Goal: Task Accomplishment & Management: Use online tool/utility

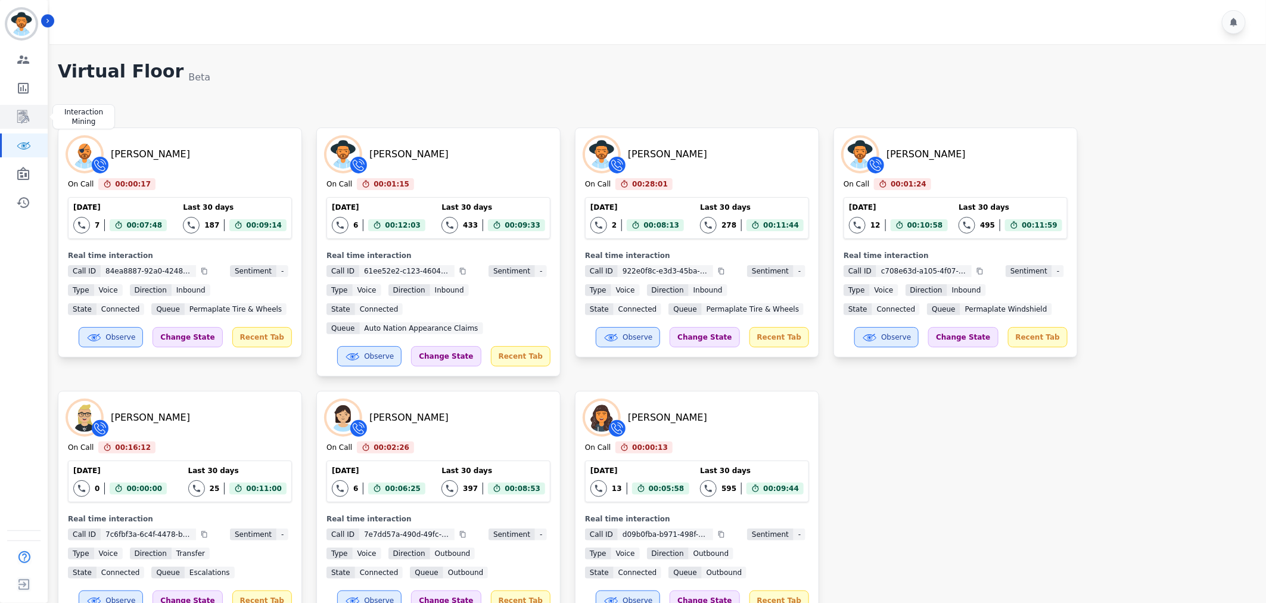
click at [20, 119] on icon "Sidebar" at bounding box center [23, 117] width 14 height 14
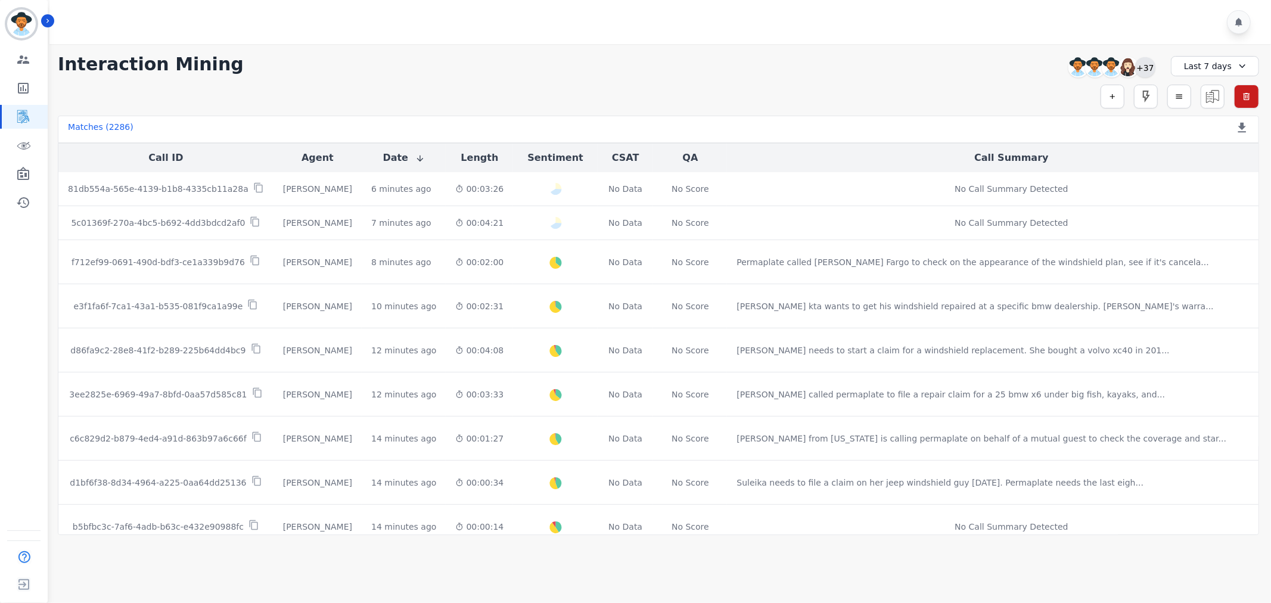
click at [1154, 69] on div "+37" at bounding box center [1145, 67] width 20 height 20
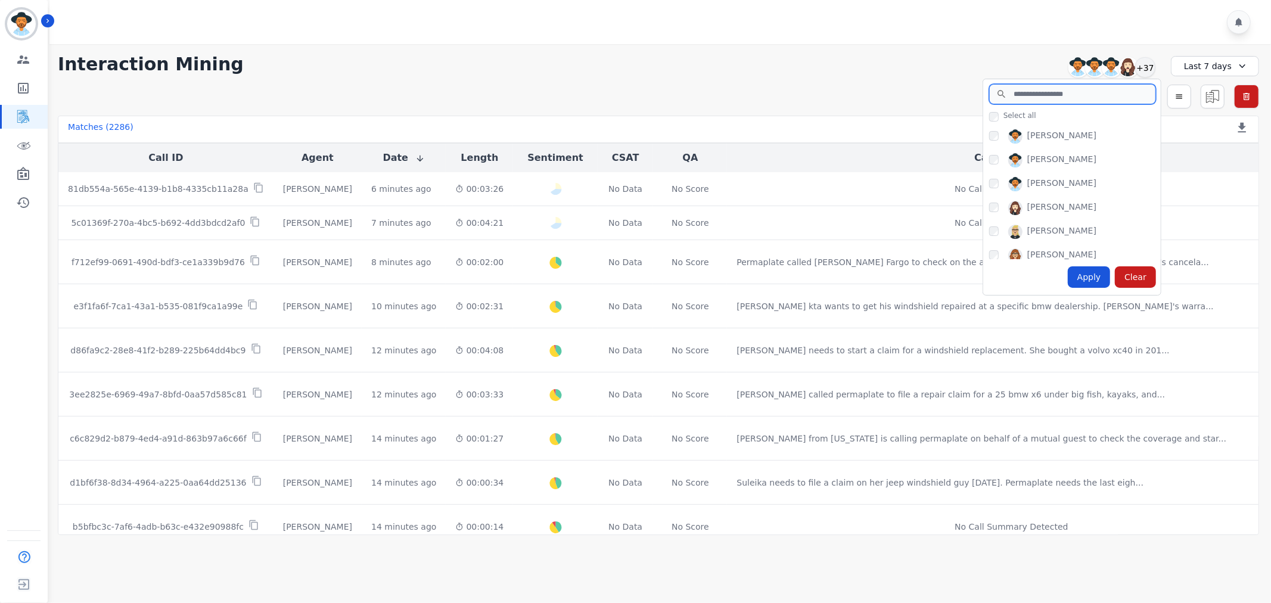
click at [1087, 97] on input "search" at bounding box center [1072, 94] width 167 height 20
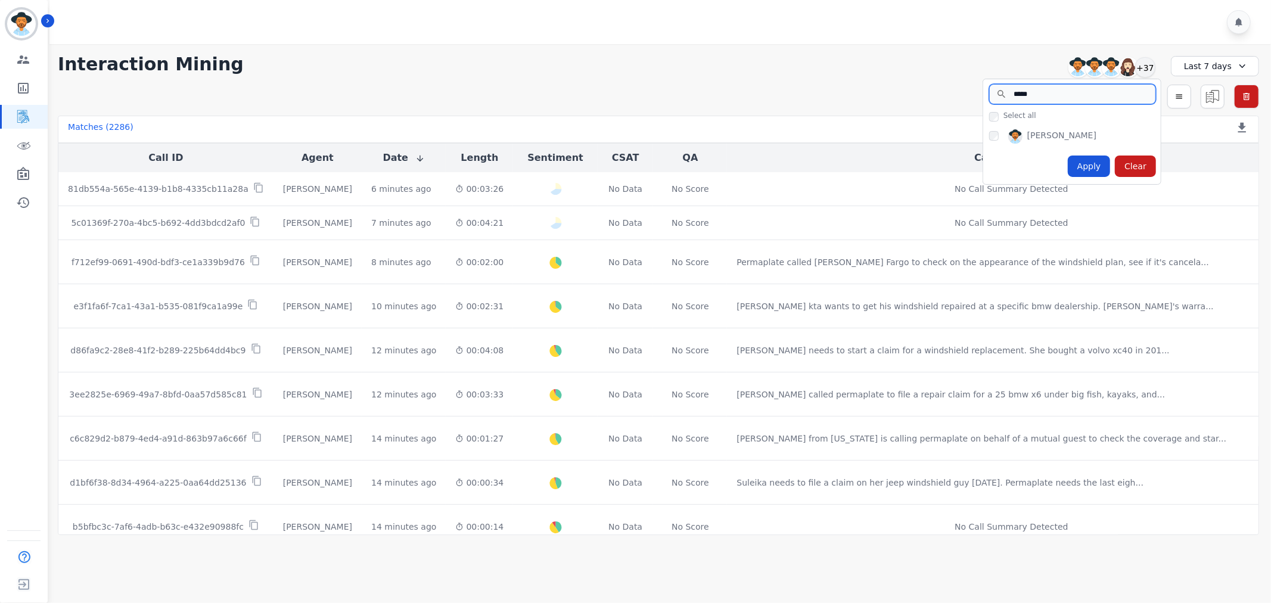
type input "*****"
click at [988, 138] on div "Laura Hoffens" at bounding box center [1072, 137] width 178 height 24
click at [1077, 162] on div "Apply" at bounding box center [1089, 166] width 43 height 21
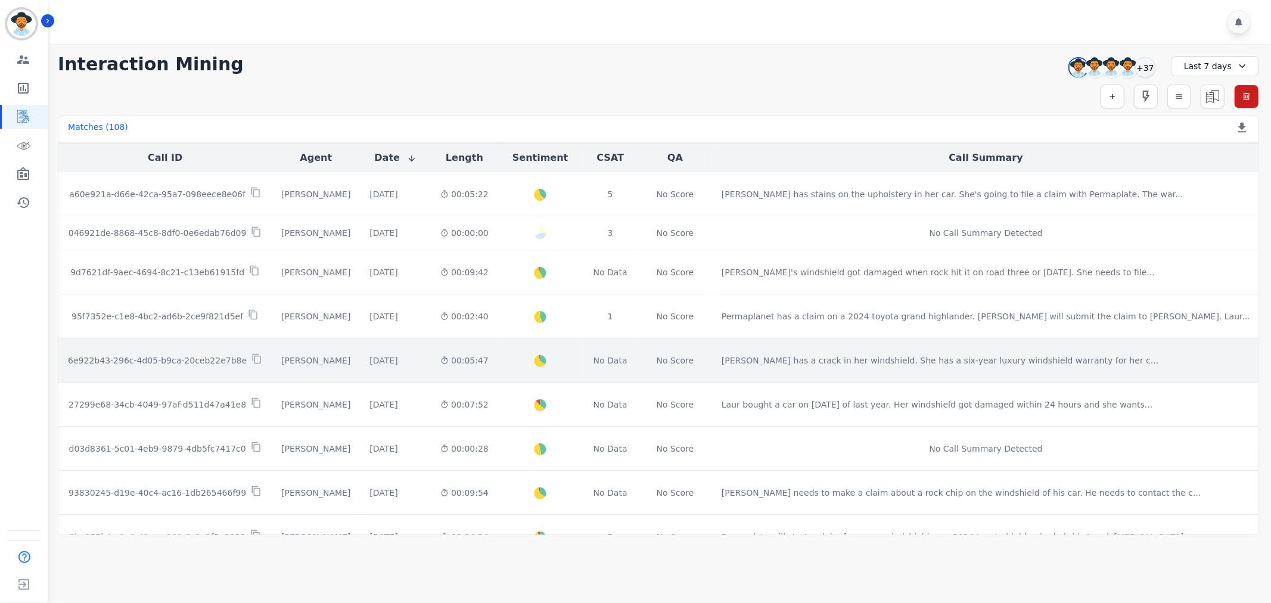
click at [222, 358] on p "6e922b43-296c-4d05-b9ca-20ceb22e7b8e" at bounding box center [157, 361] width 179 height 12
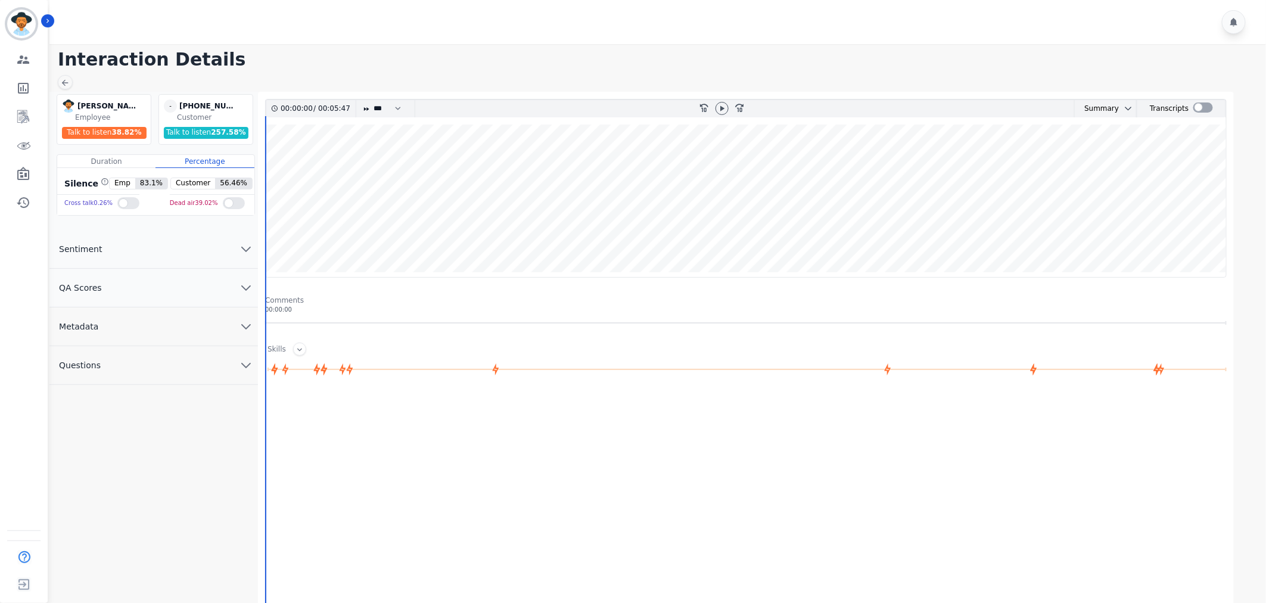
click at [178, 285] on button "QA Scores" at bounding box center [153, 288] width 209 height 39
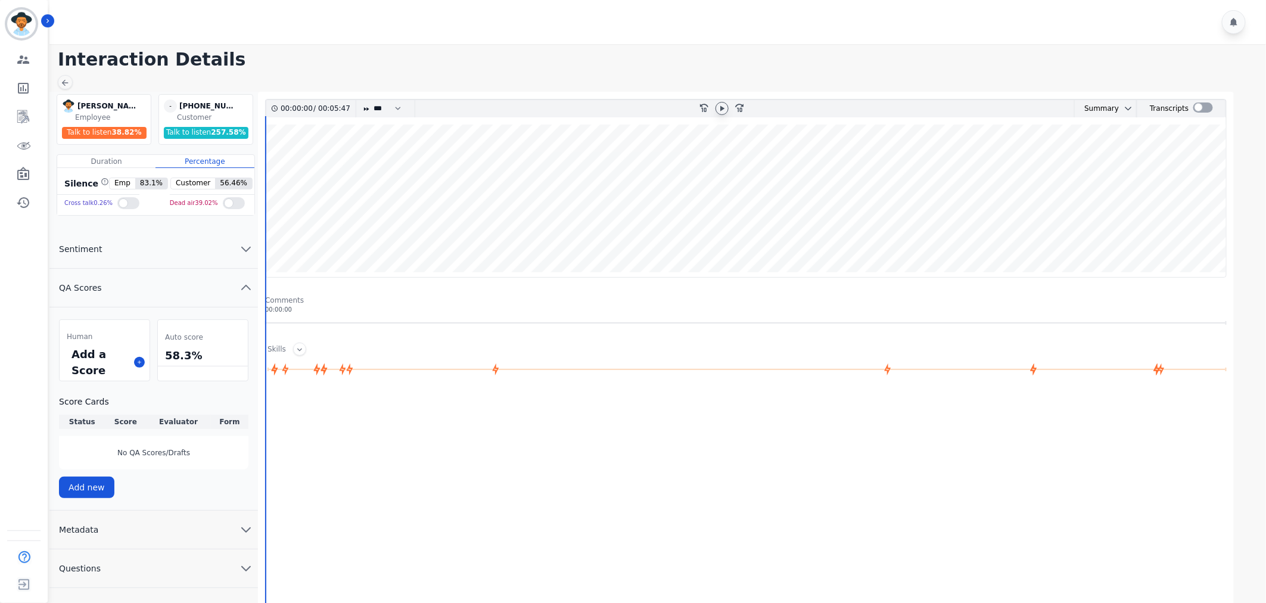
click at [723, 104] on icon at bounding box center [722, 109] width 10 height 10
click at [138, 364] on icon at bounding box center [139, 362] width 6 height 6
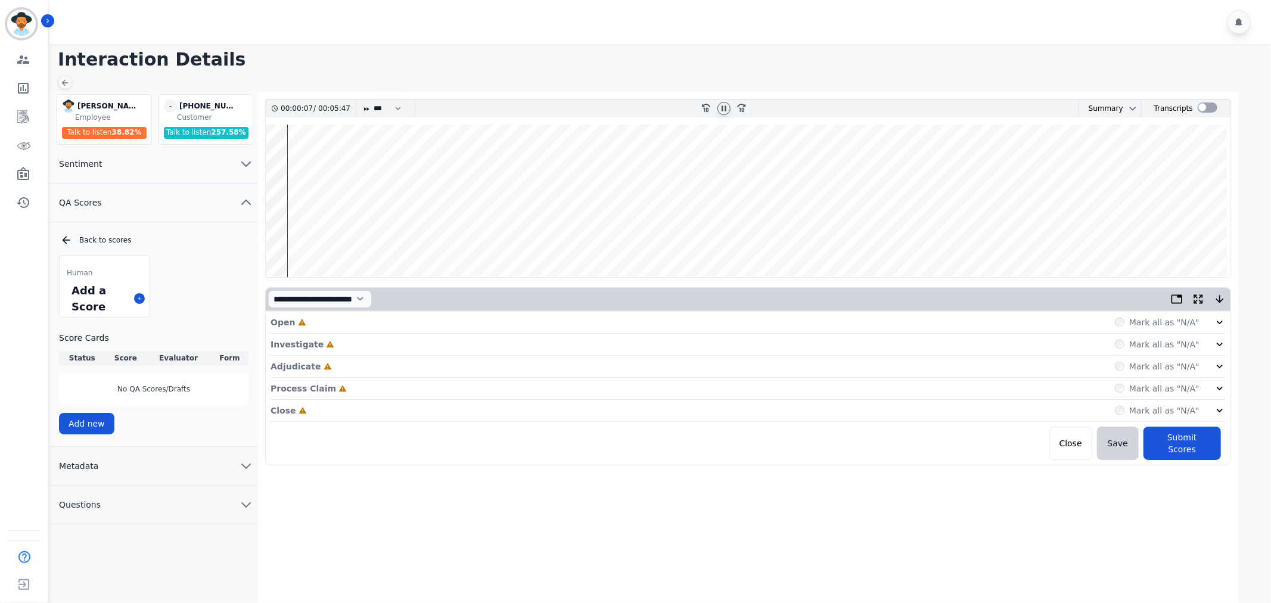
click at [1214, 319] on icon at bounding box center [1220, 322] width 12 height 12
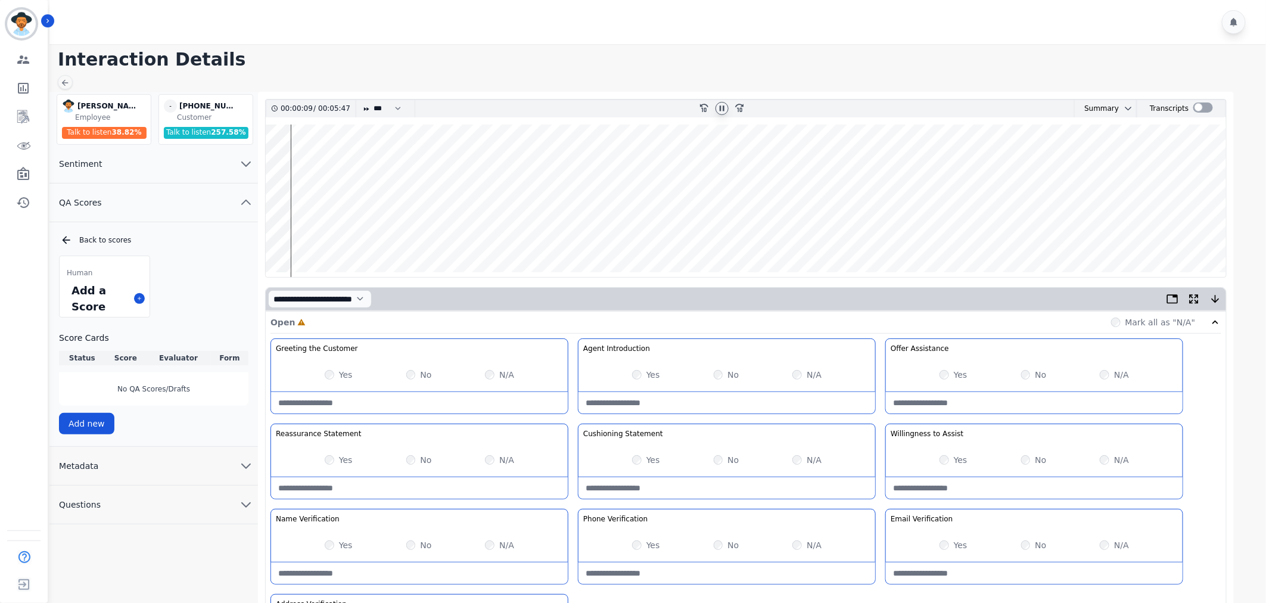
click at [327, 380] on div "Yes" at bounding box center [339, 375] width 28 height 12
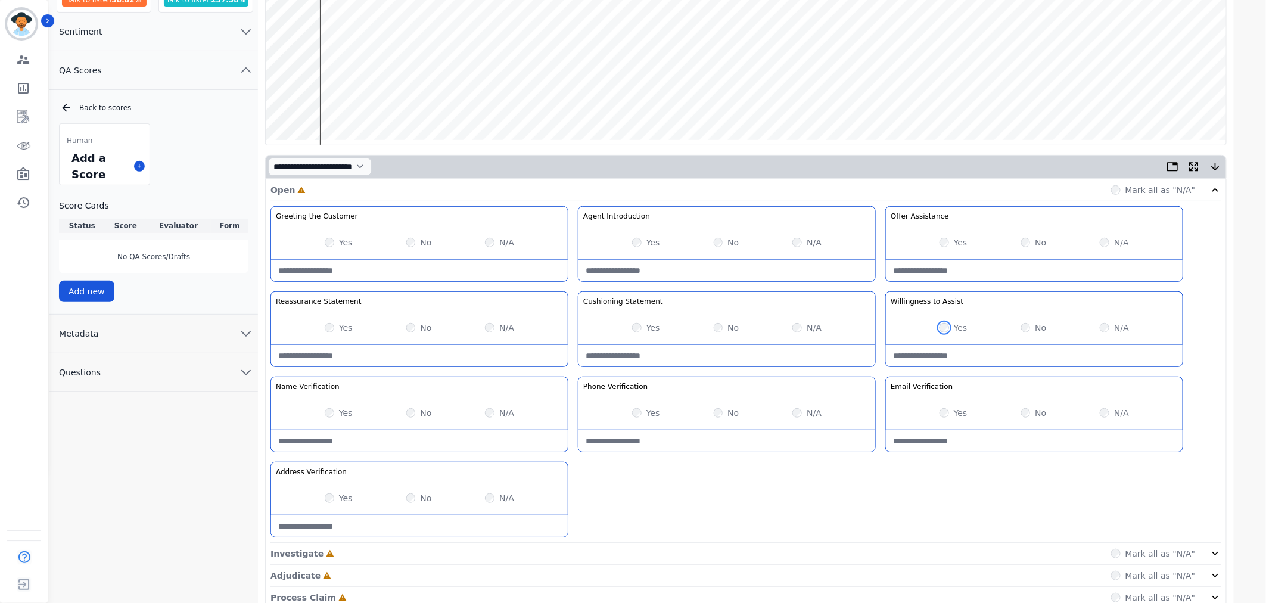
scroll to position [198, 0]
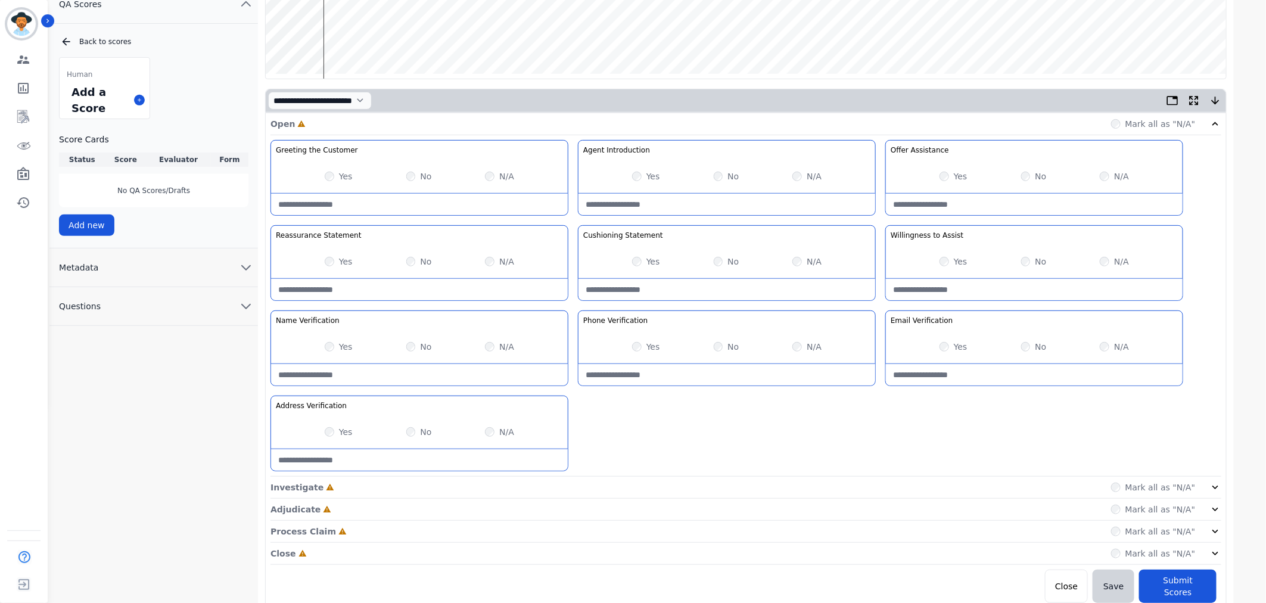
click at [324, 265] on div "Yes No N/A" at bounding box center [419, 261] width 297 height 33
click at [1211, 486] on icon at bounding box center [1216, 487] width 12 height 12
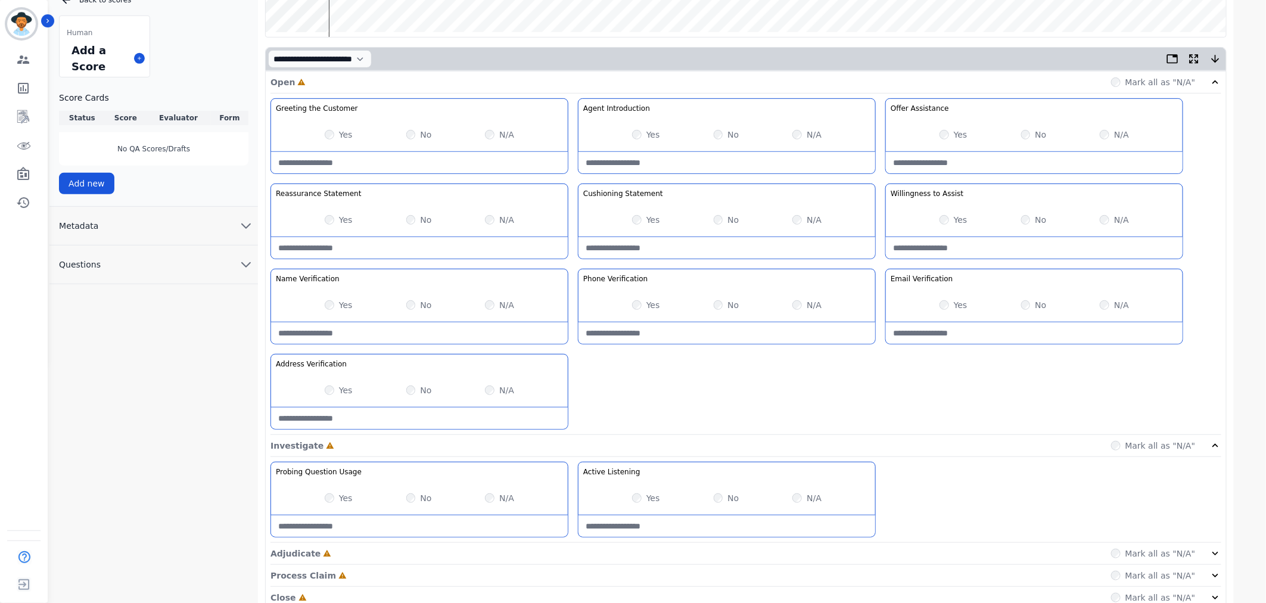
scroll to position [288, 0]
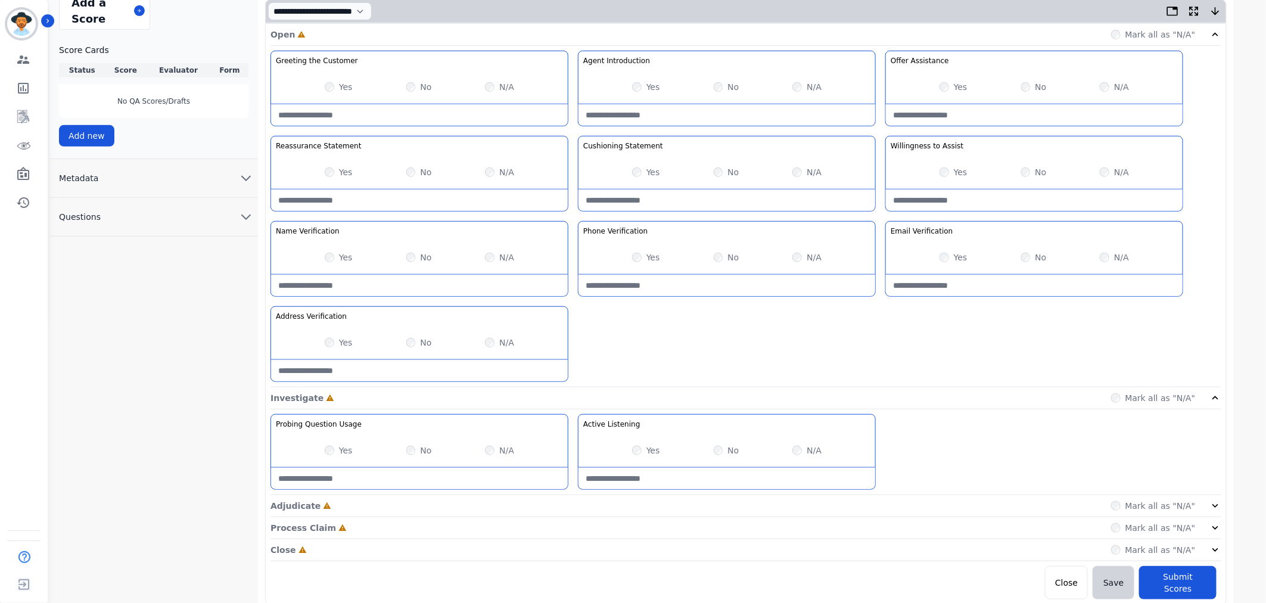
click at [1205, 505] on div "Mark all as "N/A"" at bounding box center [1166, 506] width 111 height 12
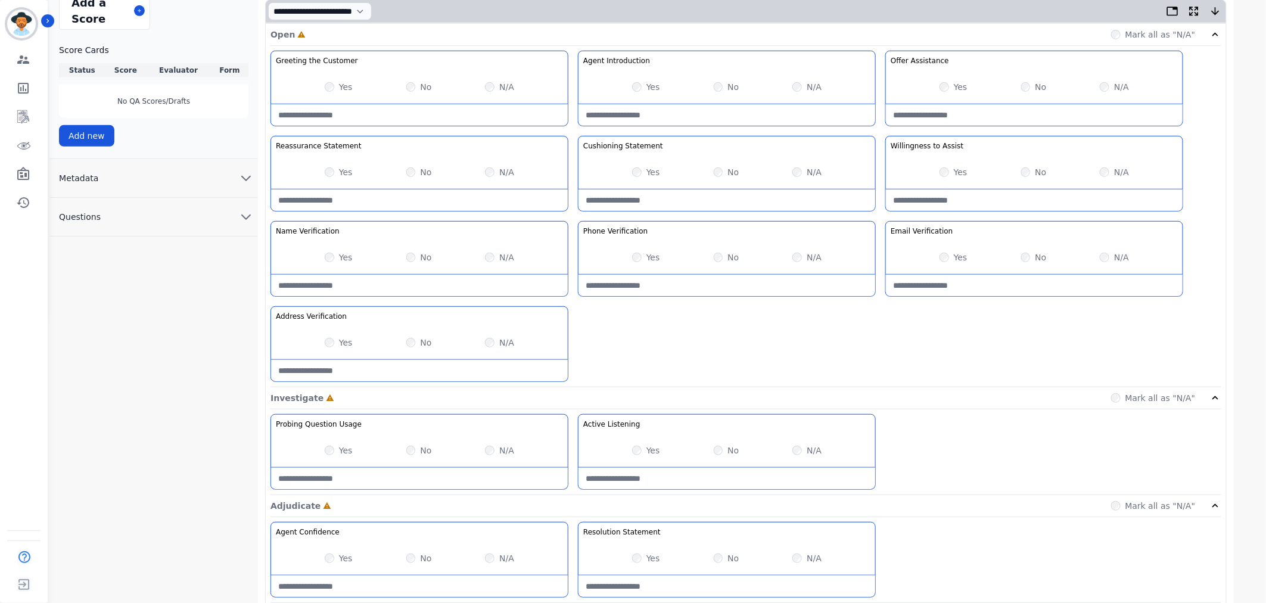
scroll to position [374, 0]
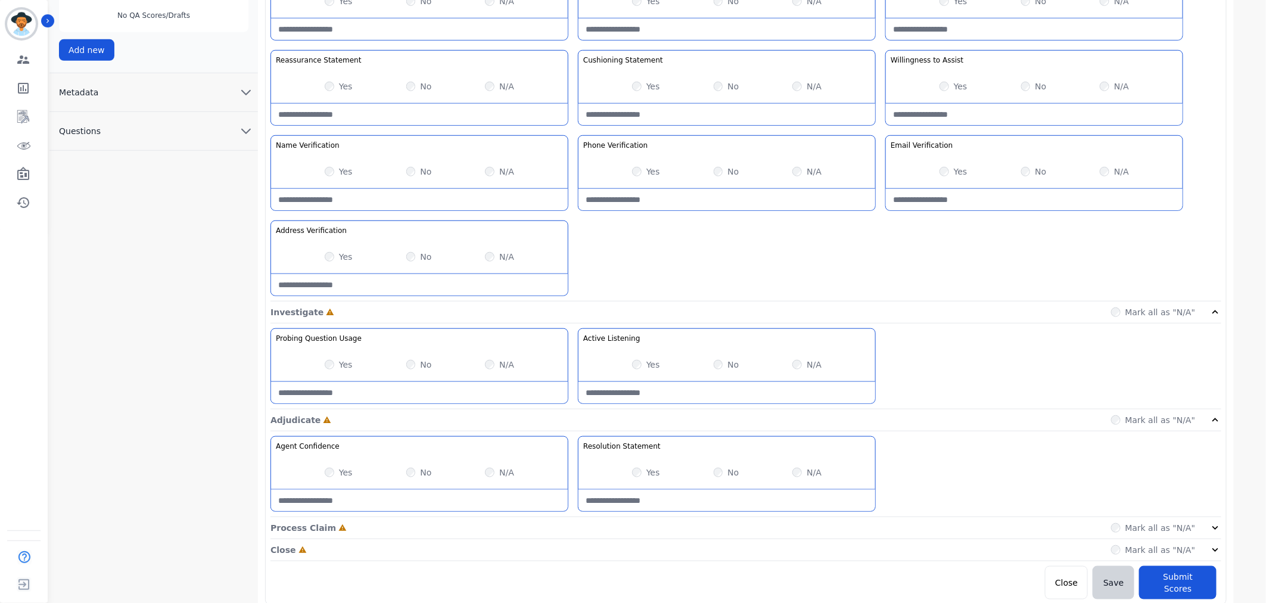
click at [1210, 532] on icon at bounding box center [1216, 528] width 12 height 12
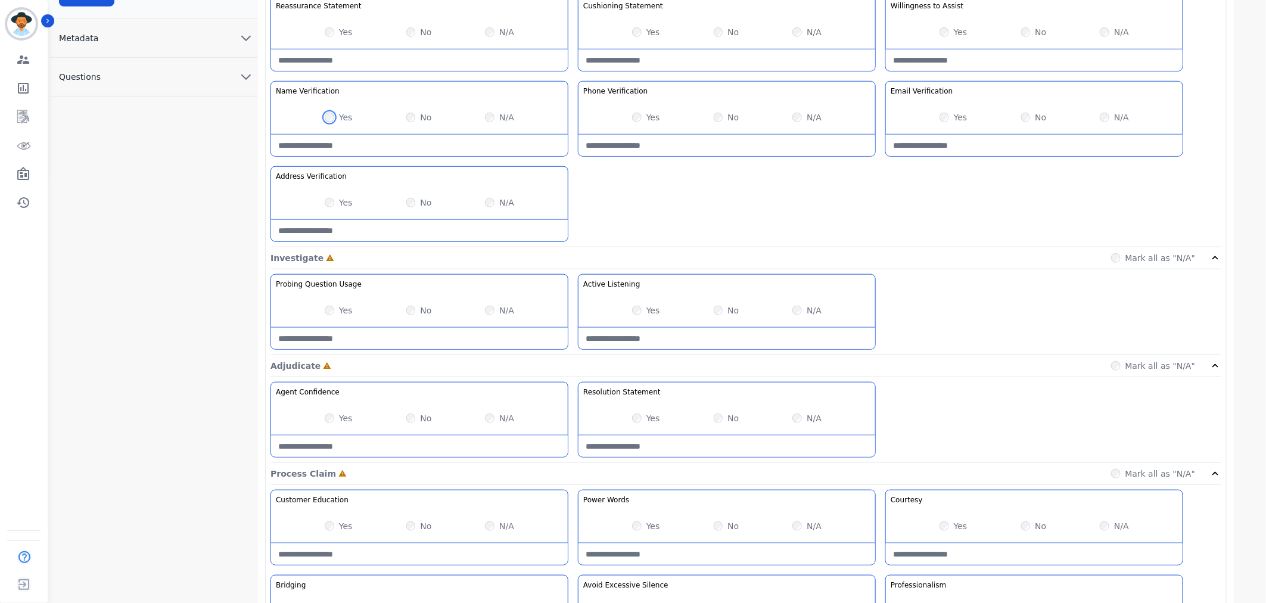
scroll to position [545, 0]
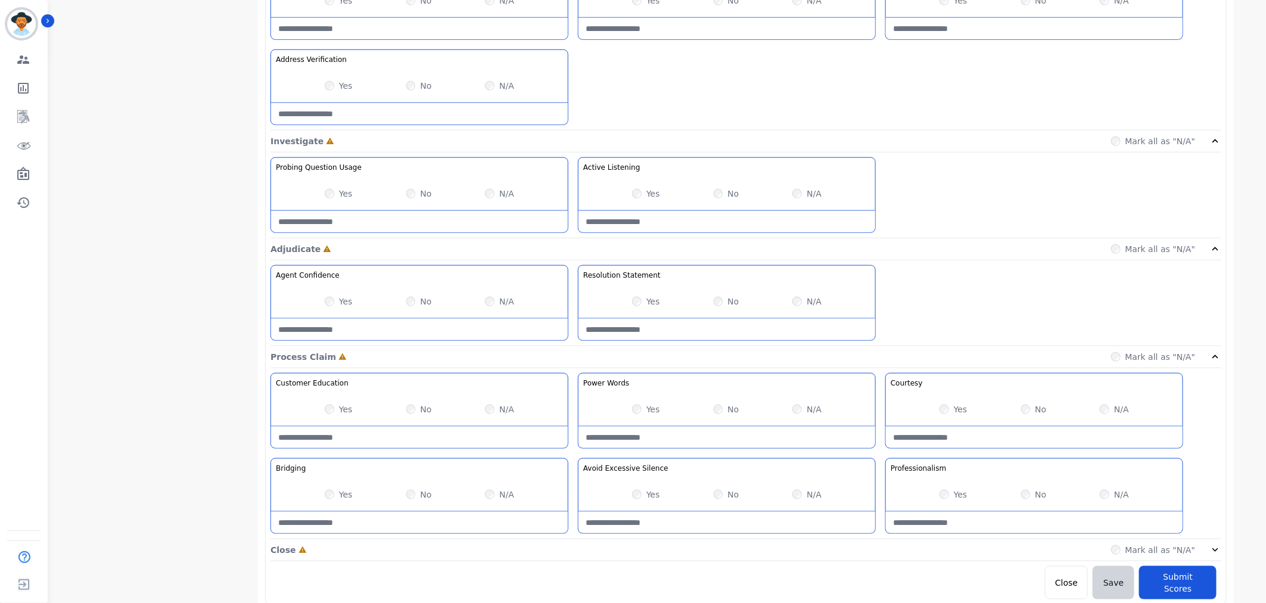
click at [1222, 555] on div "Open Incomplete Mark all as "N/A" Greeting the Customer Welcome is where we qui…" at bounding box center [746, 183] width 961 height 832
click at [1214, 551] on icon at bounding box center [1216, 550] width 6 height 4
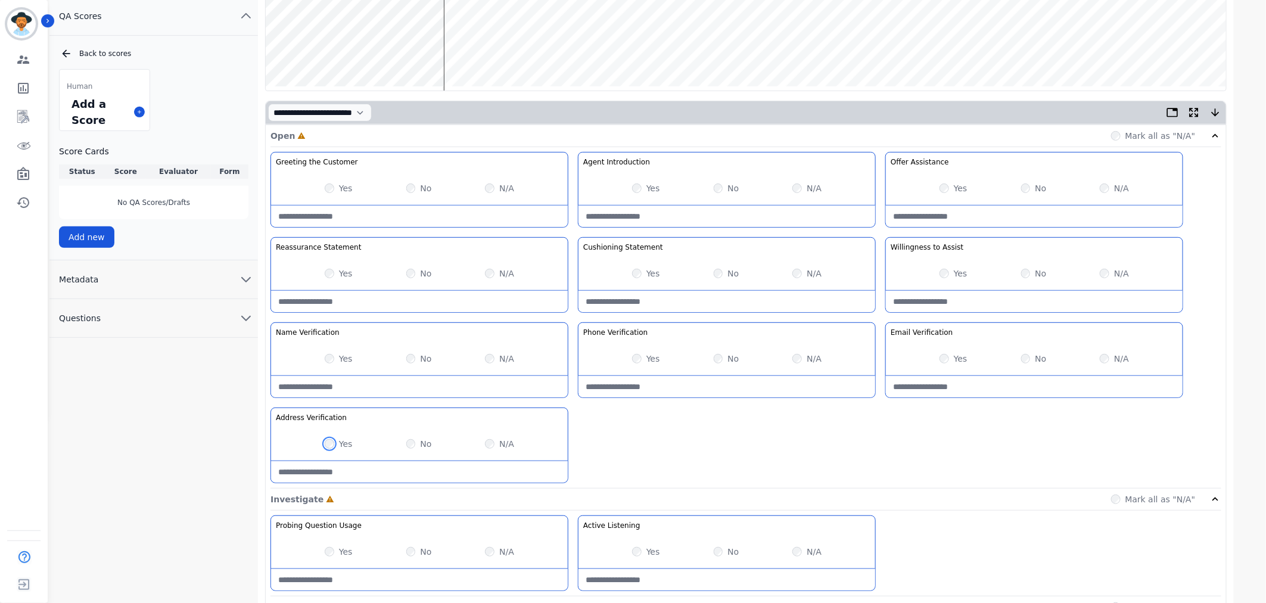
scroll to position [0, 0]
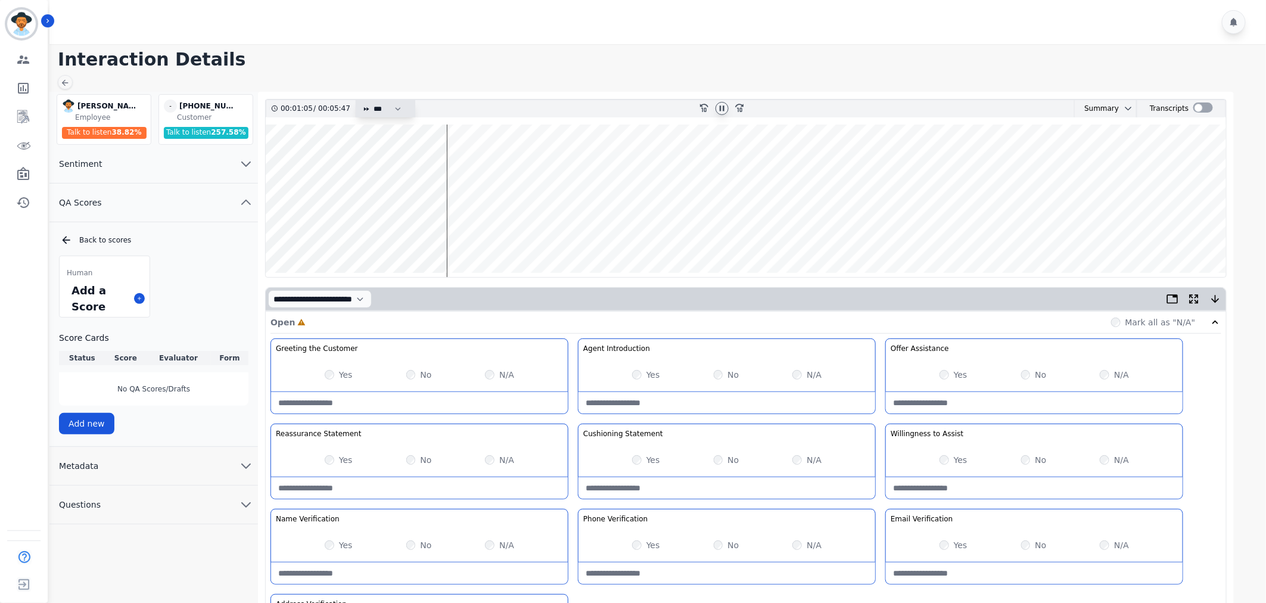
click at [384, 109] on select "* * * **** * *** * ****" at bounding box center [390, 108] width 36 height 17
select select "****"
click at [372, 100] on select "* * * **** * *** * ****" at bounding box center [390, 108] width 36 height 17
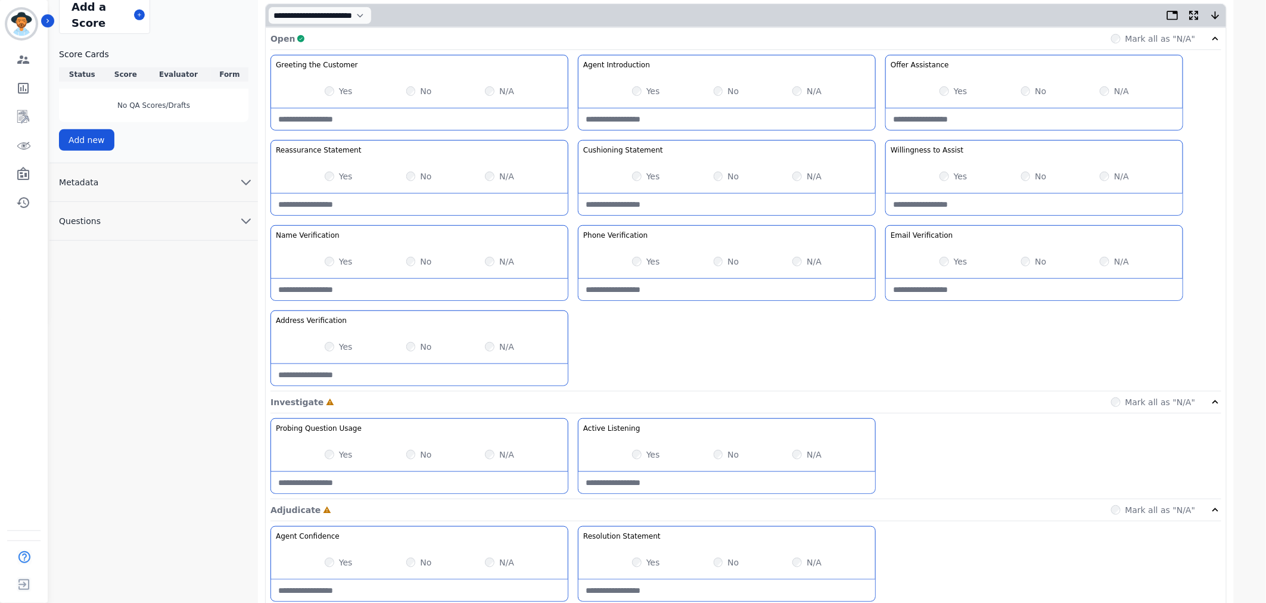
scroll to position [397, 0]
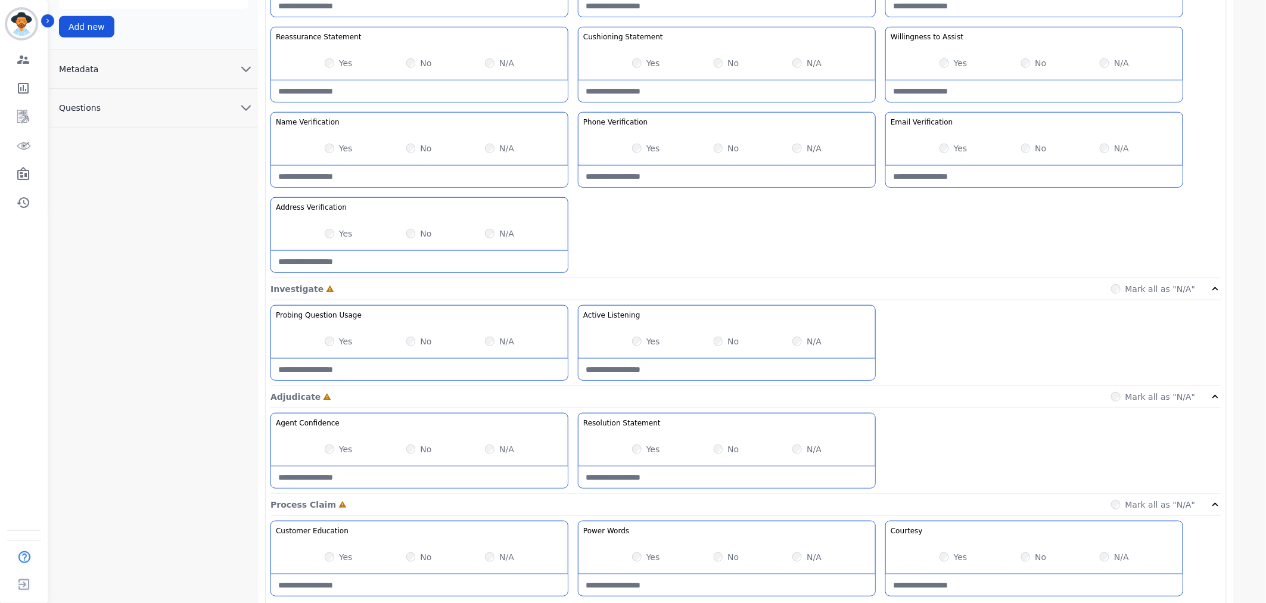
click at [633, 347] on div "Yes" at bounding box center [646, 341] width 28 height 12
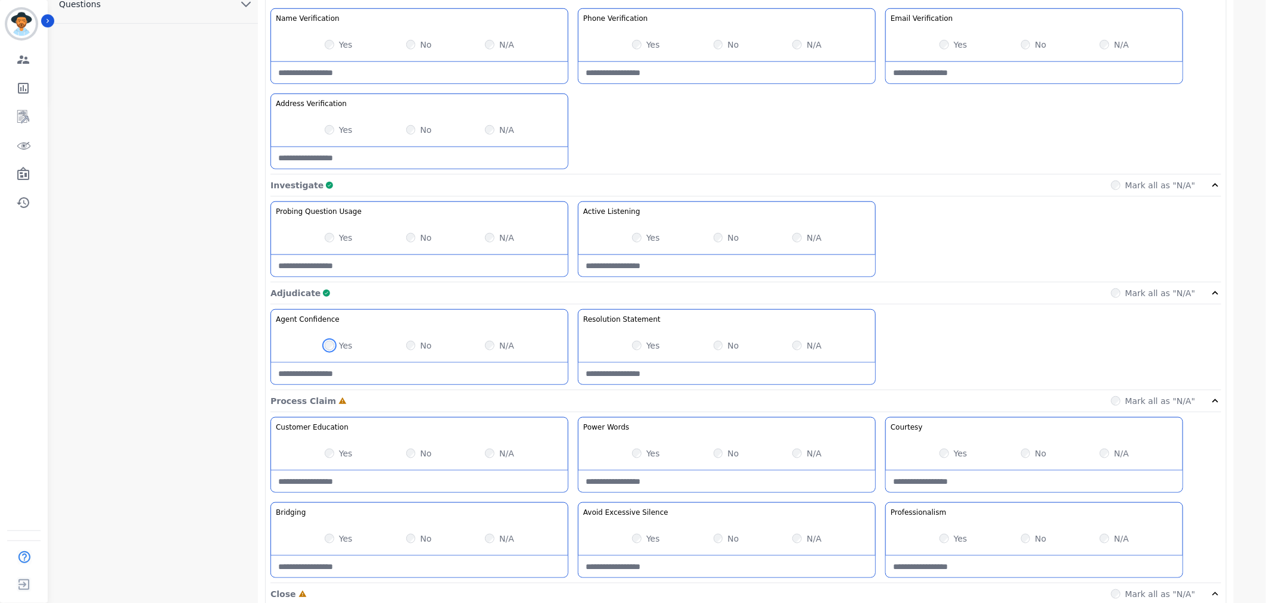
scroll to position [596, 0]
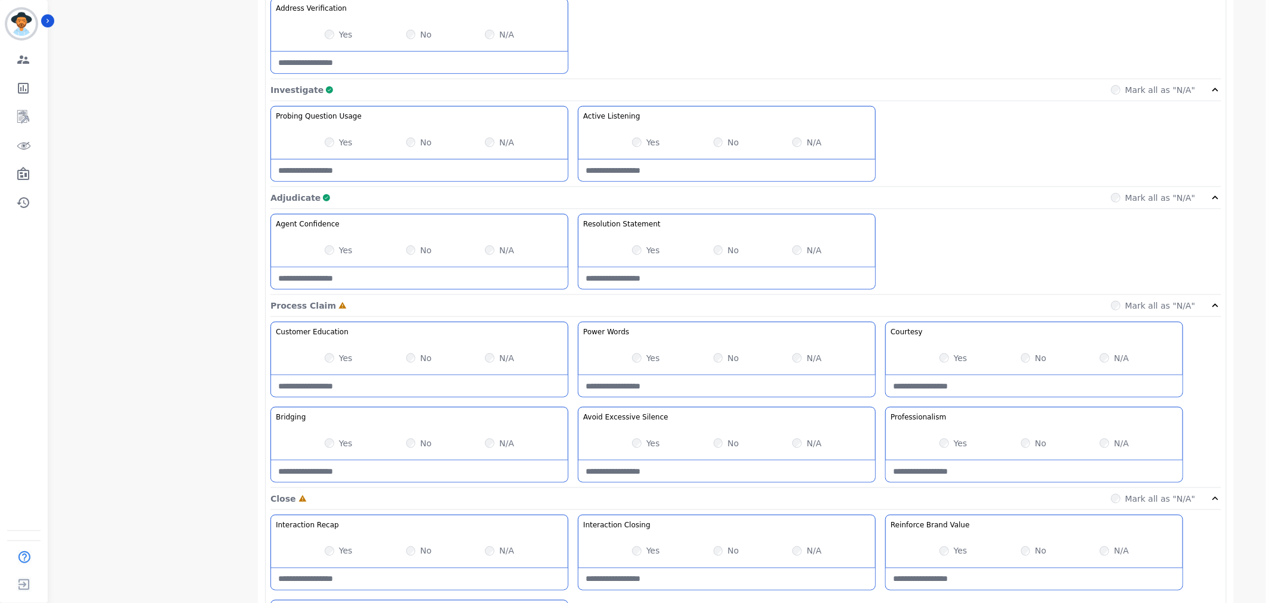
click at [327, 359] on div "Yes No N/A" at bounding box center [419, 357] width 297 height 33
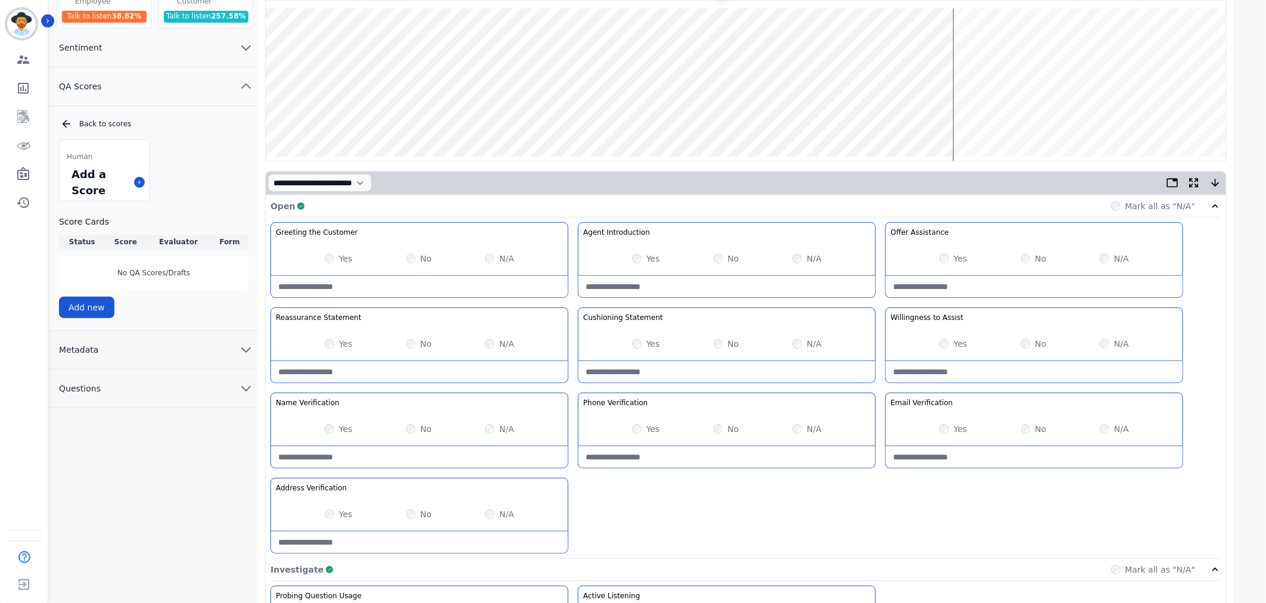
scroll to position [0, 0]
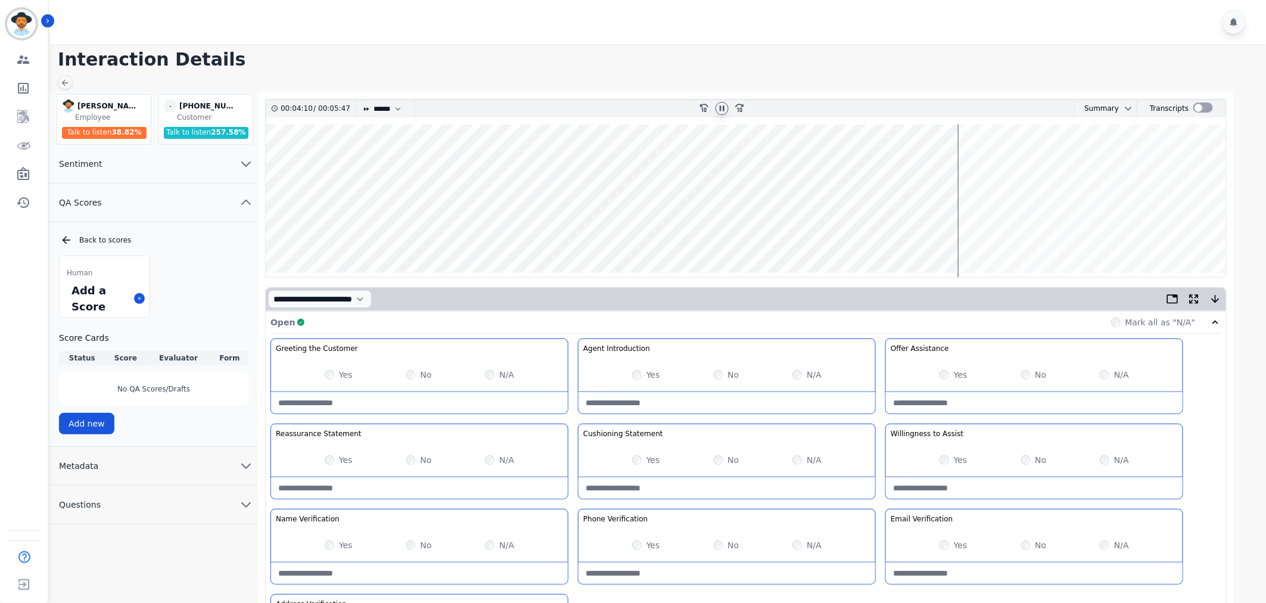
click at [979, 234] on wave at bounding box center [746, 201] width 961 height 153
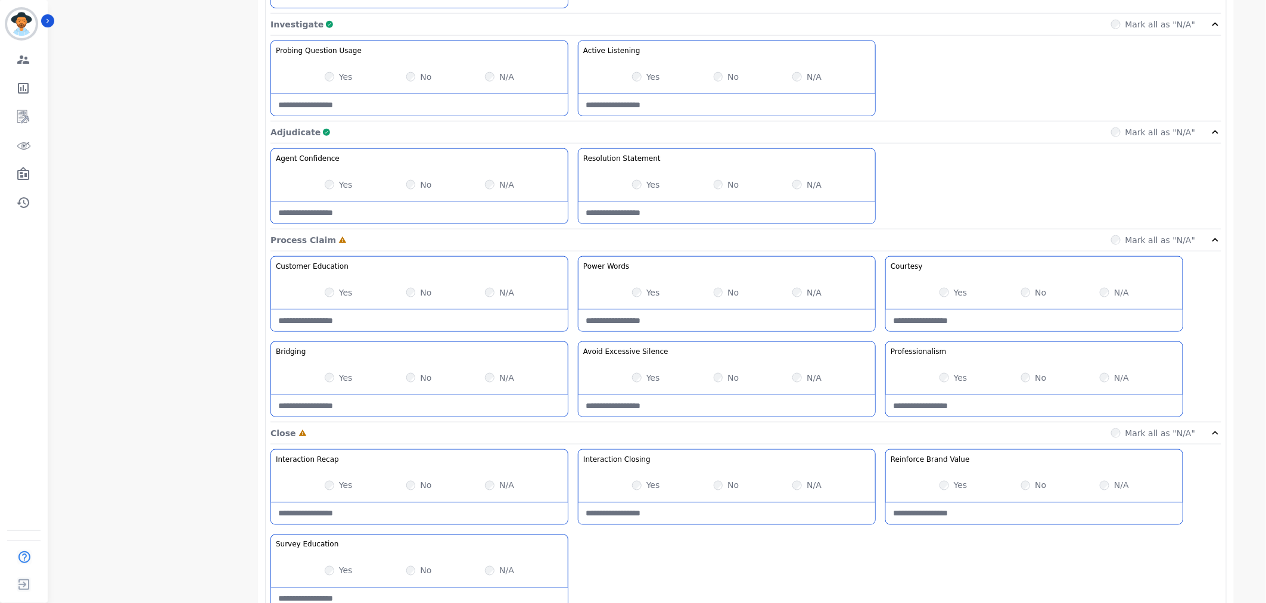
scroll to position [662, 0]
click at [941, 294] on div "Yes" at bounding box center [954, 292] width 28 height 12
click at [940, 383] on div "Yes" at bounding box center [954, 377] width 28 height 12
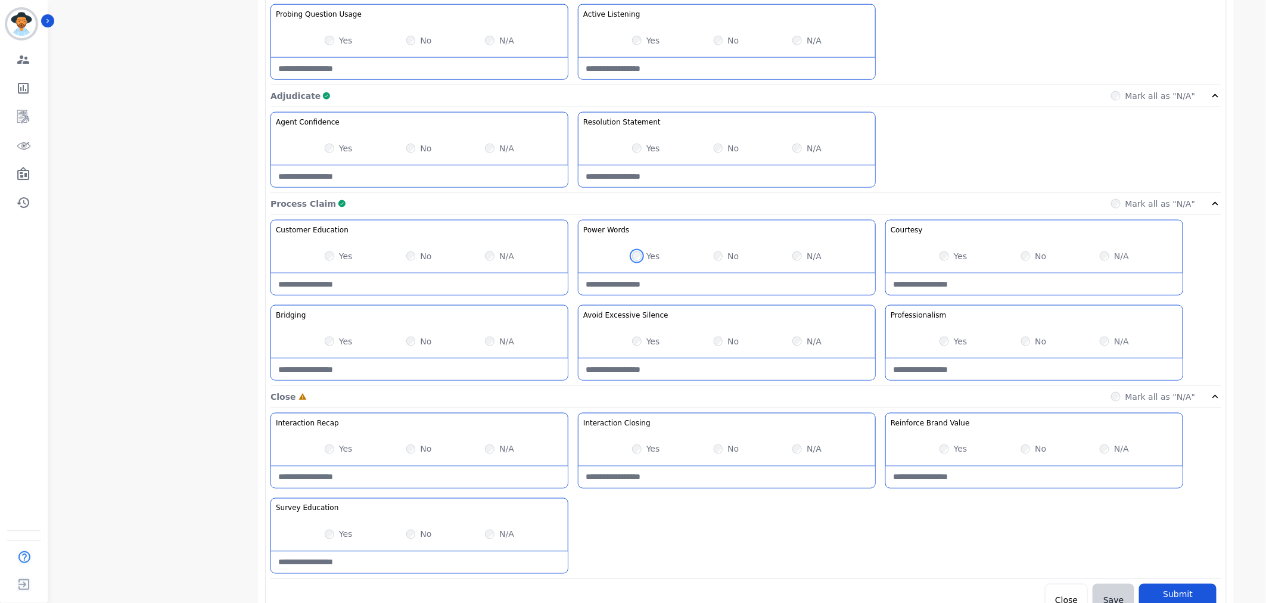
scroll to position [716, 0]
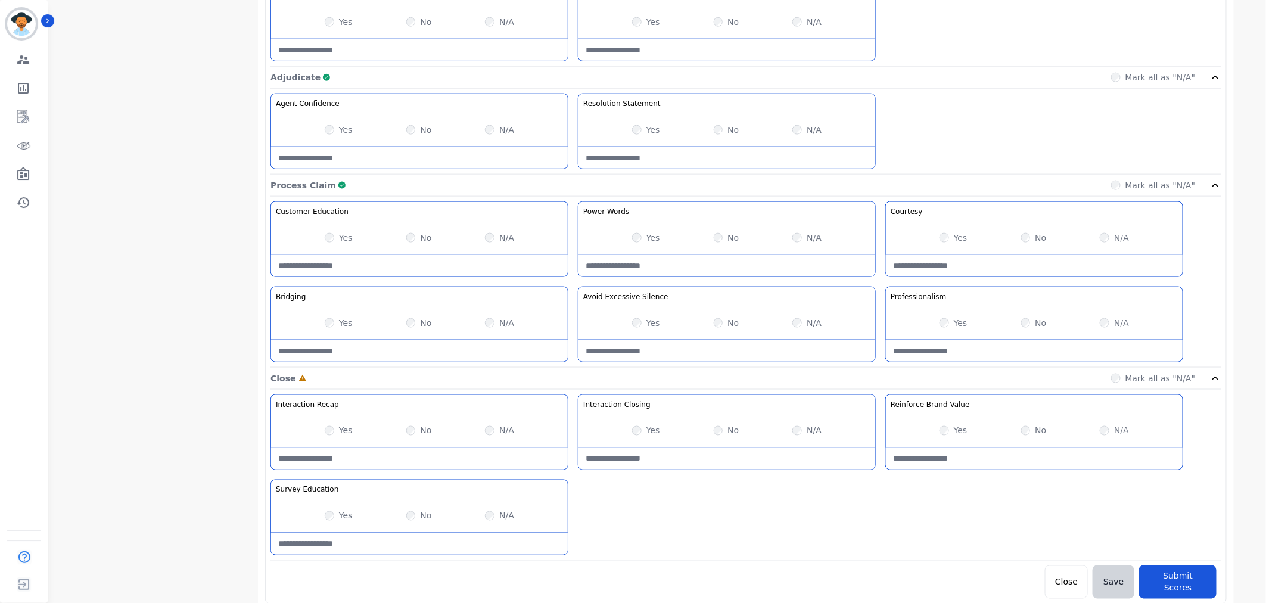
click at [170, 408] on div "Laura Hoffens Laura Hoffens Employee Talk to listen 38.82 % - +13618341011 unde…" at bounding box center [153, 16] width 209 height 1280
click at [1185, 579] on button "Submit Scores" at bounding box center [1177, 581] width 77 height 33
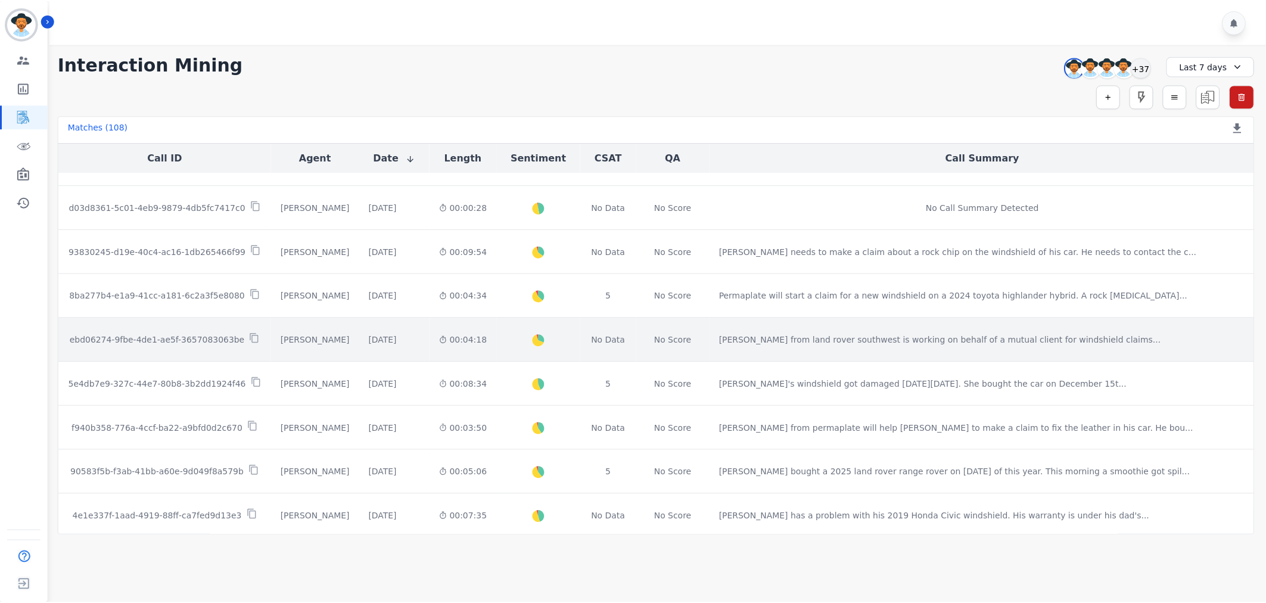
scroll to position [265, 0]
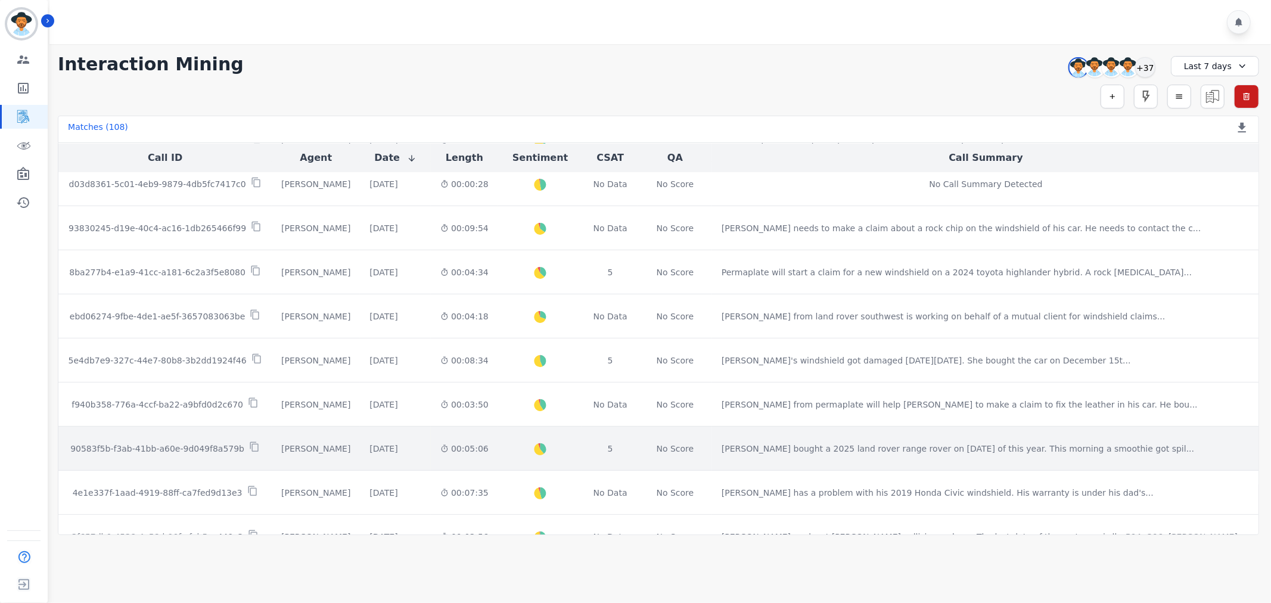
click at [169, 445] on p "90583f5b-f3ab-41bb-a60e-9d049f8a579b" at bounding box center [157, 449] width 174 height 12
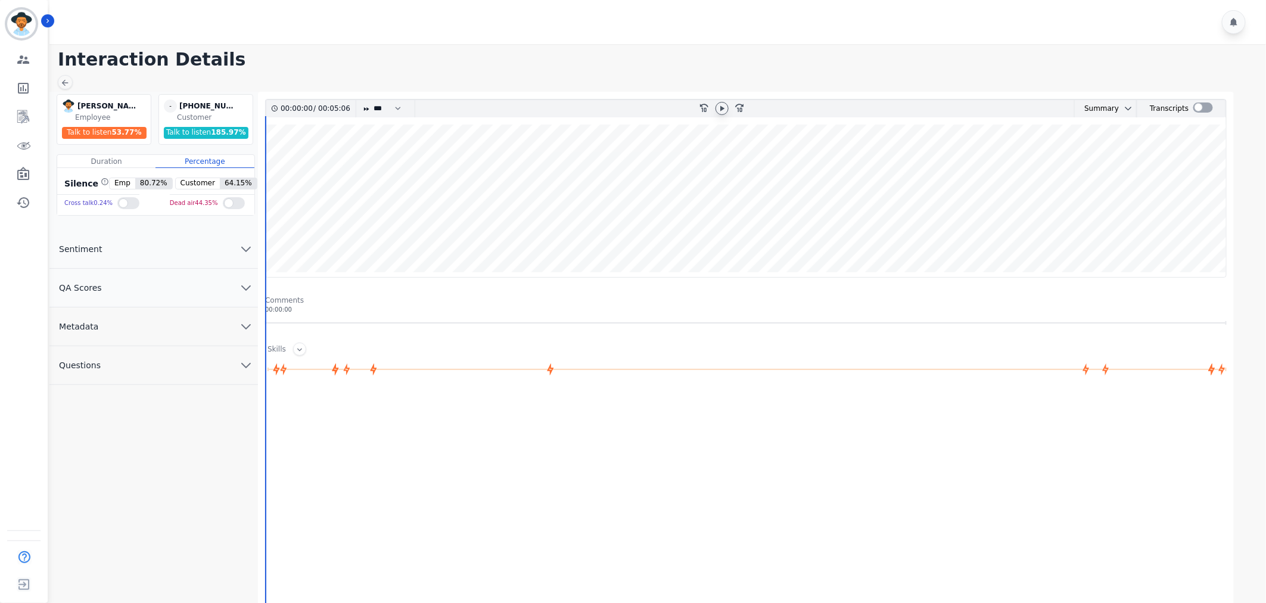
click at [727, 104] on icon at bounding box center [722, 109] width 10 height 10
click at [120, 290] on button "QA Scores" at bounding box center [153, 288] width 209 height 39
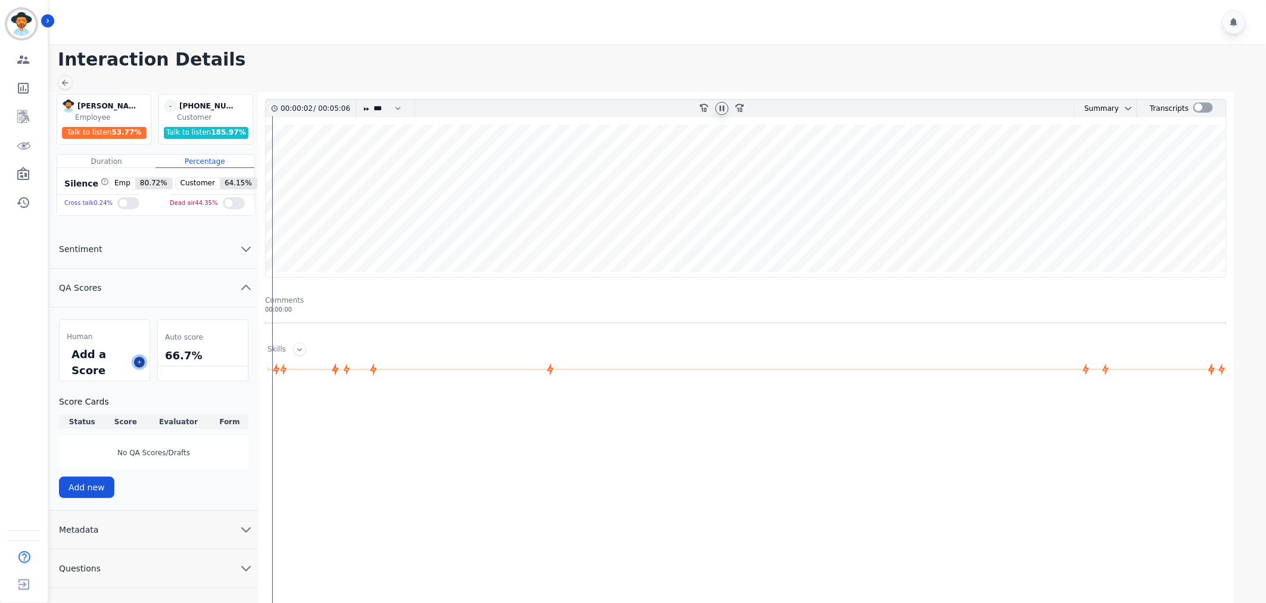
click at [136, 360] on icon at bounding box center [139, 362] width 6 height 6
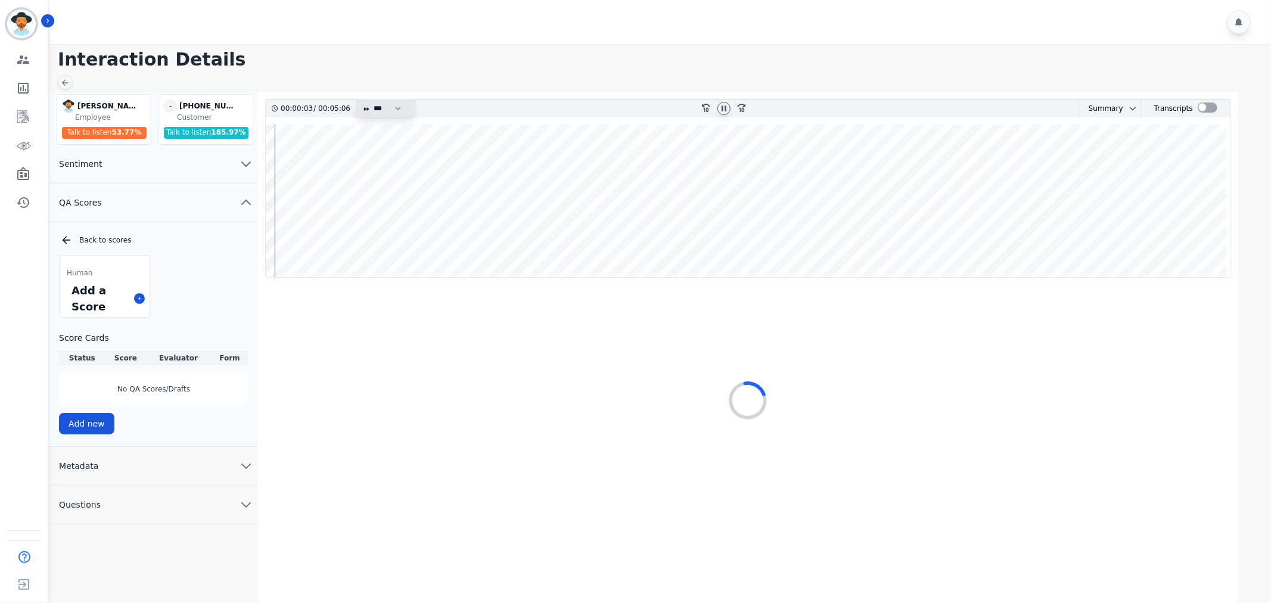
click at [392, 110] on select "* * * **** * *** * ****" at bounding box center [390, 108] width 36 height 17
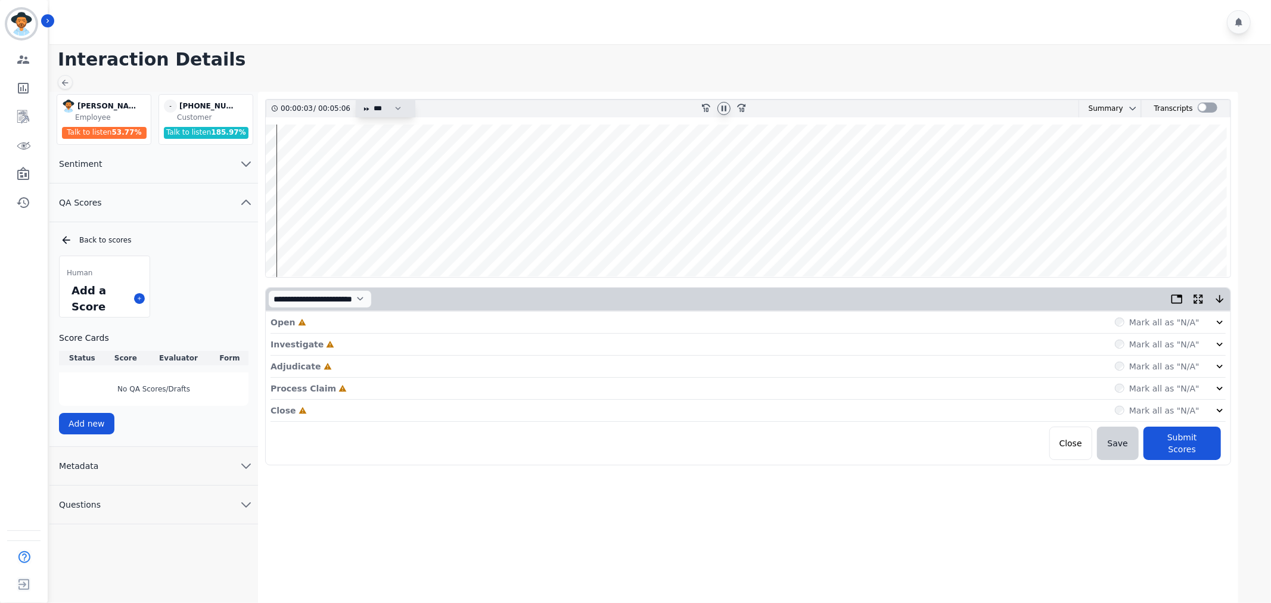
select select "****"
click at [372, 100] on select "* * * **** * *** * ****" at bounding box center [390, 108] width 36 height 17
click at [1220, 318] on icon at bounding box center [1220, 322] width 12 height 12
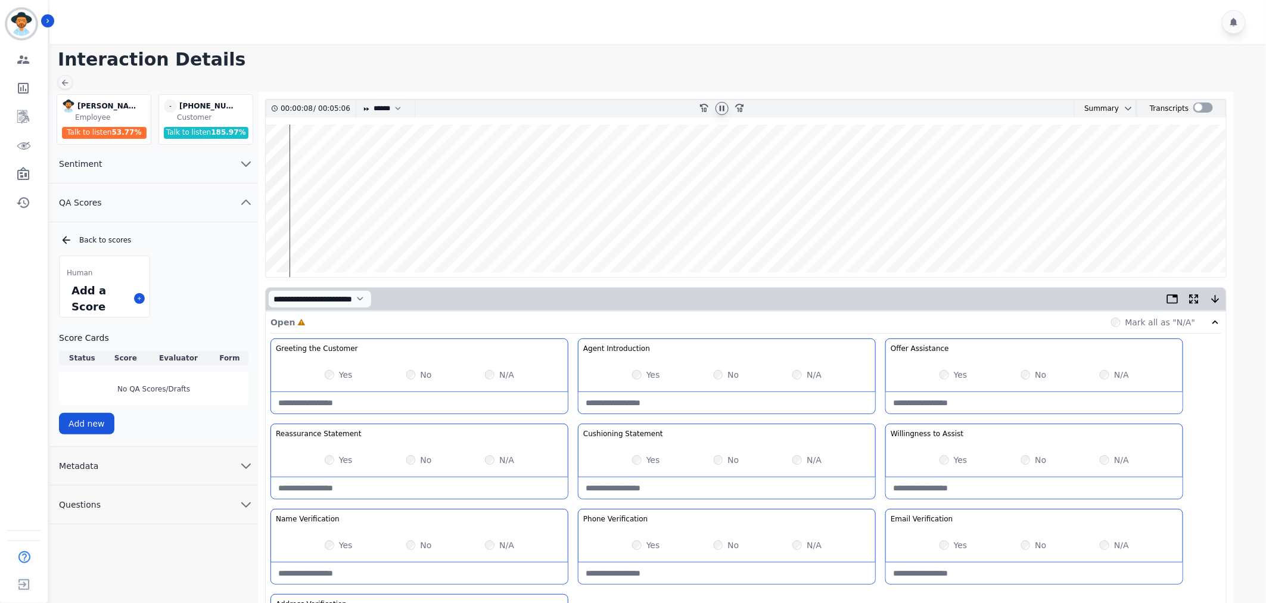
click at [632, 378] on div "Yes" at bounding box center [646, 375] width 28 height 12
click at [633, 371] on div "Yes" at bounding box center [646, 375] width 28 height 12
click at [630, 374] on div "Yes No N/A" at bounding box center [727, 374] width 297 height 33
click at [323, 235] on wave at bounding box center [746, 201] width 961 height 153
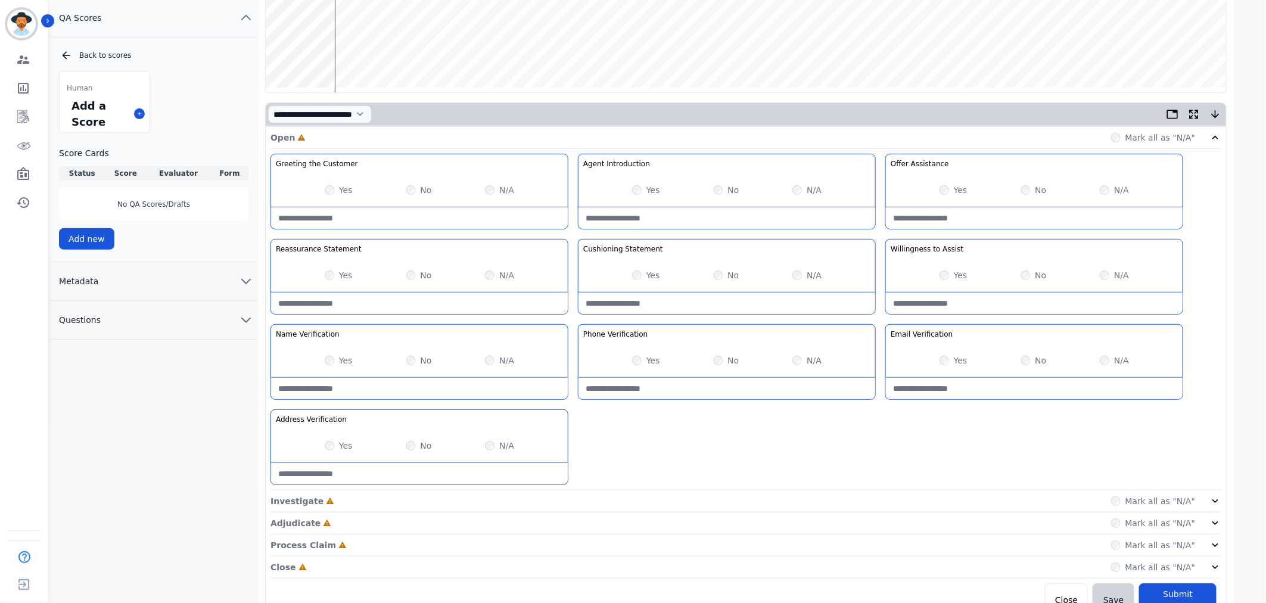
scroll to position [201, 0]
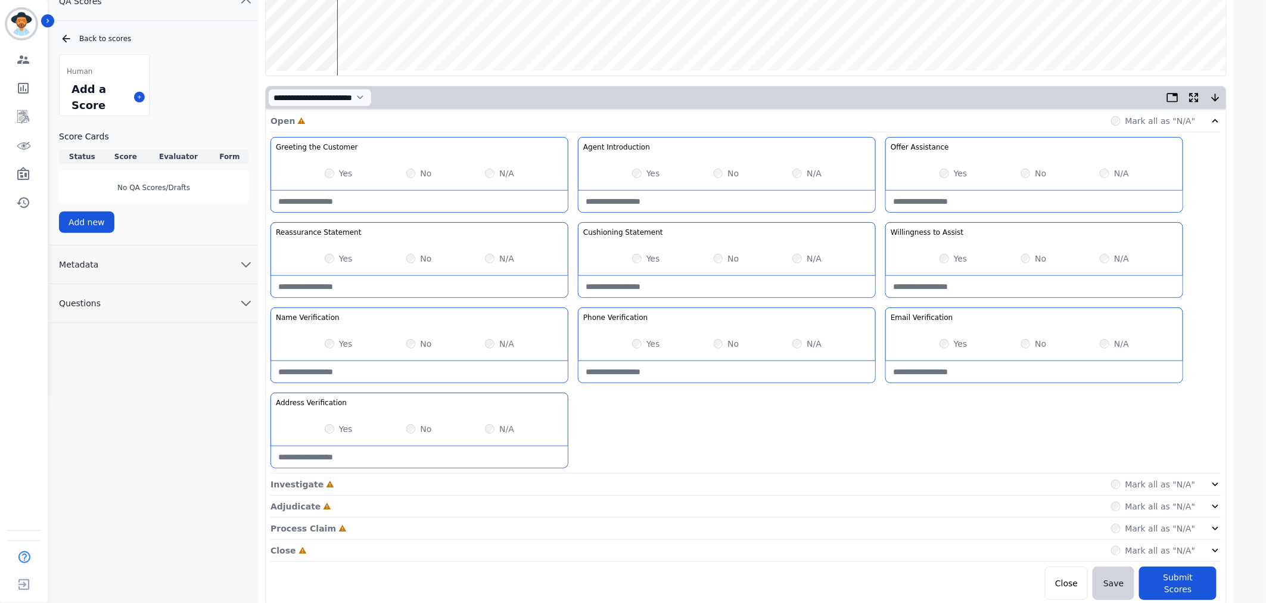
click at [1198, 484] on div "Mark all as "N/A"" at bounding box center [1166, 484] width 111 height 12
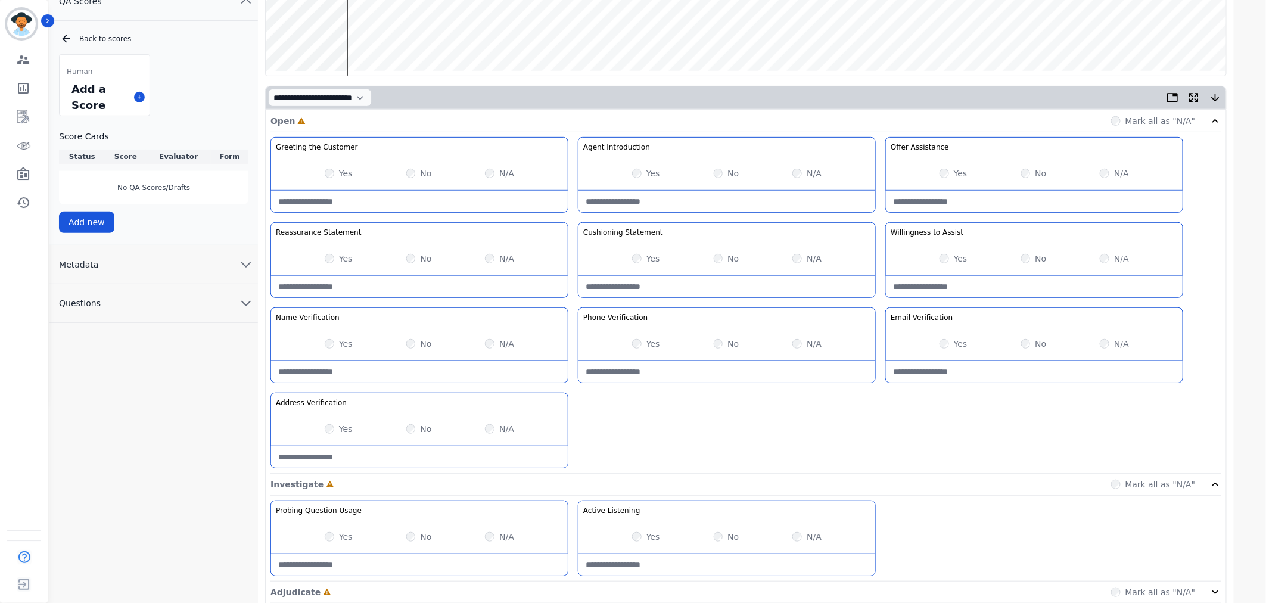
click at [483, 260] on div "Yes No N/A" at bounding box center [419, 258] width 297 height 33
click at [484, 260] on div "Yes No N/A" at bounding box center [419, 258] width 297 height 33
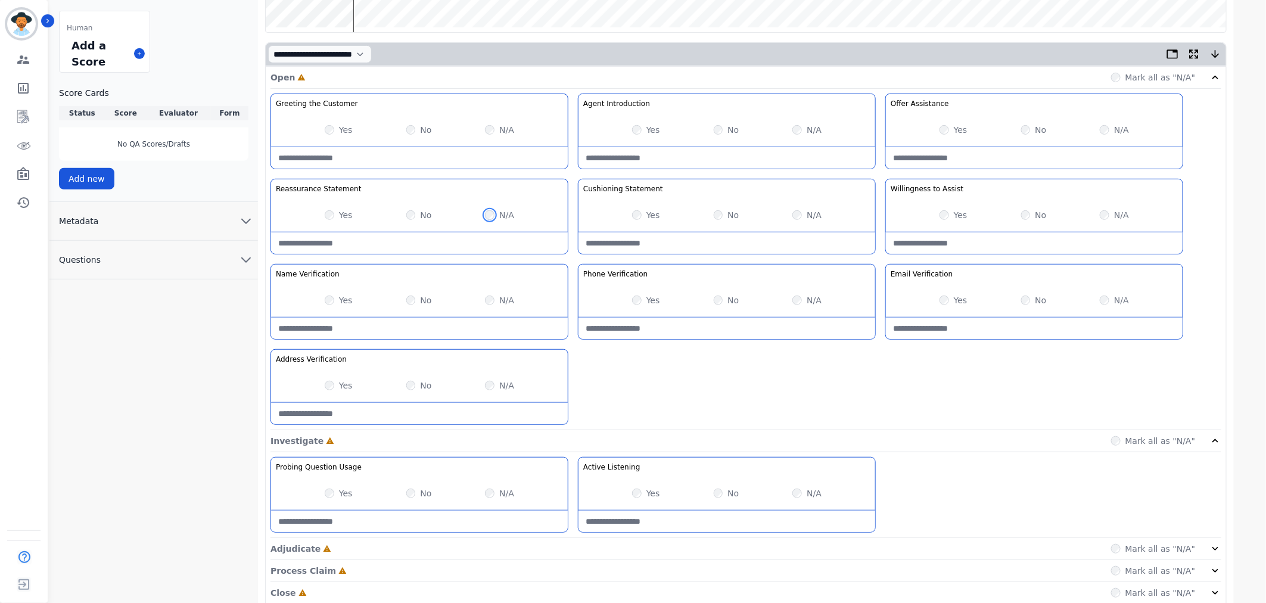
scroll to position [288, 0]
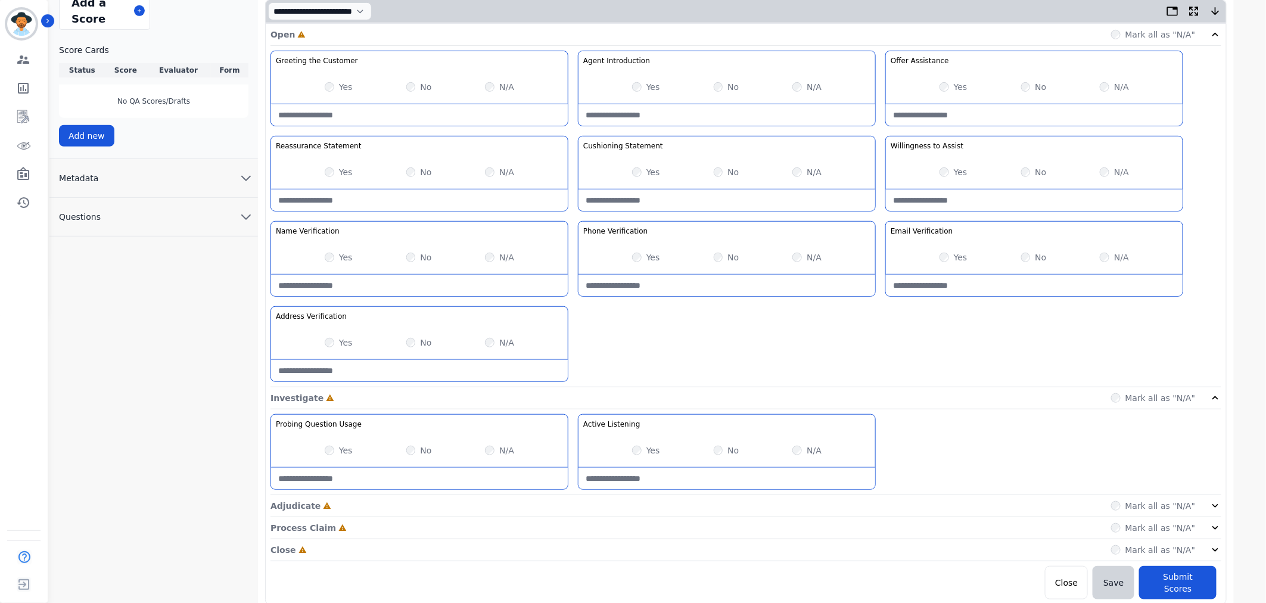
click at [1201, 501] on div "Mark all as "N/A"" at bounding box center [1166, 506] width 111 height 12
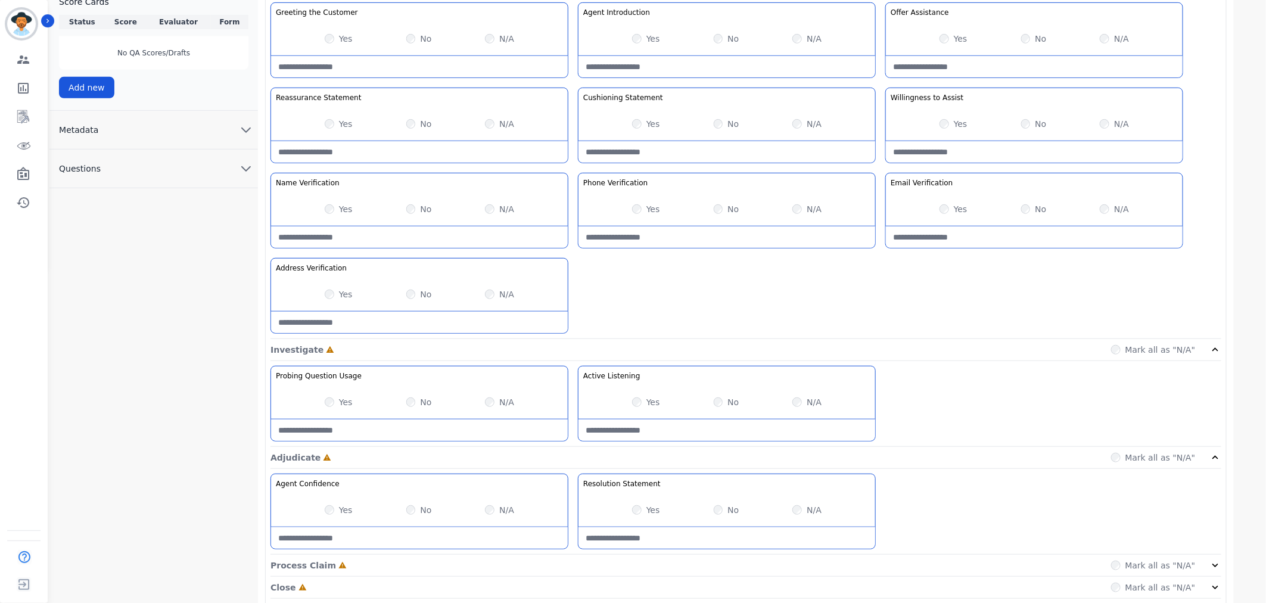
scroll to position [374, 0]
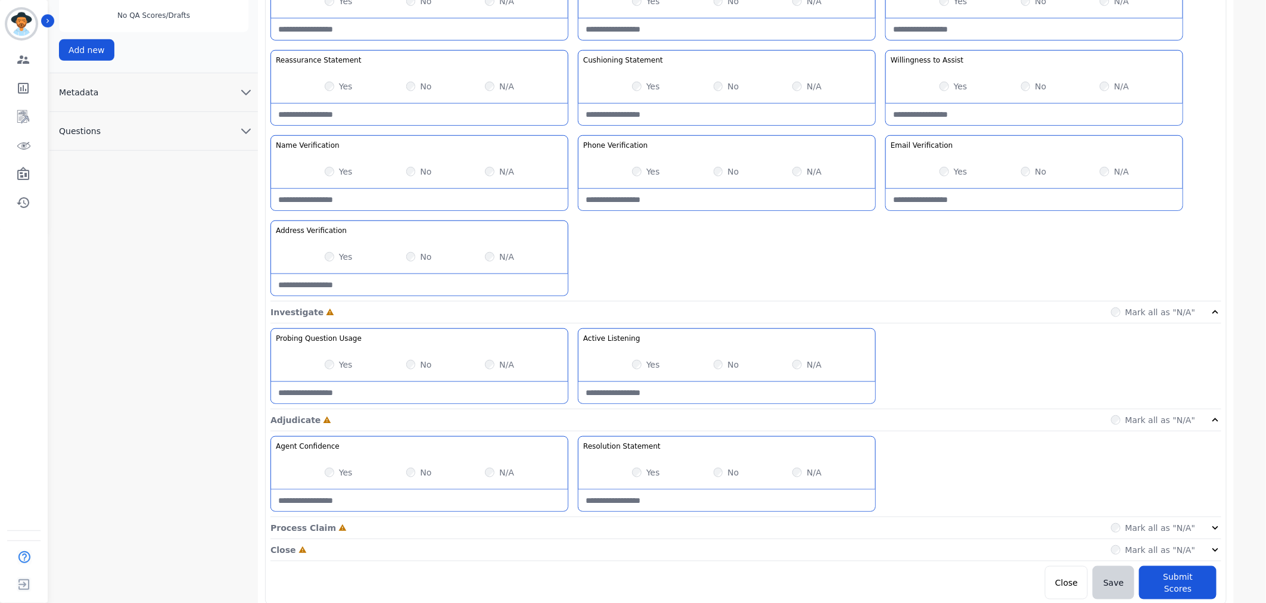
click at [1207, 531] on div "Mark all as "N/A"" at bounding box center [1166, 528] width 111 height 12
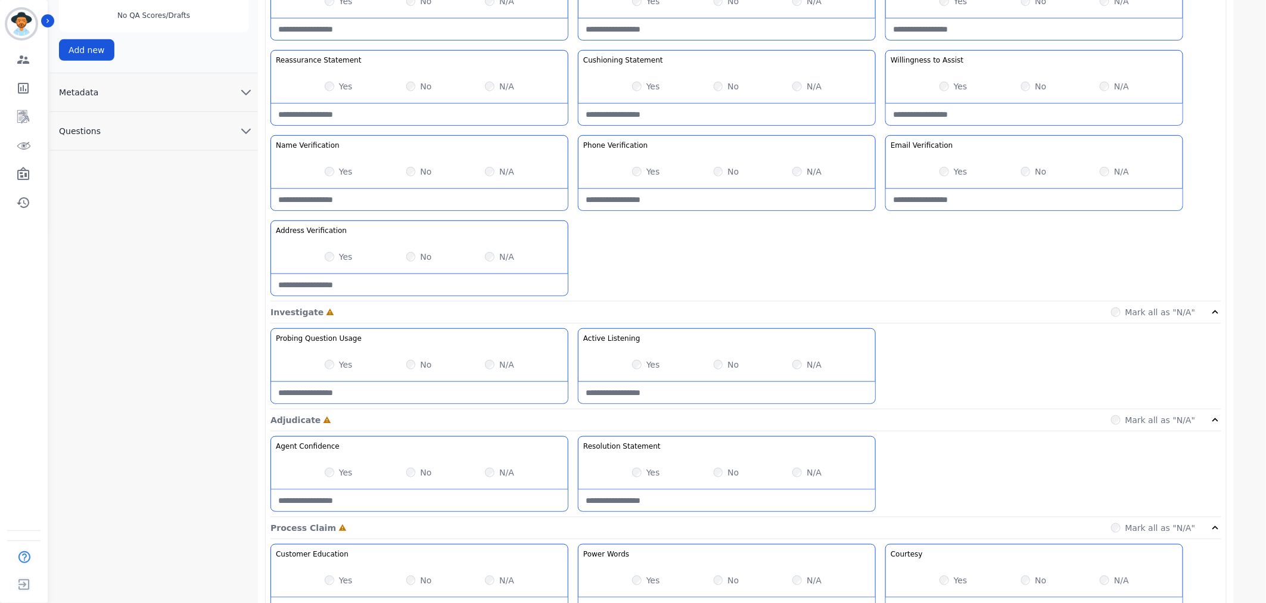
scroll to position [545, 0]
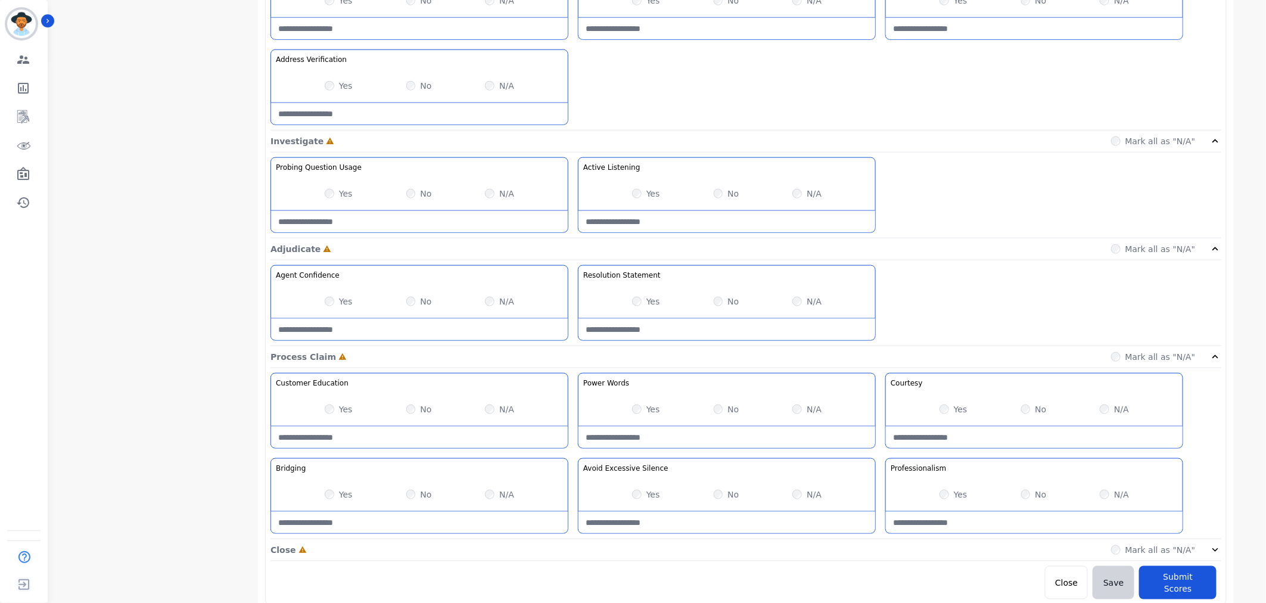
click at [634, 415] on div "Yes" at bounding box center [646, 409] width 28 height 12
click at [1225, 552] on div "Open Incomplete Mark all as "N/A" Greeting the Customer Welcome is where we qui…" at bounding box center [746, 183] width 961 height 832
click at [1219, 552] on icon at bounding box center [1216, 550] width 12 height 12
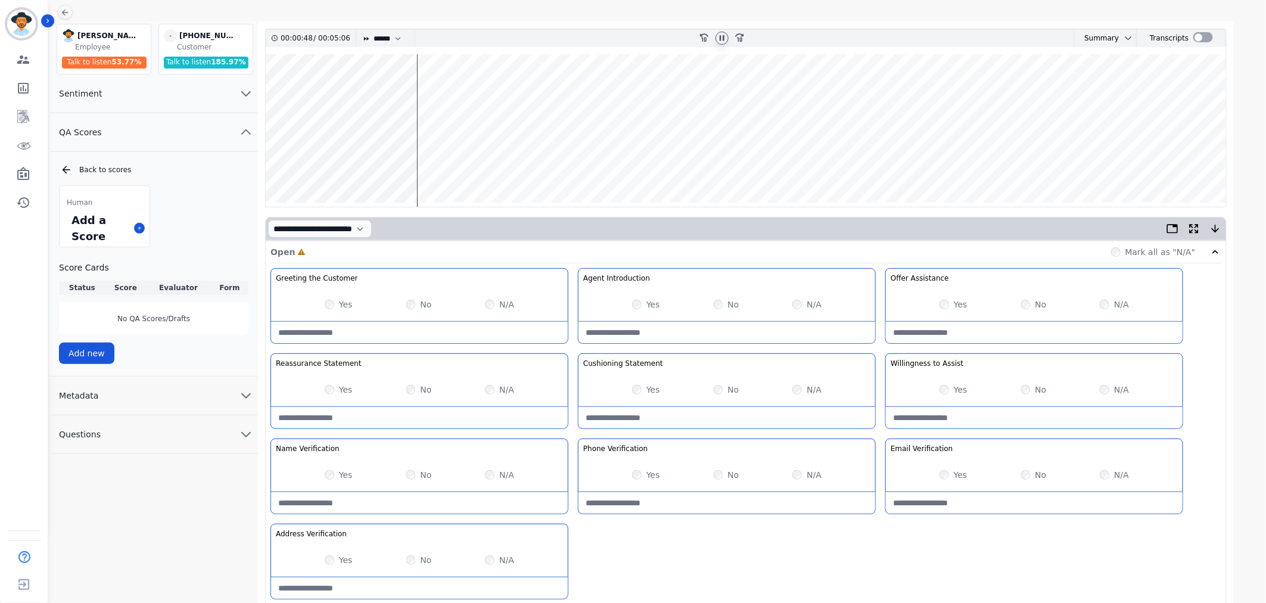
scroll to position [0, 0]
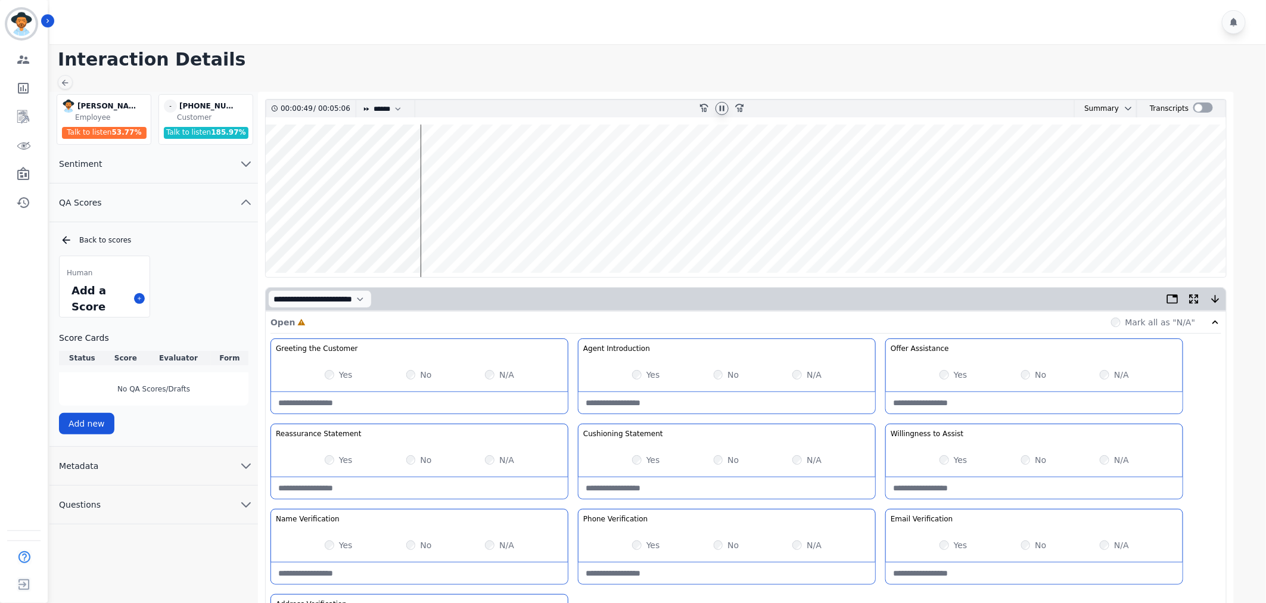
click at [450, 163] on wave at bounding box center [746, 201] width 961 height 153
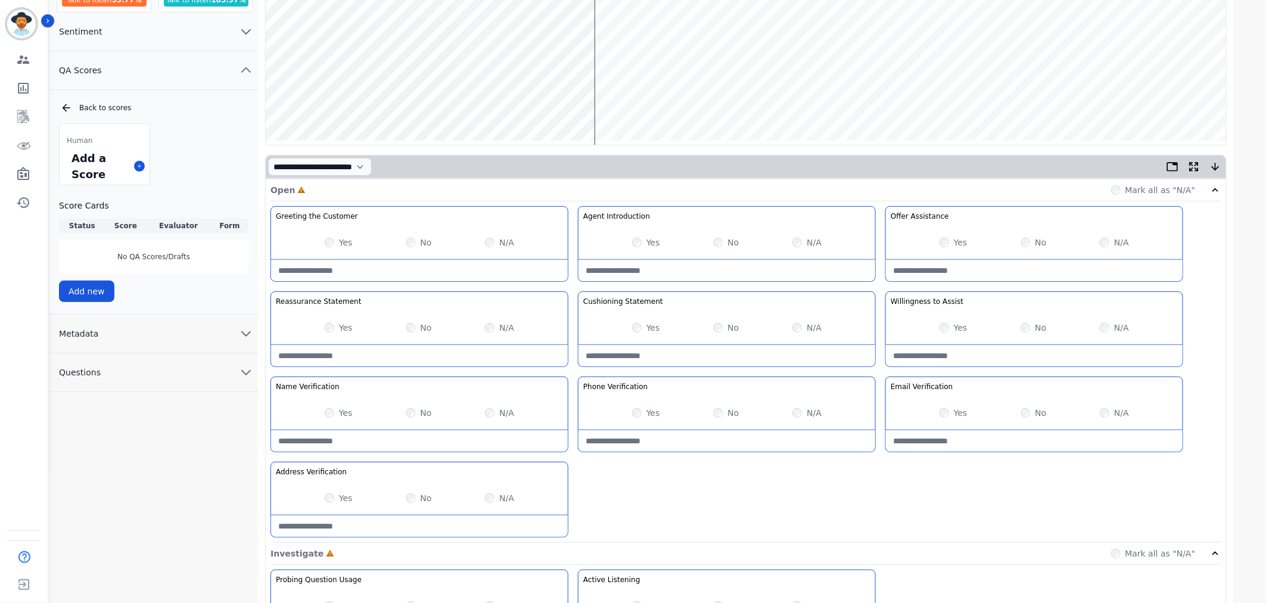
click at [321, 493] on div "Yes No N/A" at bounding box center [419, 497] width 297 height 33
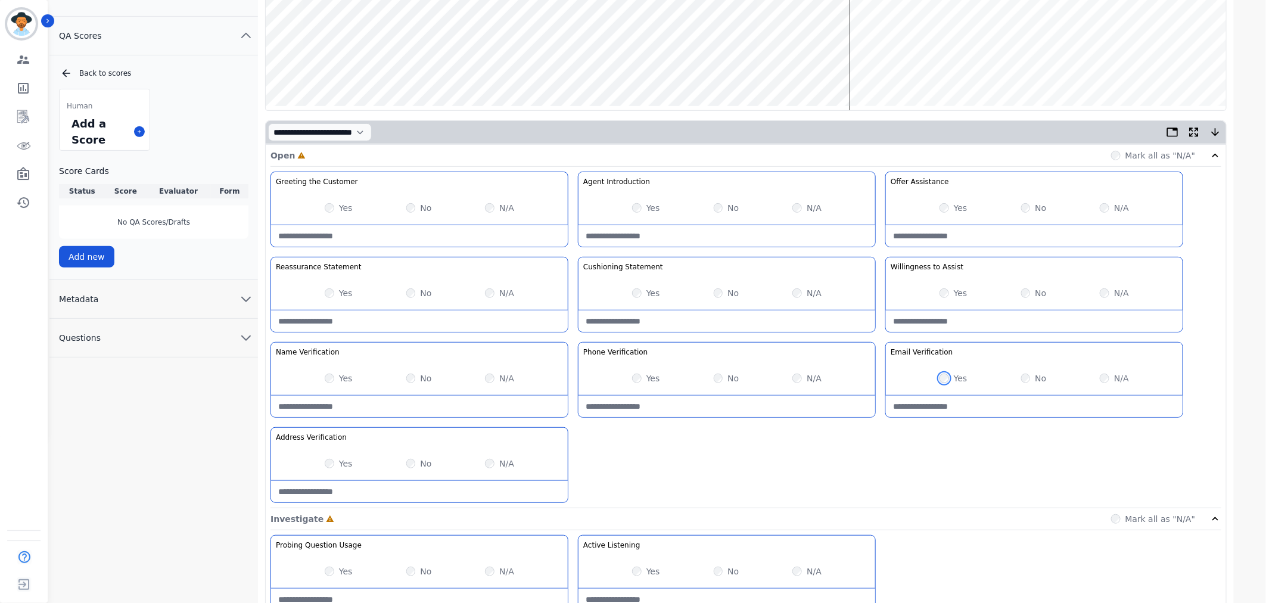
scroll to position [198, 0]
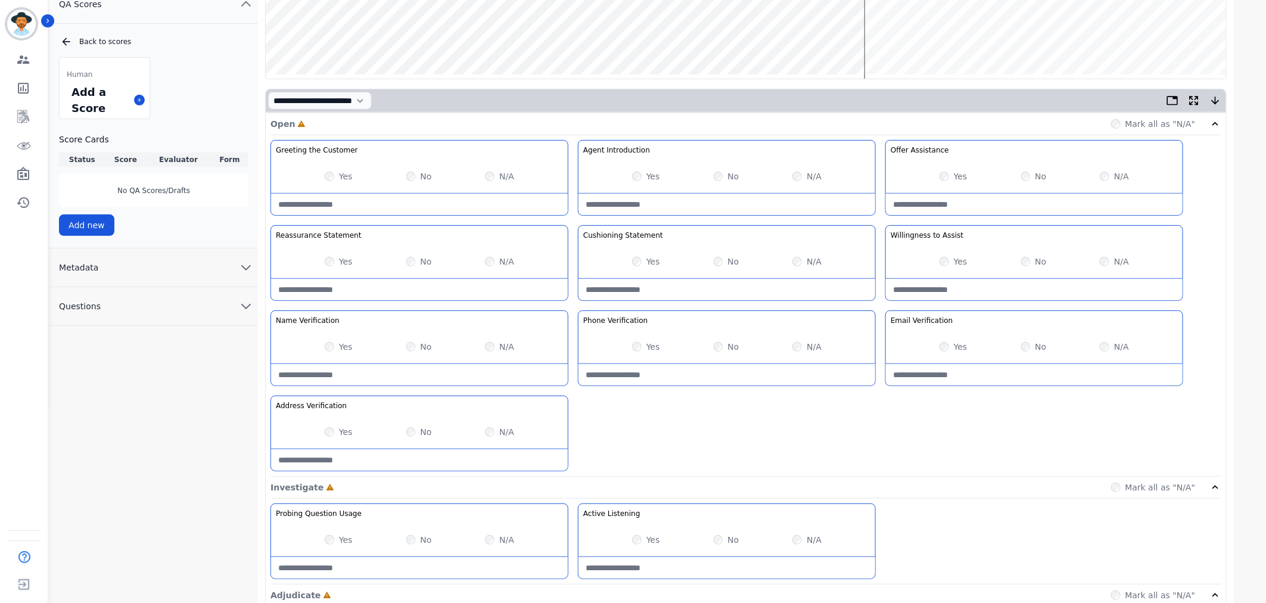
click at [335, 540] on div "Yes" at bounding box center [339, 540] width 28 height 12
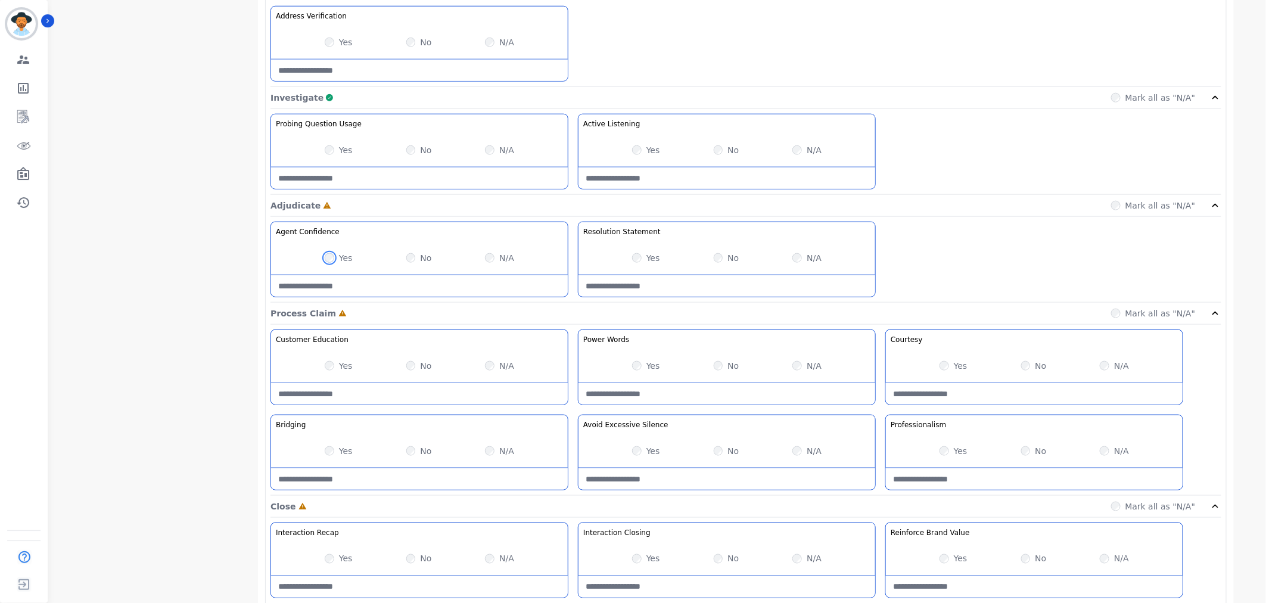
scroll to position [596, 0]
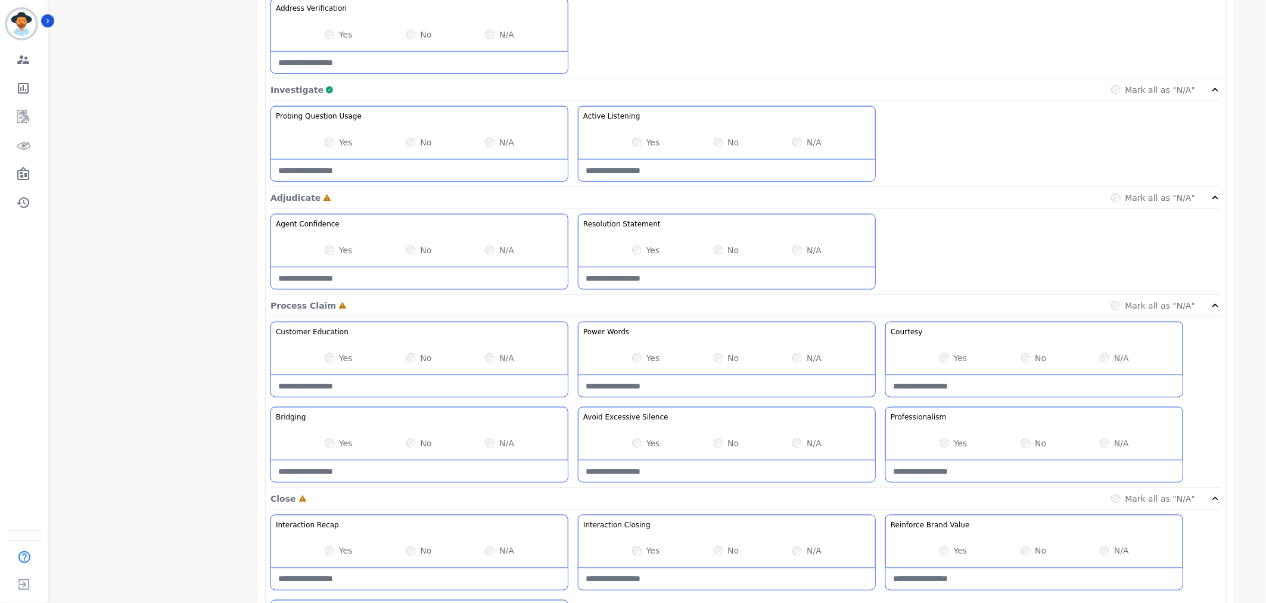
click at [344, 358] on label "Yes" at bounding box center [346, 358] width 14 height 12
click at [641, 448] on div "Yes" at bounding box center [646, 443] width 28 height 12
click at [134, 499] on div "Laura Hoffens Laura Hoffens Employee Talk to listen 53.77 % - +15615568704 unde…" at bounding box center [153, 136] width 209 height 1280
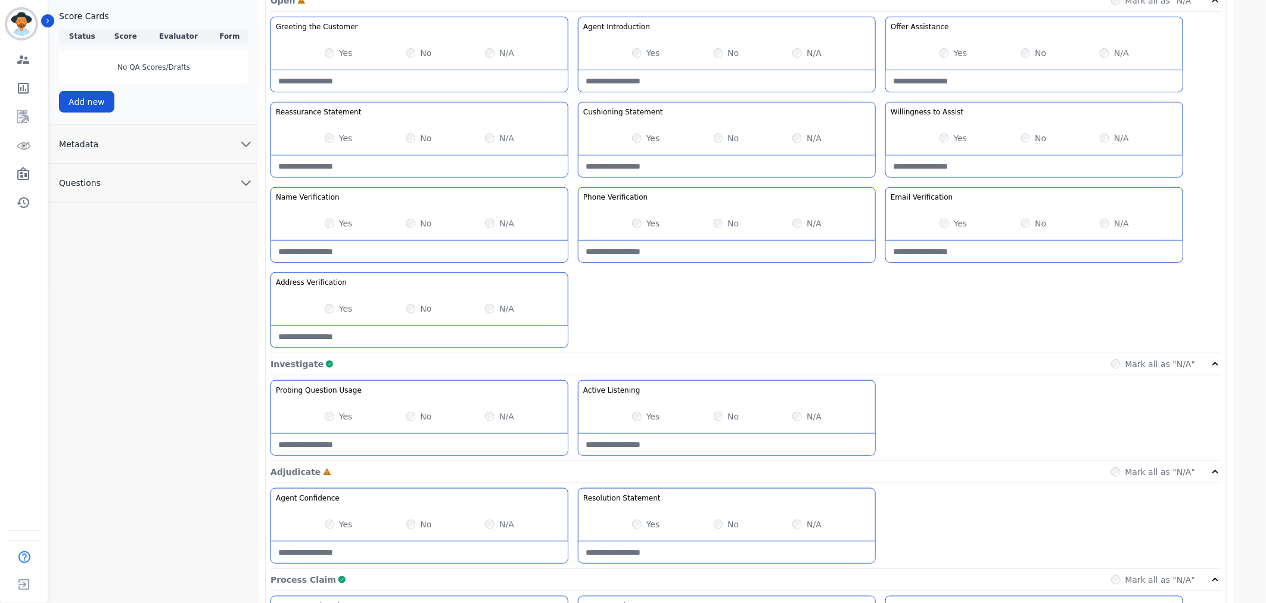
scroll to position [132, 0]
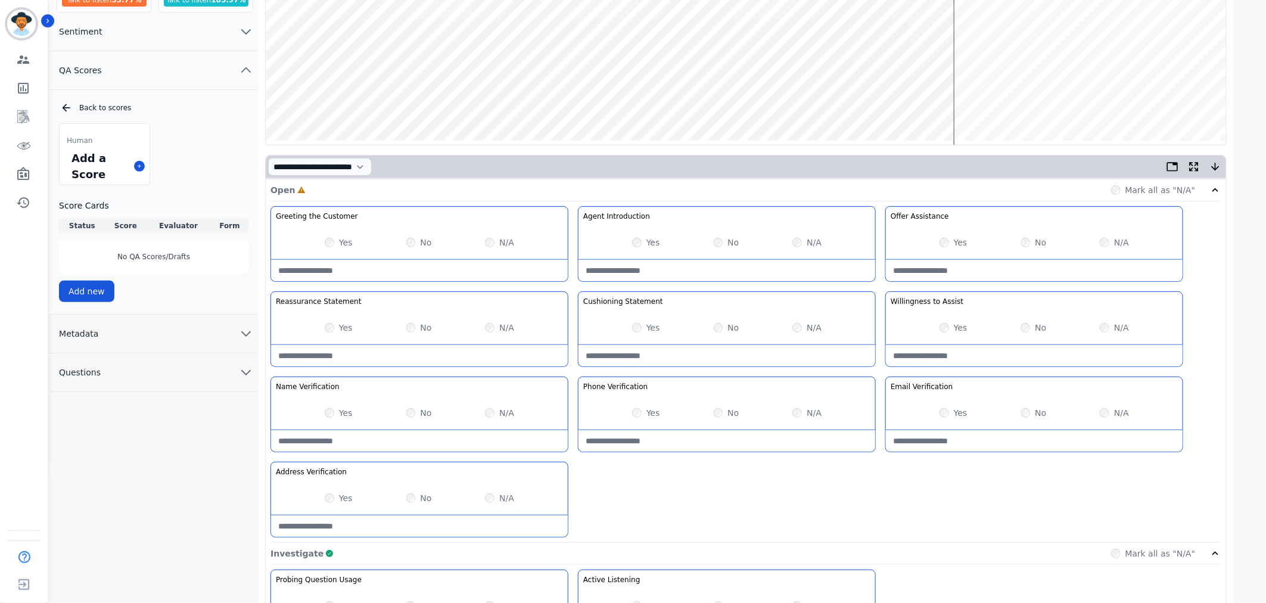
click at [724, 328] on div "No" at bounding box center [727, 328] width 26 height 12
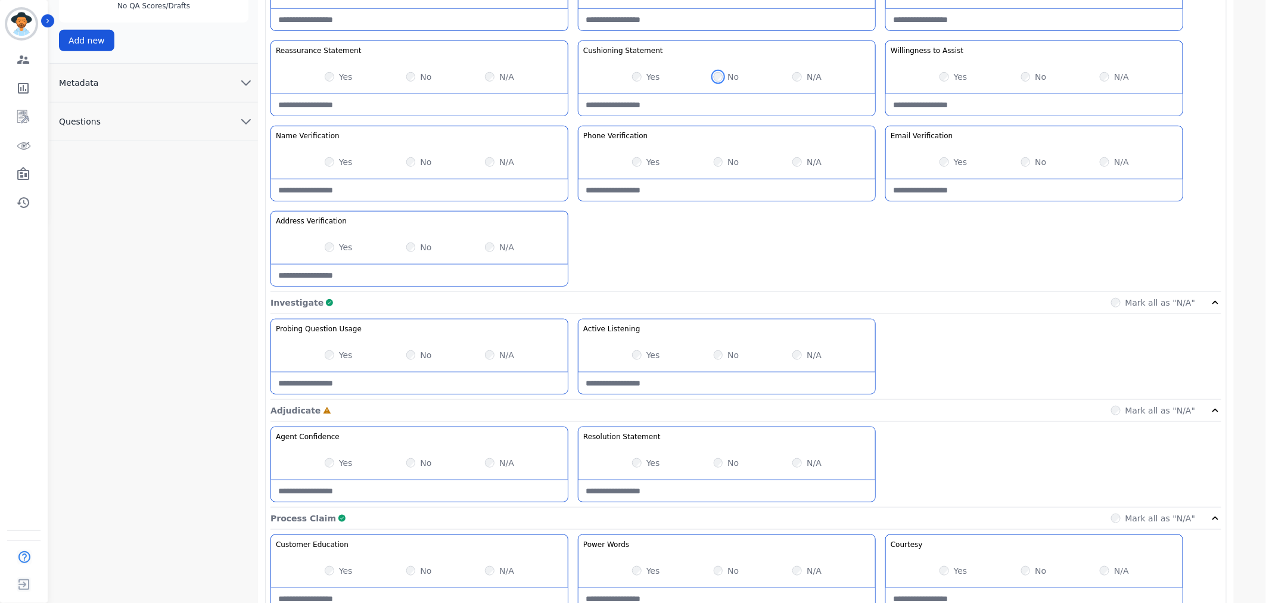
scroll to position [716, 0]
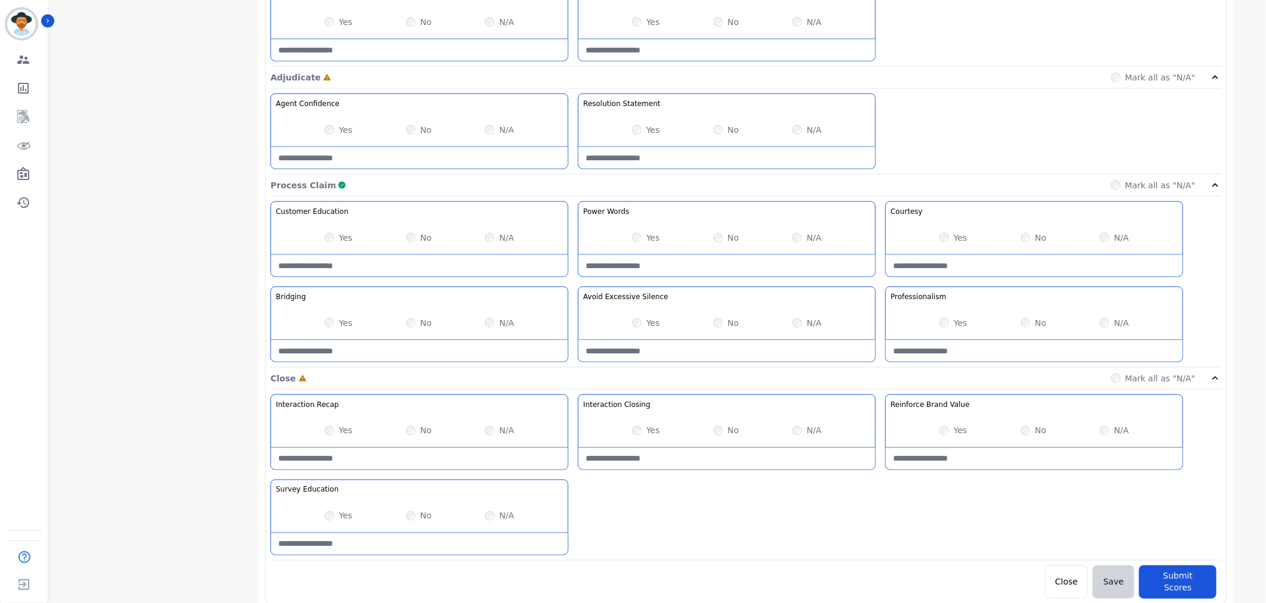
click at [648, 129] on label "Yes" at bounding box center [653, 130] width 14 height 12
click at [331, 522] on div "Yes" at bounding box center [339, 516] width 28 height 12
click at [1214, 591] on div "Open Complete Mark all as "N/A" Greeting the Customer Welcome is where we quick…" at bounding box center [746, 99] width 962 height 1009
click at [1198, 579] on button "Submit Scores" at bounding box center [1177, 581] width 77 height 33
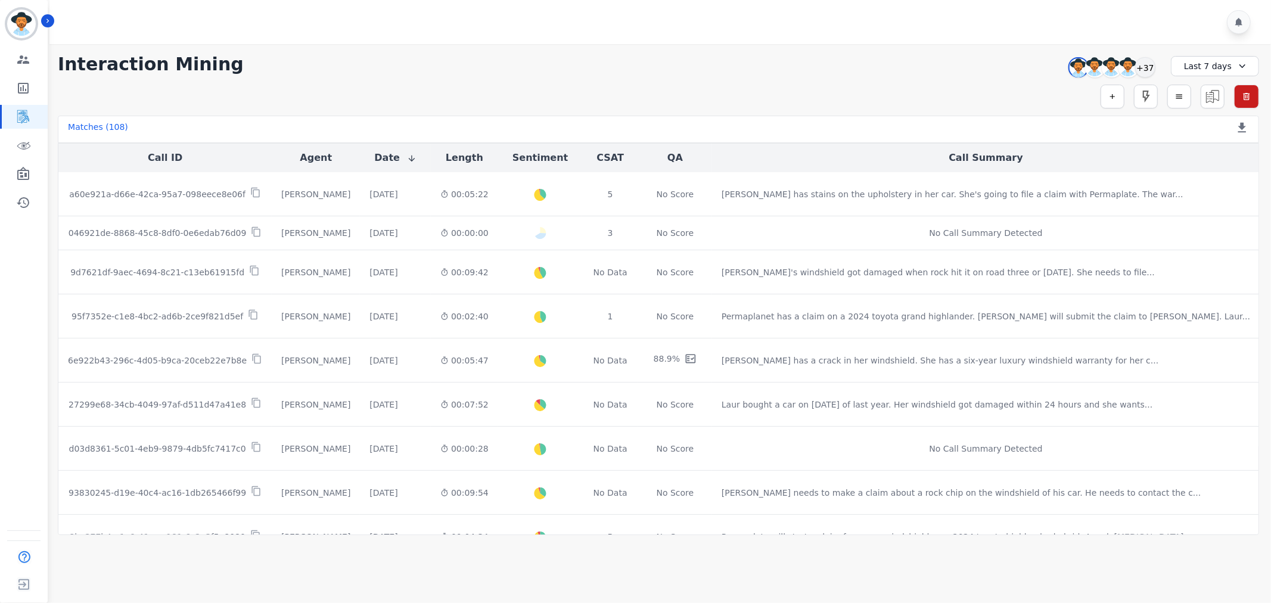
click at [1213, 66] on div "Last 7 days" at bounding box center [1215, 66] width 88 height 20
click at [1230, 95] on li "Custom" at bounding box center [1223, 94] width 60 height 12
click at [1242, 98] on input "**********" at bounding box center [1214, 98] width 73 height 20
type input "**********"
click at [1237, 126] on input "**********" at bounding box center [1214, 124] width 73 height 20
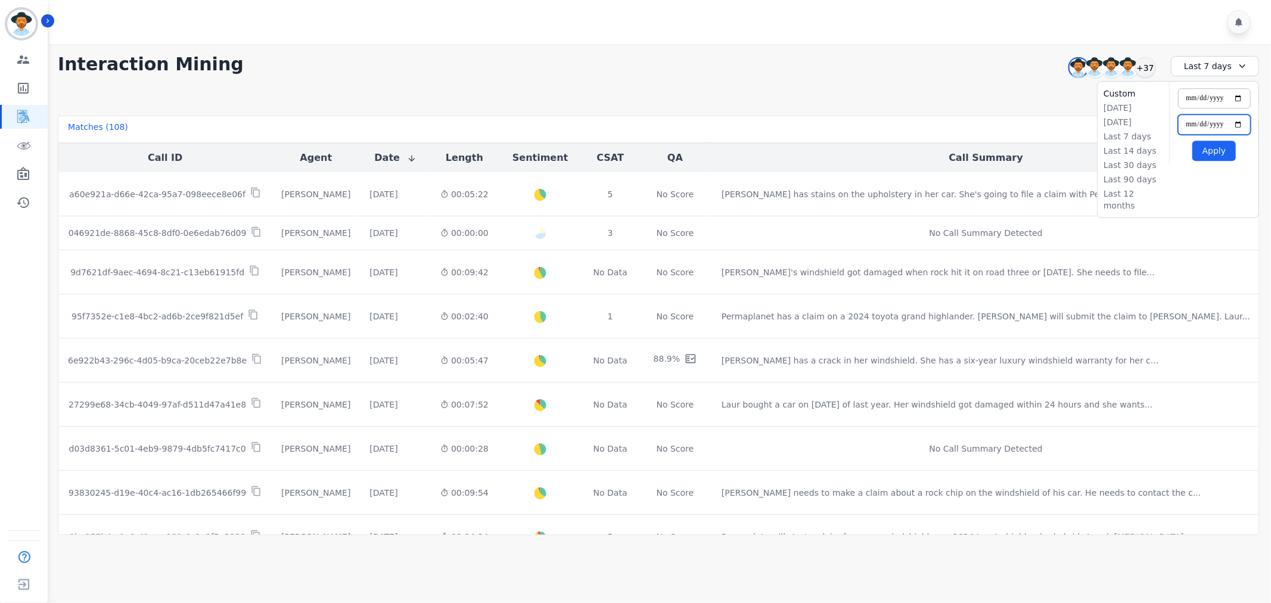
type input "**********"
click at [1228, 153] on button "Apply" at bounding box center [1213, 151] width 43 height 20
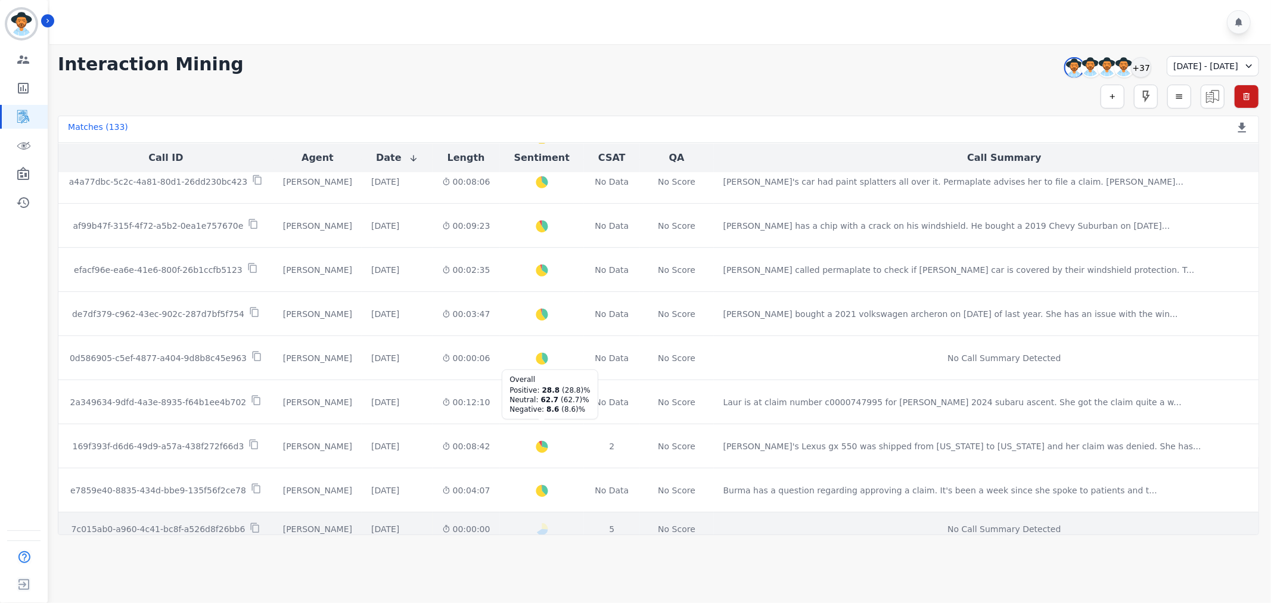
scroll to position [532, 0]
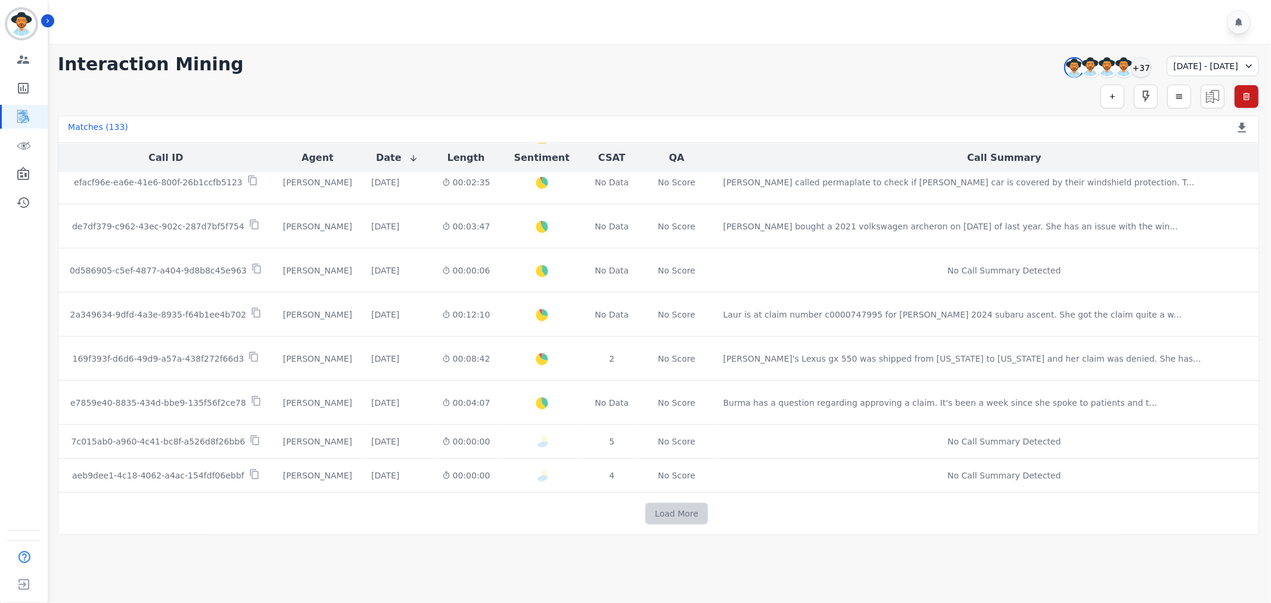
click at [653, 514] on button "Load More" at bounding box center [676, 513] width 63 height 21
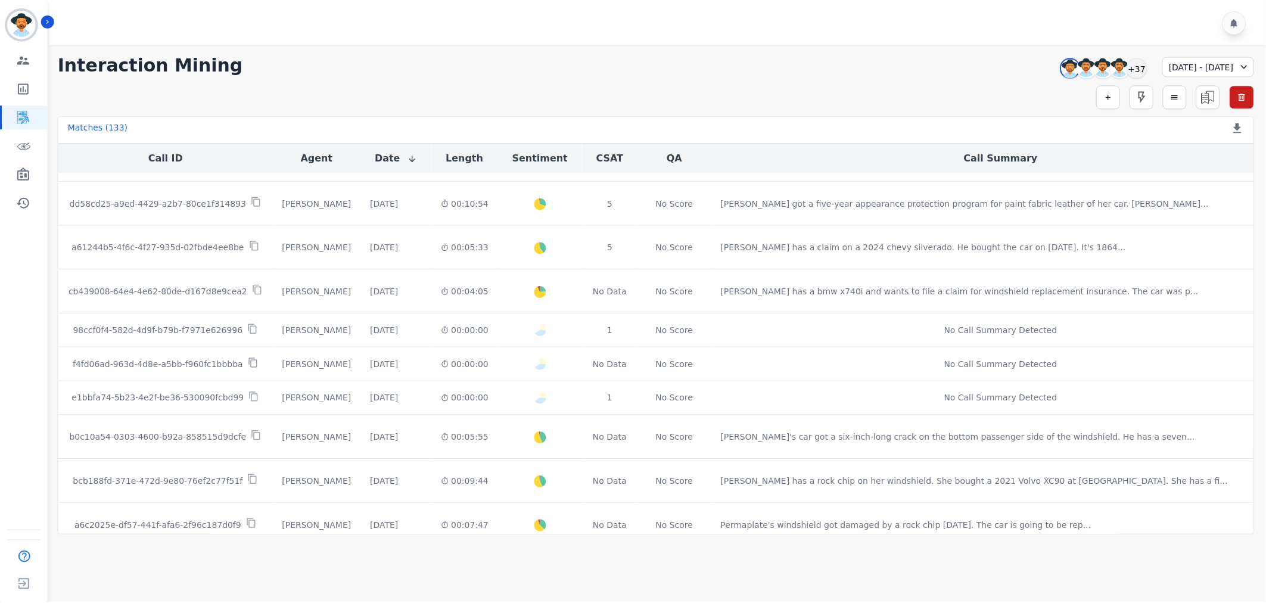
scroll to position [1068, 0]
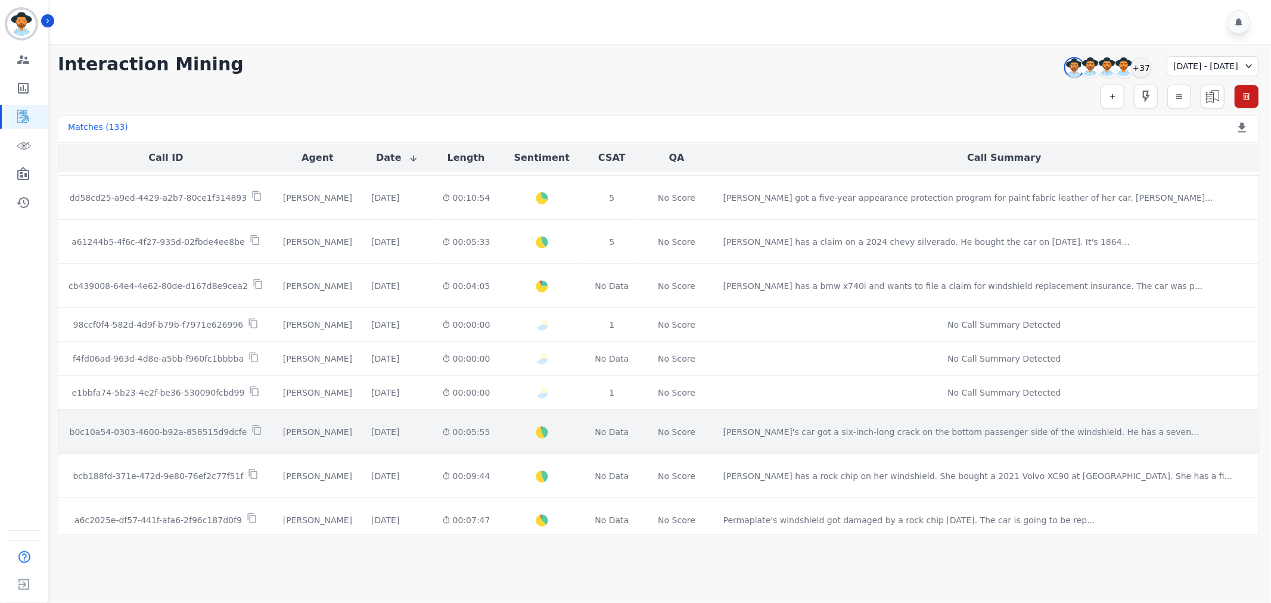
click at [203, 433] on p "b0c10a54-0303-4600-b92a-858515d9dcfe" at bounding box center [159, 432] width 178 height 12
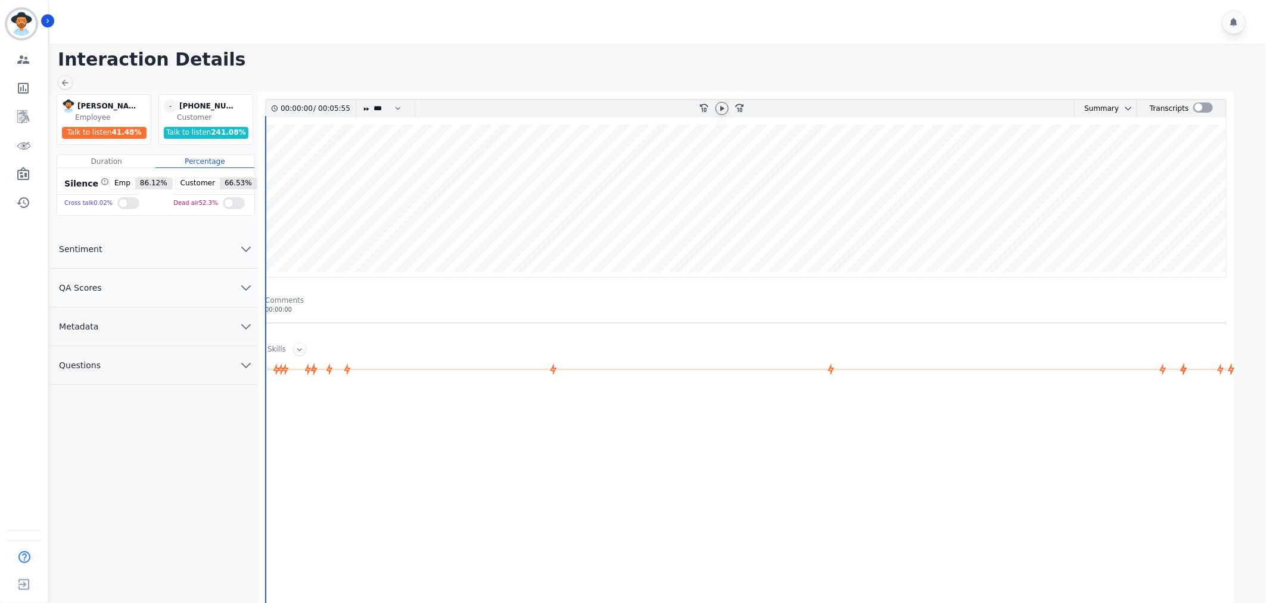
click at [726, 110] on icon at bounding box center [722, 109] width 10 height 10
click at [383, 108] on select "* * * **** * *** * ****" at bounding box center [390, 108] width 36 height 17
select select "****"
click at [372, 100] on select "* * * **** * *** * ****" at bounding box center [390, 108] width 36 height 17
click at [177, 288] on button "QA Scores" at bounding box center [153, 288] width 209 height 39
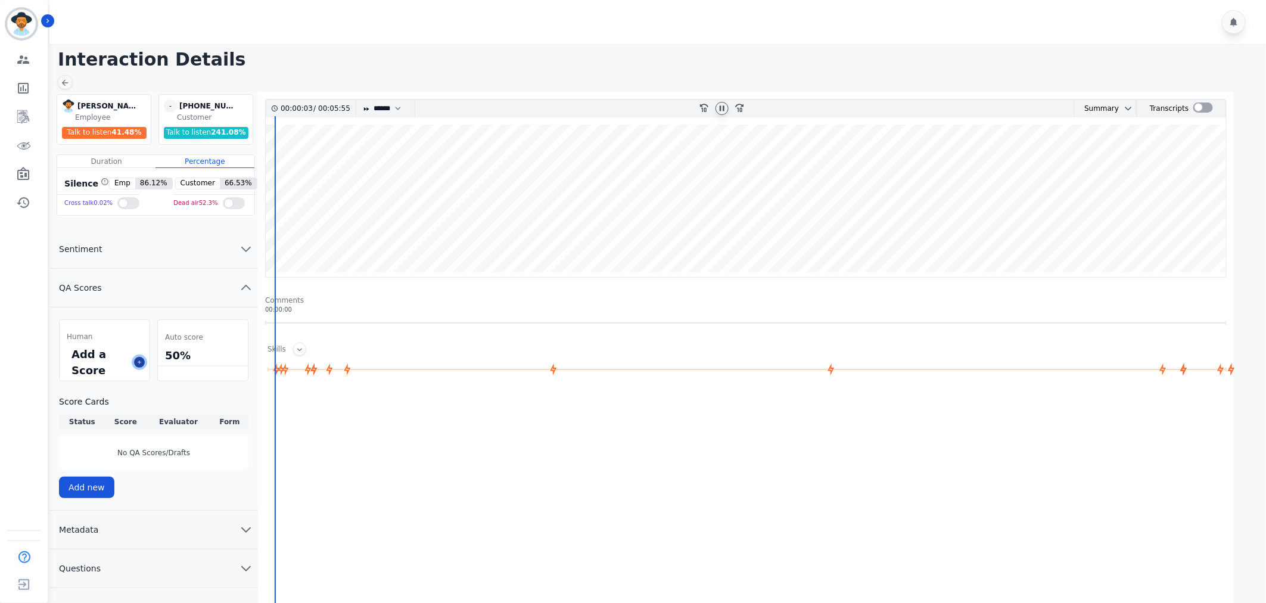
click at [141, 359] on icon at bounding box center [139, 362] width 6 height 6
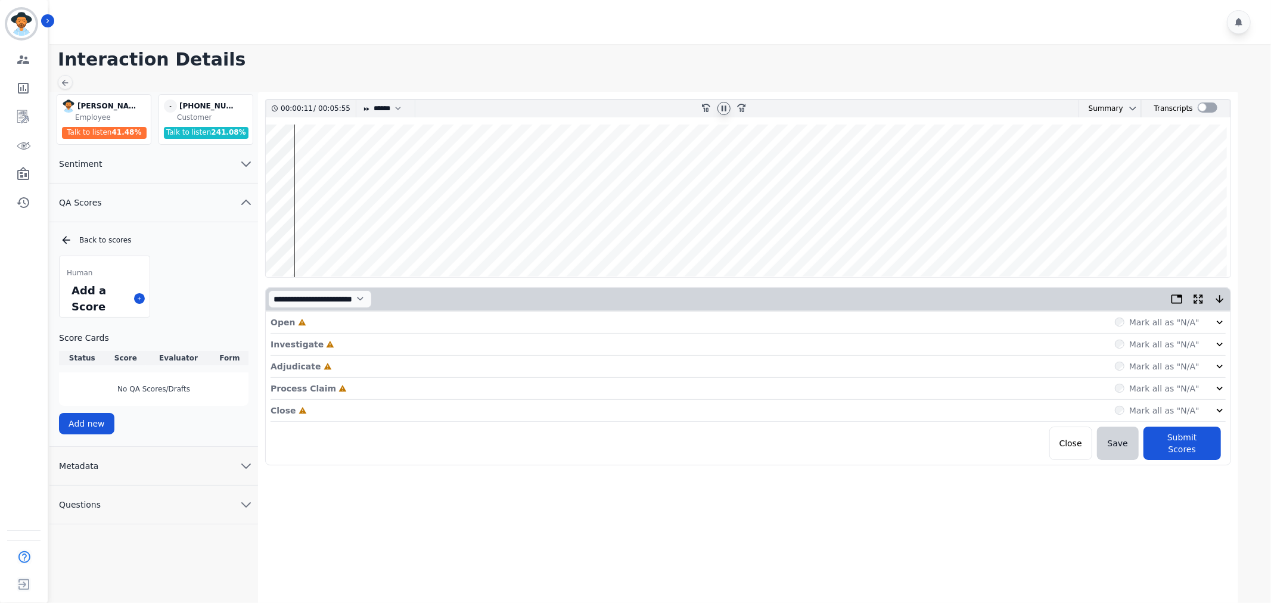
click at [1230, 328] on div "Open Incomplete Mark all as "N/A" Investigate Incomplete Mark all as "N/A" Adju…" at bounding box center [748, 386] width 965 height 148
click at [1223, 322] on icon at bounding box center [1220, 322] width 12 height 12
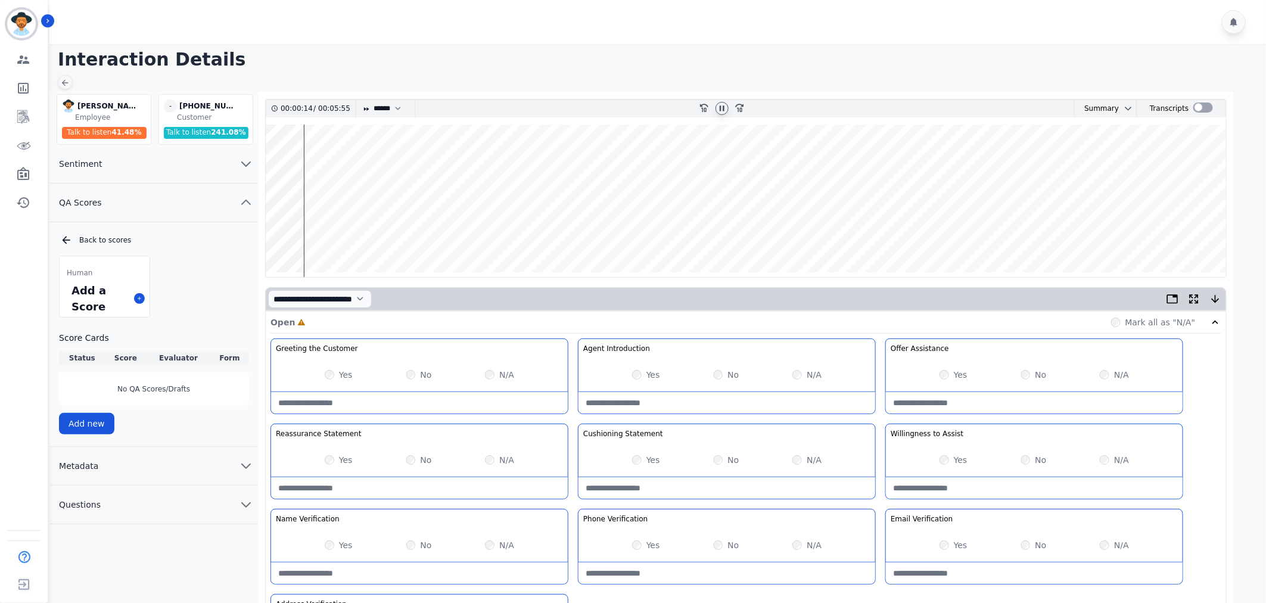
click at [657, 377] on label "Yes" at bounding box center [653, 375] width 14 height 12
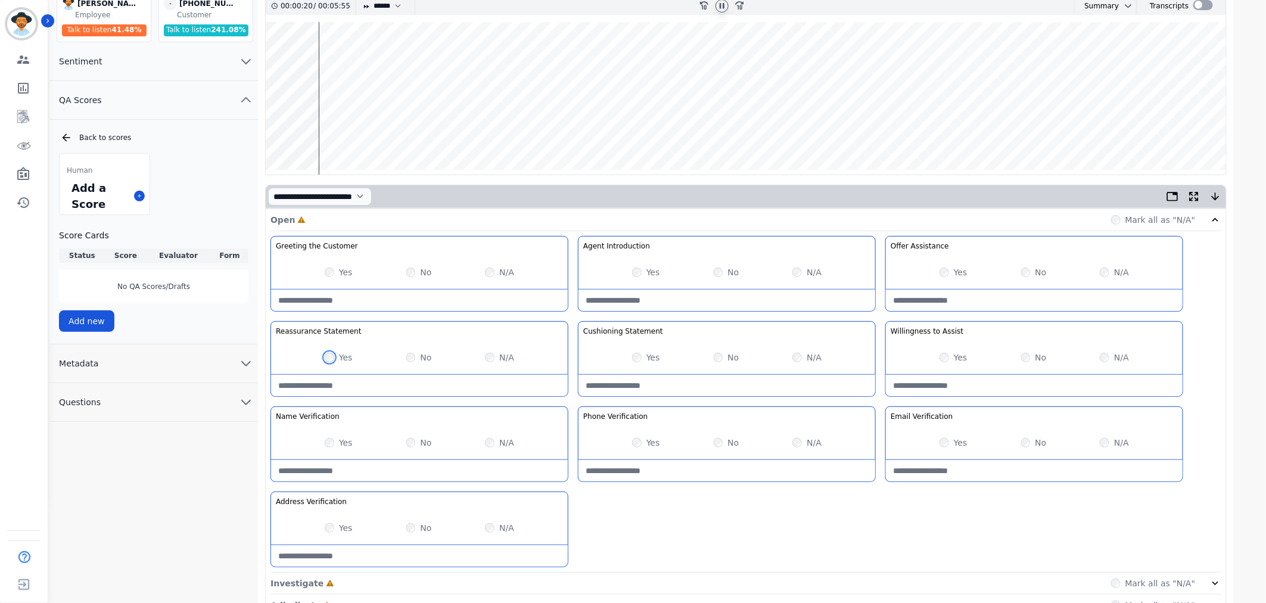
scroll to position [198, 0]
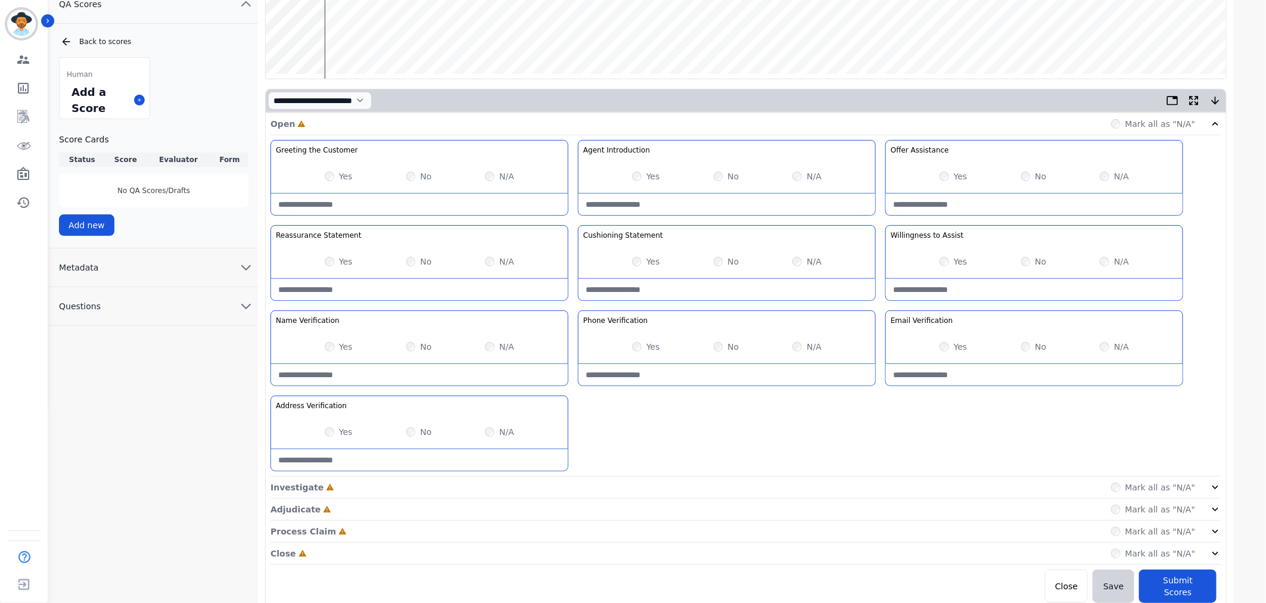
click at [1217, 484] on icon at bounding box center [1216, 487] width 12 height 12
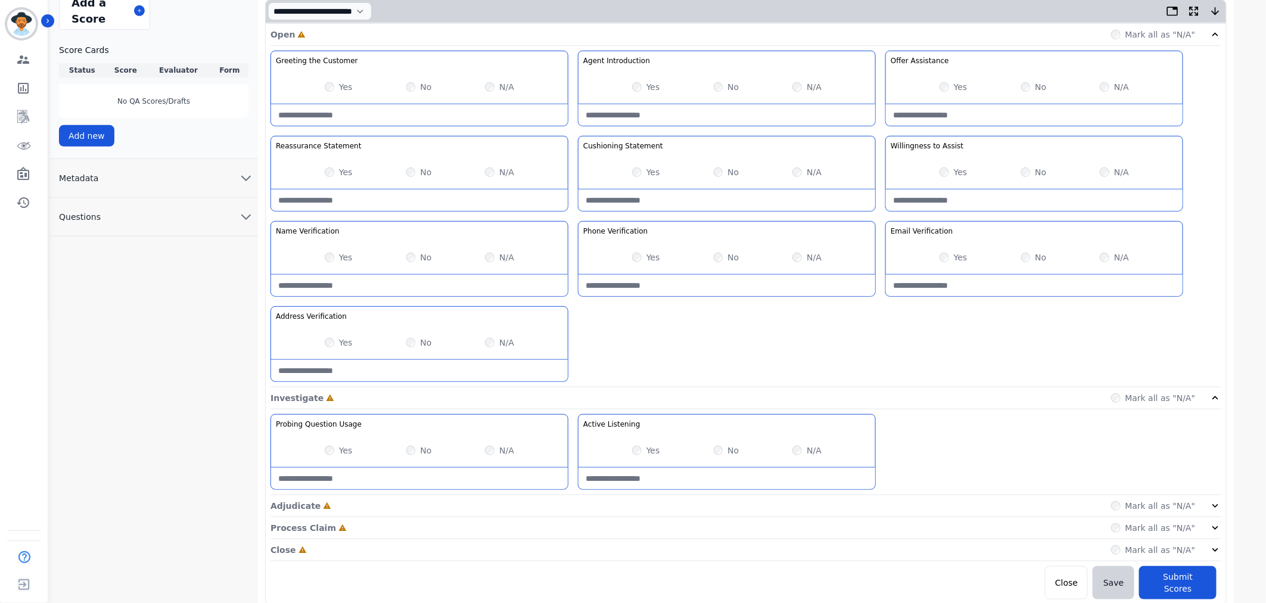
click at [1207, 515] on div "Adjudicate Incomplete Mark all as "N/A"" at bounding box center [746, 506] width 951 height 22
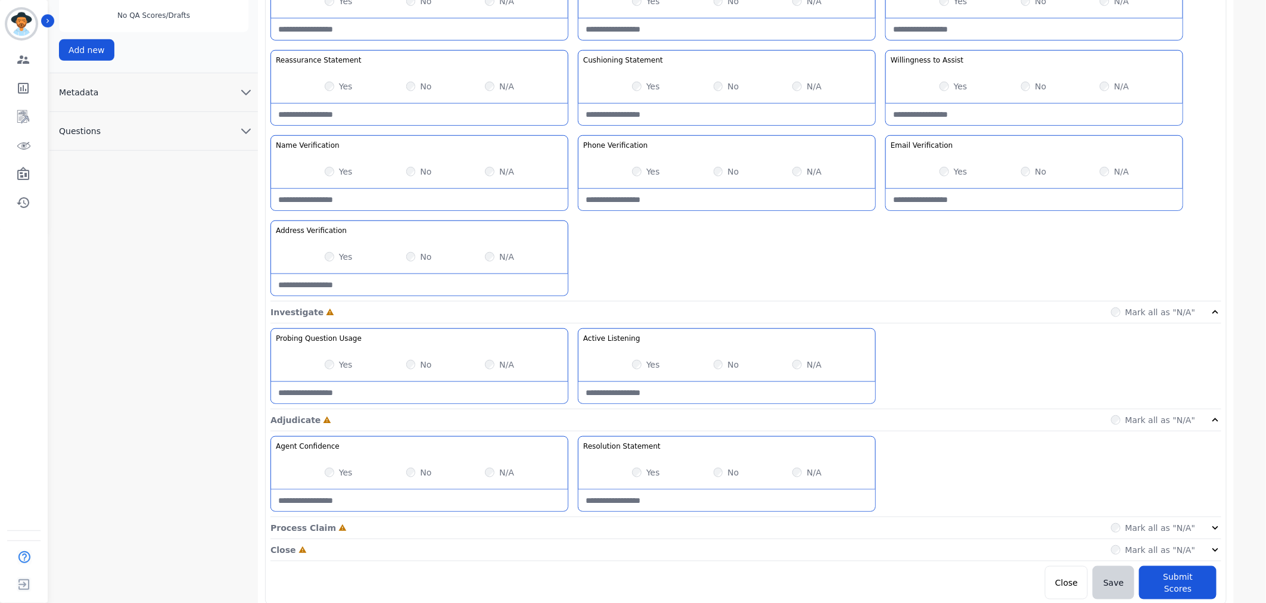
click at [1213, 521] on div "Process Claim Incomplete Mark all as "N/A"" at bounding box center [746, 528] width 951 height 22
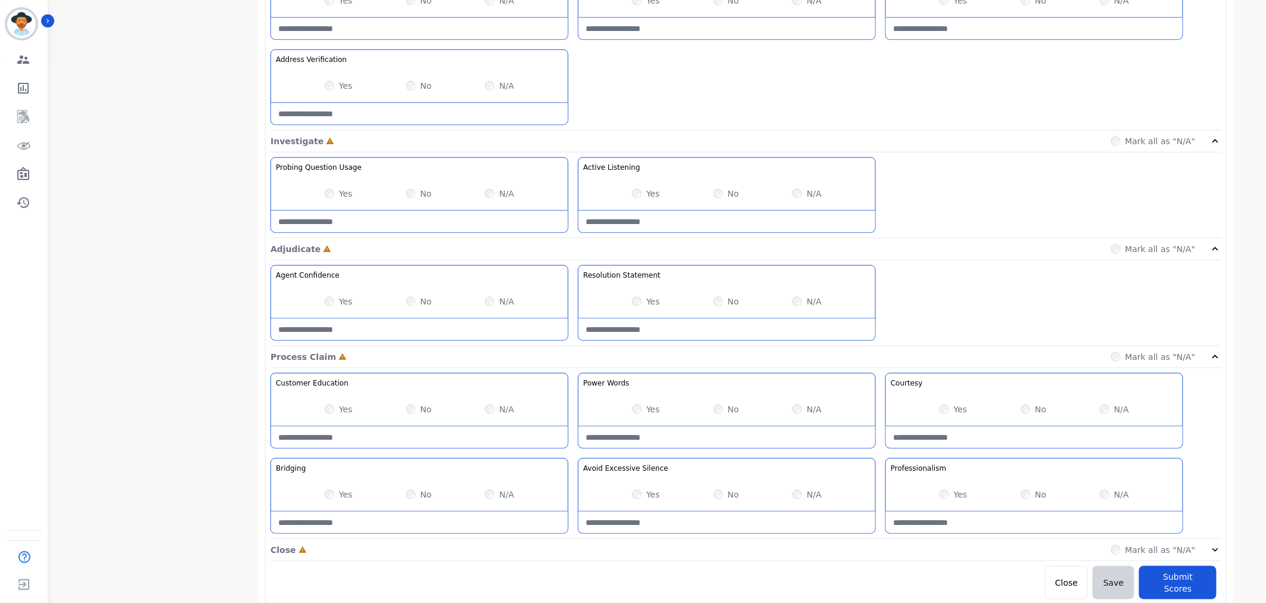
click at [1213, 547] on icon at bounding box center [1216, 550] width 12 height 12
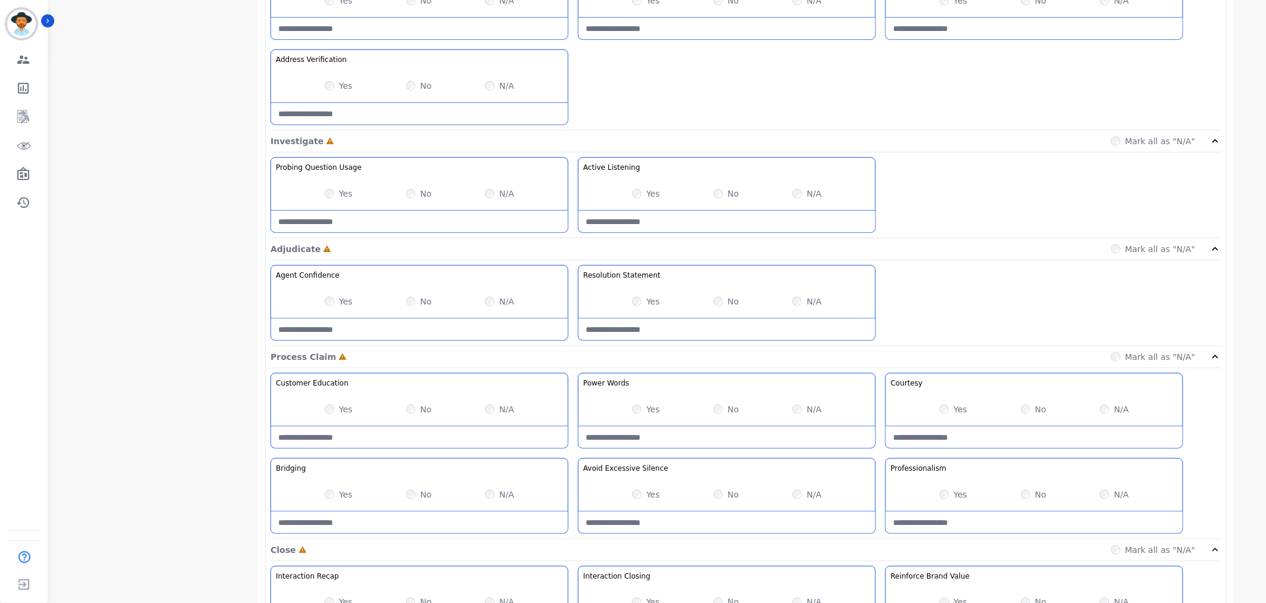
scroll to position [280, 0]
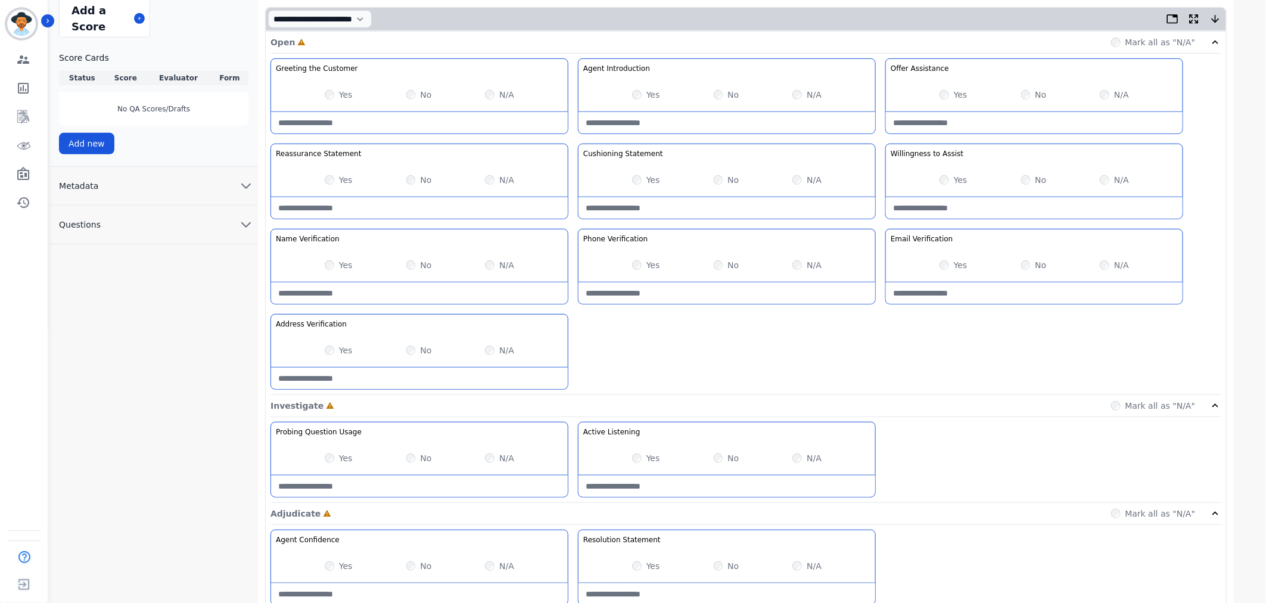
click at [335, 265] on div "Yes" at bounding box center [339, 265] width 28 height 12
click at [346, 356] on label "Yes" at bounding box center [346, 350] width 14 height 12
click at [653, 265] on label "Yes" at bounding box center [653, 265] width 14 height 12
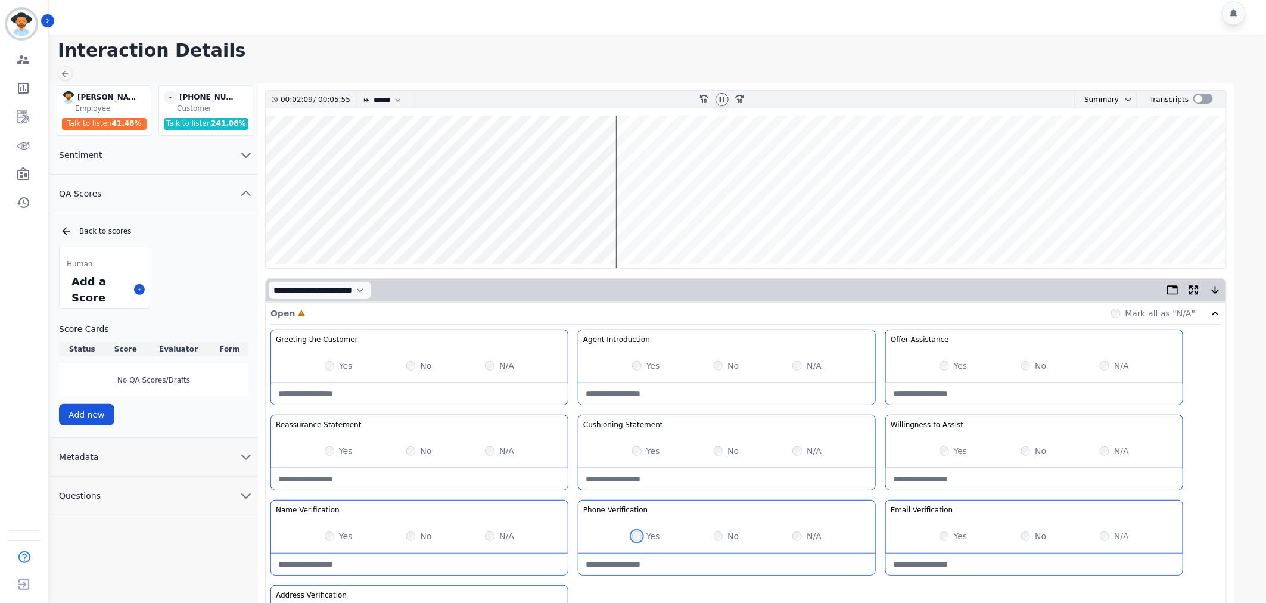
scroll to position [198, 0]
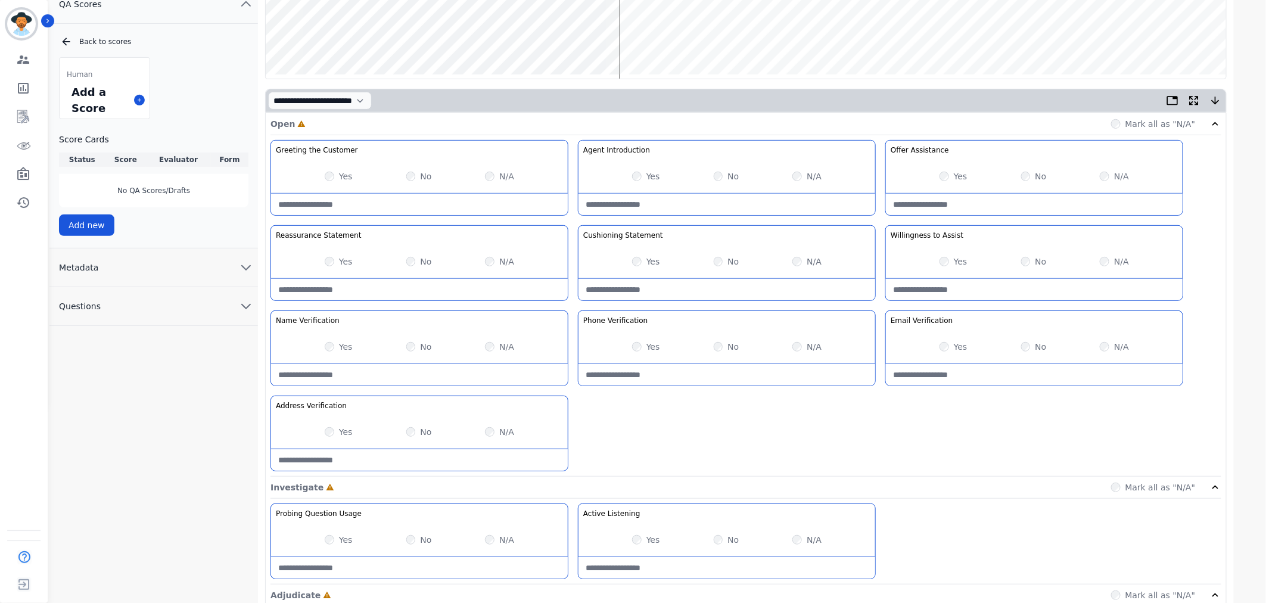
click at [952, 346] on div "Yes" at bounding box center [954, 347] width 28 height 12
click at [952, 347] on div "Yes" at bounding box center [954, 347] width 28 height 12
click at [955, 343] on label "Yes" at bounding box center [961, 347] width 14 height 12
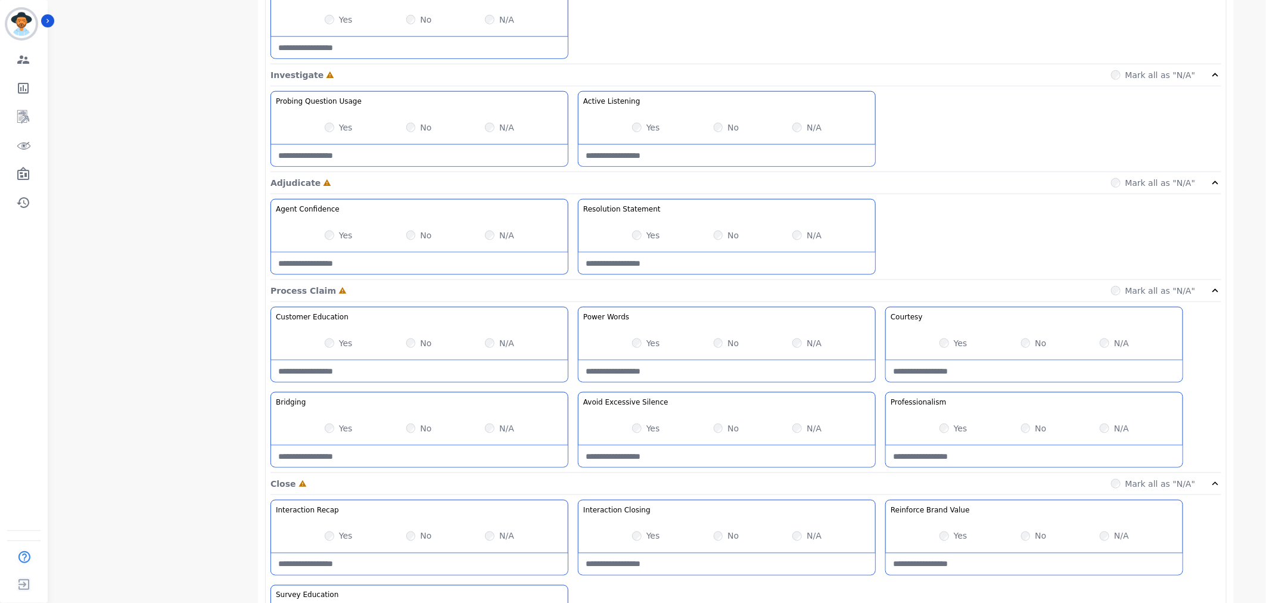
scroll to position [662, 0]
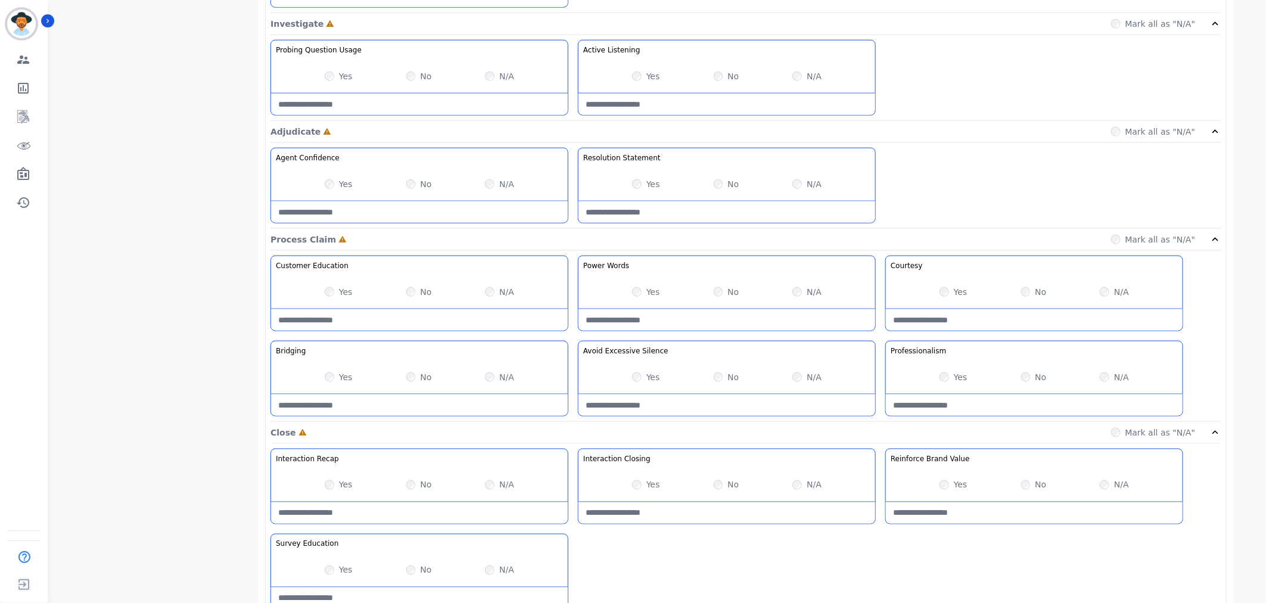
click at [325, 188] on div "Yes" at bounding box center [339, 184] width 28 height 12
click at [633, 70] on div "Yes" at bounding box center [646, 76] width 28 height 12
click at [957, 380] on label "Yes" at bounding box center [961, 377] width 14 height 12
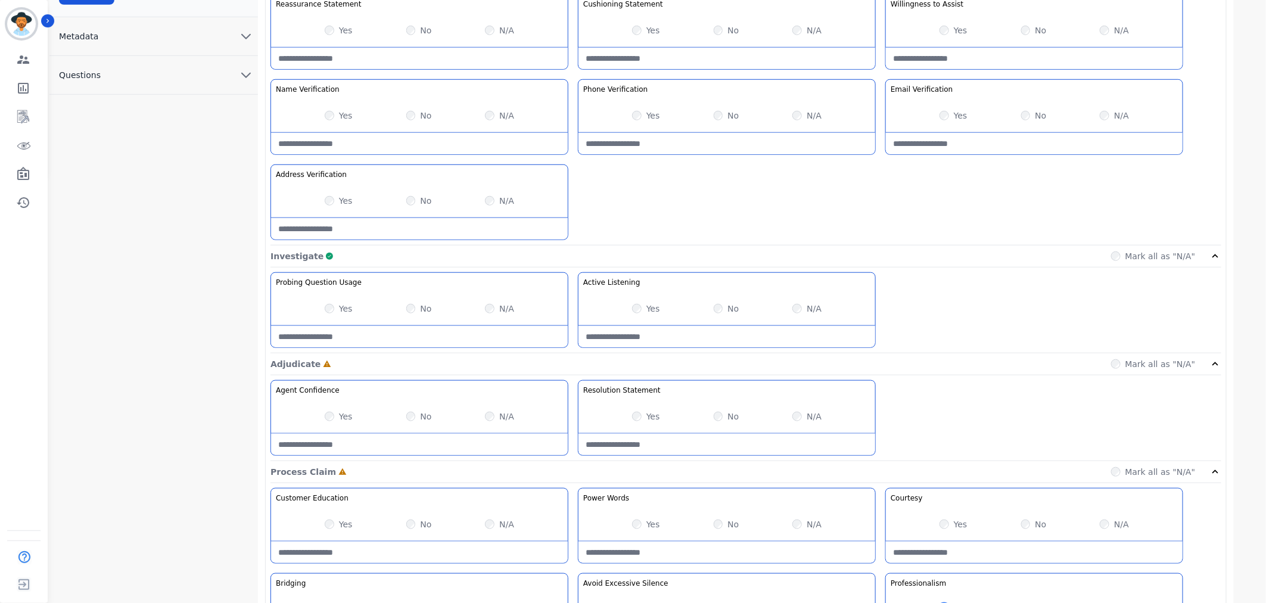
scroll to position [529, 0]
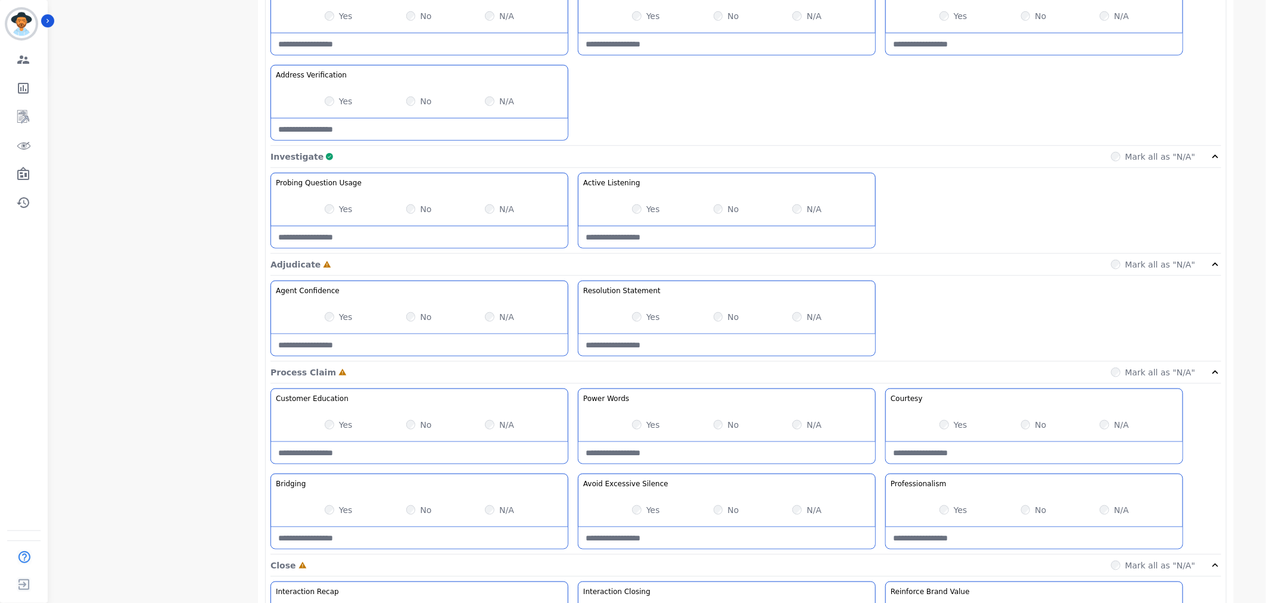
click at [647, 316] on label "Yes" at bounding box center [653, 317] width 14 height 12
click at [335, 425] on div "Yes" at bounding box center [339, 425] width 28 height 12
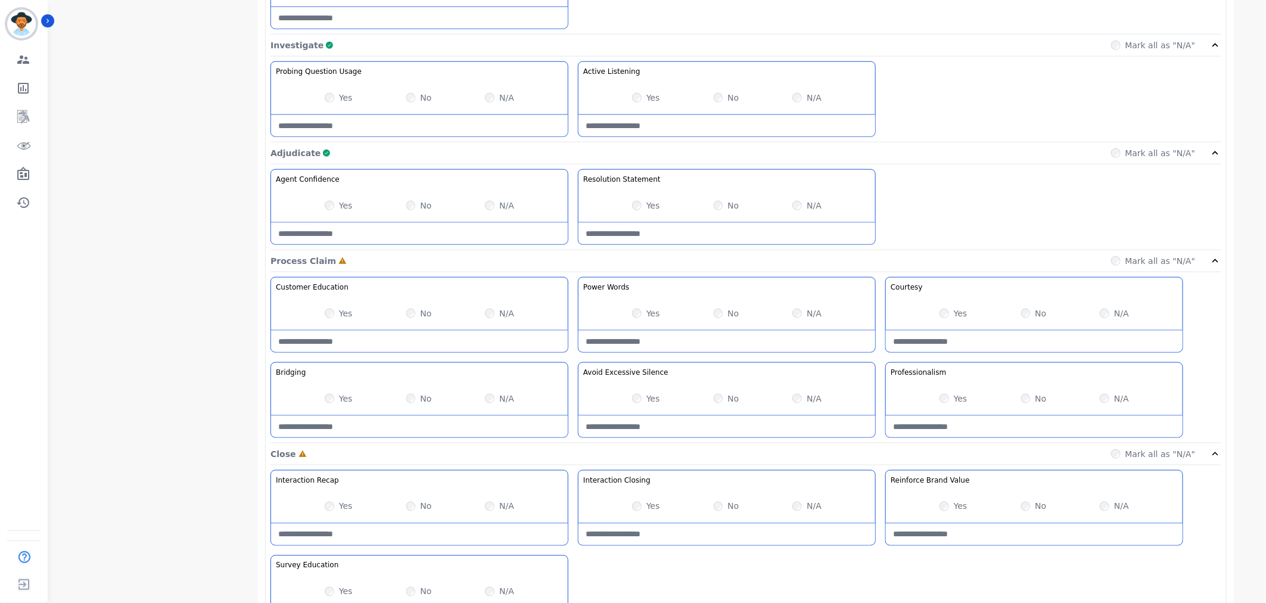
scroll to position [716, 0]
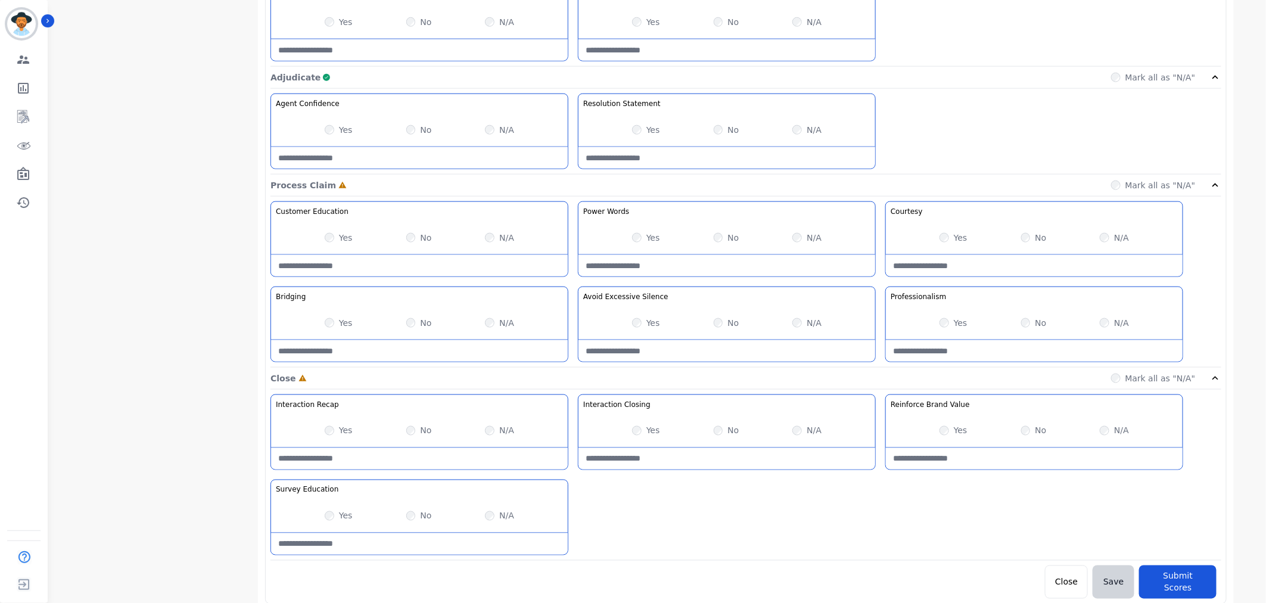
click at [655, 324] on label "Yes" at bounding box center [653, 323] width 14 height 12
click at [951, 437] on div "Yes" at bounding box center [954, 431] width 28 height 12
click at [952, 432] on div "Yes" at bounding box center [954, 431] width 28 height 12
click at [954, 430] on label "Yes" at bounding box center [961, 431] width 14 height 12
click at [1189, 579] on button "Submit Scores" at bounding box center [1177, 581] width 77 height 33
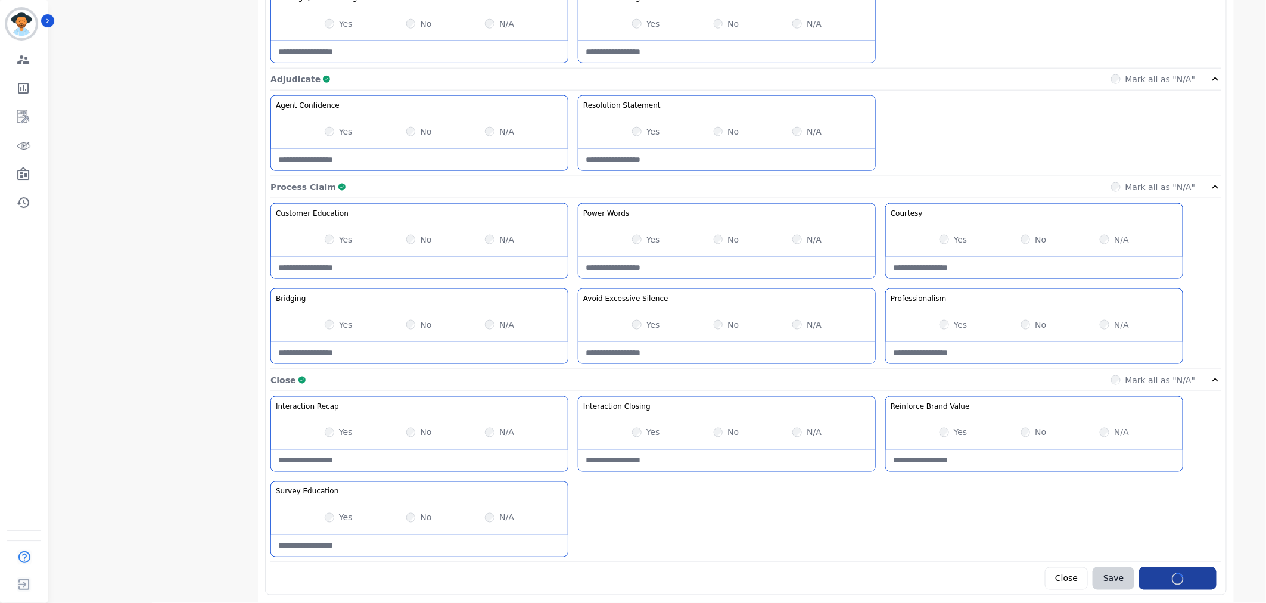
scroll to position [38, 0]
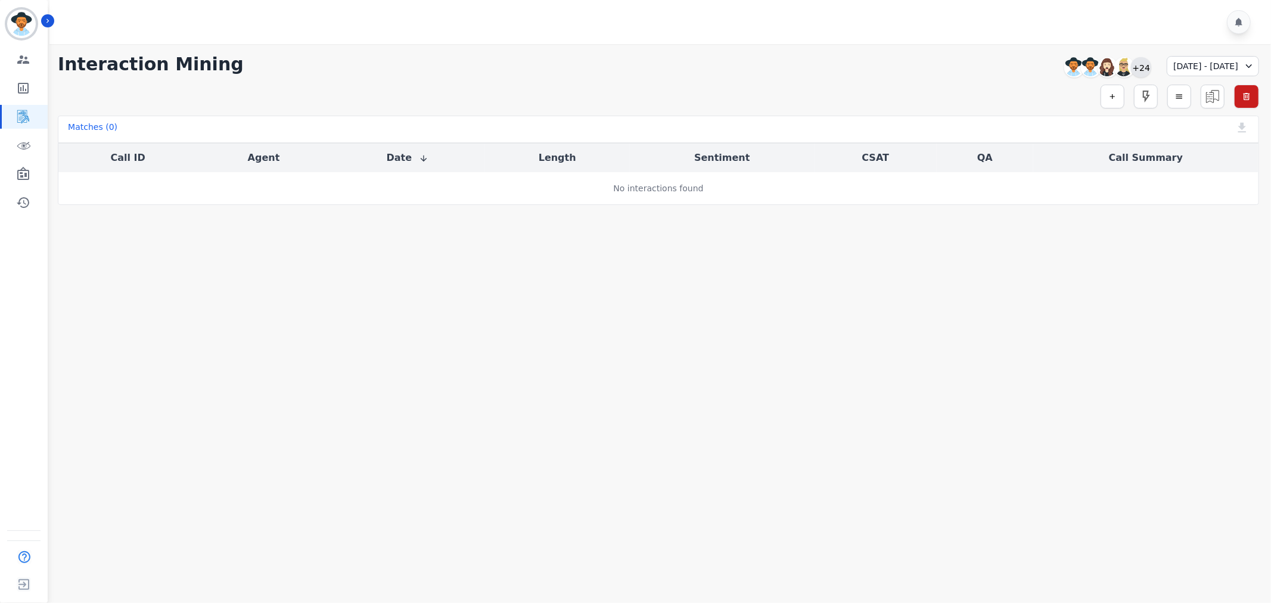
click at [1131, 64] on div "+24" at bounding box center [1141, 67] width 20 height 20
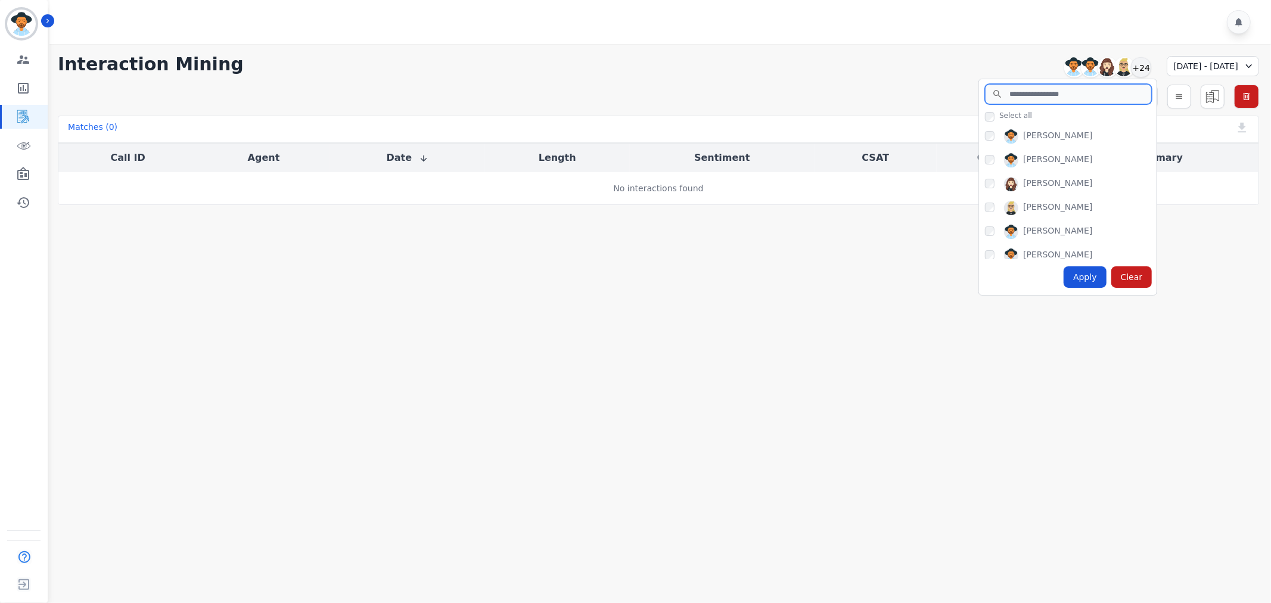
click at [1046, 94] on input "search" at bounding box center [1068, 94] width 167 height 20
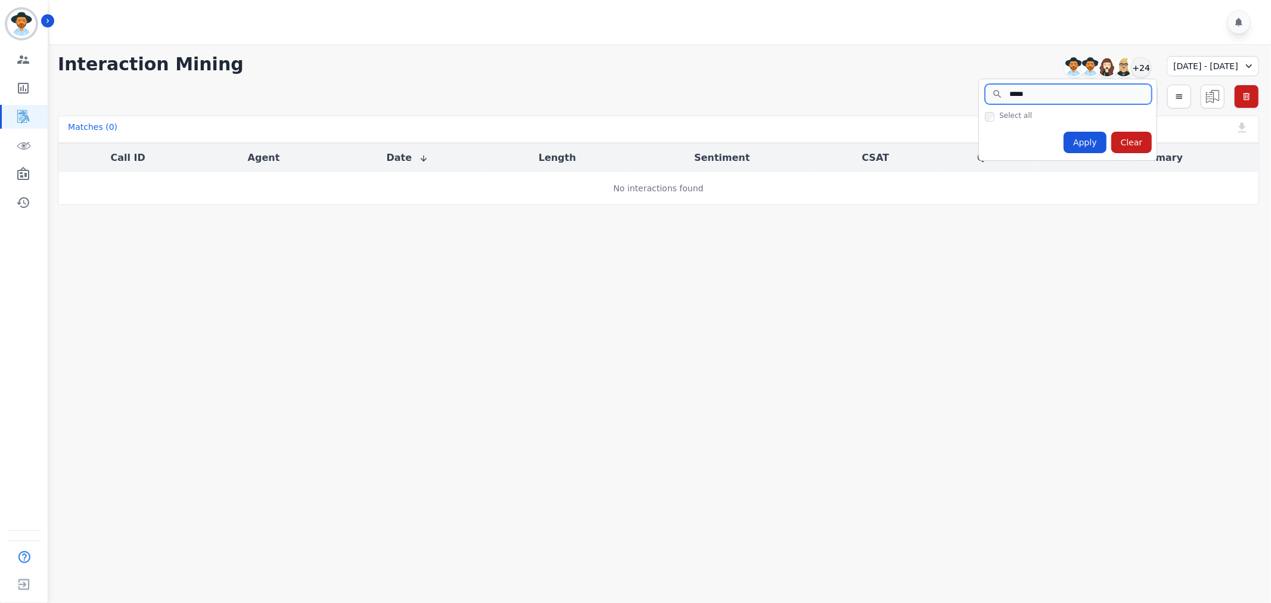
click at [1014, 95] on input "*****" at bounding box center [1068, 94] width 167 height 20
type input "*****"
click at [1177, 52] on div "**********" at bounding box center [658, 124] width 1225 height 161
click at [1178, 58] on div "09/15/2025 - 09/15/2025" at bounding box center [1213, 66] width 92 height 20
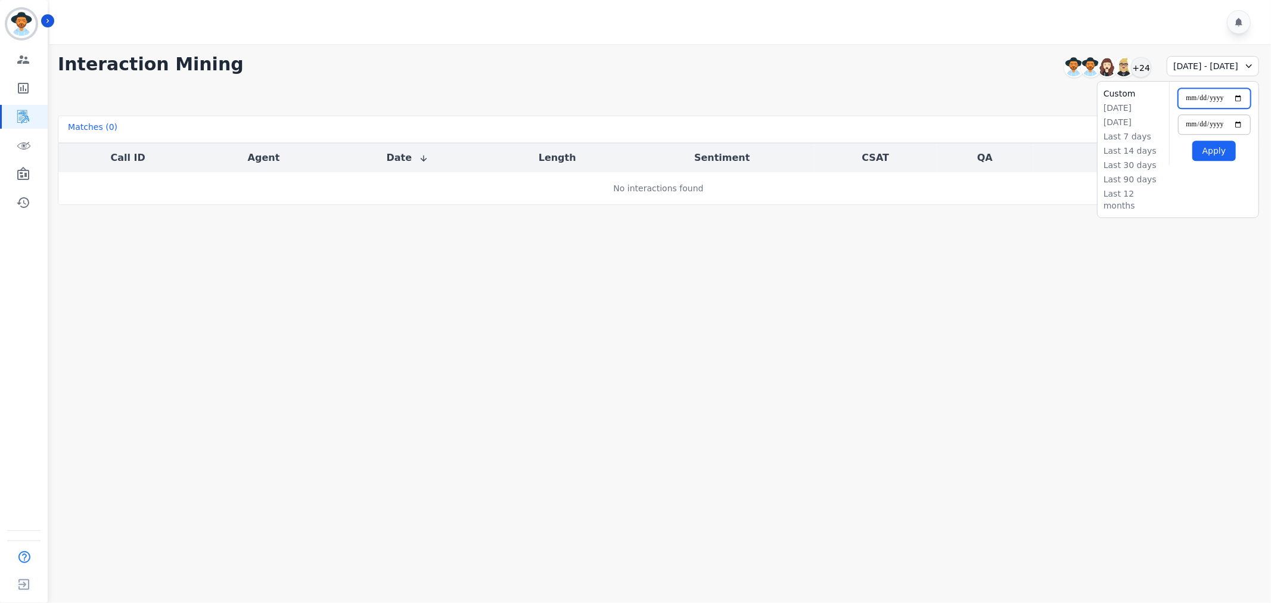
click at [1232, 97] on input "**********" at bounding box center [1214, 98] width 73 height 20
click at [1236, 99] on input "**********" at bounding box center [1214, 98] width 73 height 20
type input "**********"
click at [1237, 120] on input "**********" at bounding box center [1214, 124] width 73 height 20
type input "**********"
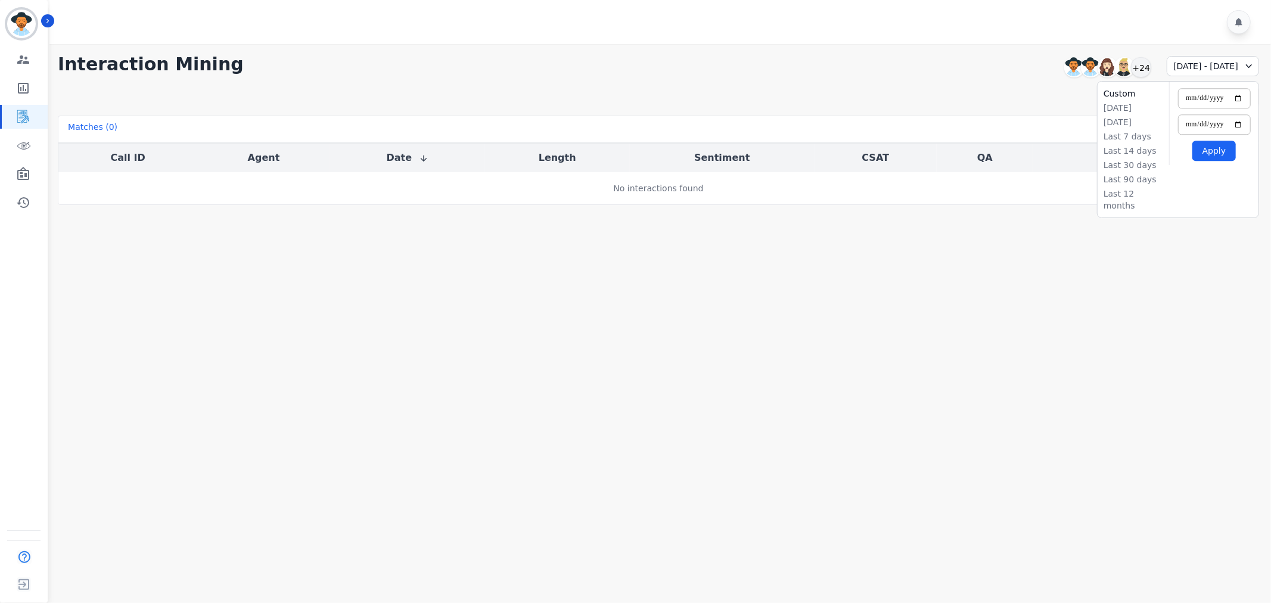
click at [1219, 150] on button "Apply" at bounding box center [1213, 151] width 43 height 20
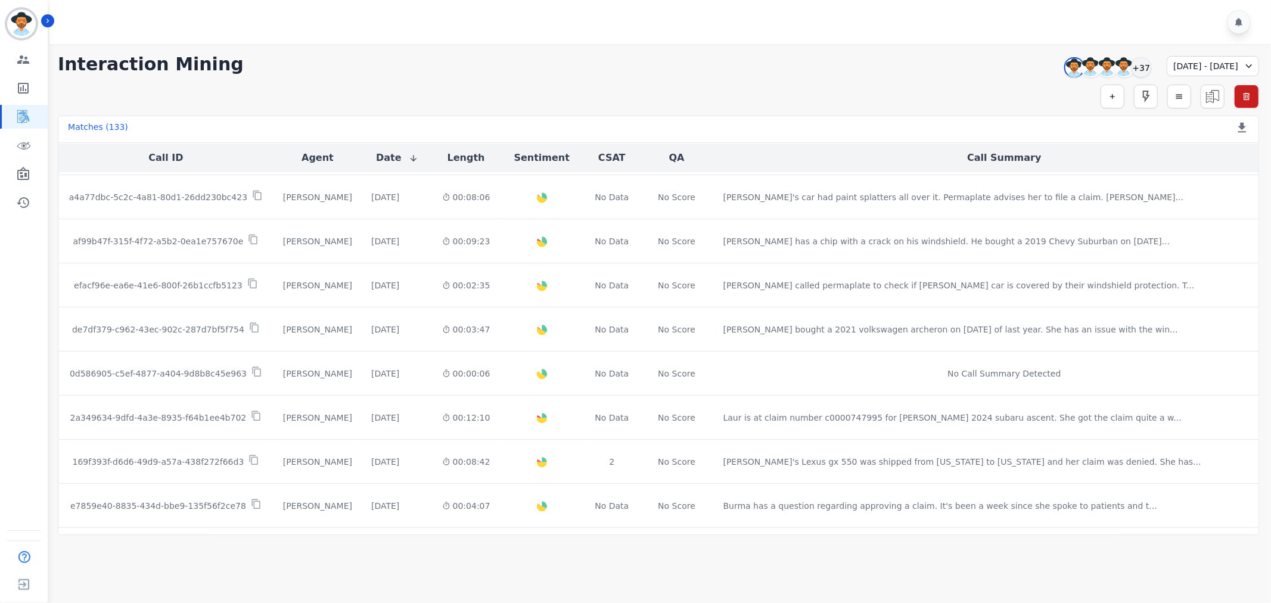
scroll to position [532, 0]
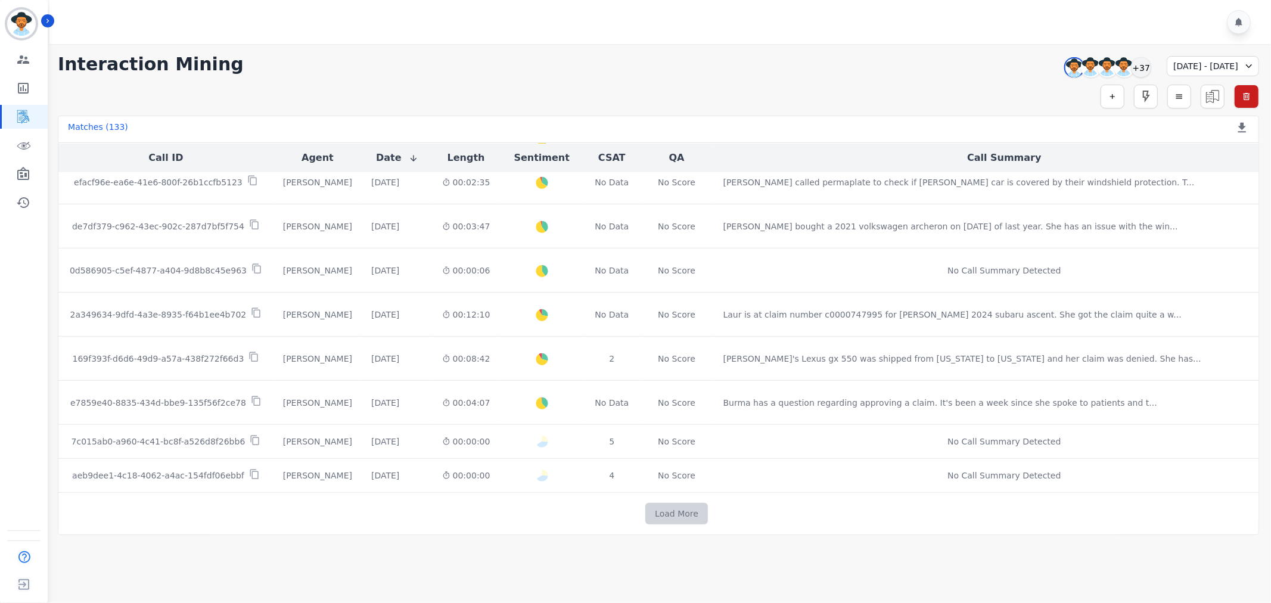
click at [663, 508] on button "Load More" at bounding box center [676, 513] width 63 height 21
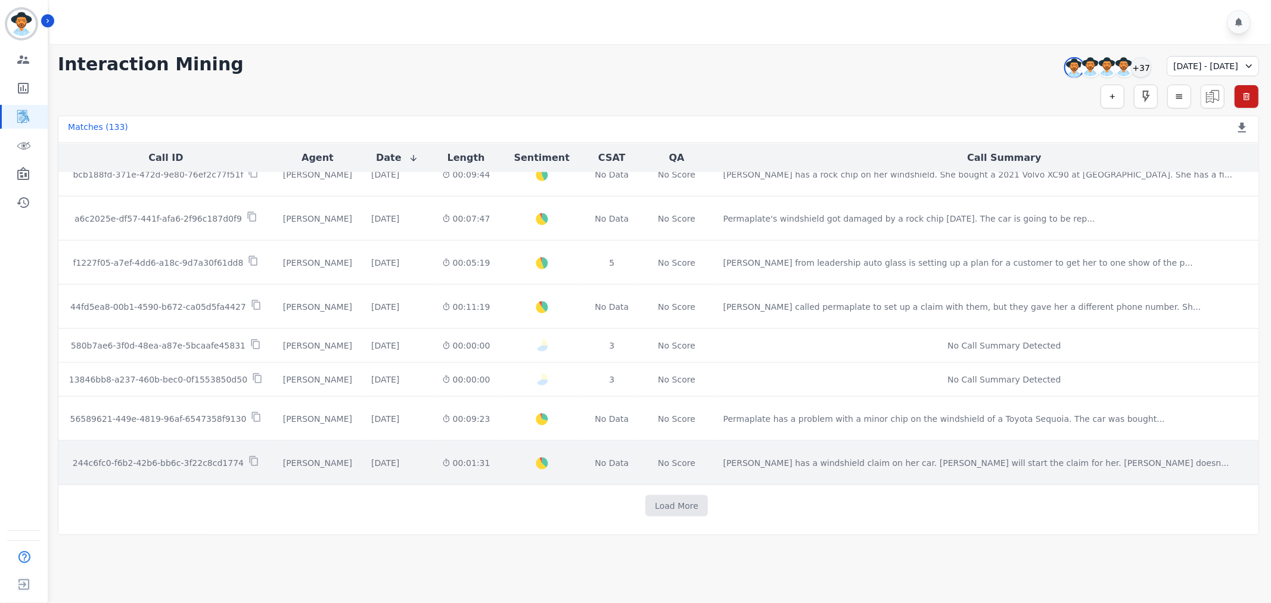
scroll to position [1364, 0]
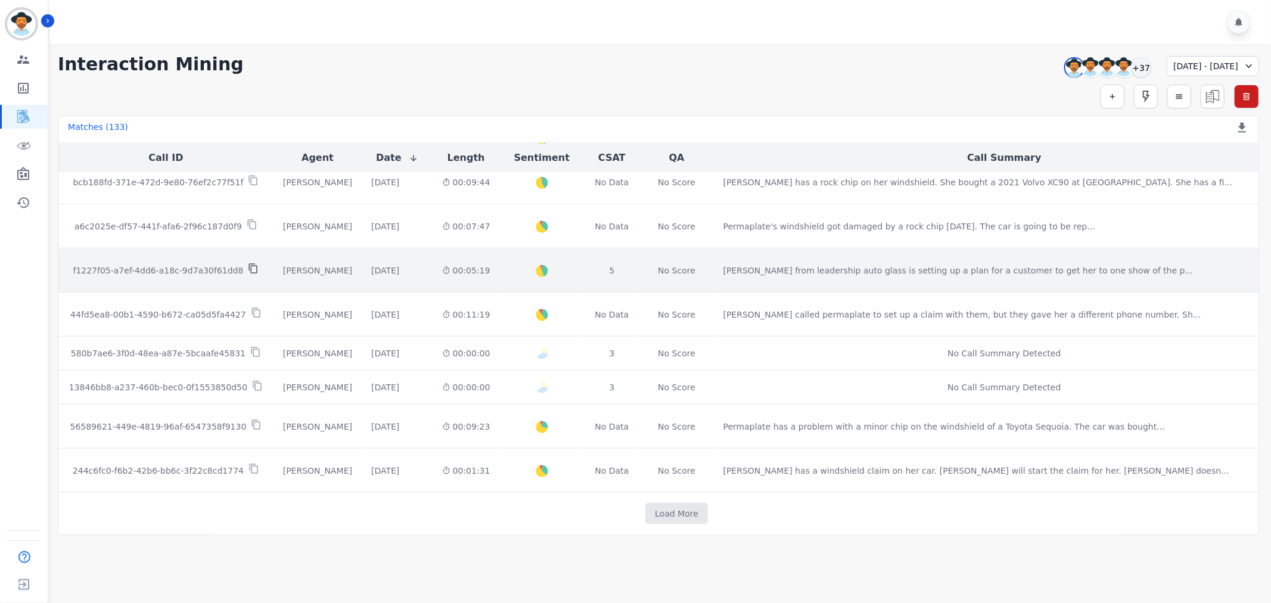
click at [248, 266] on icon at bounding box center [253, 268] width 11 height 11
click at [191, 269] on p "f1227f05-a7ef-4dd6-a18c-9d7a30f61dd8" at bounding box center [158, 271] width 170 height 12
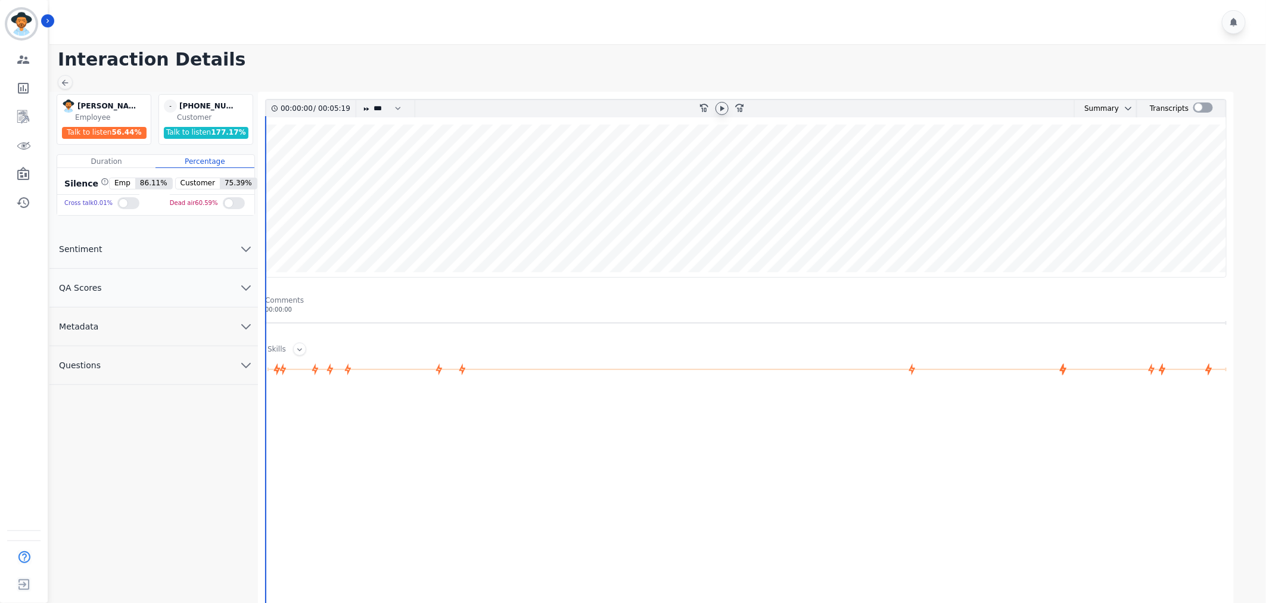
click at [724, 108] on icon at bounding box center [722, 107] width 4 height 5
click at [384, 105] on select "* * * **** * *** * ****" at bounding box center [390, 108] width 36 height 17
click at [408, 143] on wave at bounding box center [746, 201] width 961 height 153
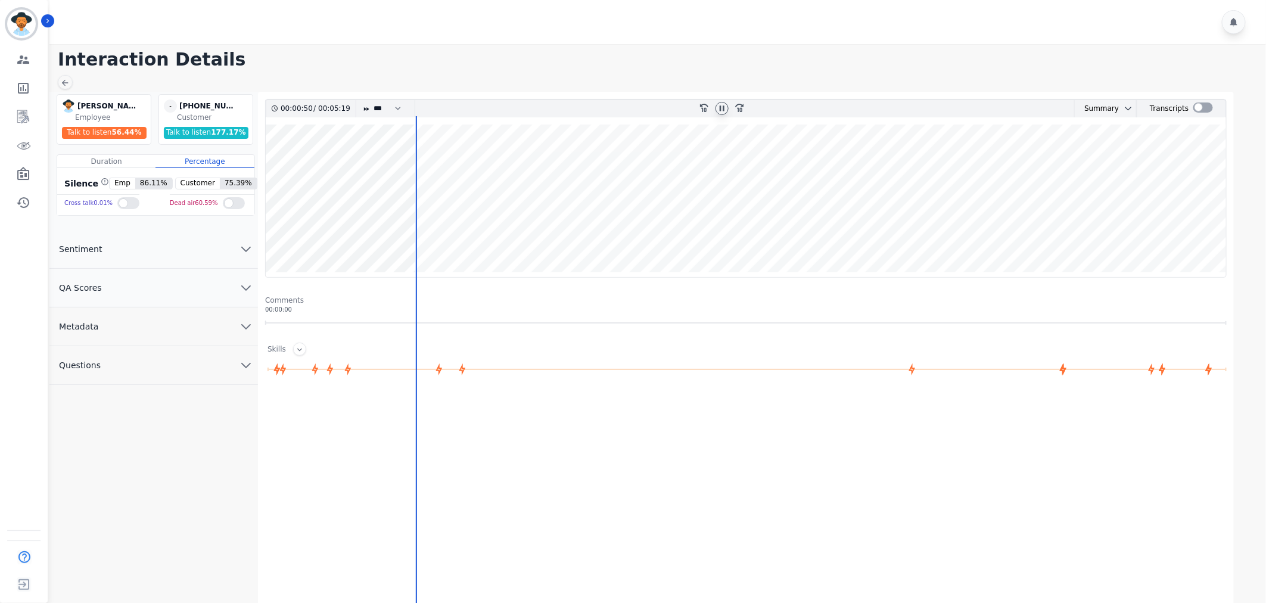
click at [269, 234] on wave at bounding box center [746, 201] width 961 height 153
click at [243, 293] on icon "chevron down" at bounding box center [246, 288] width 14 height 14
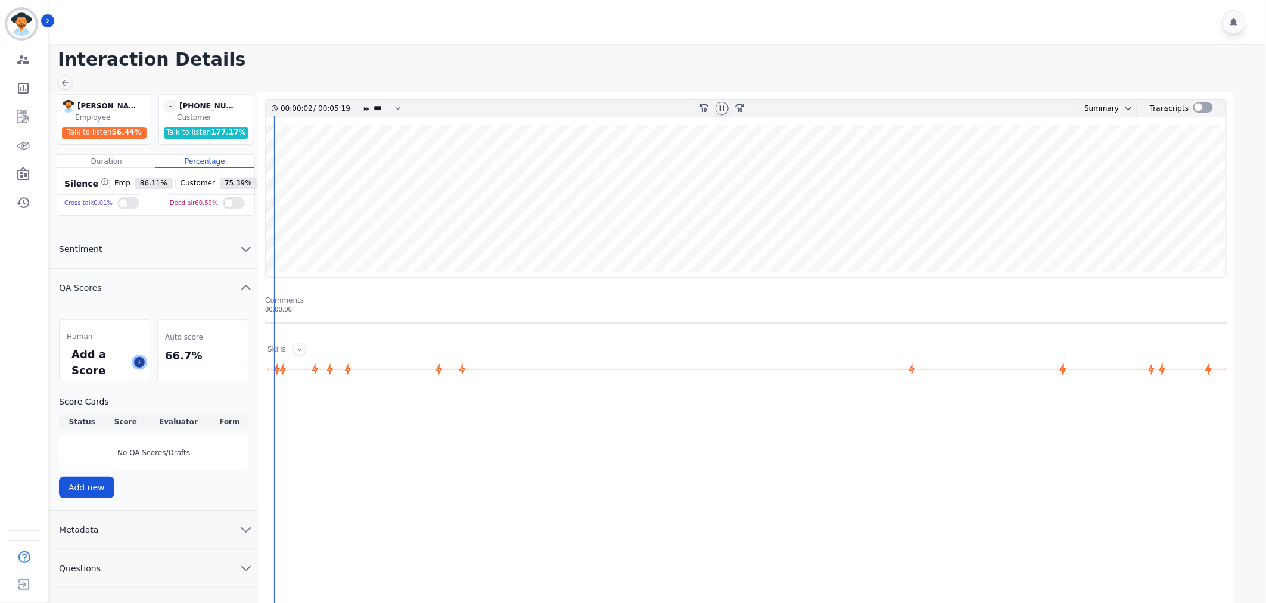
click at [139, 359] on icon at bounding box center [139, 362] width 6 height 6
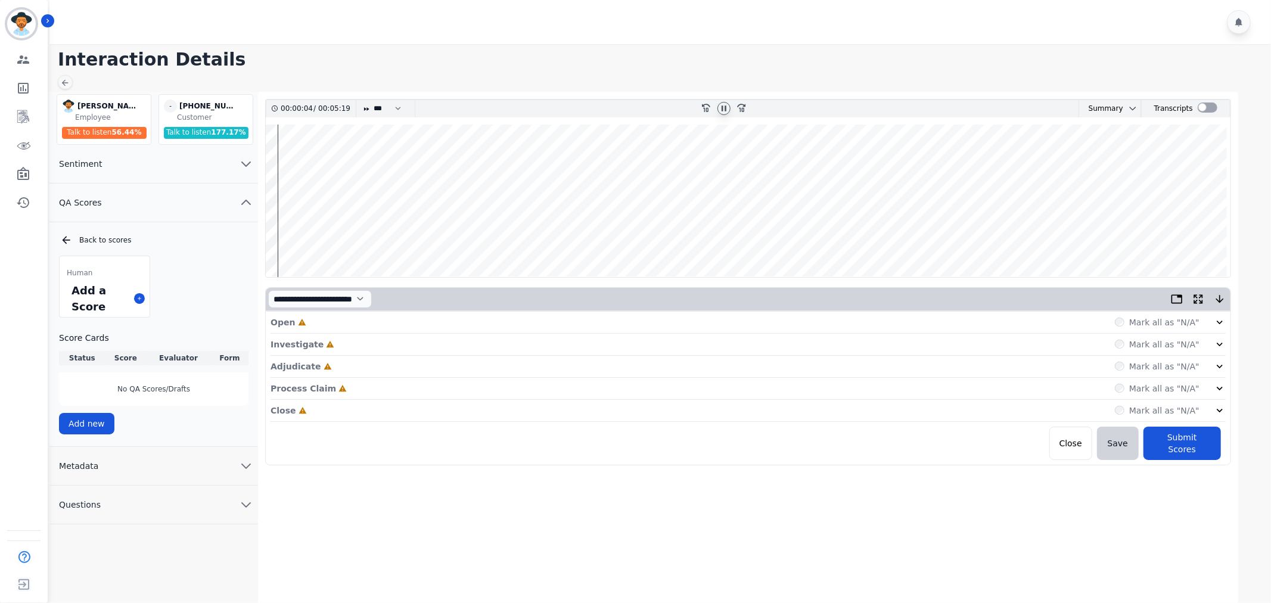
click at [1210, 325] on div "Mark all as "N/A"" at bounding box center [1170, 322] width 111 height 12
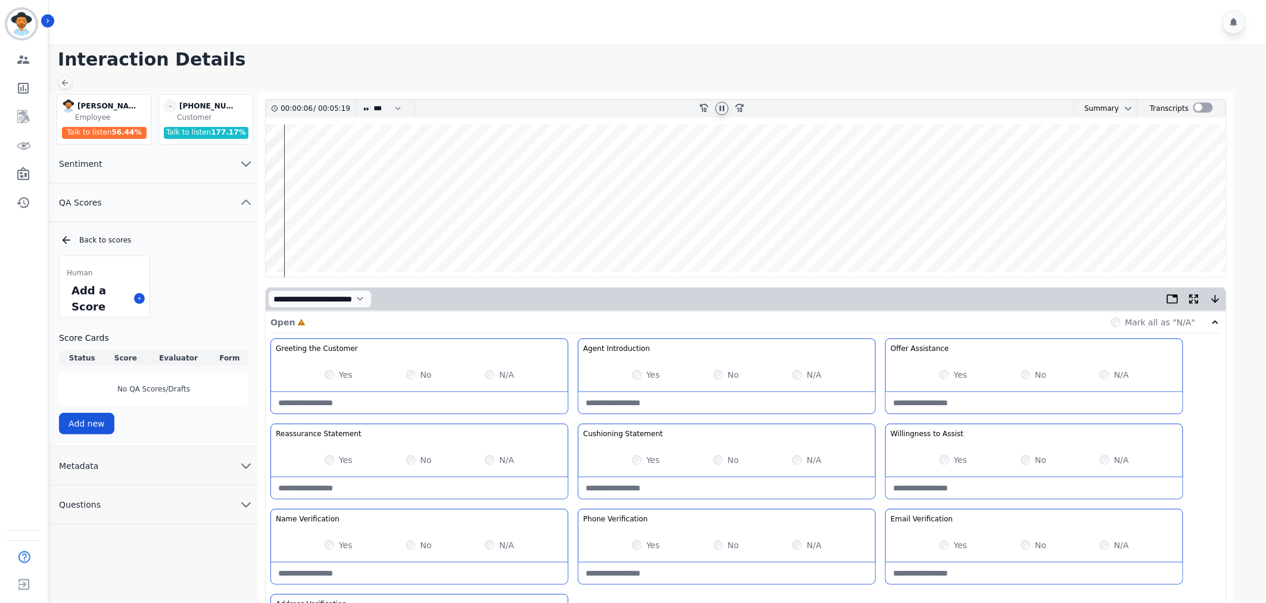
click at [634, 379] on div "Yes" at bounding box center [646, 375] width 28 height 12
click at [642, 370] on div "Yes" at bounding box center [646, 375] width 28 height 12
click at [648, 377] on label "Yes" at bounding box center [653, 375] width 14 height 12
click at [334, 549] on div "Yes" at bounding box center [339, 545] width 28 height 12
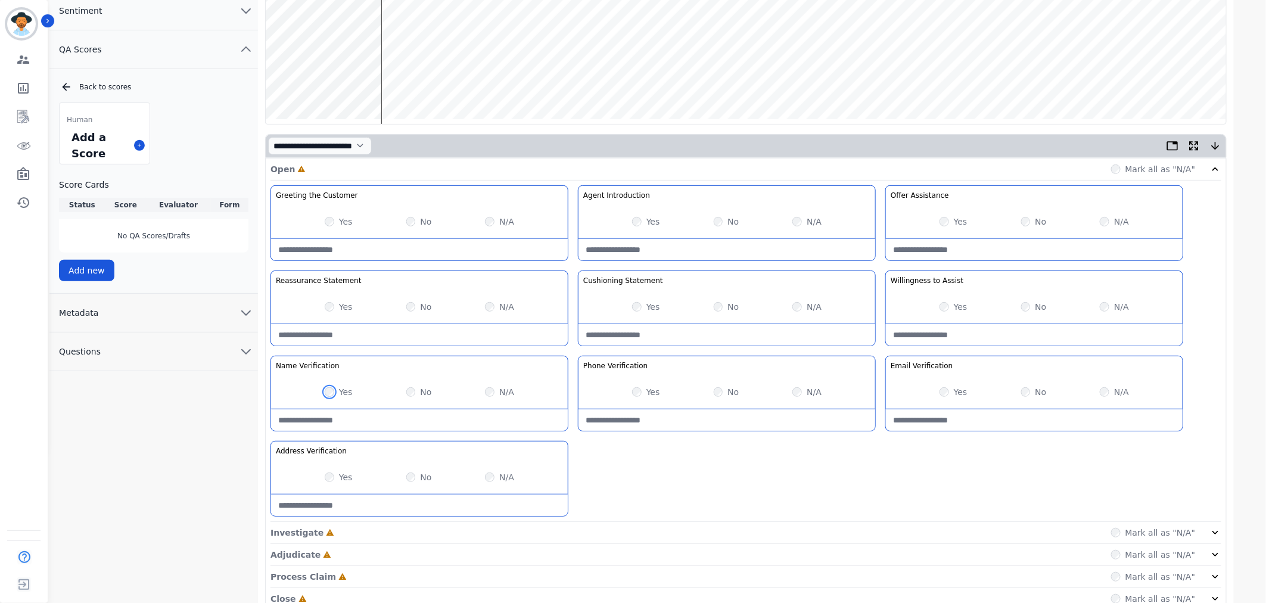
scroll to position [198, 0]
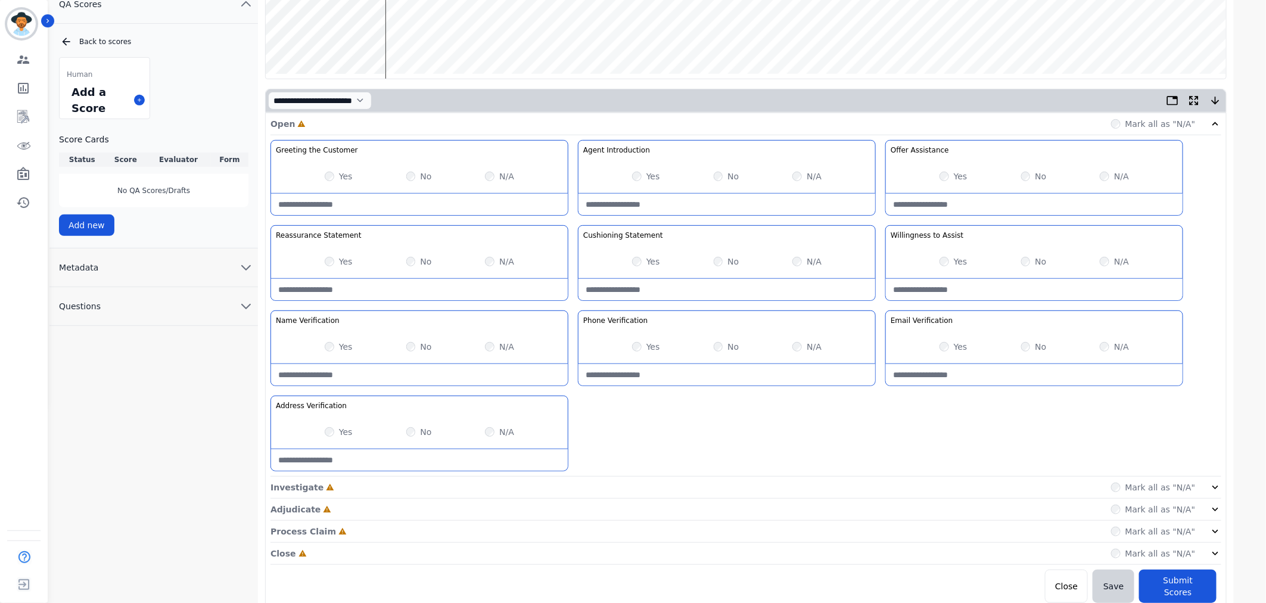
click at [1211, 486] on icon at bounding box center [1216, 487] width 12 height 12
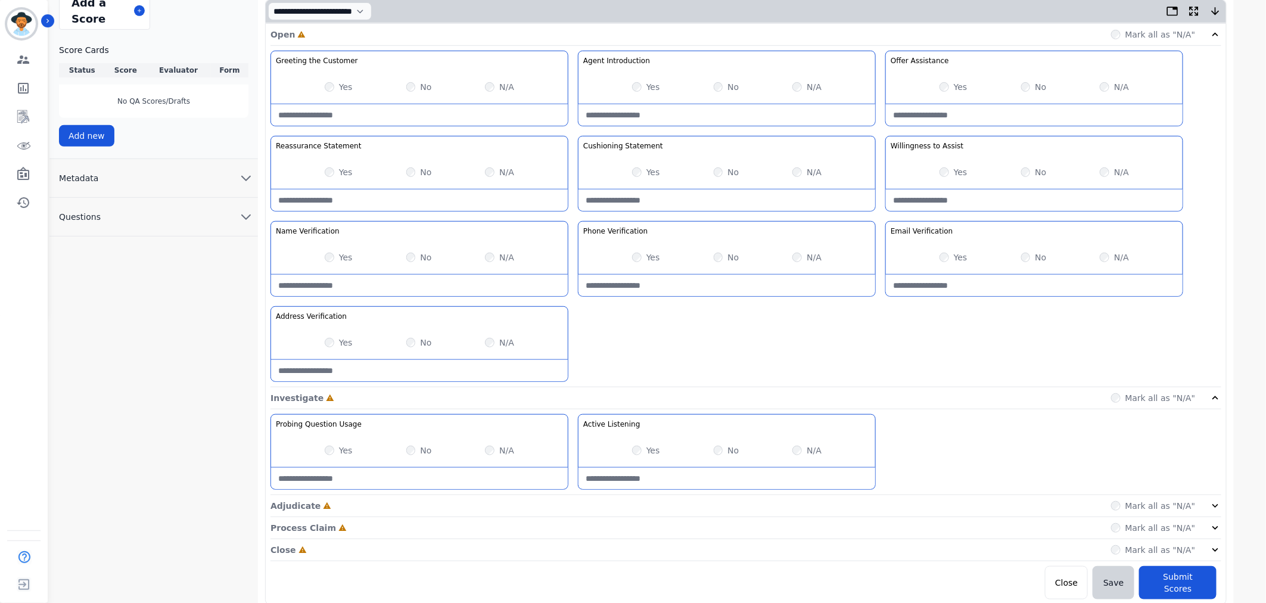
click at [1206, 497] on div "Adjudicate Incomplete Mark all as "N/A"" at bounding box center [746, 506] width 951 height 22
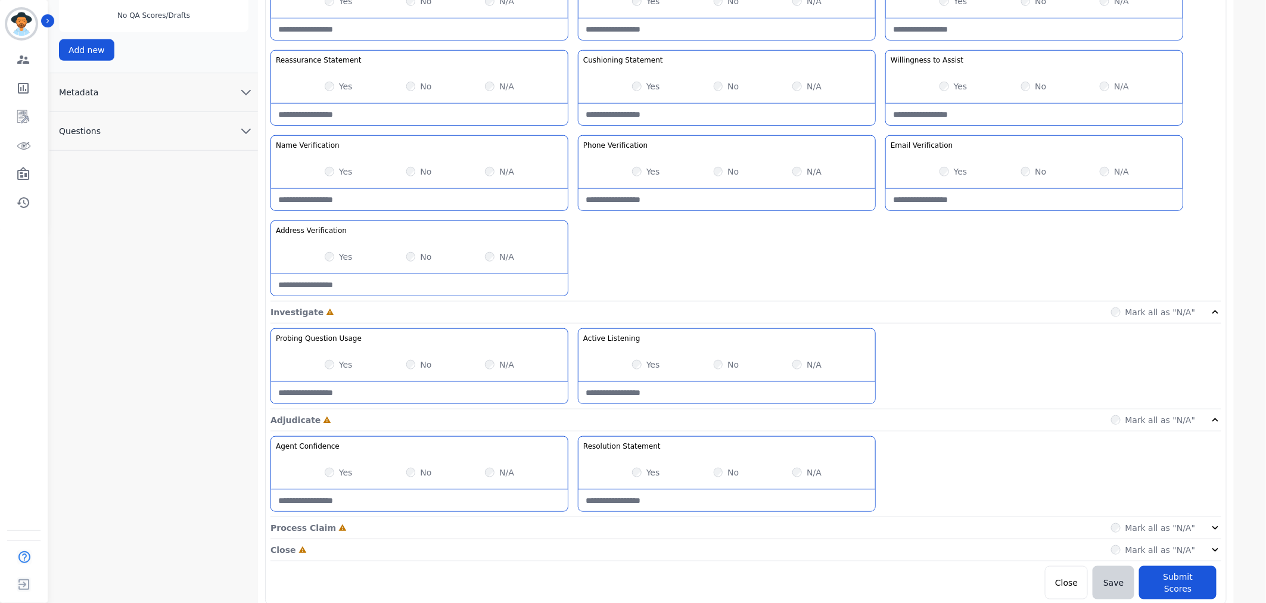
click at [1212, 527] on icon at bounding box center [1216, 528] width 12 height 12
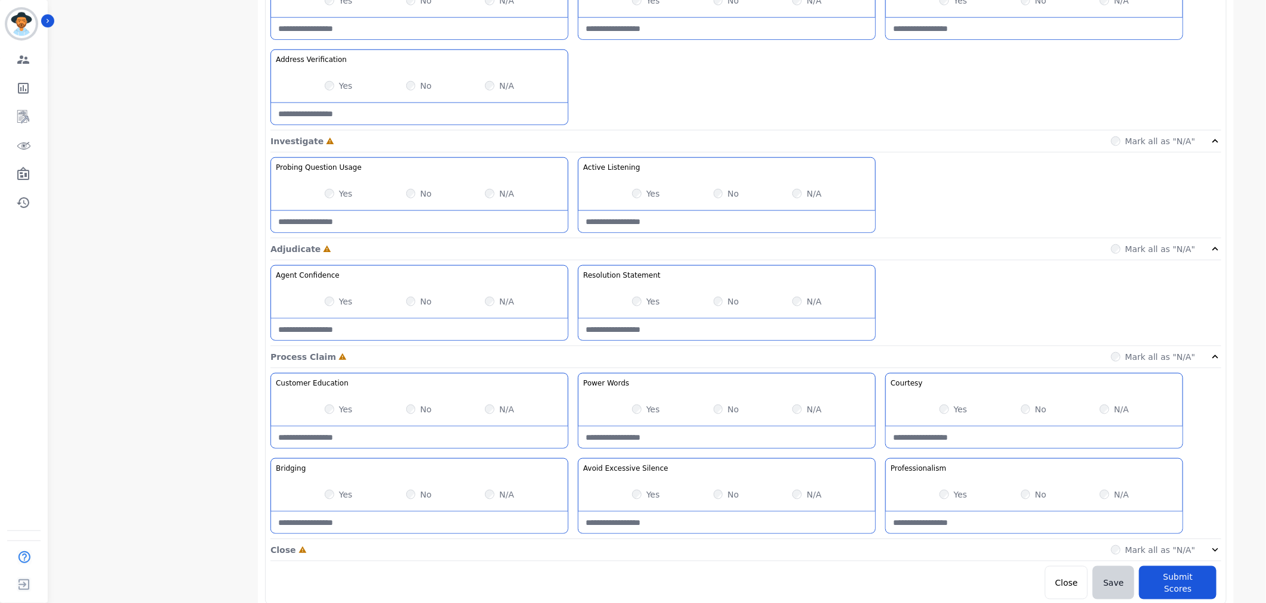
click at [1219, 551] on icon at bounding box center [1216, 550] width 12 height 12
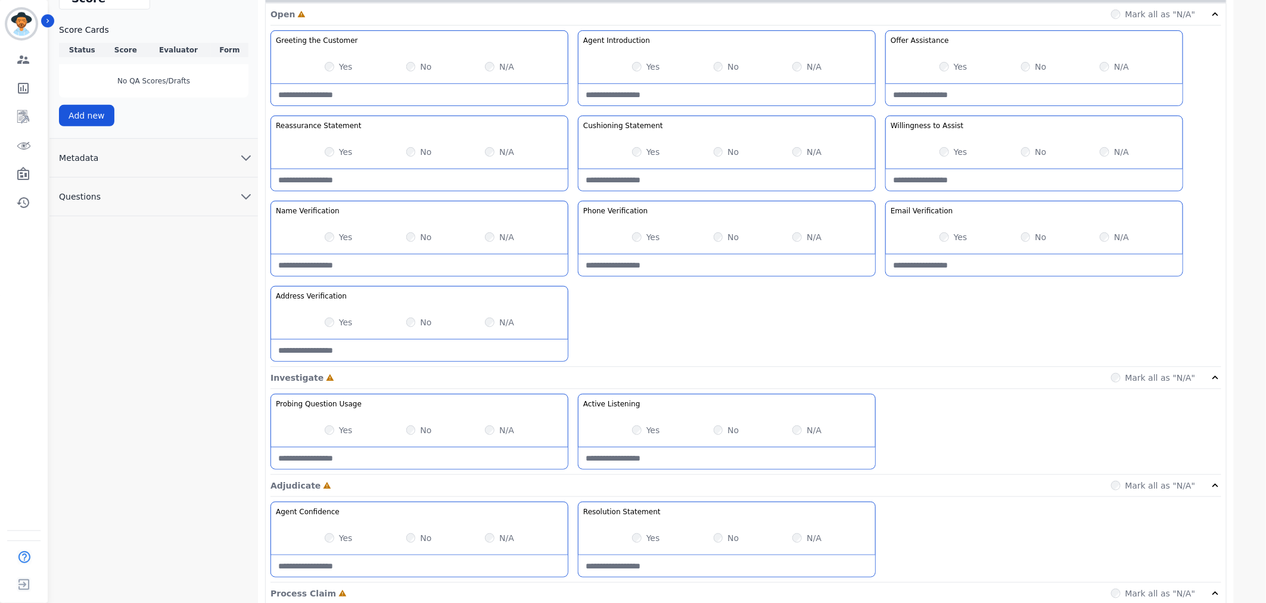
scroll to position [385, 0]
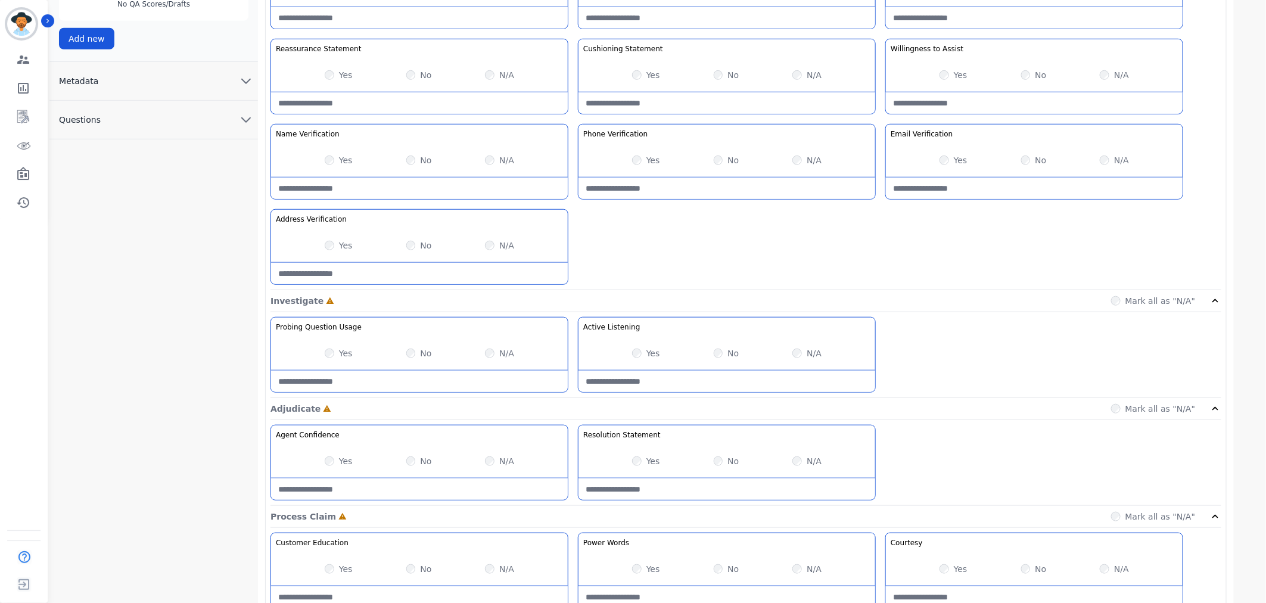
click at [630, 352] on div "Yes No N/A" at bounding box center [727, 353] width 297 height 33
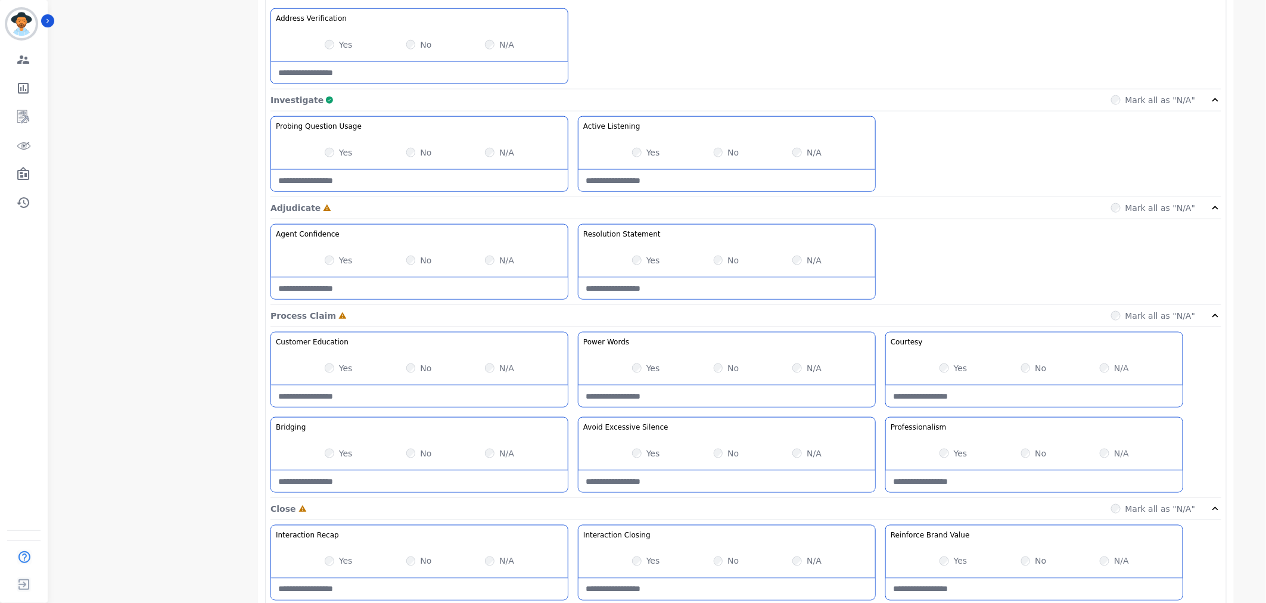
scroll to position [716, 0]
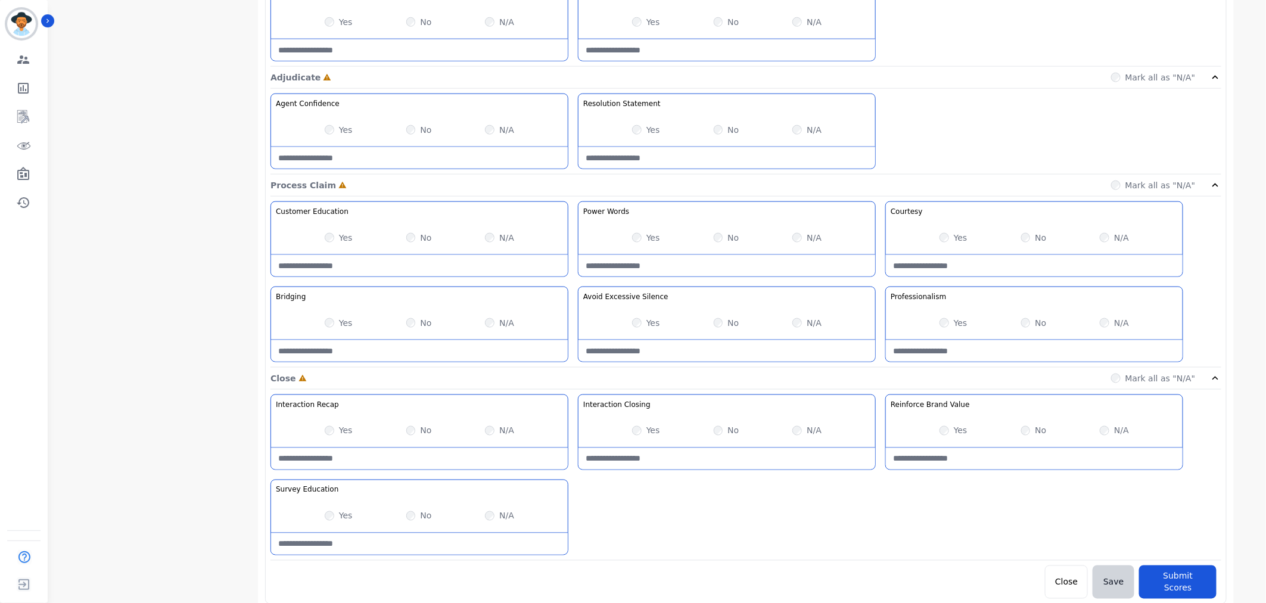
click at [711, 324] on div "Yes No N/A" at bounding box center [727, 322] width 297 height 33
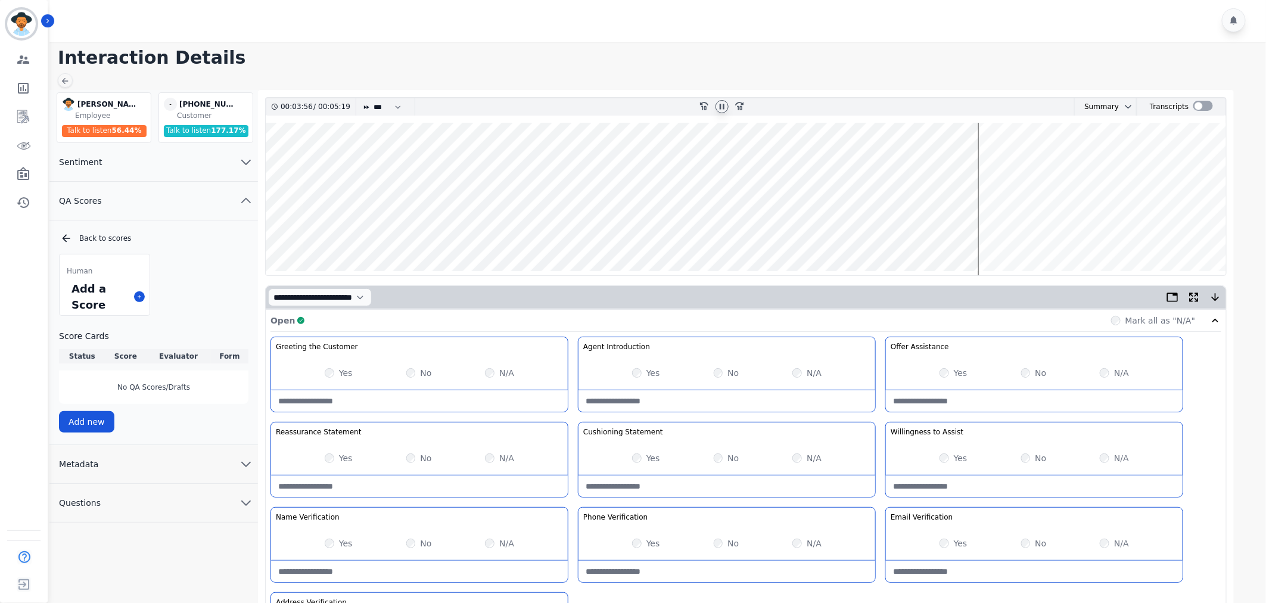
scroll to position [0, 0]
click at [993, 232] on wave at bounding box center [746, 201] width 961 height 153
click at [1013, 237] on wave at bounding box center [746, 201] width 961 height 153
click at [1024, 236] on wave at bounding box center [746, 201] width 961 height 153
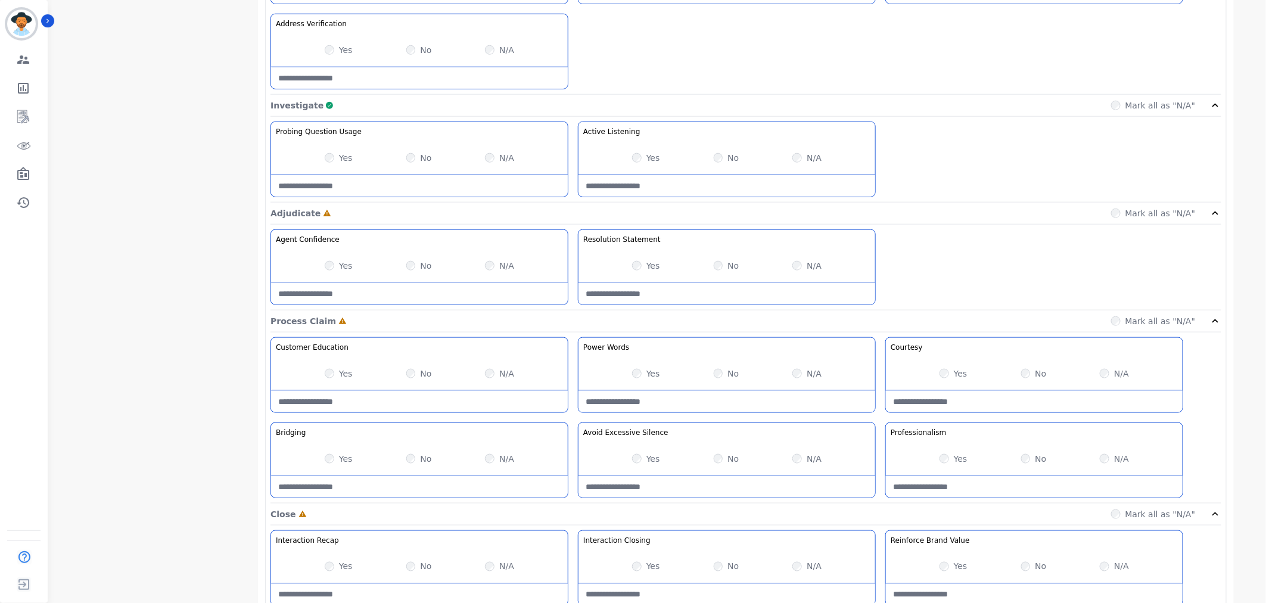
scroll to position [596, 0]
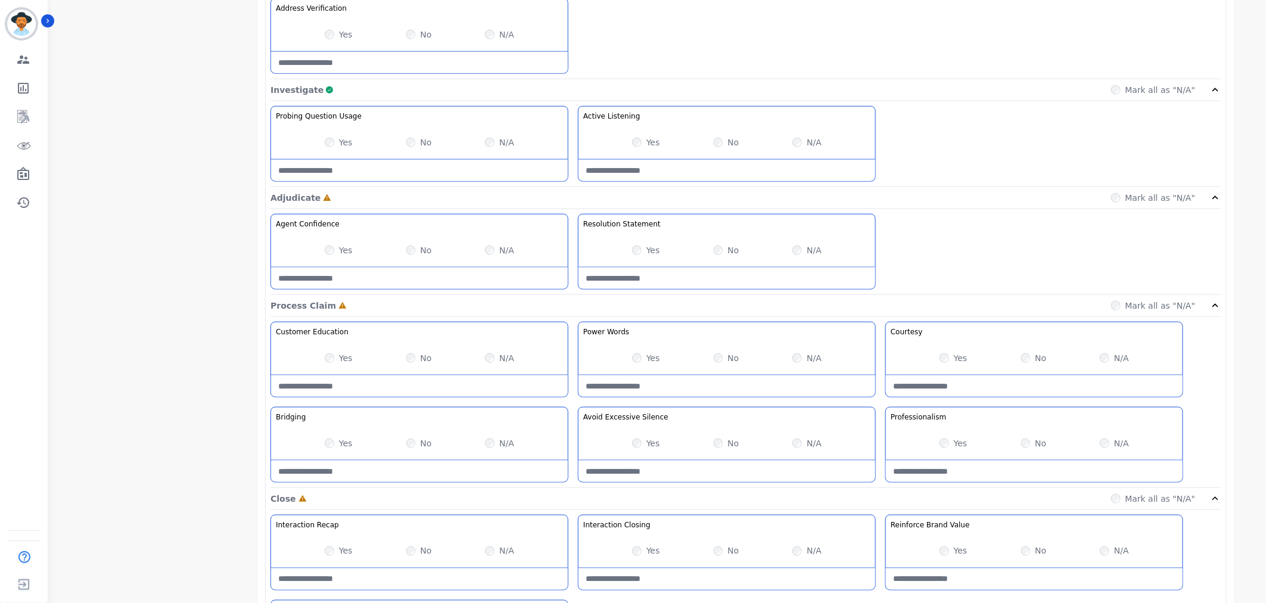
click at [336, 248] on div "Yes" at bounding box center [339, 250] width 28 height 12
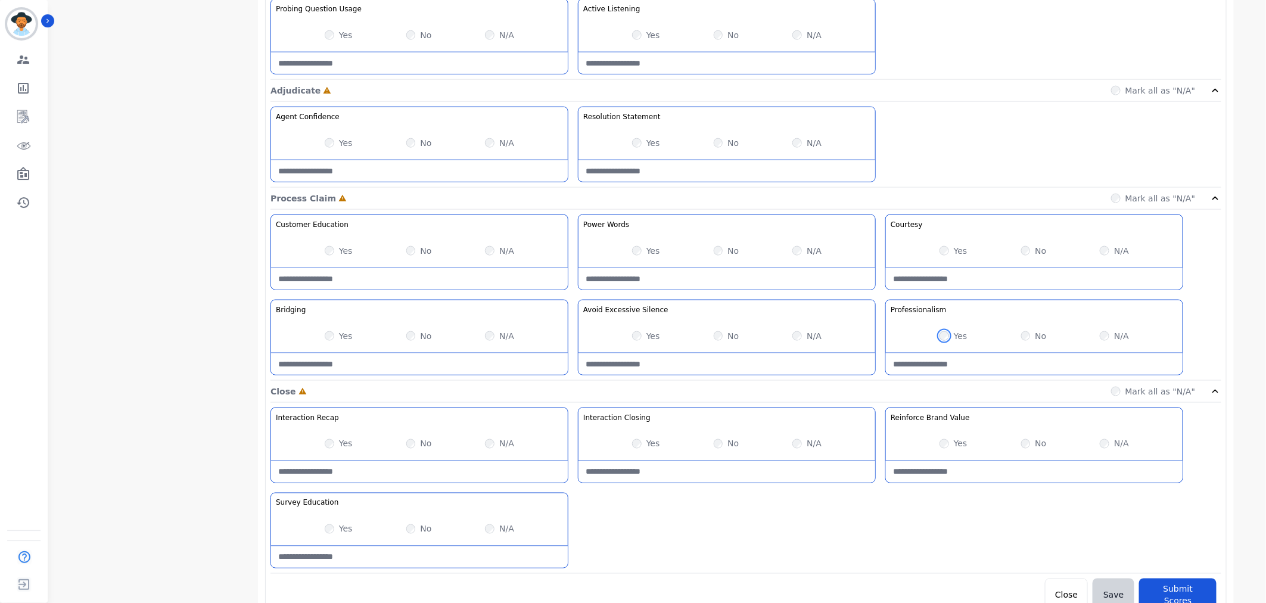
scroll to position [517, 0]
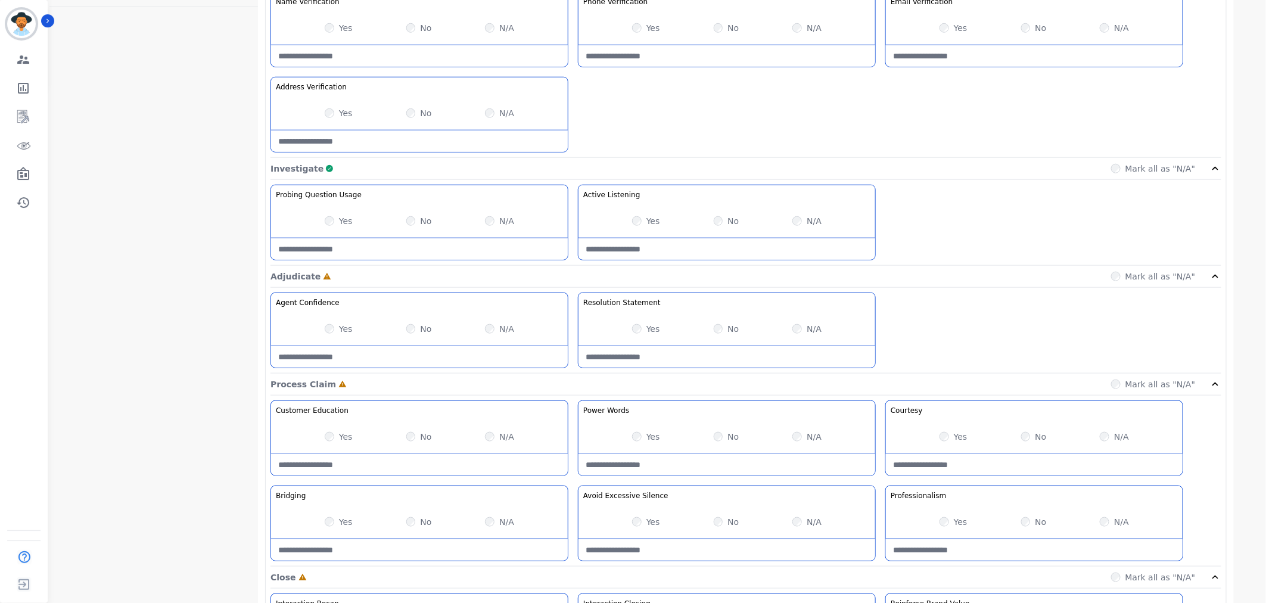
click at [1254, 320] on div "Laura Hoffens Laura Hoffens Employee Talk to listen 56.44 % - +17135052186 unde…" at bounding box center [659, 215] width 1220 height 1280
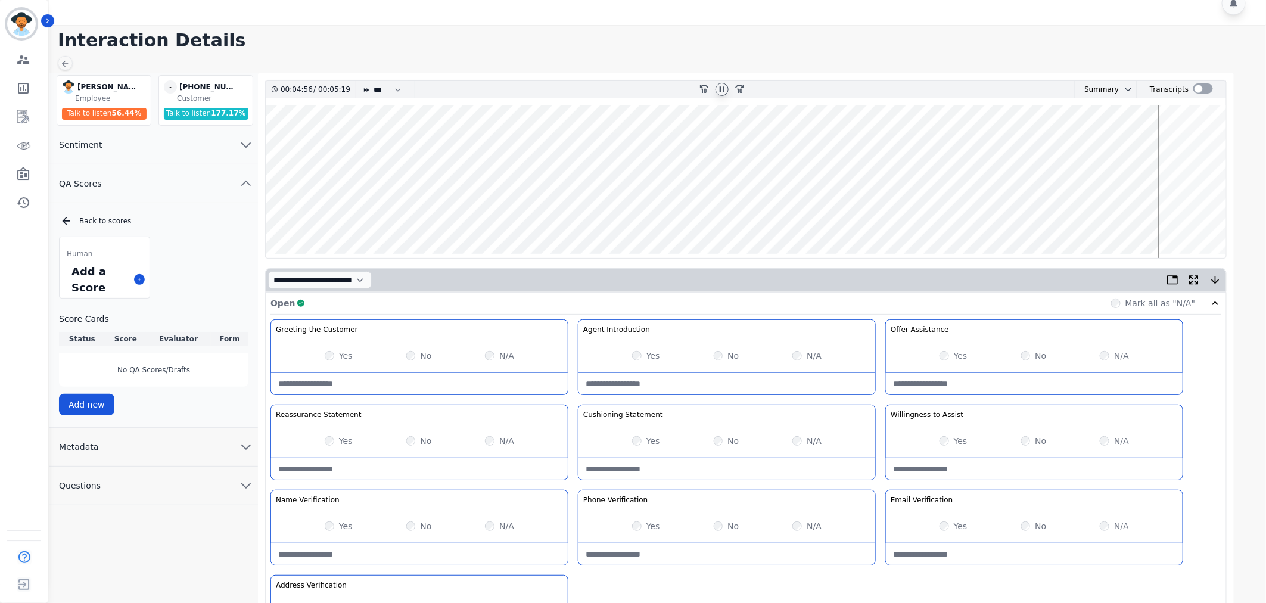
scroll to position [0, 0]
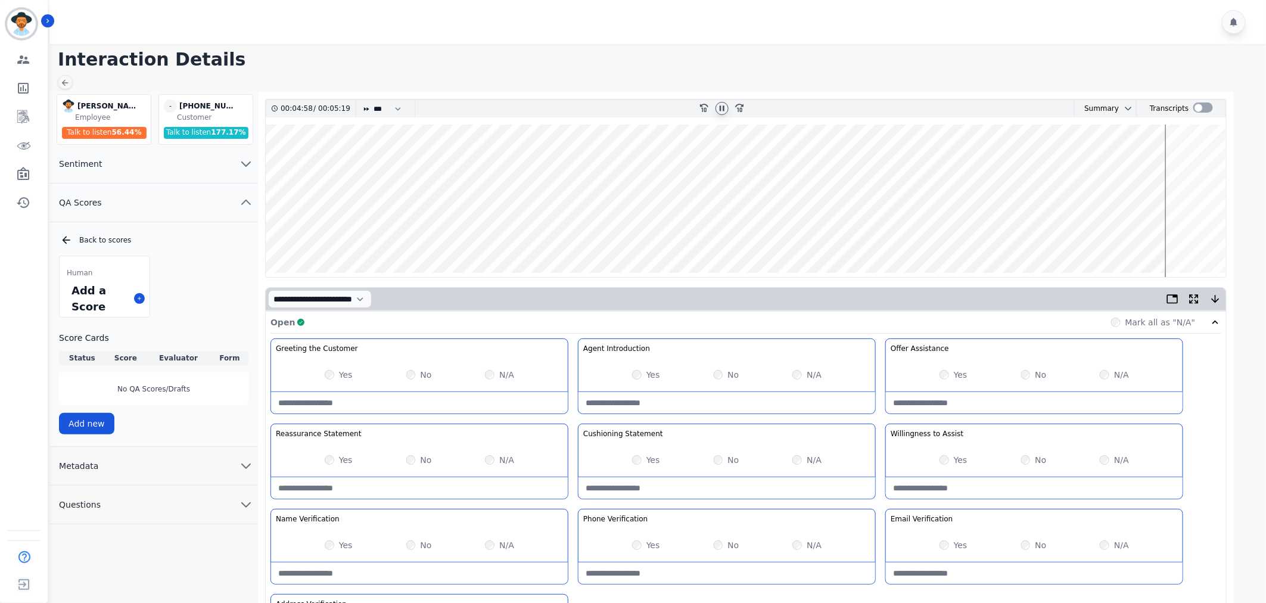
click at [1169, 236] on wave at bounding box center [746, 201] width 961 height 153
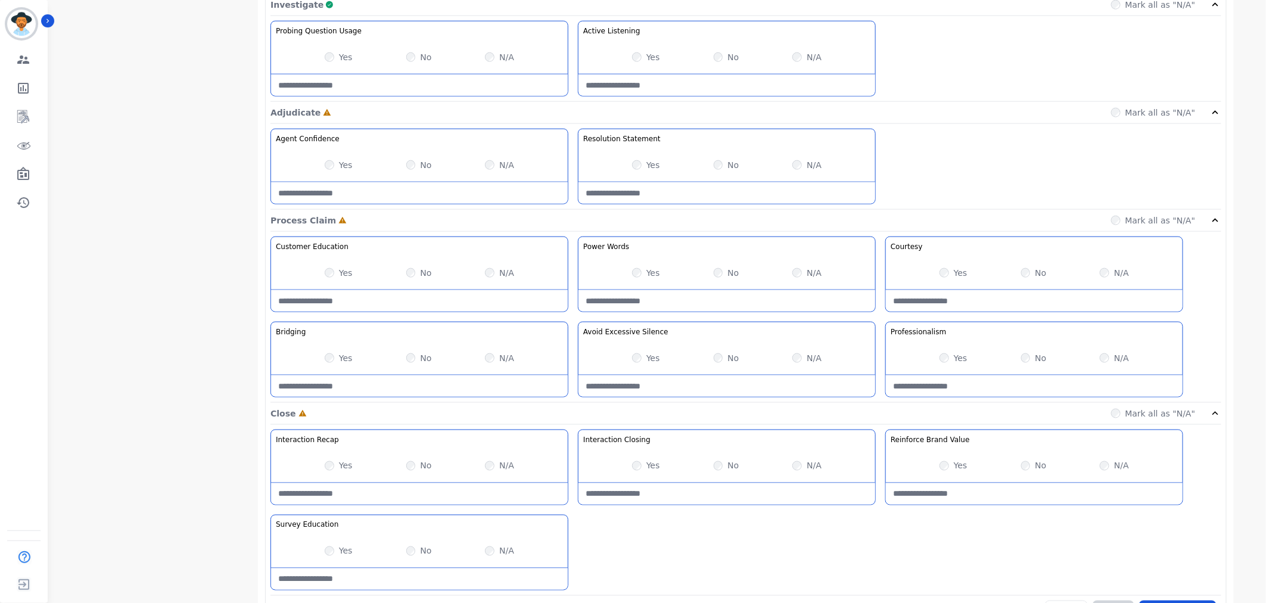
scroll to position [650, 0]
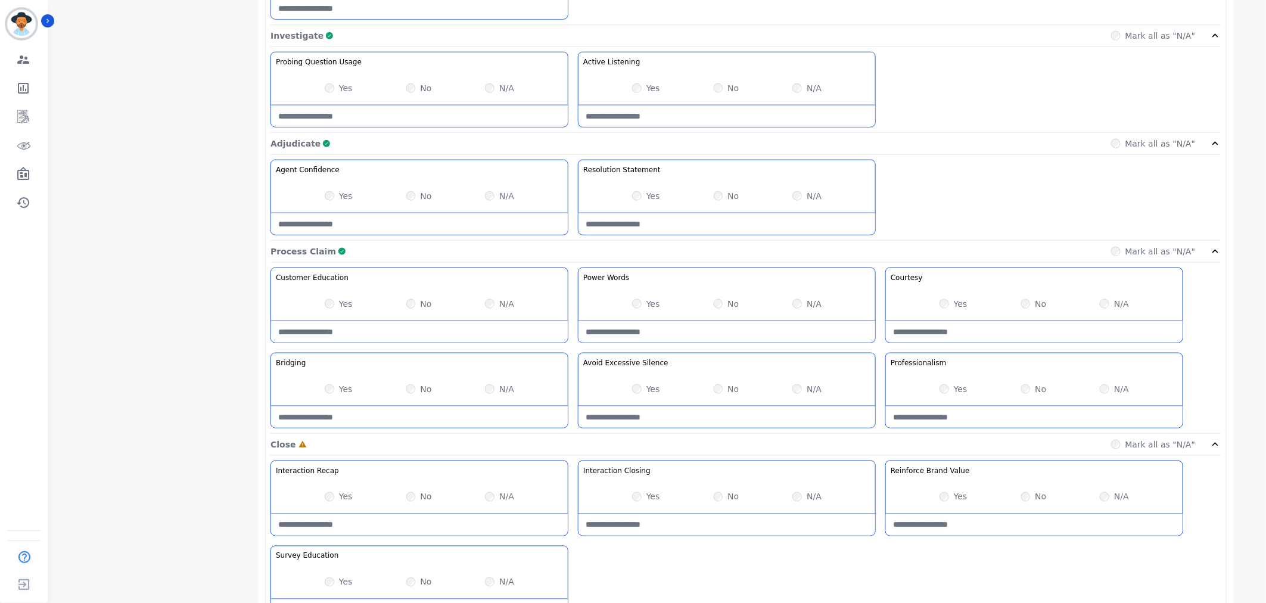
click at [680, 230] on Statement-note at bounding box center [727, 223] width 297 height 21
type Statement-note "*"
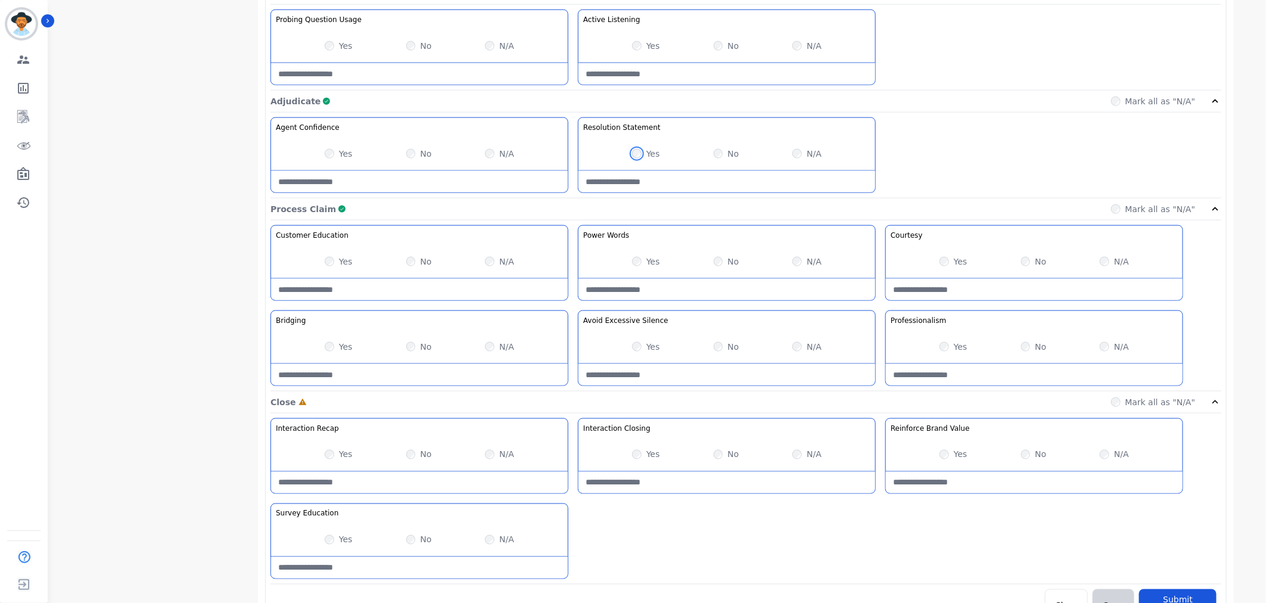
scroll to position [716, 0]
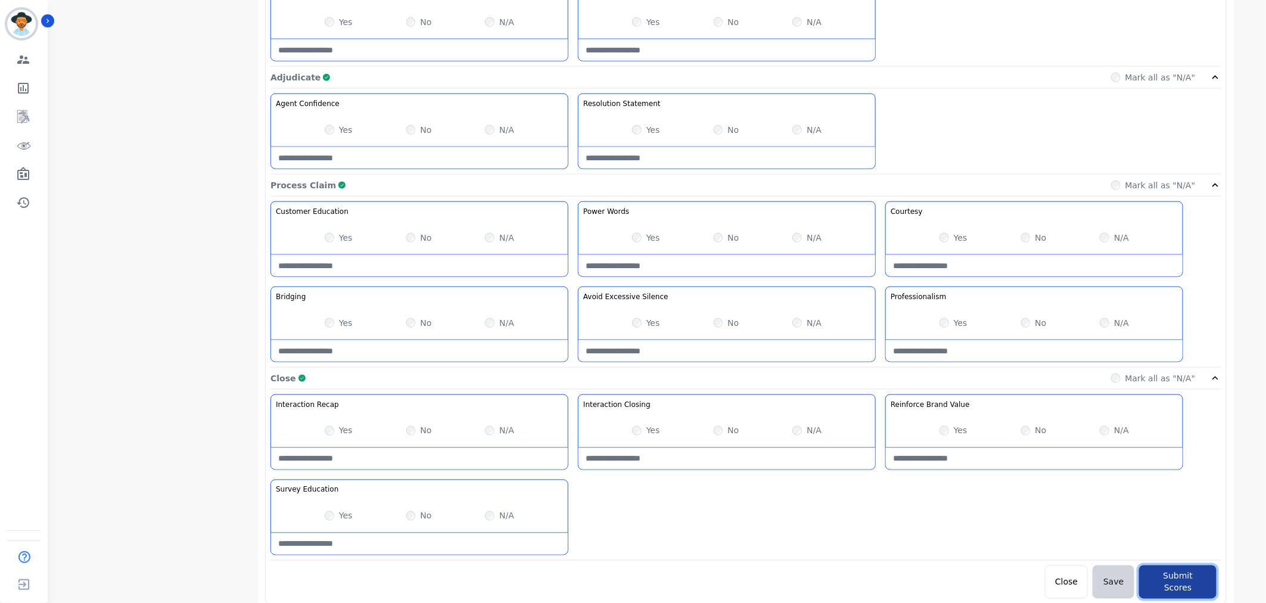
click at [1169, 579] on button "Submit Scores" at bounding box center [1177, 581] width 77 height 33
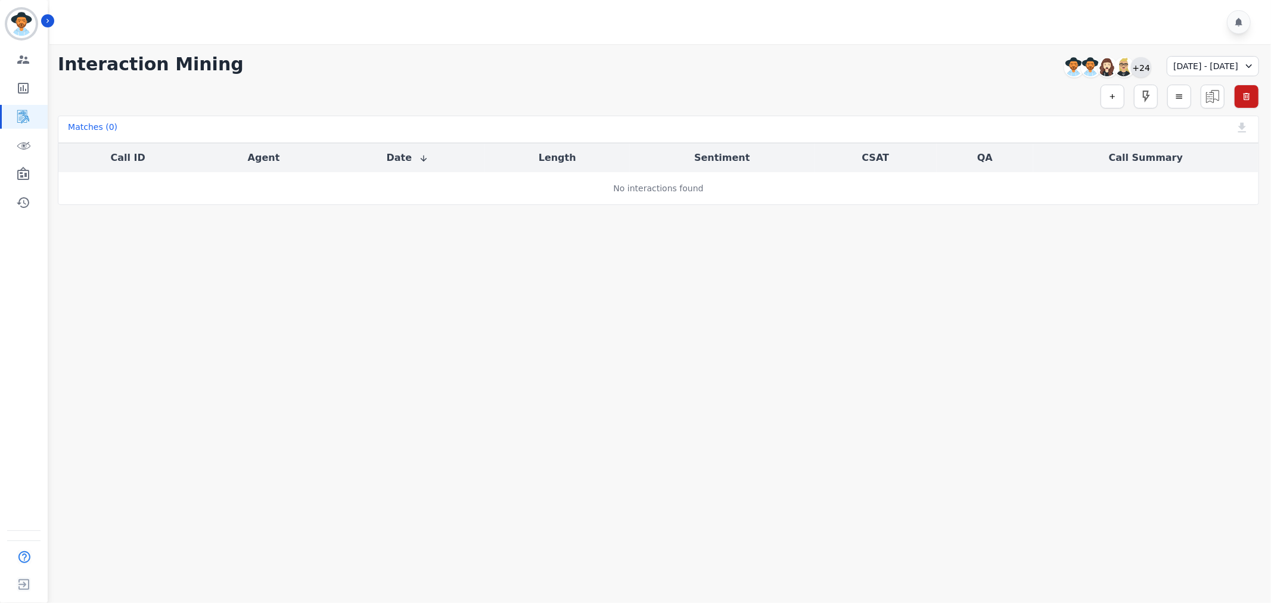
click at [1131, 63] on div "+24" at bounding box center [1141, 67] width 20 height 20
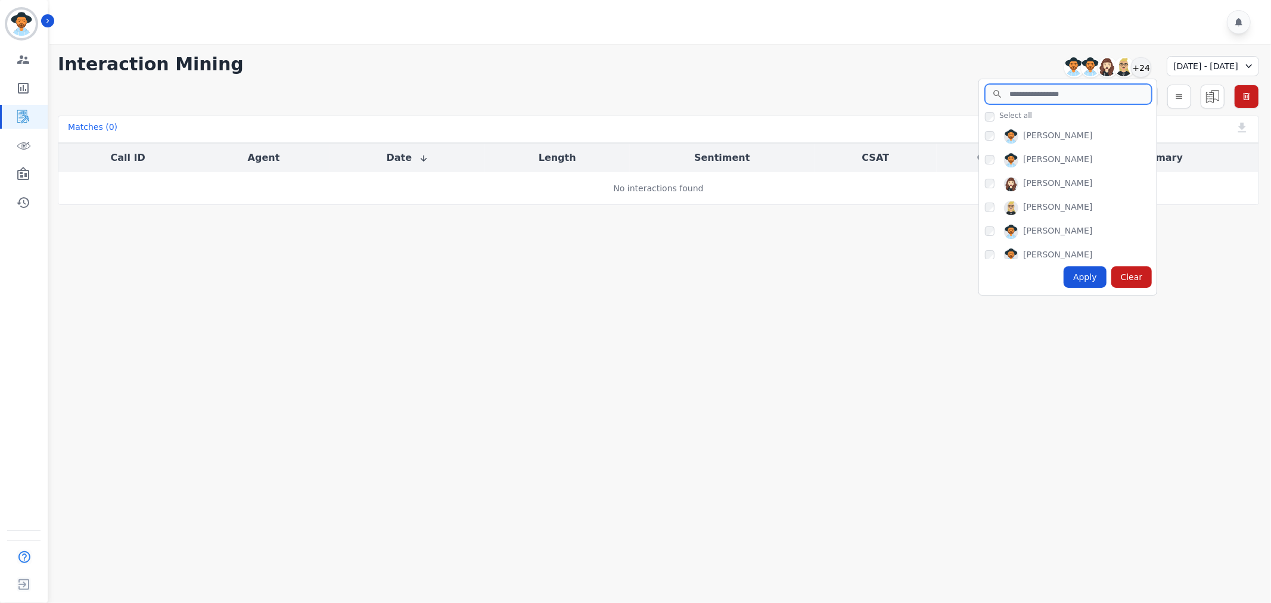
click at [1003, 98] on input "search" at bounding box center [1068, 94] width 167 height 20
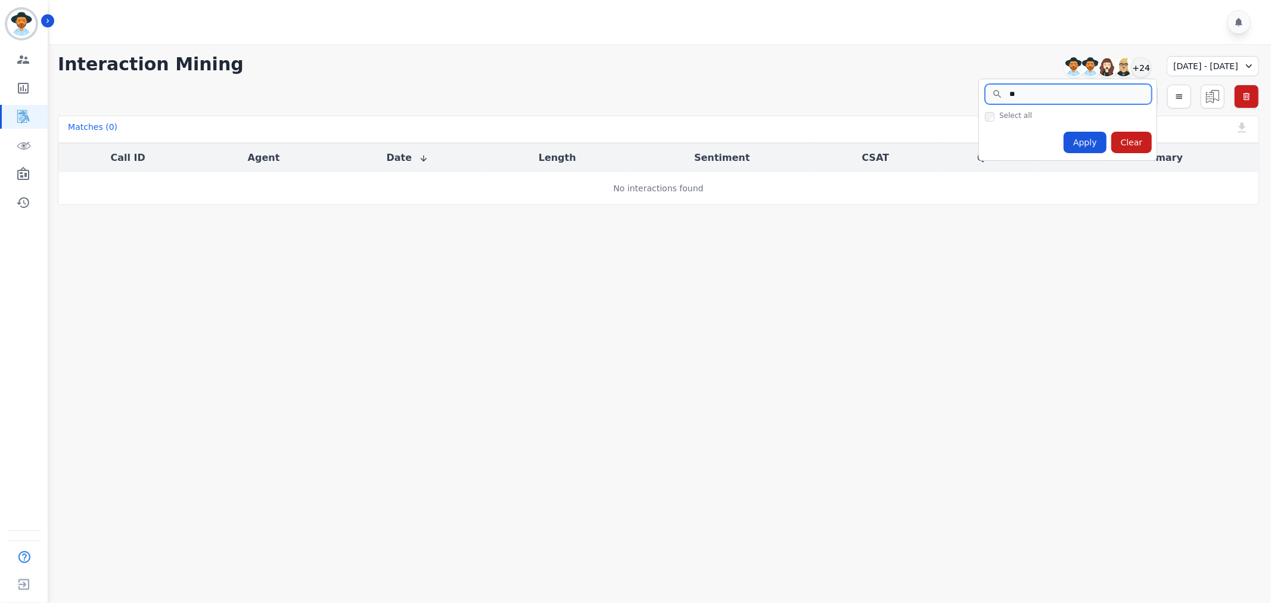
type input "*"
type input "******"
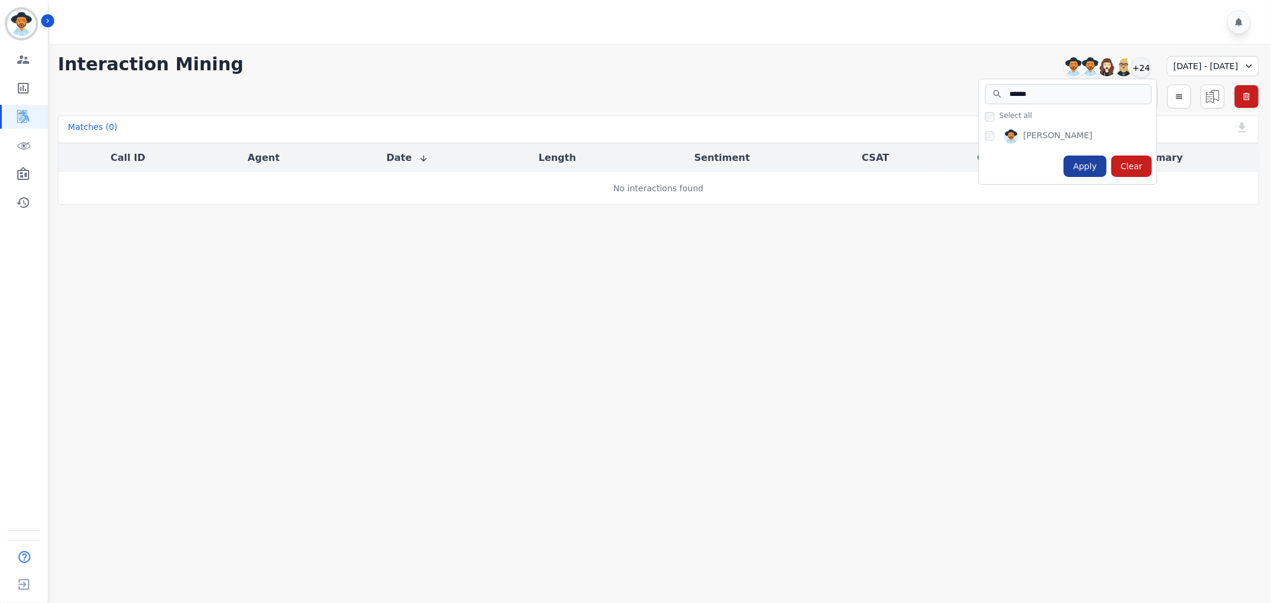
click at [1064, 165] on div "Apply" at bounding box center [1085, 166] width 43 height 21
click at [1189, 72] on div "09/15/2025 - 09/15/2025" at bounding box center [1213, 66] width 92 height 20
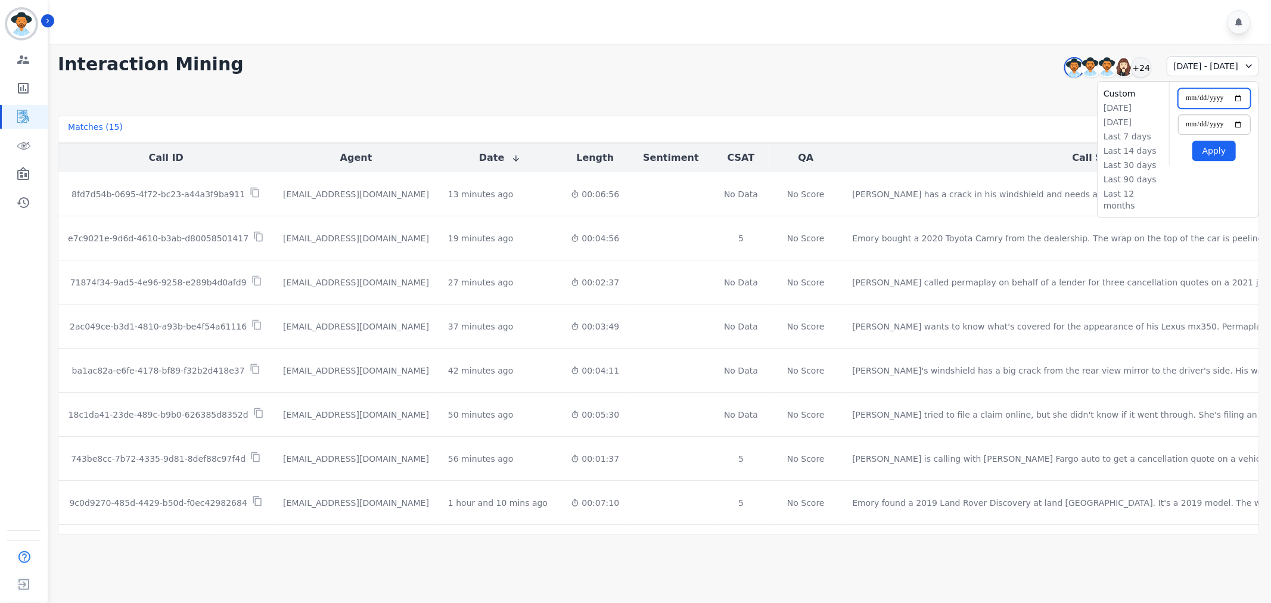
click at [1240, 96] on input "**********" at bounding box center [1214, 98] width 73 height 20
type input "**********"
click at [1239, 122] on input "**********" at bounding box center [1214, 124] width 73 height 20
type input "**********"
click at [1226, 157] on button "Apply" at bounding box center [1213, 151] width 43 height 20
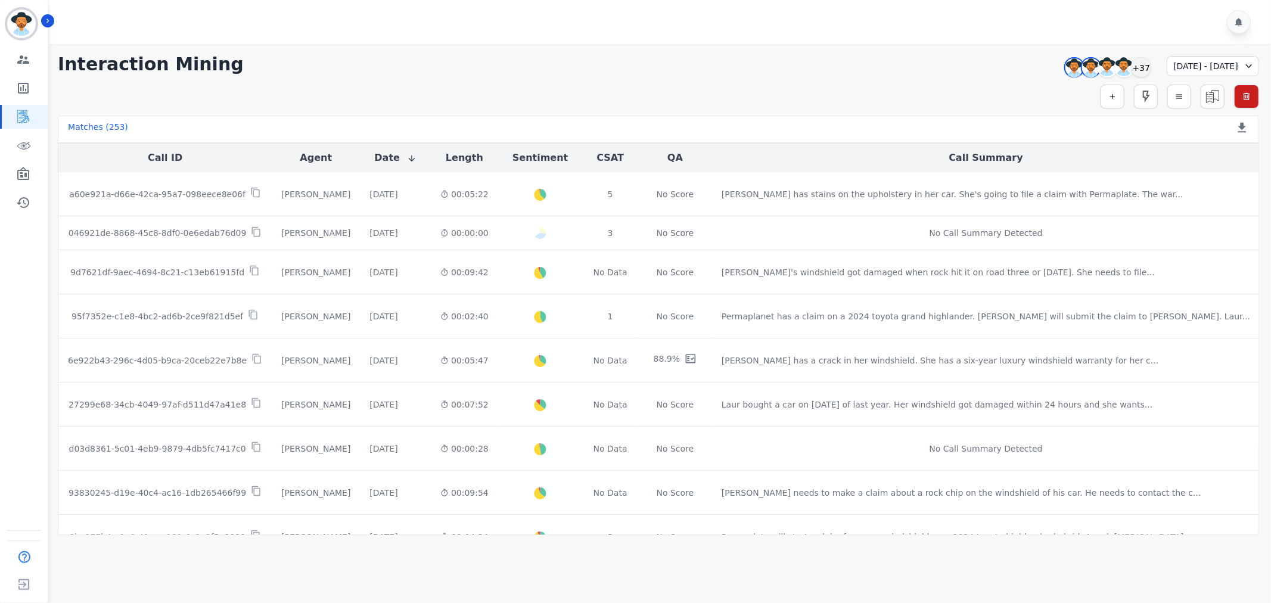
click at [1124, 61] on div "Emmory LeeSang Laura Hoffens Amy Small Angel Rozalez +37" at bounding box center [1106, 67] width 102 height 23
click at [1131, 67] on div "+37" at bounding box center [1141, 67] width 20 height 20
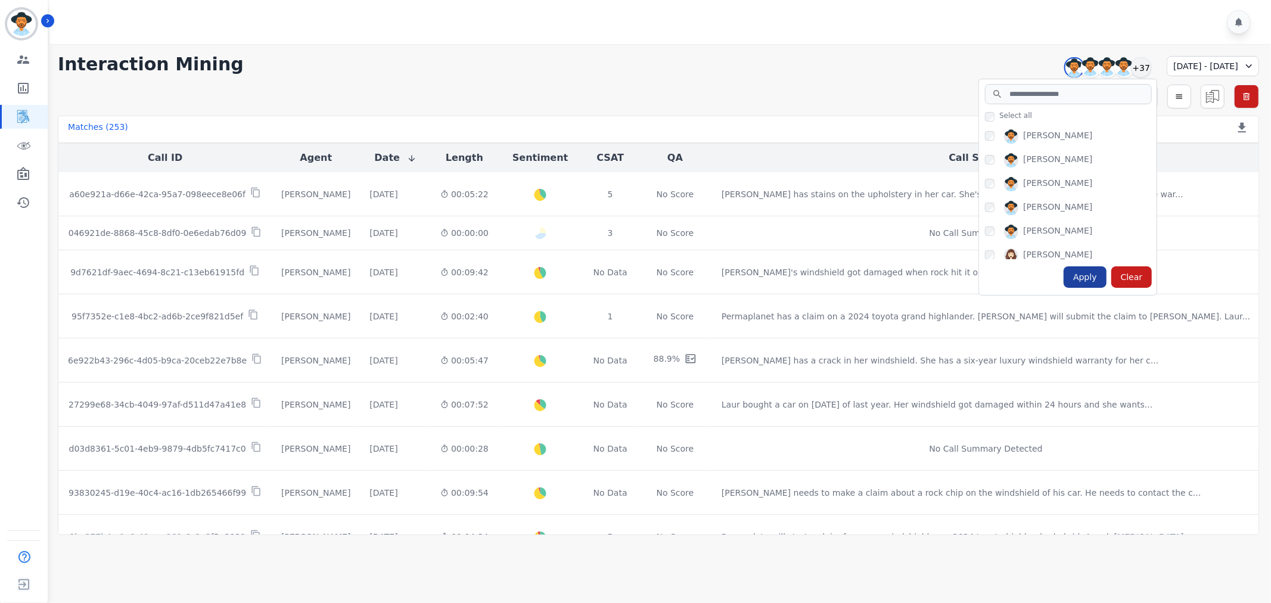
click at [1064, 275] on div "Apply" at bounding box center [1085, 276] width 43 height 21
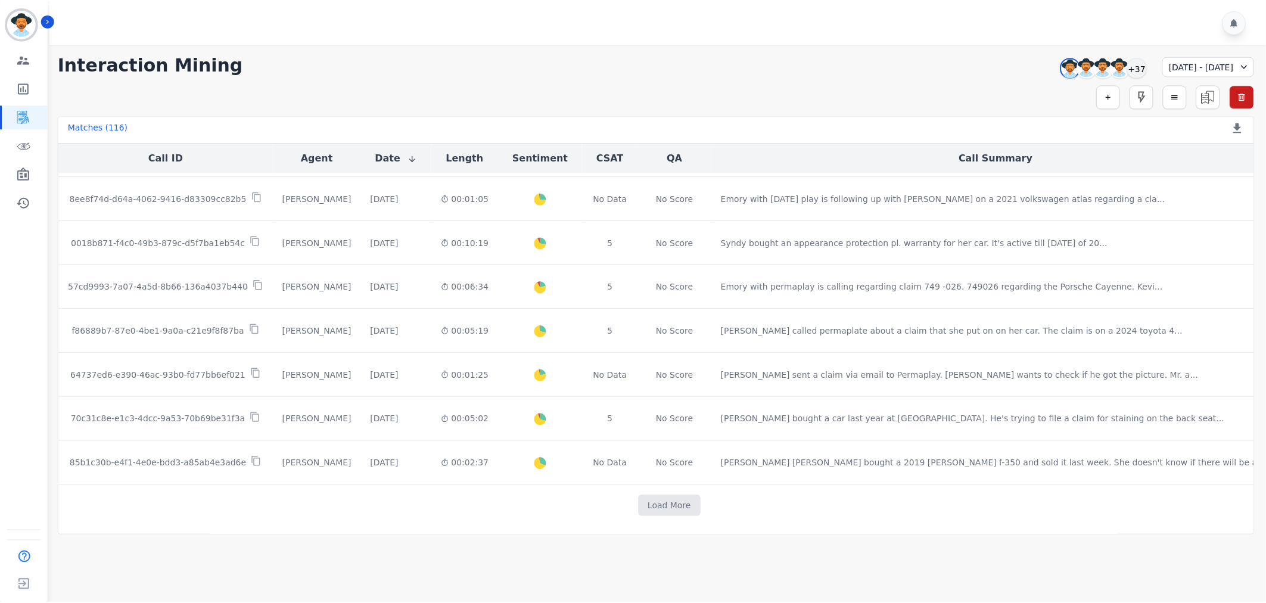
scroll to position [570, 0]
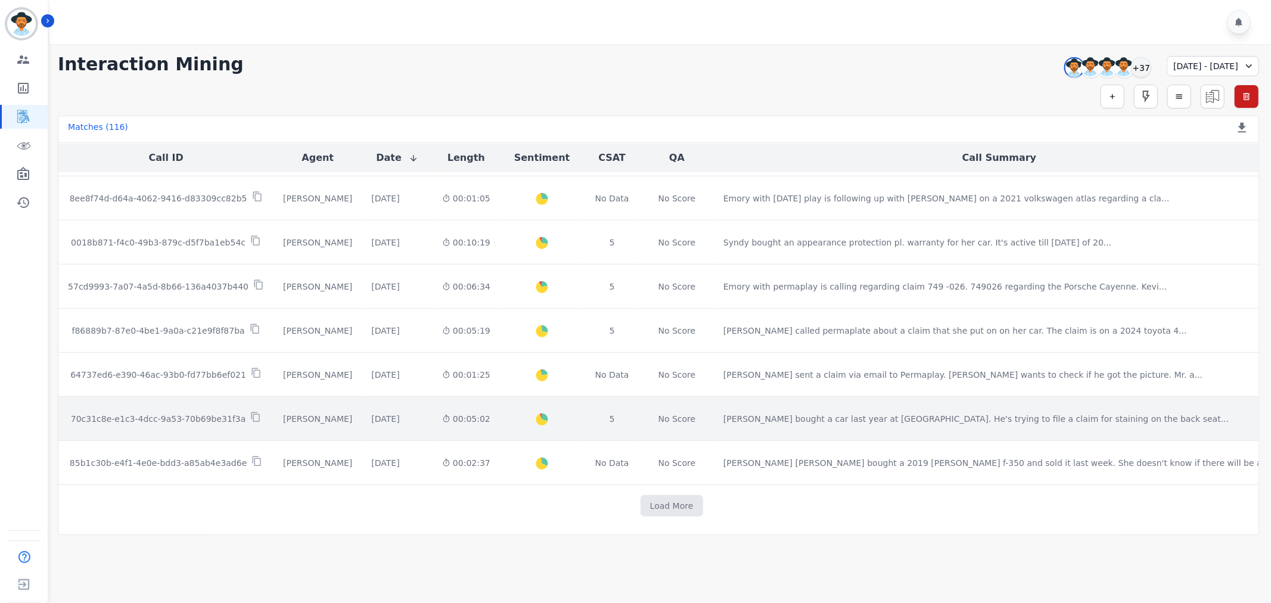
click at [213, 421] on p "70c31c8e-e1c3-4dcc-9a53-70b69be31f3a" at bounding box center [158, 419] width 175 height 12
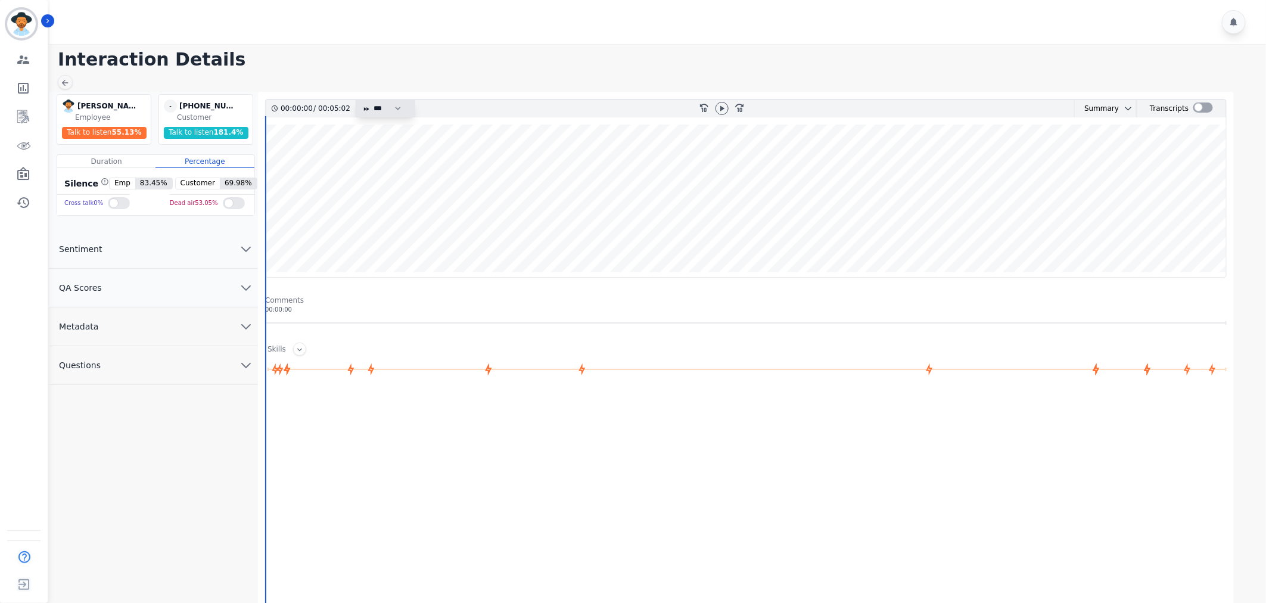
click at [394, 111] on select "* * * **** * *** * ****" at bounding box center [390, 108] width 36 height 17
select select "****"
click at [372, 100] on select "* * * **** * *** * ****" at bounding box center [390, 108] width 36 height 17
click at [722, 107] on icon at bounding box center [722, 107] width 4 height 5
click at [150, 282] on button "QA Scores" at bounding box center [153, 288] width 209 height 39
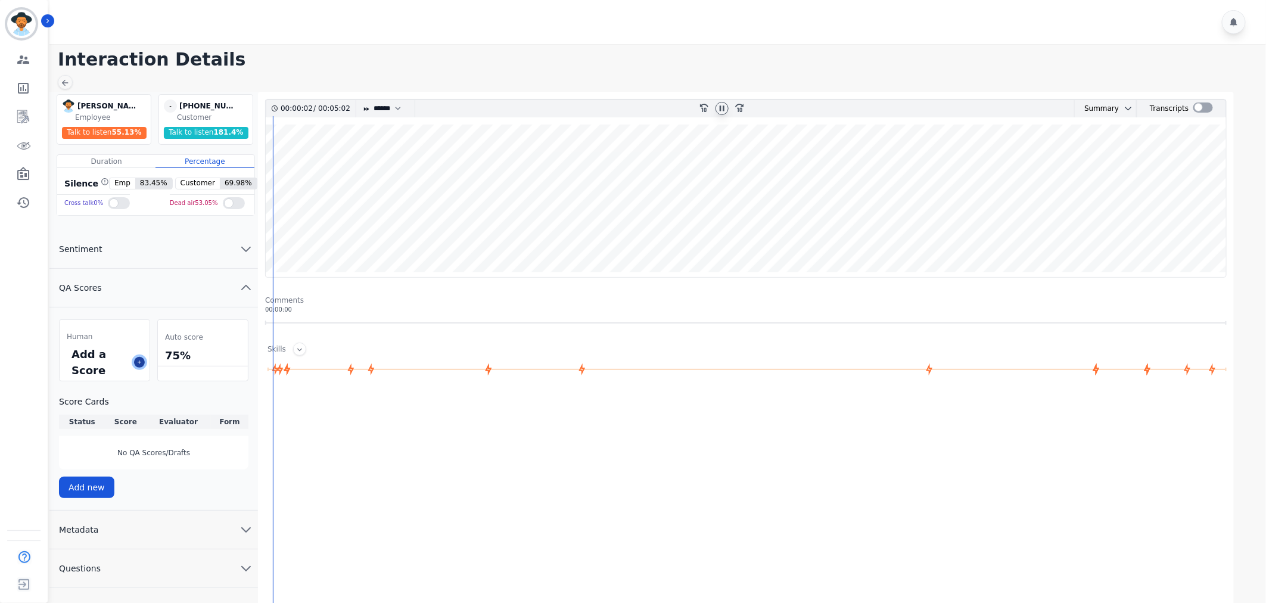
click at [140, 361] on icon at bounding box center [139, 362] width 6 height 6
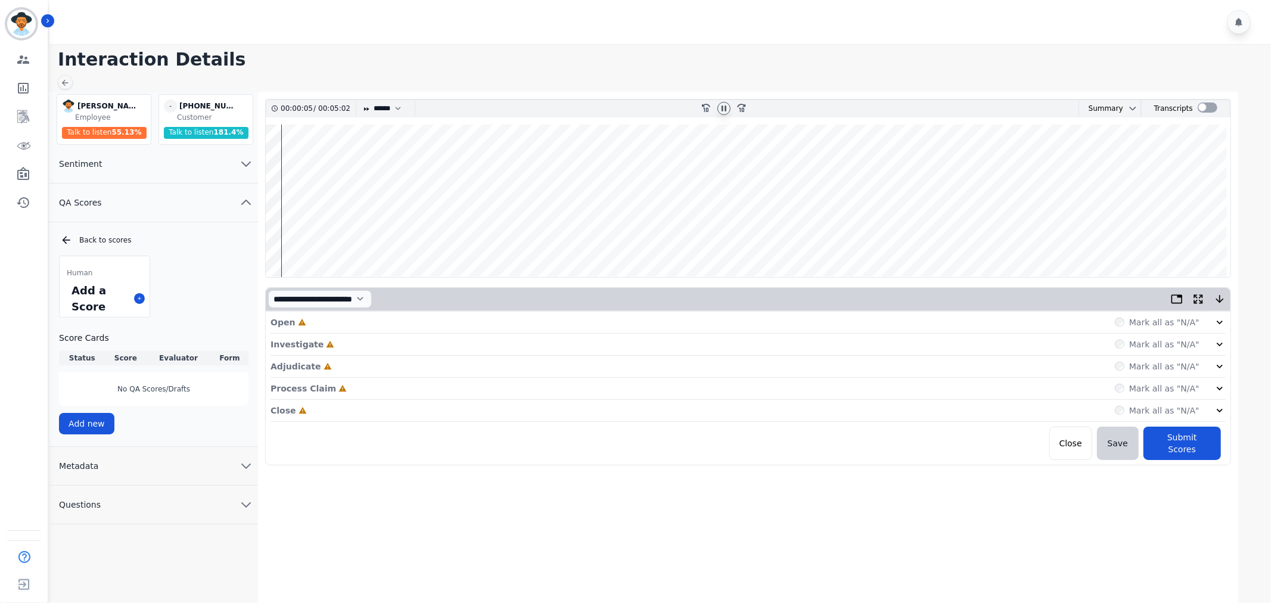
click at [1213, 322] on div "Mark all as "N/A"" at bounding box center [1170, 322] width 111 height 12
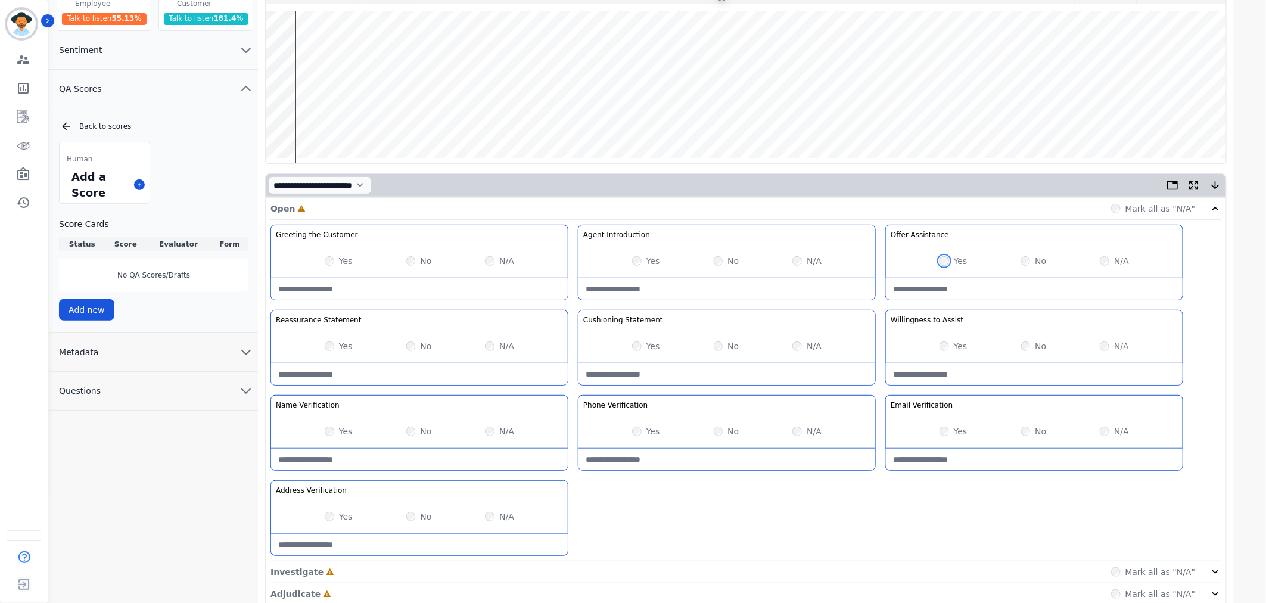
scroll to position [132, 0]
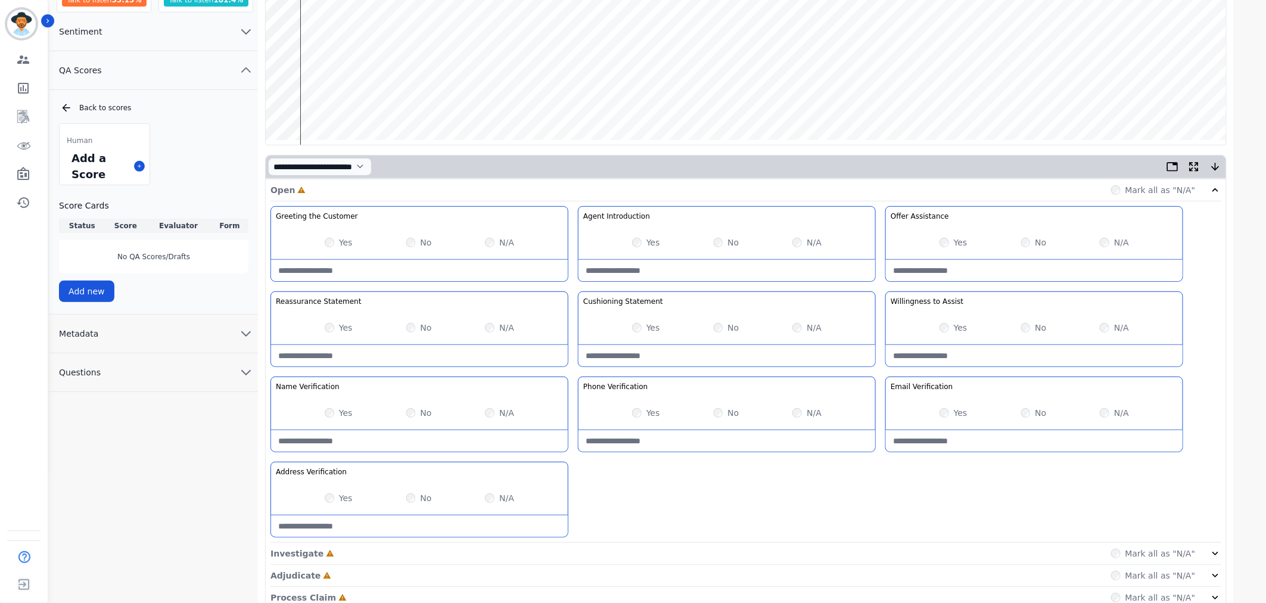
click at [1195, 548] on label "Mark all as "N/A"" at bounding box center [1161, 554] width 70 height 12
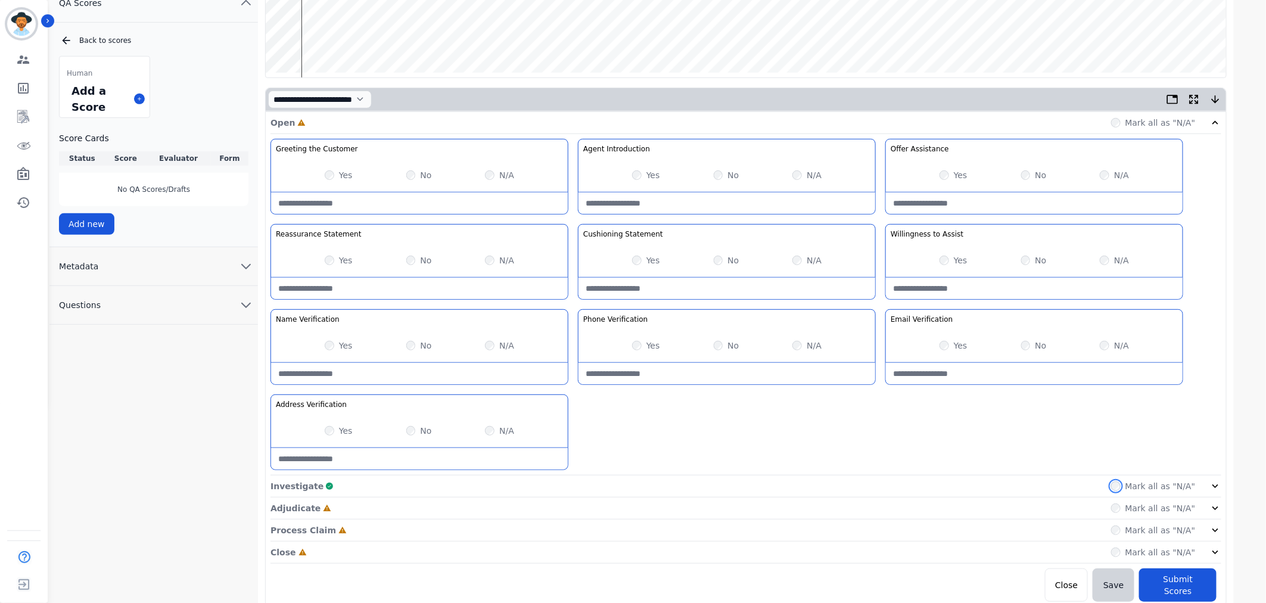
scroll to position [201, 0]
click at [1145, 481] on label "Mark all as "N/A"" at bounding box center [1161, 484] width 70 height 12
click at [1214, 487] on icon at bounding box center [1216, 484] width 12 height 12
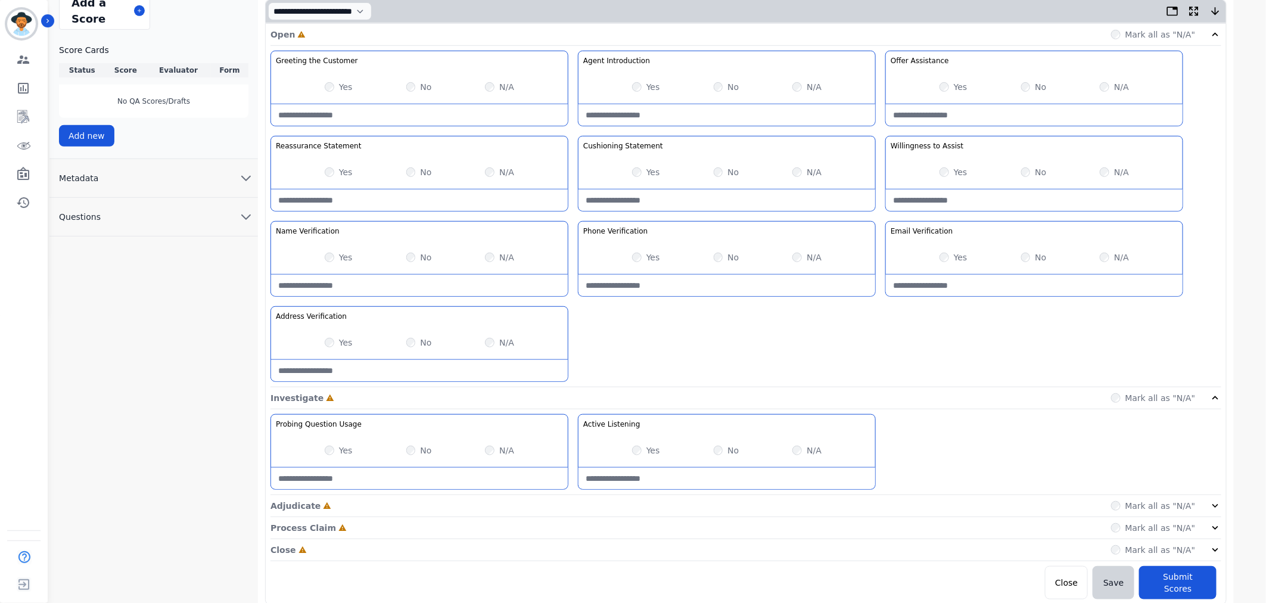
click at [1214, 508] on icon at bounding box center [1216, 506] width 12 height 12
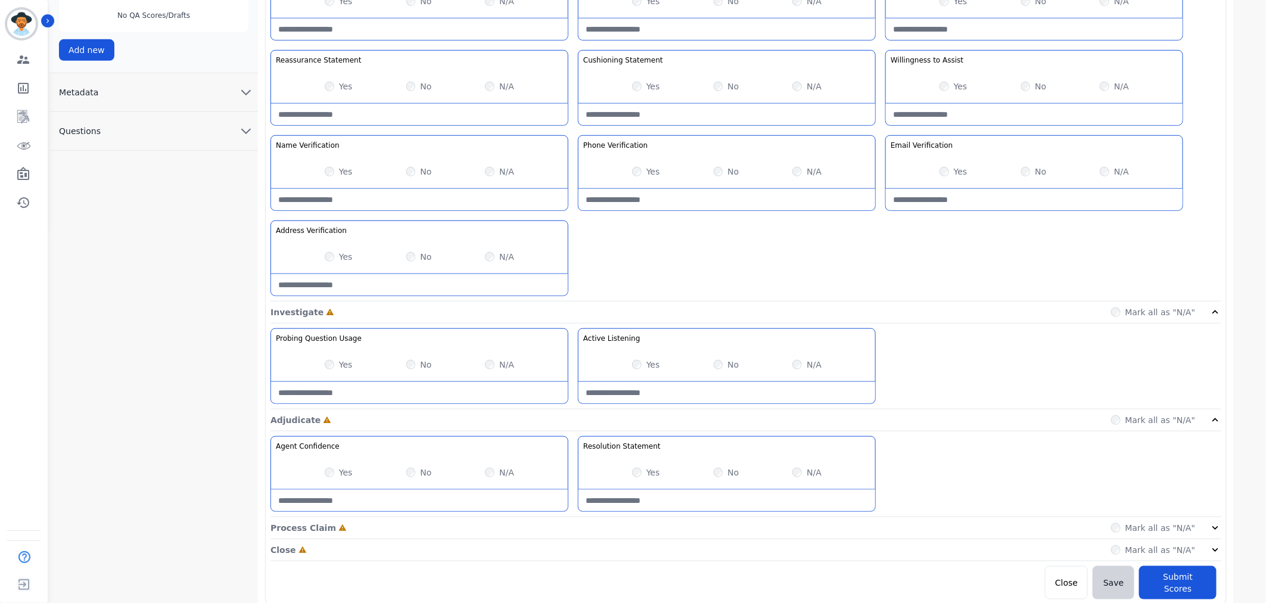
click at [1216, 527] on icon at bounding box center [1216, 528] width 12 height 12
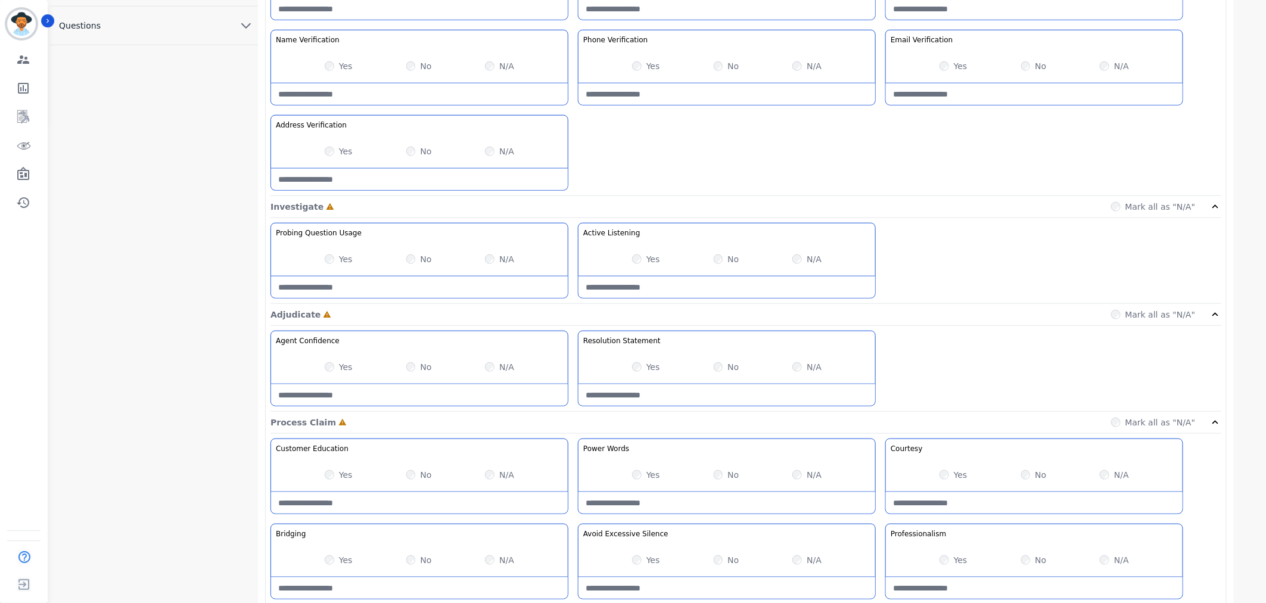
scroll to position [545, 0]
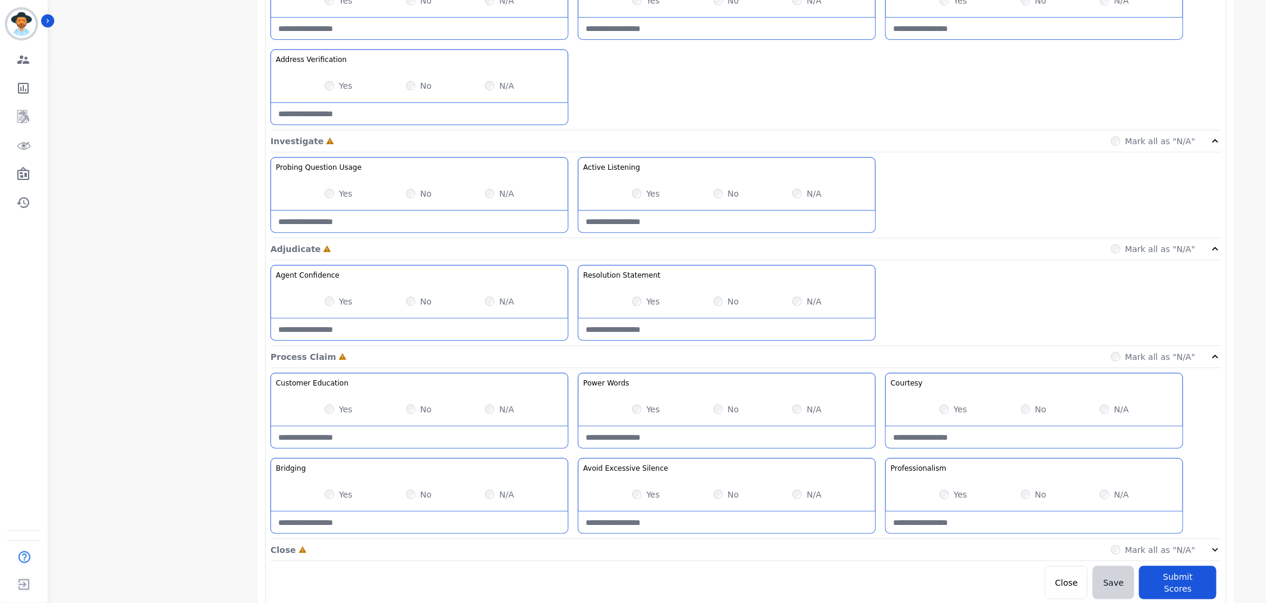
click at [1216, 558] on div "Close Incomplete Mark all as "N/A"" at bounding box center [746, 550] width 951 height 22
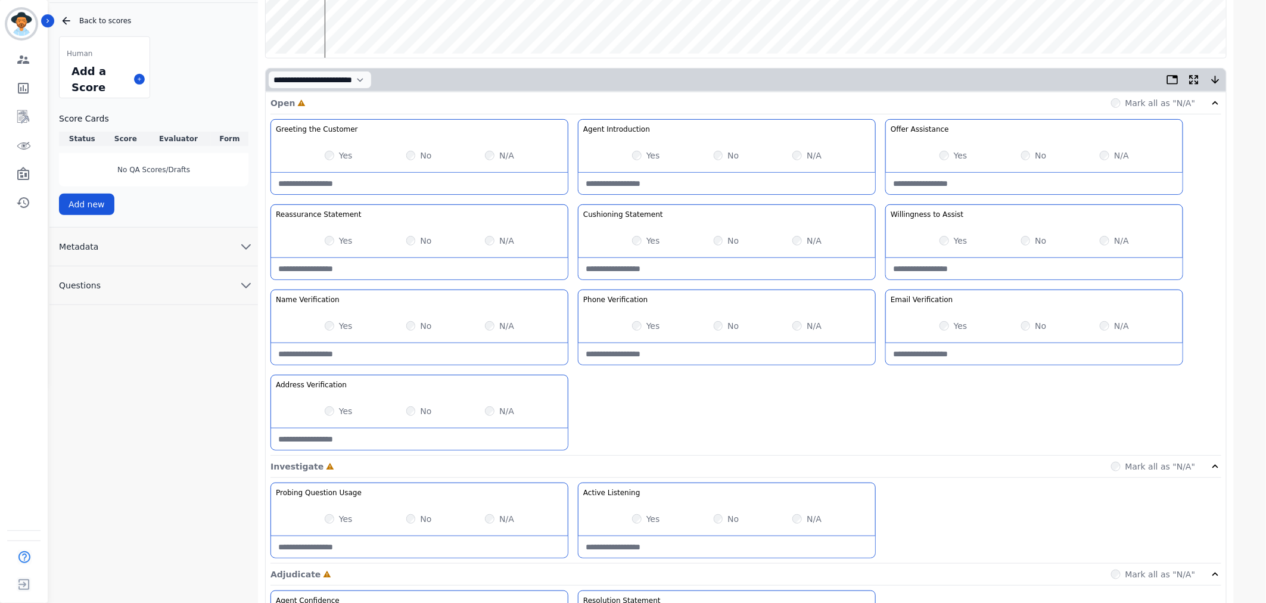
scroll to position [147, 0]
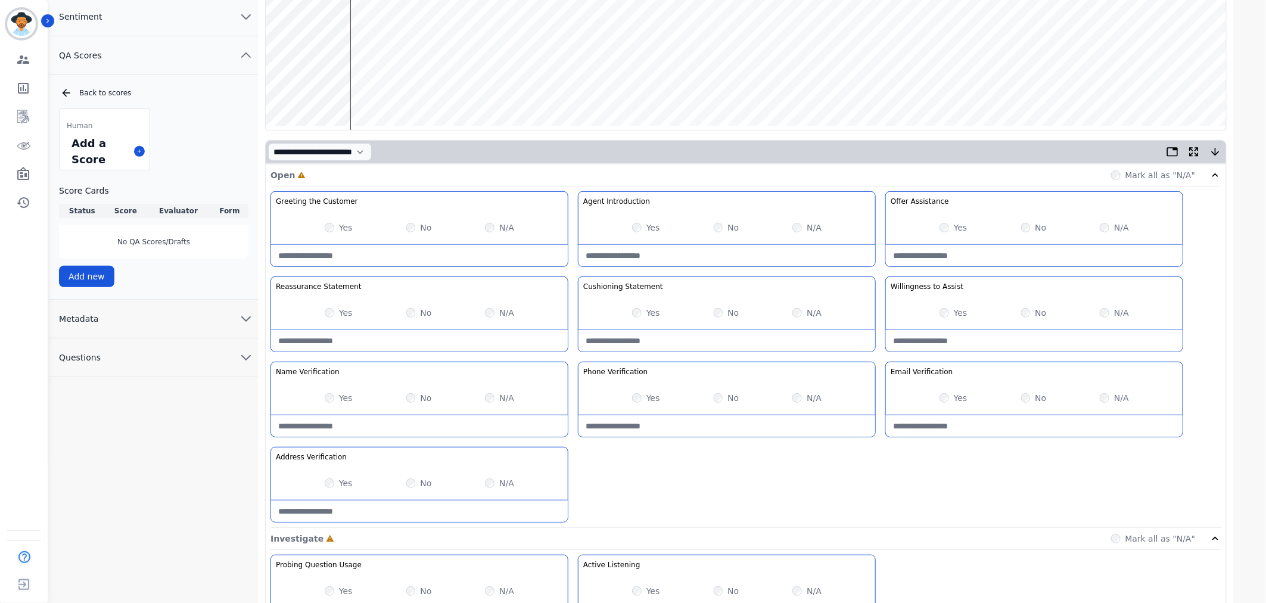
click at [342, 315] on label "Yes" at bounding box center [346, 313] width 14 height 12
click at [960, 315] on label "Yes" at bounding box center [961, 313] width 14 height 12
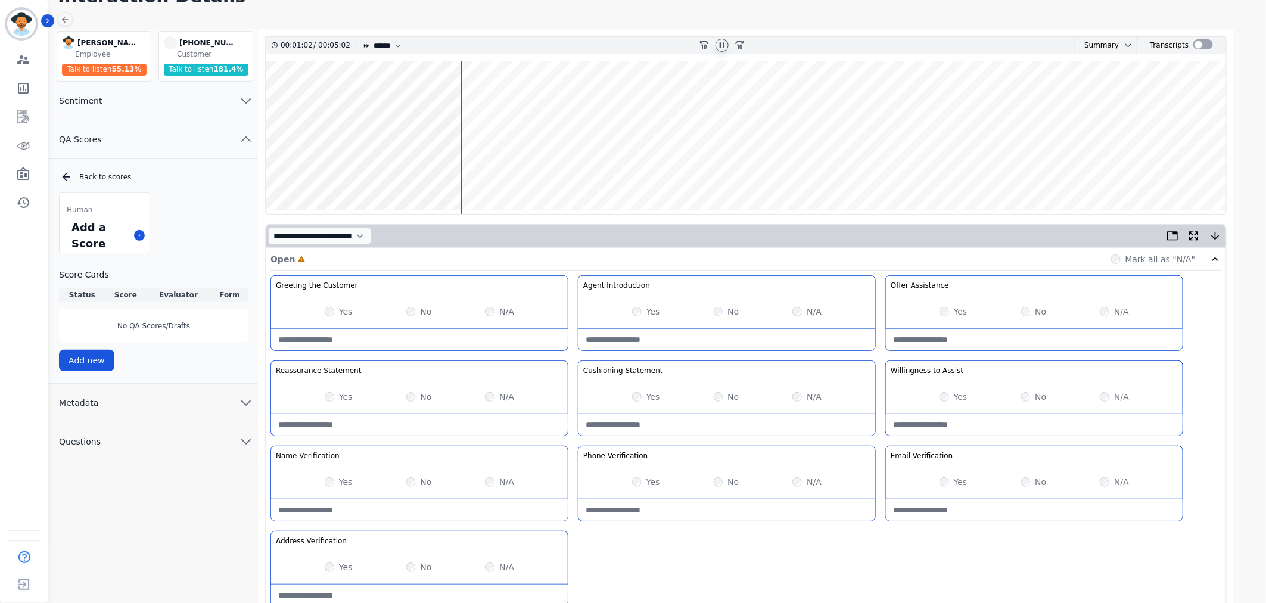
scroll to position [0, 0]
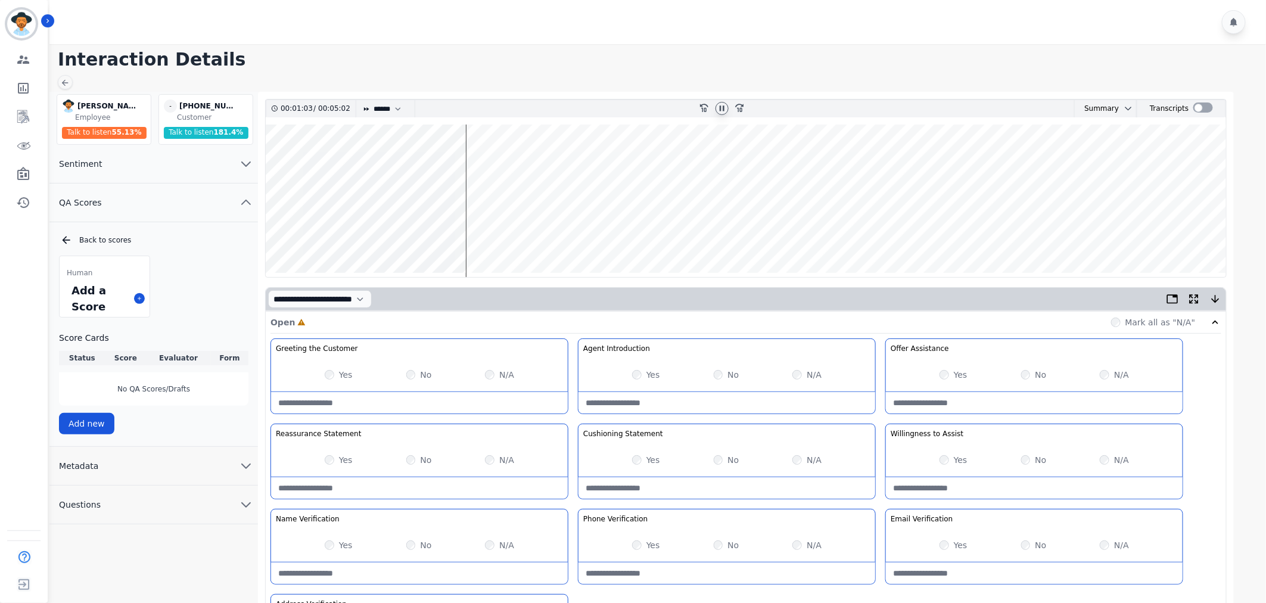
click at [474, 234] on wave at bounding box center [746, 201] width 961 height 153
click at [481, 238] on wave at bounding box center [746, 201] width 961 height 153
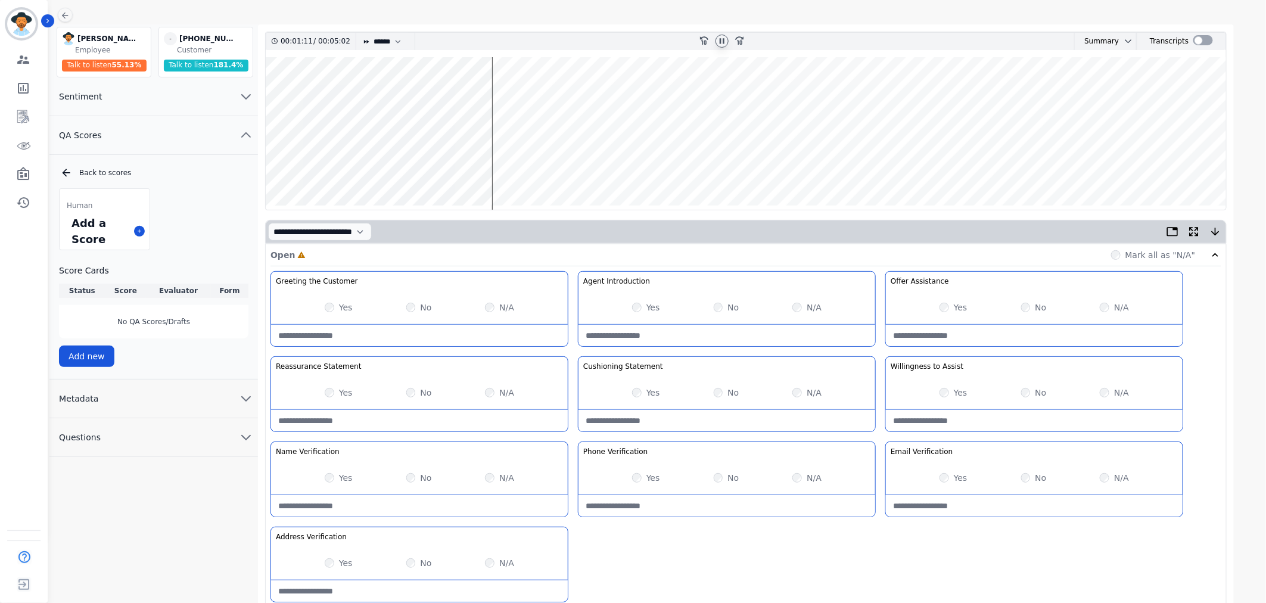
scroll to position [66, 0]
click at [499, 97] on wave at bounding box center [746, 134] width 961 height 153
click at [495, 94] on wave at bounding box center [746, 134] width 961 height 153
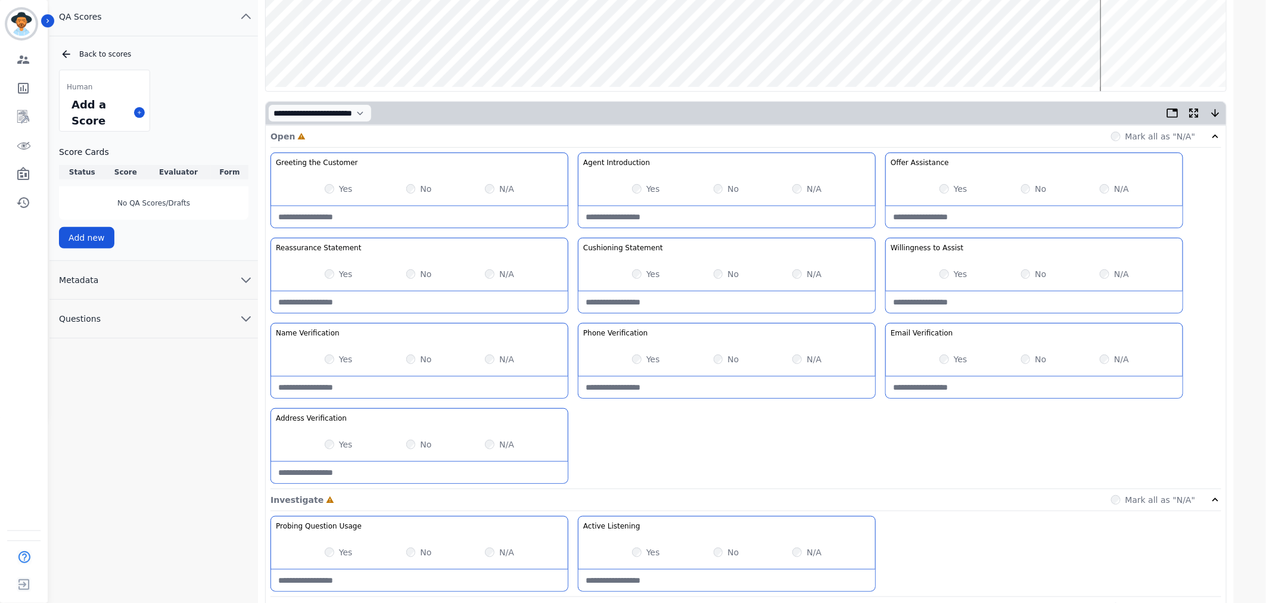
scroll to position [198, 0]
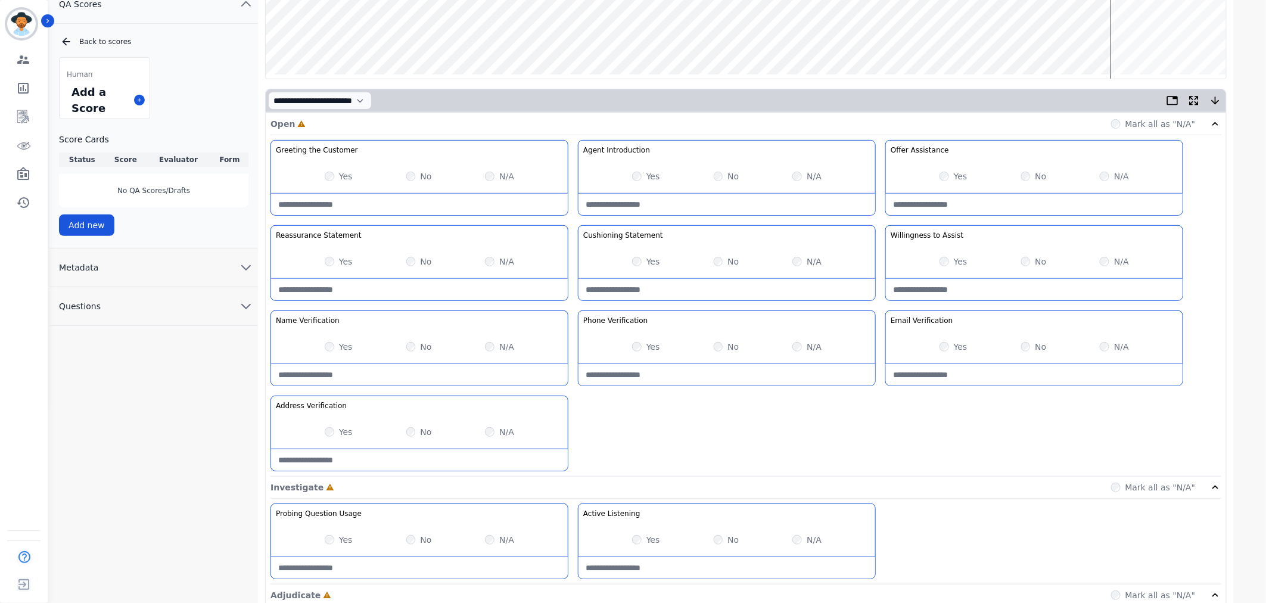
click at [723, 348] on div "No" at bounding box center [727, 347] width 26 height 12
click at [1033, 352] on div "No" at bounding box center [1034, 347] width 26 height 12
click at [1020, 346] on div "Yes No N/A" at bounding box center [1034, 346] width 297 height 33
click at [415, 427] on div "No" at bounding box center [419, 432] width 26 height 12
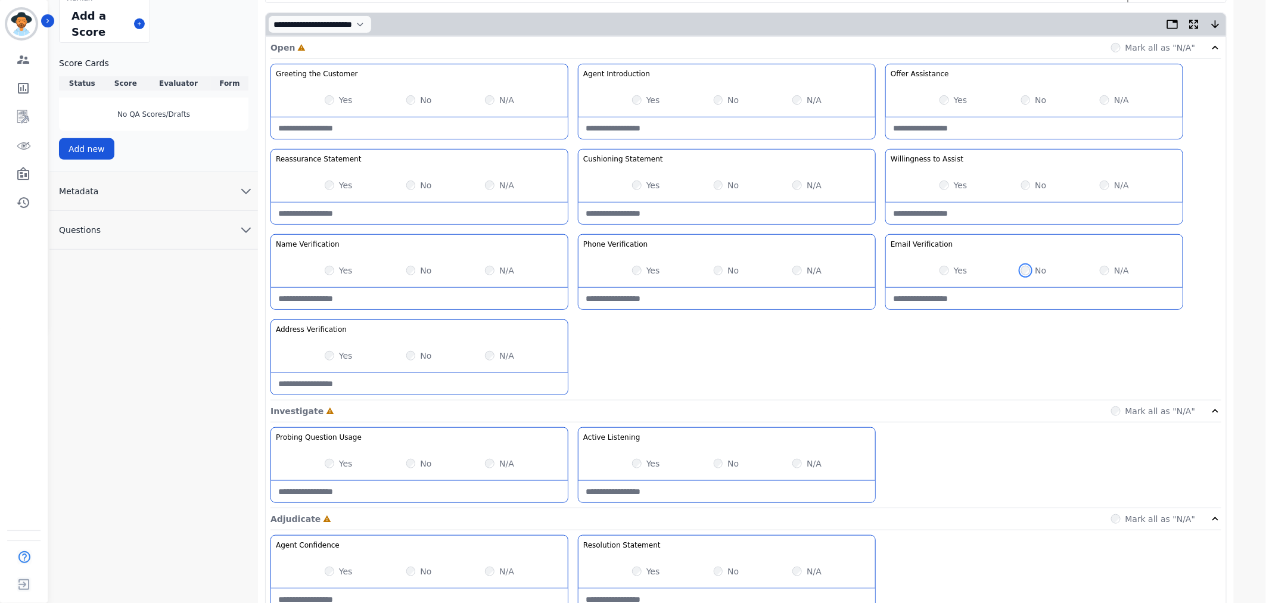
scroll to position [397, 0]
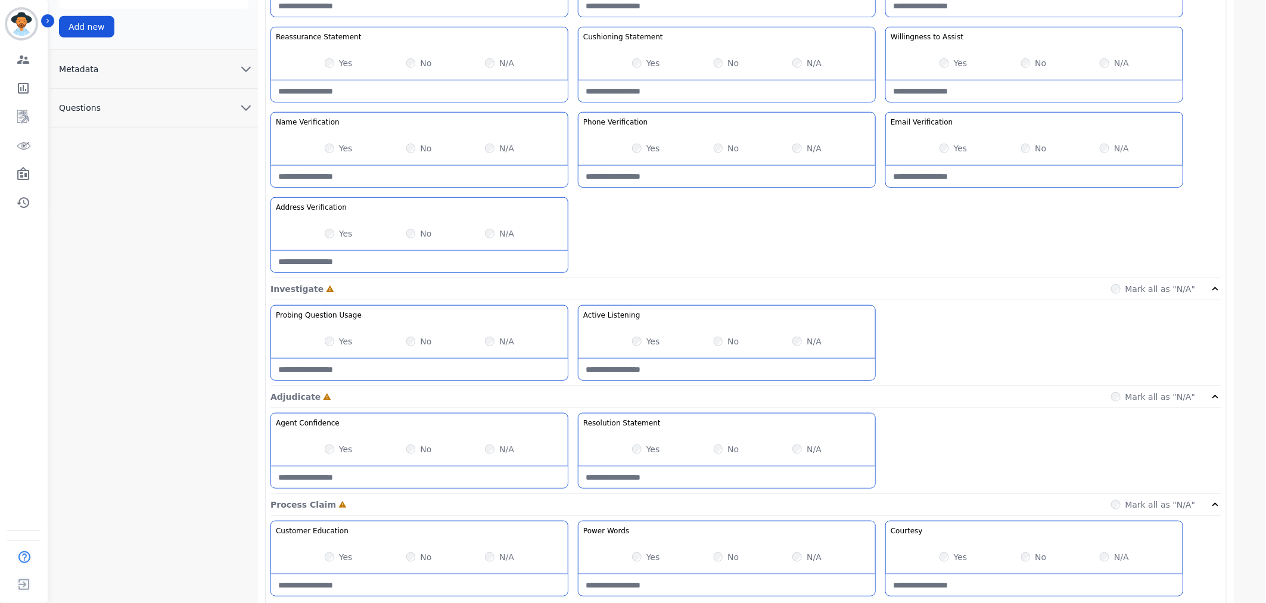
click at [320, 343] on div "Yes No N/A" at bounding box center [419, 341] width 297 height 33
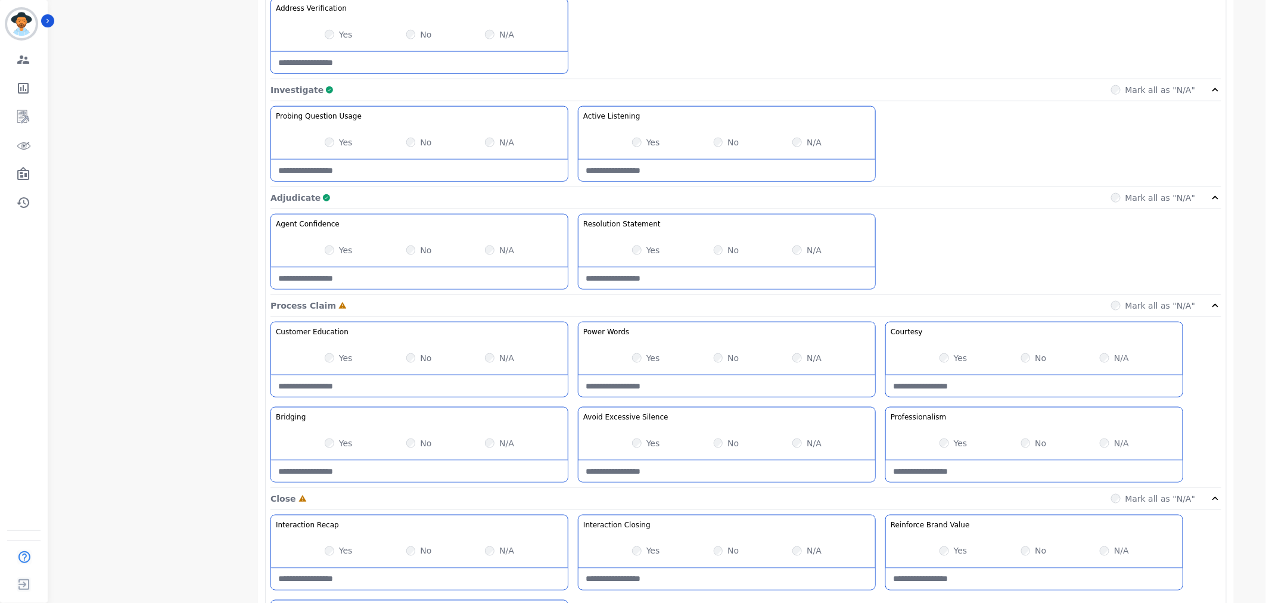
drag, startPoint x: 938, startPoint y: 360, endPoint x: 955, endPoint y: 406, distance: 49.4
click at [938, 360] on div "Yes No N/A" at bounding box center [1034, 357] width 297 height 33
click at [948, 451] on div "Yes No N/A" at bounding box center [1034, 443] width 297 height 33
click at [945, 353] on div "Yes" at bounding box center [954, 358] width 28 height 12
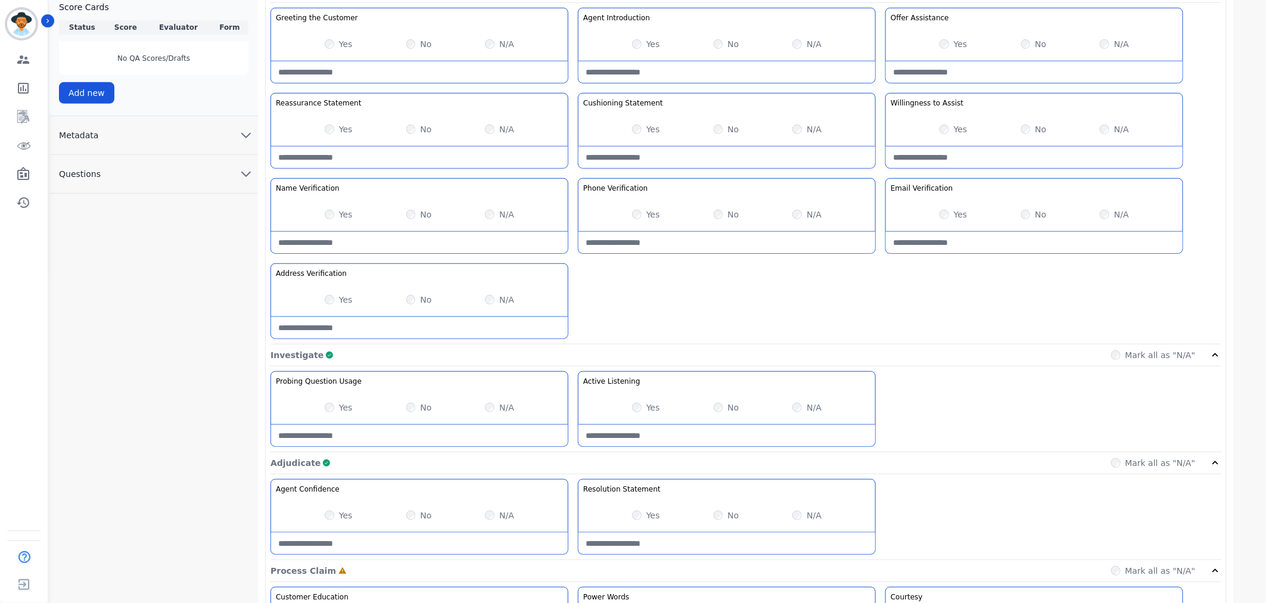
click at [642, 133] on div "Yes" at bounding box center [646, 129] width 28 height 12
click at [632, 128] on div "Yes" at bounding box center [646, 129] width 28 height 12
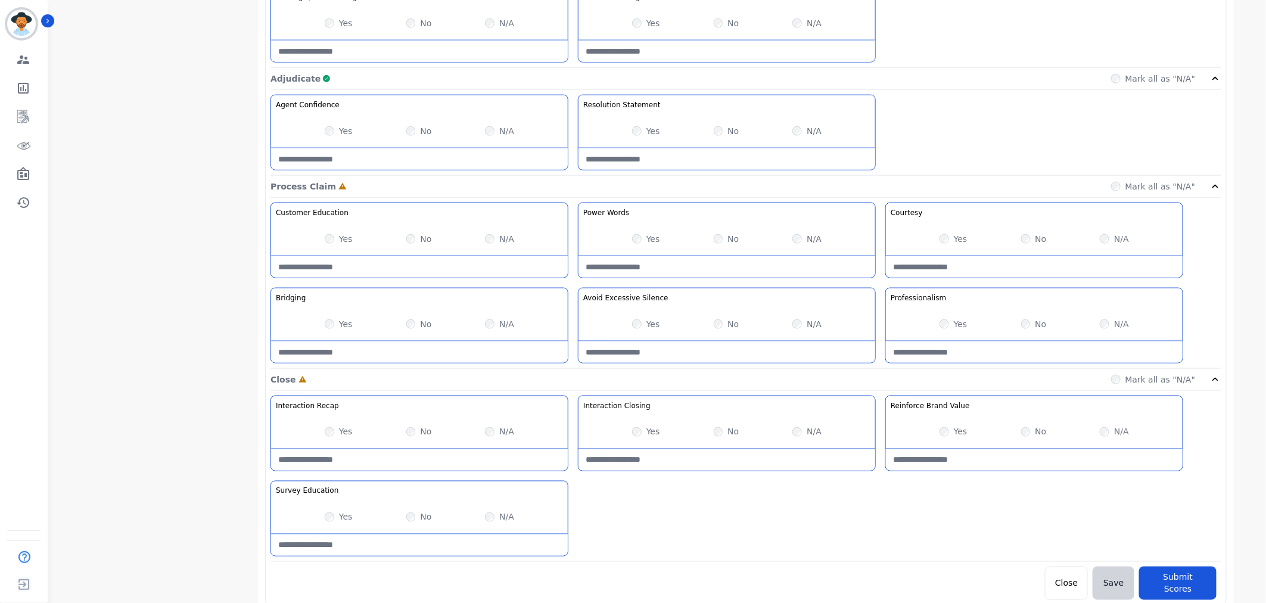
scroll to position [716, 0]
click at [949, 436] on div "Yes" at bounding box center [954, 431] width 28 height 12
click at [1207, 585] on button "Submit Scores" at bounding box center [1177, 581] width 77 height 33
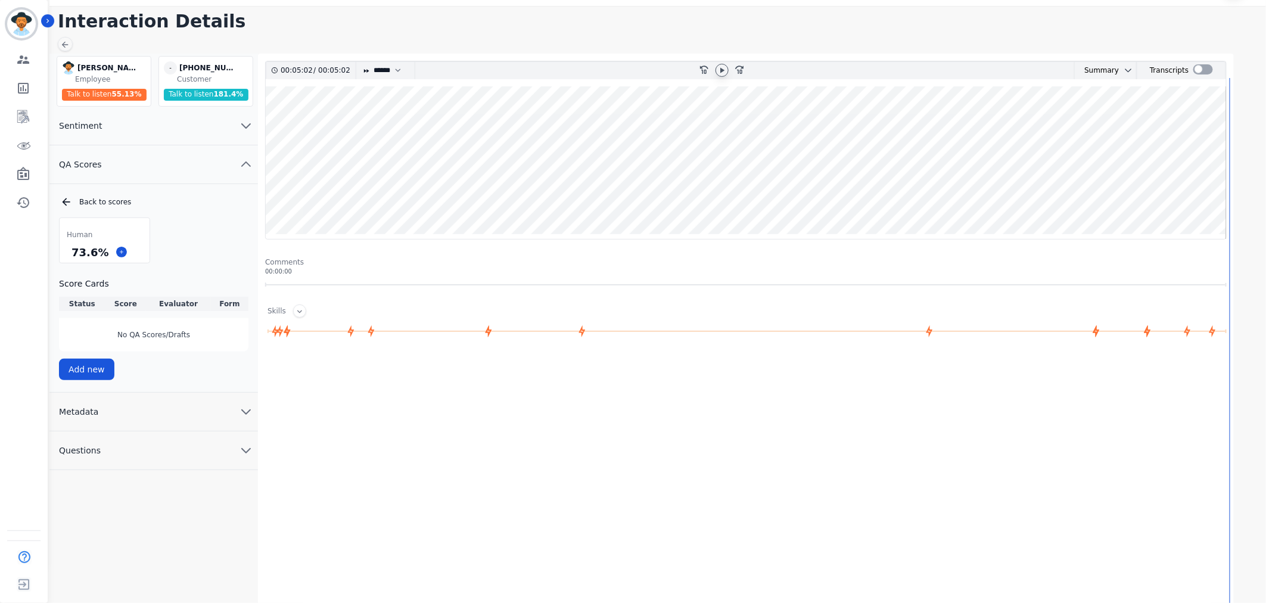
scroll to position [38, 0]
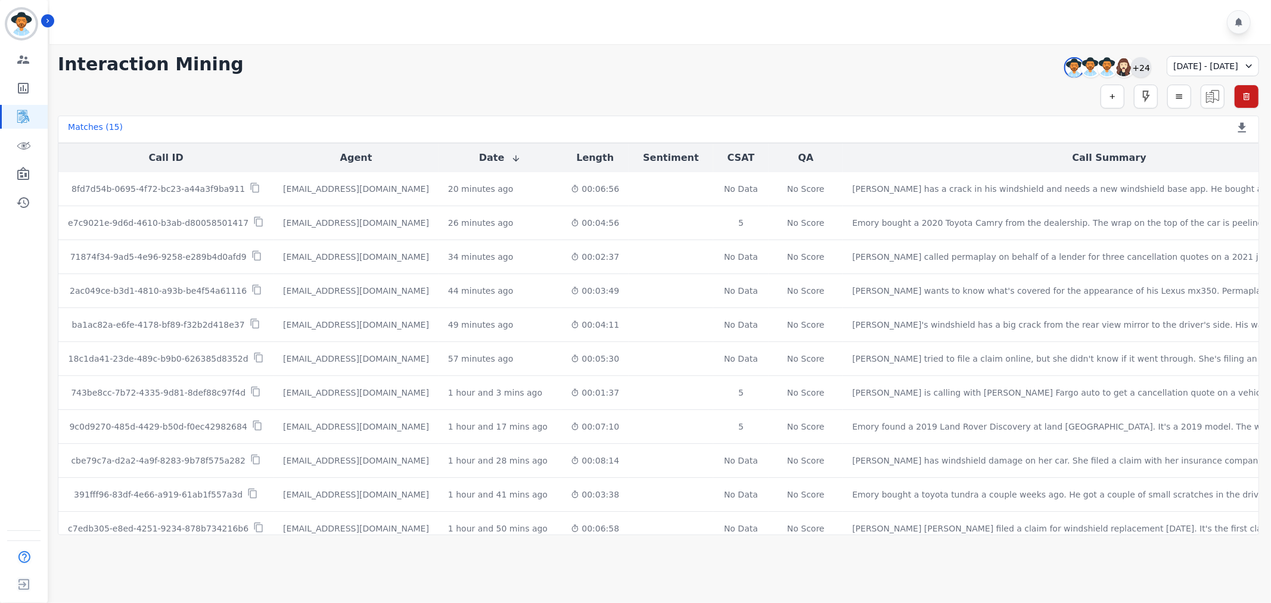
click at [1131, 68] on div "+24" at bounding box center [1141, 67] width 20 height 20
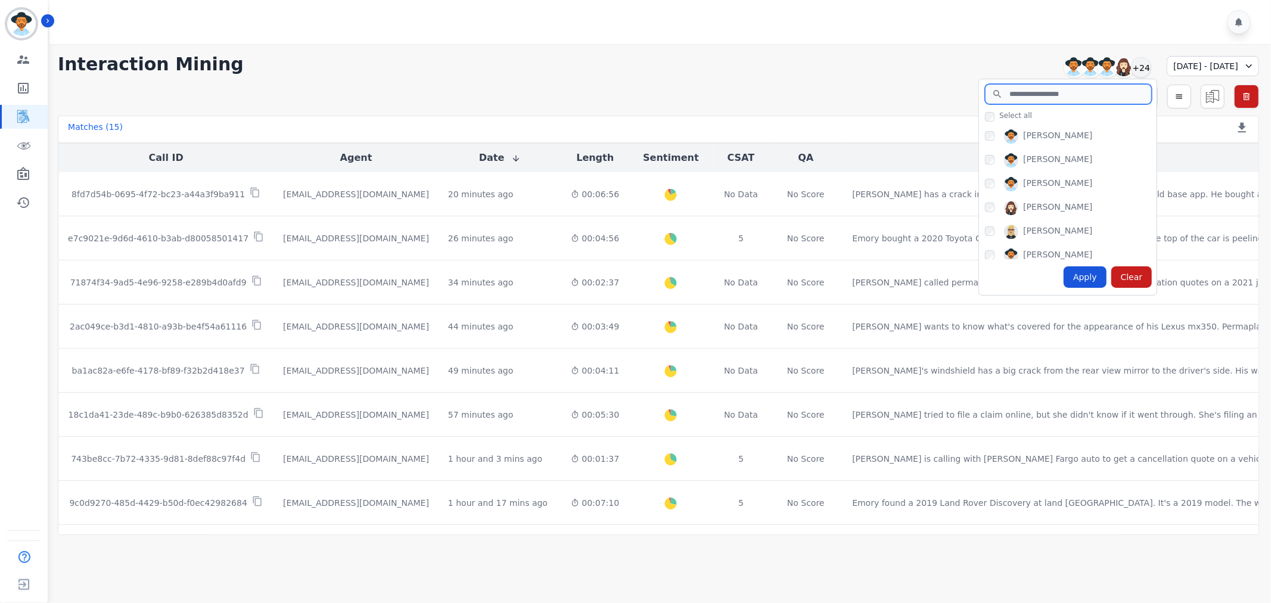
click at [1043, 86] on input "search" at bounding box center [1068, 94] width 167 height 20
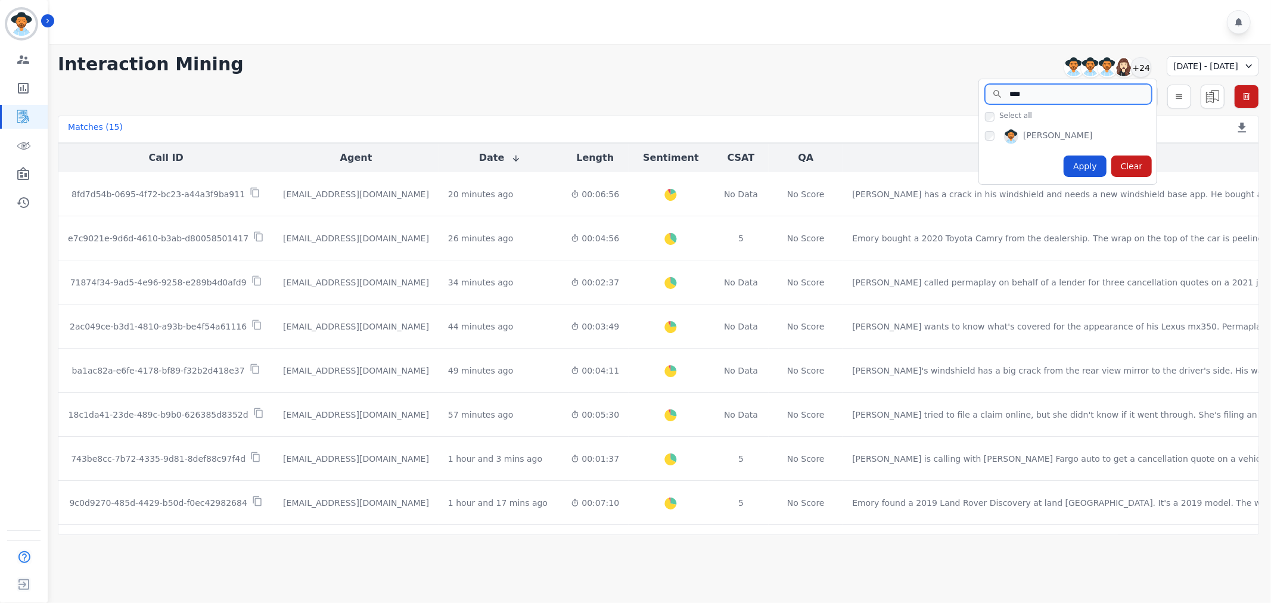
type input "****"
click at [1064, 157] on div "Apply" at bounding box center [1085, 166] width 43 height 21
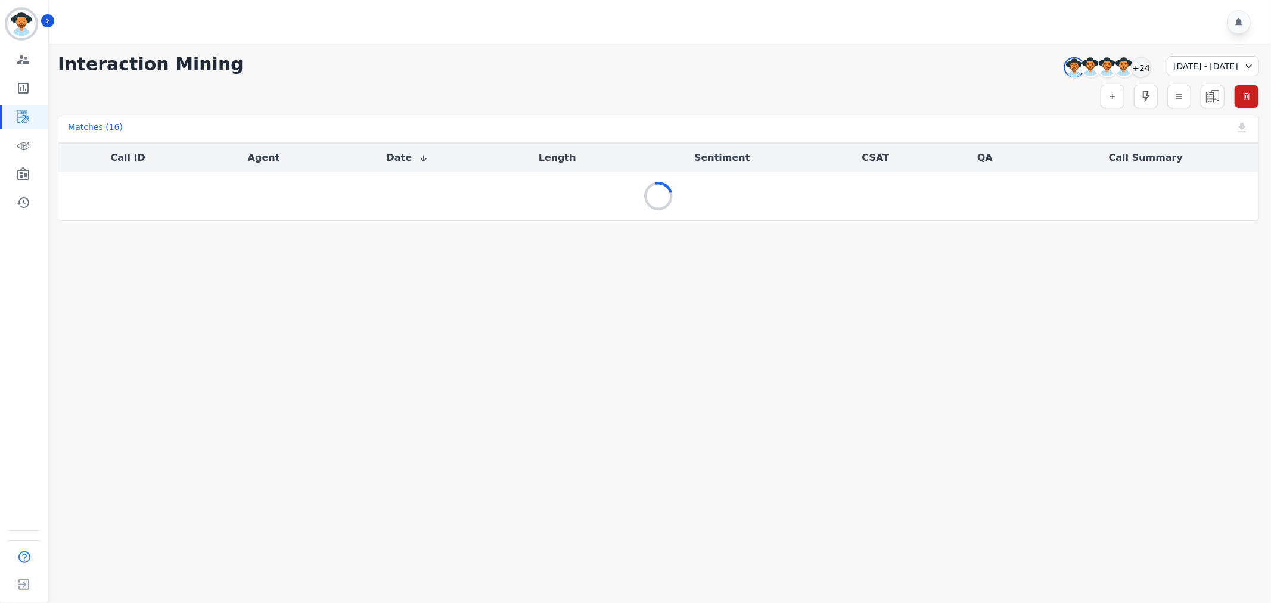
click at [1230, 64] on div "09/15/2025 - 09/15/2025" at bounding box center [1213, 66] width 92 height 20
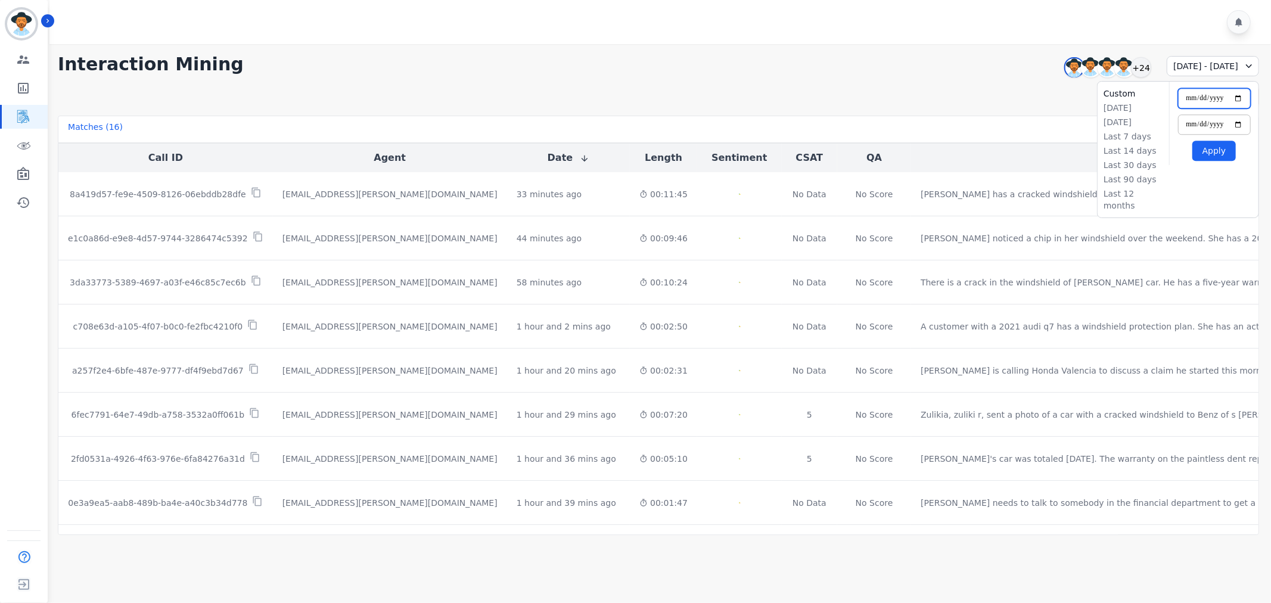
click at [1239, 97] on input "**********" at bounding box center [1214, 98] width 73 height 20
type input "**********"
click at [1238, 124] on input "**********" at bounding box center [1214, 124] width 73 height 20
type input "**********"
click at [1220, 153] on button "Apply" at bounding box center [1213, 151] width 43 height 20
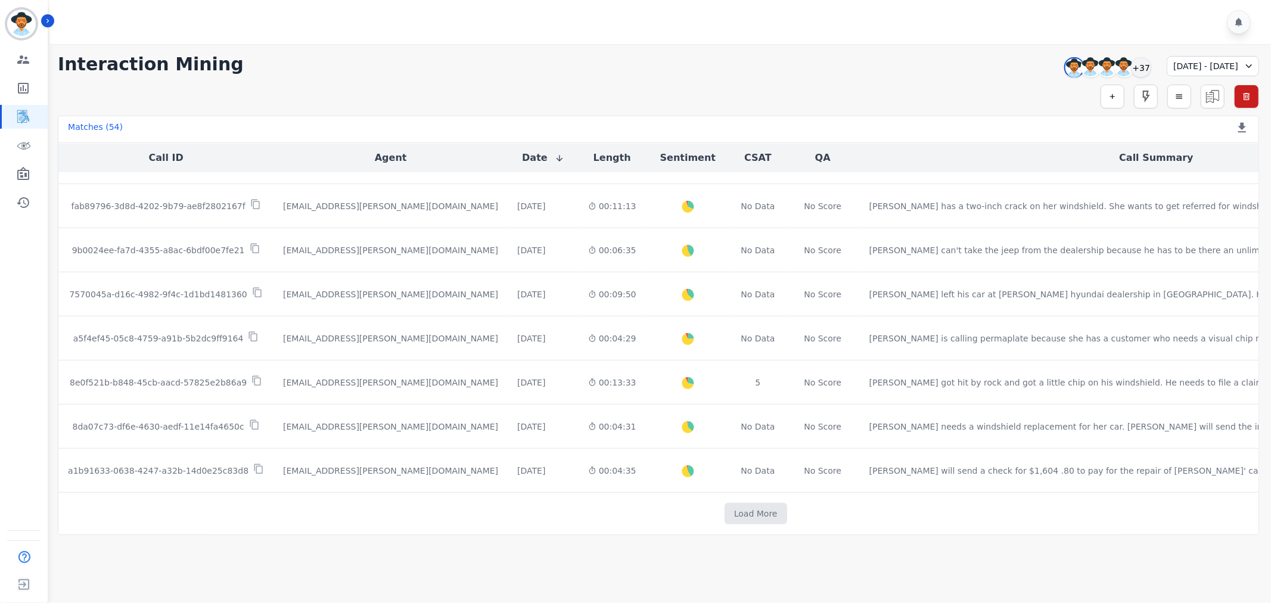
scroll to position [562, 0]
click at [725, 522] on button "Load More" at bounding box center [756, 513] width 63 height 21
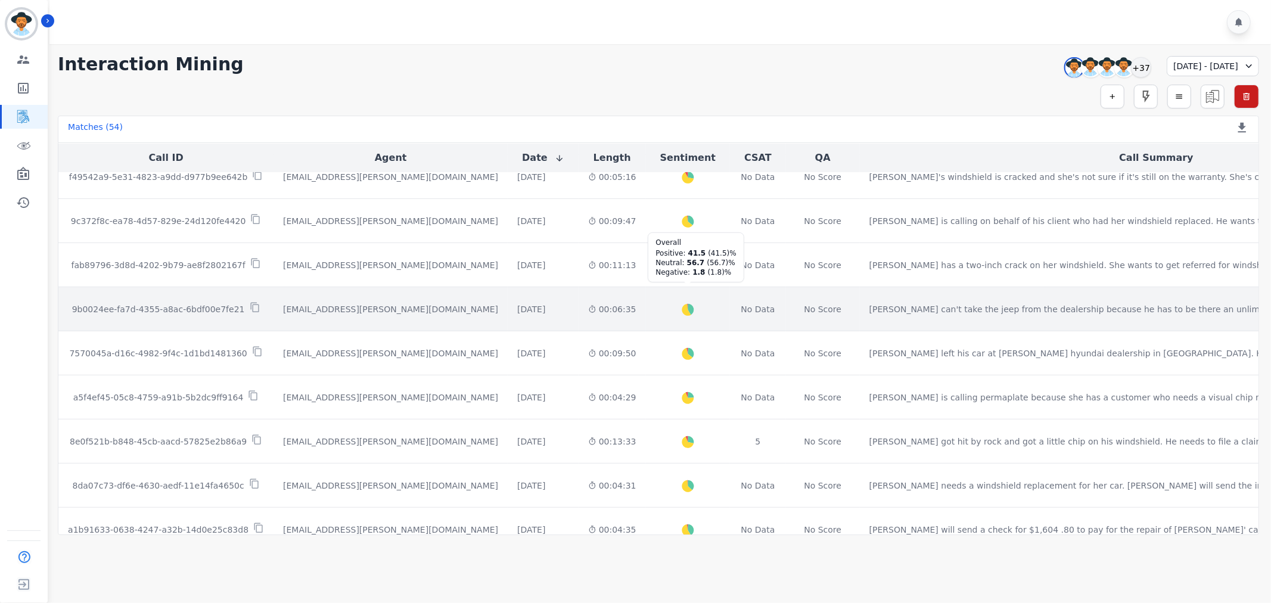
scroll to position [436, 0]
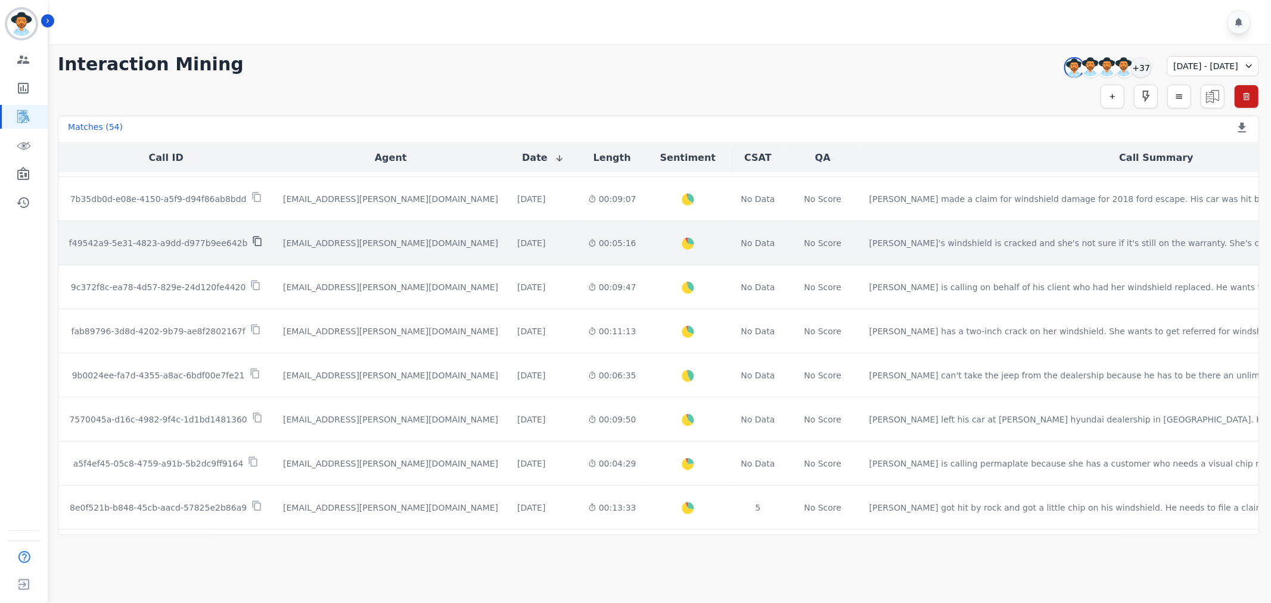
click at [252, 244] on icon at bounding box center [257, 241] width 11 height 11
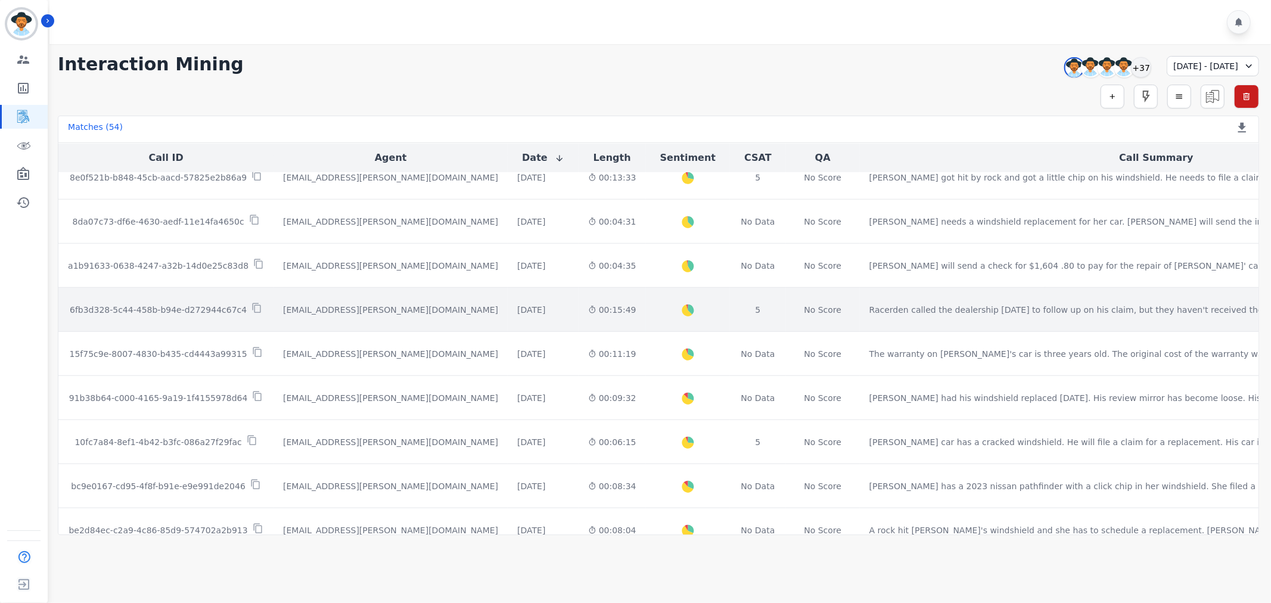
scroll to position [767, 0]
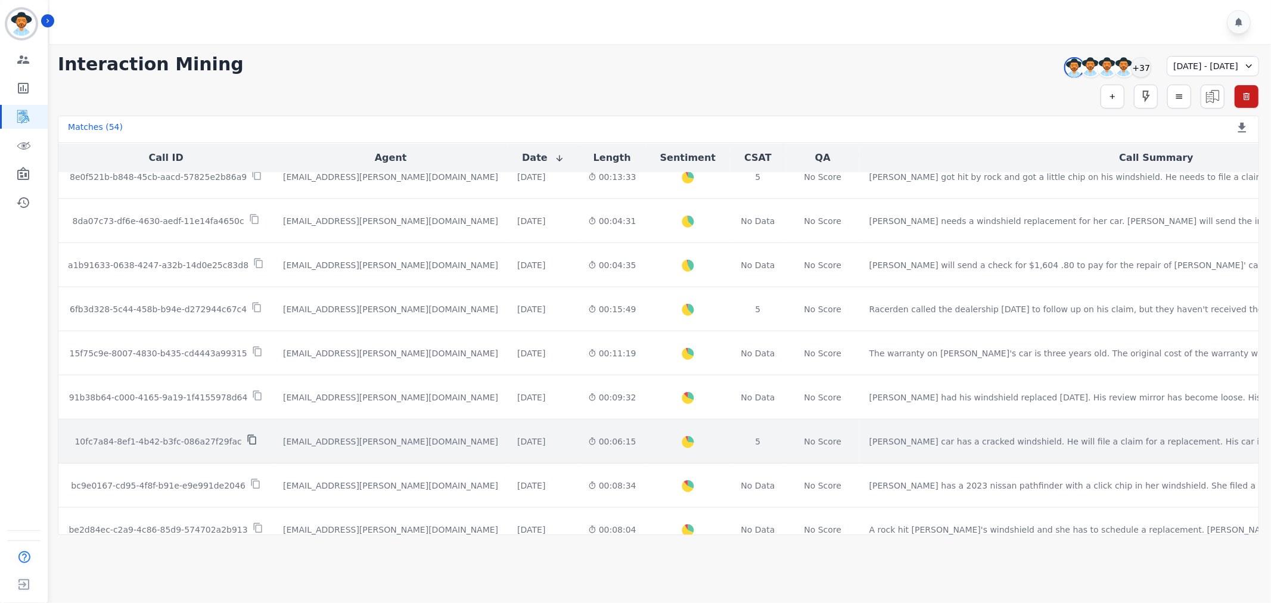
click at [247, 445] on icon at bounding box center [252, 439] width 11 height 11
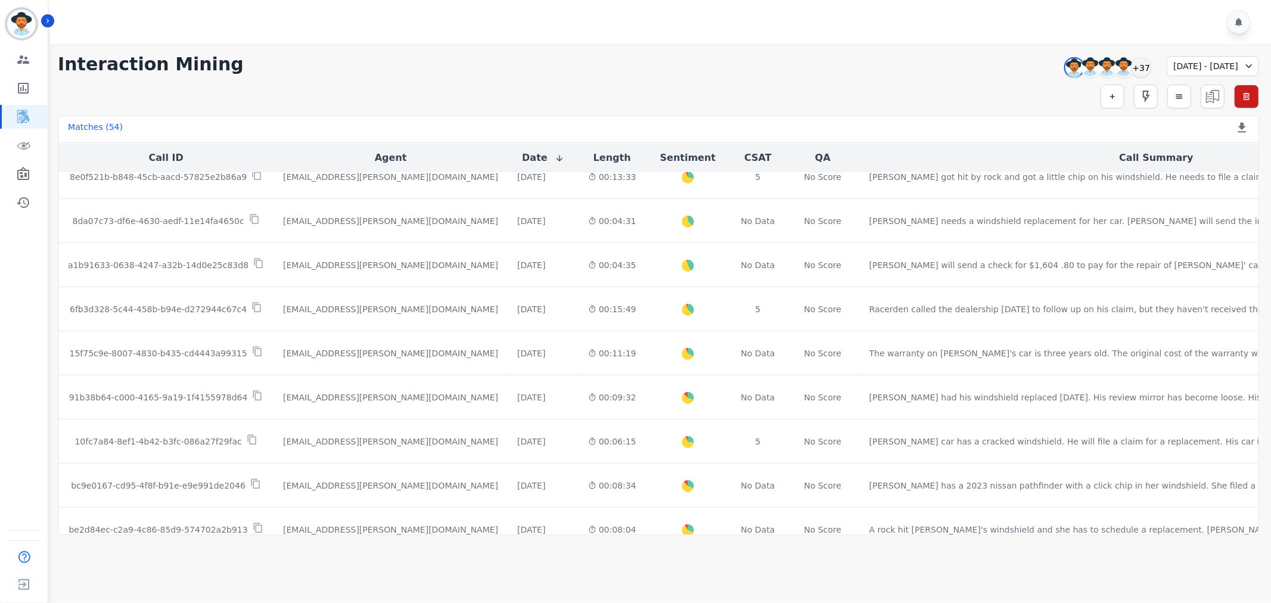
click at [1244, 66] on icon at bounding box center [1249, 66] width 12 height 12
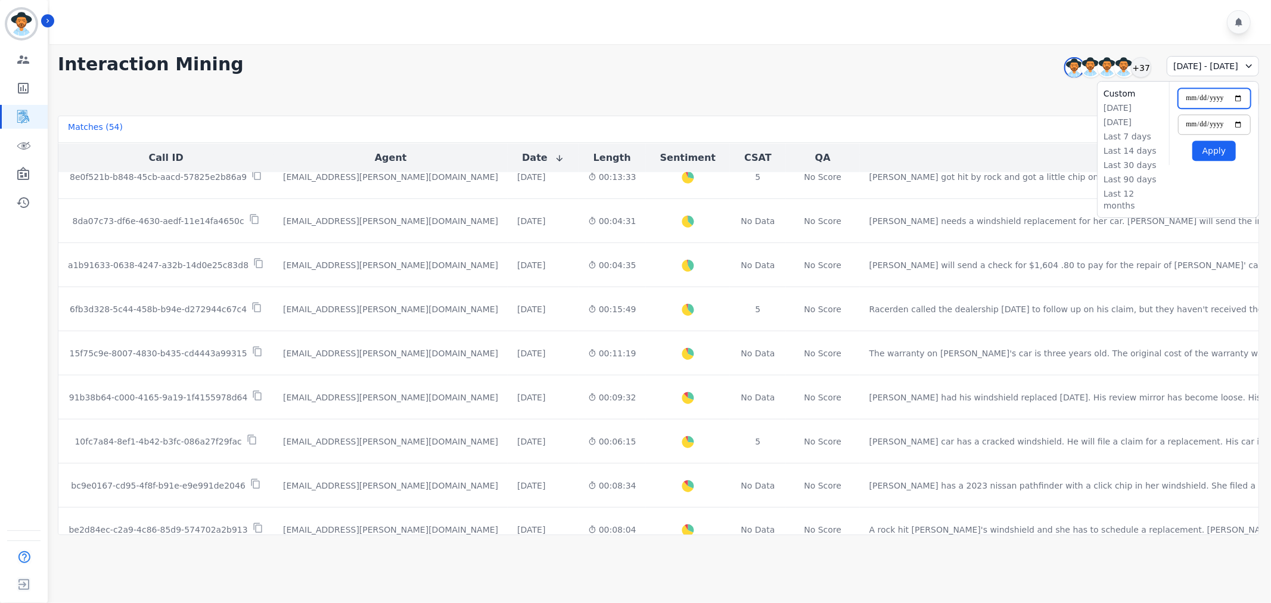
click at [1242, 98] on input "**********" at bounding box center [1214, 98] width 73 height 20
type input "**********"
click at [1238, 122] on input "**********" at bounding box center [1214, 124] width 73 height 20
type input "**********"
click at [1217, 150] on button "Apply" at bounding box center [1213, 151] width 43 height 20
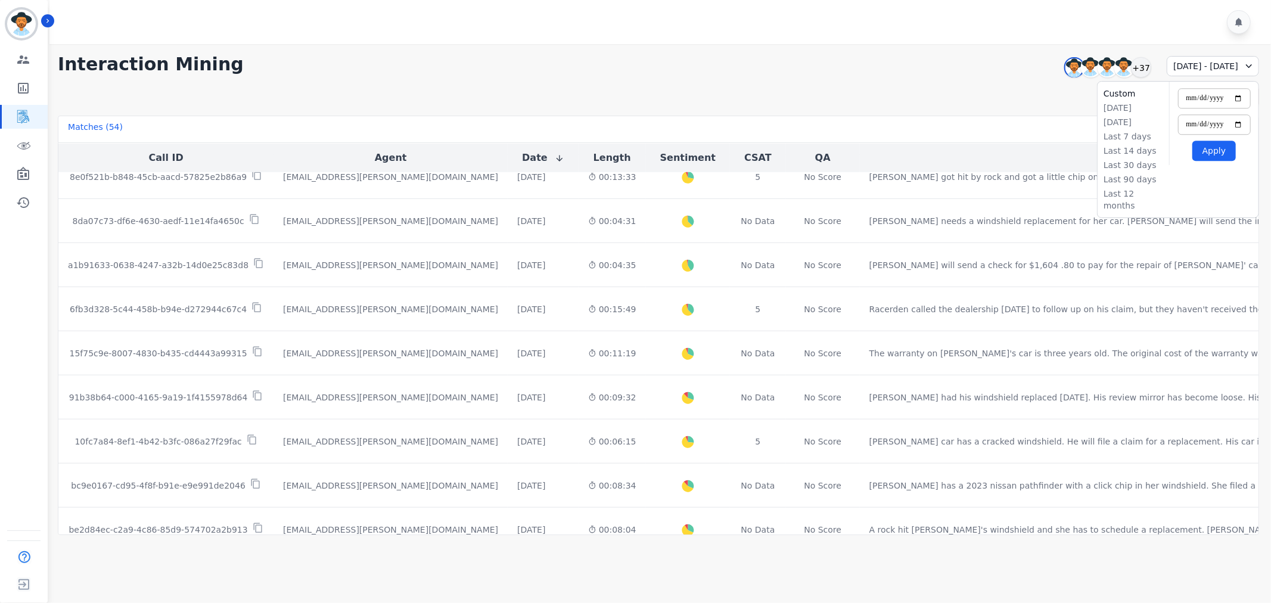
scroll to position [0, 0]
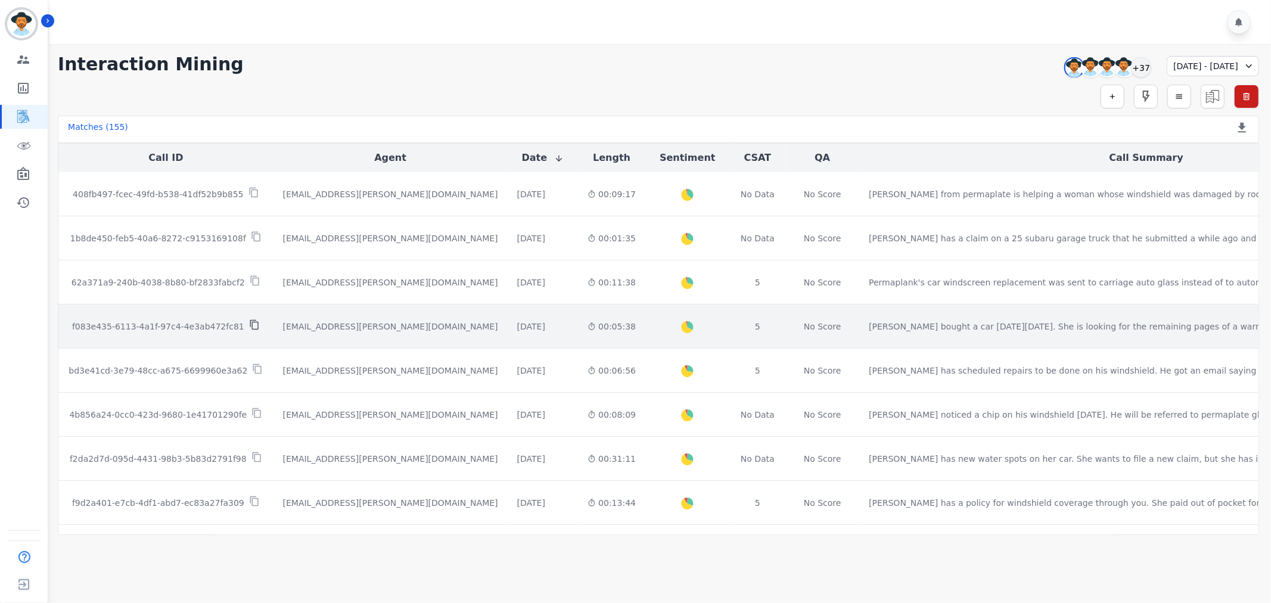
click at [249, 327] on icon at bounding box center [254, 324] width 11 height 11
click at [249, 328] on icon at bounding box center [254, 324] width 11 height 11
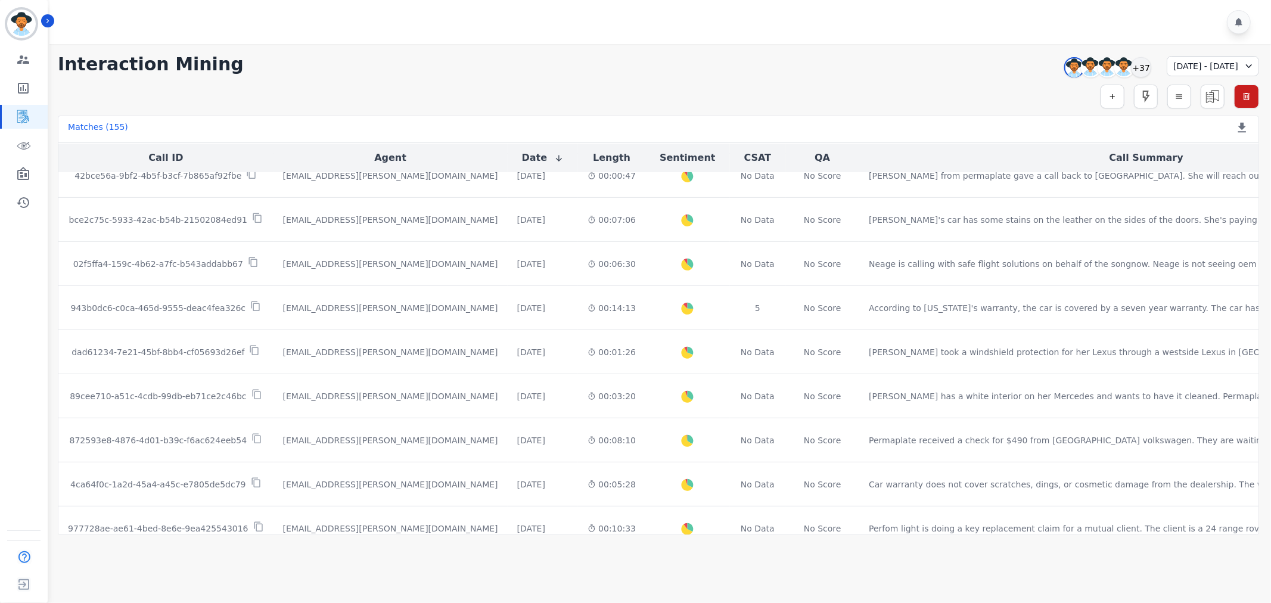
scroll to position [463, 0]
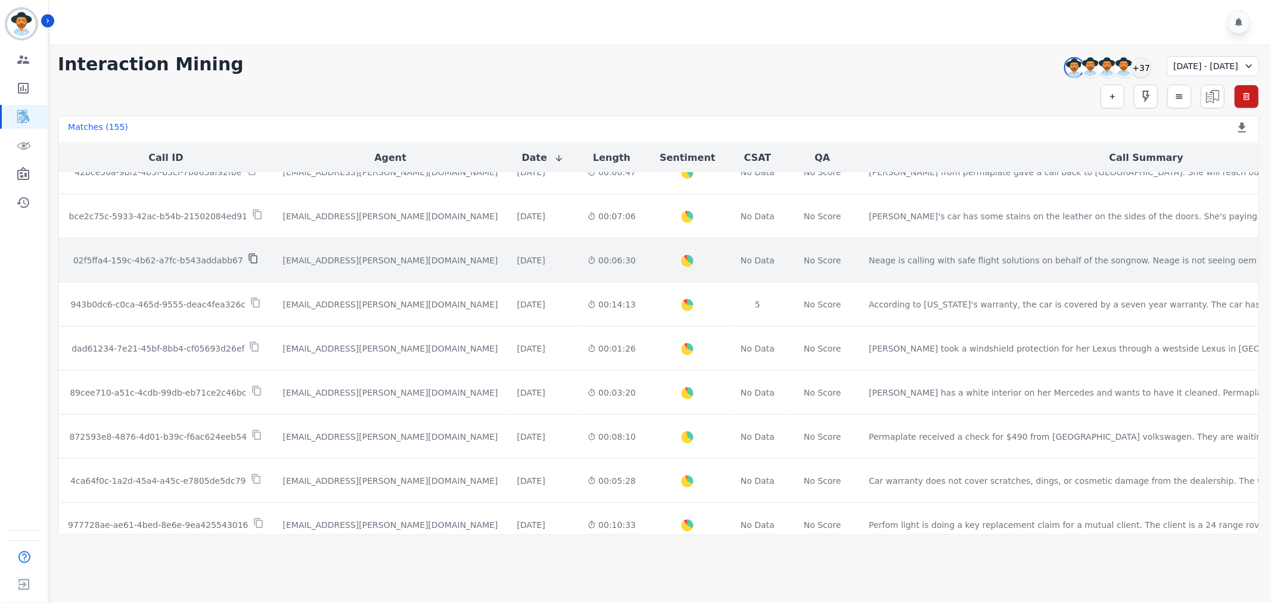
click at [248, 259] on icon at bounding box center [253, 258] width 11 height 11
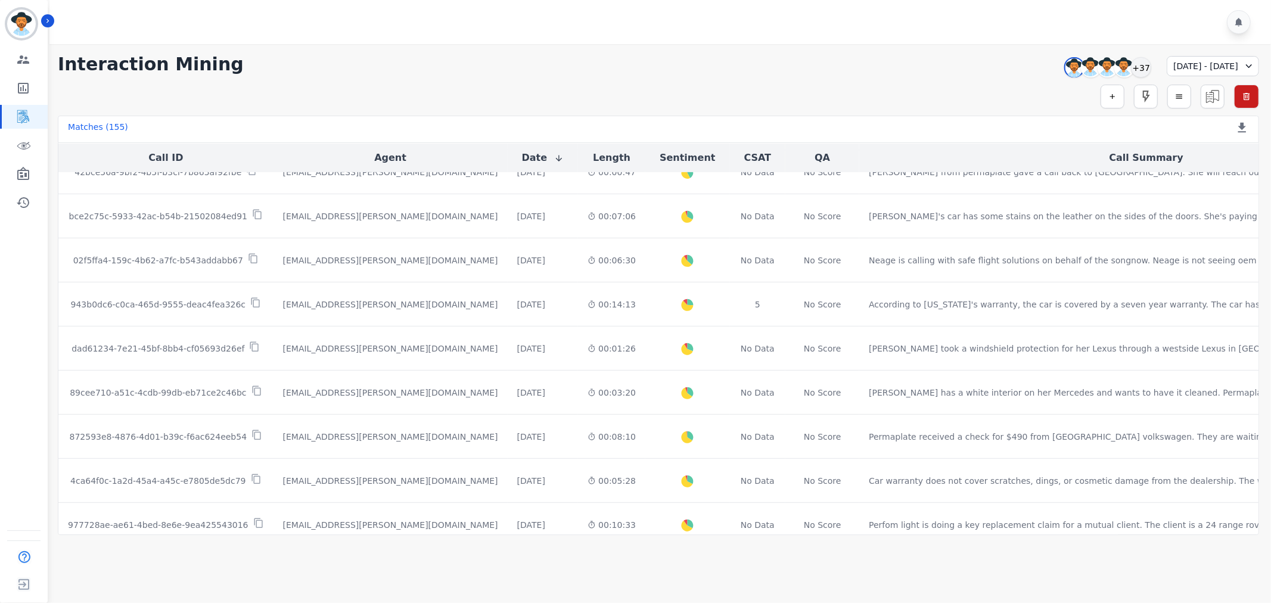
click at [1246, 64] on icon at bounding box center [1249, 66] width 12 height 12
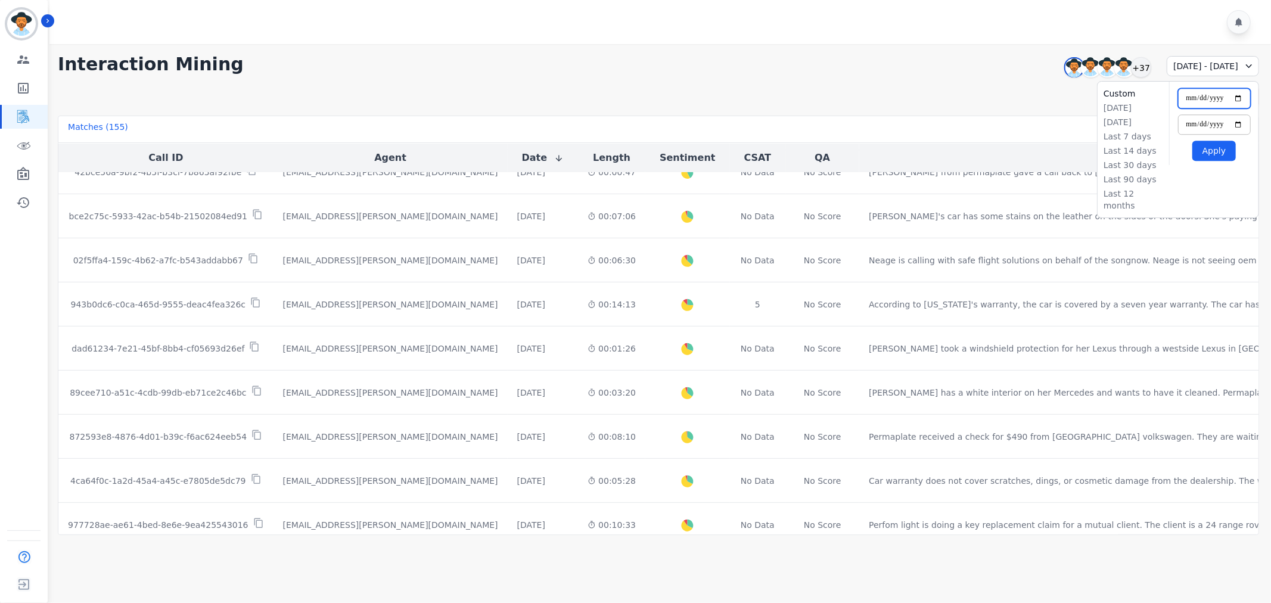
click at [1234, 97] on input "**********" at bounding box center [1214, 98] width 73 height 20
type input "**********"
click at [1242, 123] on input "**********" at bounding box center [1214, 124] width 73 height 20
type input "**********"
click at [1219, 156] on button "Apply" at bounding box center [1213, 151] width 43 height 20
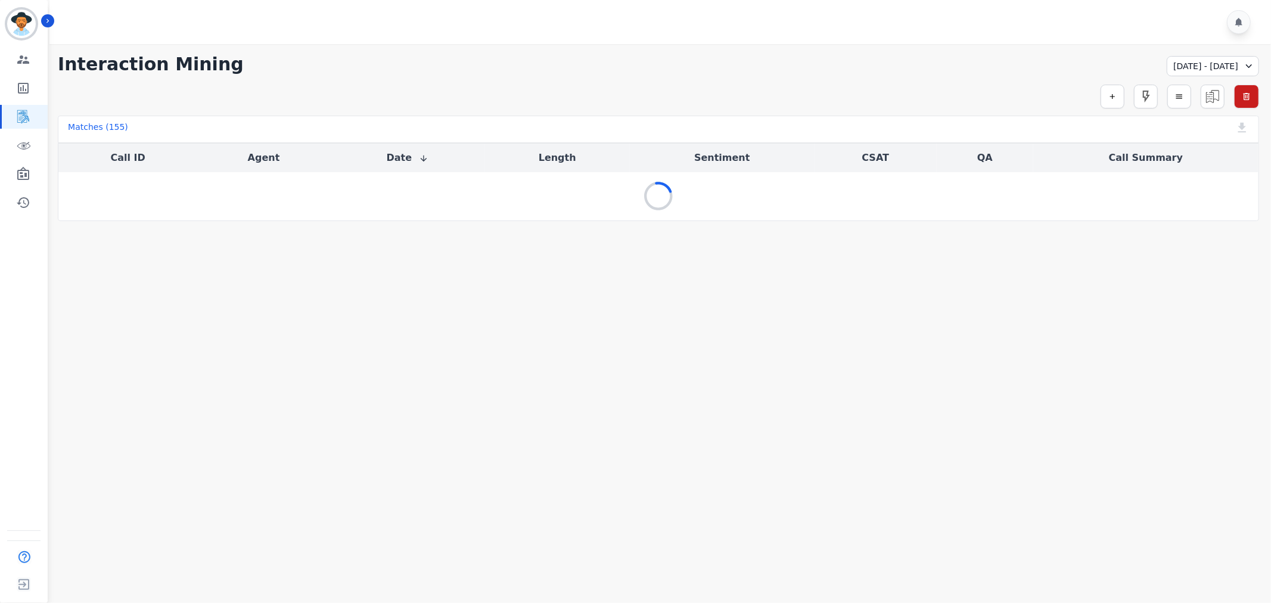
scroll to position [0, 0]
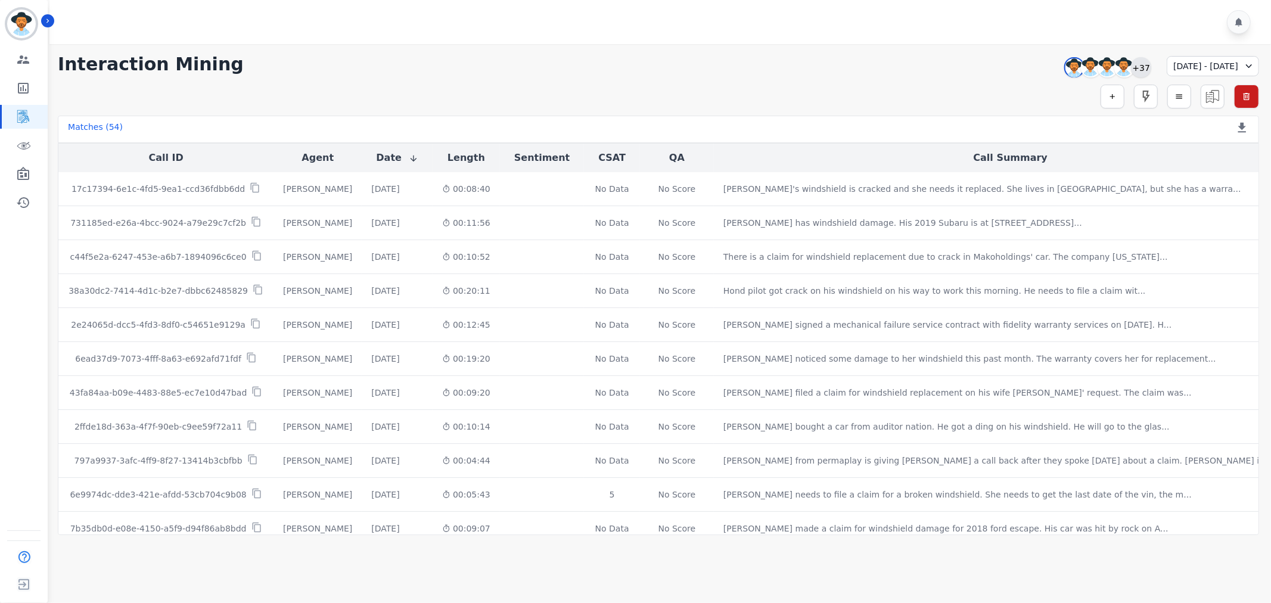
click at [1131, 64] on div "+37" at bounding box center [1141, 67] width 20 height 20
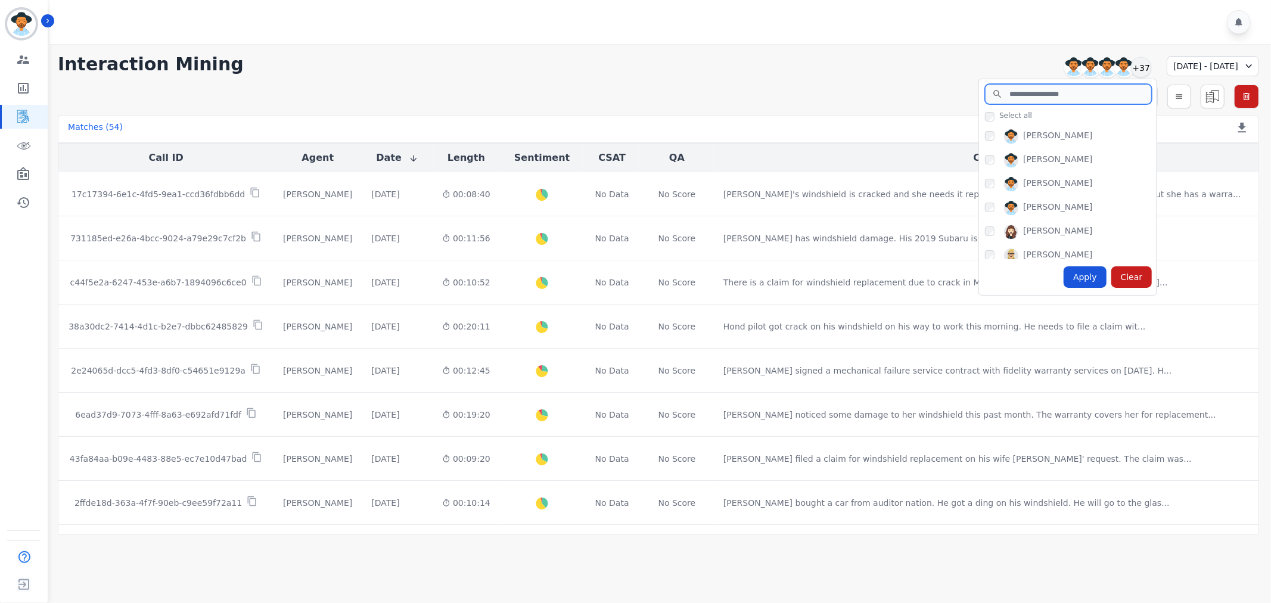
click at [1015, 100] on input "search" at bounding box center [1068, 94] width 167 height 20
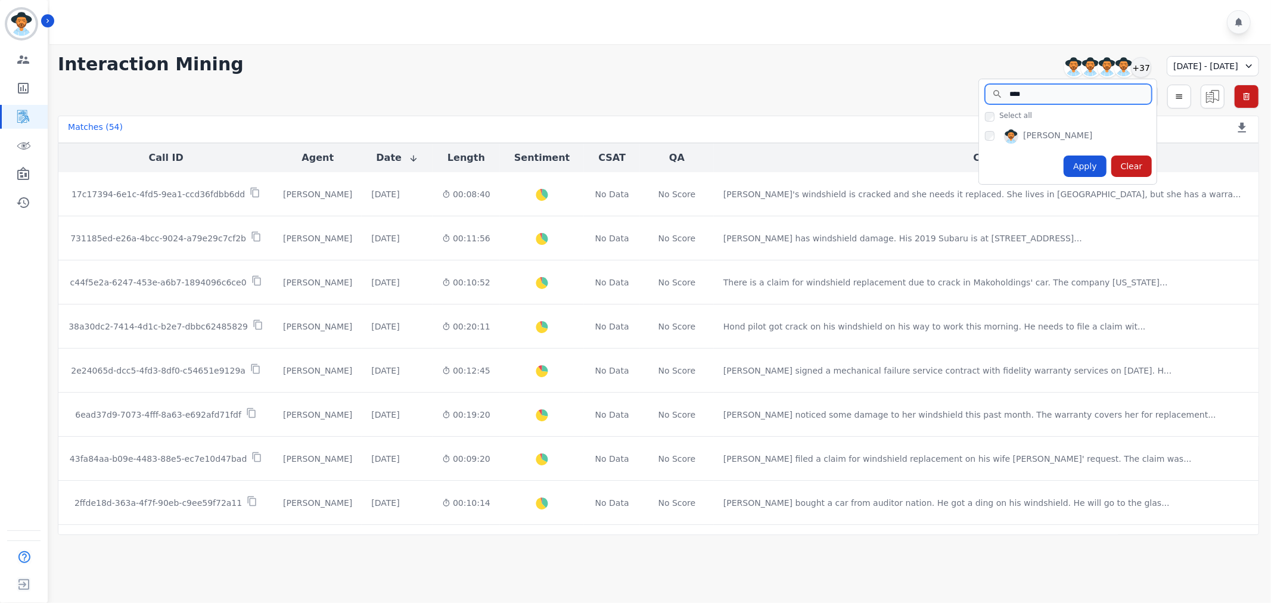
type input "****"
click at [1064, 173] on div "Apply" at bounding box center [1085, 166] width 43 height 21
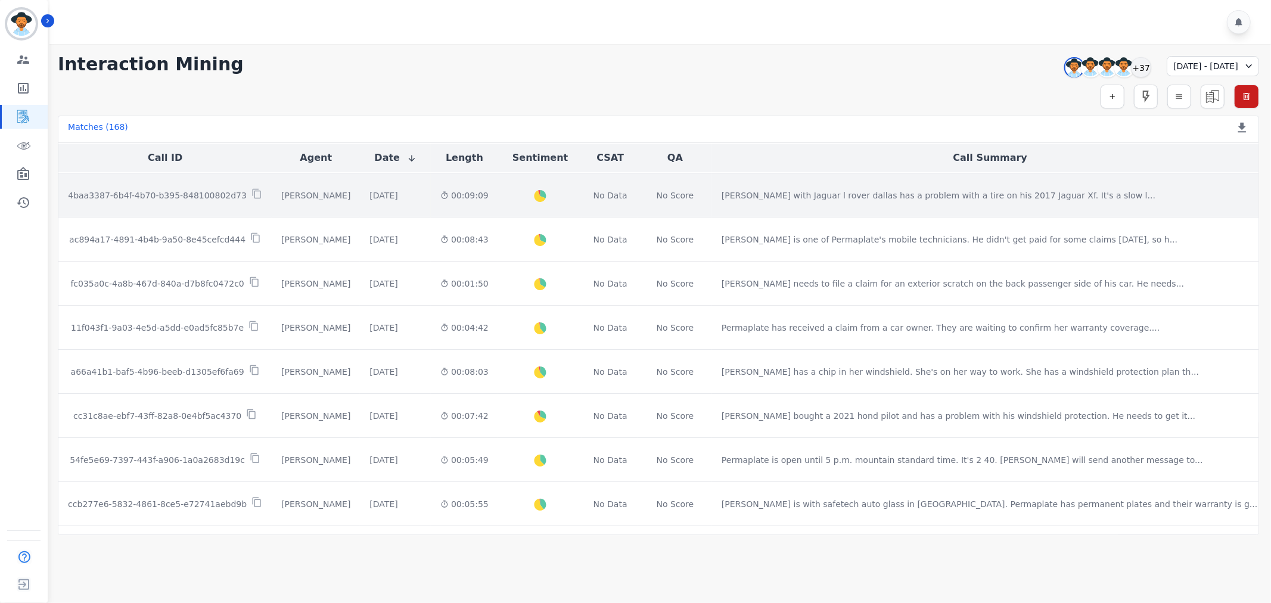
scroll to position [198, 0]
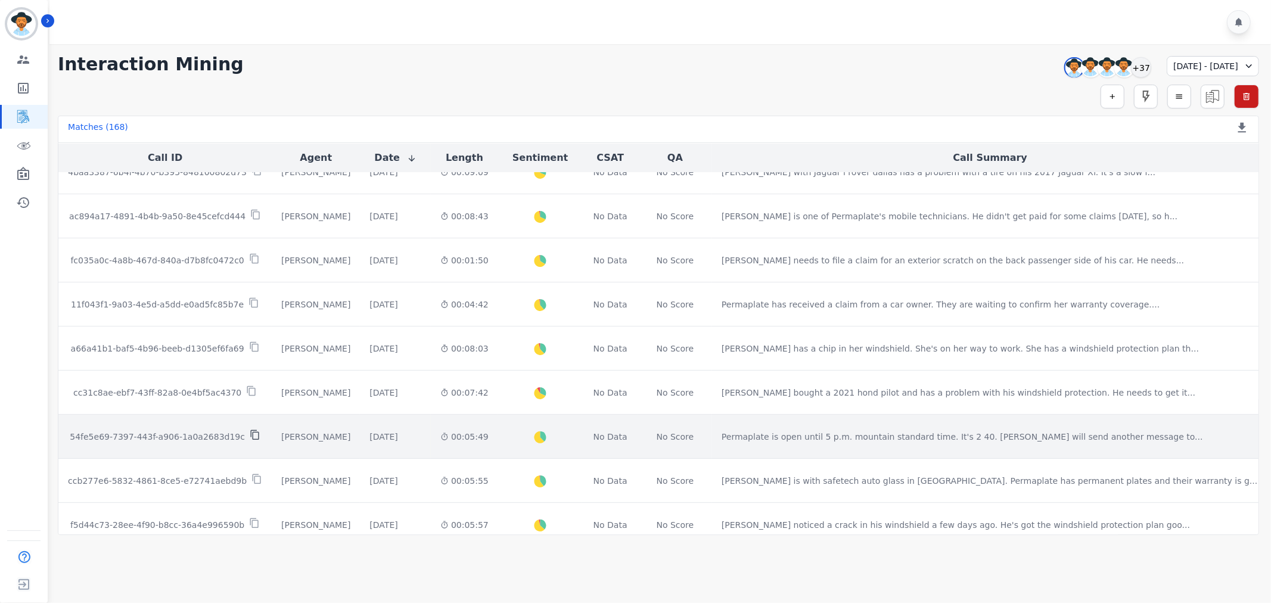
click at [250, 436] on icon at bounding box center [254, 435] width 8 height 10
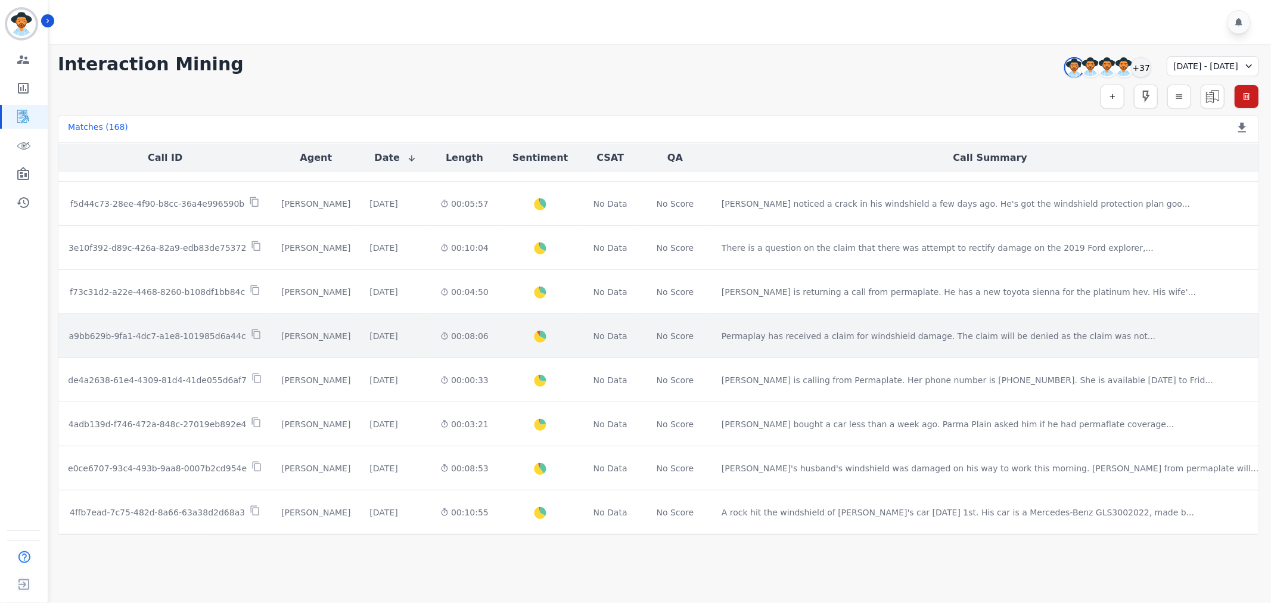
scroll to position [437, 0]
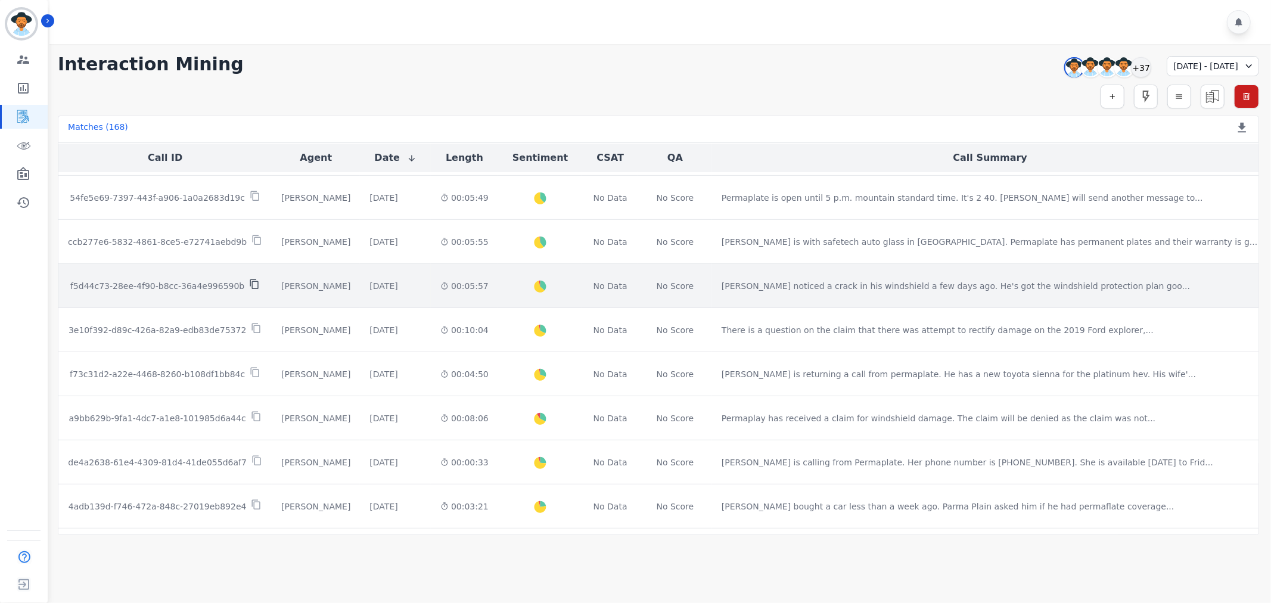
click at [253, 284] on icon at bounding box center [254, 284] width 11 height 11
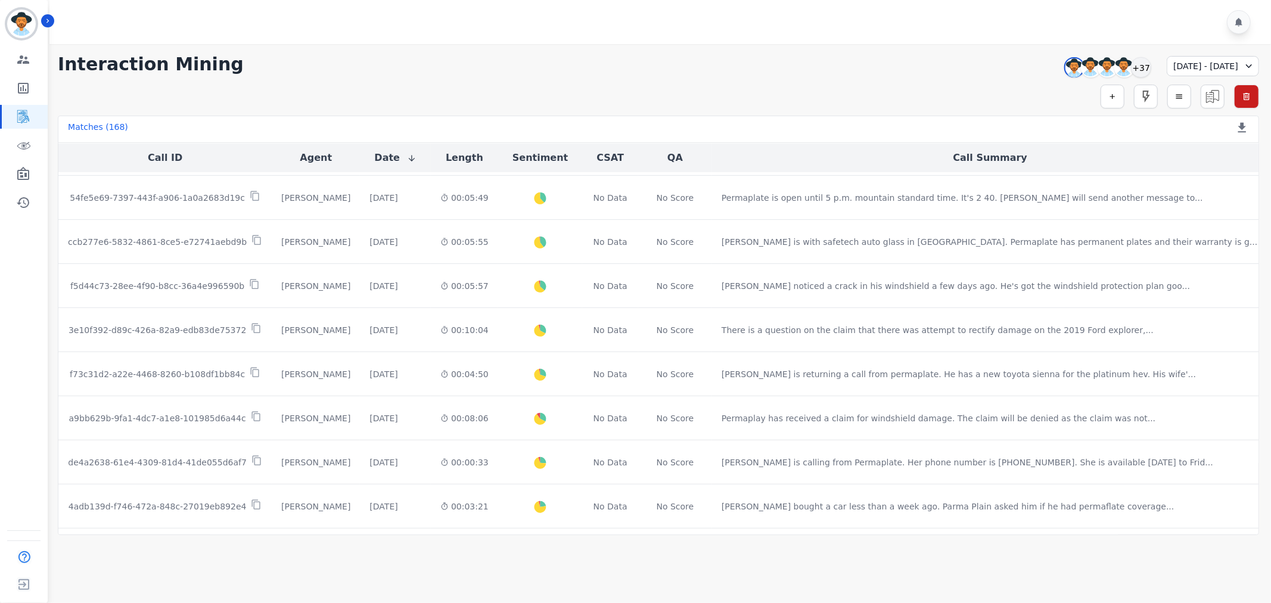
click at [1167, 70] on div "08/31/2025 - 09/06/2025" at bounding box center [1213, 66] width 92 height 20
click at [1236, 97] on input "**********" at bounding box center [1214, 98] width 73 height 20
type input "**********"
click at [1239, 122] on input "**********" at bounding box center [1214, 124] width 73 height 20
type input "**********"
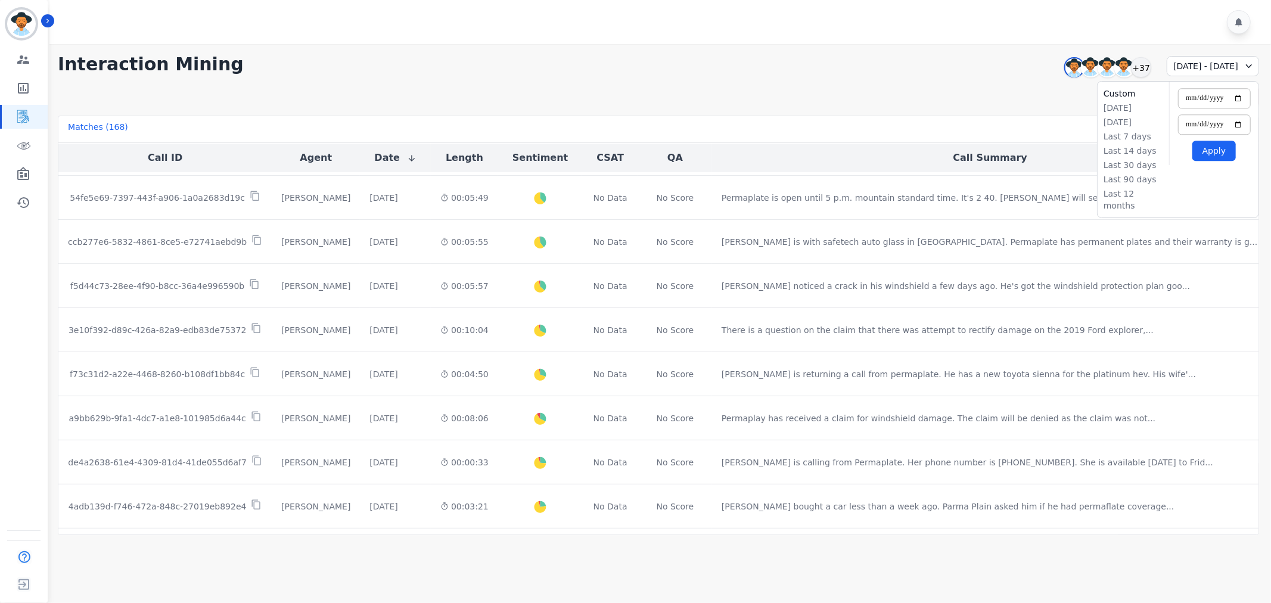
click at [1223, 151] on button "Apply" at bounding box center [1213, 151] width 43 height 20
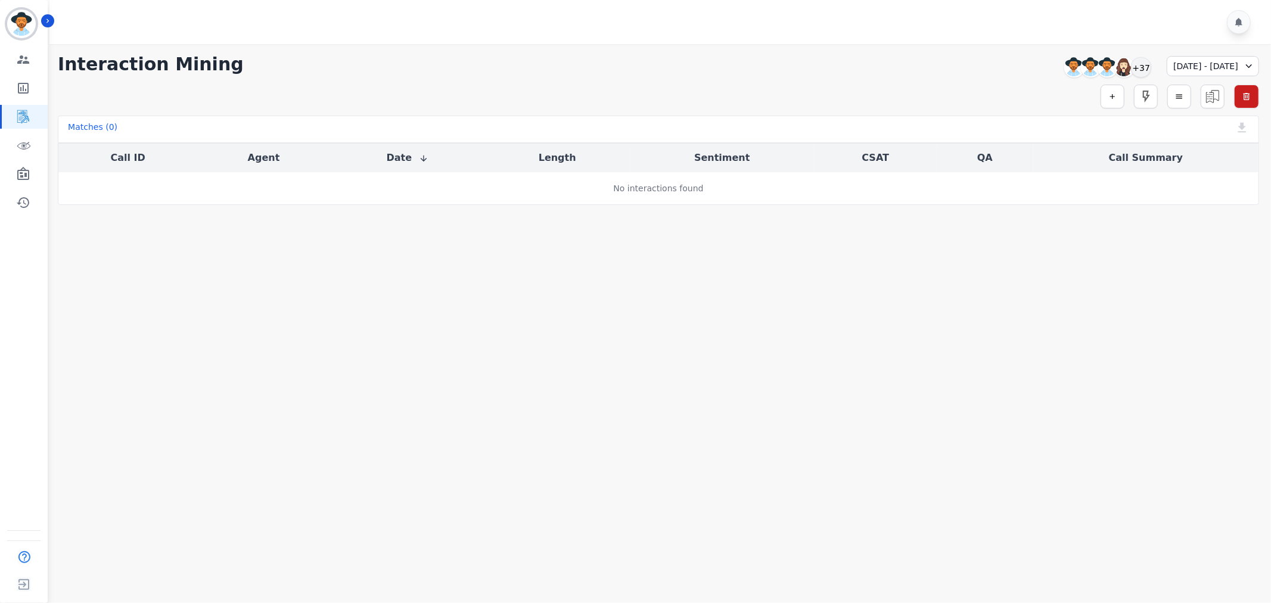
click at [1251, 62] on icon at bounding box center [1249, 66] width 12 height 12
click at [1247, 63] on icon at bounding box center [1249, 66] width 12 height 12
click at [1238, 67] on div "09/07/2025 - 09/13/2025" at bounding box center [1213, 66] width 92 height 20
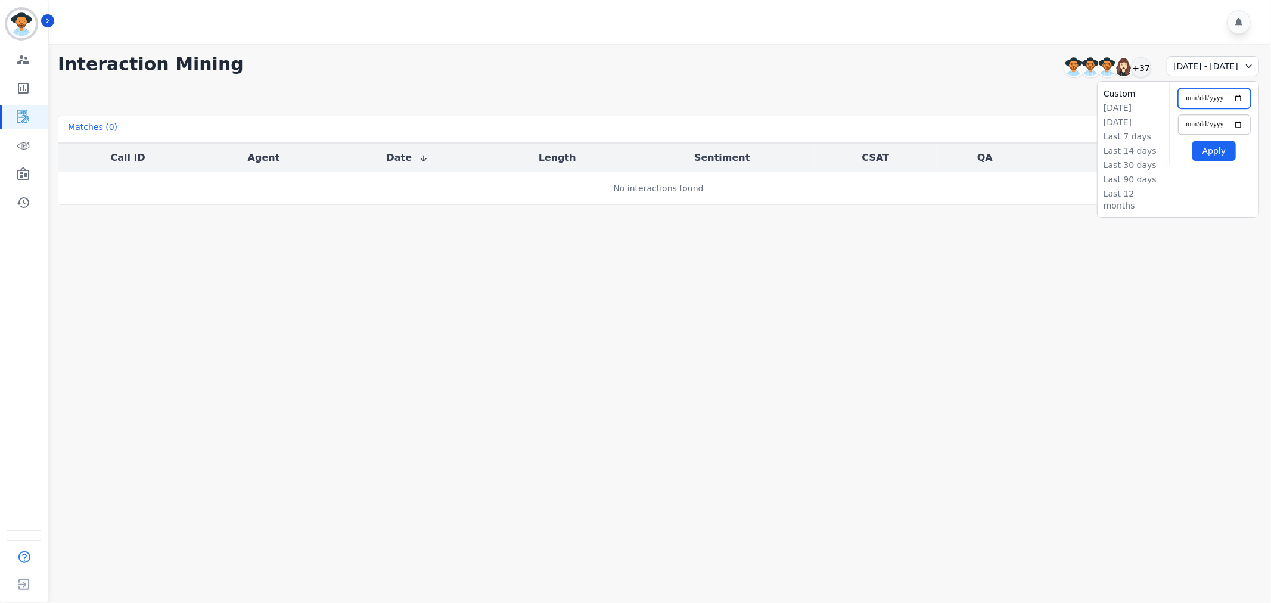
click at [1237, 97] on input "**********" at bounding box center [1214, 98] width 73 height 20
type input "**********"
click at [1236, 120] on input "**********" at bounding box center [1214, 124] width 73 height 20
click at [1236, 128] on input "**********" at bounding box center [1214, 124] width 73 height 20
type input "**********"
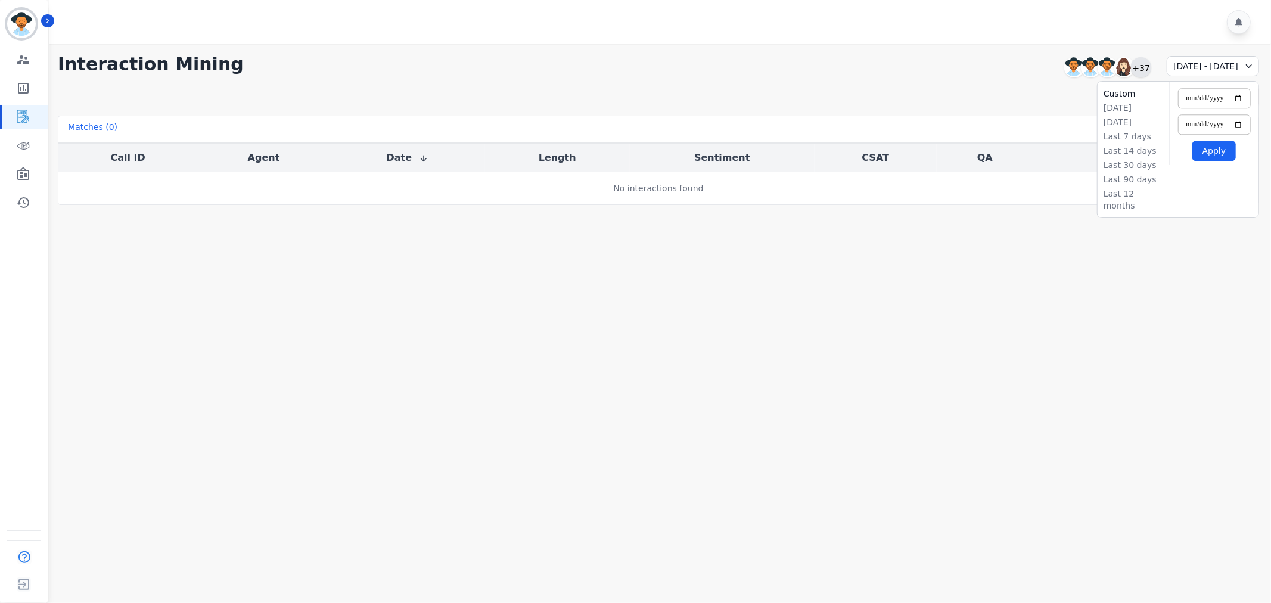
click at [1131, 66] on div "+37" at bounding box center [1141, 67] width 20 height 20
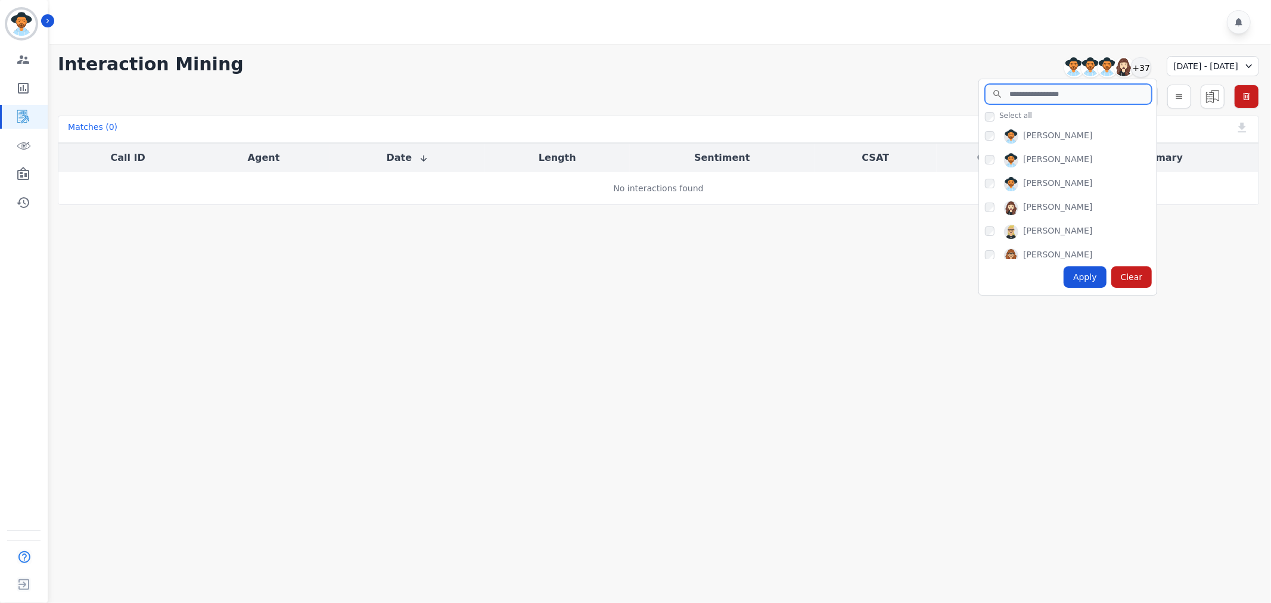
click at [1045, 97] on input "search" at bounding box center [1068, 94] width 167 height 20
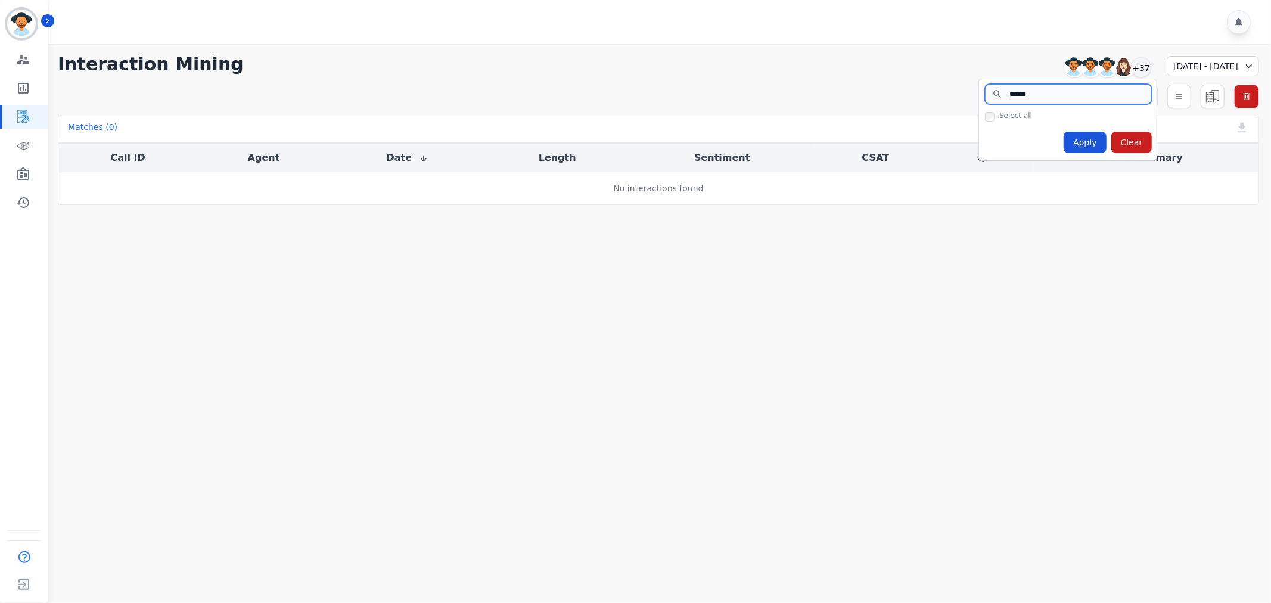
type input "*******"
drag, startPoint x: 1045, startPoint y: 97, endPoint x: 904, endPoint y: 87, distance: 140.4
click at [904, 87] on div "**********" at bounding box center [658, 124] width 1225 height 161
click at [1232, 63] on div "09/07/2025 - 09/13/2025" at bounding box center [1213, 66] width 92 height 20
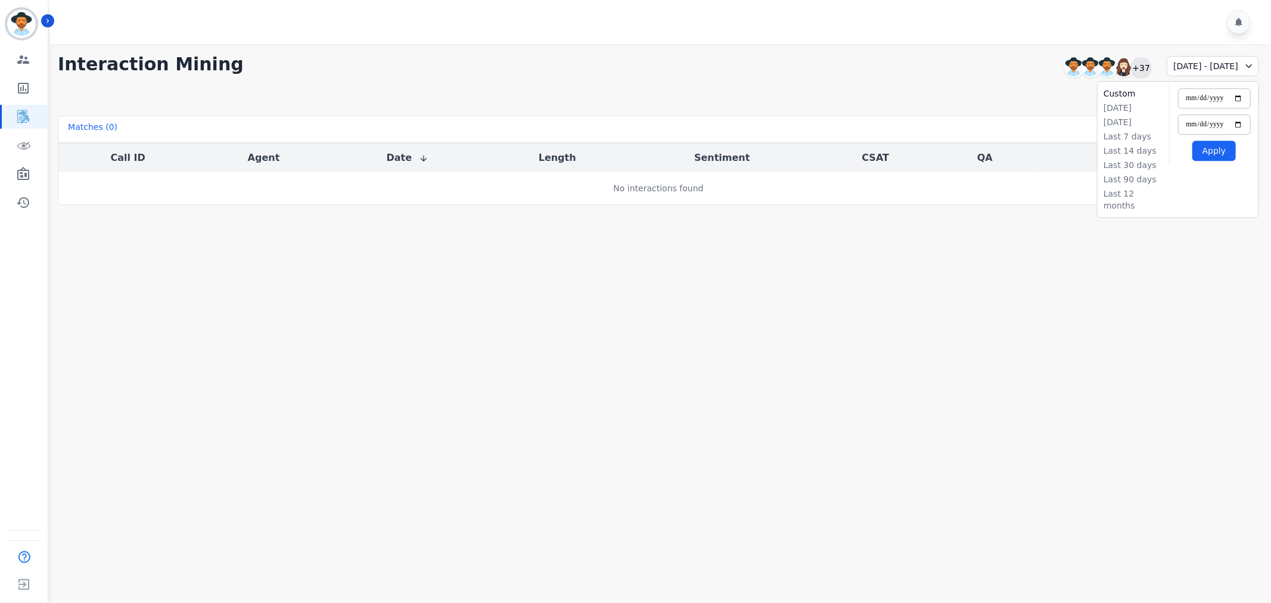
click at [1131, 68] on div "+37" at bounding box center [1141, 67] width 20 height 20
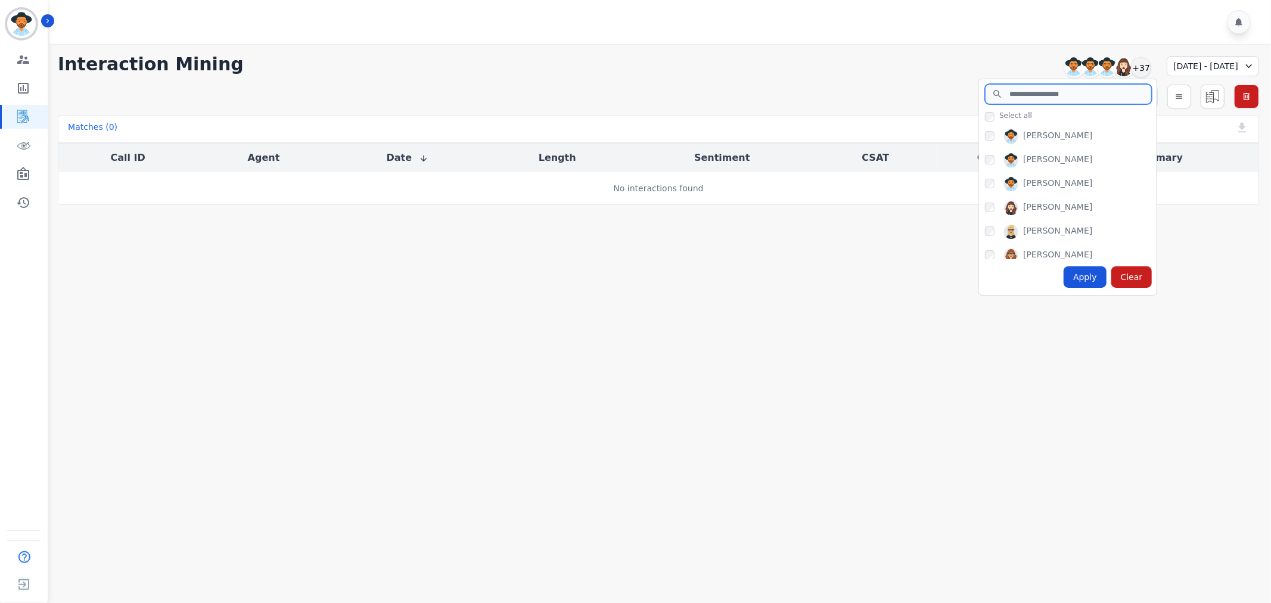
click at [1011, 94] on input "search" at bounding box center [1068, 94] width 167 height 20
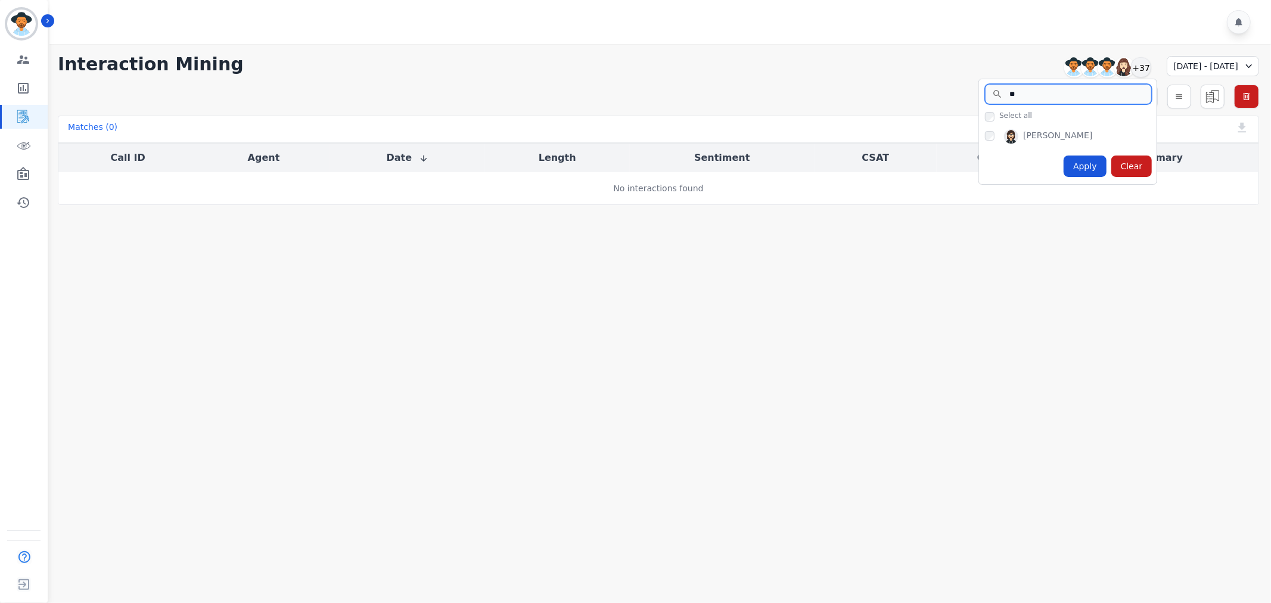
type input "*"
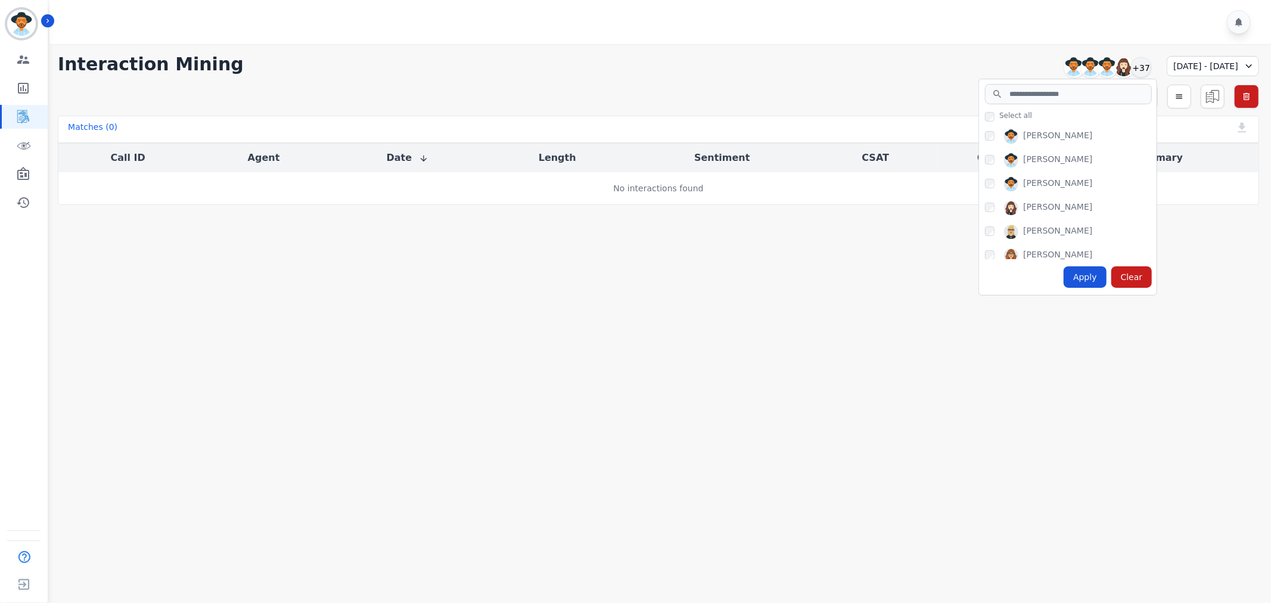
click at [817, 68] on div "Interaction Mining Amy Small Angel Rozalez Anthony Chinnici Ashley Walles +37 S…" at bounding box center [658, 64] width 1201 height 21
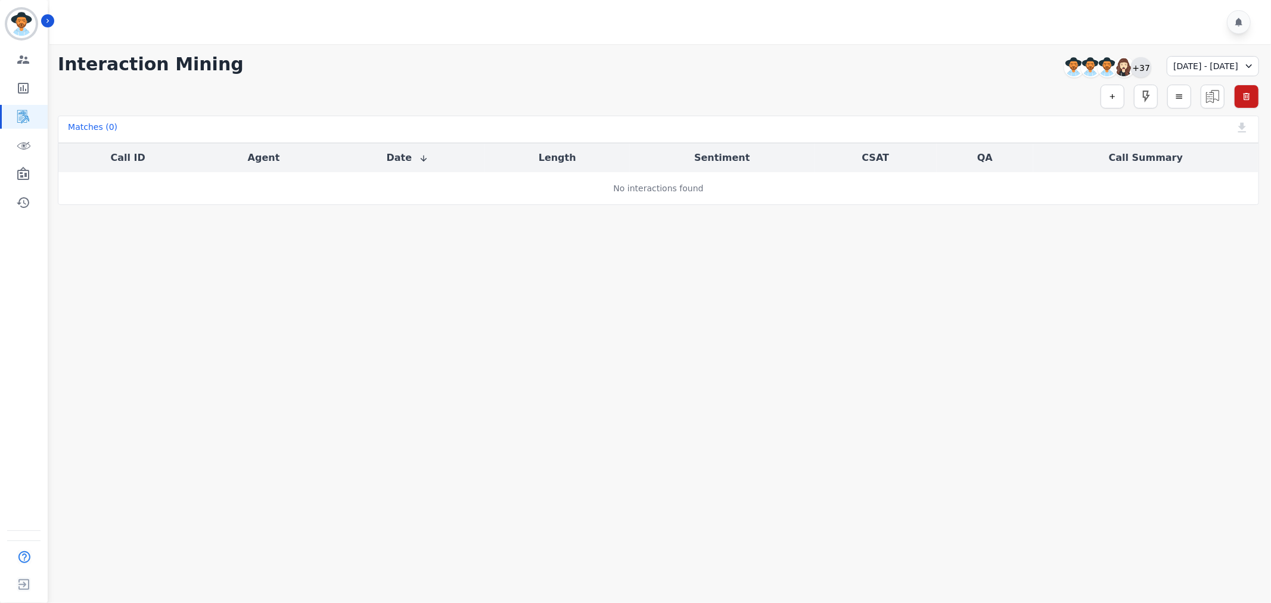
click at [1131, 66] on div "+37" at bounding box center [1141, 67] width 20 height 20
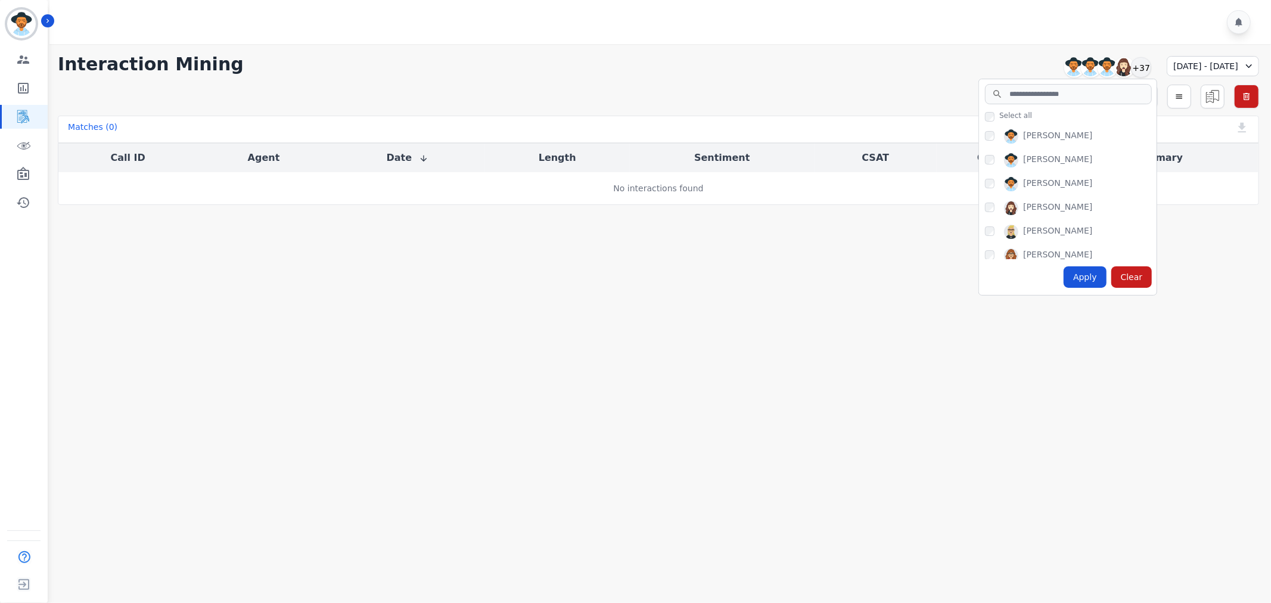
click at [796, 72] on div "Interaction Mining Amy Small Angel Rozalez Anthony Chinnici Ashley Walles +37 S…" at bounding box center [658, 64] width 1201 height 21
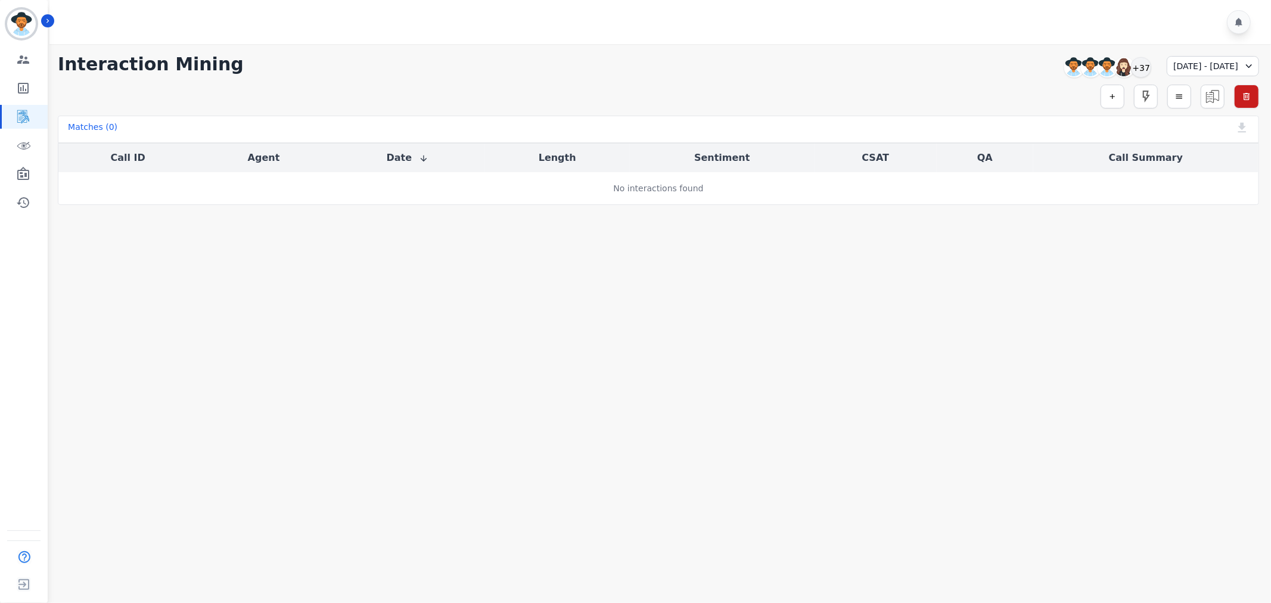
click at [1239, 63] on div "09/07/2025 - 09/13/2025" at bounding box center [1213, 66] width 92 height 20
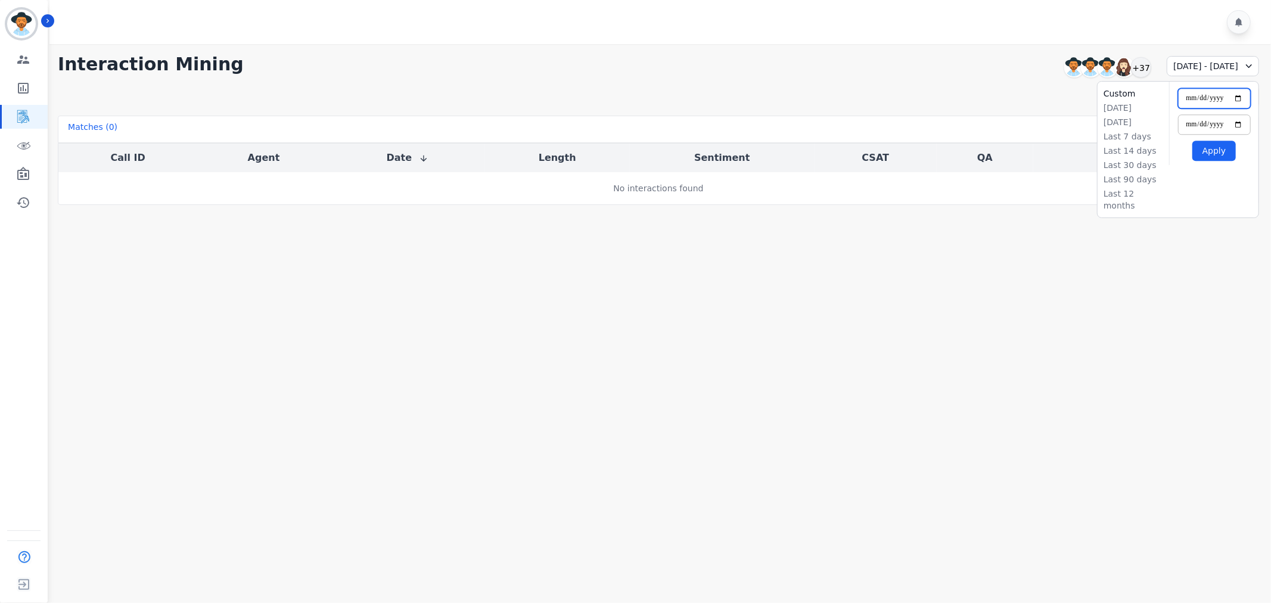
click at [1236, 101] on input "**********" at bounding box center [1214, 98] width 73 height 20
click at [1238, 128] on input "**********" at bounding box center [1214, 124] width 73 height 20
click at [1205, 151] on button "Apply" at bounding box center [1213, 151] width 43 height 20
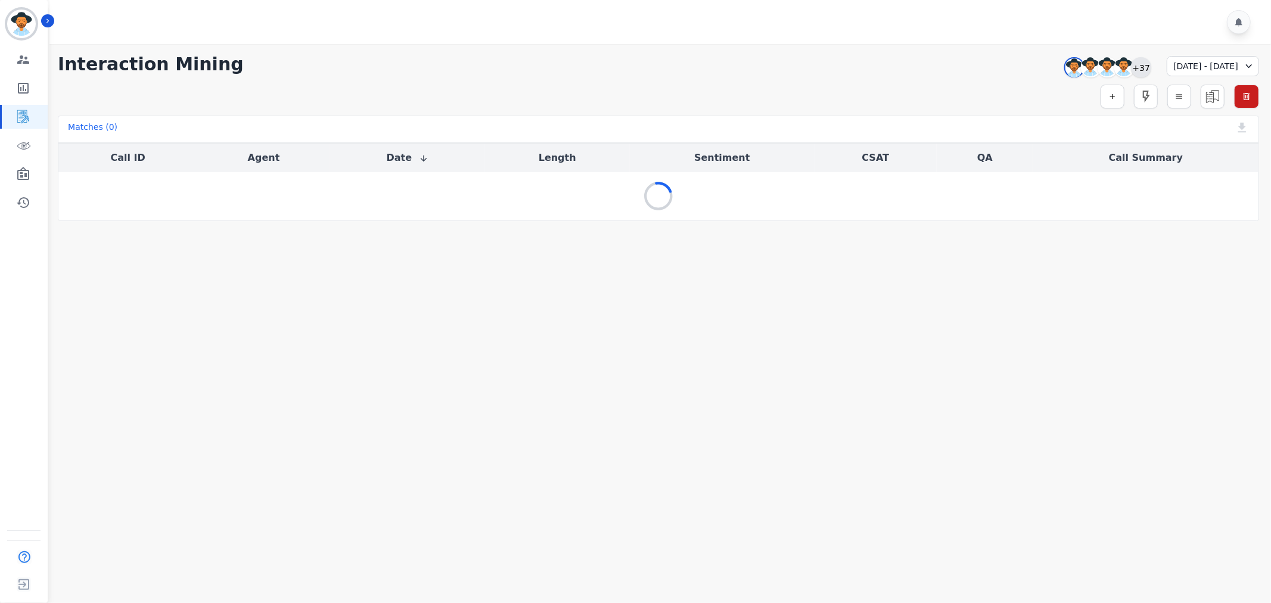
click at [1131, 64] on div "+37" at bounding box center [1141, 67] width 20 height 20
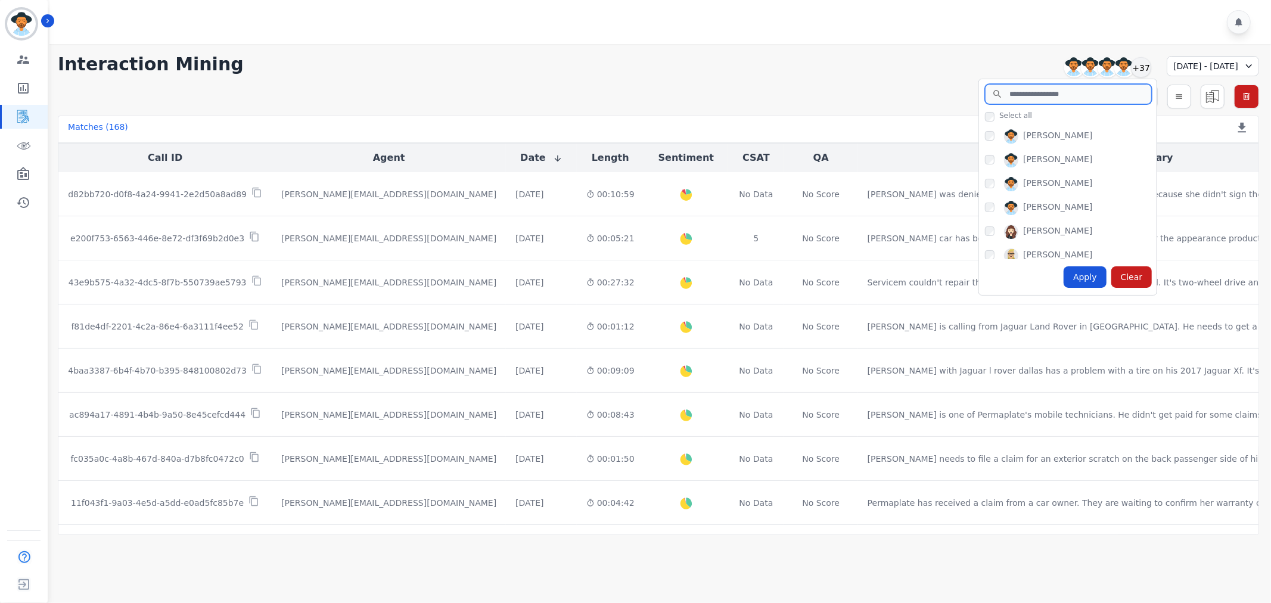
click at [986, 96] on input "search" at bounding box center [1068, 94] width 167 height 20
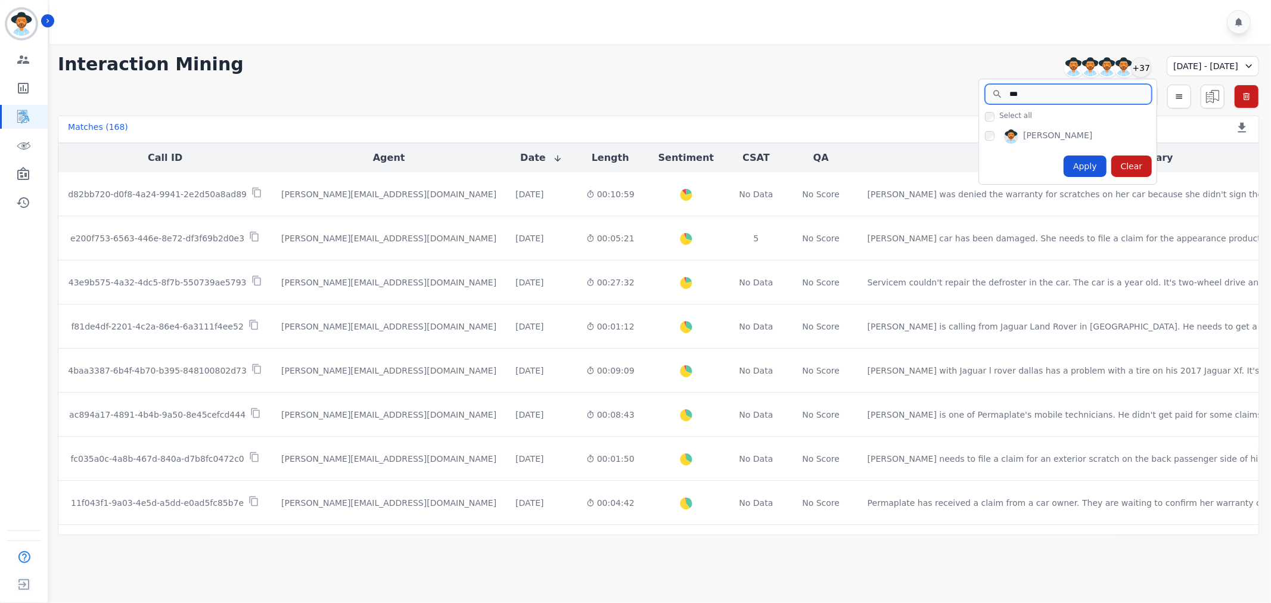
type input "***"
click at [1075, 170] on div "Apply" at bounding box center [1085, 166] width 43 height 21
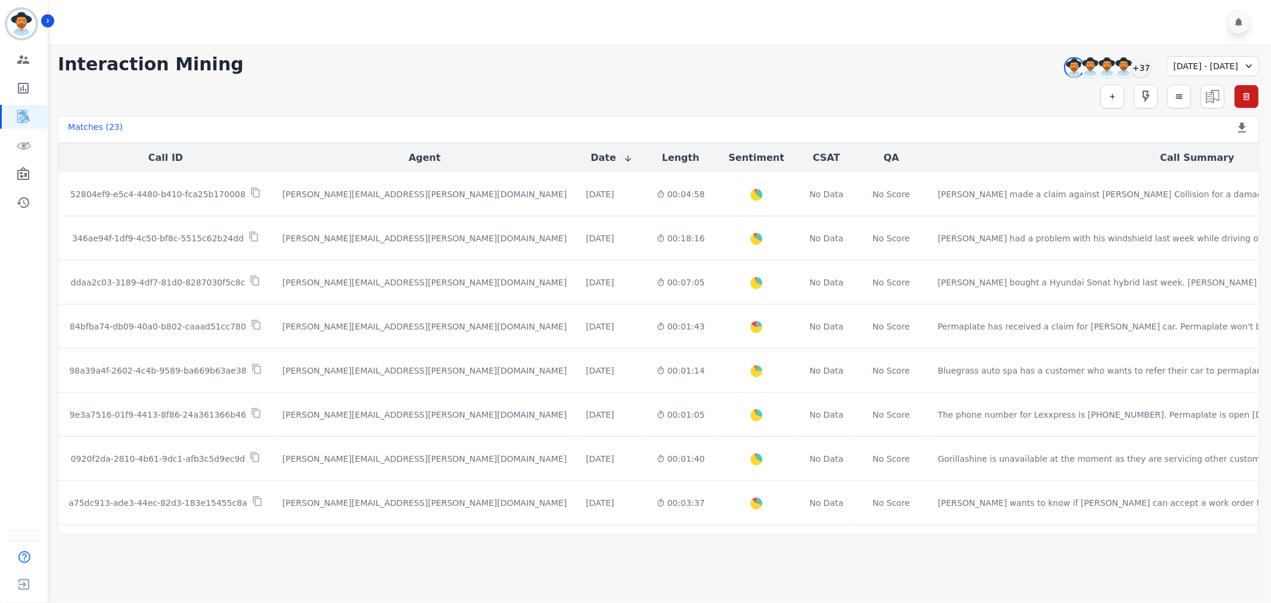
click at [396, 98] on div "Simple Search Metric Search Advanced Search Saved Rules Clear Filters" at bounding box center [658, 97] width 1201 height 24
drag, startPoint x: 371, startPoint y: 200, endPoint x: 358, endPoint y: 143, distance: 58.6
drag, startPoint x: 358, startPoint y: 143, endPoint x: 754, endPoint y: 112, distance: 397.4
click at [754, 112] on div "**********" at bounding box center [658, 289] width 1225 height 491
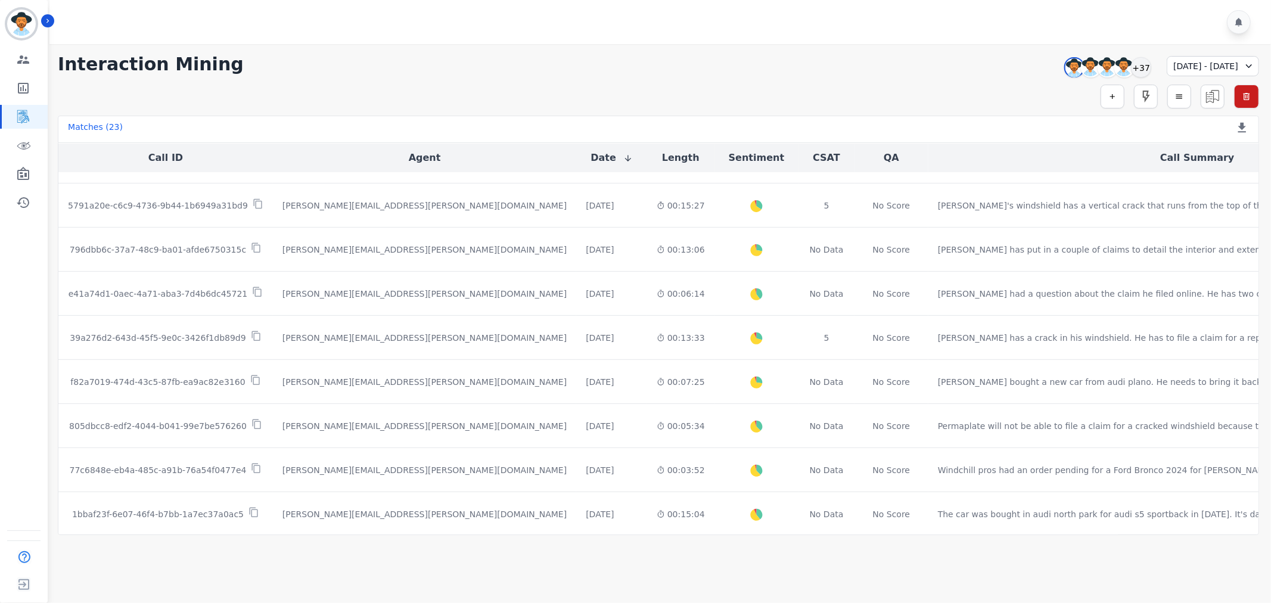
scroll to position [397, 0]
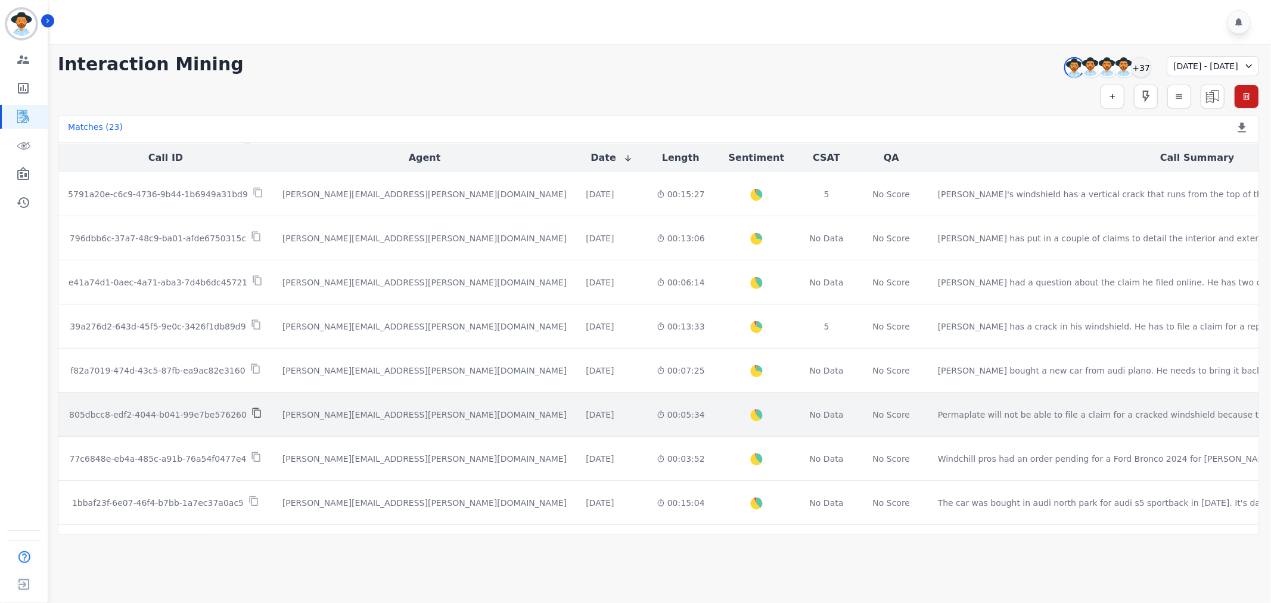
click at [251, 412] on icon at bounding box center [256, 413] width 11 height 11
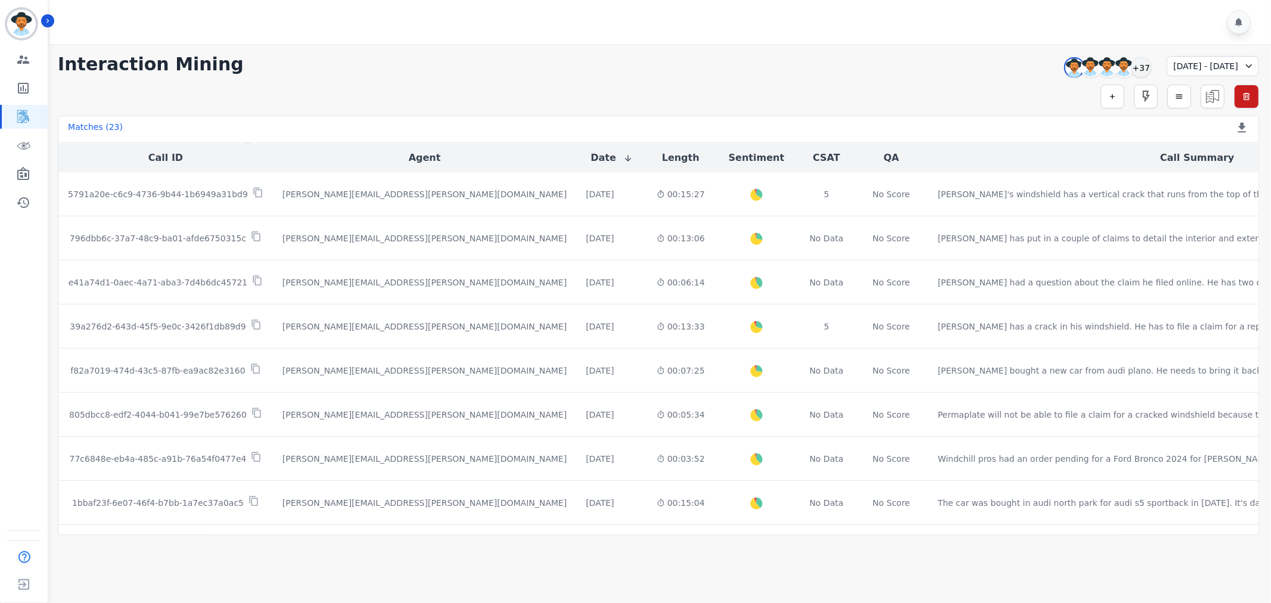
click at [781, 76] on div "**********" at bounding box center [658, 289] width 1225 height 491
click at [630, 38] on div at bounding box center [661, 22] width 1225 height 44
click at [718, 56] on div "**********" at bounding box center [658, 64] width 1201 height 21
click at [694, 35] on div at bounding box center [661, 22] width 1225 height 44
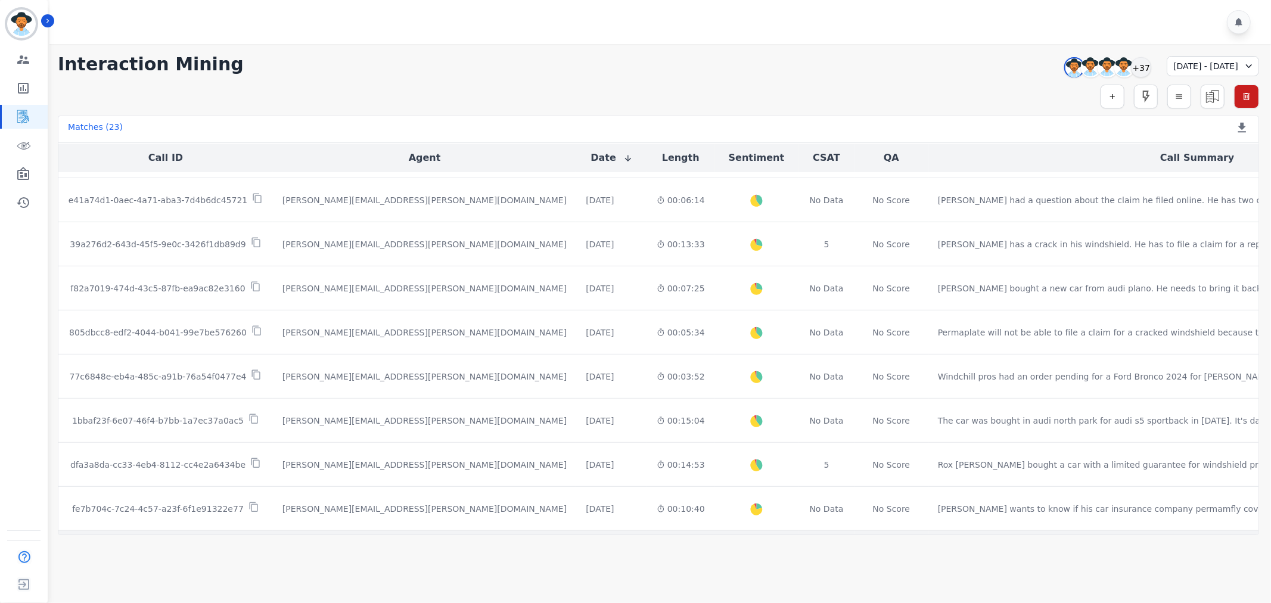
scroll to position [562, 0]
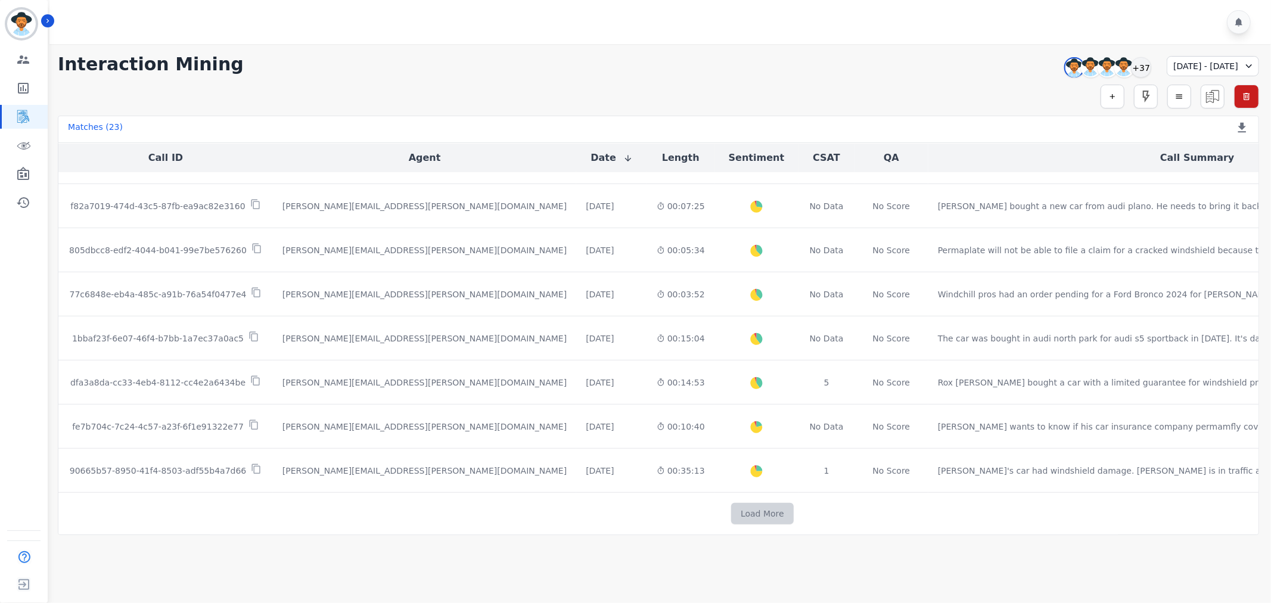
click at [731, 513] on button "Load More" at bounding box center [762, 513] width 63 height 21
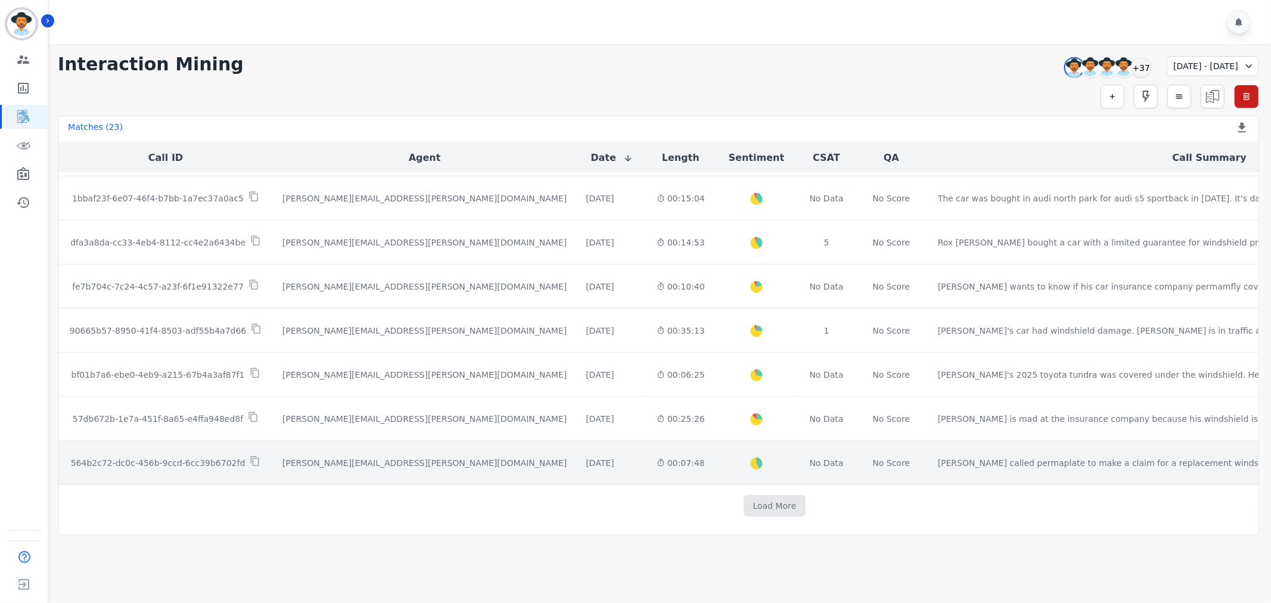
scroll to position [695, 0]
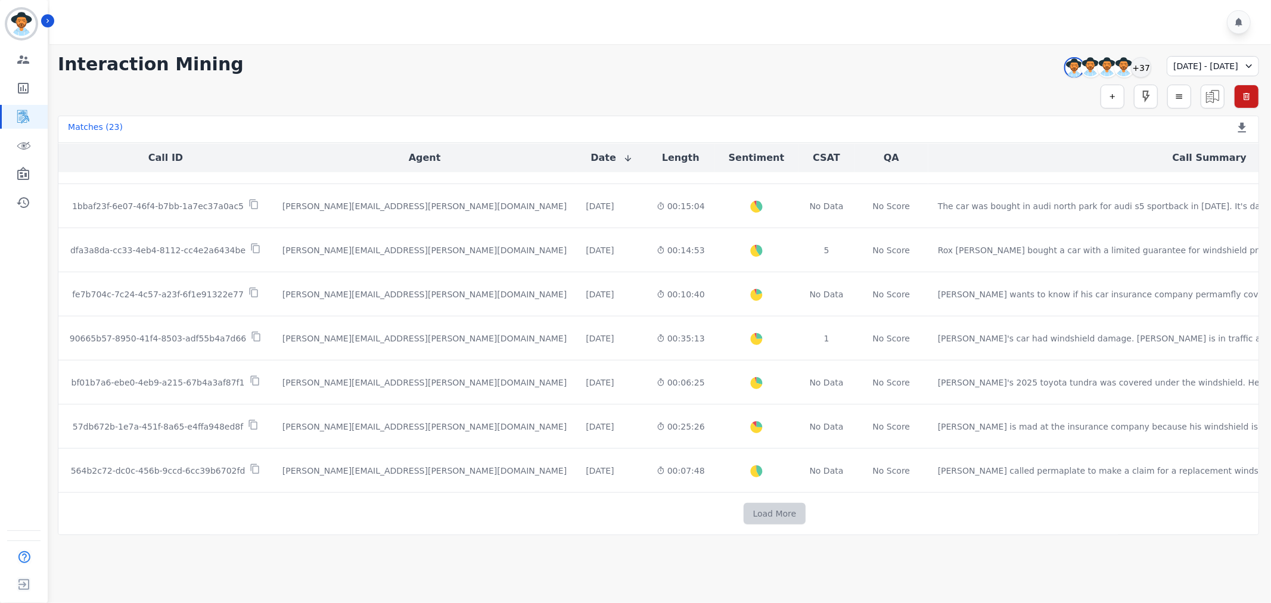
click at [744, 513] on button "Load More" at bounding box center [775, 513] width 63 height 21
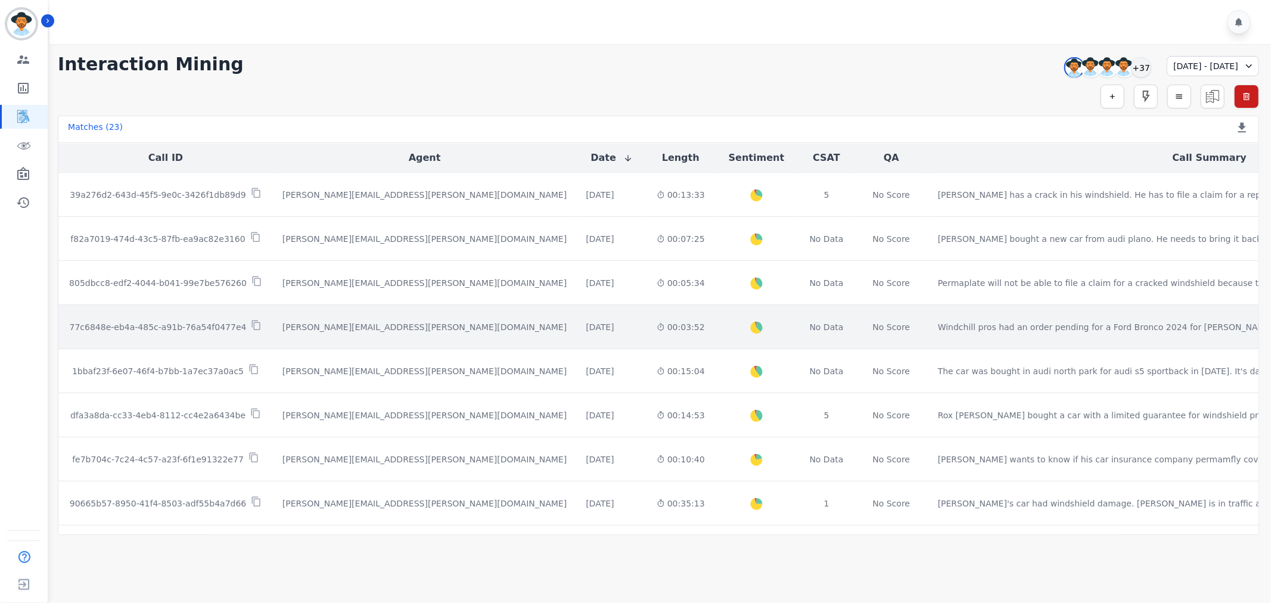
scroll to position [496, 0]
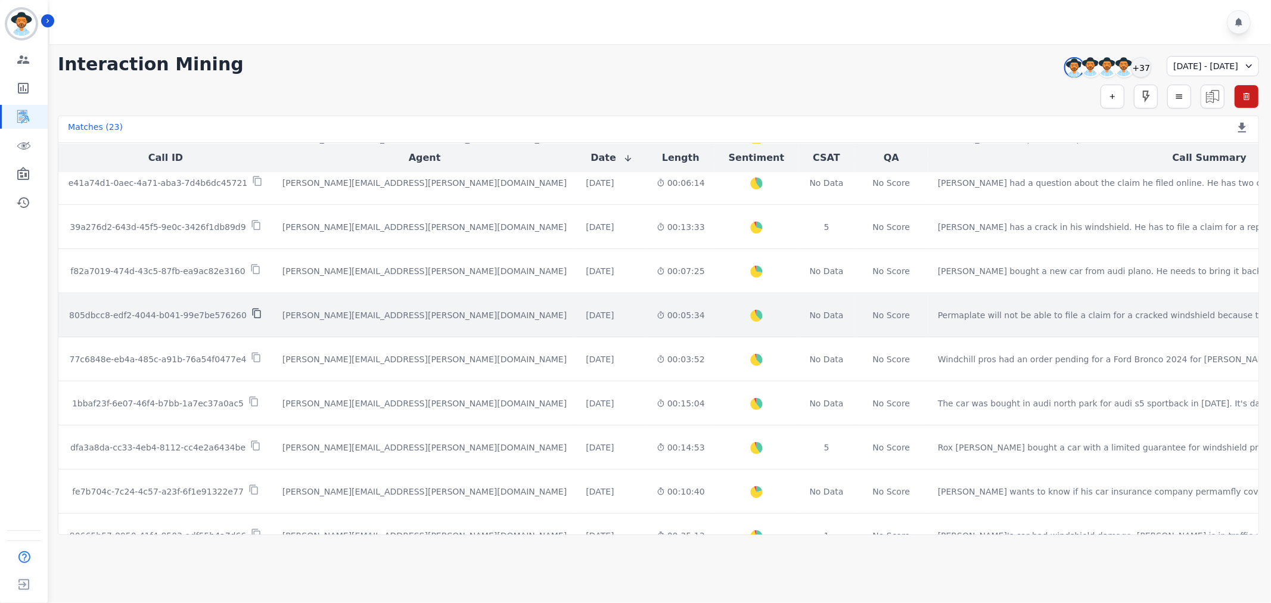
click at [252, 311] on icon at bounding box center [256, 314] width 8 height 10
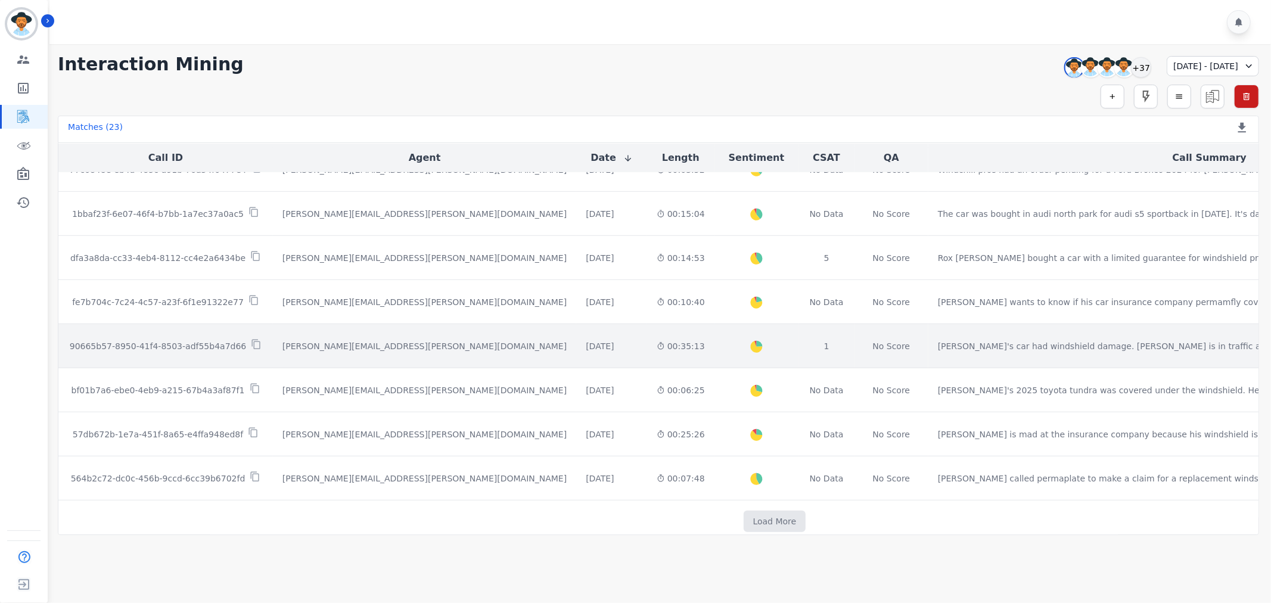
scroll to position [695, 0]
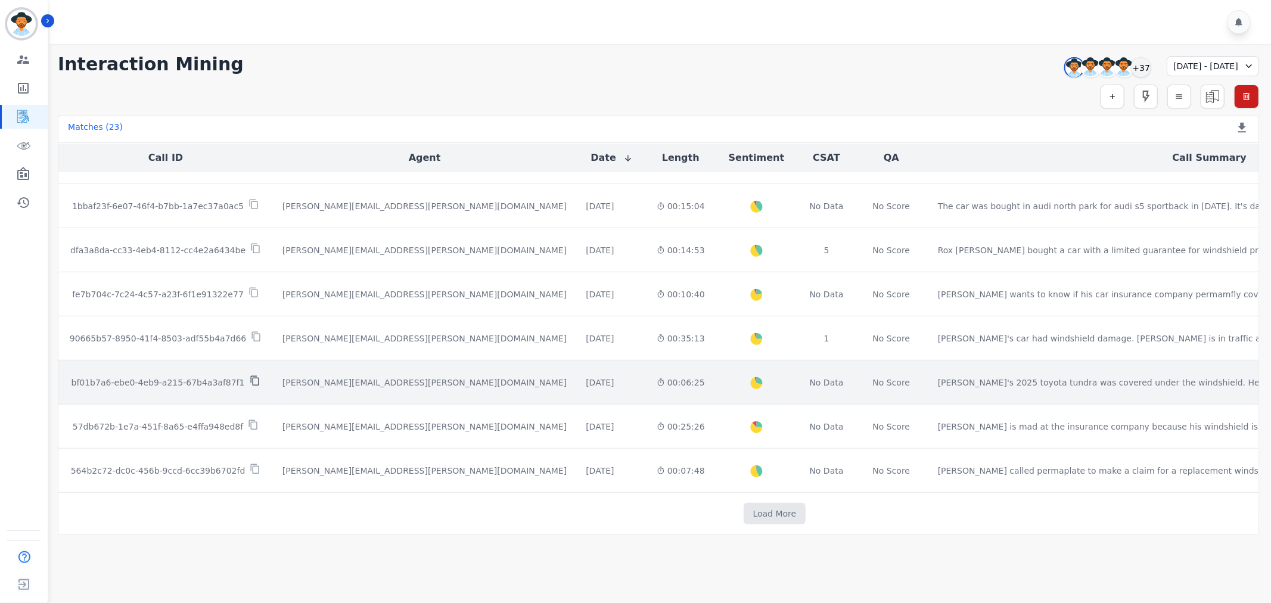
click at [250, 378] on icon at bounding box center [254, 381] width 8 height 10
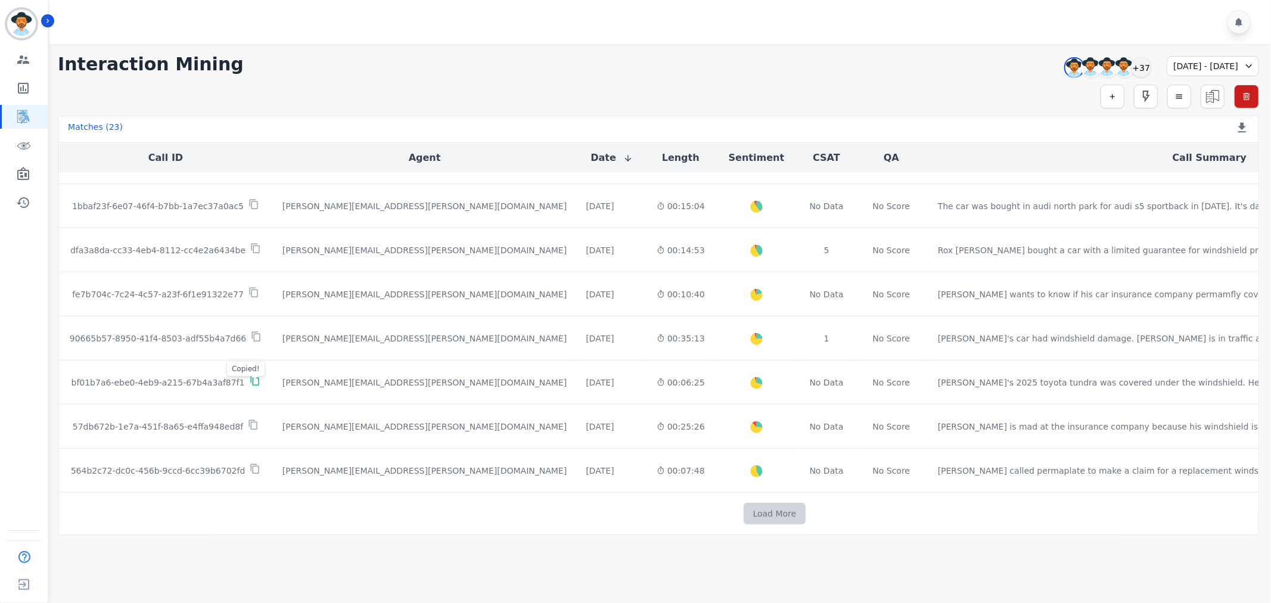
click at [744, 515] on button "Load More" at bounding box center [775, 513] width 63 height 21
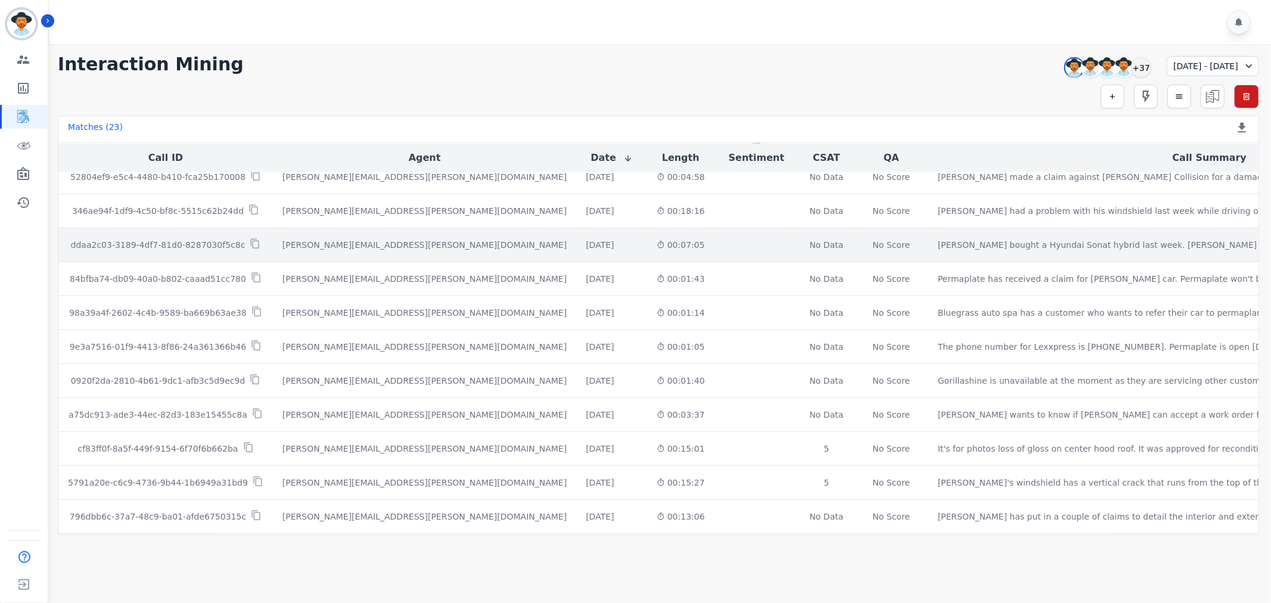
scroll to position [1357, 0]
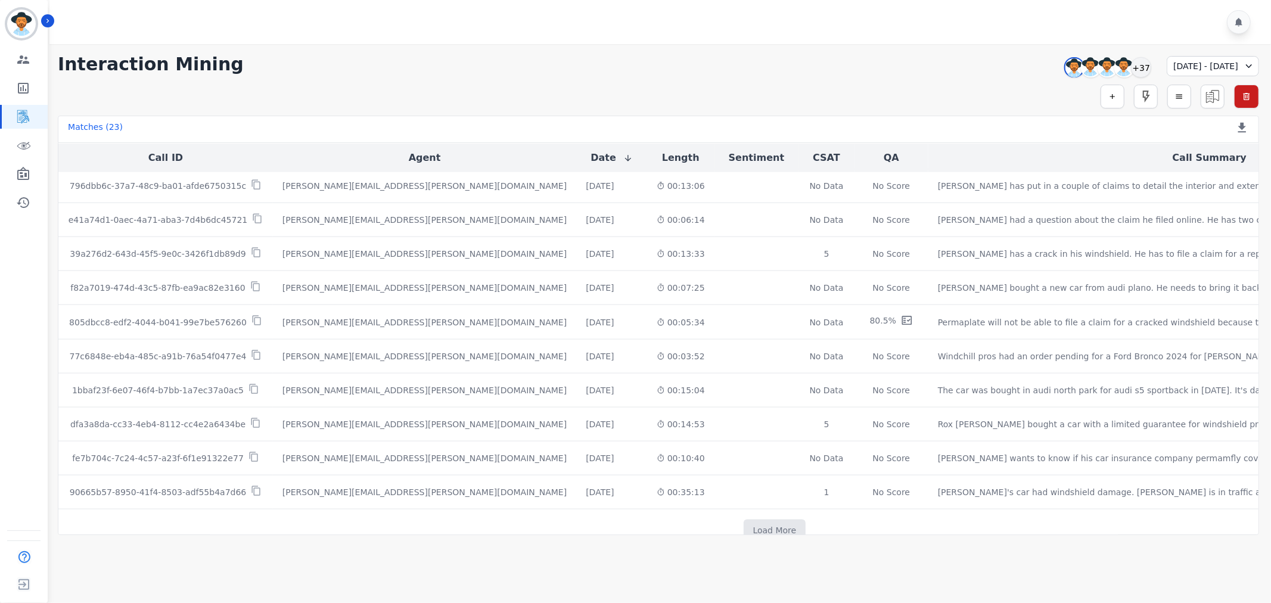
click at [1214, 72] on div "08/31/2025 - 09/06/2025" at bounding box center [1213, 66] width 92 height 20
click at [1214, 160] on button "Apply" at bounding box center [1213, 151] width 43 height 20
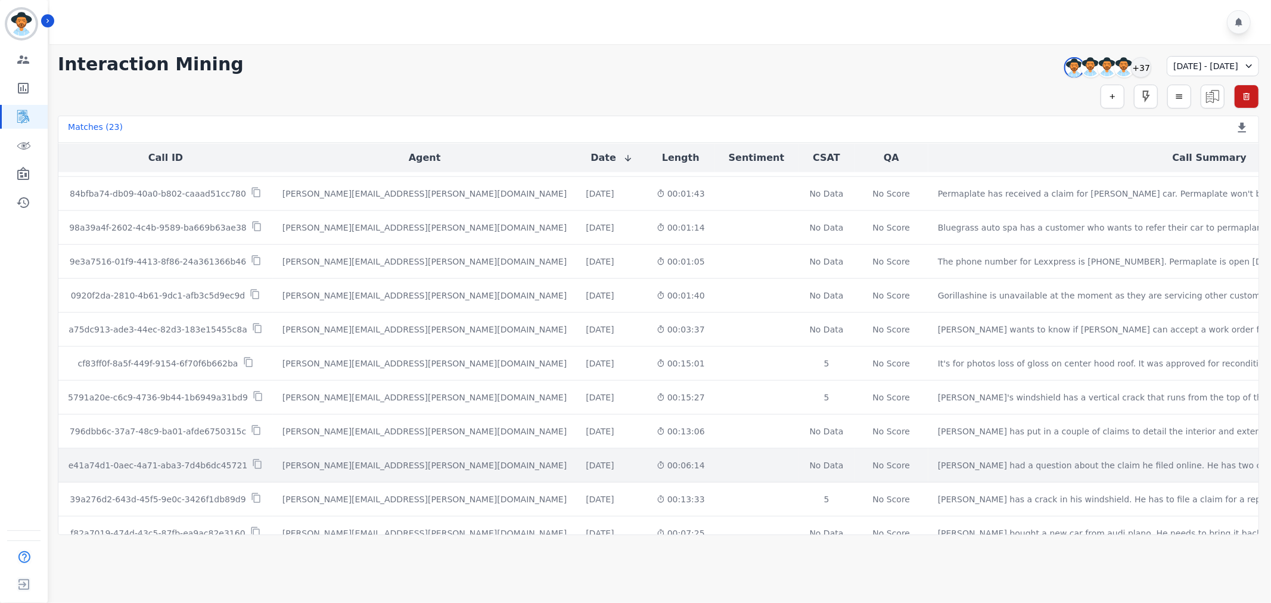
scroll to position [1111, 0]
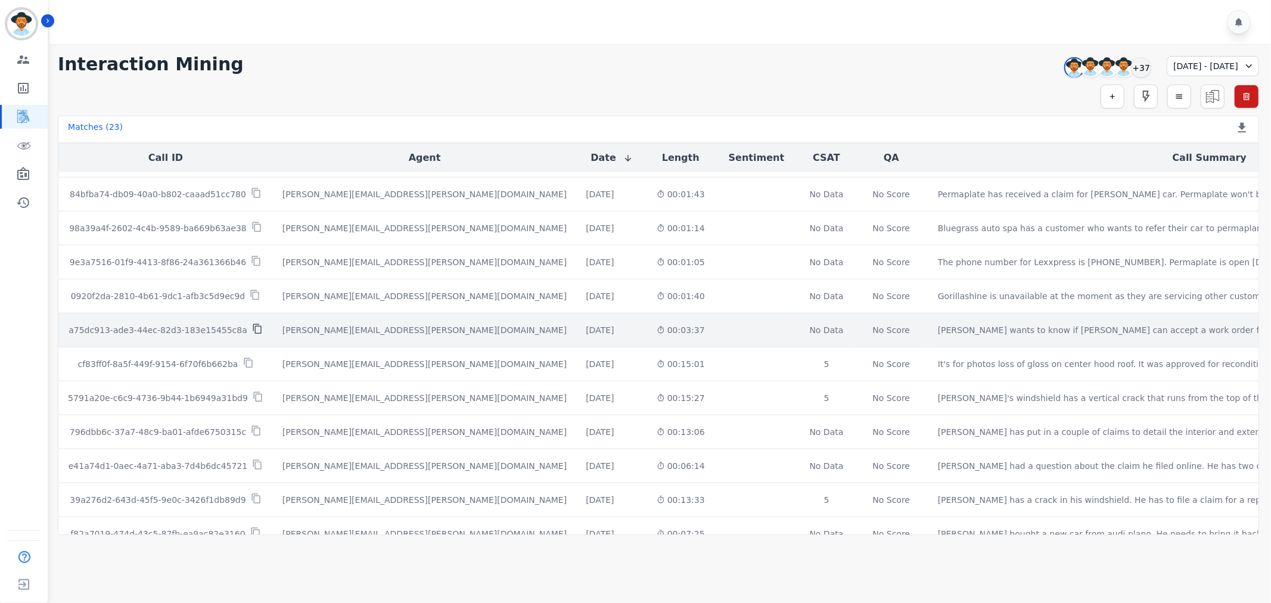
click at [252, 331] on icon at bounding box center [257, 329] width 11 height 11
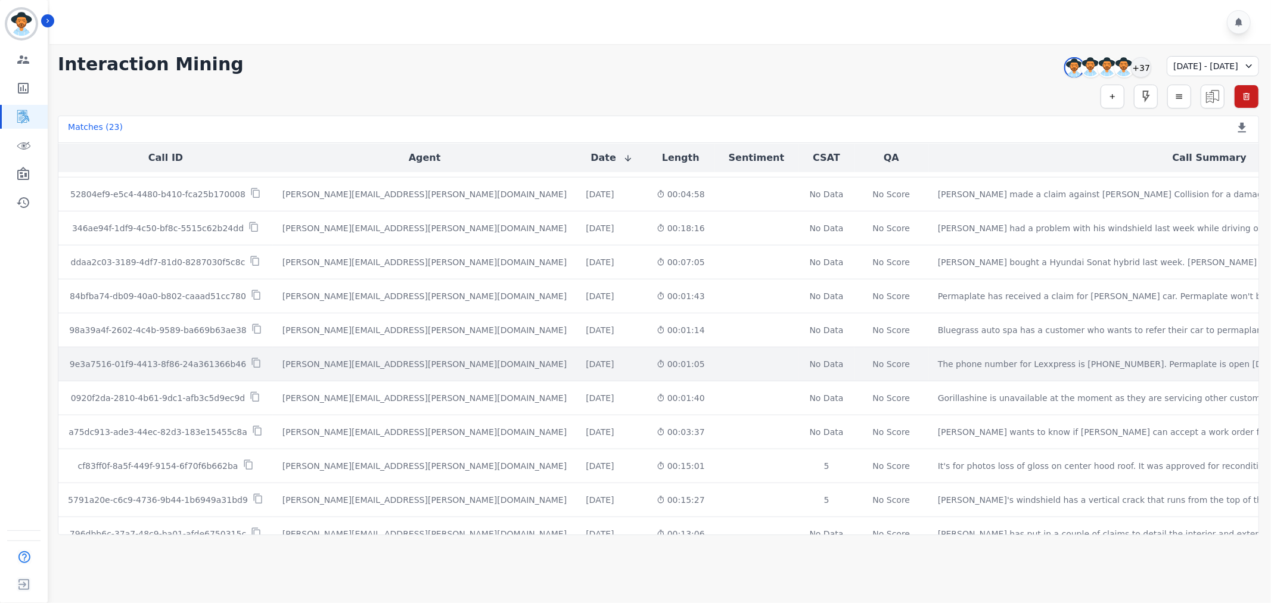
scroll to position [978, 0]
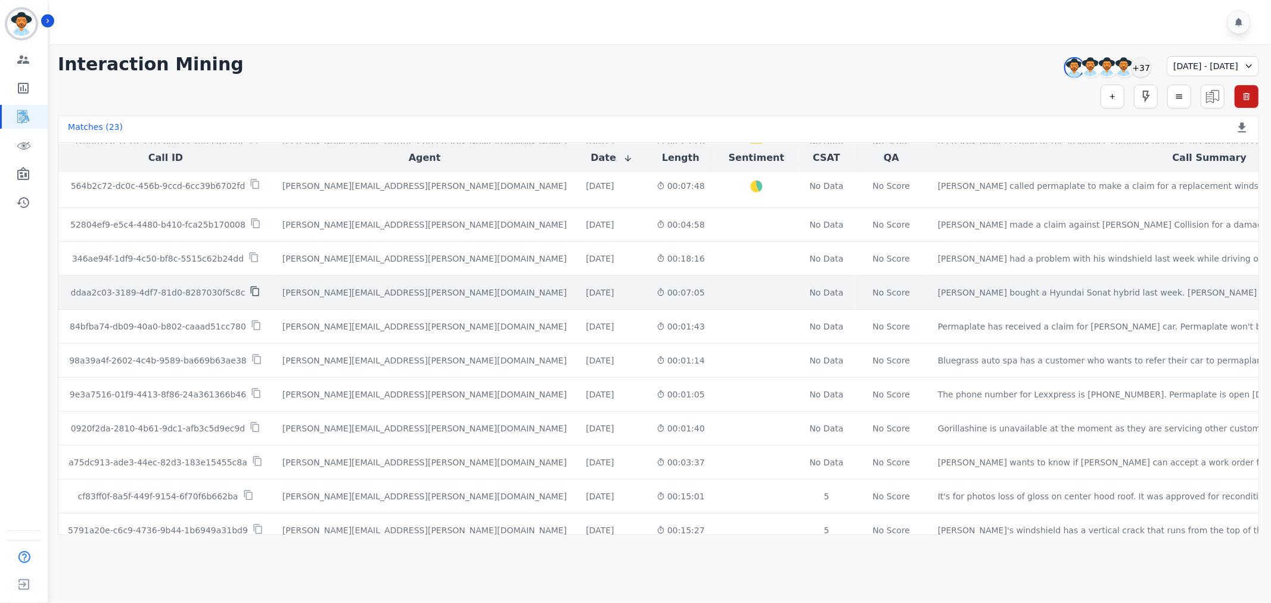
click at [250, 293] on icon at bounding box center [255, 291] width 11 height 11
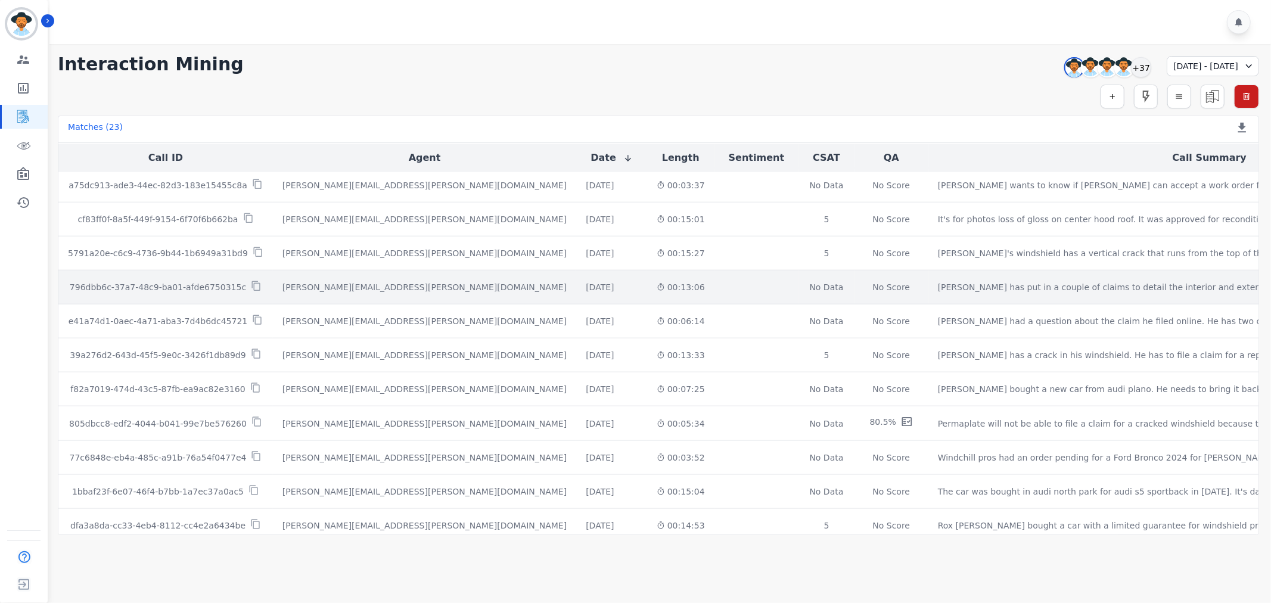
scroll to position [1375, 0]
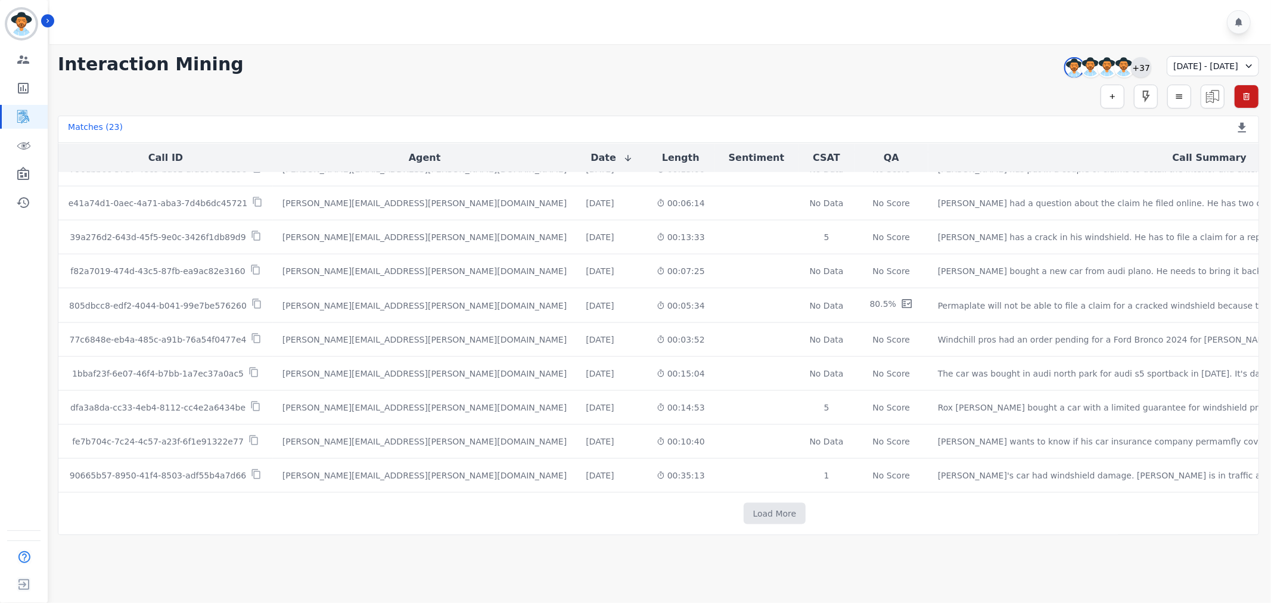
click at [1131, 66] on div "+37" at bounding box center [1141, 67] width 20 height 20
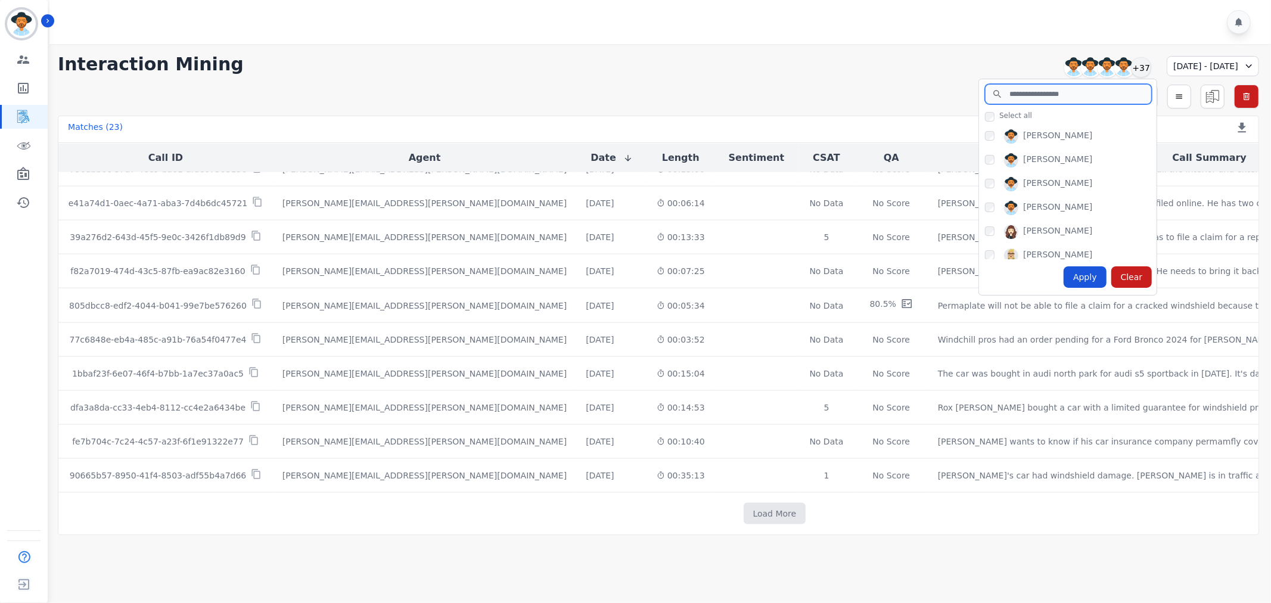
click at [1033, 92] on input "search" at bounding box center [1068, 94] width 167 height 20
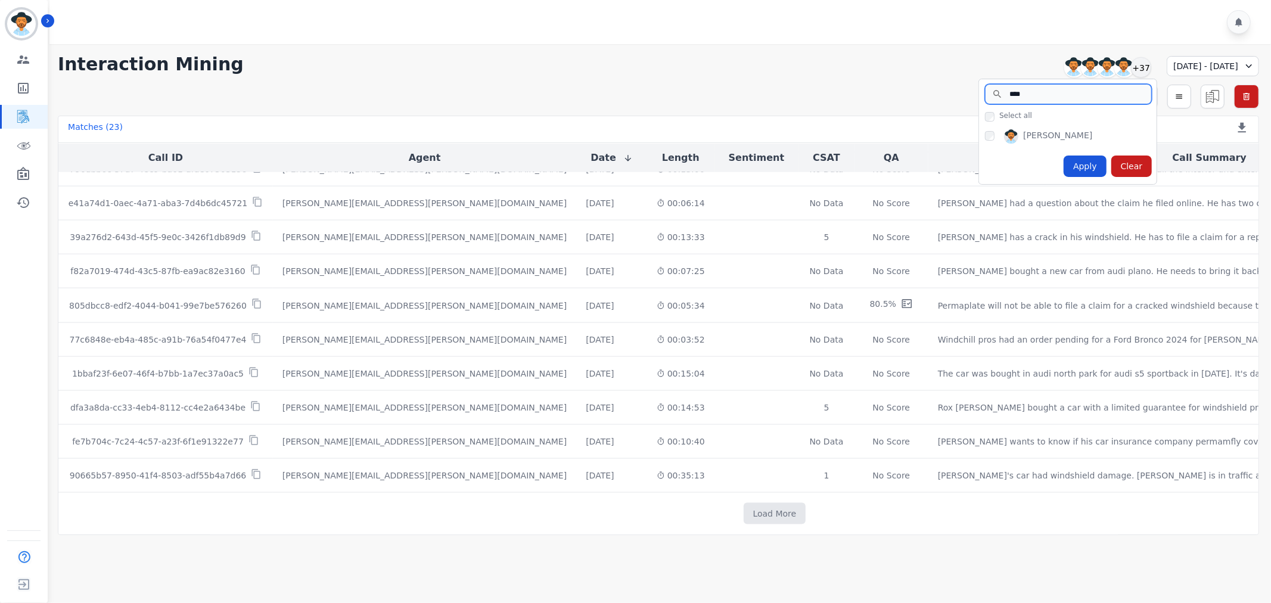
type input "****"
click at [1064, 173] on div "Apply" at bounding box center [1085, 166] width 43 height 21
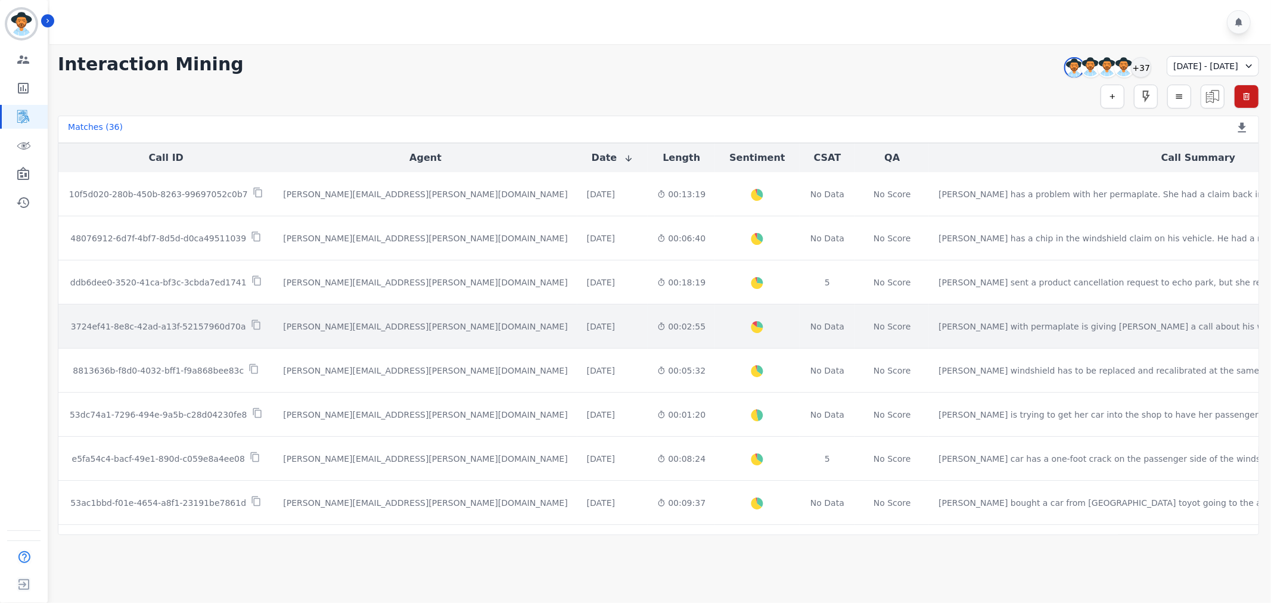
scroll to position [66, 0]
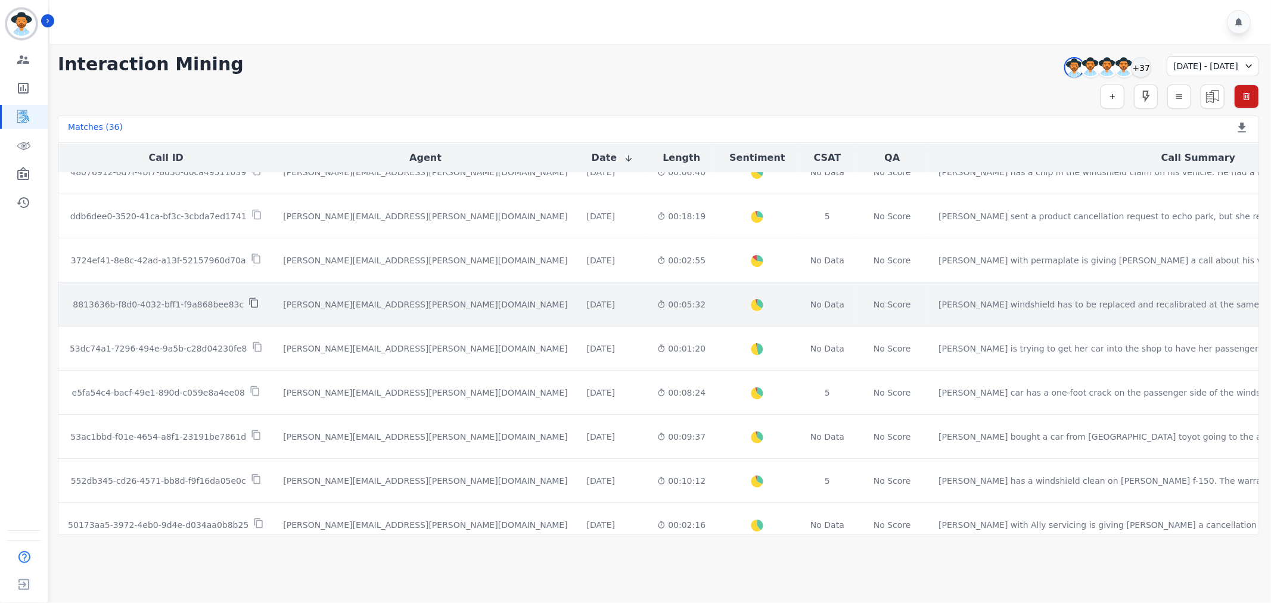
click at [248, 306] on icon at bounding box center [253, 302] width 11 height 11
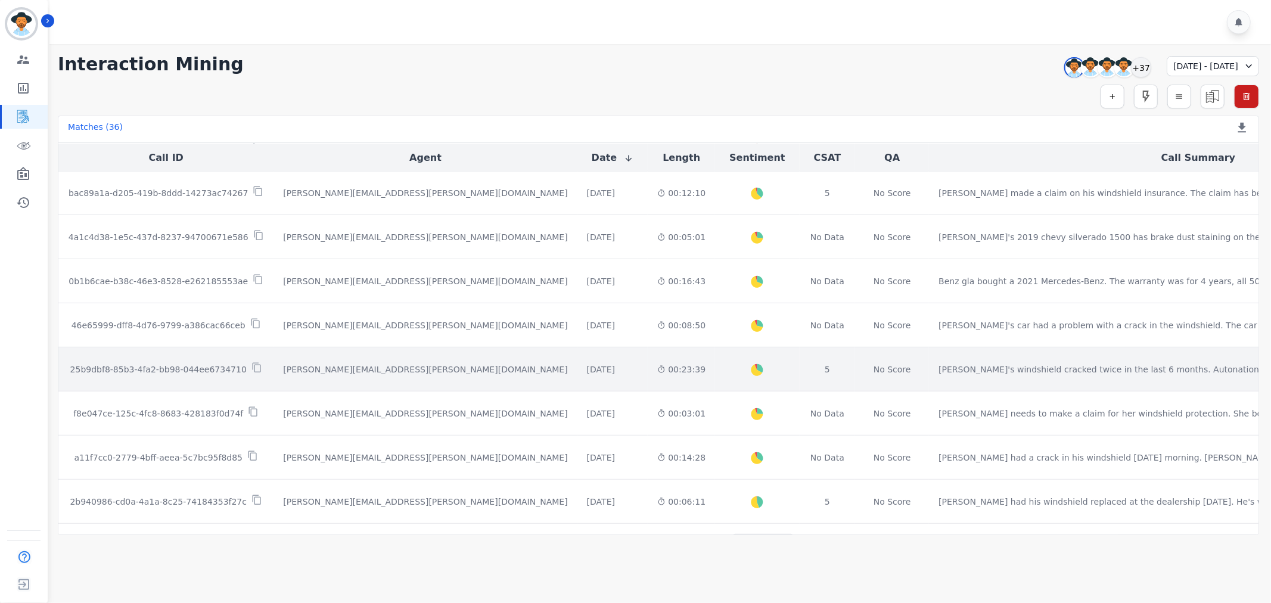
scroll to position [570, 0]
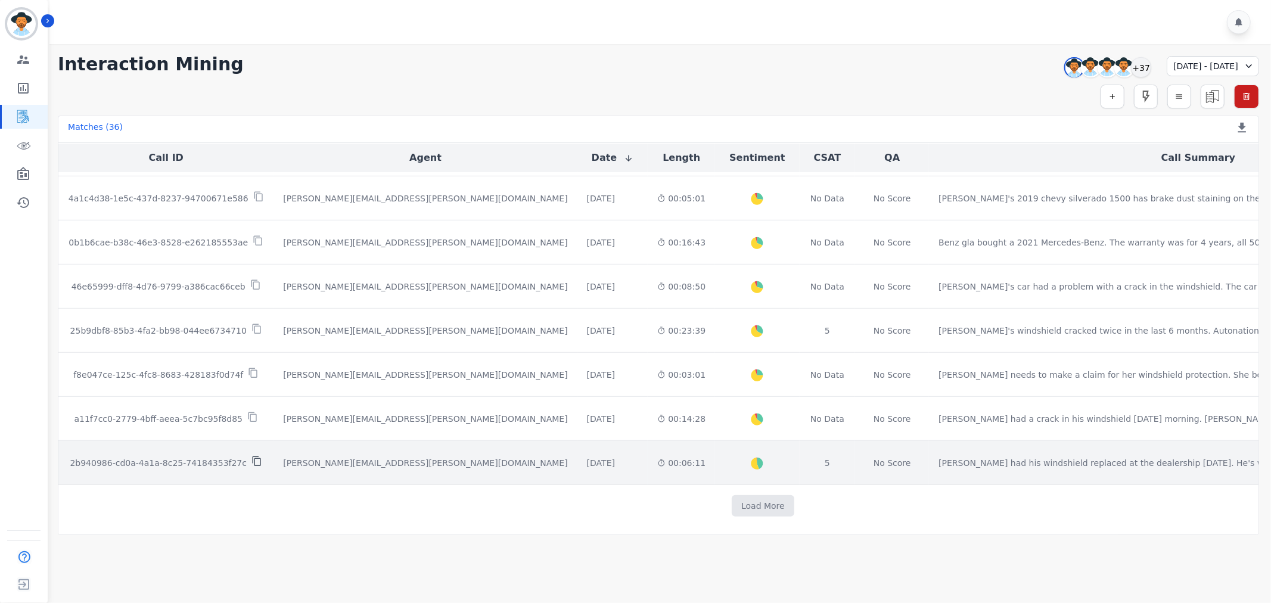
click at [251, 461] on icon at bounding box center [256, 461] width 11 height 11
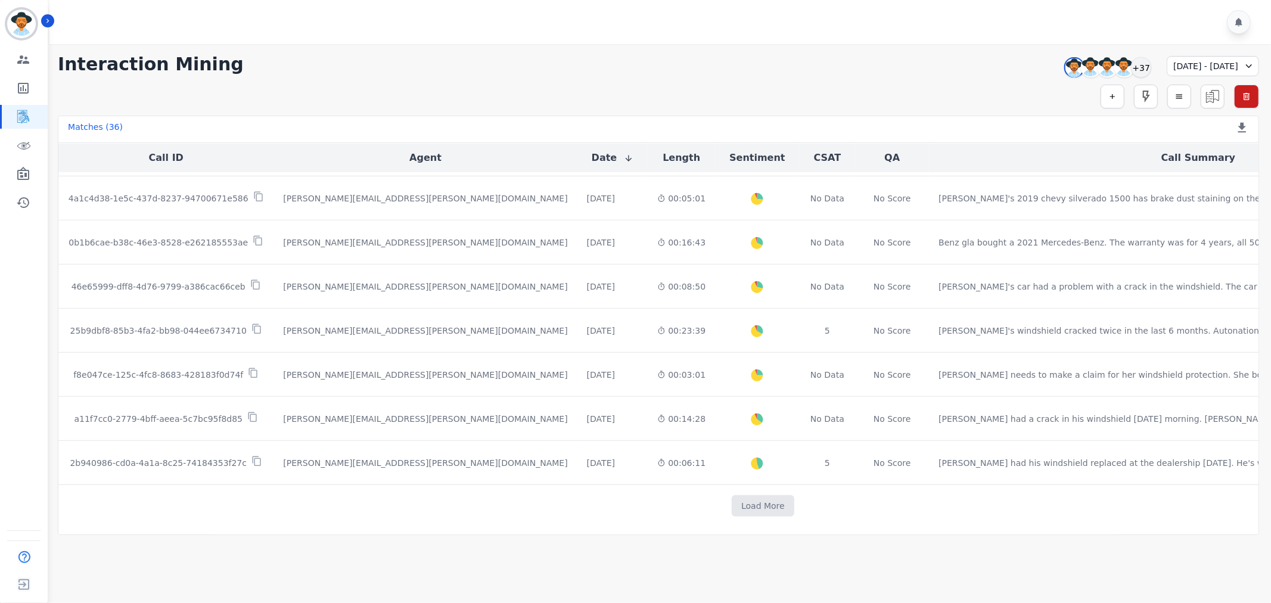
click at [1228, 64] on div "08/31/2025 - 09/06/2025" at bounding box center [1213, 66] width 92 height 20
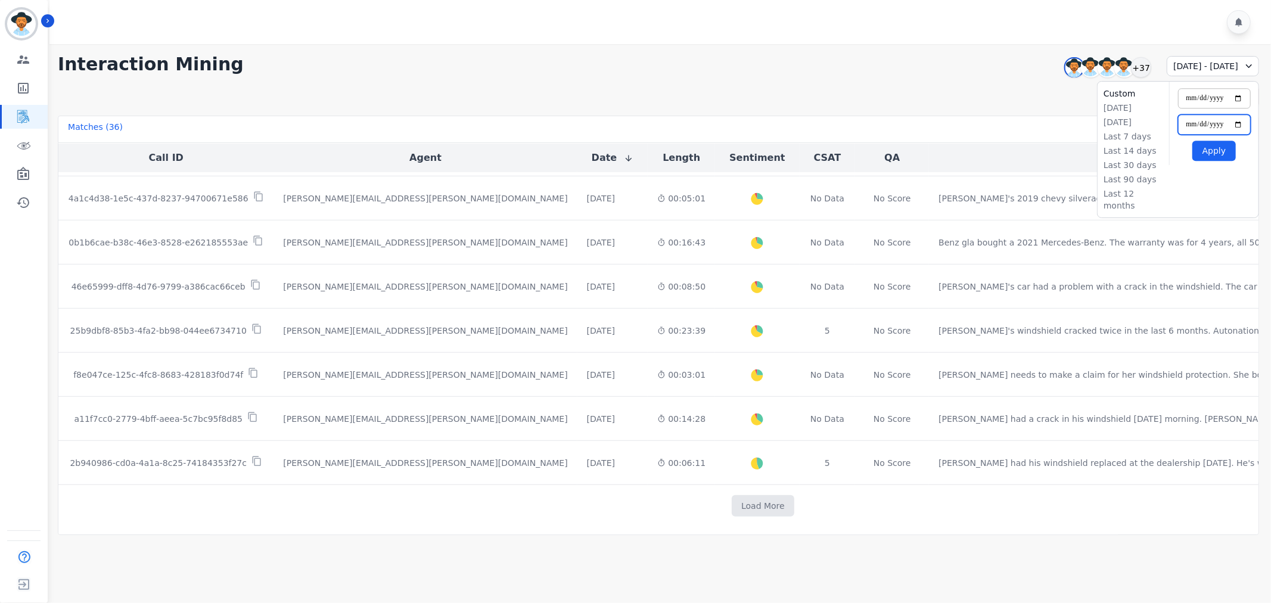
click at [1239, 124] on input "**********" at bounding box center [1214, 124] width 73 height 20
type input "**********"
click at [1241, 103] on input "**********" at bounding box center [1214, 98] width 73 height 20
click at [1239, 97] on input "**********" at bounding box center [1214, 98] width 73 height 20
type input "**********"
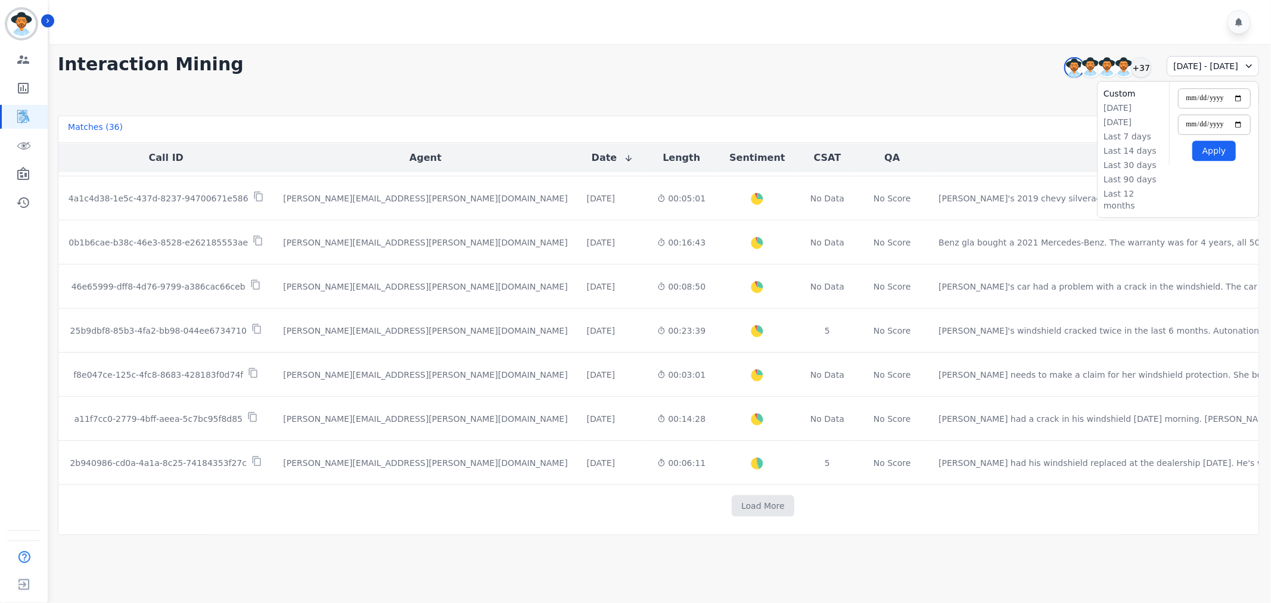
click at [1221, 157] on button "Apply" at bounding box center [1213, 151] width 43 height 20
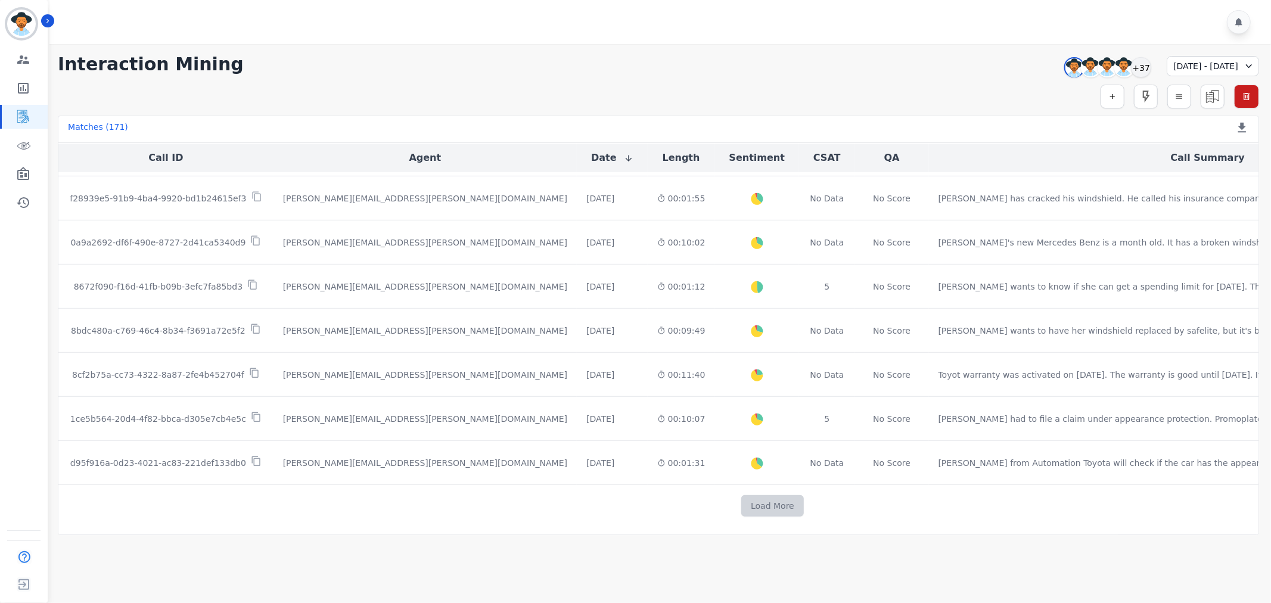
click at [741, 504] on button "Load More" at bounding box center [772, 505] width 63 height 21
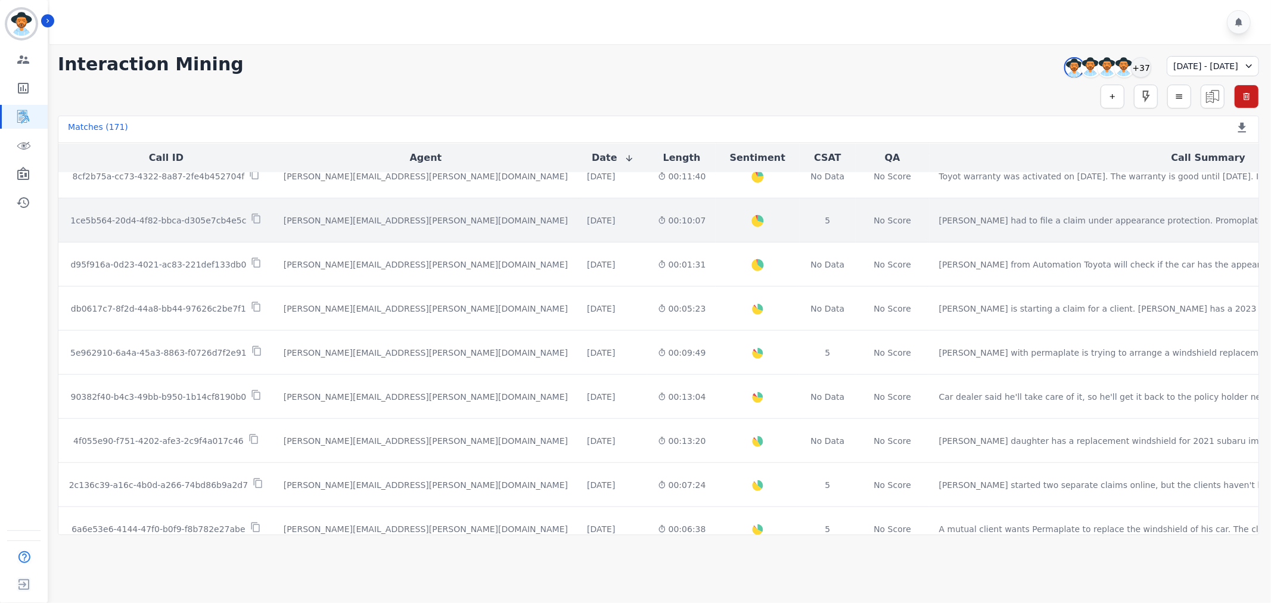
scroll to position [769, 0]
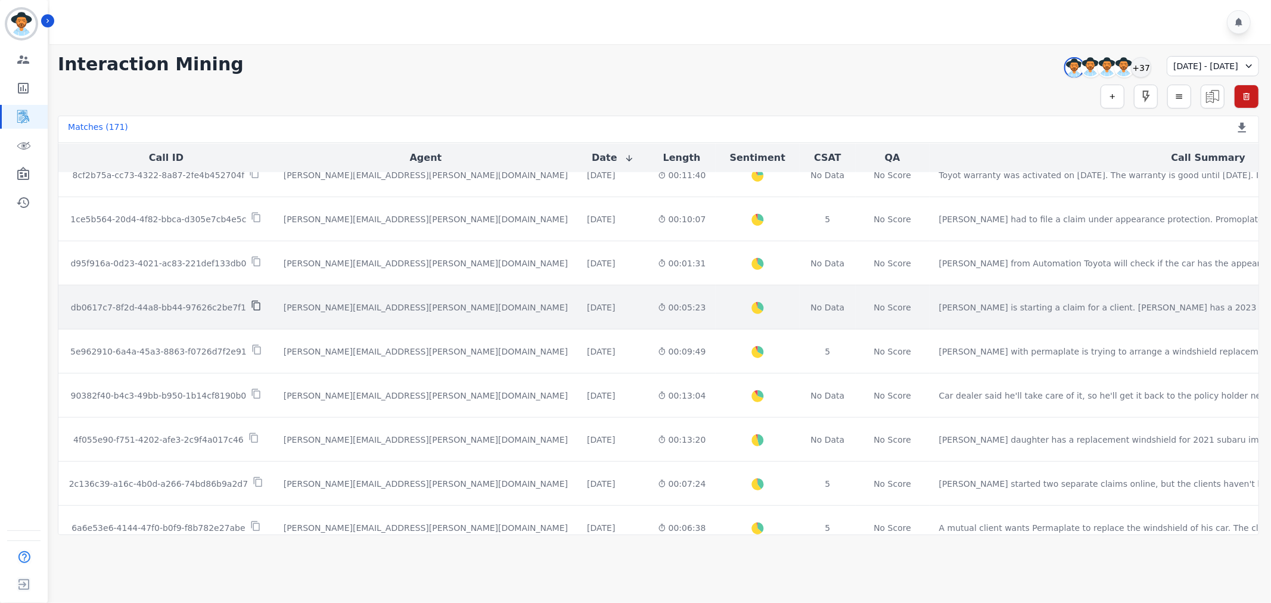
click at [251, 307] on icon at bounding box center [256, 305] width 11 height 11
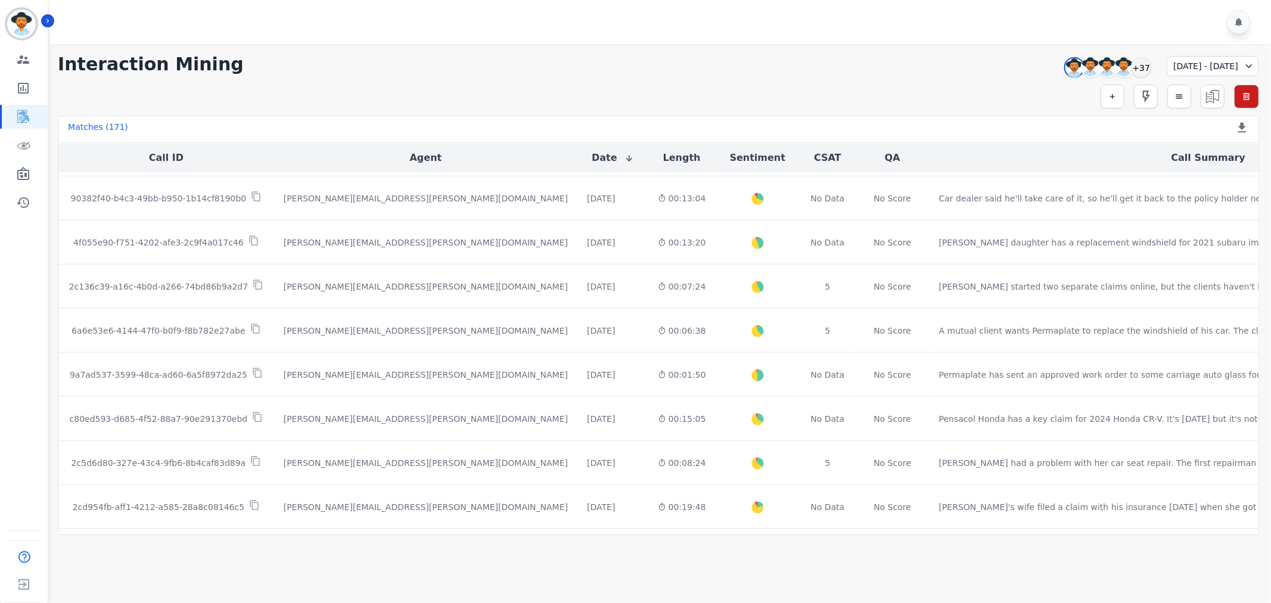
scroll to position [967, 0]
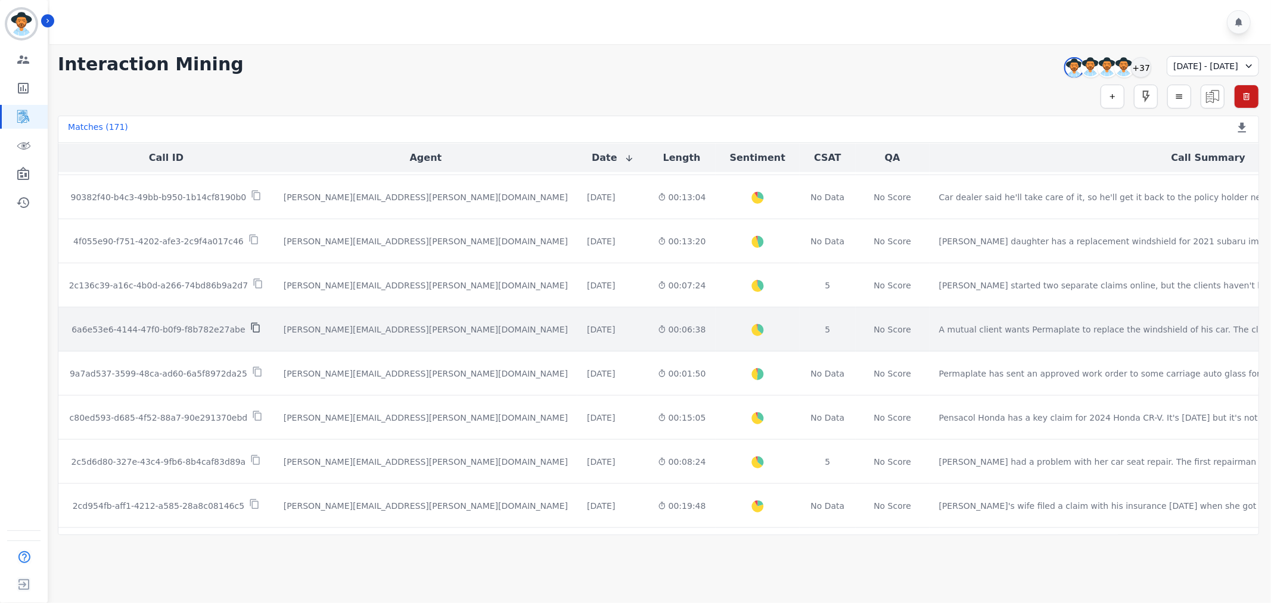
click at [250, 331] on icon at bounding box center [255, 327] width 11 height 11
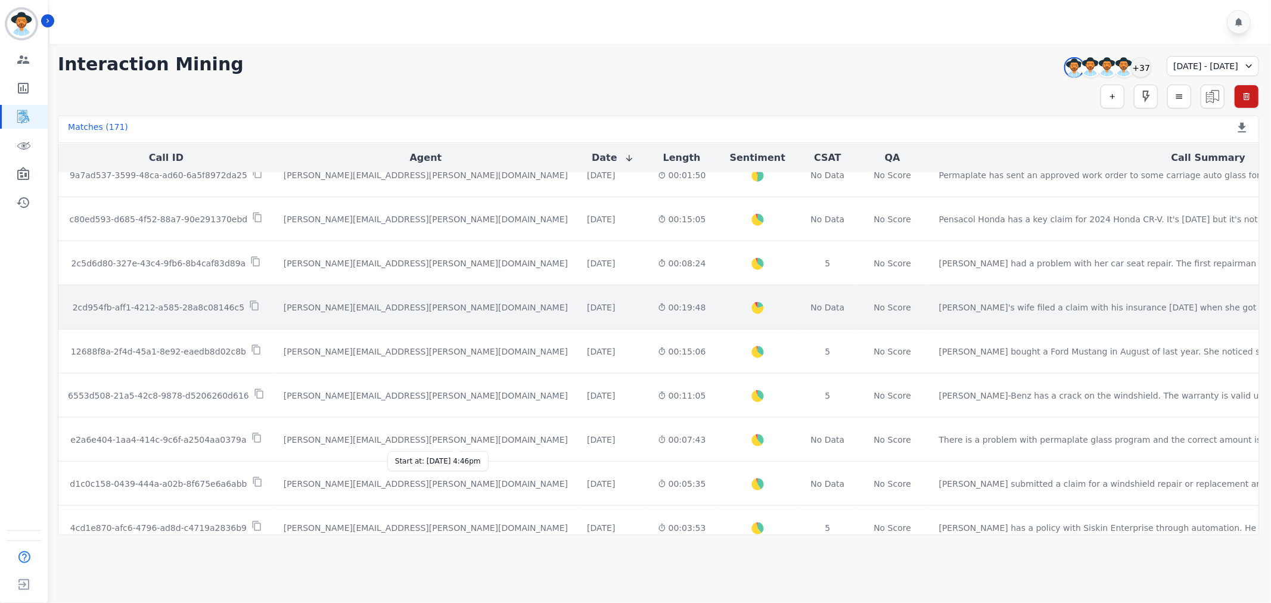
scroll to position [1232, 0]
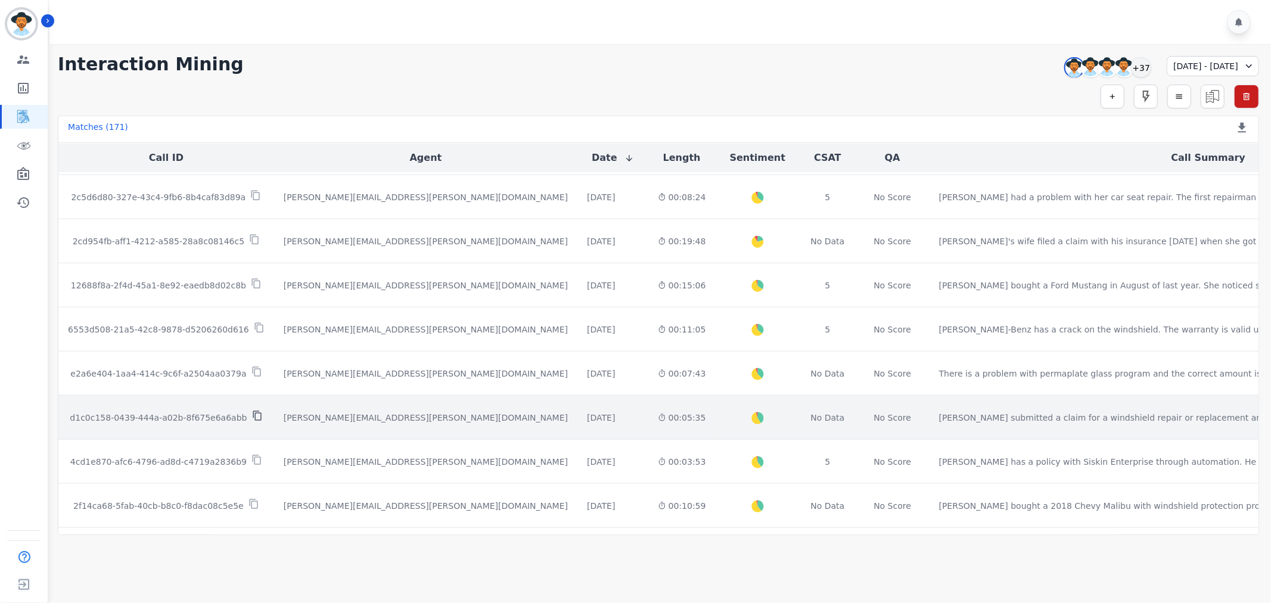
click at [252, 416] on icon at bounding box center [257, 416] width 11 height 11
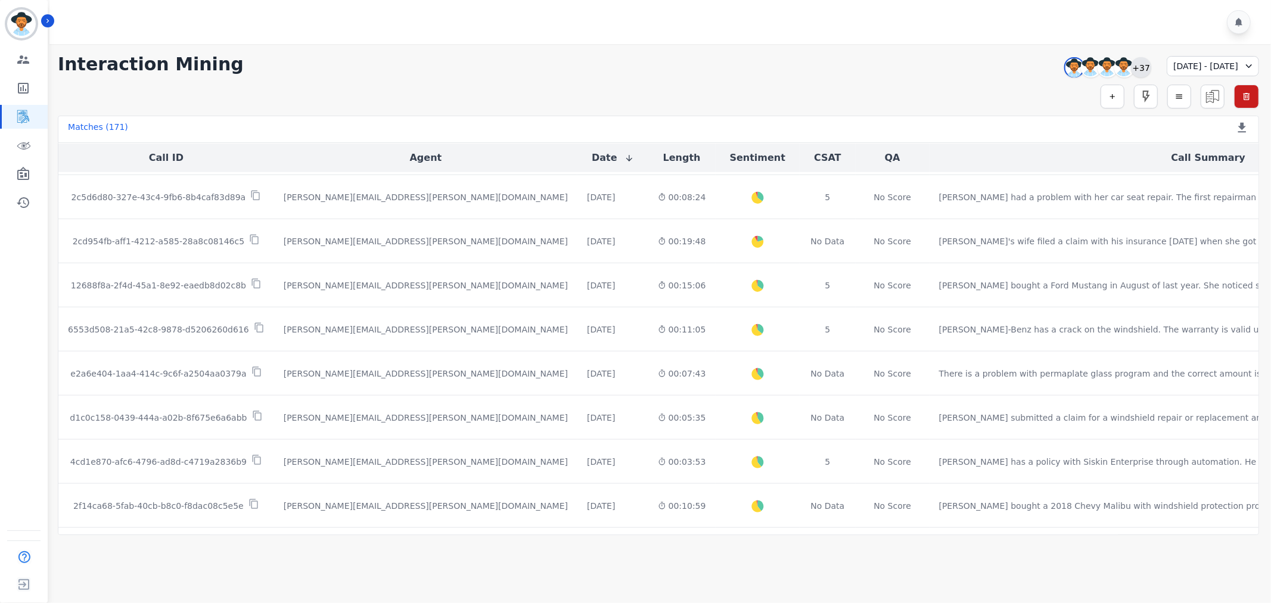
click at [1131, 66] on div "+37" at bounding box center [1141, 67] width 20 height 20
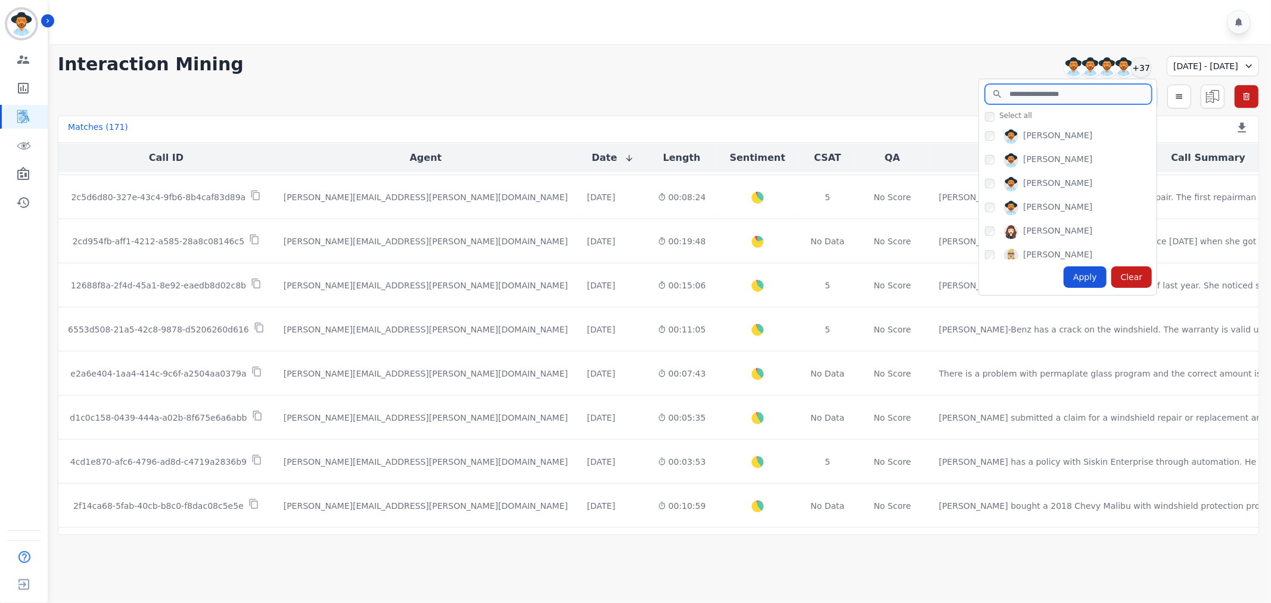
click at [1015, 86] on input "search" at bounding box center [1068, 94] width 167 height 20
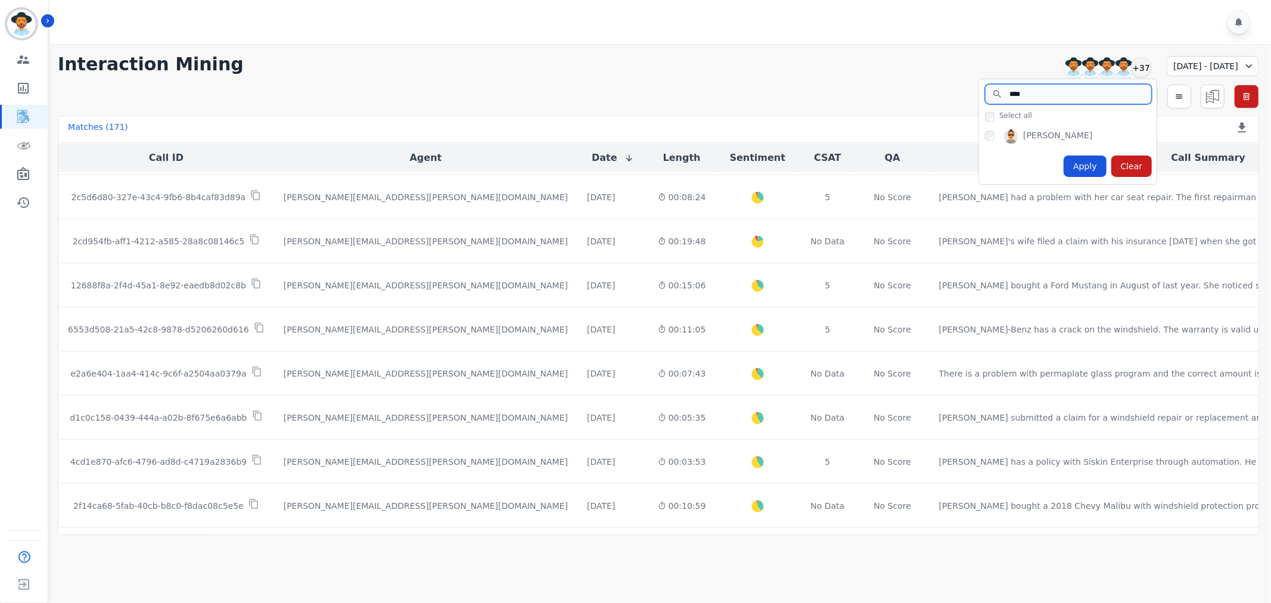
type input "****"
click at [1064, 166] on div "Apply" at bounding box center [1085, 166] width 43 height 21
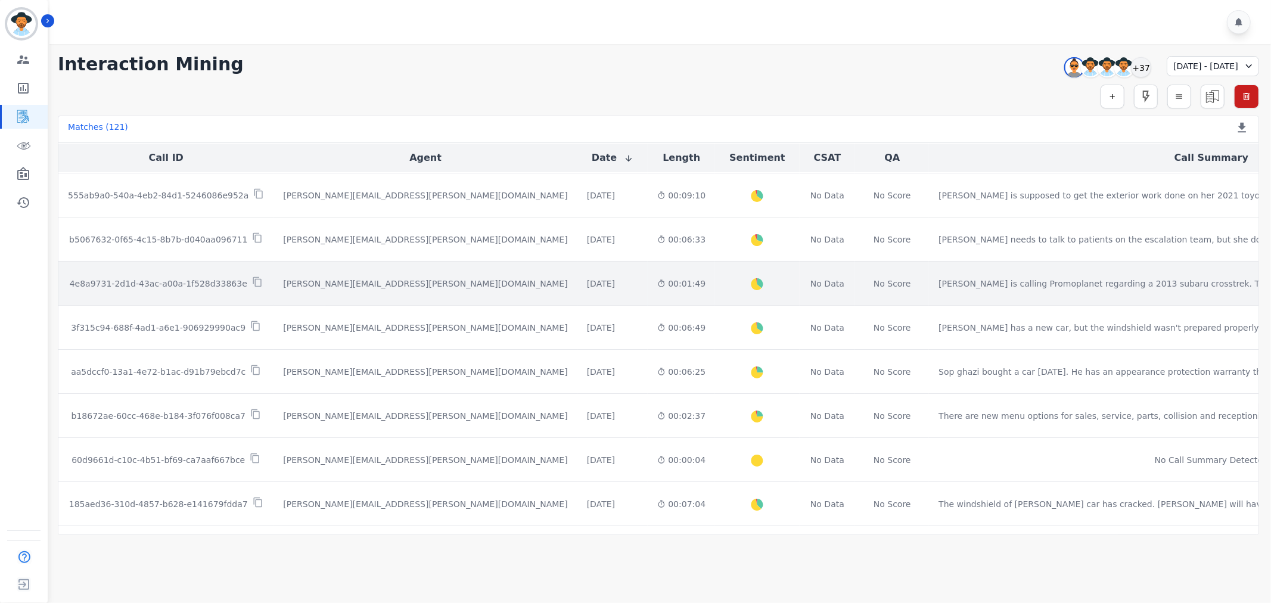
scroll to position [66, 0]
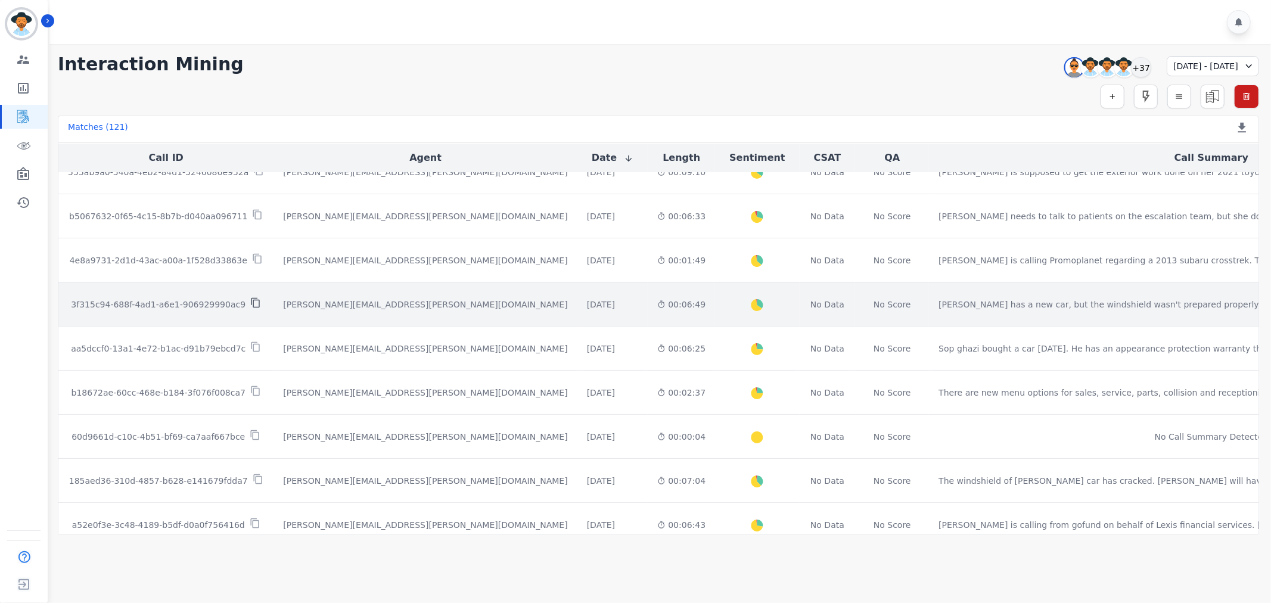
click at [250, 302] on icon at bounding box center [255, 302] width 11 height 11
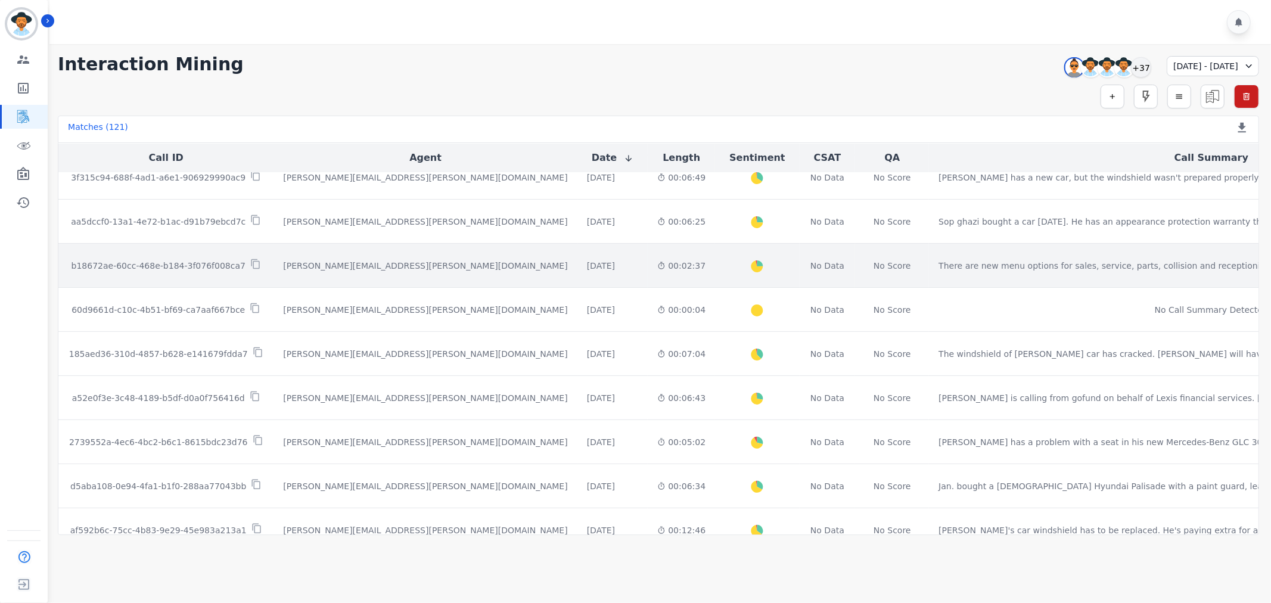
scroll to position [198, 0]
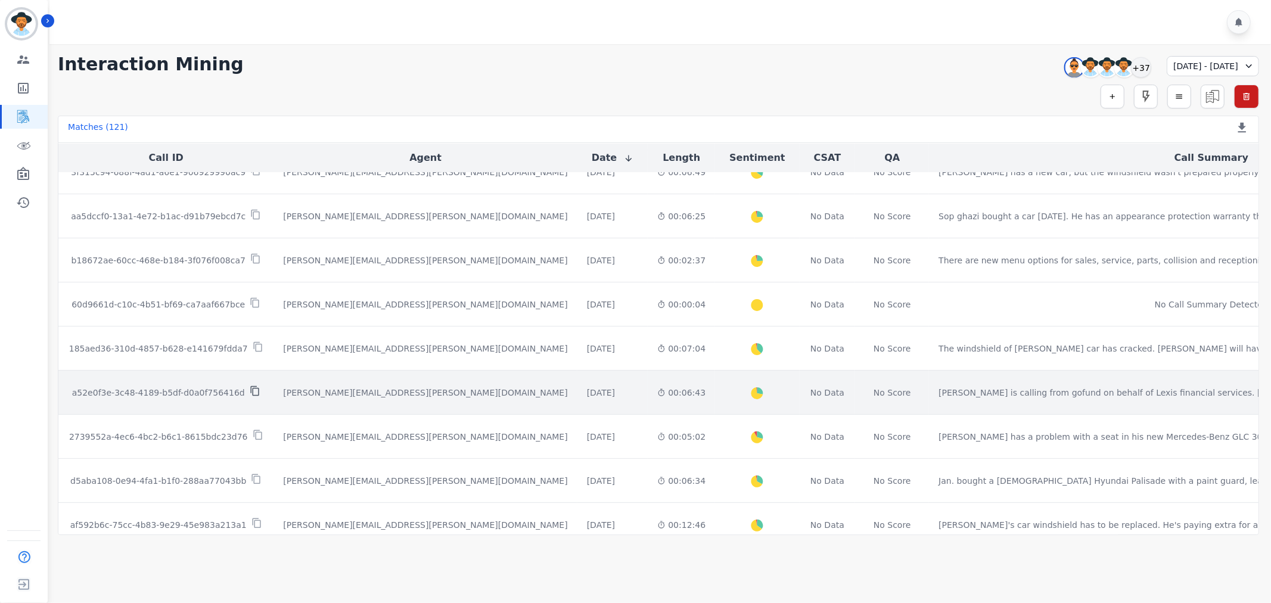
click at [250, 392] on icon at bounding box center [255, 391] width 11 height 11
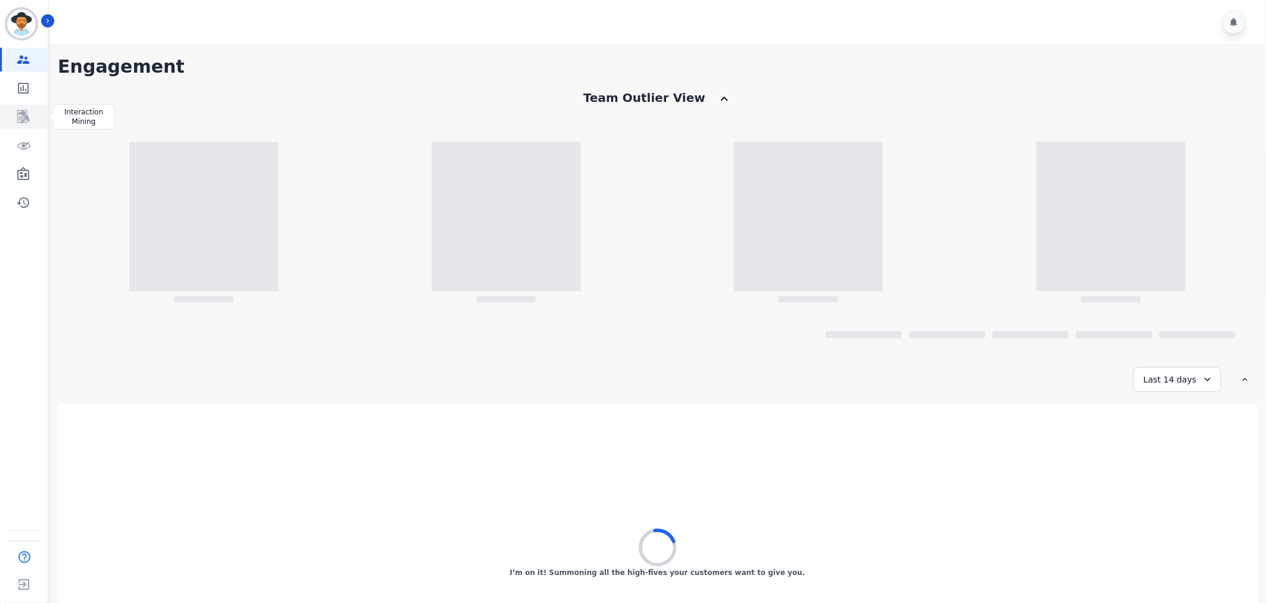
click at [27, 116] on icon "Sidebar" at bounding box center [23, 117] width 14 height 14
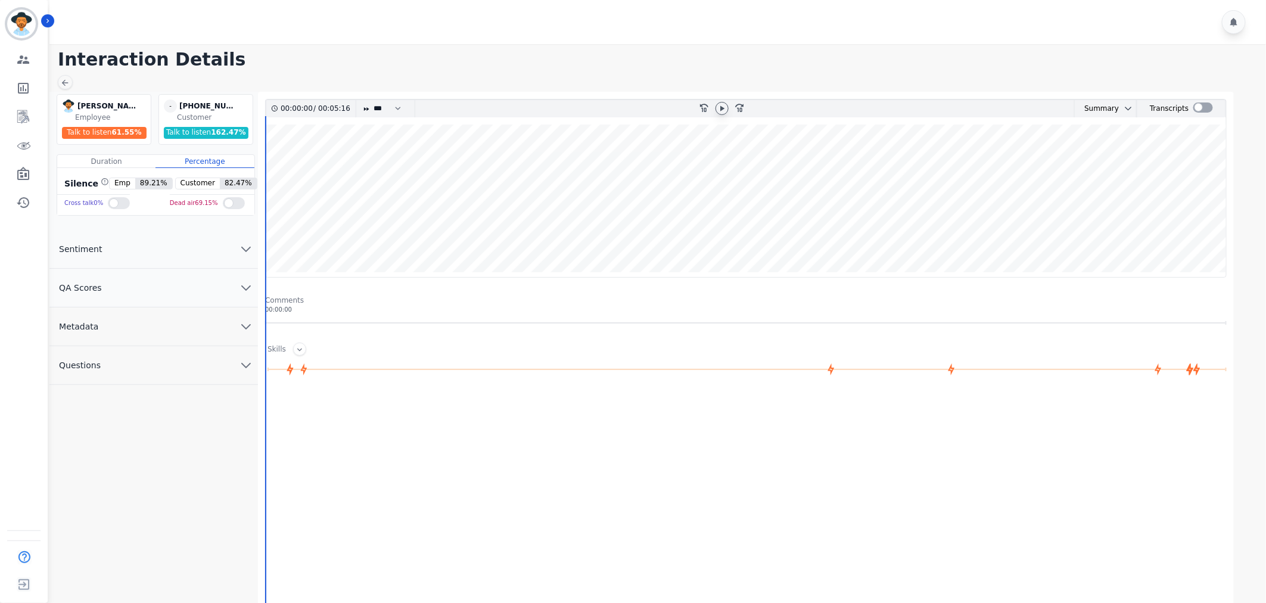
click at [725, 109] on icon at bounding box center [722, 109] width 10 height 10
click at [396, 111] on select "* * * **** * *** * ****" at bounding box center [390, 108] width 36 height 17
select select "****"
click at [372, 100] on select "* * * **** * *** * ****" at bounding box center [390, 108] width 36 height 17
click at [240, 287] on icon "chevron down" at bounding box center [246, 288] width 14 height 14
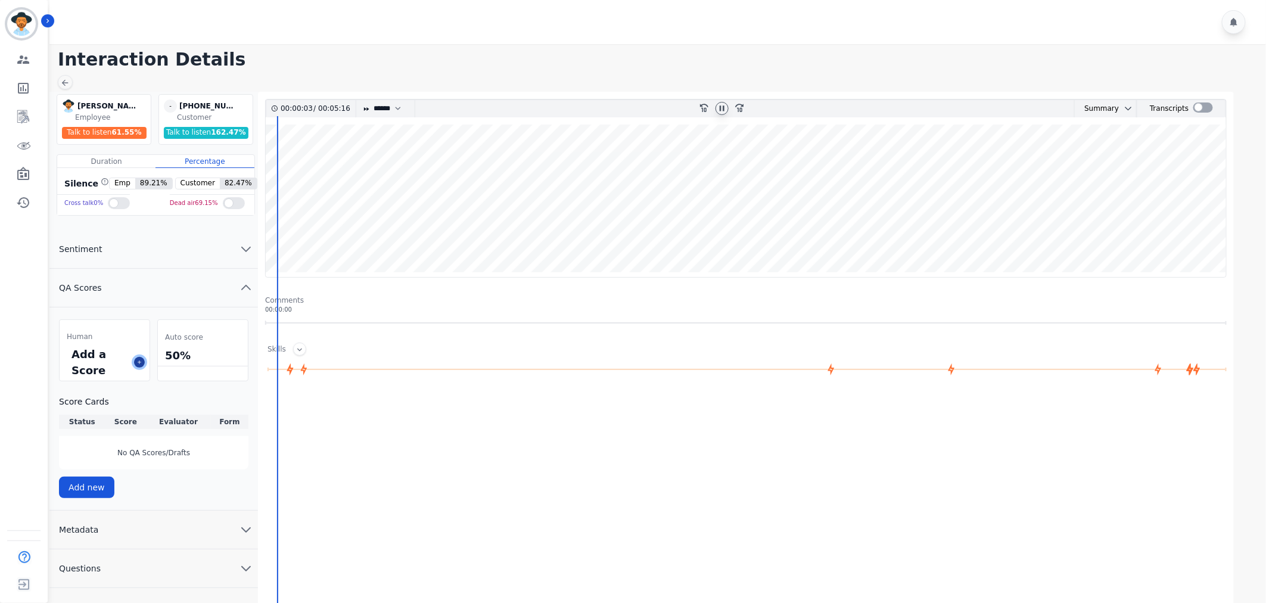
click at [139, 360] on icon at bounding box center [139, 362] width 6 height 6
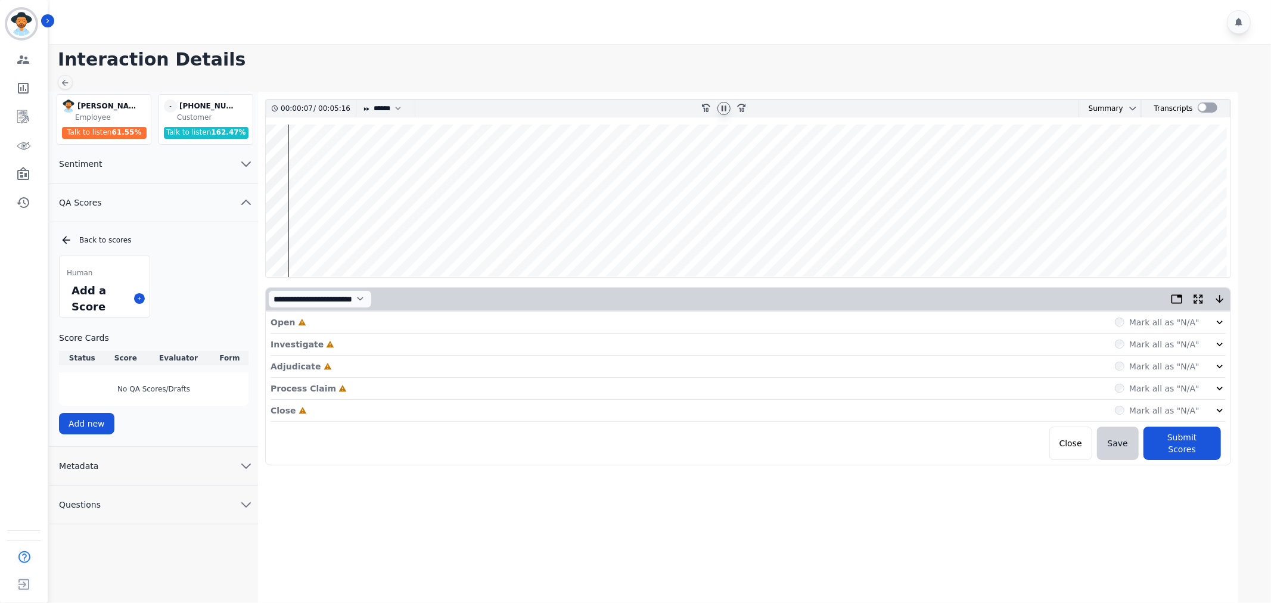
click at [293, 237] on wave at bounding box center [748, 201] width 965 height 153
click at [1198, 322] on label "Mark all as "N/A"" at bounding box center [1164, 322] width 70 height 12
click at [1202, 316] on div "Mark all as "N/A"" at bounding box center [1170, 322] width 111 height 12
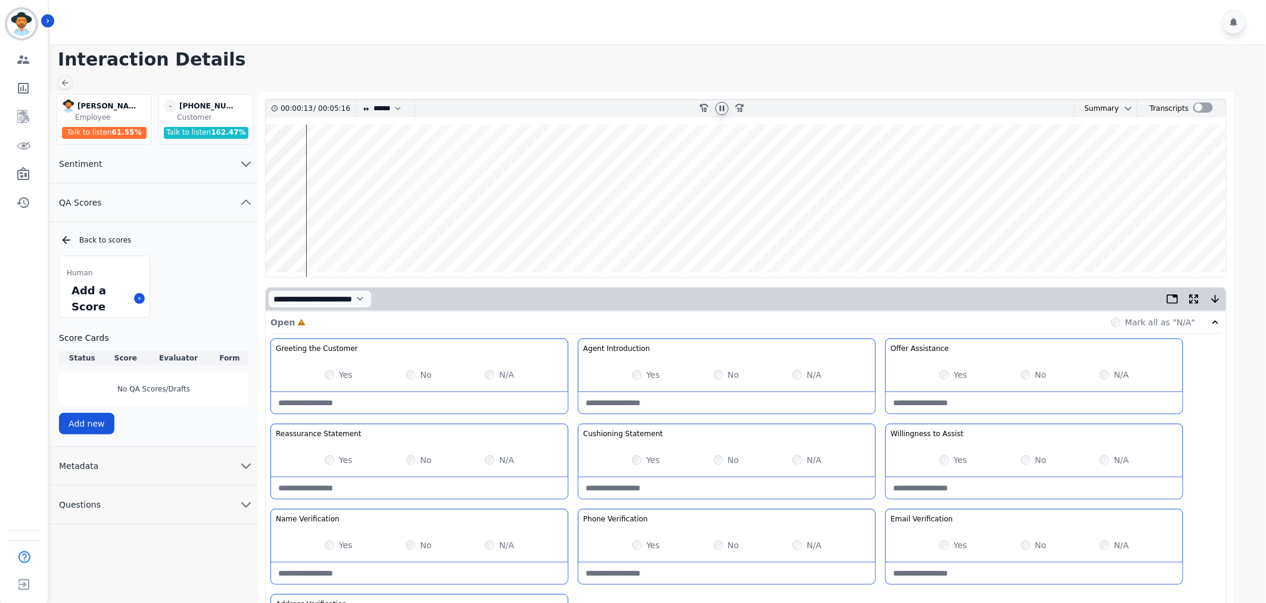
click at [341, 373] on label "Yes" at bounding box center [346, 375] width 14 height 12
click at [642, 377] on div "Yes" at bounding box center [646, 375] width 28 height 12
click at [632, 374] on div "Yes No N/A" at bounding box center [727, 374] width 297 height 33
click at [647, 459] on label "Yes" at bounding box center [653, 460] width 14 height 12
click at [956, 456] on label "Yes" at bounding box center [961, 460] width 14 height 12
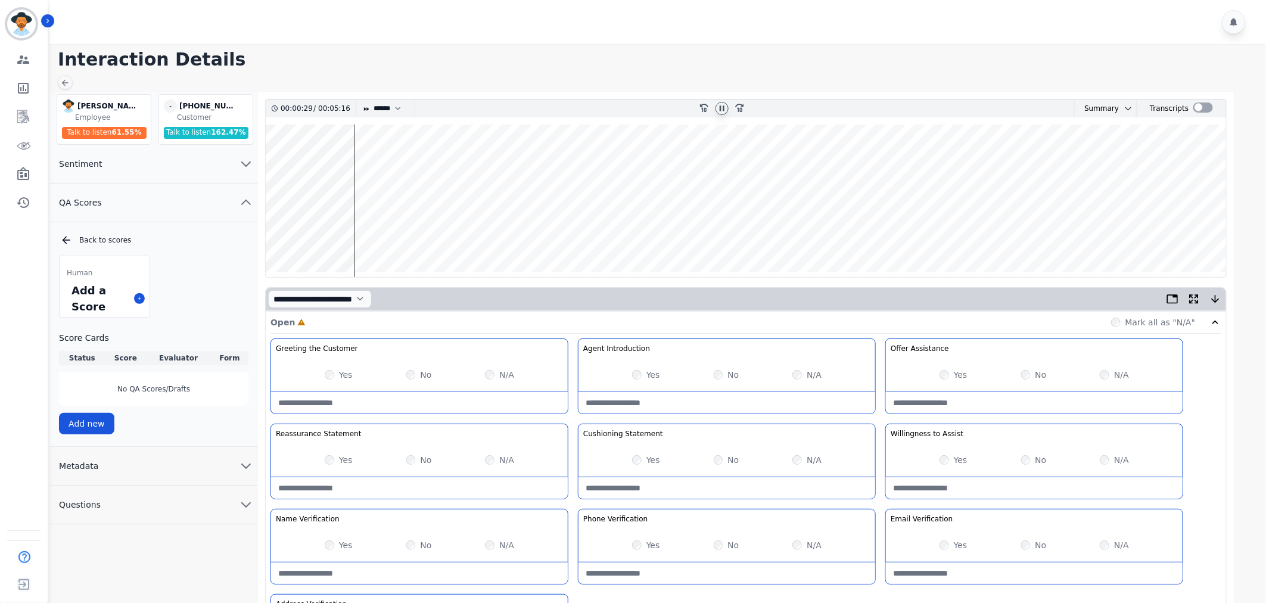
click at [335, 462] on div "Yes" at bounding box center [339, 460] width 28 height 12
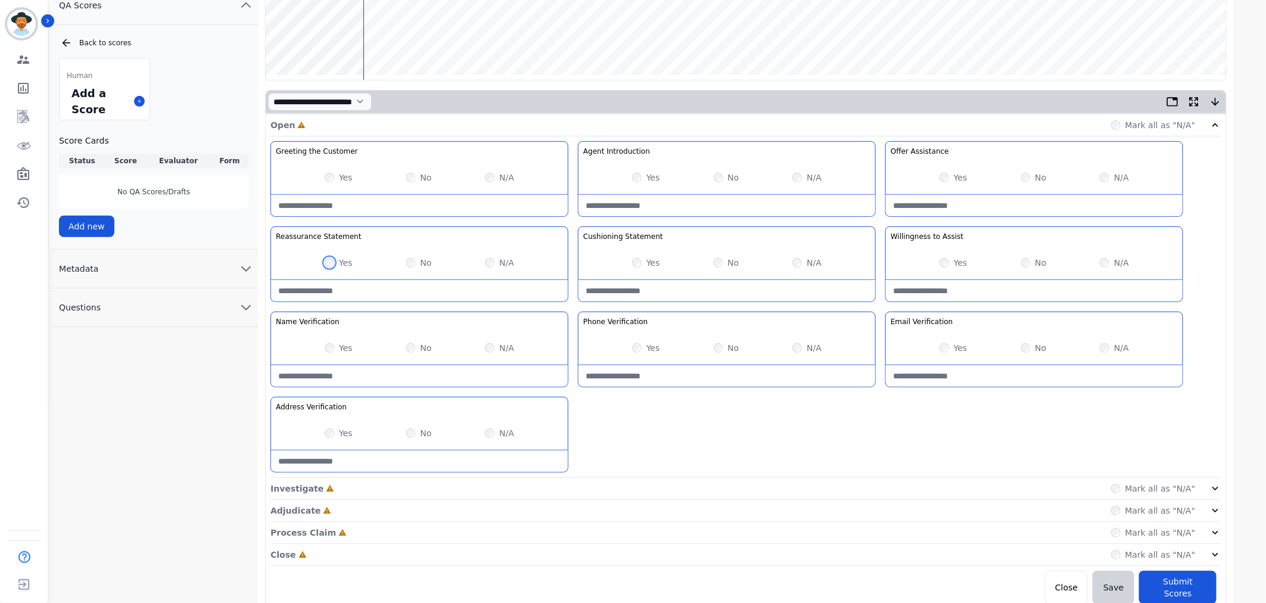
scroll to position [198, 0]
click at [1217, 493] on icon at bounding box center [1216, 487] width 12 height 12
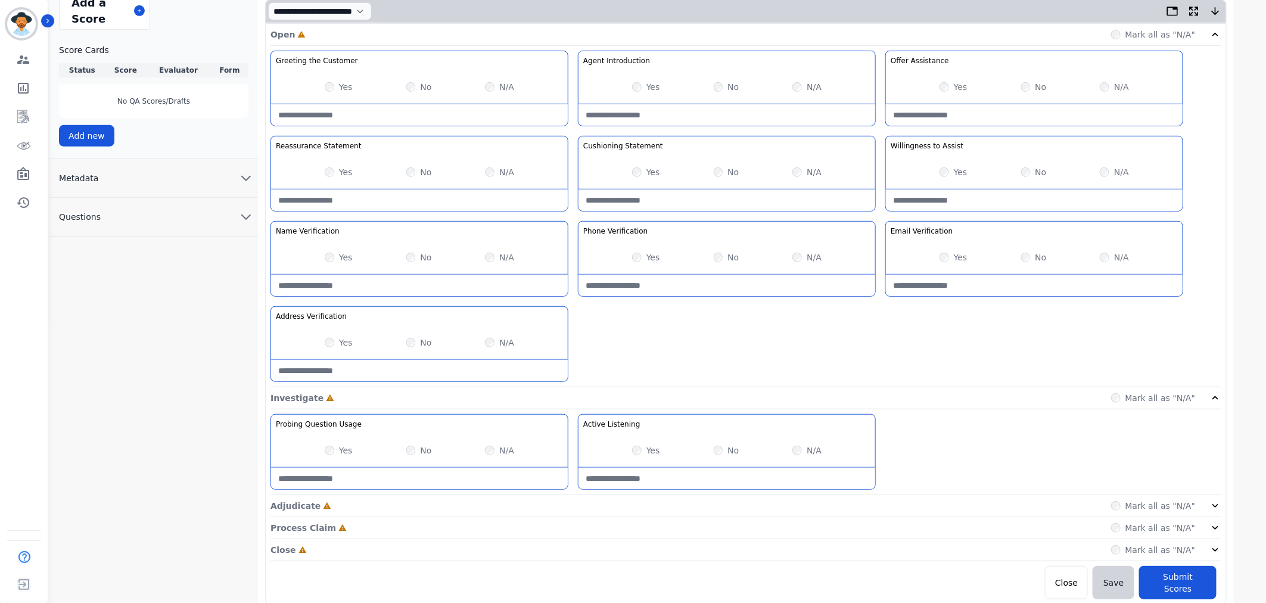
click at [1214, 501] on icon at bounding box center [1216, 506] width 12 height 12
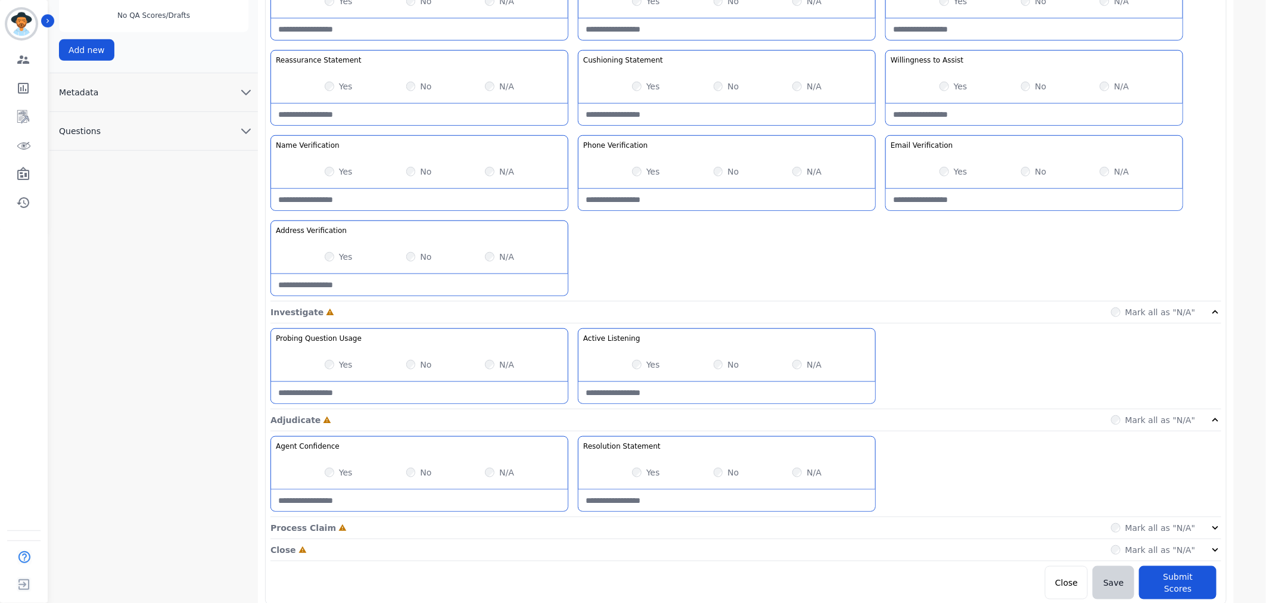
click at [1219, 523] on icon at bounding box center [1216, 528] width 12 height 12
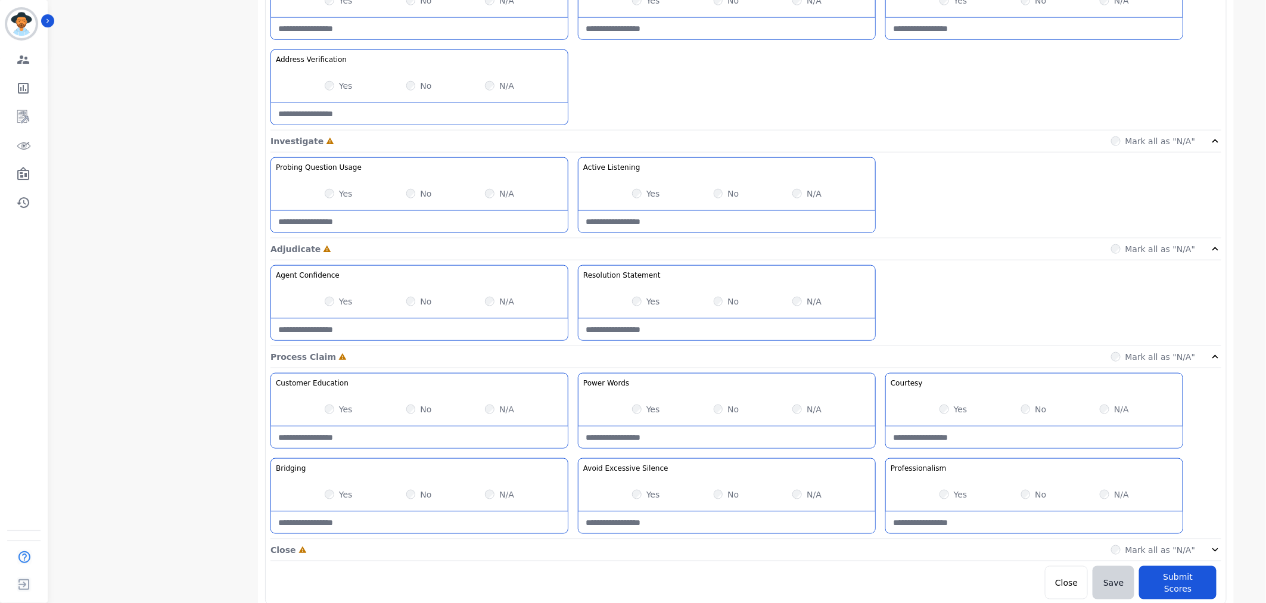
click at [1218, 549] on icon at bounding box center [1216, 550] width 12 height 12
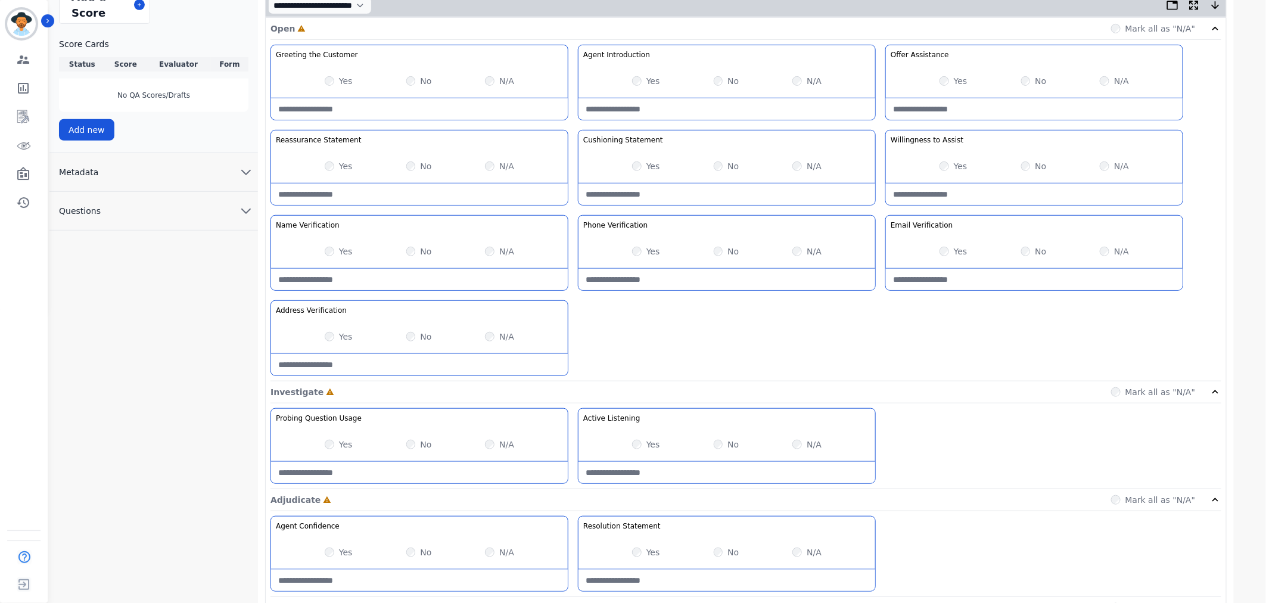
scroll to position [54, 0]
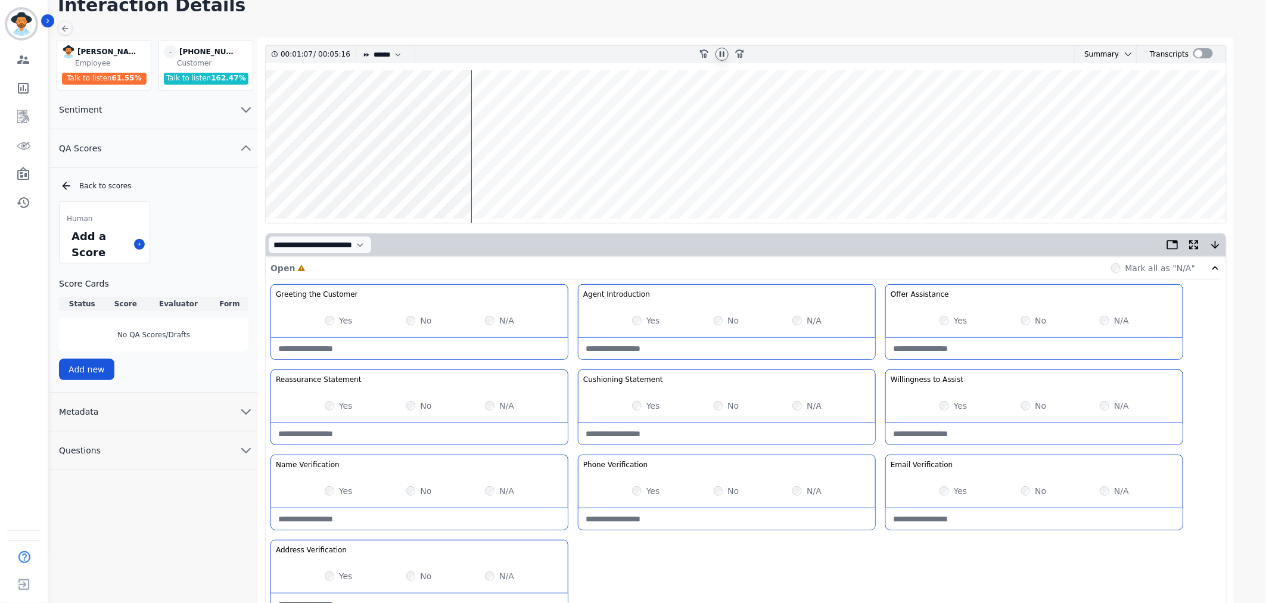
click at [478, 182] on wave at bounding box center [746, 146] width 961 height 153
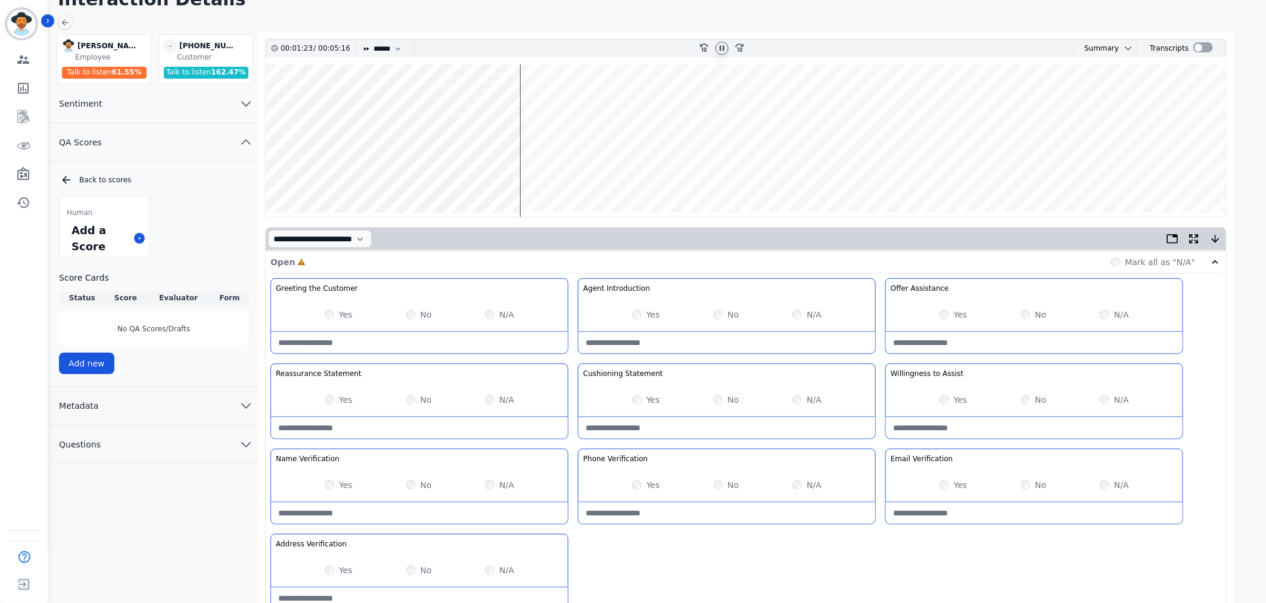
scroll to position [0, 0]
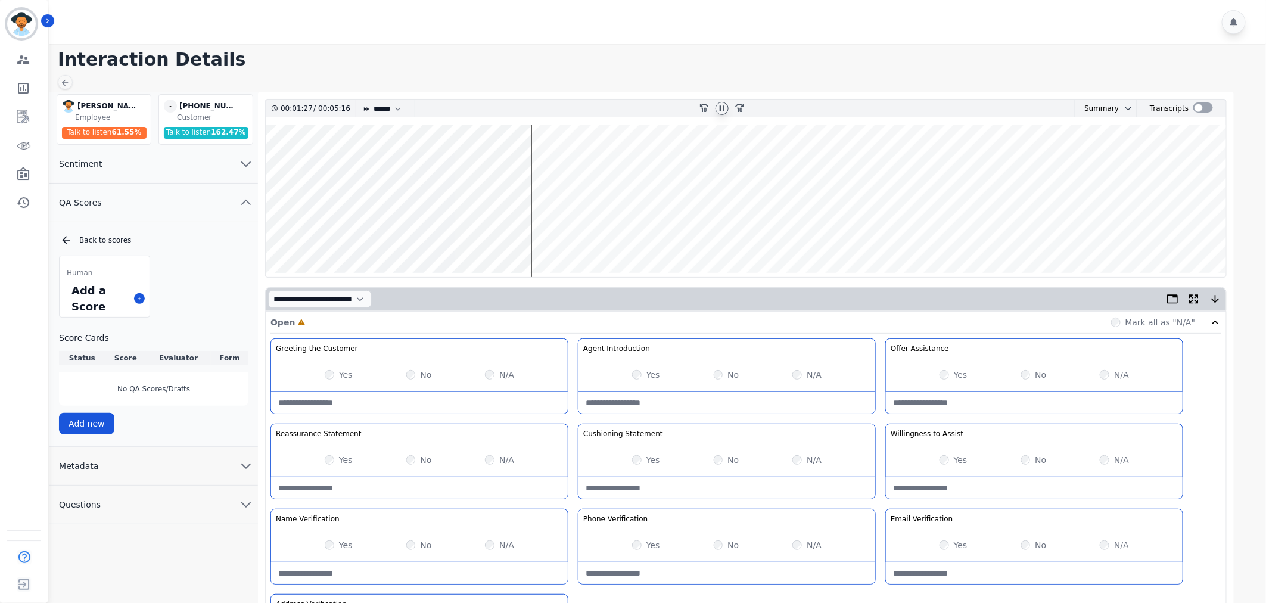
click at [675, 236] on wave at bounding box center [746, 201] width 961 height 153
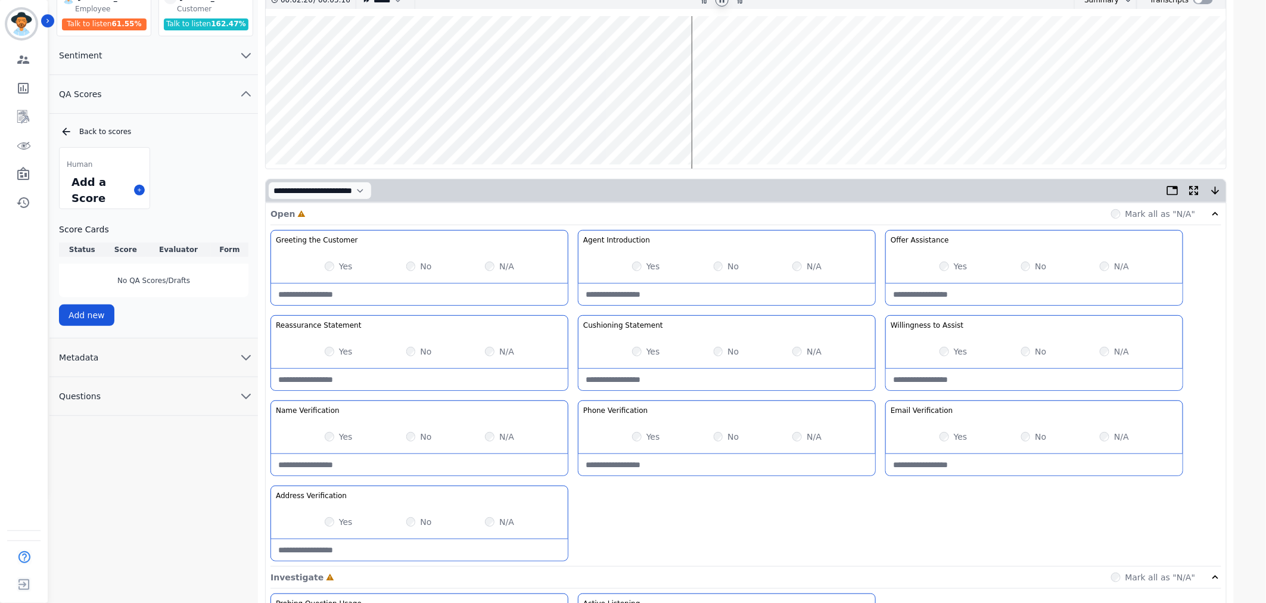
scroll to position [66, 0]
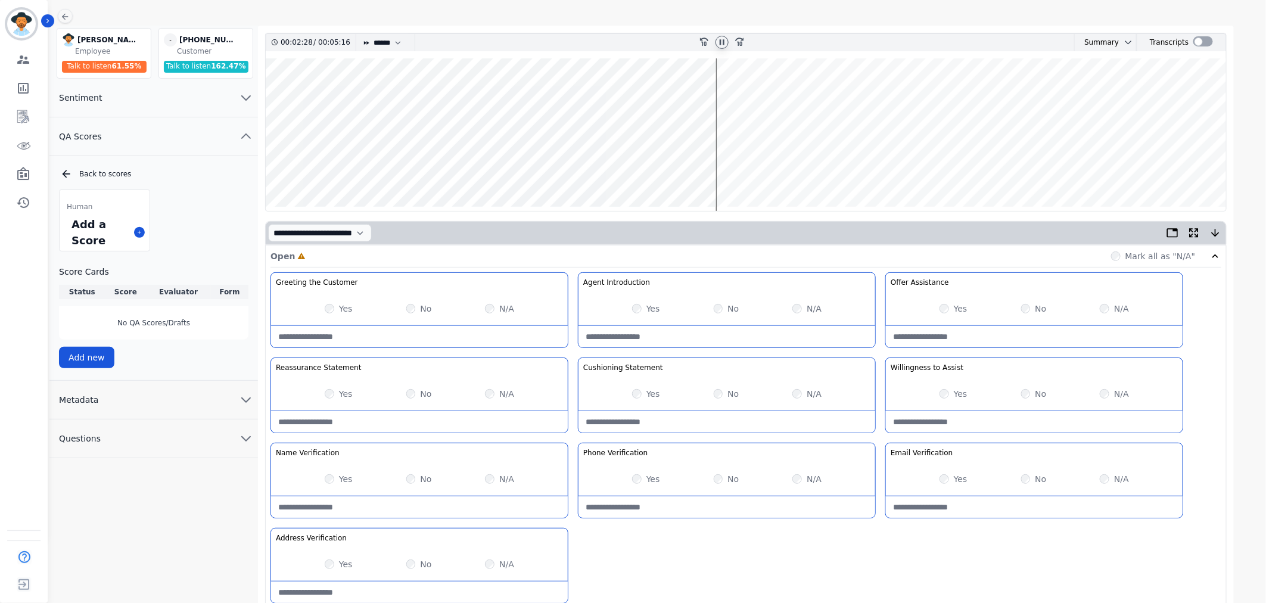
click at [728, 168] on wave at bounding box center [746, 134] width 961 height 153
click at [791, 170] on wave at bounding box center [746, 134] width 961 height 153
click at [819, 169] on wave at bounding box center [746, 134] width 961 height 153
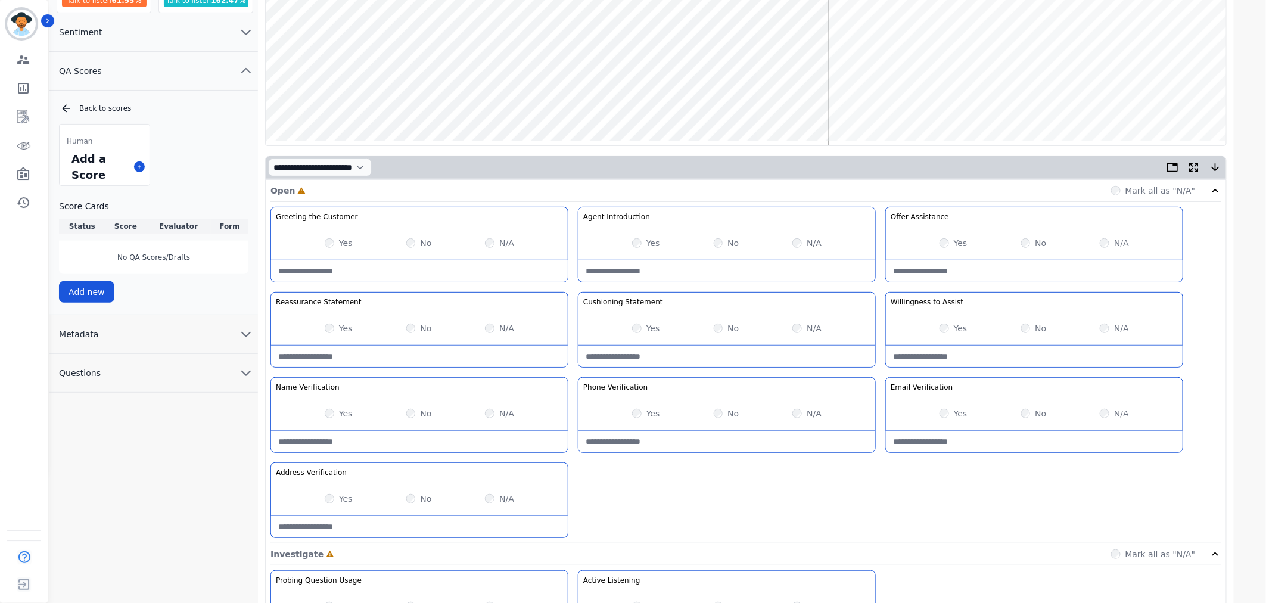
scroll to position [132, 0]
click at [650, 413] on label "Yes" at bounding box center [653, 413] width 14 height 12
click at [343, 499] on label "Yes" at bounding box center [346, 498] width 14 height 12
click at [420, 414] on label "No" at bounding box center [425, 413] width 11 height 12
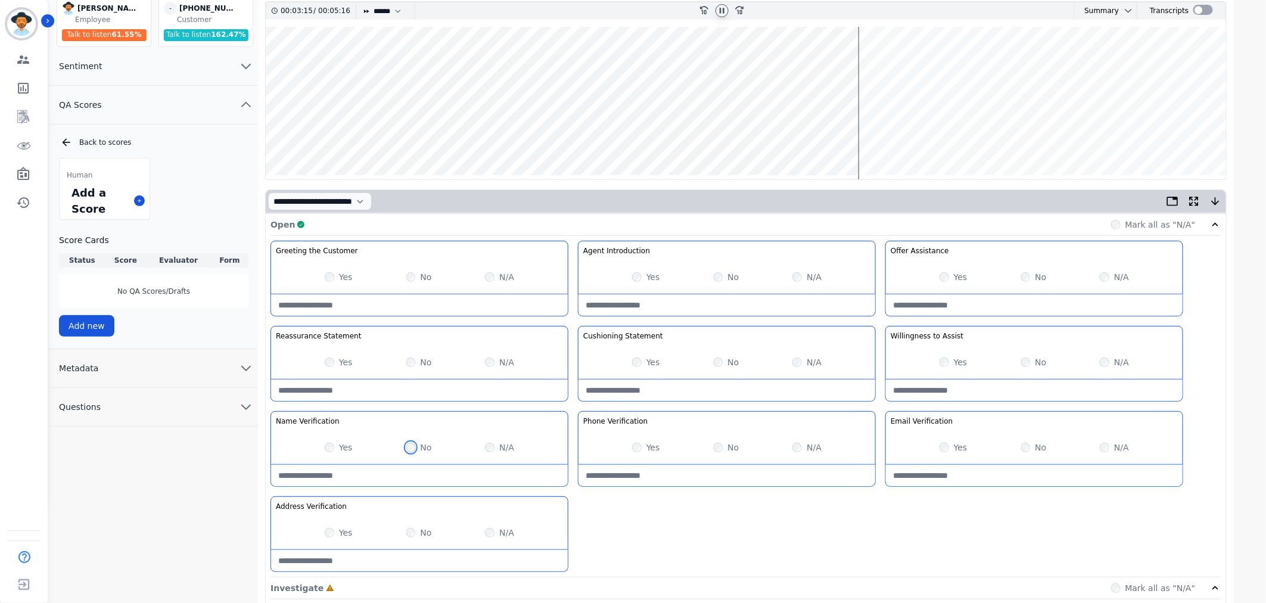
scroll to position [66, 0]
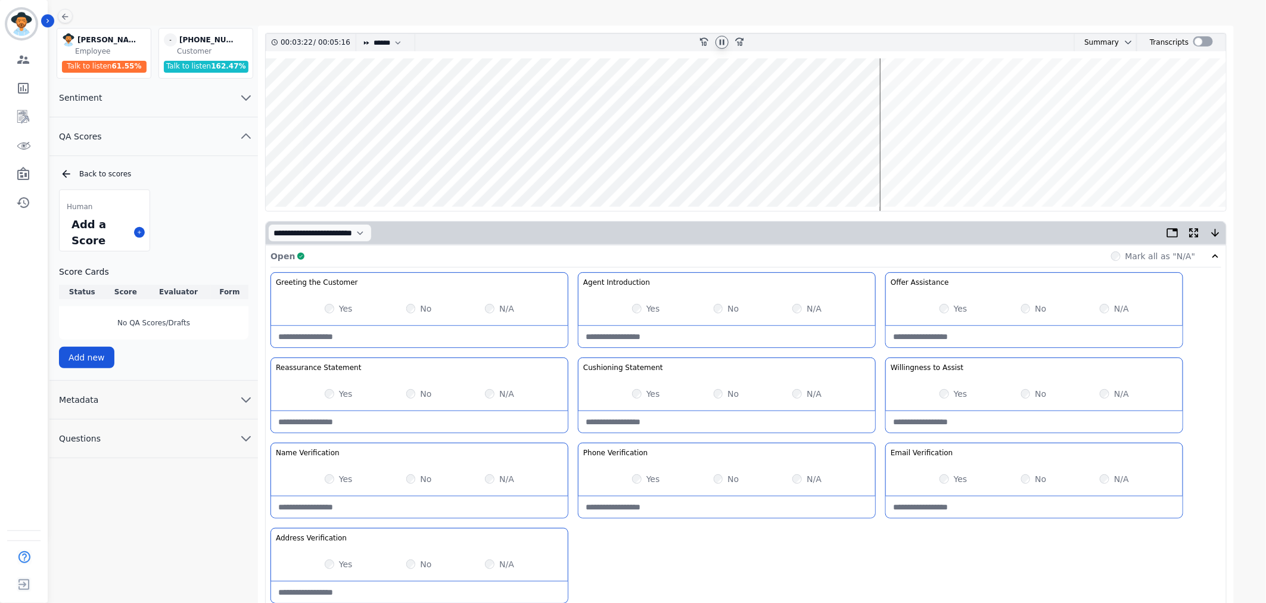
click at [899, 169] on wave at bounding box center [746, 134] width 961 height 153
click at [915, 170] on wave at bounding box center [746, 134] width 961 height 153
click at [945, 172] on wave at bounding box center [746, 134] width 961 height 153
click at [817, 540] on div "Greeting the Customer Welcome is where we quickly greet our customer as a known…" at bounding box center [746, 440] width 951 height 337
click at [999, 170] on wave at bounding box center [746, 134] width 961 height 153
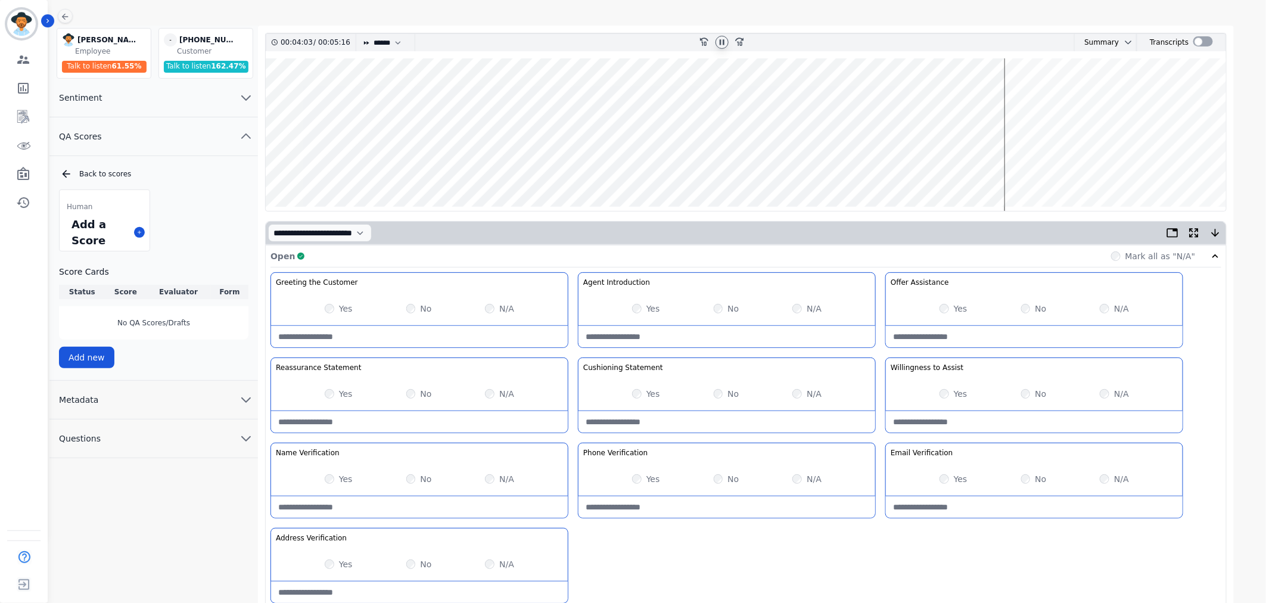
click at [1020, 170] on wave at bounding box center [746, 134] width 961 height 153
click at [1049, 170] on wave at bounding box center [746, 134] width 961 height 153
click at [162, 401] on button "Metadata" at bounding box center [153, 400] width 209 height 39
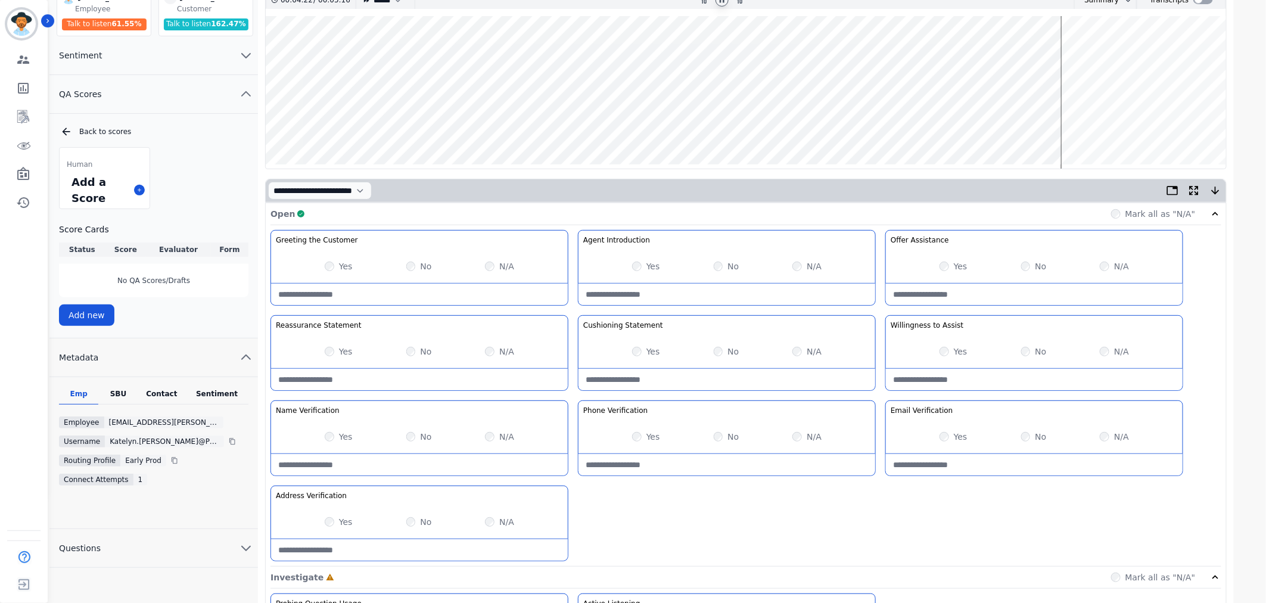
scroll to position [132, 0]
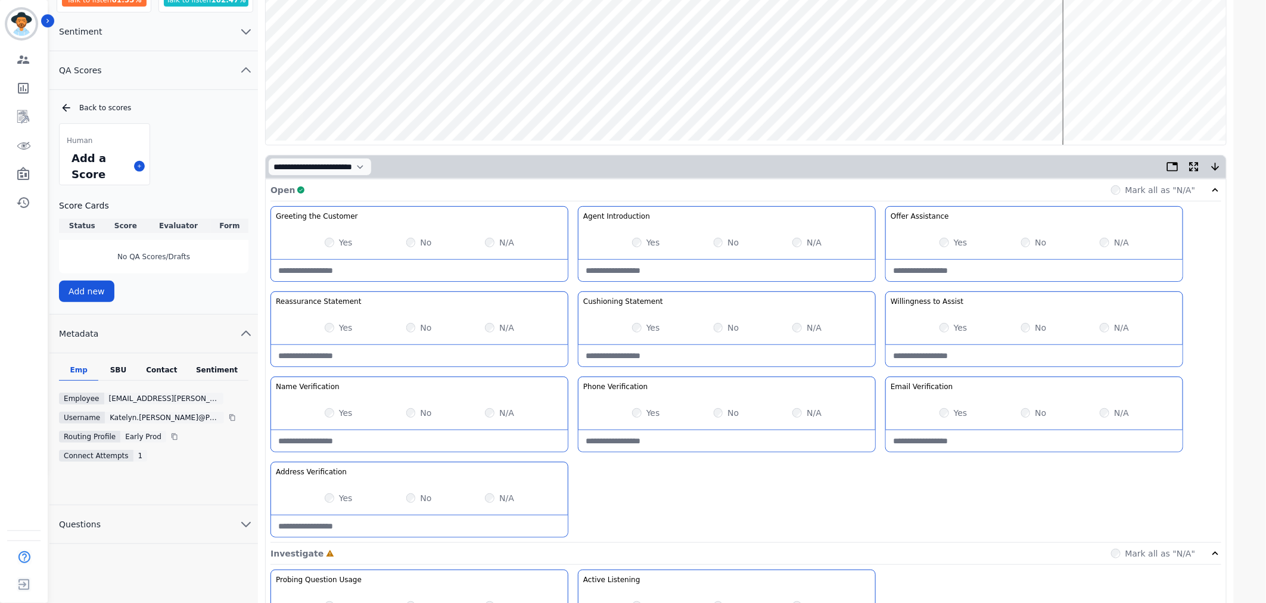
click at [171, 369] on div "Contact" at bounding box center [162, 372] width 48 height 15
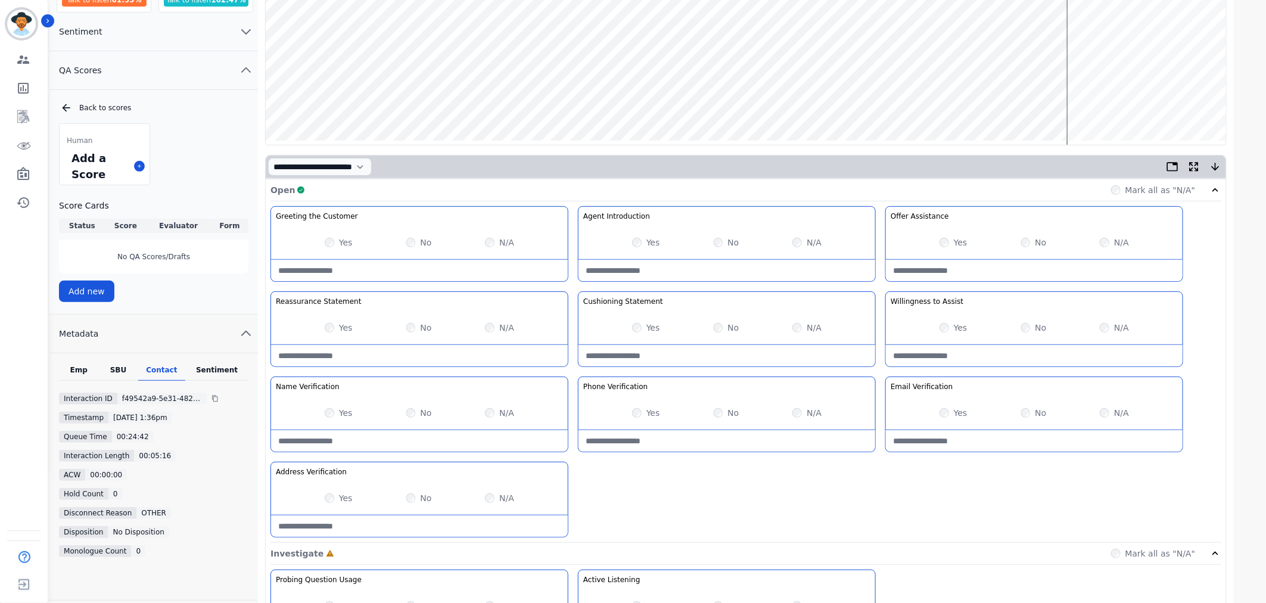
click at [209, 366] on div "Sentiment" at bounding box center [216, 372] width 63 height 15
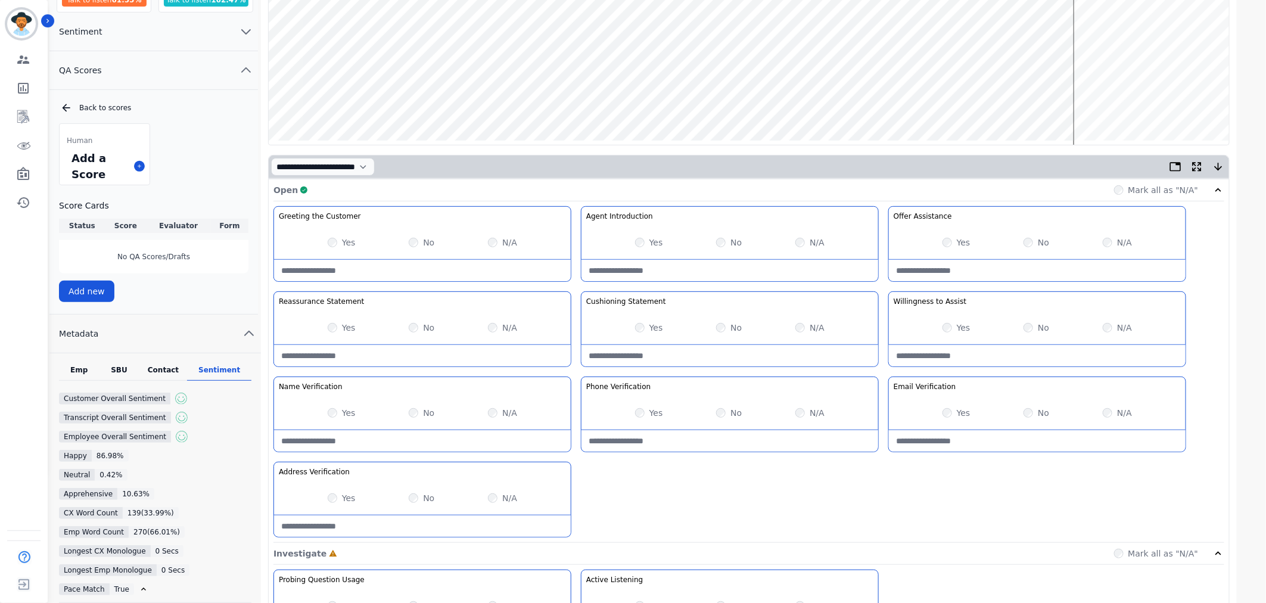
click at [116, 368] on div "SBU" at bounding box center [119, 372] width 40 height 15
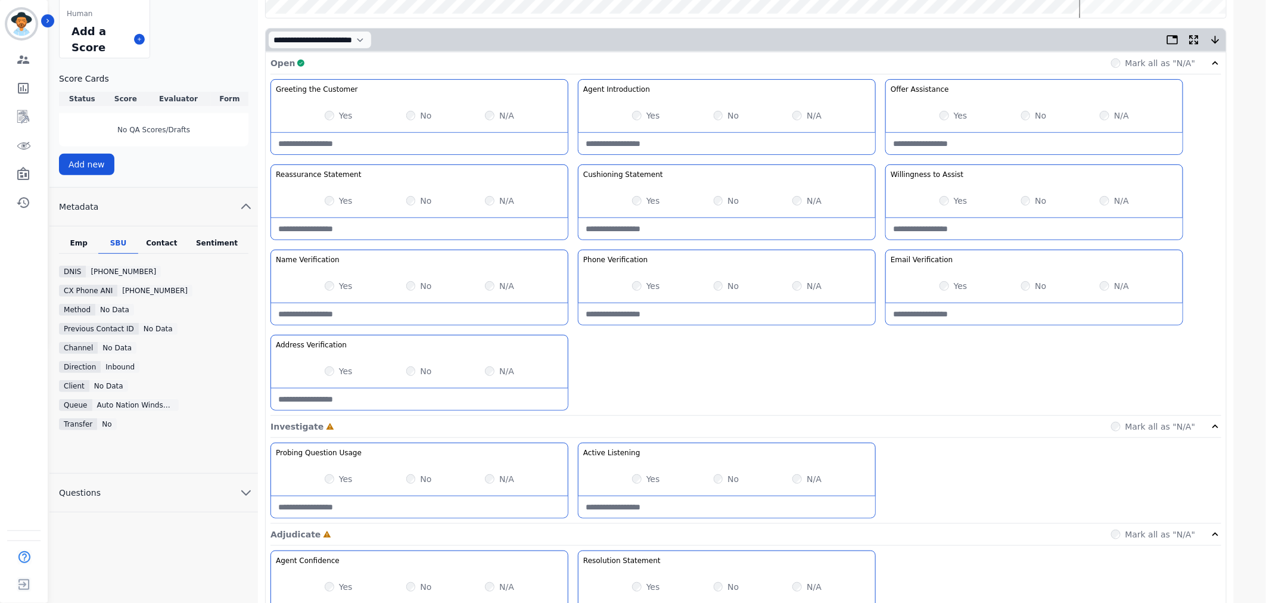
scroll to position [265, 0]
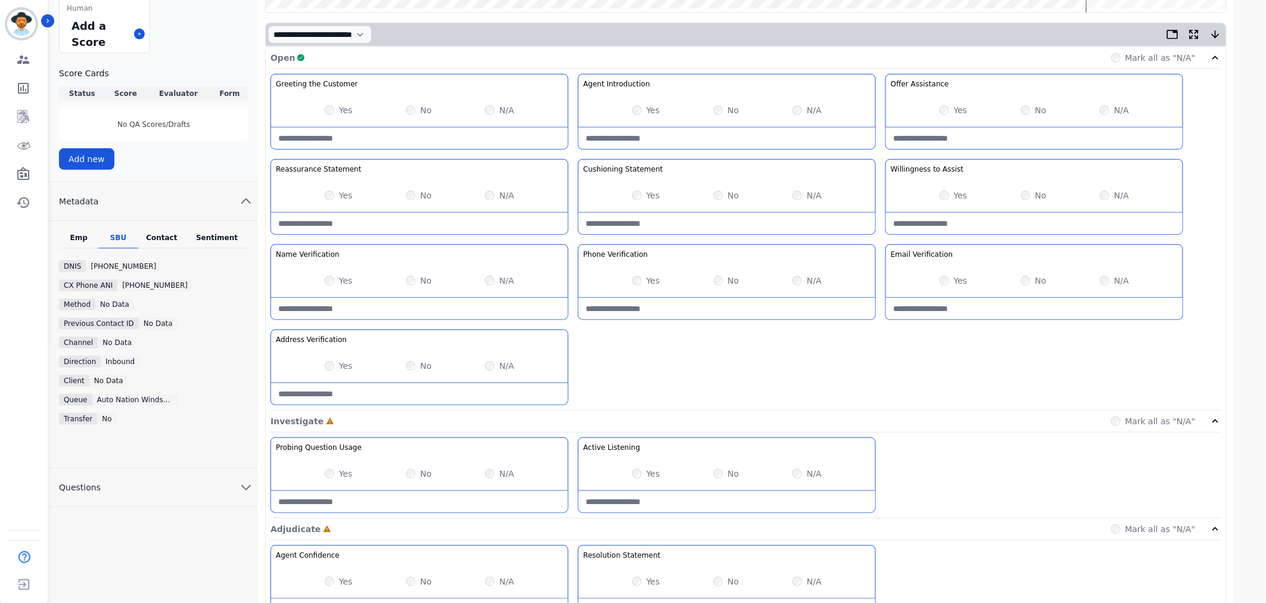
click at [84, 240] on div "Emp" at bounding box center [78, 240] width 39 height 15
click at [114, 237] on div "SBU" at bounding box center [117, 240] width 39 height 15
click at [139, 235] on div "Contact" at bounding box center [162, 240] width 48 height 15
click at [222, 234] on div "Sentiment" at bounding box center [216, 240] width 63 height 15
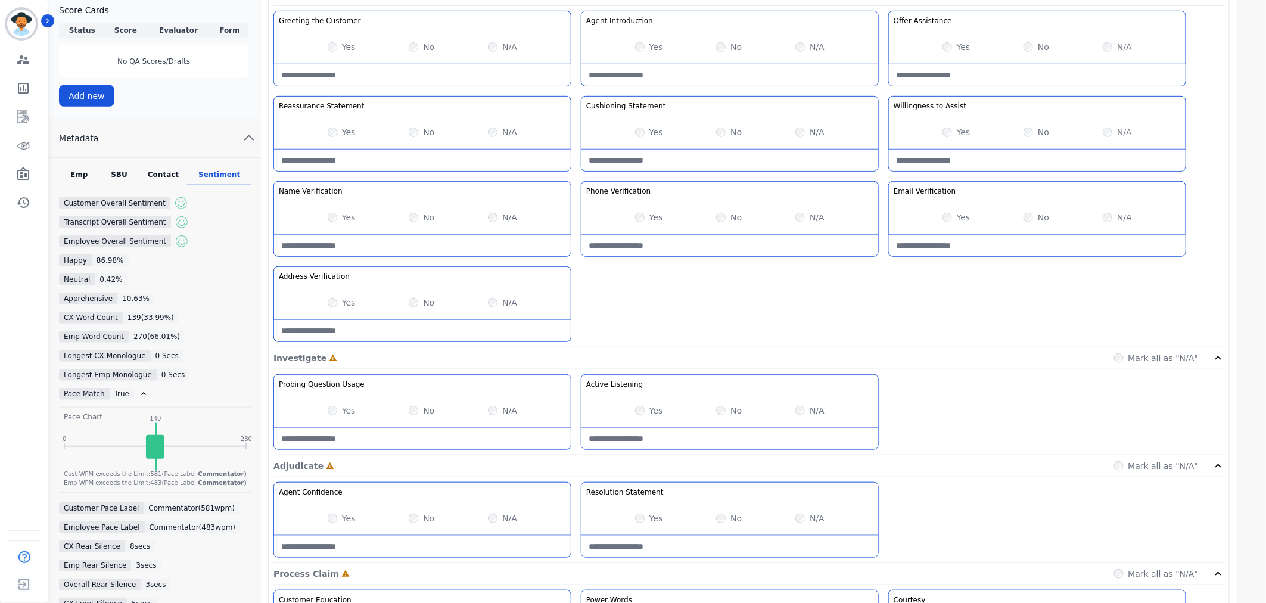
scroll to position [331, 0]
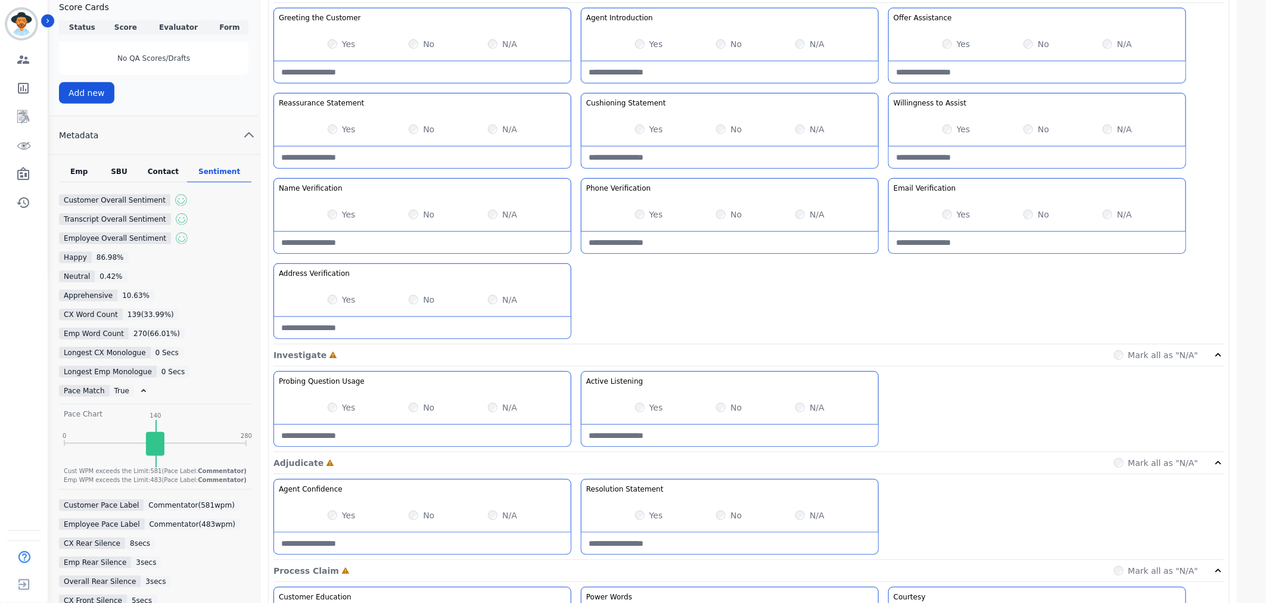
click at [342, 409] on label "Yes" at bounding box center [349, 408] width 14 height 12
click at [645, 408] on div "Yes" at bounding box center [649, 408] width 28 height 12
click at [641, 513] on div "Yes" at bounding box center [649, 515] width 28 height 12
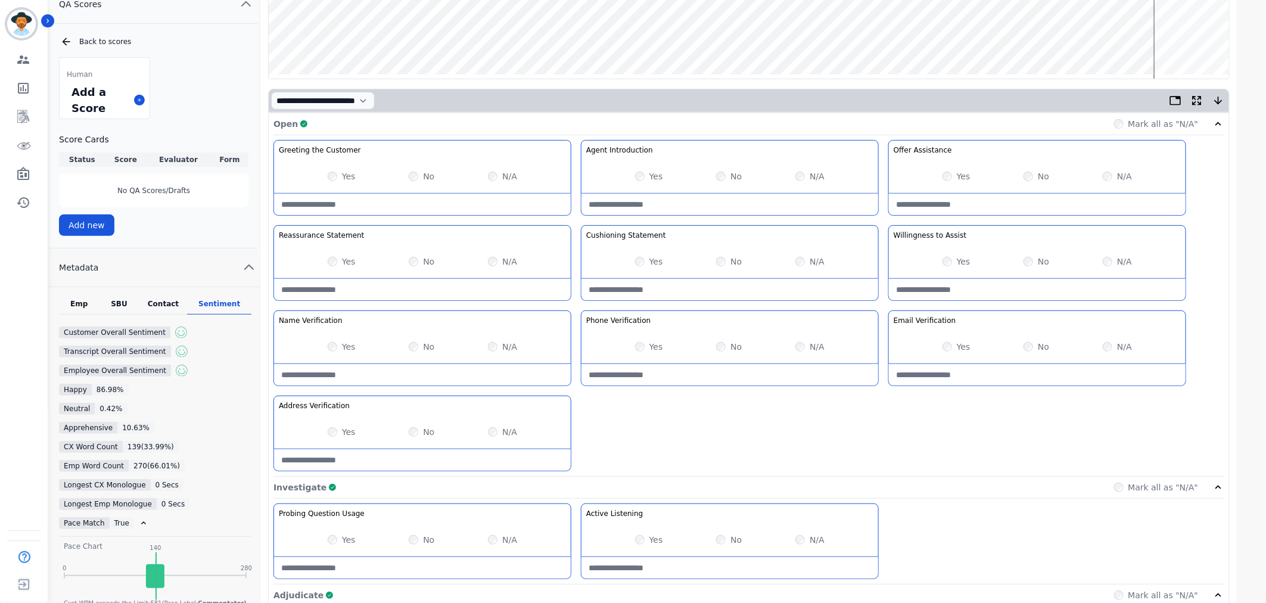
click at [246, 258] on button "Metadata" at bounding box center [155, 267] width 212 height 39
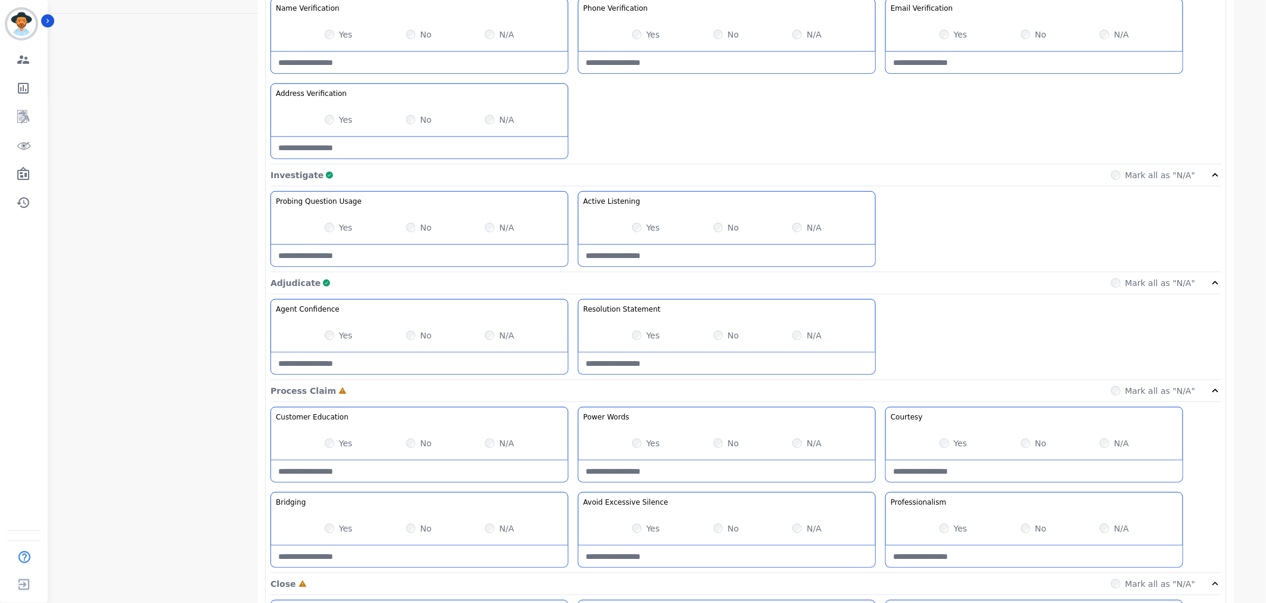
scroll to position [529, 0]
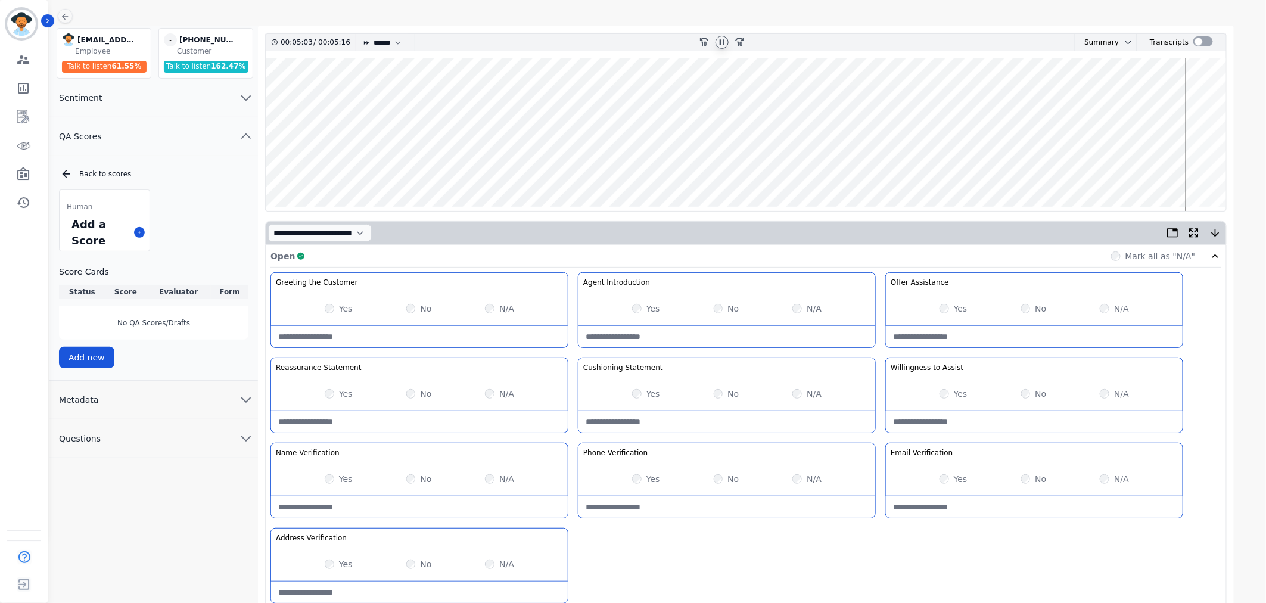
click at [233, 405] on button "Metadata" at bounding box center [153, 400] width 209 height 39
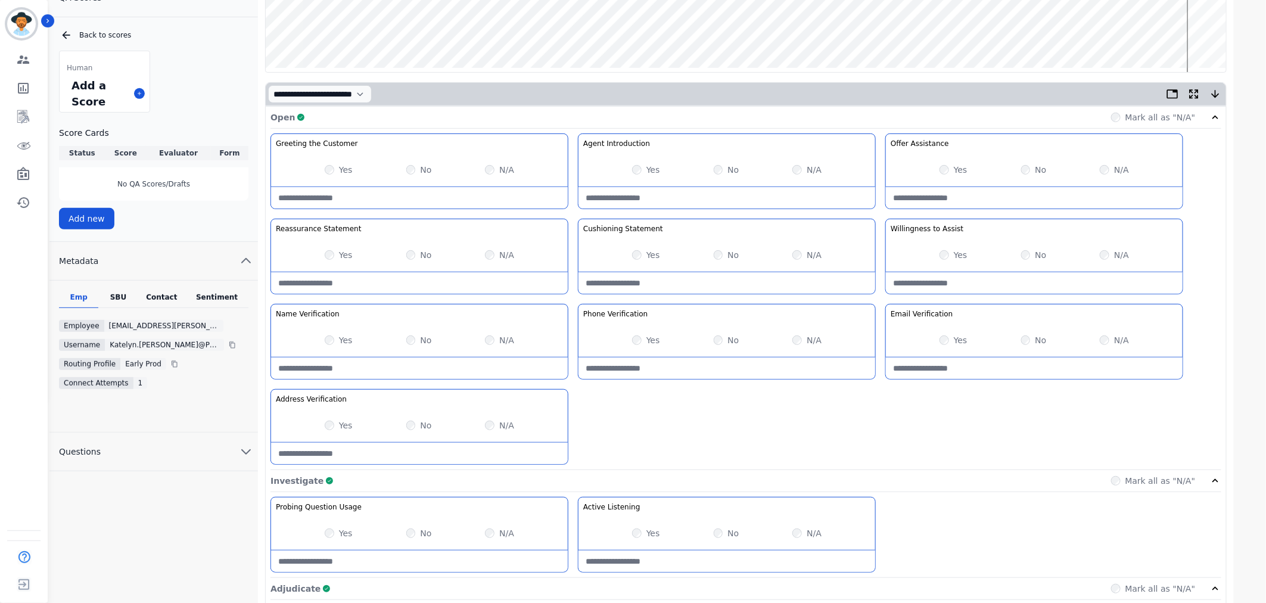
scroll to position [331, 0]
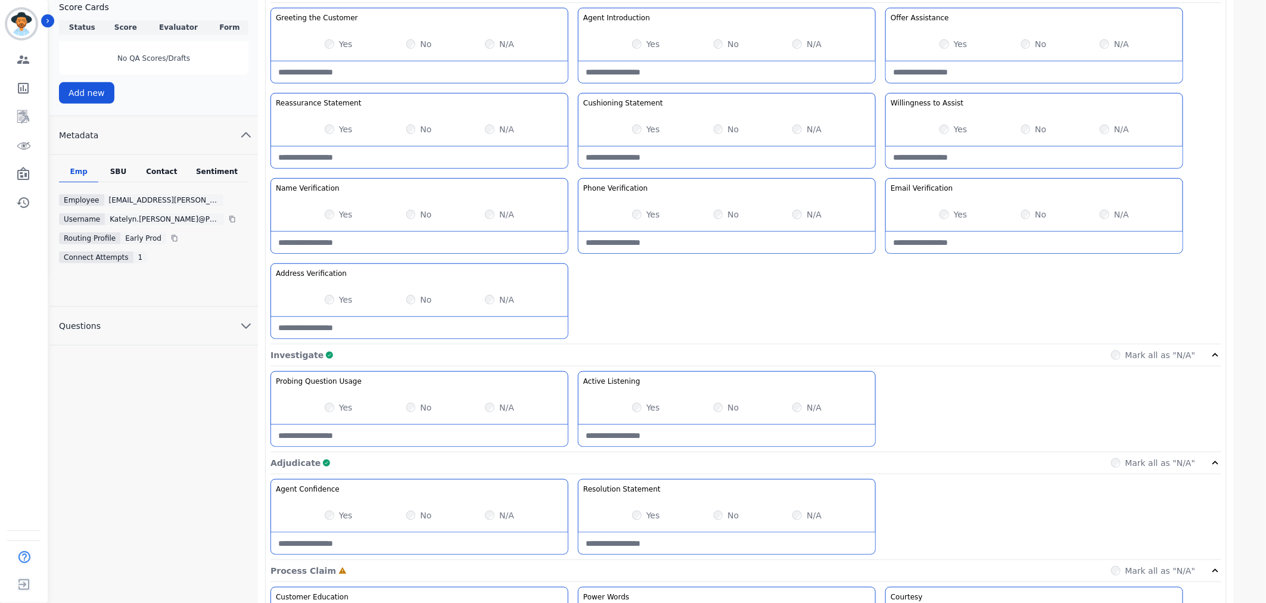
click at [115, 171] on div "SBU" at bounding box center [117, 174] width 39 height 15
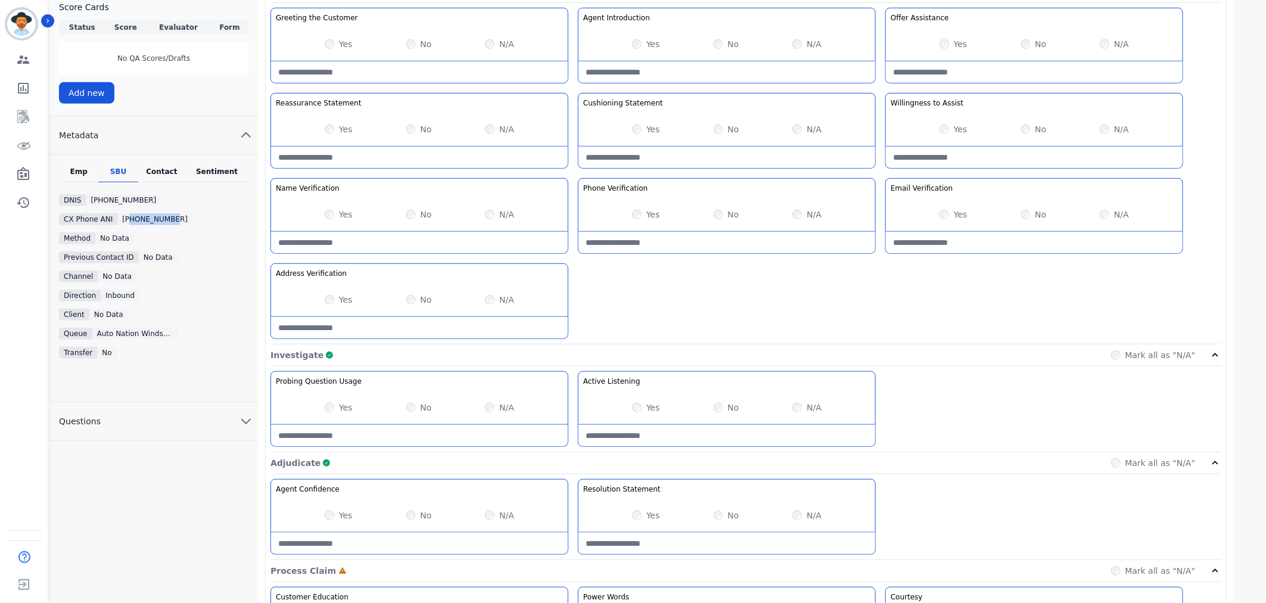
drag, startPoint x: 165, startPoint y: 222, endPoint x: 125, endPoint y: 222, distance: 39.9
click at [125, 222] on div "+13467190667" at bounding box center [154, 219] width 75 height 12
copy div "3467190667"
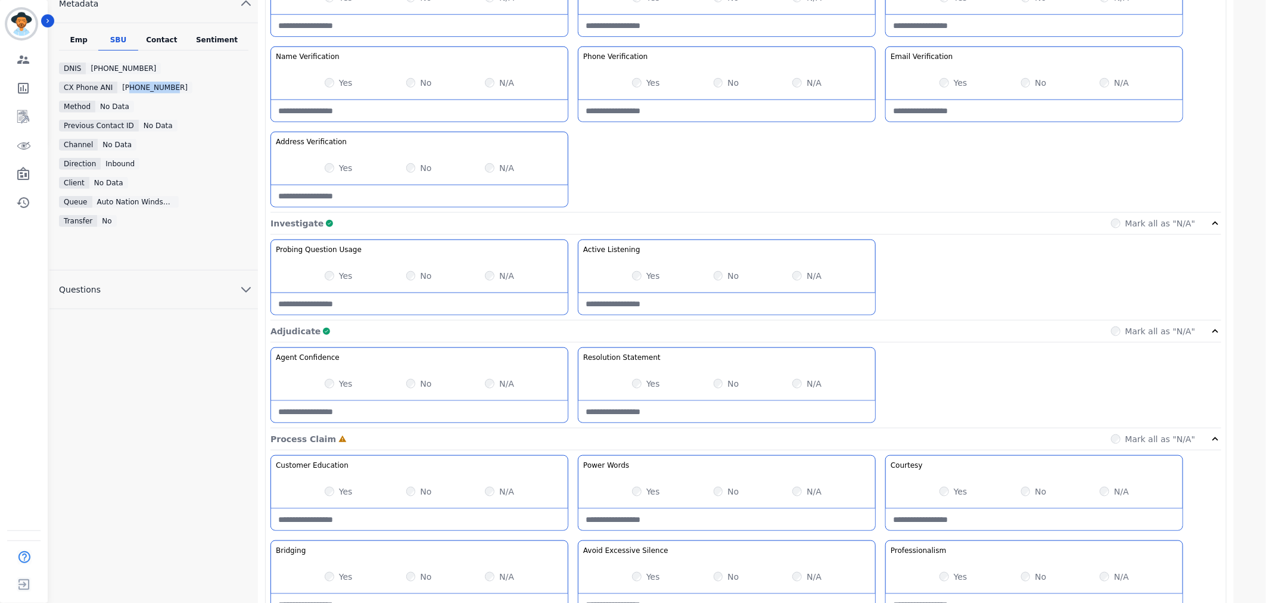
scroll to position [463, 0]
click at [687, 409] on Statement-note at bounding box center [727, 410] width 297 height 21
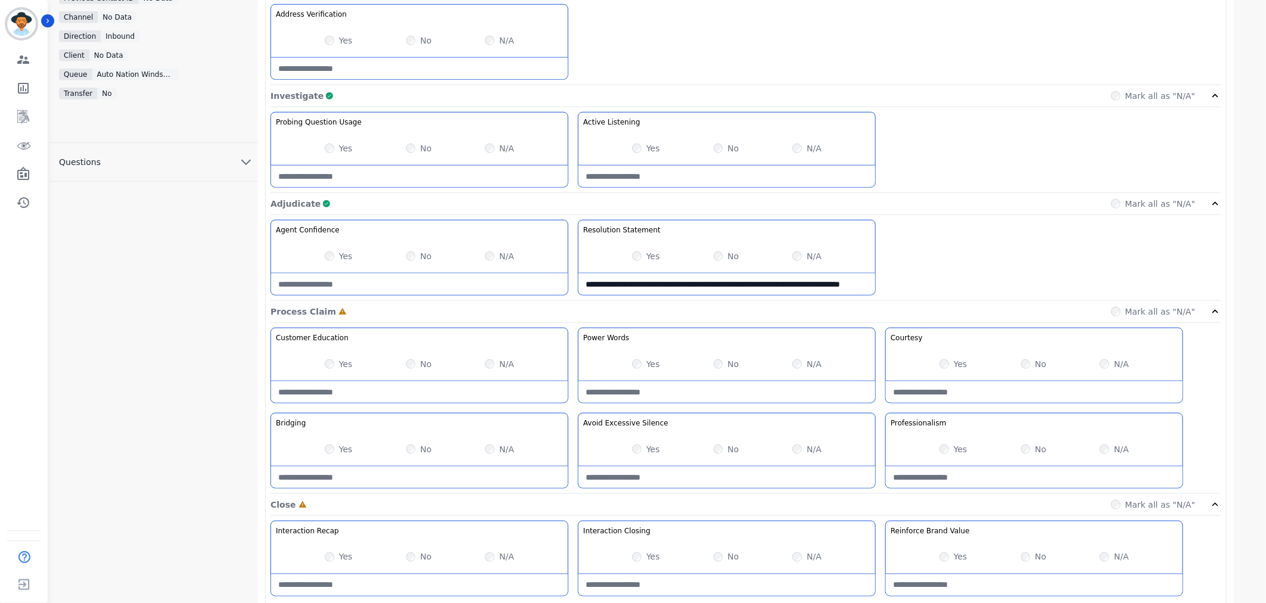
scroll to position [596, 0]
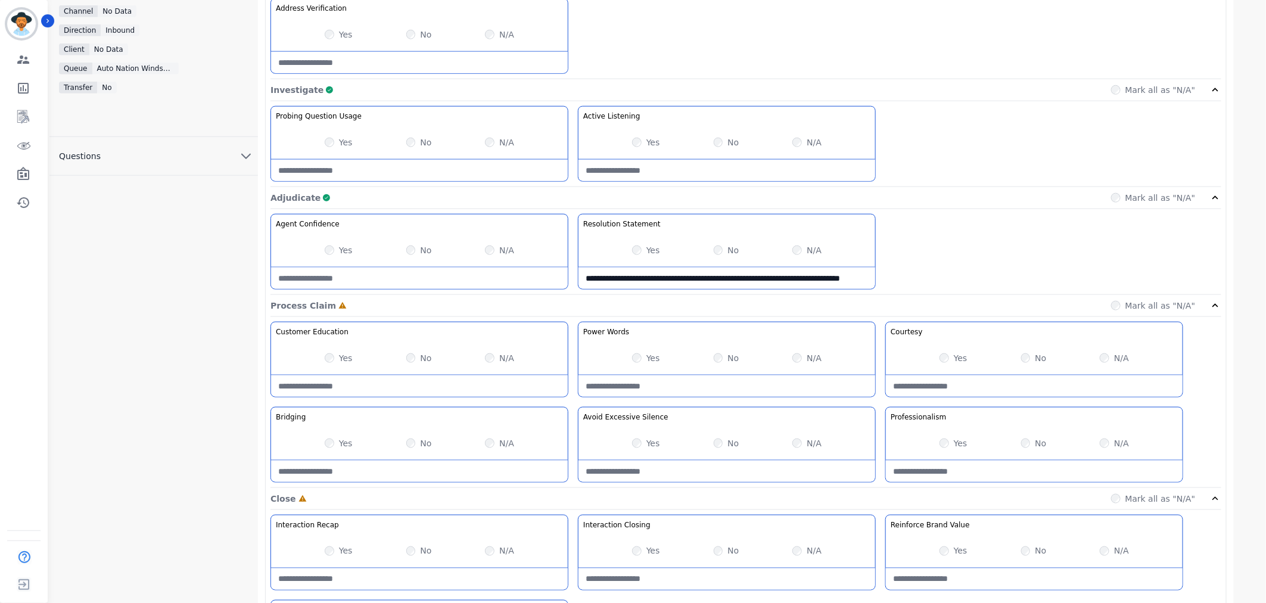
type Statement-note "**********"
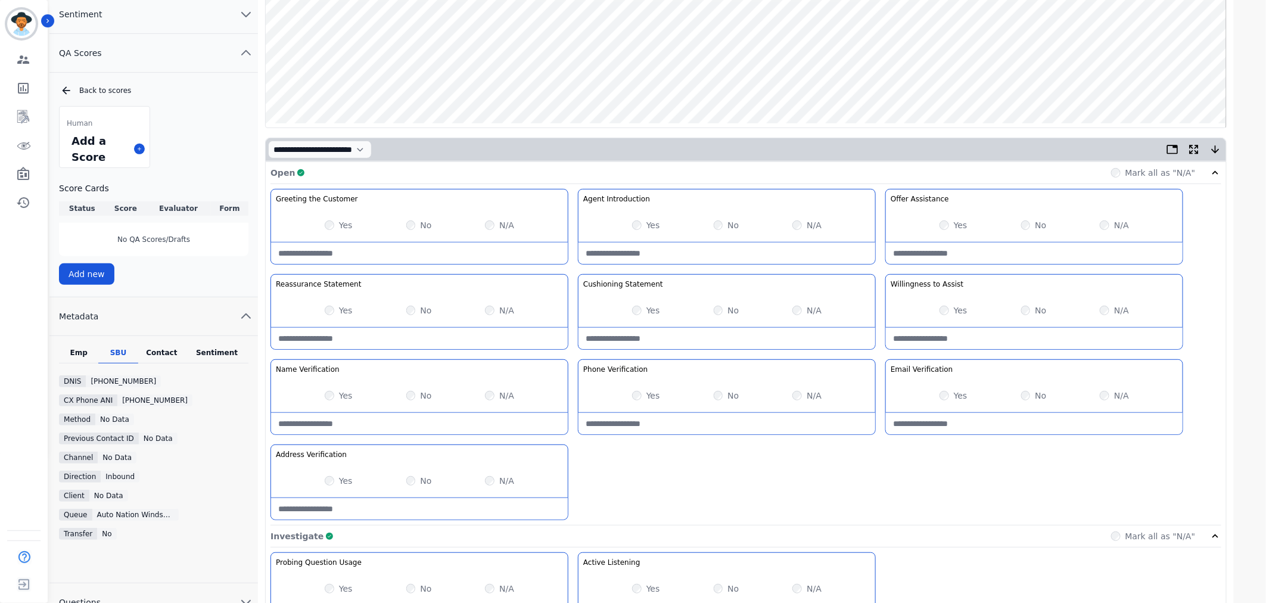
scroll to position [54, 0]
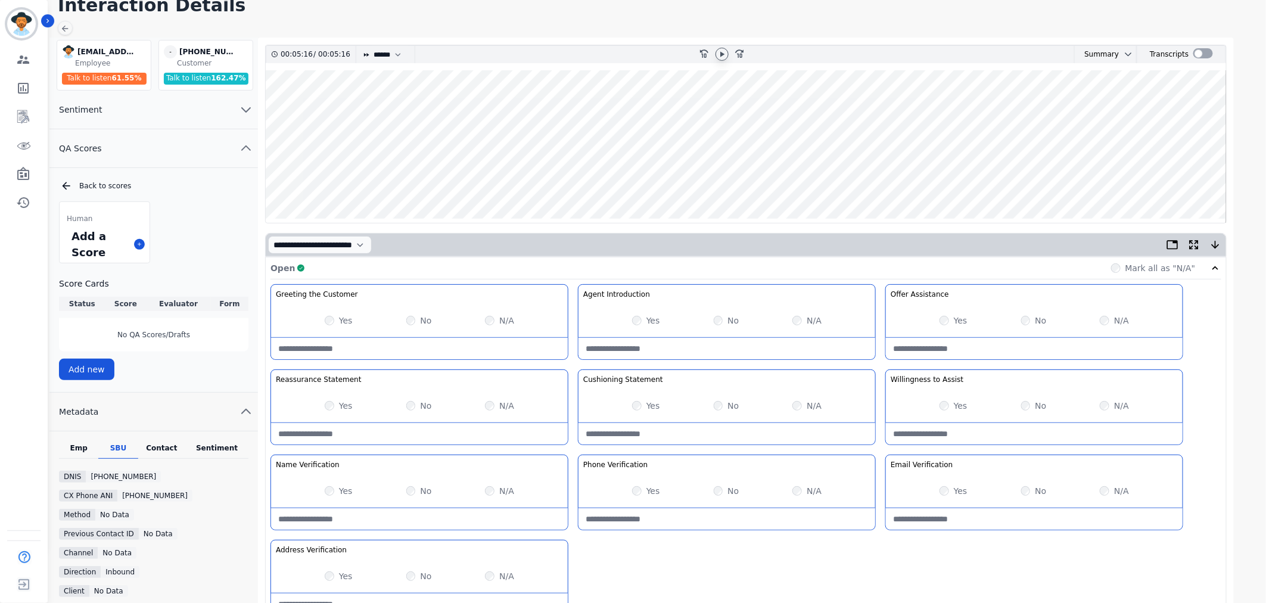
click at [1207, 179] on wave at bounding box center [746, 146] width 961 height 153
click at [721, 51] on icon at bounding box center [722, 54] width 10 height 10
click at [1201, 183] on wave at bounding box center [746, 146] width 961 height 153
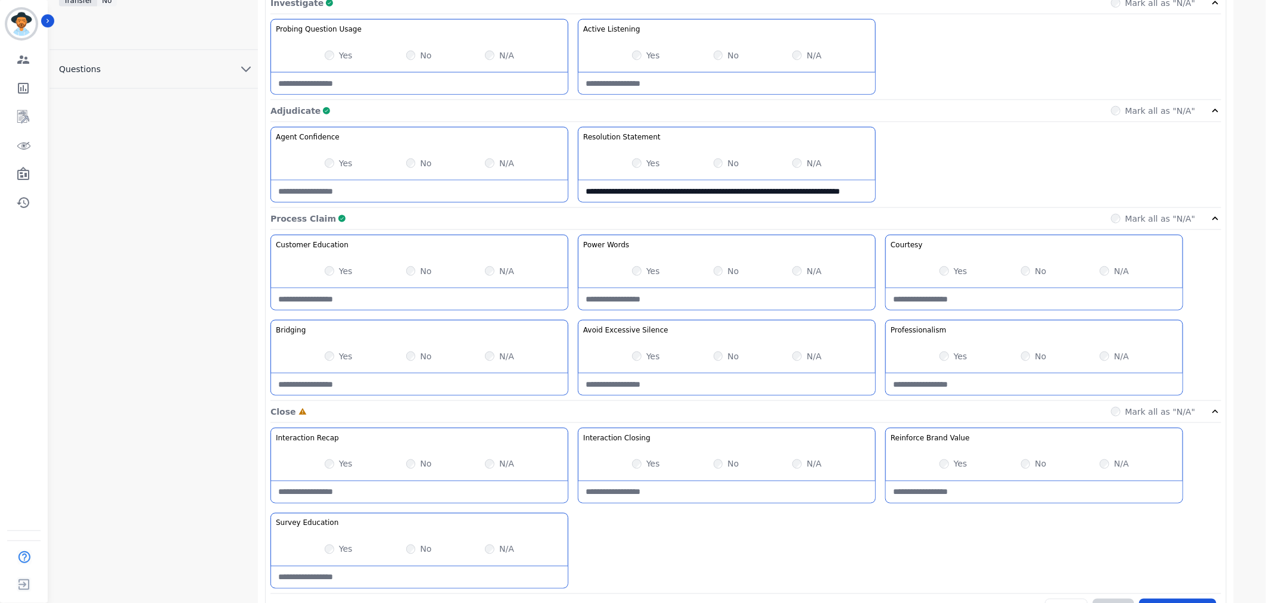
scroll to position [716, 0]
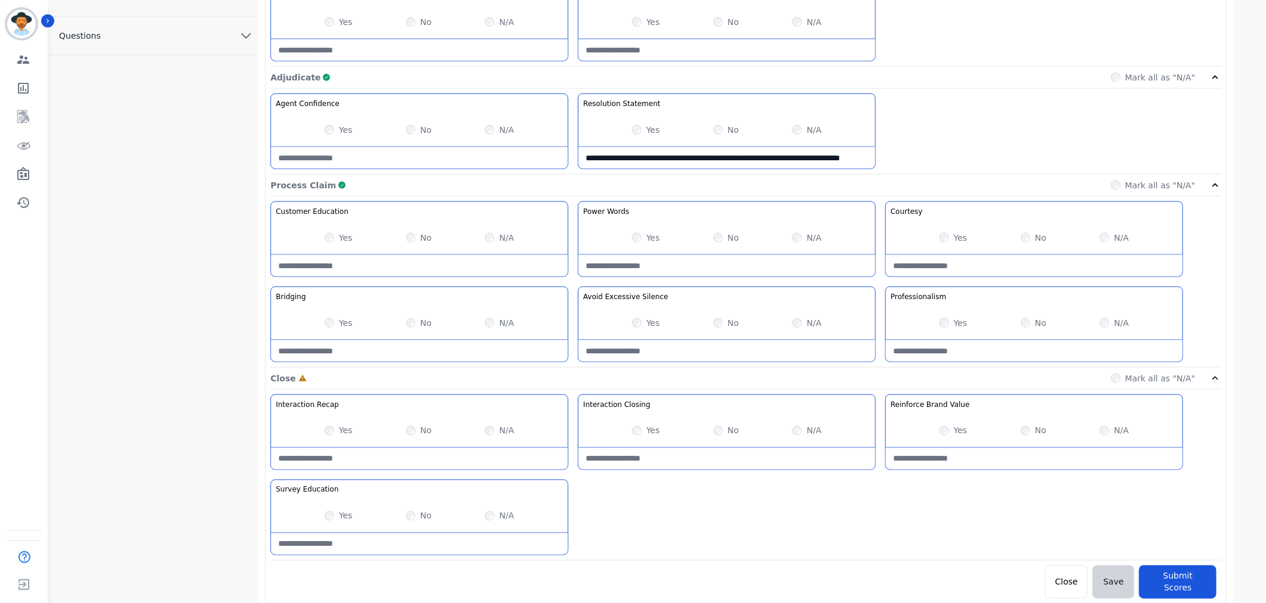
click at [403, 512] on div "Yes No N/A" at bounding box center [419, 515] width 297 height 33
click at [1176, 582] on button "Submit Scores" at bounding box center [1177, 581] width 77 height 33
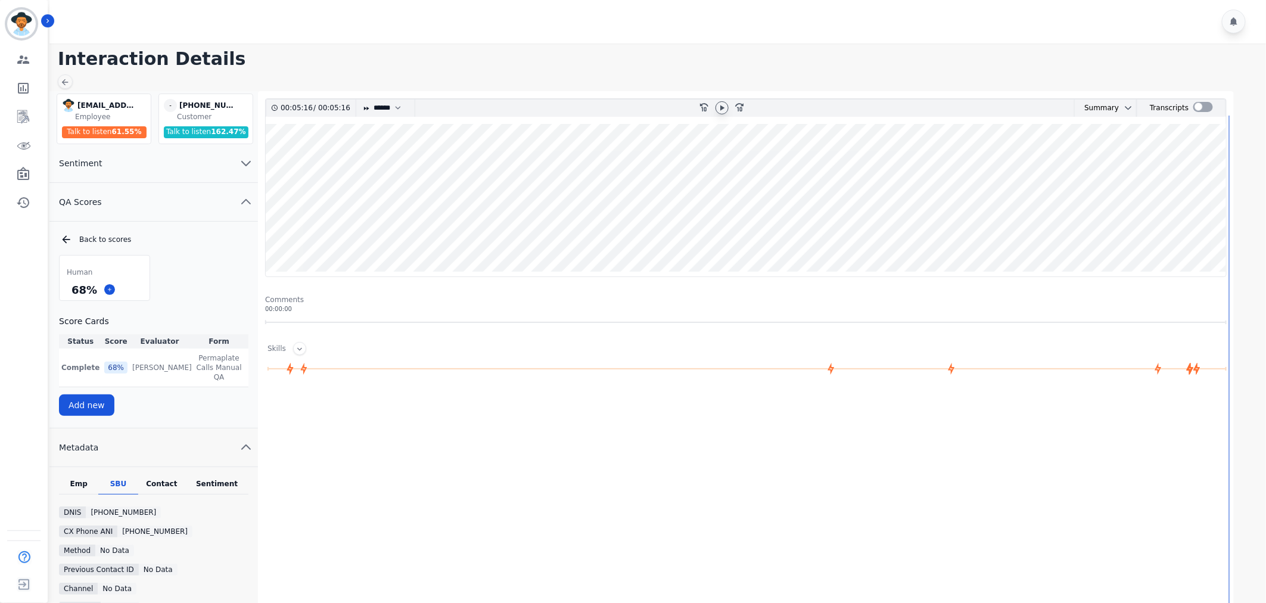
scroll to position [0, 0]
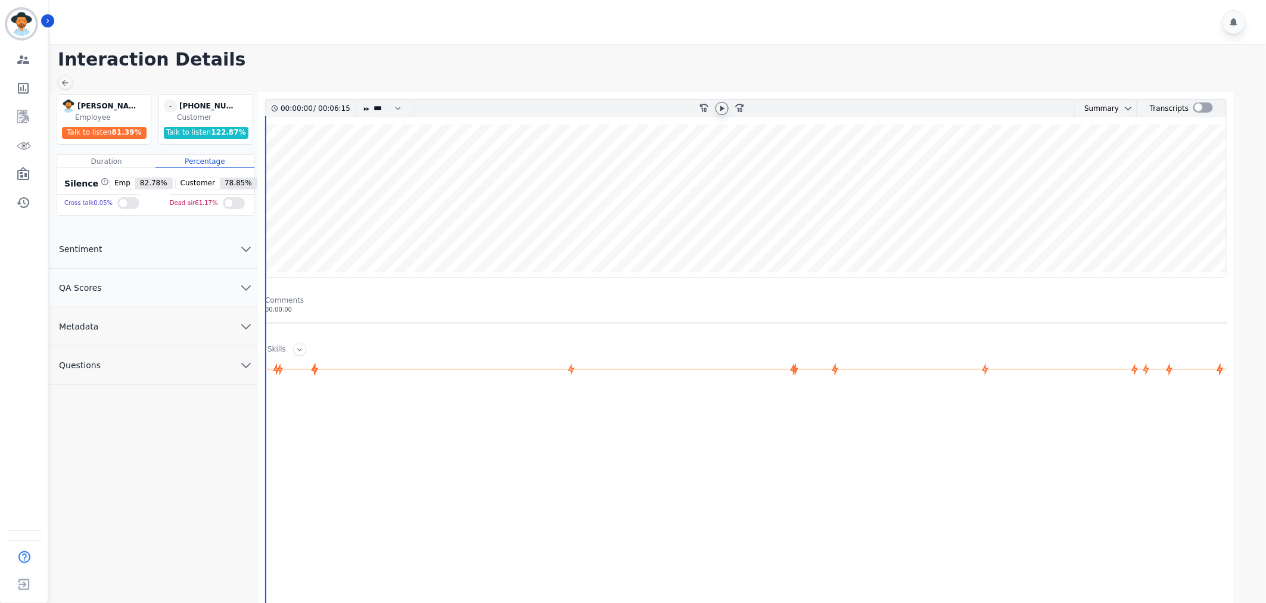
click at [716, 106] on div at bounding box center [722, 108] width 13 height 13
click at [397, 105] on select "* * * **** * *** * ****" at bounding box center [390, 108] width 36 height 17
select select "****"
click at [372, 100] on select "* * * **** * *** * ****" at bounding box center [390, 108] width 36 height 17
click at [217, 287] on button "QA Scores" at bounding box center [153, 288] width 209 height 39
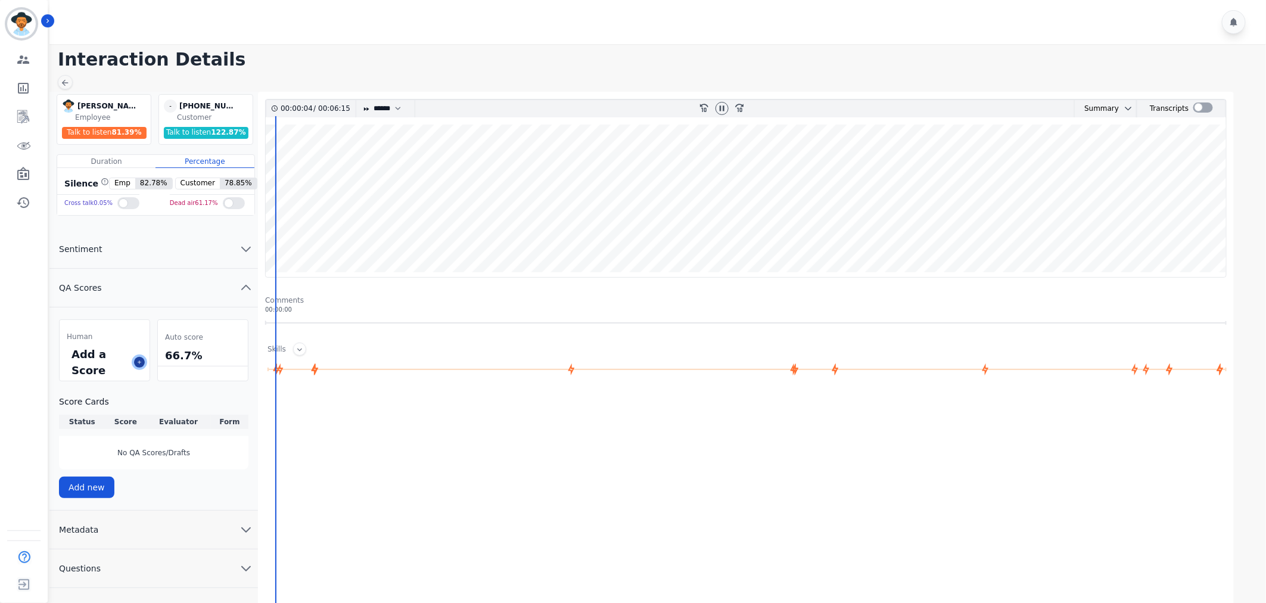
click at [142, 360] on icon at bounding box center [139, 362] width 6 height 6
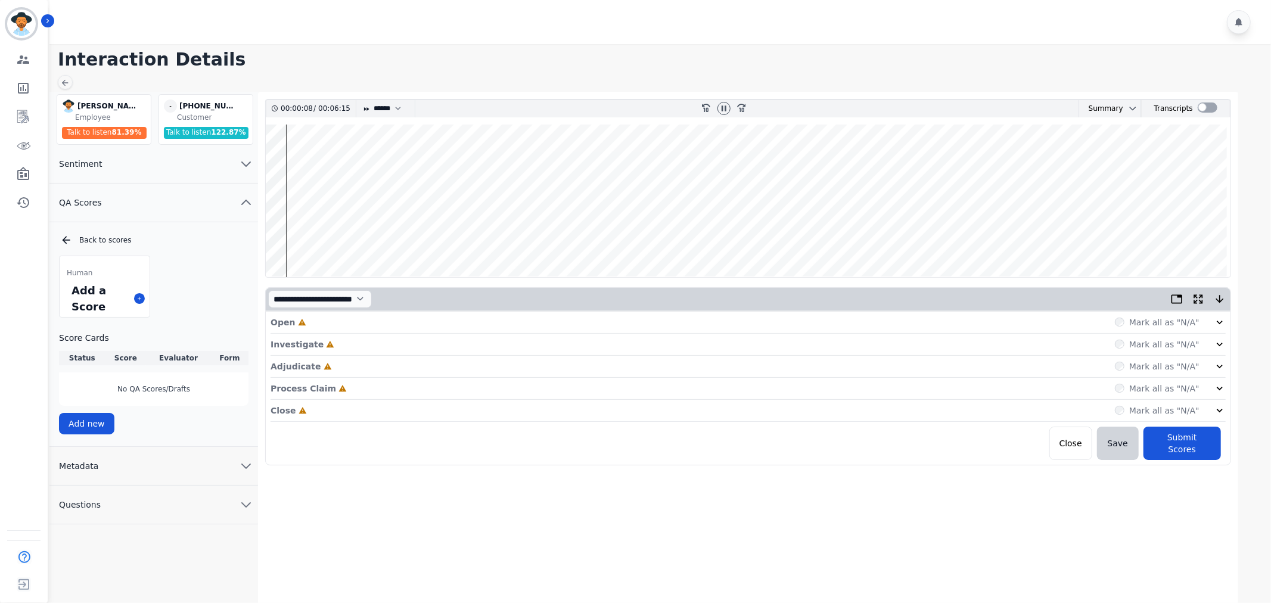
click at [1226, 321] on div "Open Incomplete Mark all as "N/A" Investigate Incomplete Mark all as "N/A" Adju…" at bounding box center [748, 386] width 965 height 148
click at [1220, 322] on icon at bounding box center [1220, 322] width 12 height 12
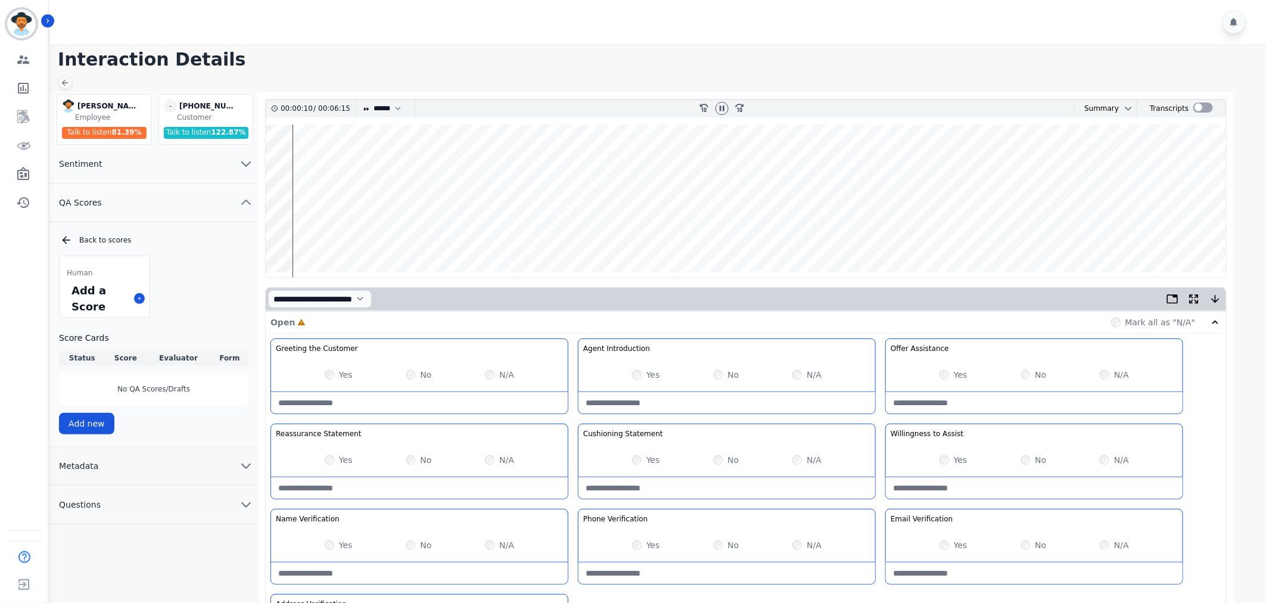
click at [649, 377] on label "Yes" at bounding box center [653, 375] width 14 height 12
click at [949, 378] on div "Yes" at bounding box center [954, 375] width 28 height 12
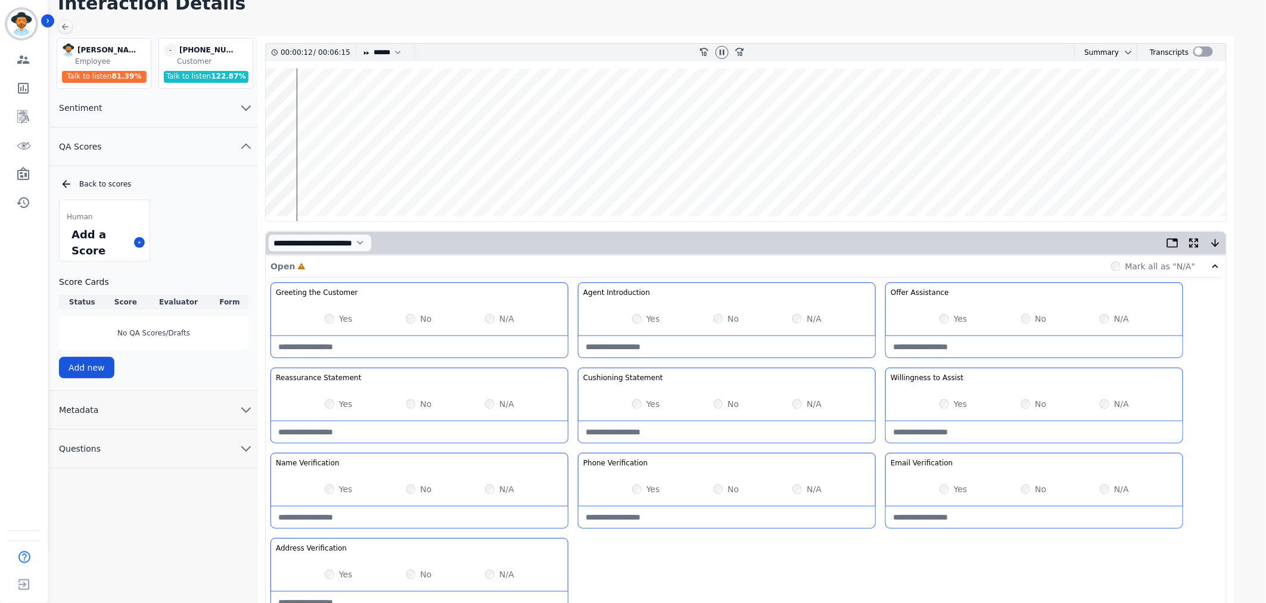
scroll to position [132, 0]
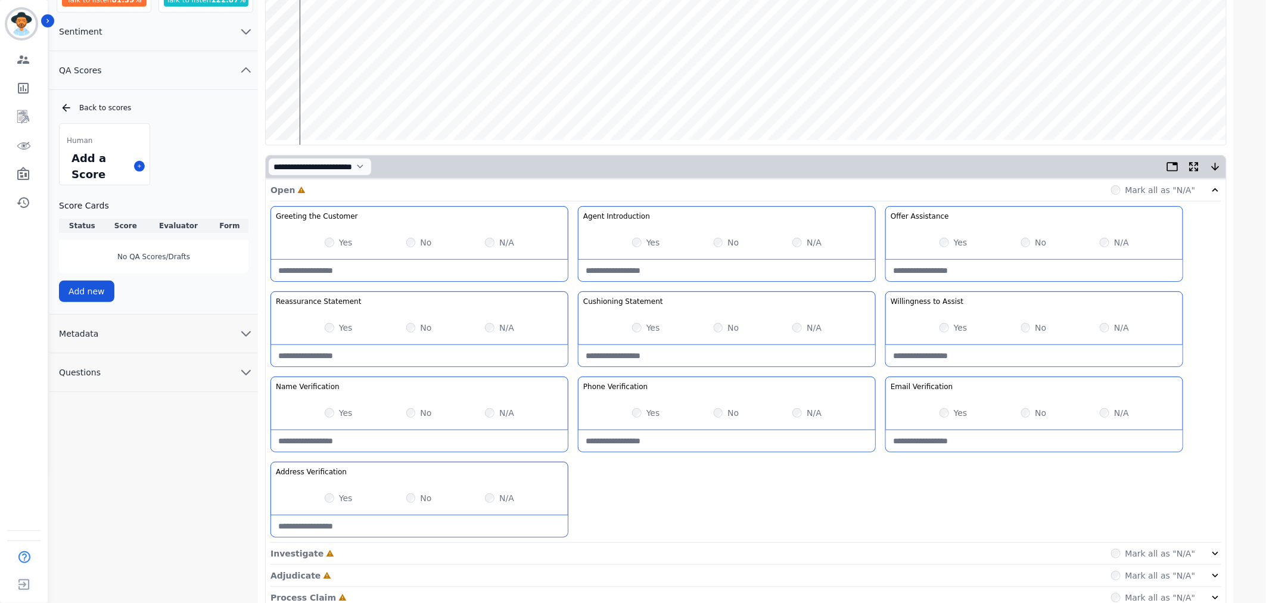
click at [952, 237] on div "Yes No N/A" at bounding box center [1034, 242] width 297 height 33
click at [950, 242] on div "Yes" at bounding box center [954, 243] width 28 height 12
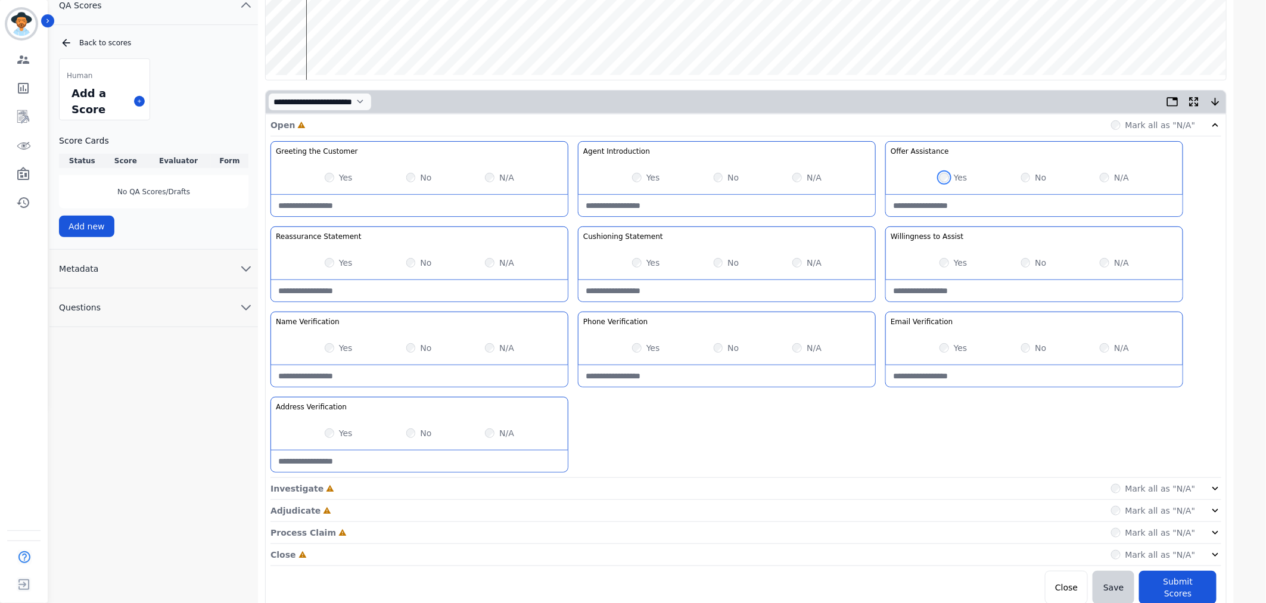
scroll to position [201, 0]
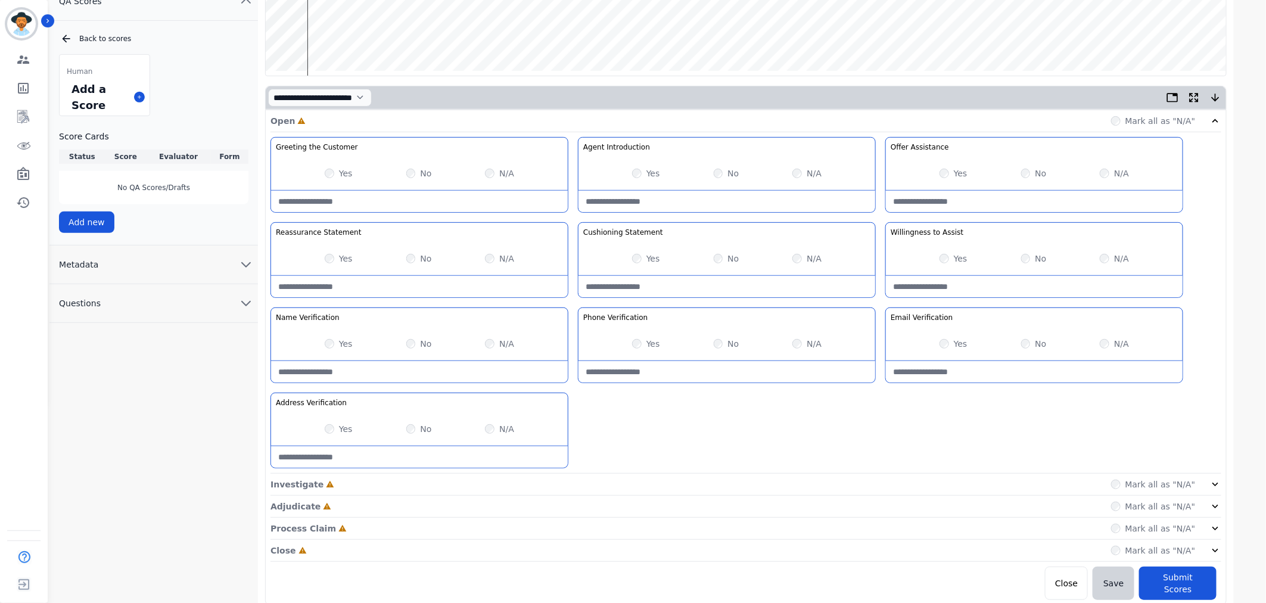
click at [1219, 483] on icon at bounding box center [1216, 484] width 12 height 12
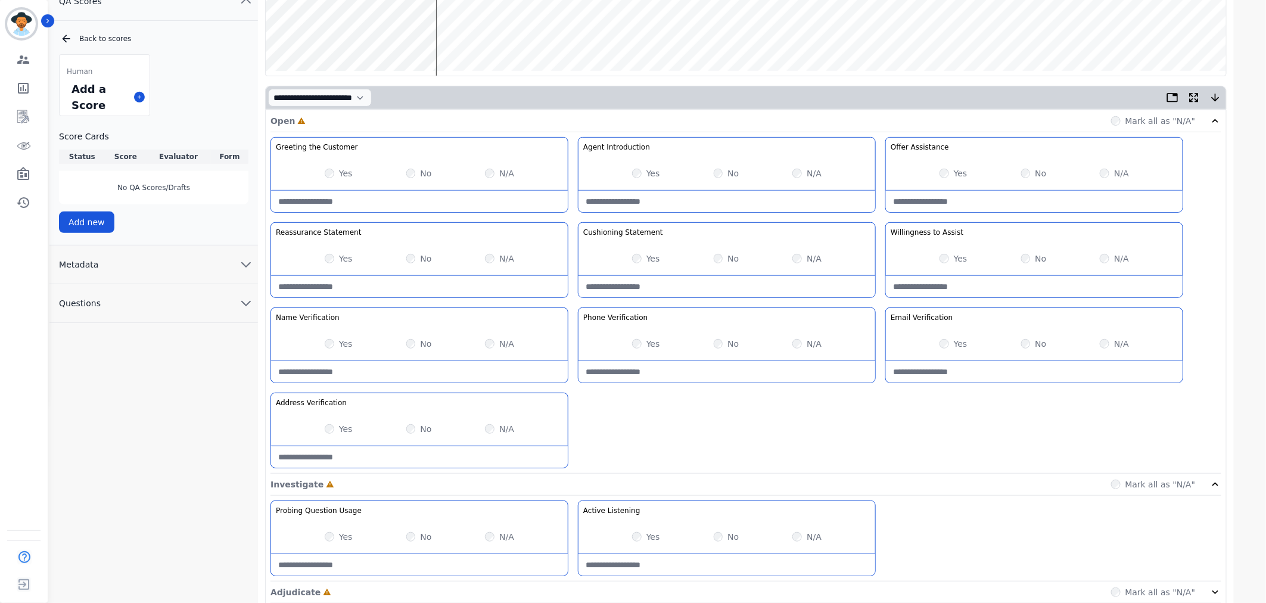
click at [640, 340] on div "Yes" at bounding box center [646, 344] width 28 height 12
click at [340, 426] on label "Yes" at bounding box center [346, 429] width 14 height 12
click at [730, 260] on label "No" at bounding box center [733, 259] width 11 height 12
click at [335, 258] on div "Yes" at bounding box center [339, 259] width 28 height 12
click at [328, 253] on div "Yes" at bounding box center [339, 259] width 28 height 12
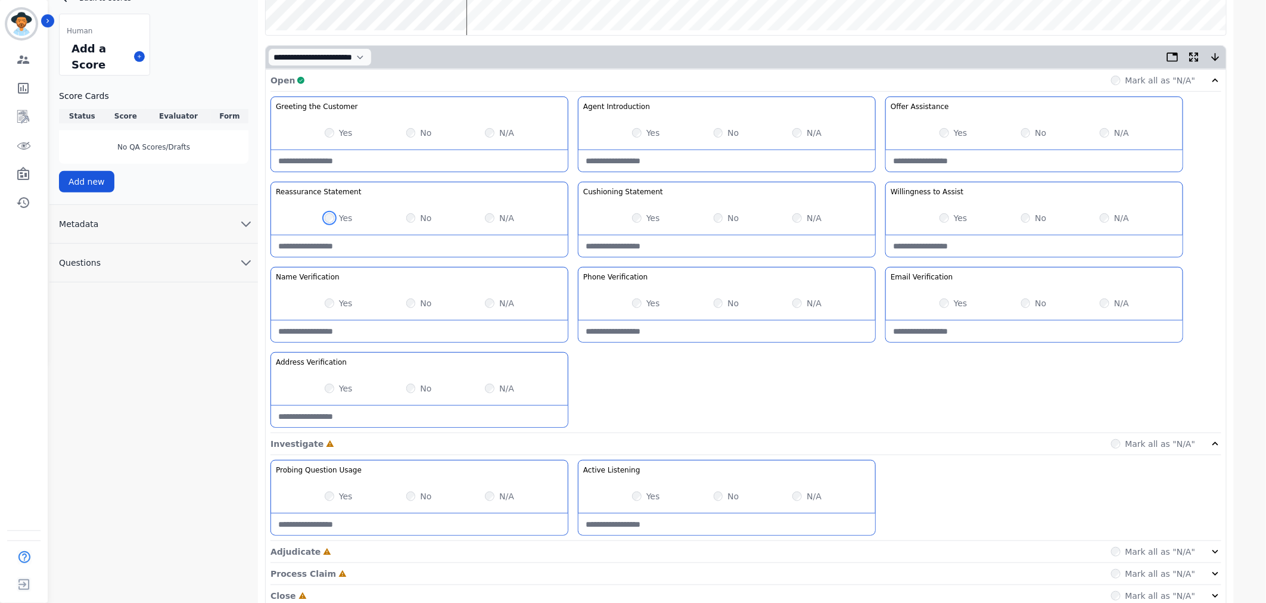
scroll to position [288, 0]
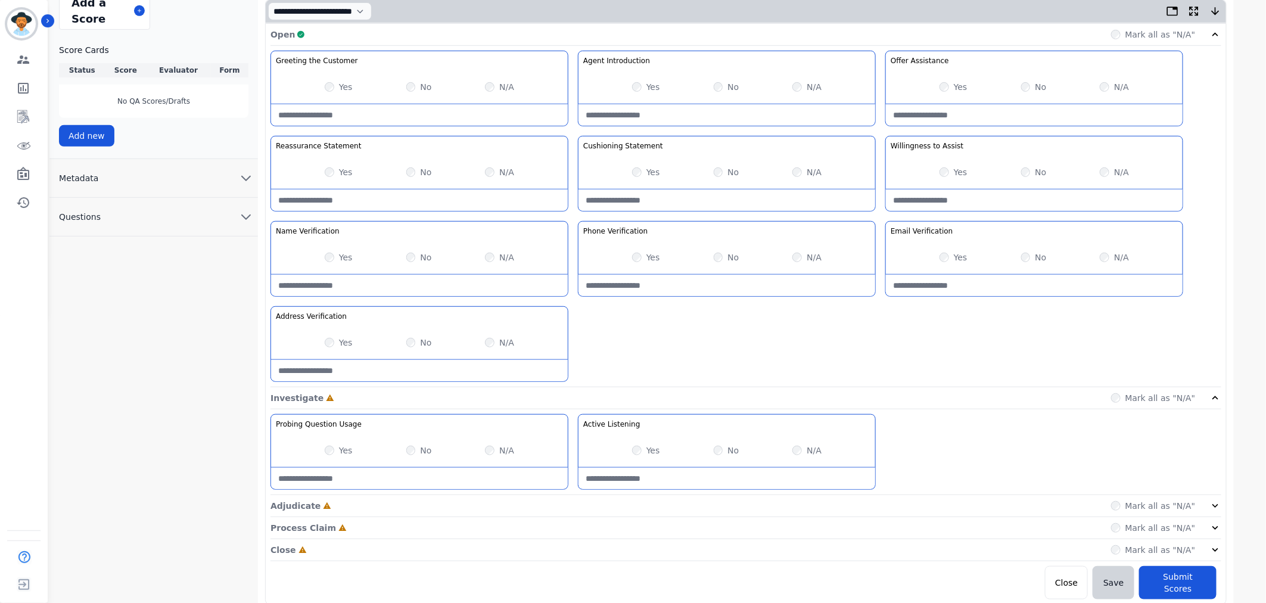
click at [1238, 287] on div "**********" at bounding box center [659, 230] width 1220 height 853
click at [1217, 508] on icon at bounding box center [1216, 506] width 12 height 12
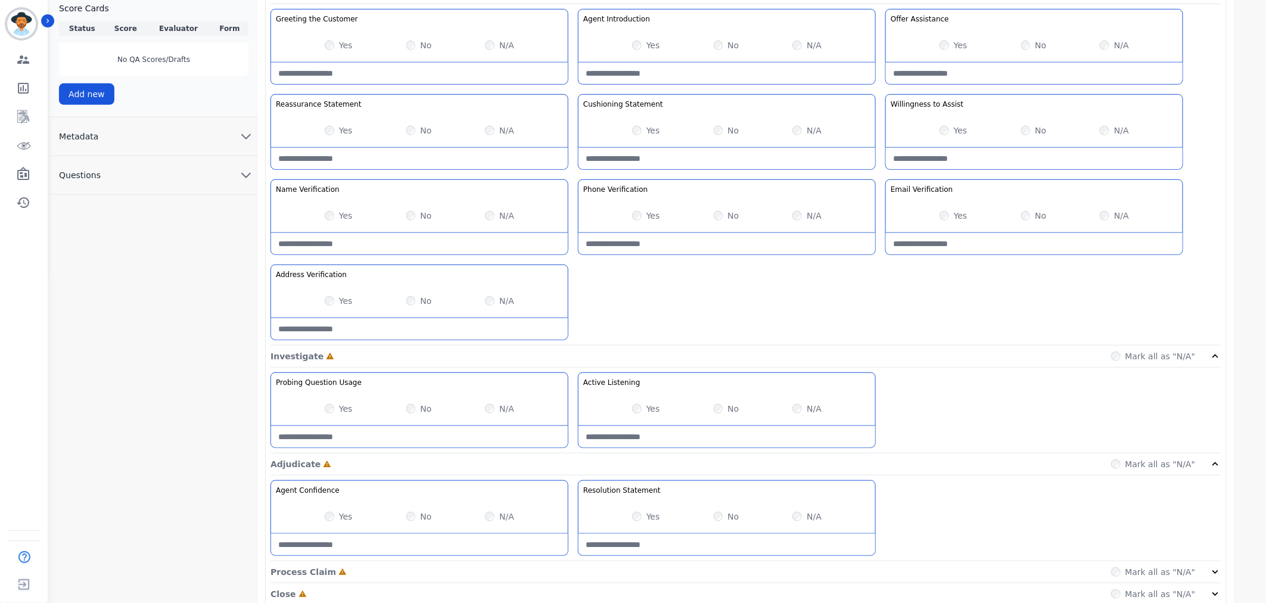
scroll to position [374, 0]
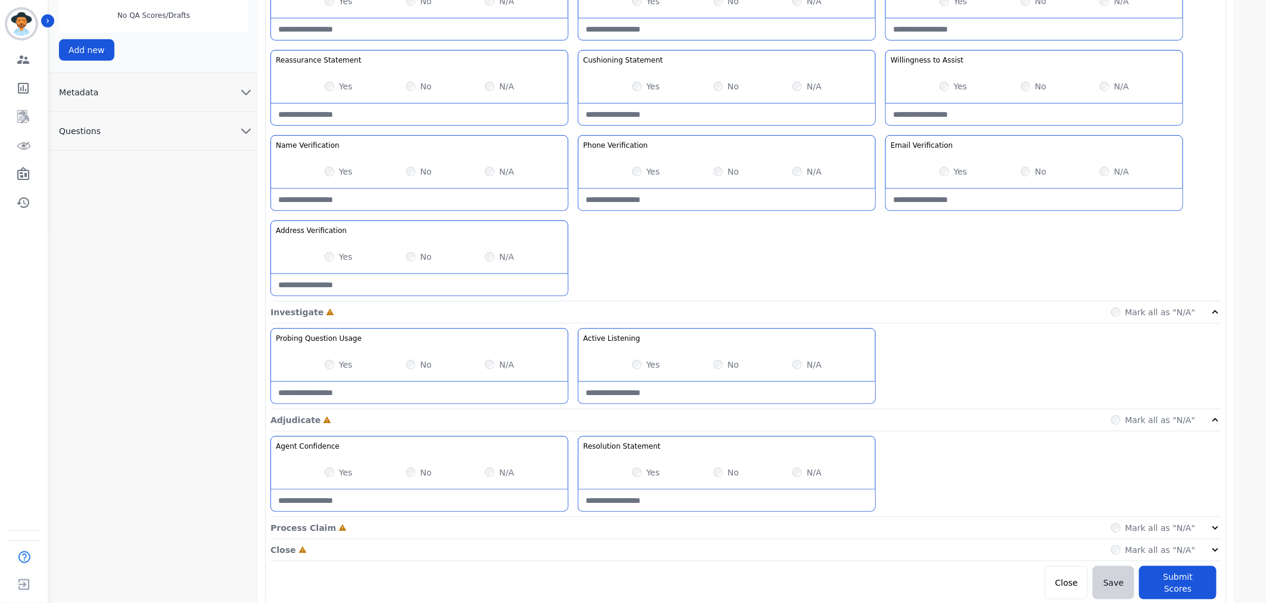
click at [1211, 531] on icon at bounding box center [1216, 528] width 12 height 12
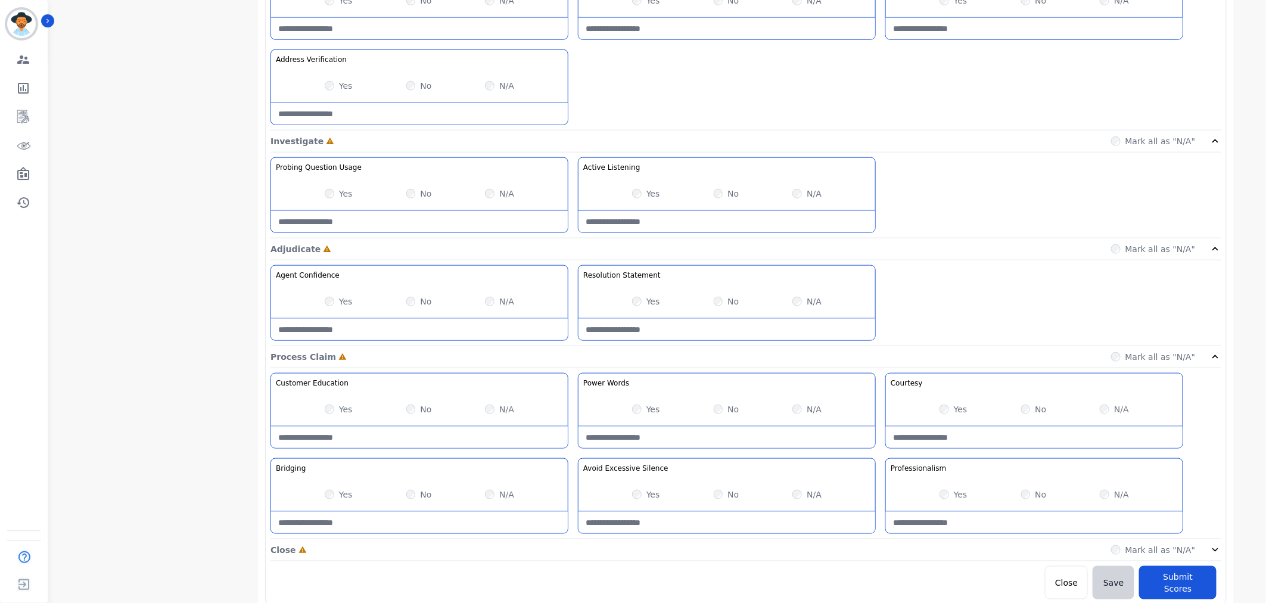
click at [1213, 551] on icon at bounding box center [1216, 550] width 12 height 12
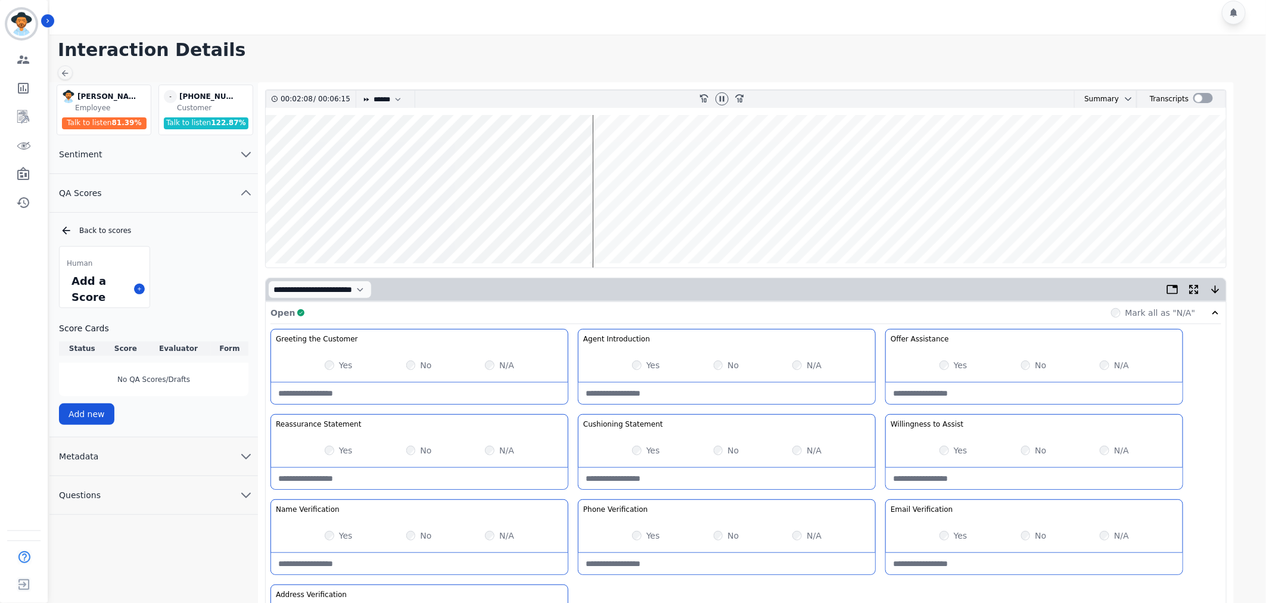
scroll to position [0, 0]
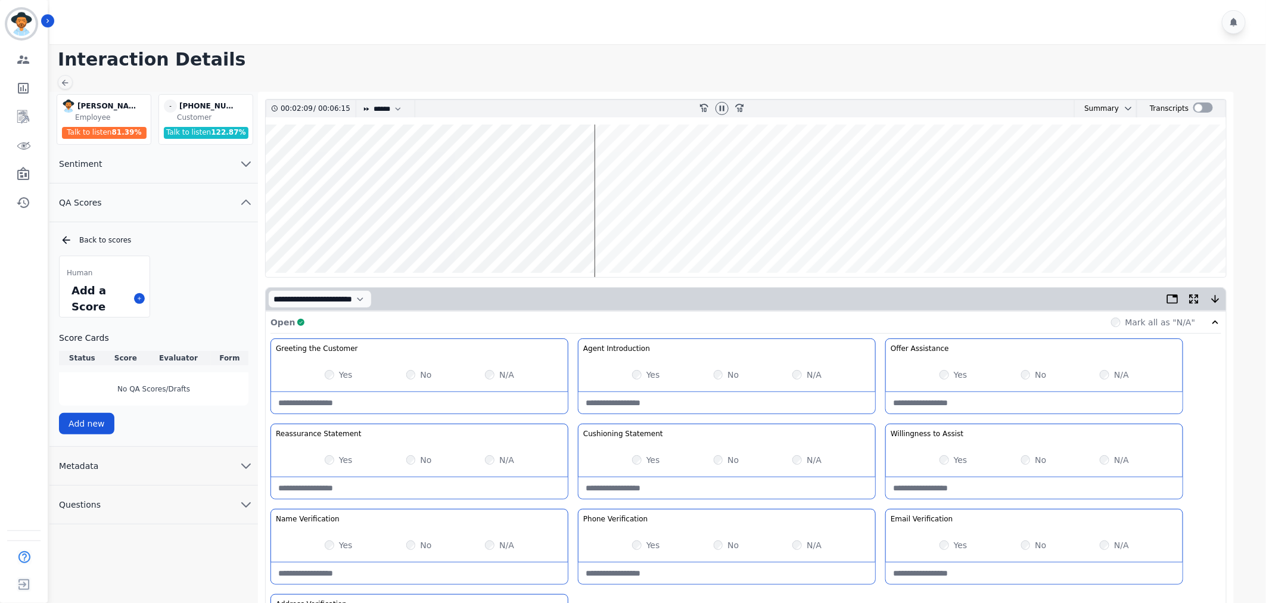
click at [605, 234] on wave at bounding box center [746, 201] width 961 height 153
click at [638, 235] on wave at bounding box center [746, 201] width 961 height 153
click at [645, 237] on wave at bounding box center [746, 201] width 961 height 153
click at [651, 237] on wave at bounding box center [746, 201] width 961 height 153
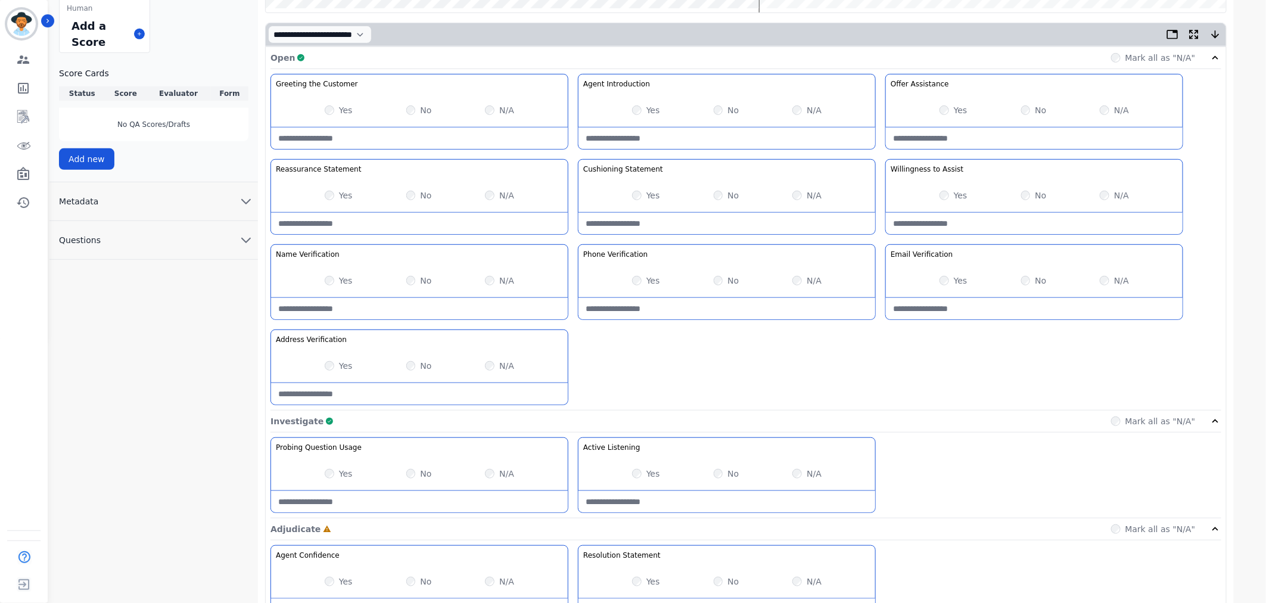
scroll to position [529, 0]
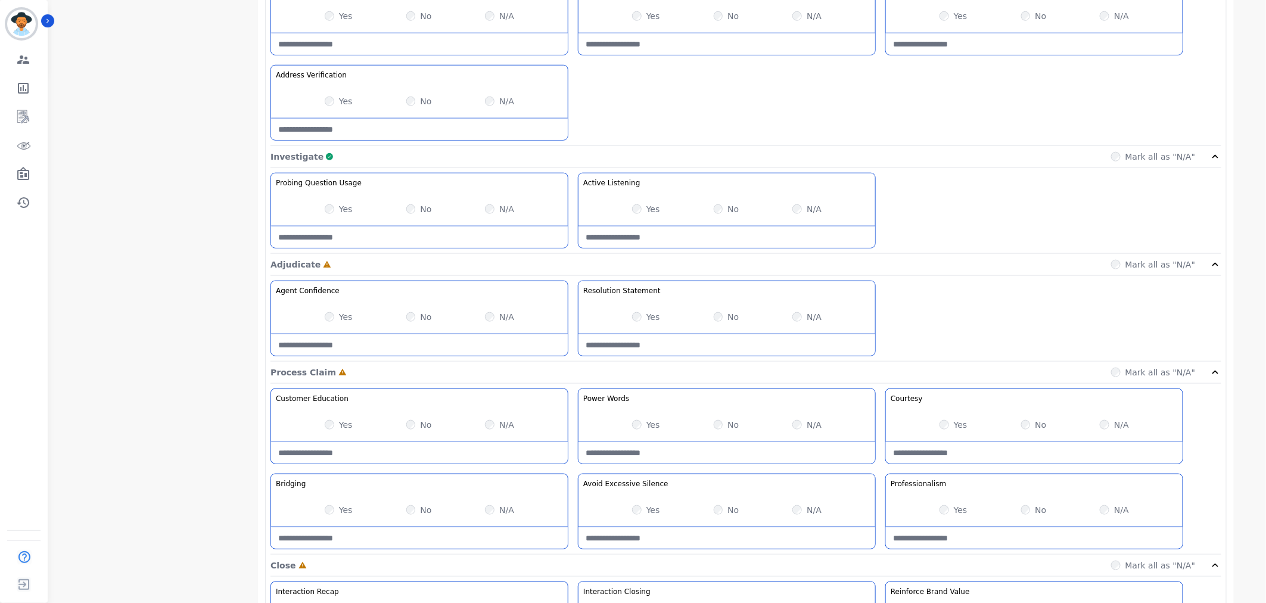
click at [950, 515] on div "Yes" at bounding box center [954, 510] width 28 height 12
click at [337, 425] on div "Yes" at bounding box center [339, 425] width 28 height 12
click at [341, 318] on label "Yes" at bounding box center [346, 317] width 14 height 12
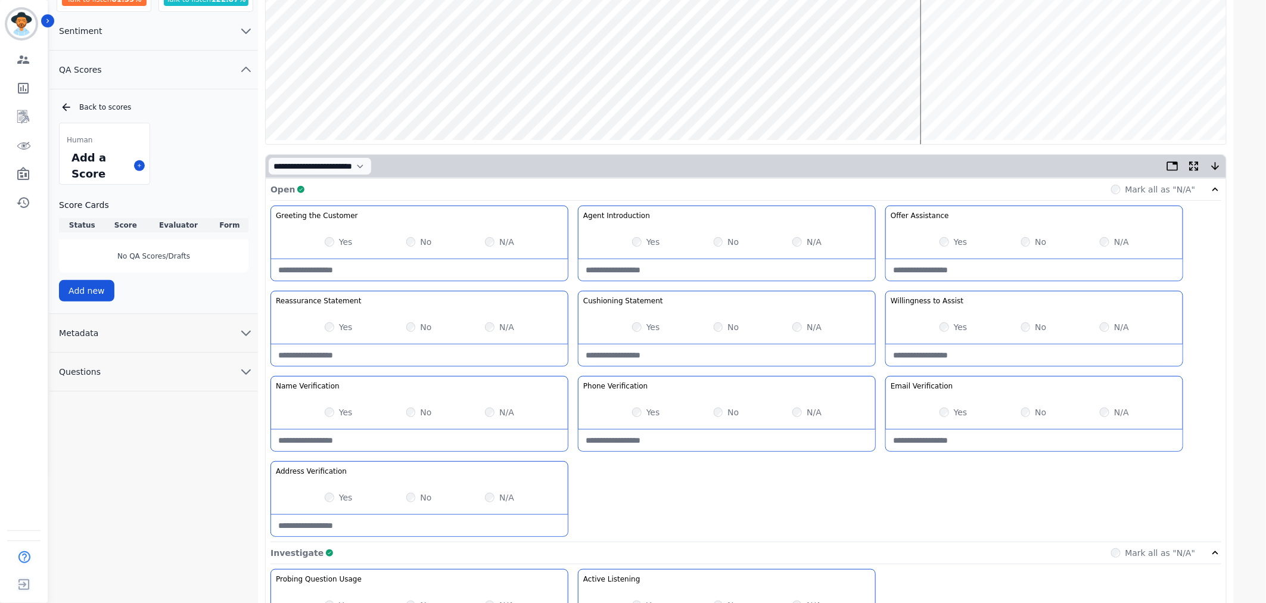
scroll to position [0, 0]
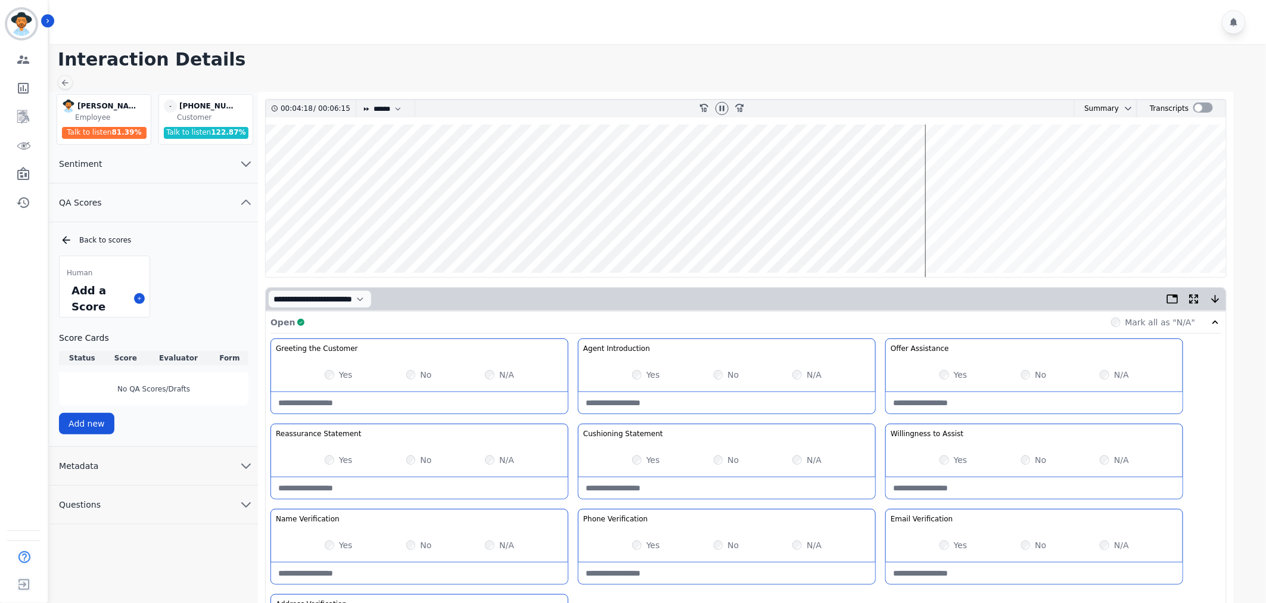
click at [974, 237] on wave at bounding box center [746, 201] width 961 height 153
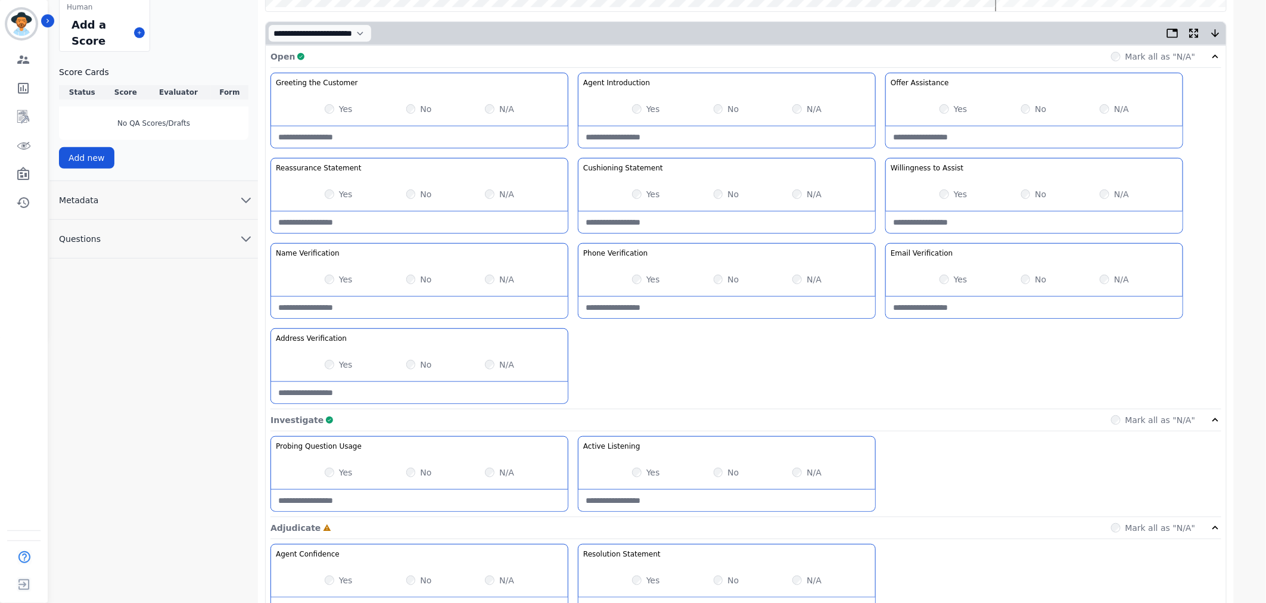
scroll to position [132, 0]
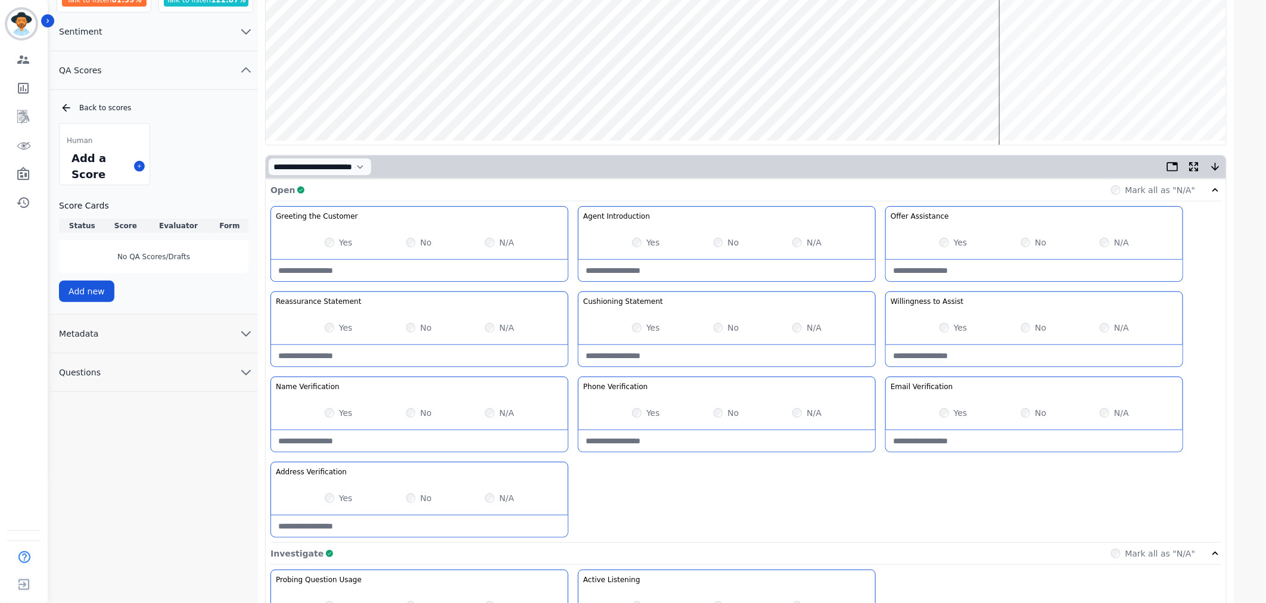
click at [1021, 104] on wave at bounding box center [746, 68] width 961 height 153
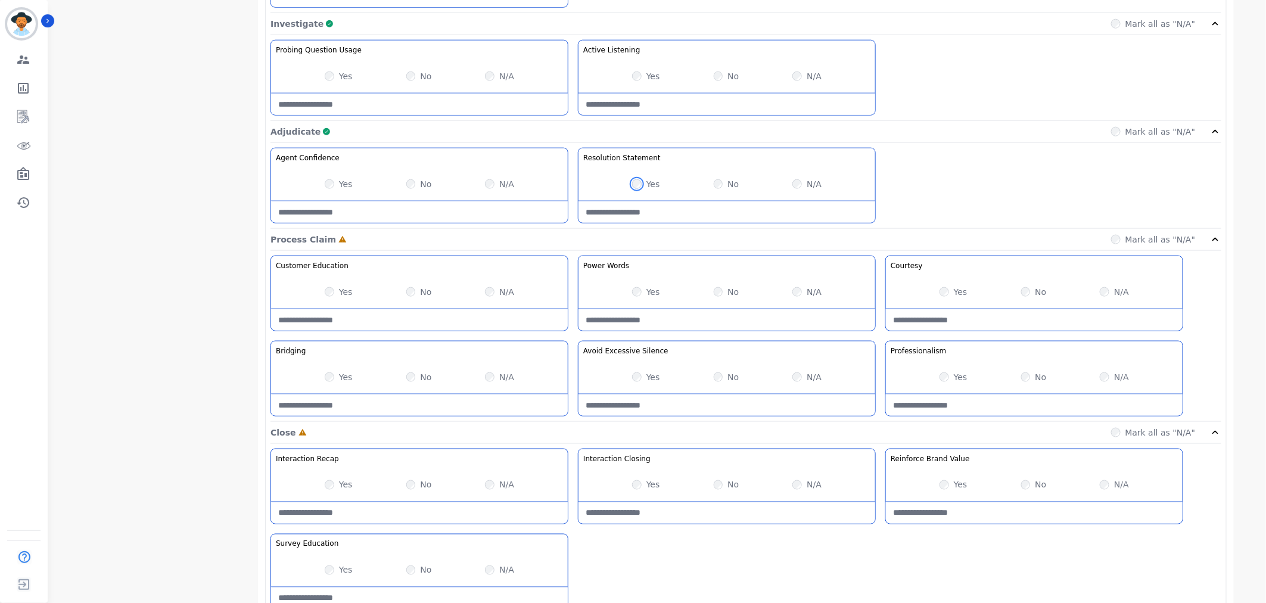
scroll to position [716, 0]
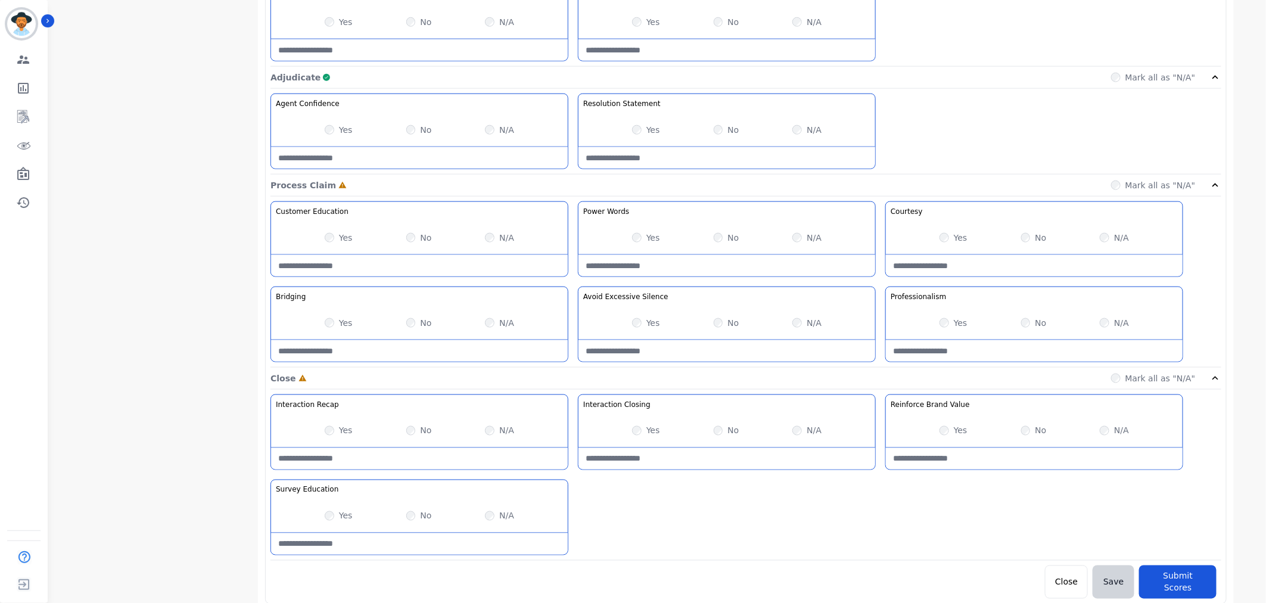
click at [337, 325] on div "Yes" at bounding box center [339, 323] width 28 height 12
click at [340, 323] on label "Yes" at bounding box center [346, 323] width 14 height 12
click at [959, 240] on label "Yes" at bounding box center [961, 238] width 14 height 12
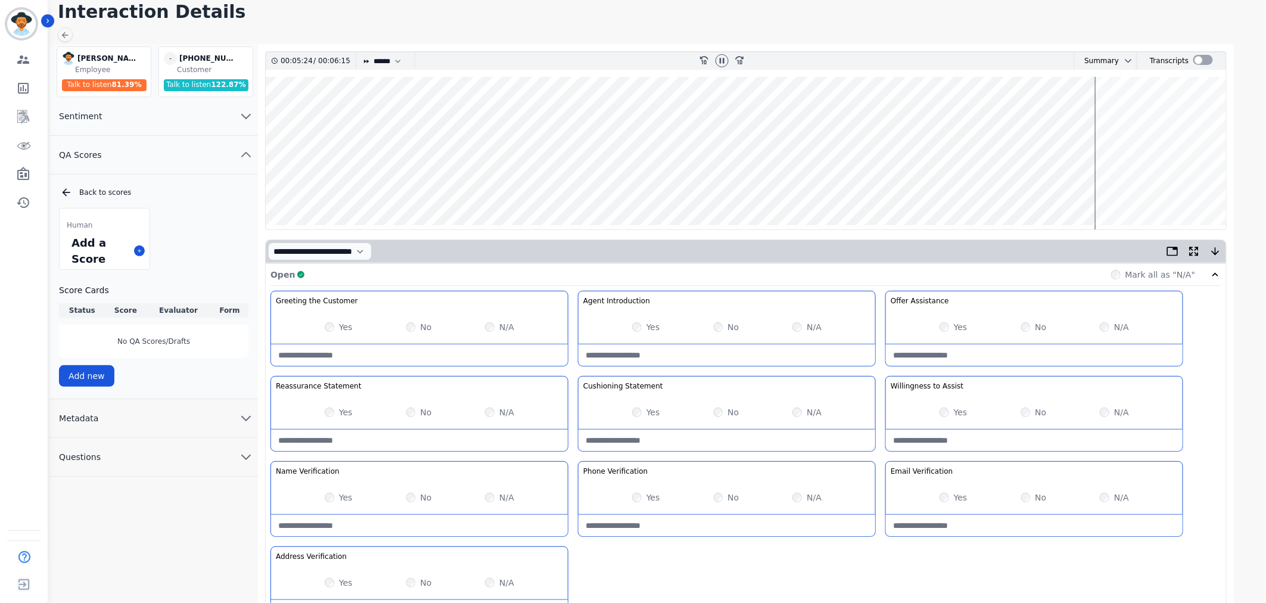
scroll to position [0, 0]
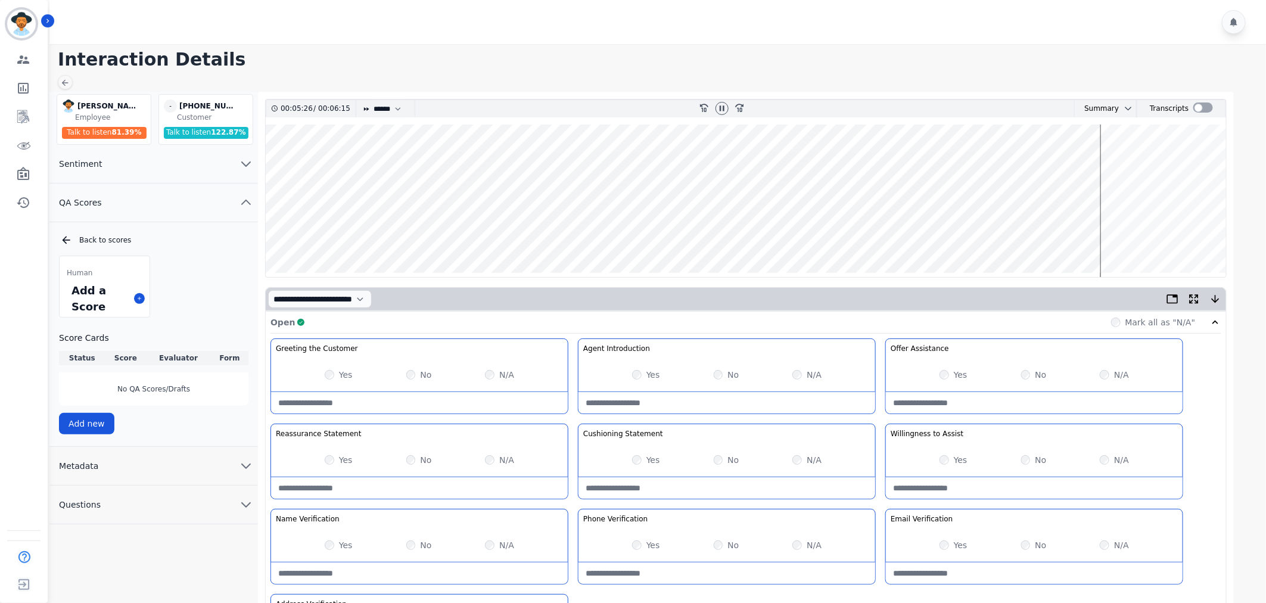
click at [1106, 234] on wave at bounding box center [746, 201] width 961 height 153
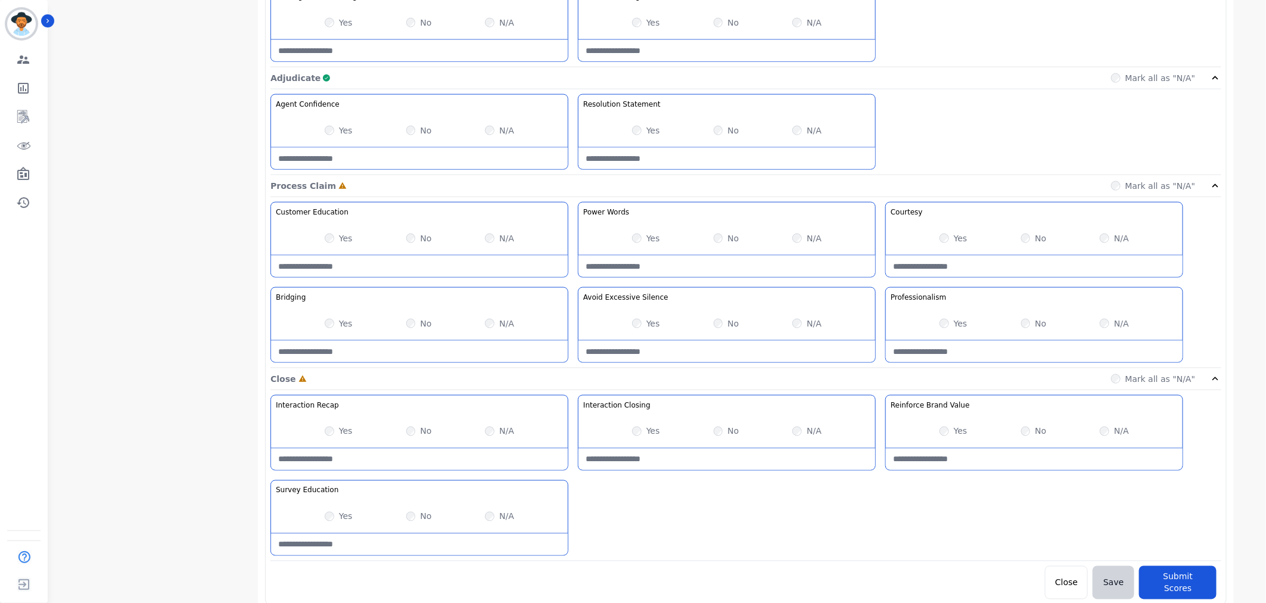
scroll to position [716, 0]
click at [340, 517] on label "Yes" at bounding box center [346, 516] width 14 height 12
click at [645, 437] on div "Yes" at bounding box center [646, 431] width 28 height 12
click at [642, 432] on div "Yes" at bounding box center [646, 431] width 28 height 12
click at [1171, 576] on button "Submit Scores" at bounding box center [1177, 581] width 77 height 33
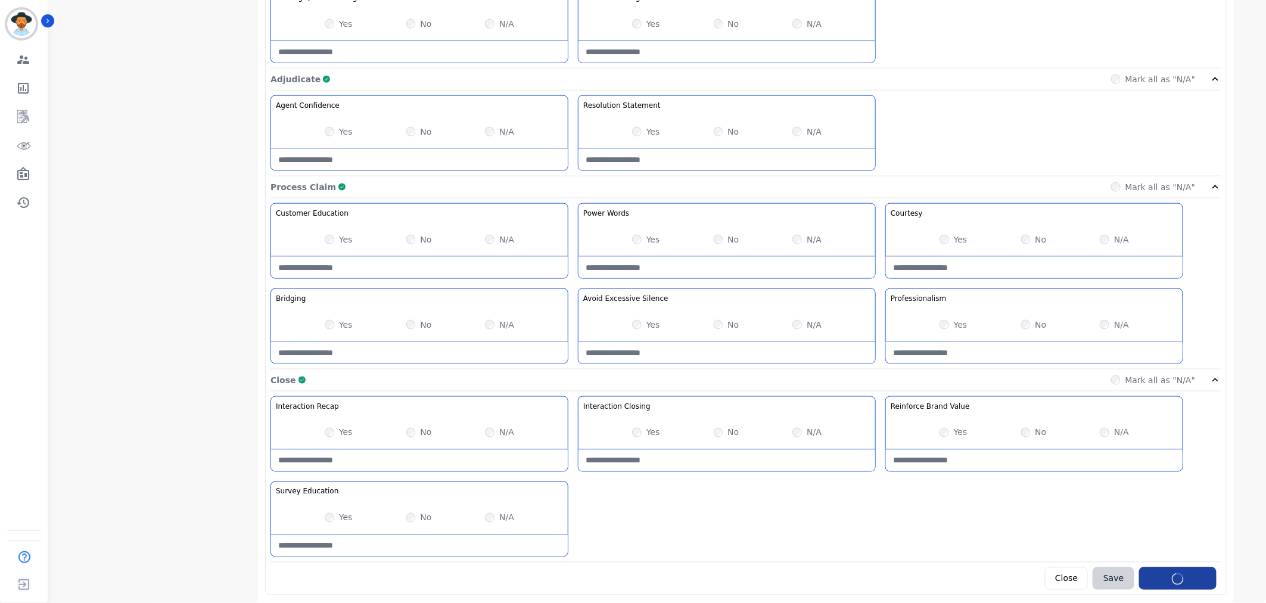
scroll to position [38, 0]
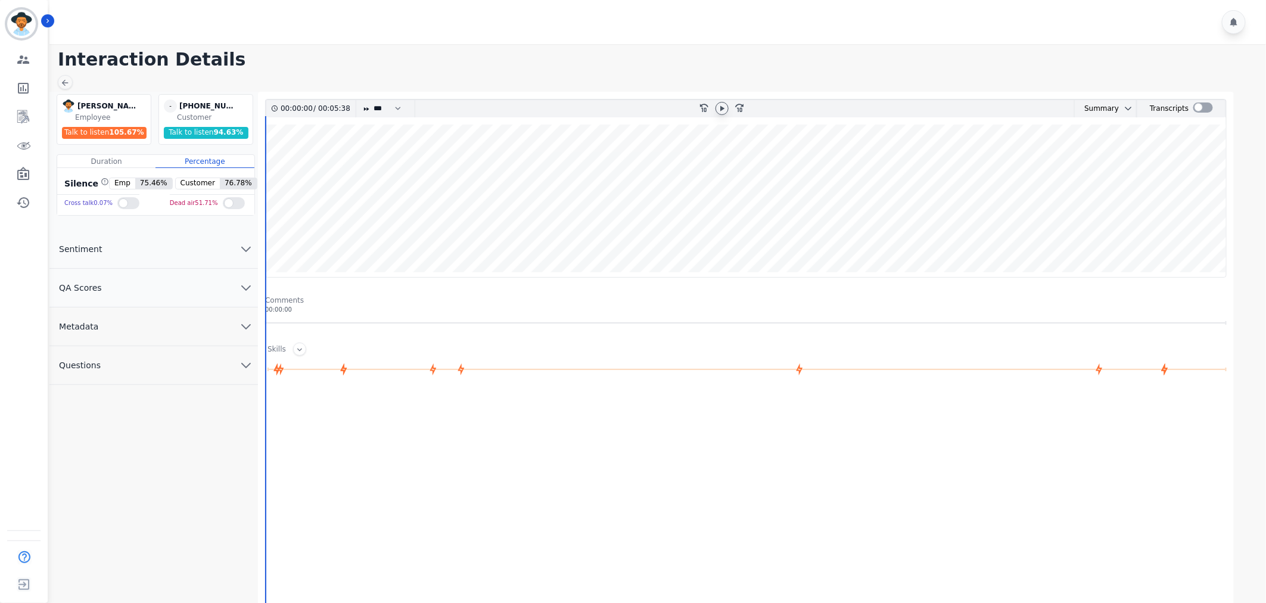
click at [722, 105] on icon at bounding box center [722, 109] width 10 height 10
click at [245, 272] on button "QA Scores" at bounding box center [153, 288] width 209 height 39
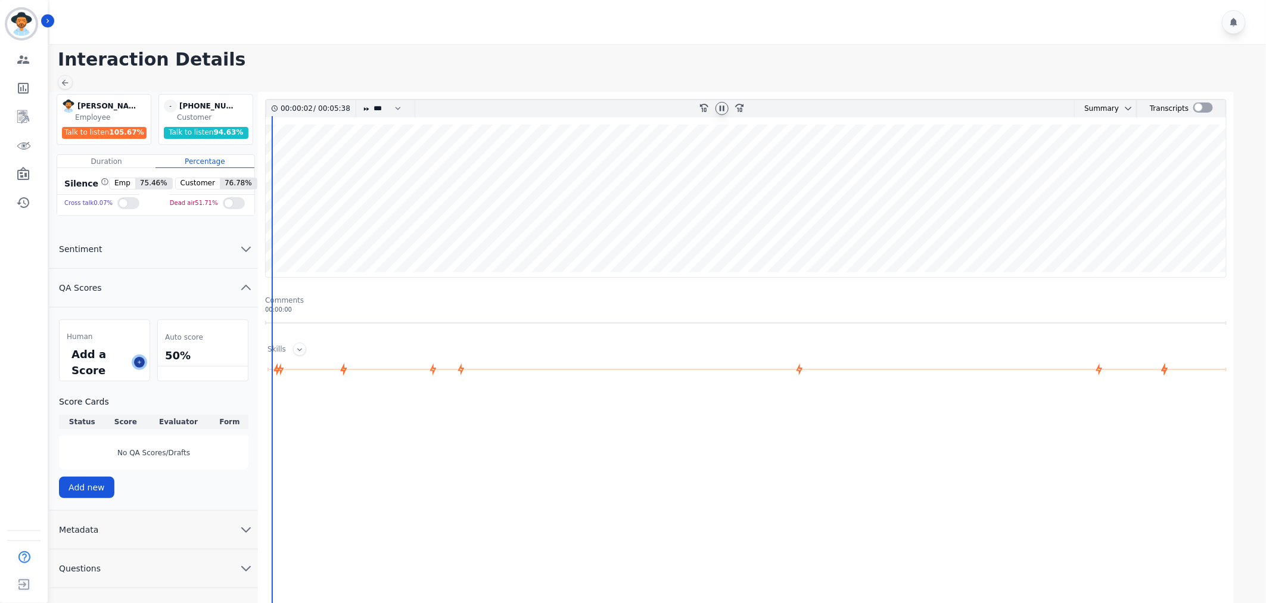
click at [142, 363] on icon at bounding box center [139, 362] width 6 height 6
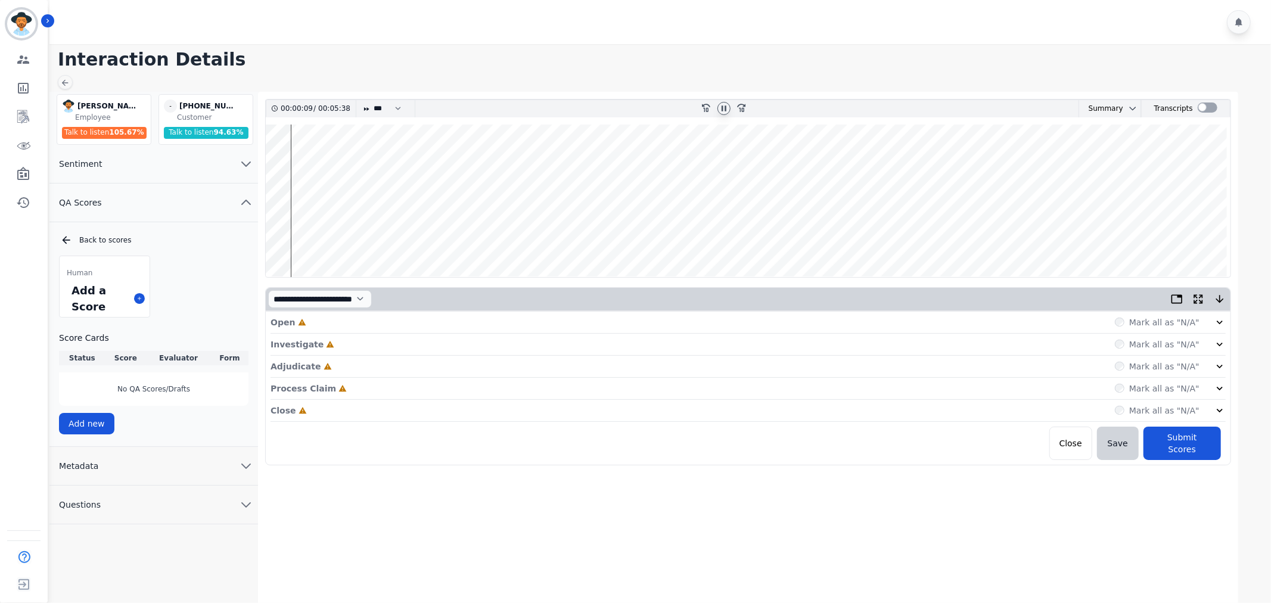
click at [1217, 319] on icon at bounding box center [1220, 322] width 12 height 12
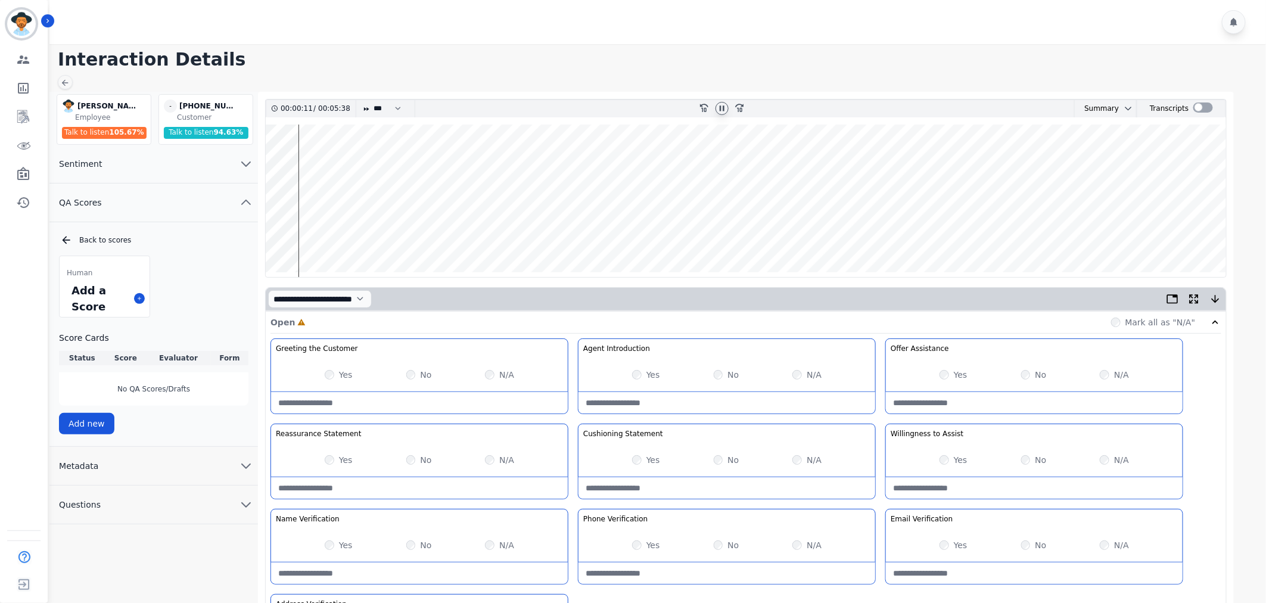
click at [644, 375] on div "Yes" at bounding box center [646, 375] width 28 height 12
click at [950, 373] on div "Yes" at bounding box center [954, 375] width 28 height 12
click at [337, 460] on div "Yes" at bounding box center [339, 460] width 28 height 12
click at [897, 18] on div at bounding box center [659, 22] width 1220 height 44
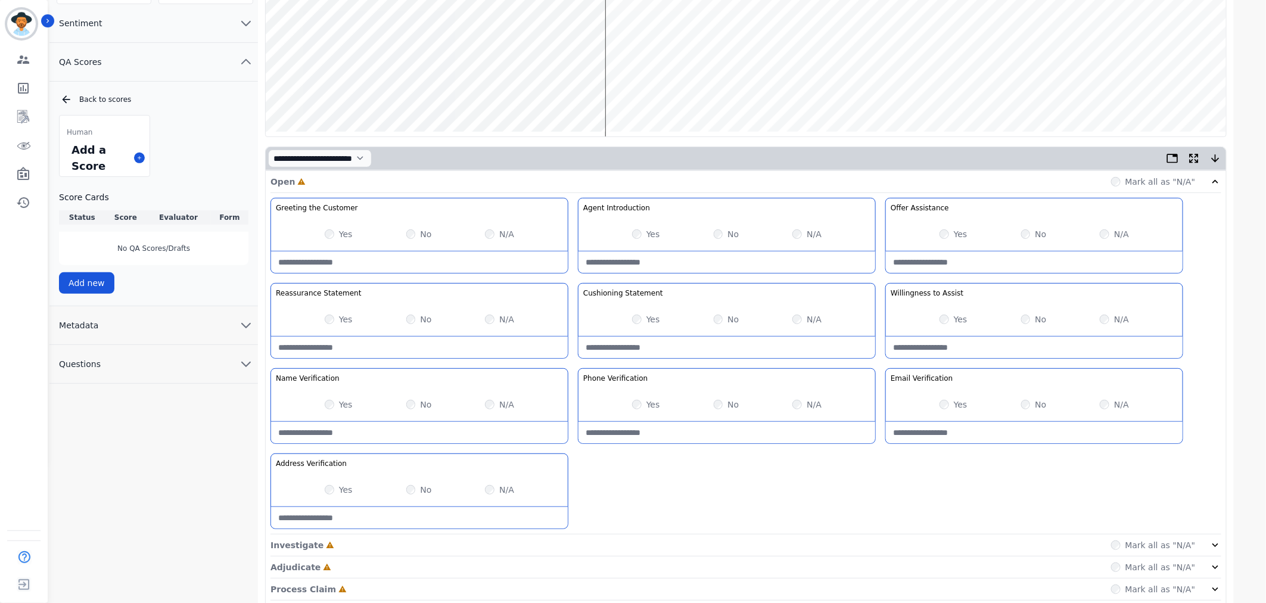
scroll to position [198, 0]
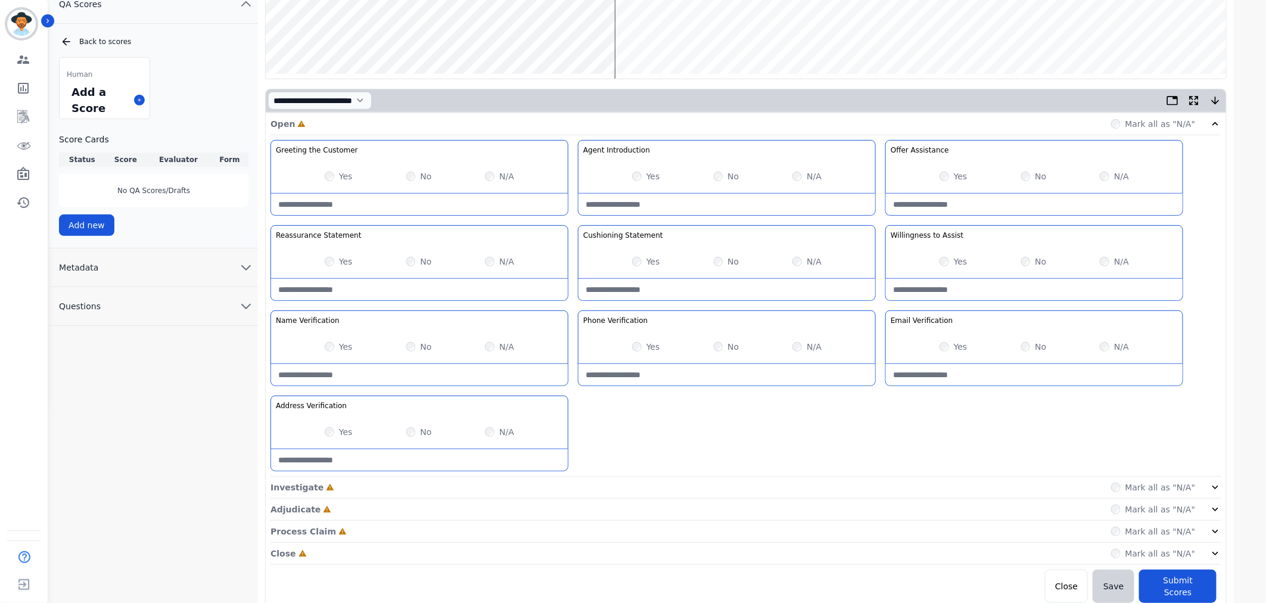
click at [1201, 489] on div "Mark all as "N/A"" at bounding box center [1166, 487] width 111 height 12
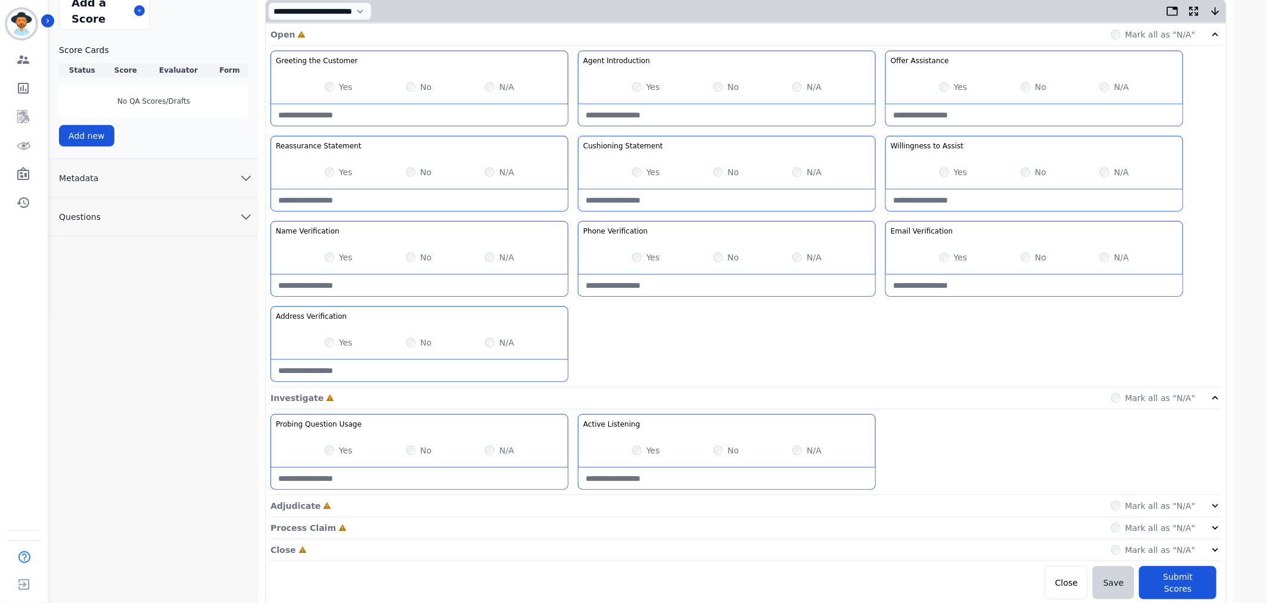
click at [1212, 506] on icon at bounding box center [1216, 506] width 12 height 12
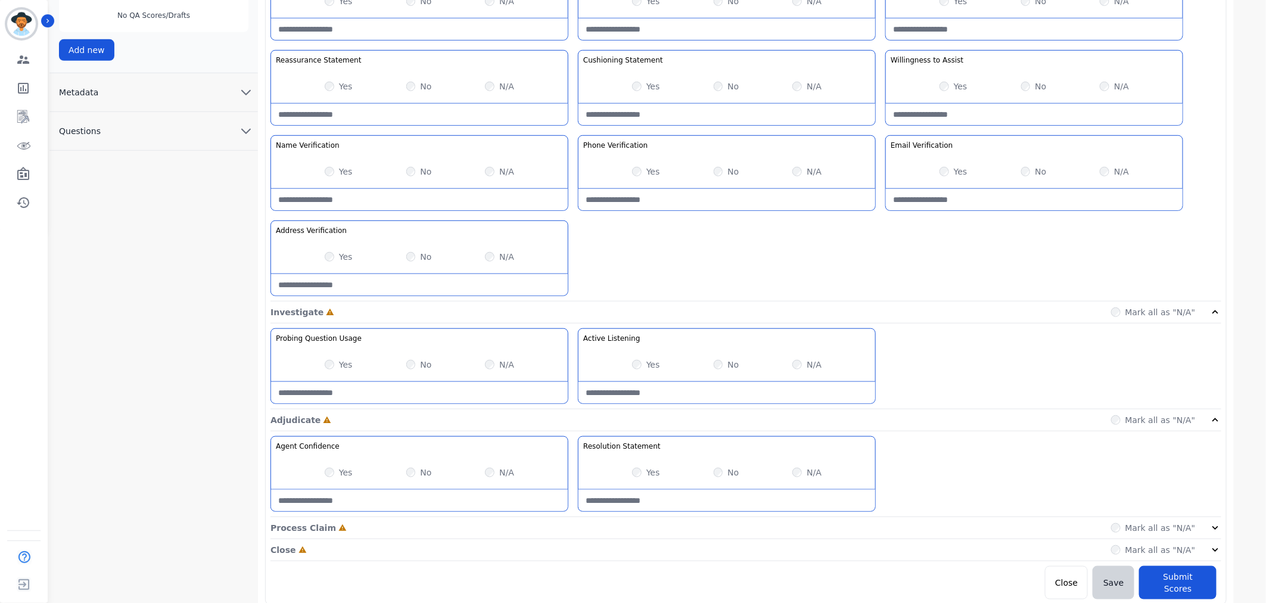
click at [1211, 527] on icon at bounding box center [1216, 528] width 12 height 12
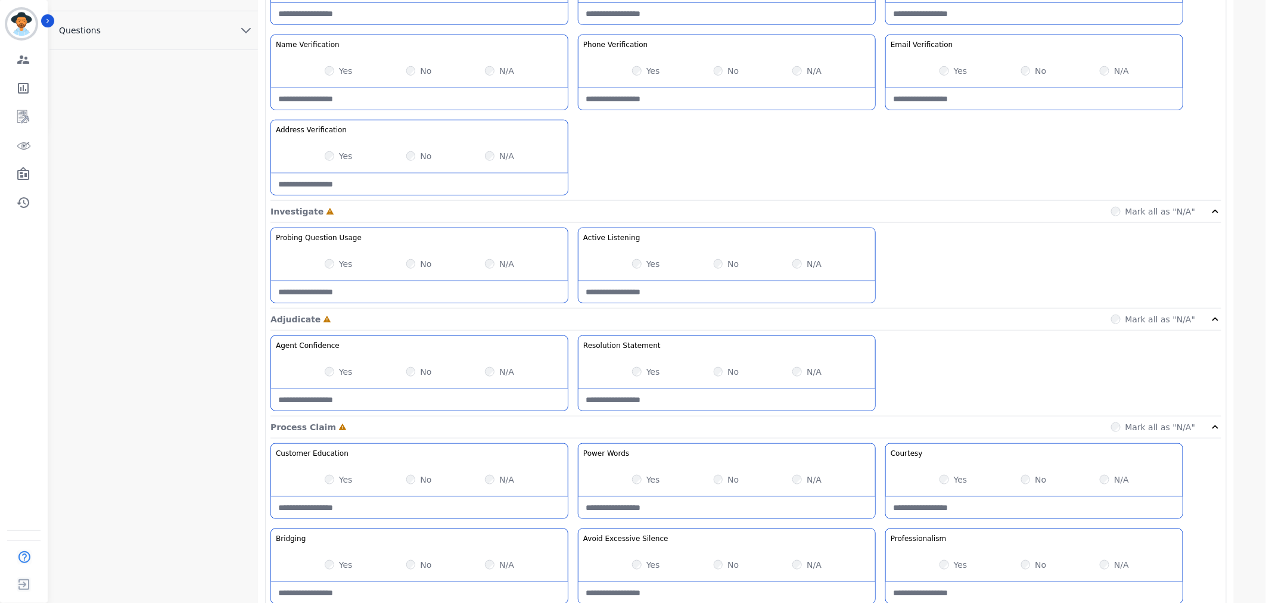
scroll to position [545, 0]
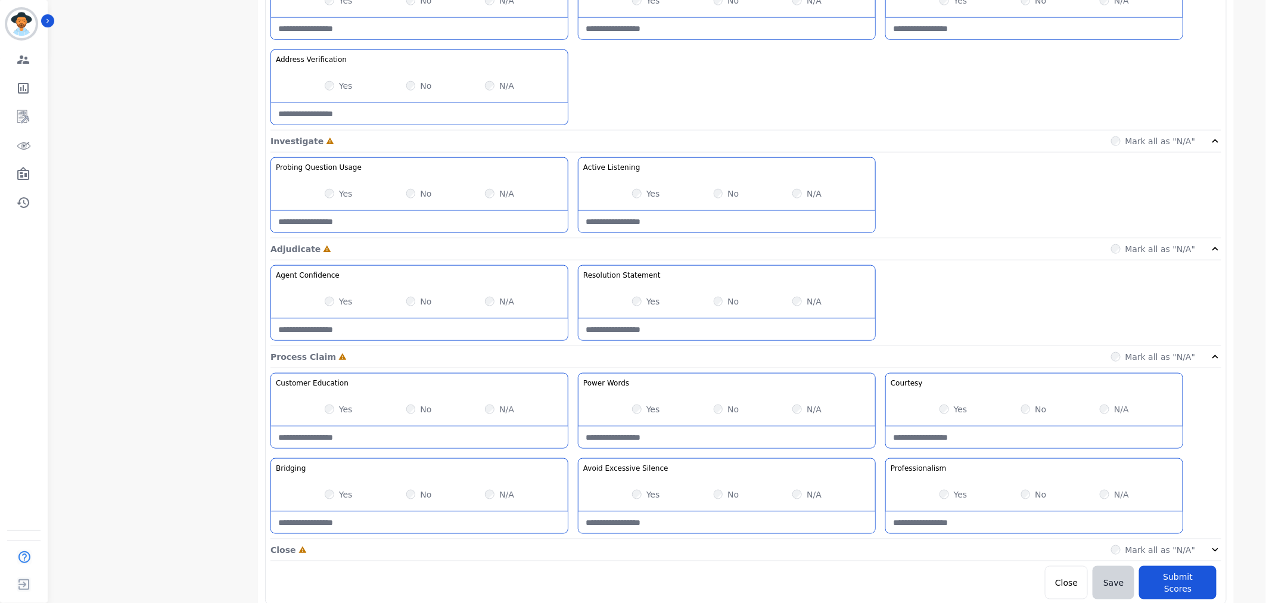
click at [1212, 549] on icon at bounding box center [1216, 550] width 12 height 12
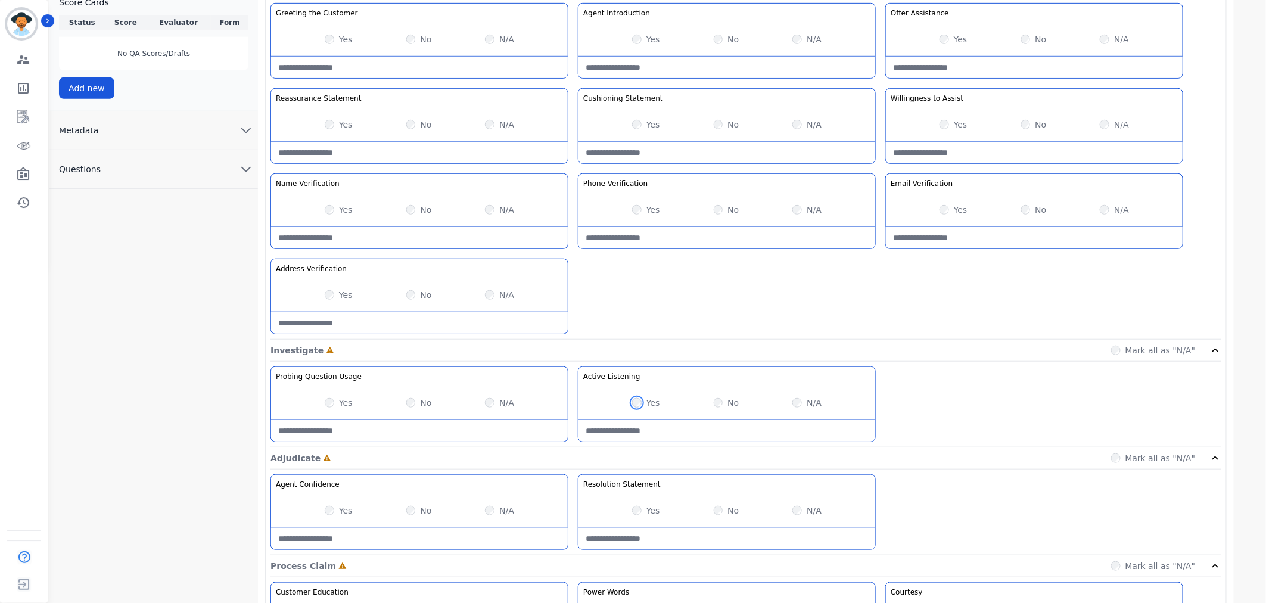
scroll to position [385, 0]
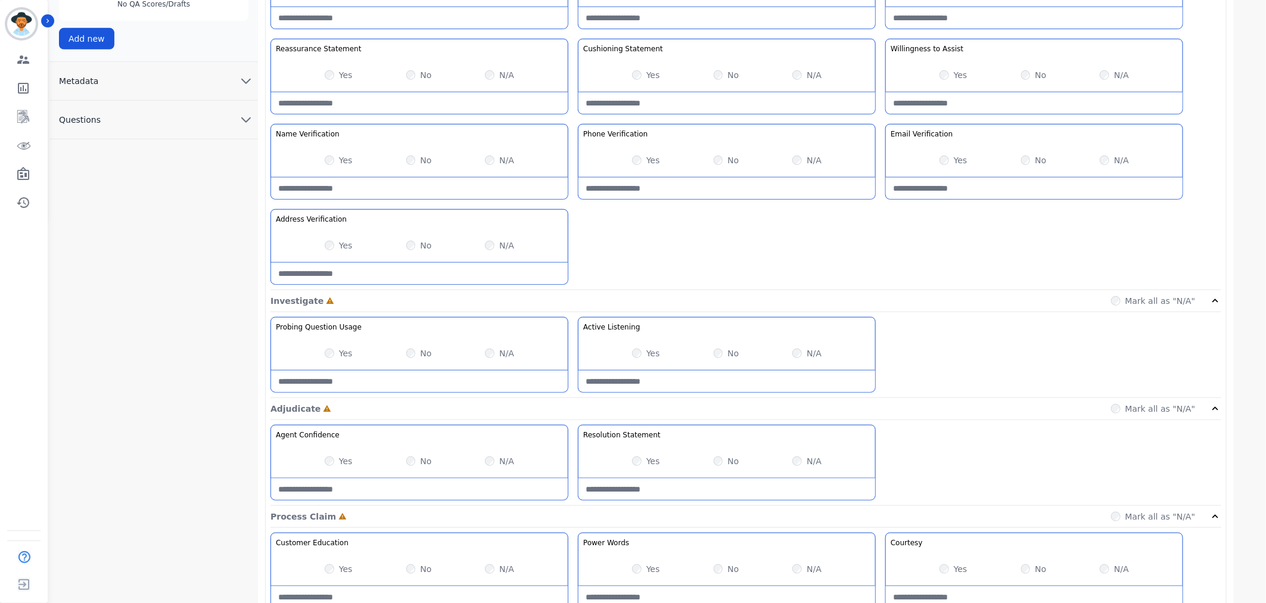
click at [939, 161] on div "Yes No N/A" at bounding box center [1034, 160] width 297 height 33
click at [728, 158] on label "No" at bounding box center [733, 160] width 11 height 12
click at [1230, 215] on div "**********" at bounding box center [746, 347] width 976 height 1280
click at [701, 484] on Statement-note at bounding box center [727, 488] width 297 height 21
type Statement-note "**********"
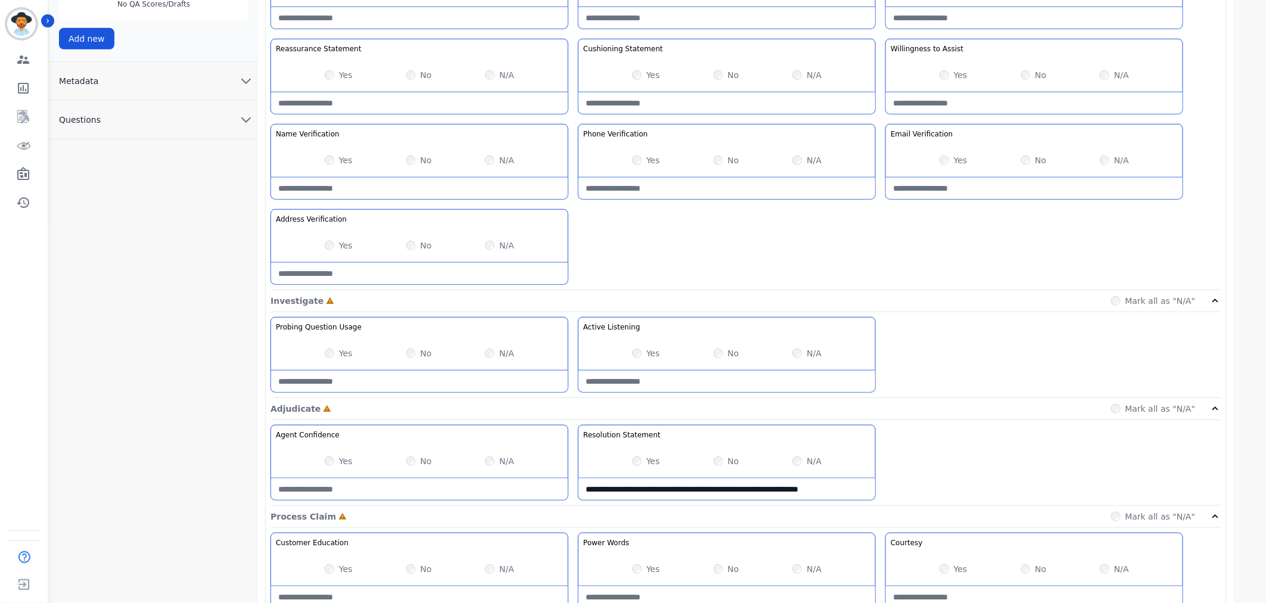
click at [338, 461] on div "Yes" at bounding box center [339, 461] width 28 height 12
click at [415, 462] on div "No" at bounding box center [419, 461] width 26 height 12
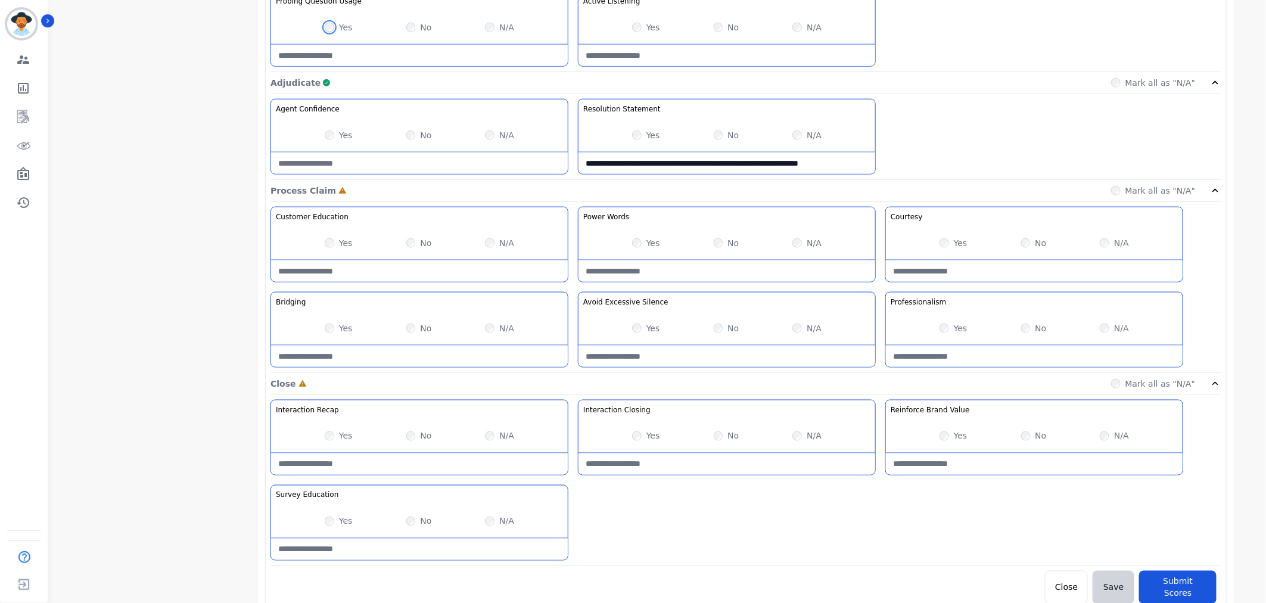
scroll to position [716, 0]
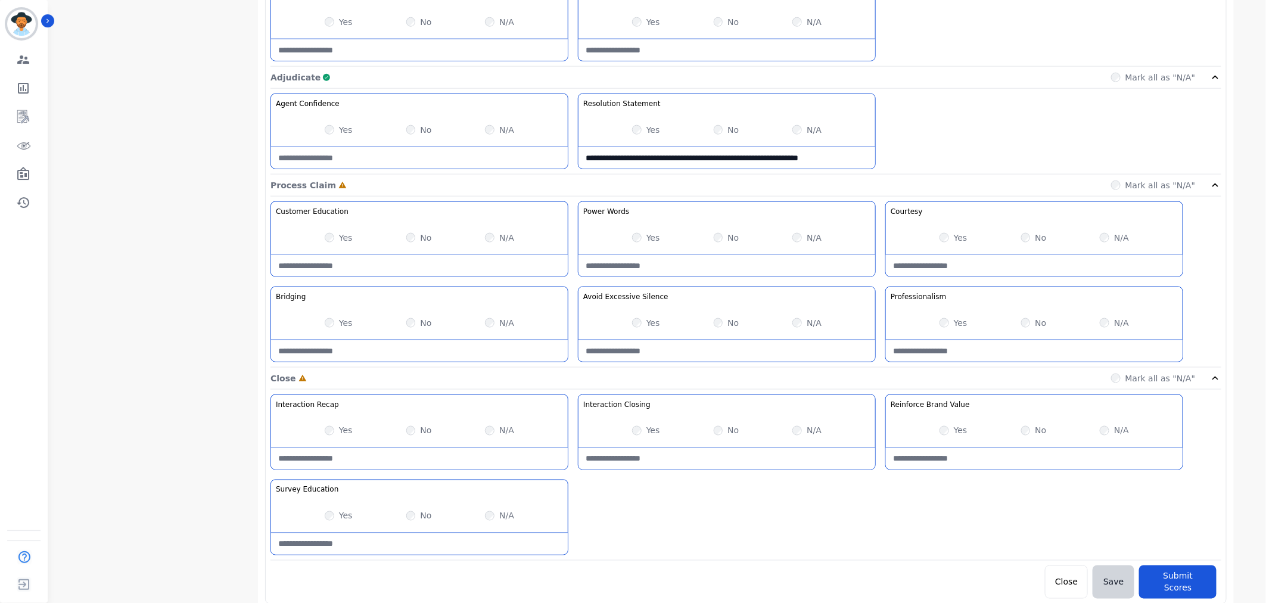
click at [862, 158] on Statement-note "**********" at bounding box center [727, 157] width 297 height 21
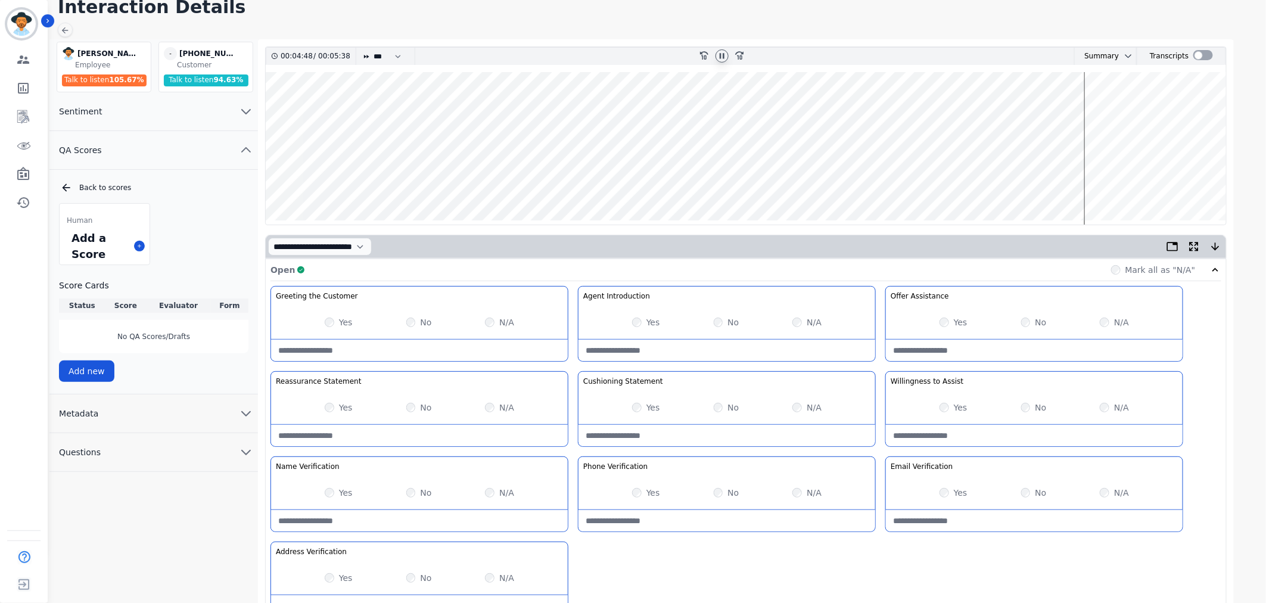
scroll to position [0, 0]
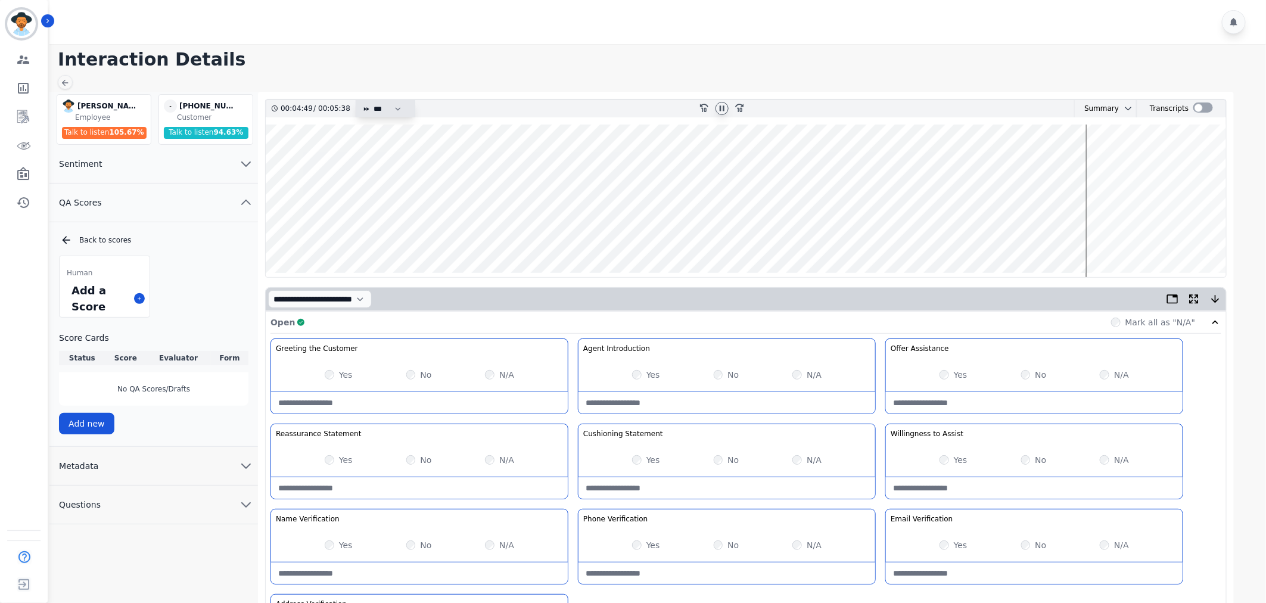
click at [394, 110] on select "* * * **** * *** * ****" at bounding box center [390, 108] width 36 height 17
select select "****"
click at [372, 100] on select "* * * **** * *** * ****" at bounding box center [390, 108] width 36 height 17
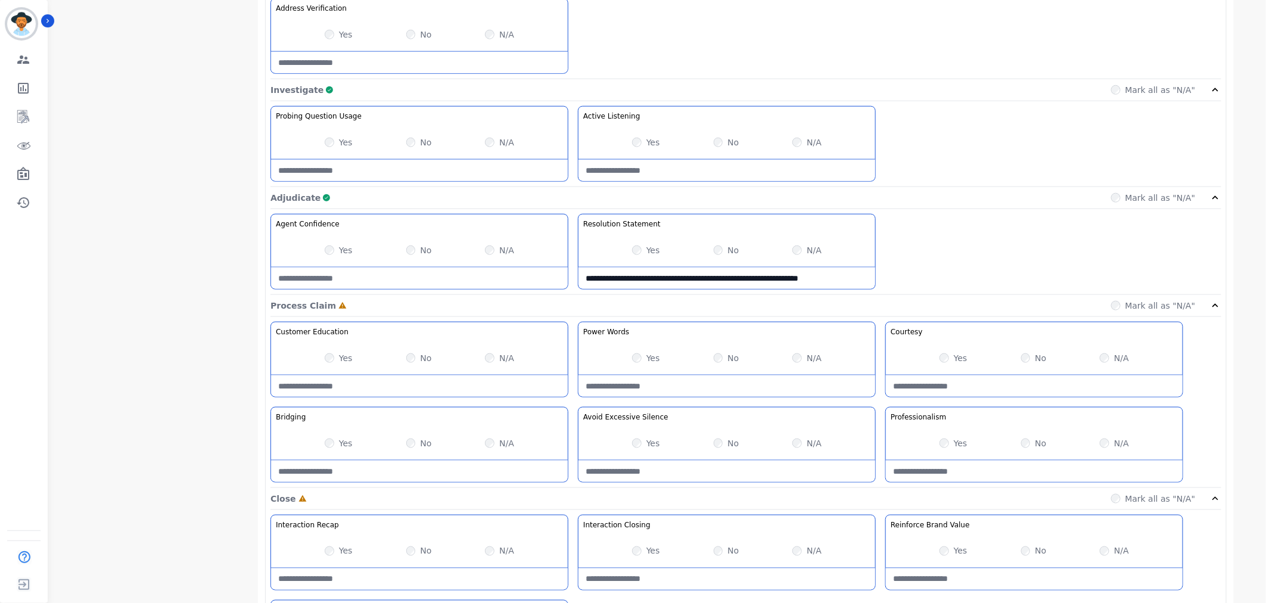
scroll to position [716, 0]
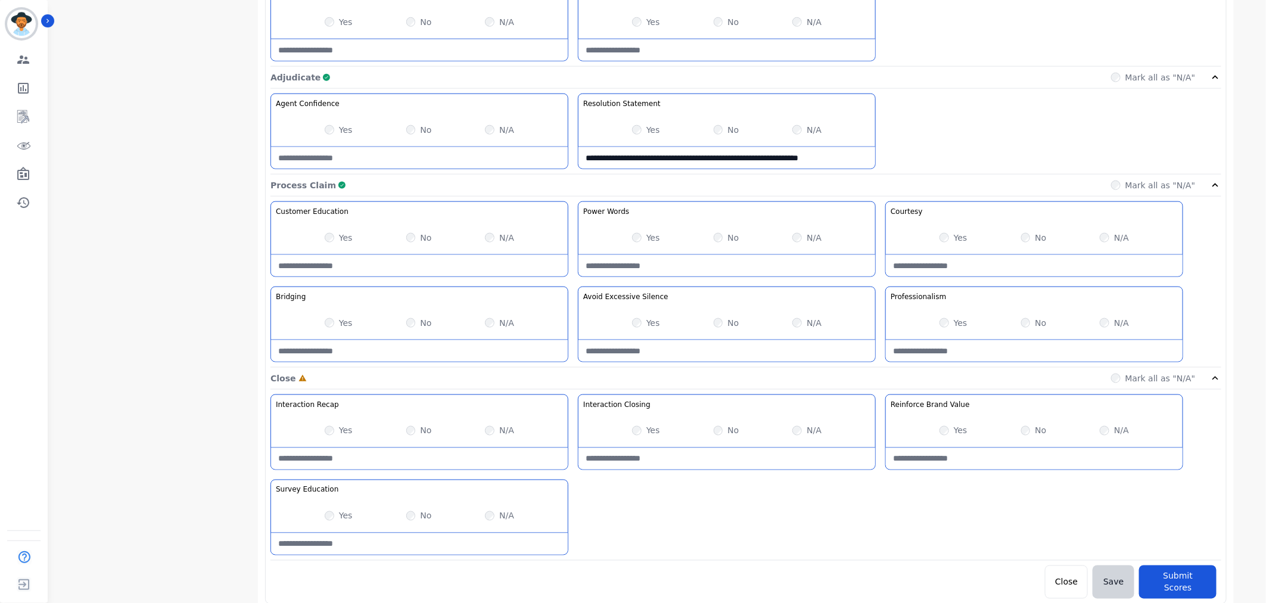
click at [705, 427] on div "Yes No N/A" at bounding box center [727, 430] width 297 height 33
click at [724, 433] on div "No" at bounding box center [727, 431] width 26 height 12
click at [1174, 580] on button "Submit Scores" at bounding box center [1177, 581] width 77 height 33
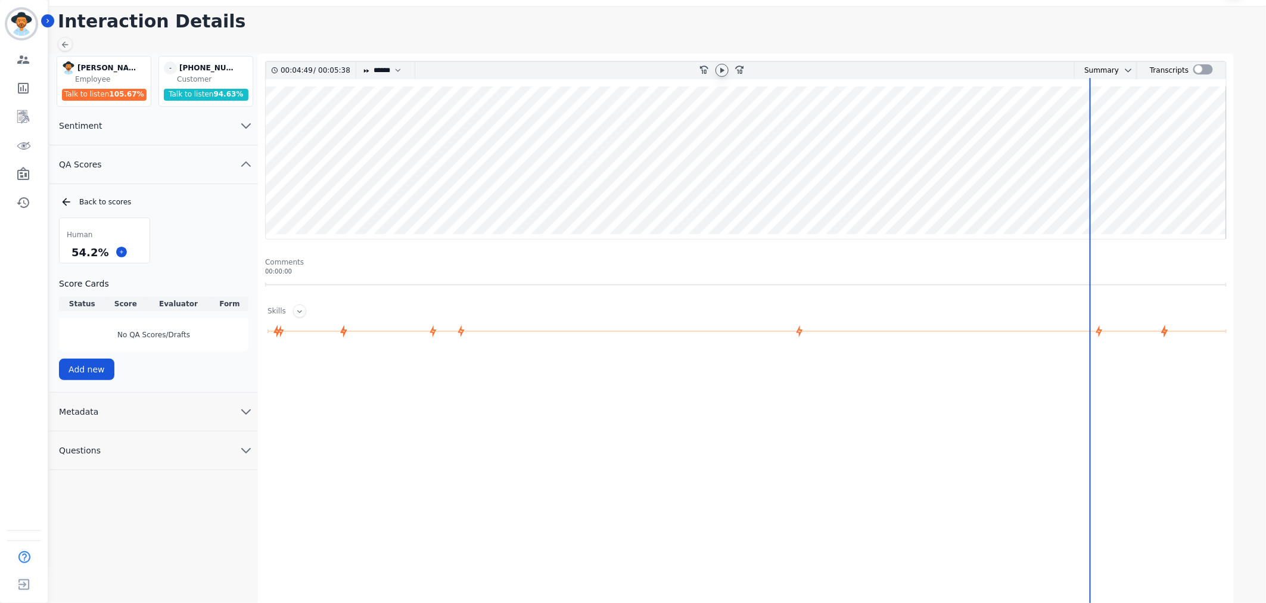
scroll to position [38, 0]
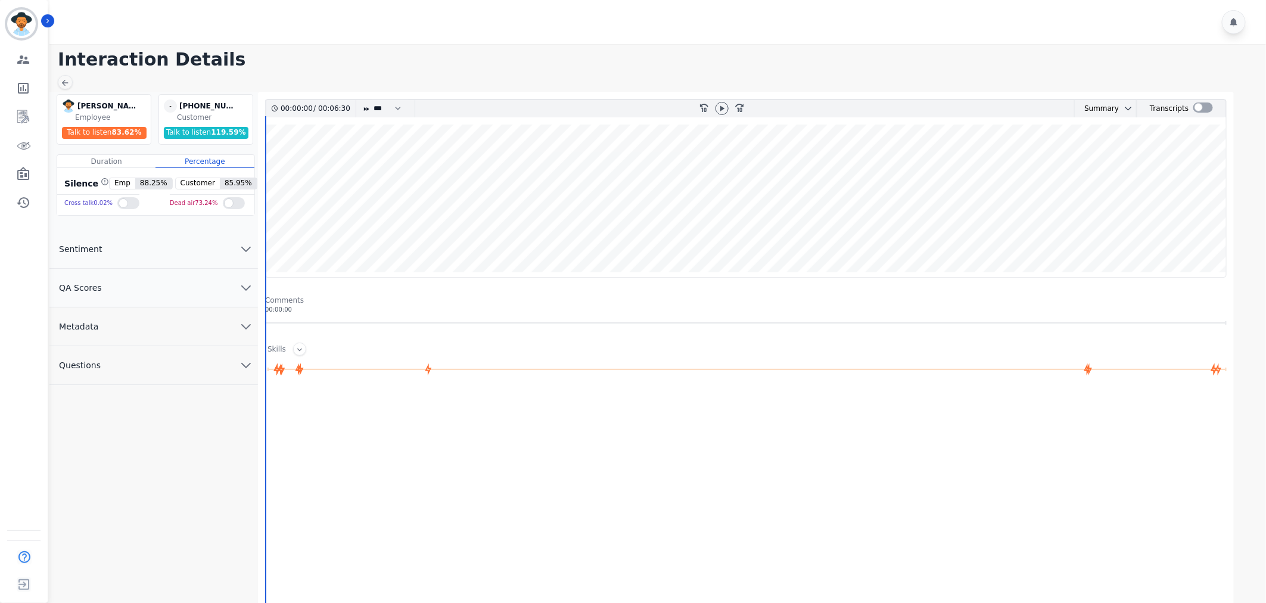
click at [763, 160] on wave at bounding box center [746, 201] width 961 height 153
click at [266, 236] on div "00:03:21 / 00:06:30 * * * **** * *** * **** rewind-10 fast-forward-10 Summary A…" at bounding box center [746, 188] width 962 height 179
click at [269, 236] on wave at bounding box center [746, 201] width 961 height 153
click at [266, 235] on wave at bounding box center [746, 201] width 961 height 153
click at [725, 110] on icon at bounding box center [722, 109] width 10 height 10
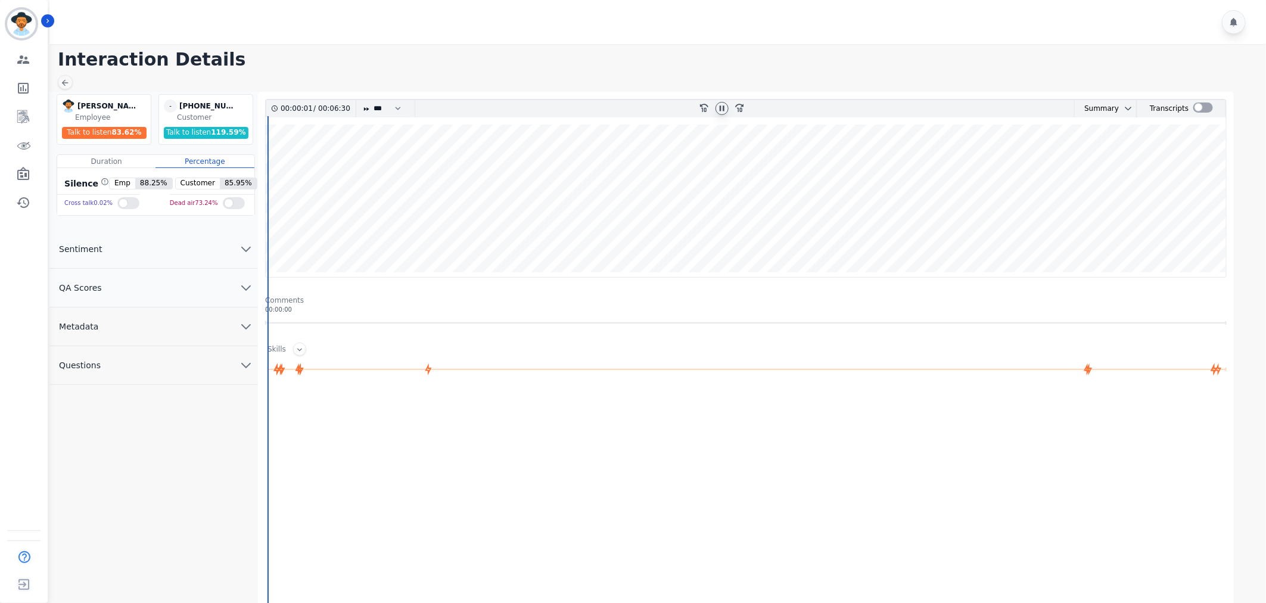
click at [135, 280] on button "QA Scores" at bounding box center [153, 288] width 209 height 39
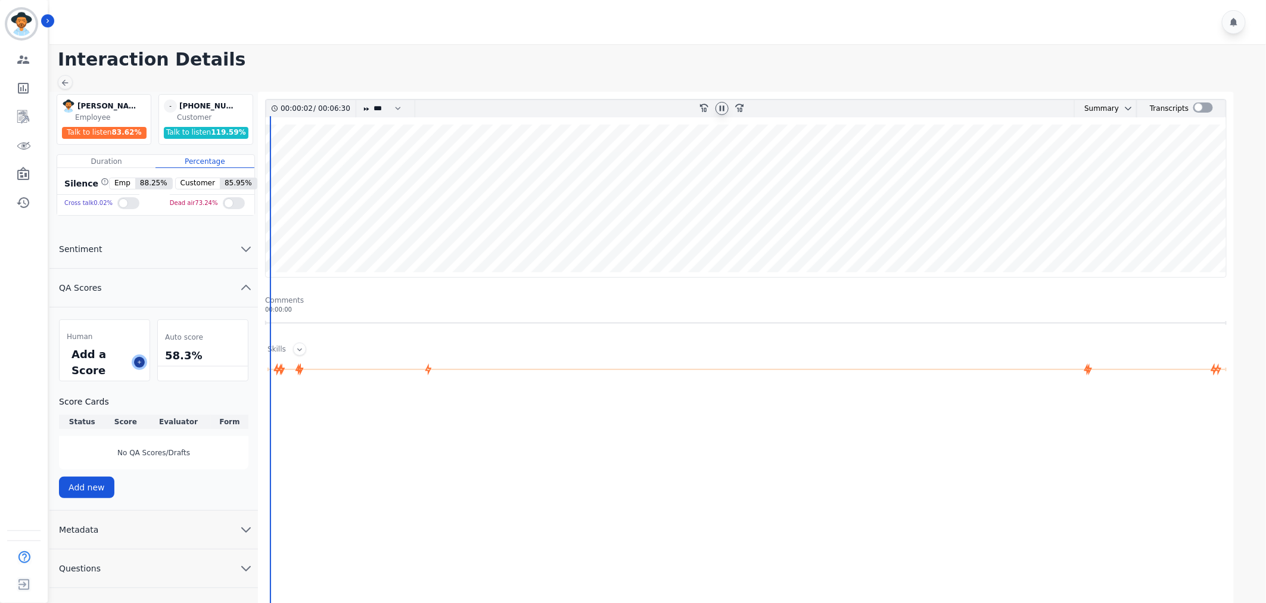
click at [137, 362] on icon at bounding box center [139, 362] width 6 height 6
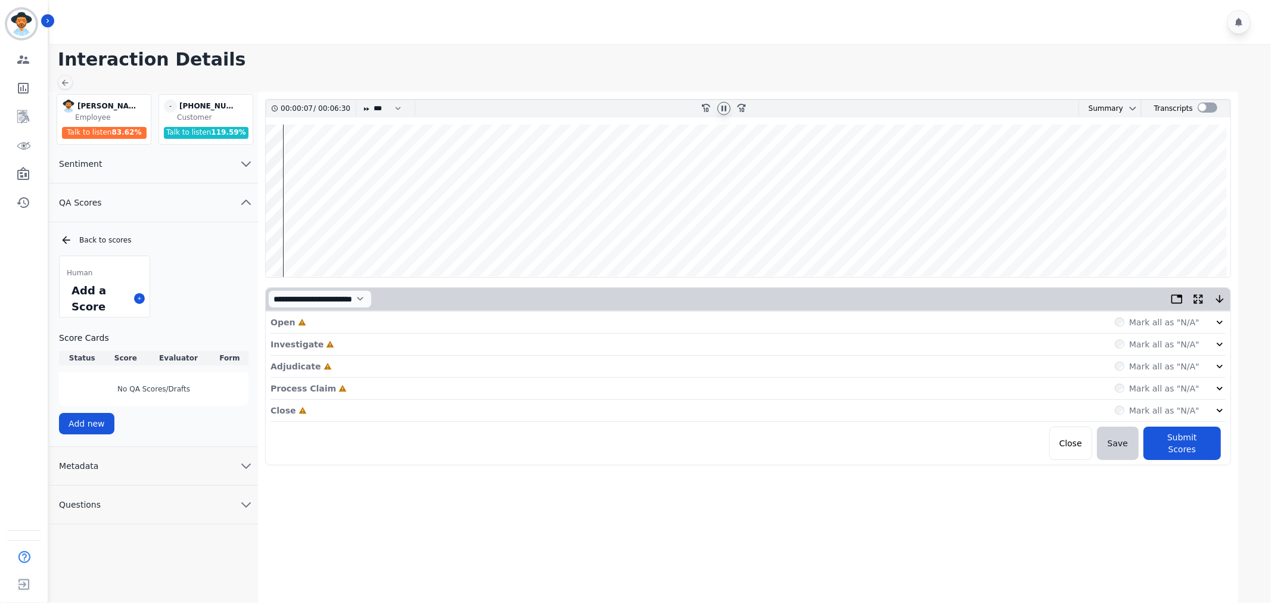
click at [1217, 321] on icon at bounding box center [1220, 323] width 6 height 4
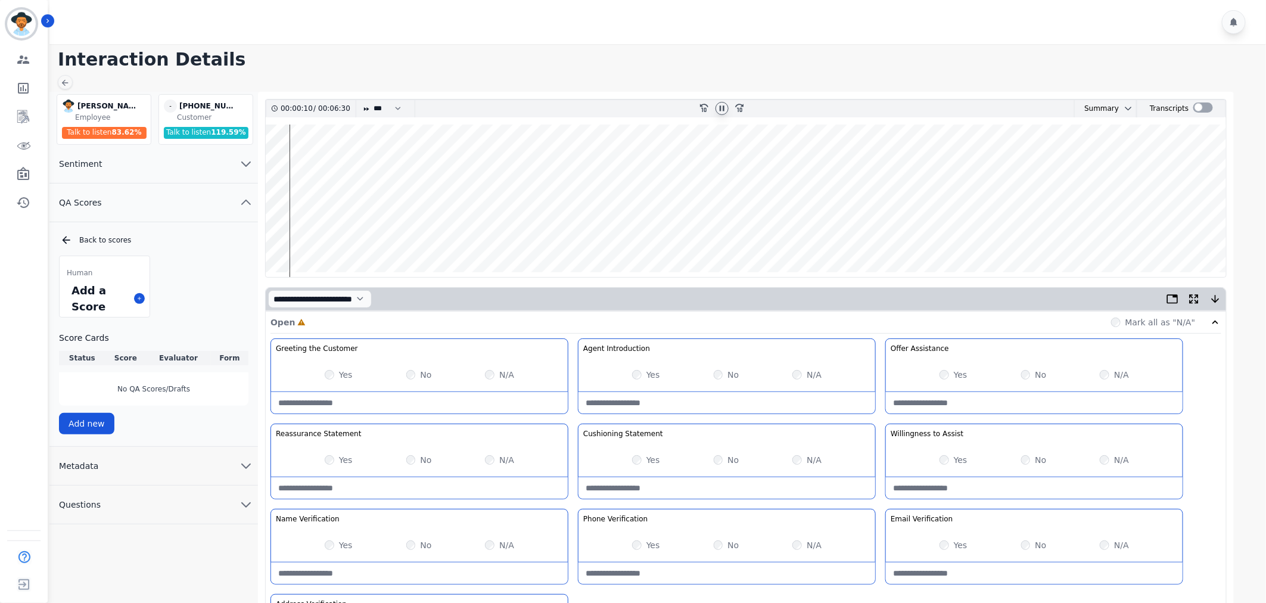
click at [648, 374] on label "Yes" at bounding box center [653, 375] width 14 height 12
click at [952, 373] on div "Yes" at bounding box center [954, 375] width 28 height 12
click at [957, 459] on label "Yes" at bounding box center [961, 460] width 14 height 12
click at [952, 380] on div "Yes" at bounding box center [954, 375] width 28 height 12
click at [951, 371] on div "Yes" at bounding box center [954, 375] width 28 height 12
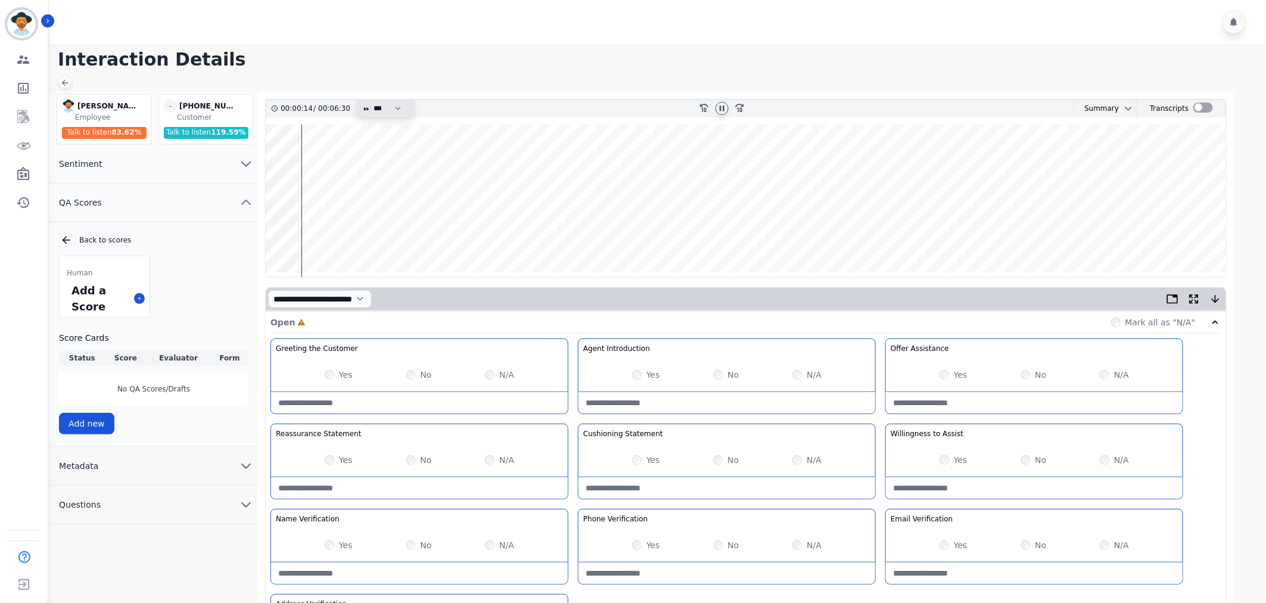
click at [396, 110] on select "* * * **** * *** * ****" at bounding box center [390, 108] width 36 height 17
select select "****"
click at [372, 100] on select "* * * **** * *** * ****" at bounding box center [390, 108] width 36 height 17
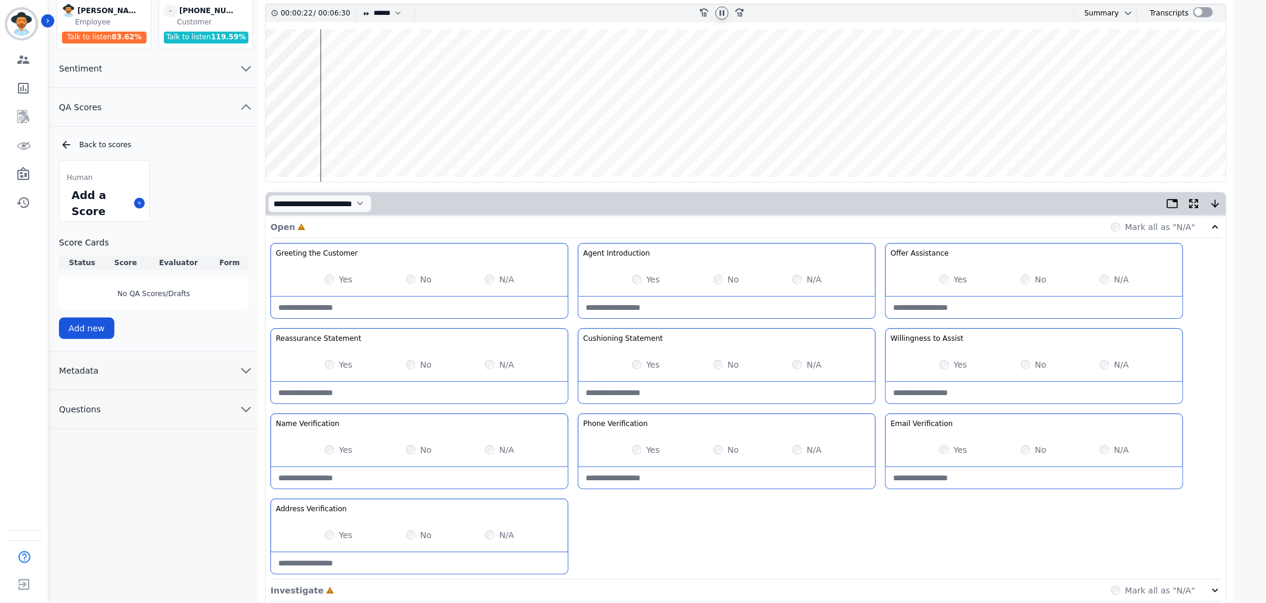
scroll to position [198, 0]
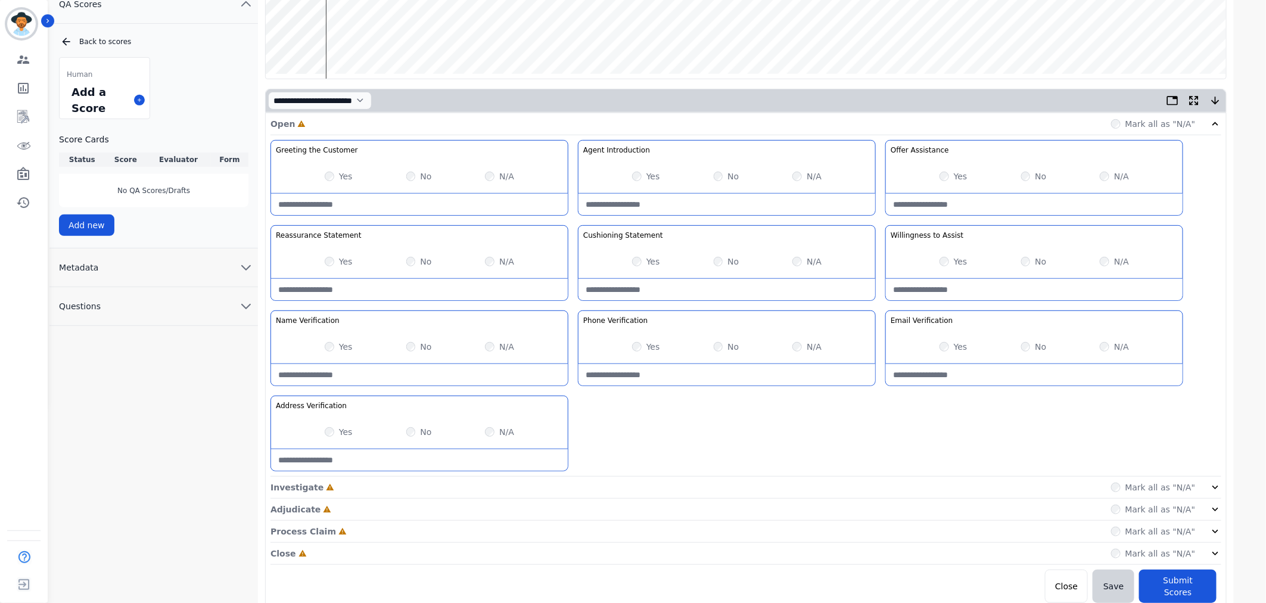
click at [1217, 487] on icon at bounding box center [1216, 487] width 12 height 12
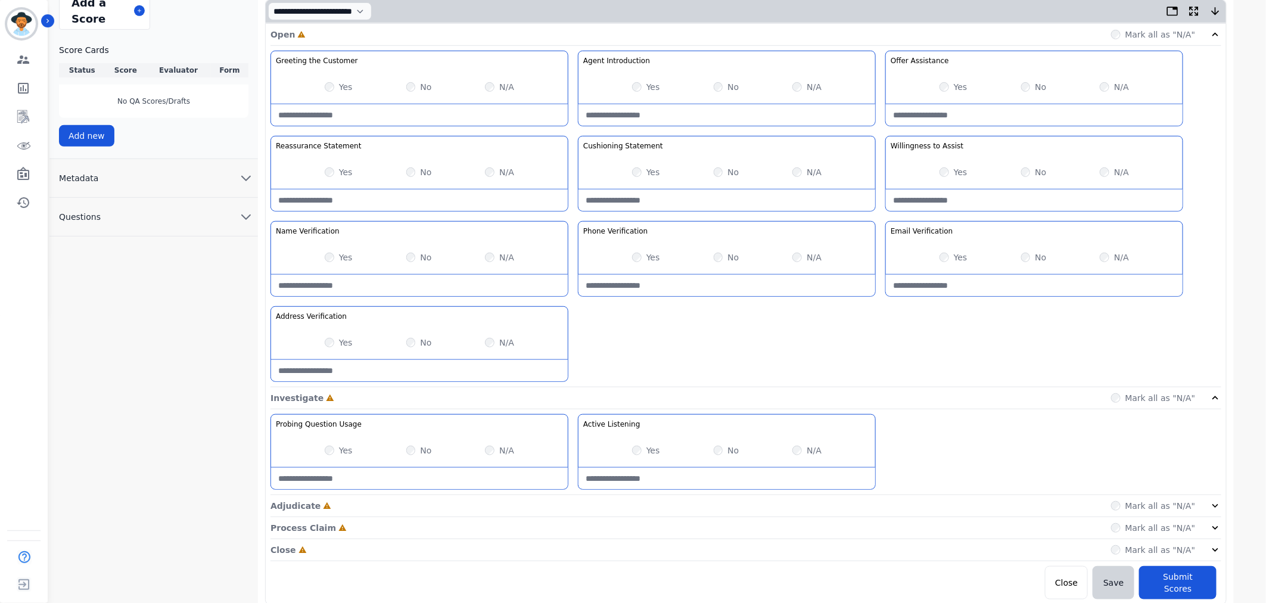
click at [1217, 505] on icon at bounding box center [1216, 506] width 6 height 4
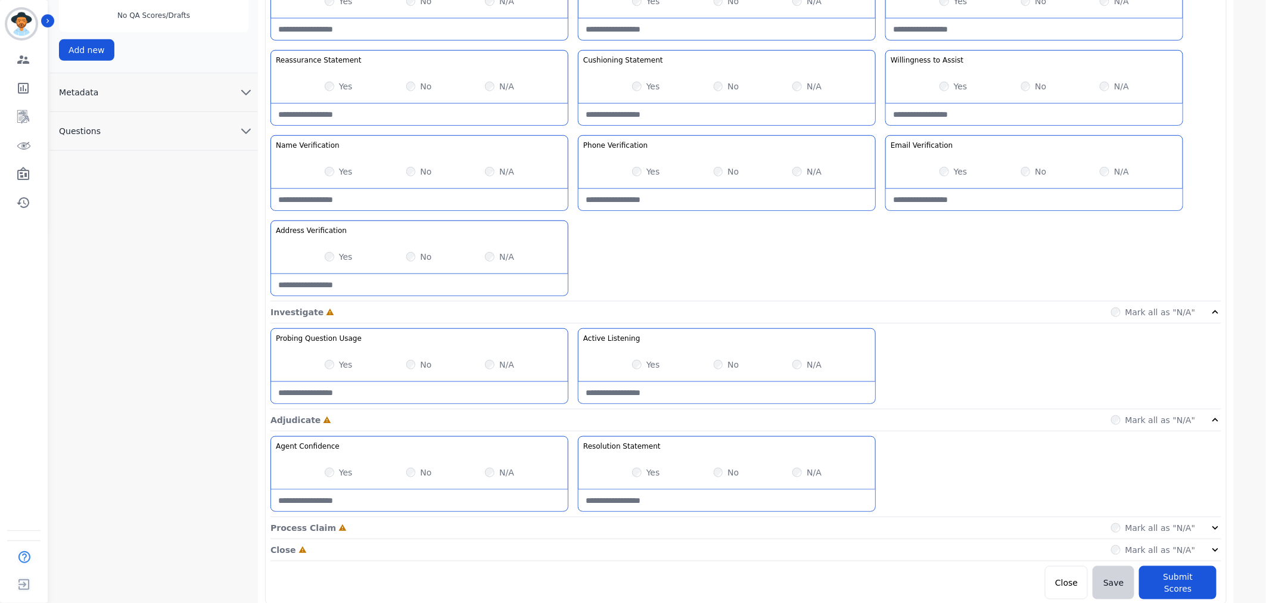
click at [1212, 523] on icon at bounding box center [1216, 528] width 12 height 12
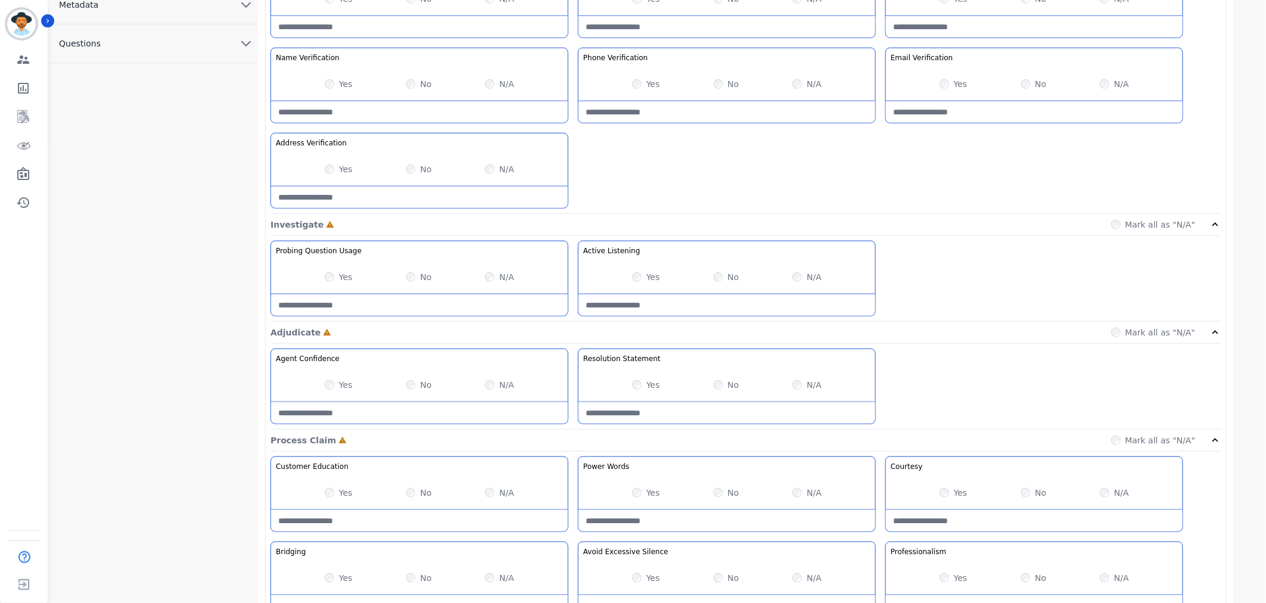
scroll to position [545, 0]
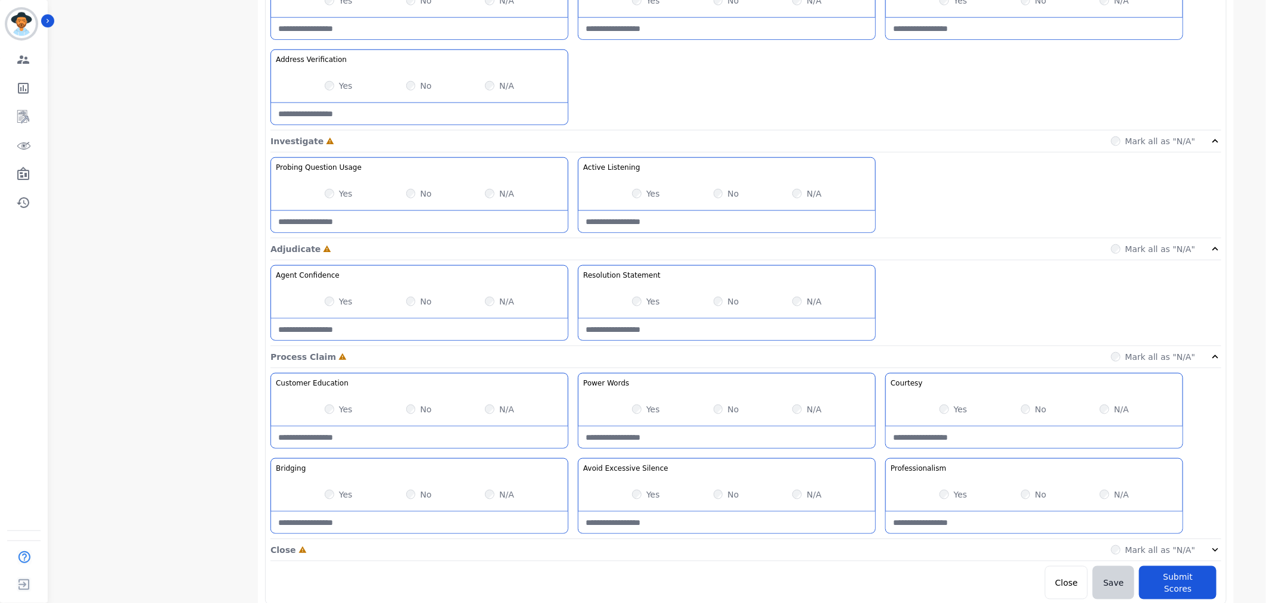
click at [1218, 549] on icon at bounding box center [1216, 550] width 12 height 12
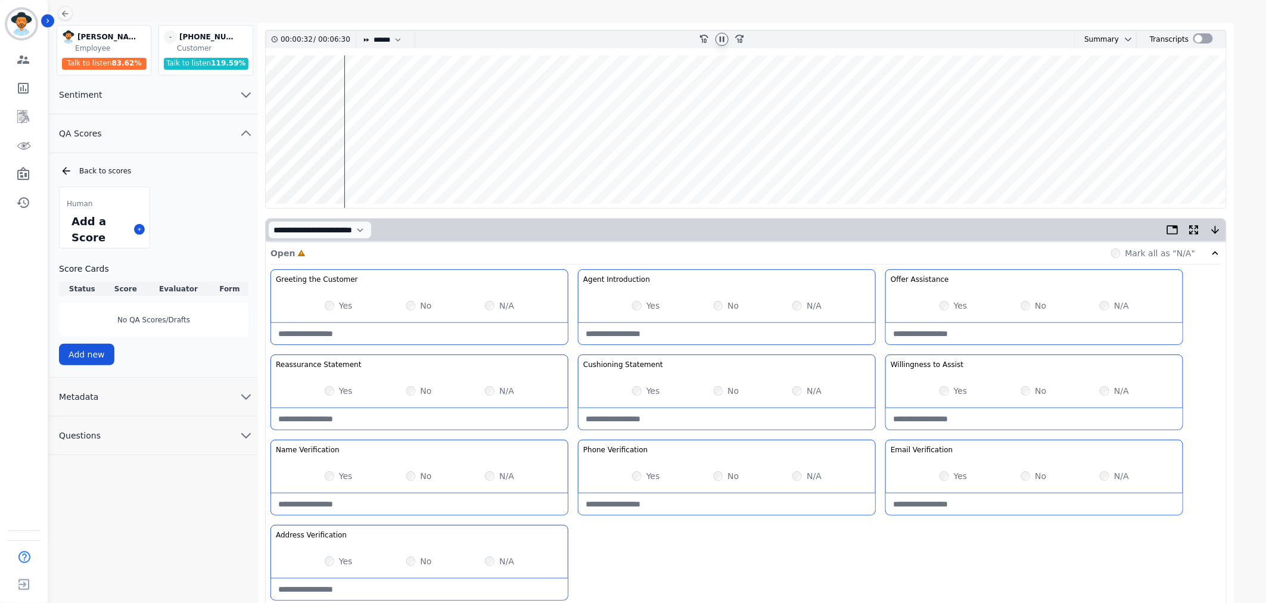
scroll to position [0, 0]
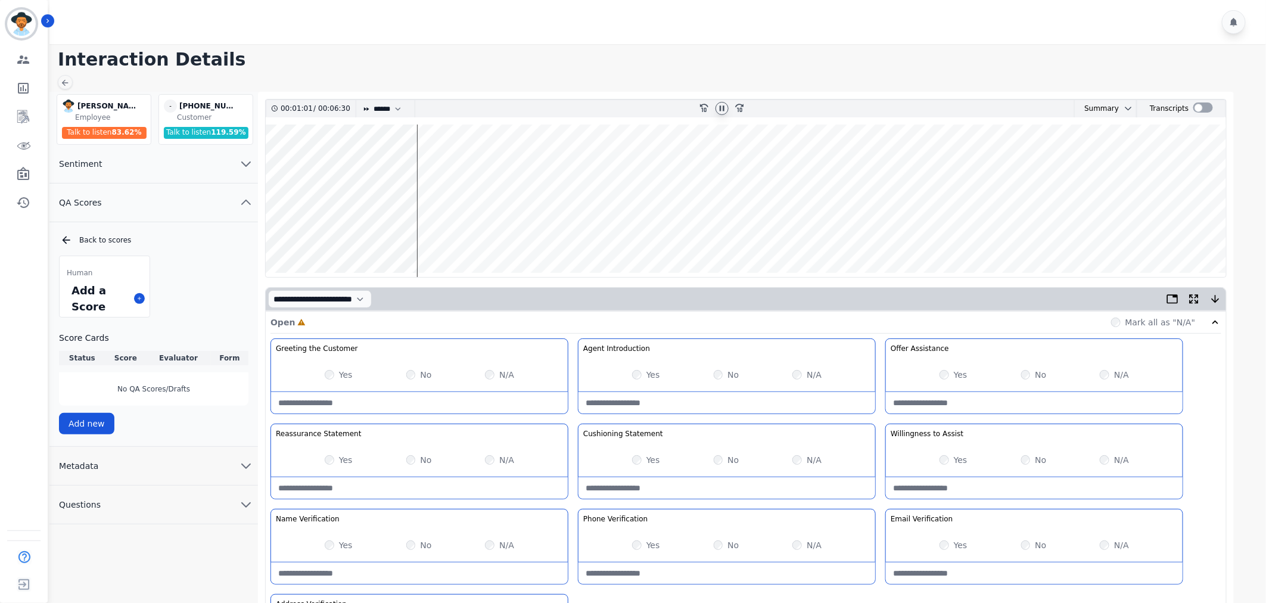
click at [427, 237] on wave at bounding box center [746, 201] width 961 height 153
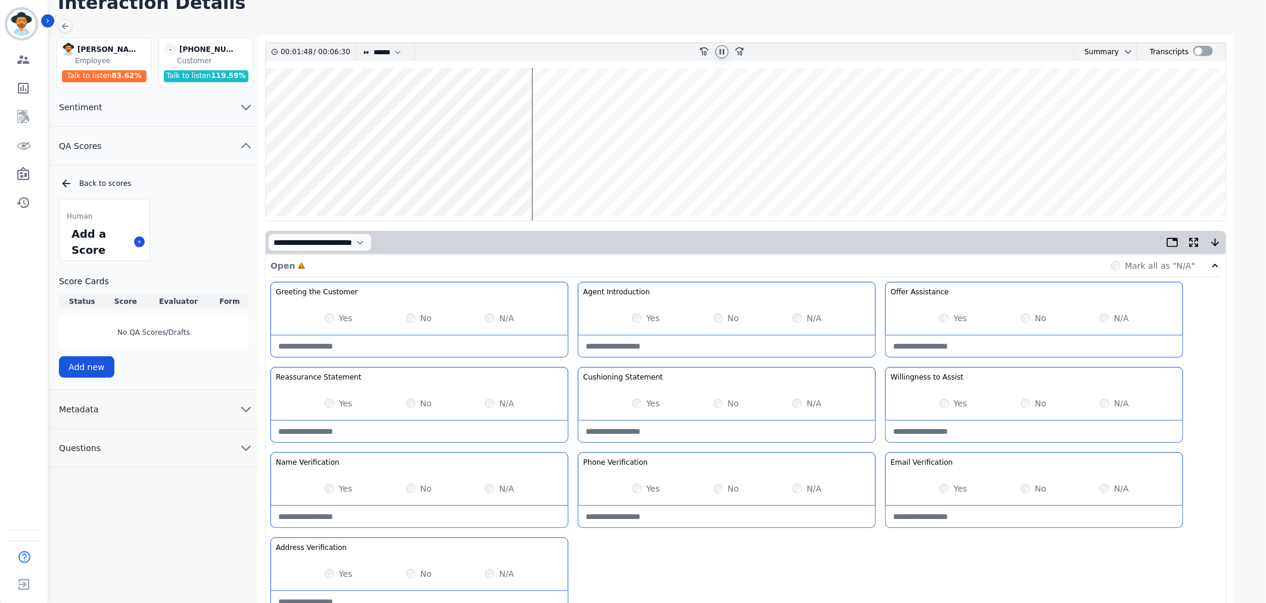
scroll to position [132, 0]
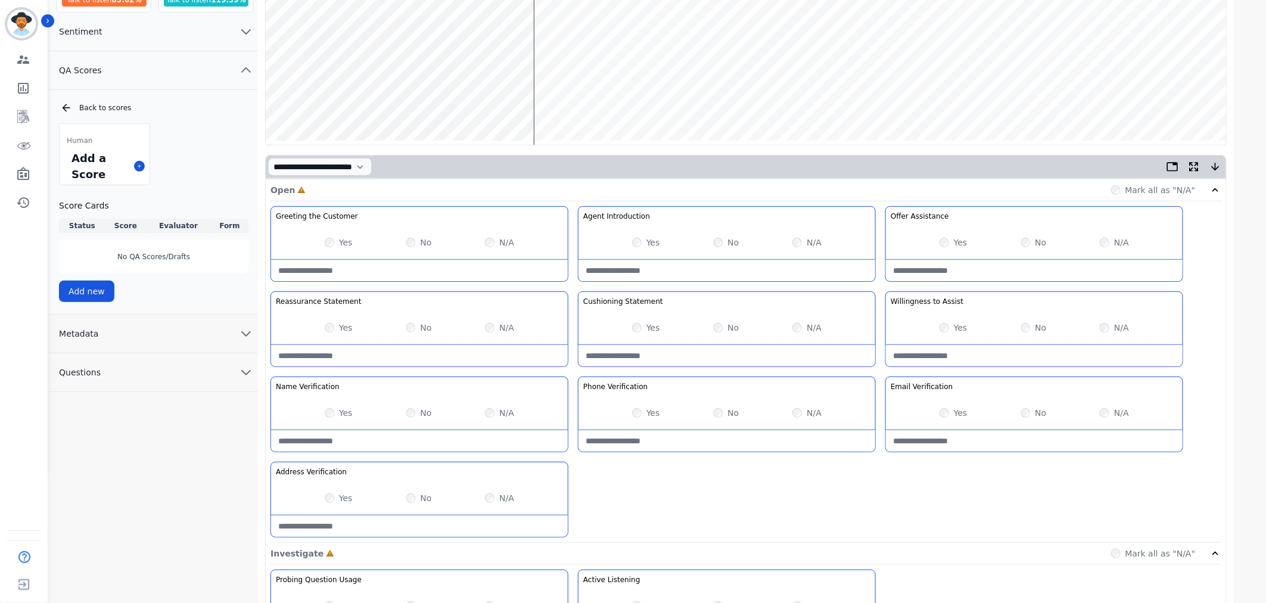
click at [340, 330] on label "Yes" at bounding box center [346, 328] width 14 height 12
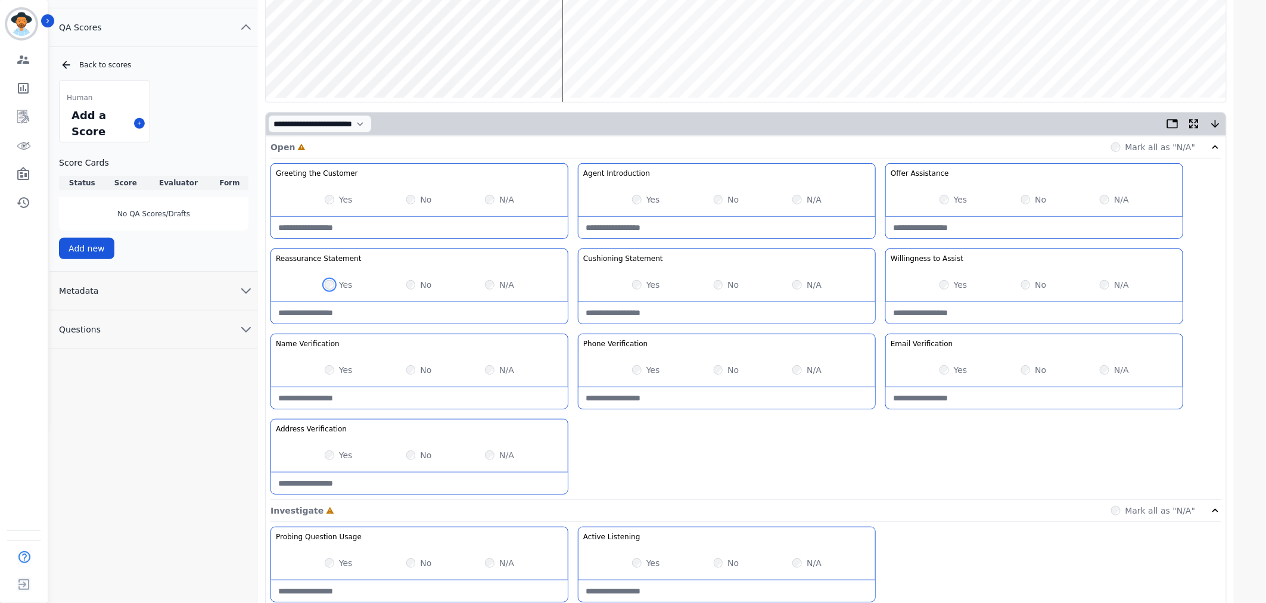
scroll to position [66, 0]
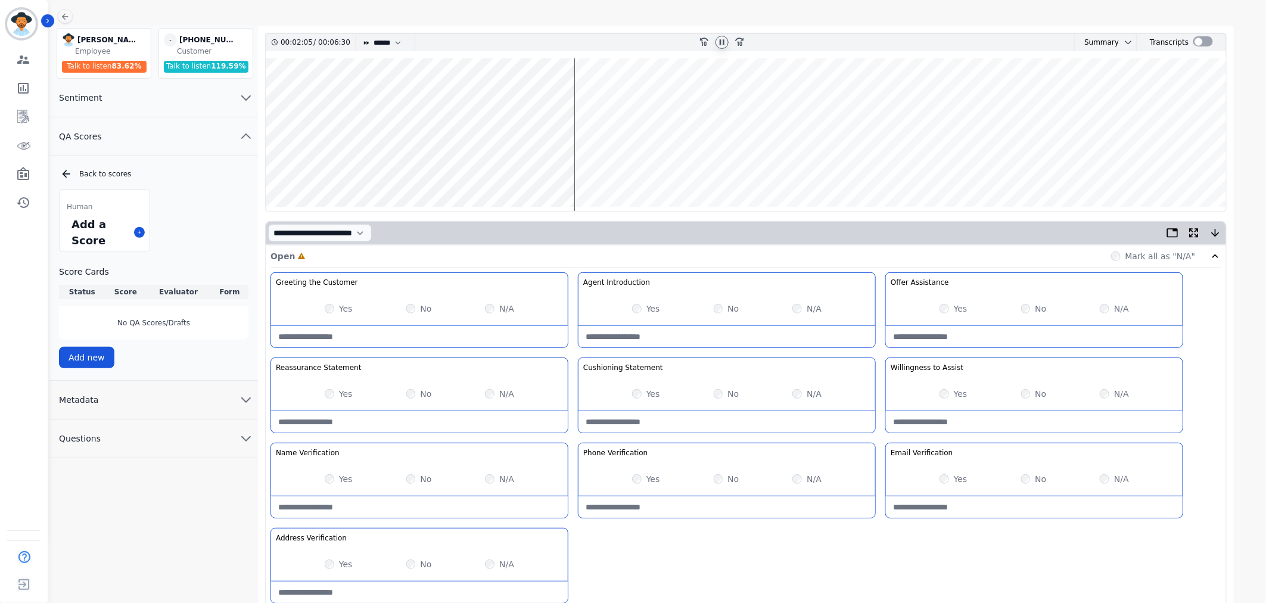
click at [618, 168] on wave at bounding box center [746, 134] width 961 height 153
click at [764, 94] on wave at bounding box center [746, 134] width 961 height 153
click at [761, 95] on wave at bounding box center [746, 134] width 961 height 153
click at [618, 169] on wave at bounding box center [746, 134] width 961 height 153
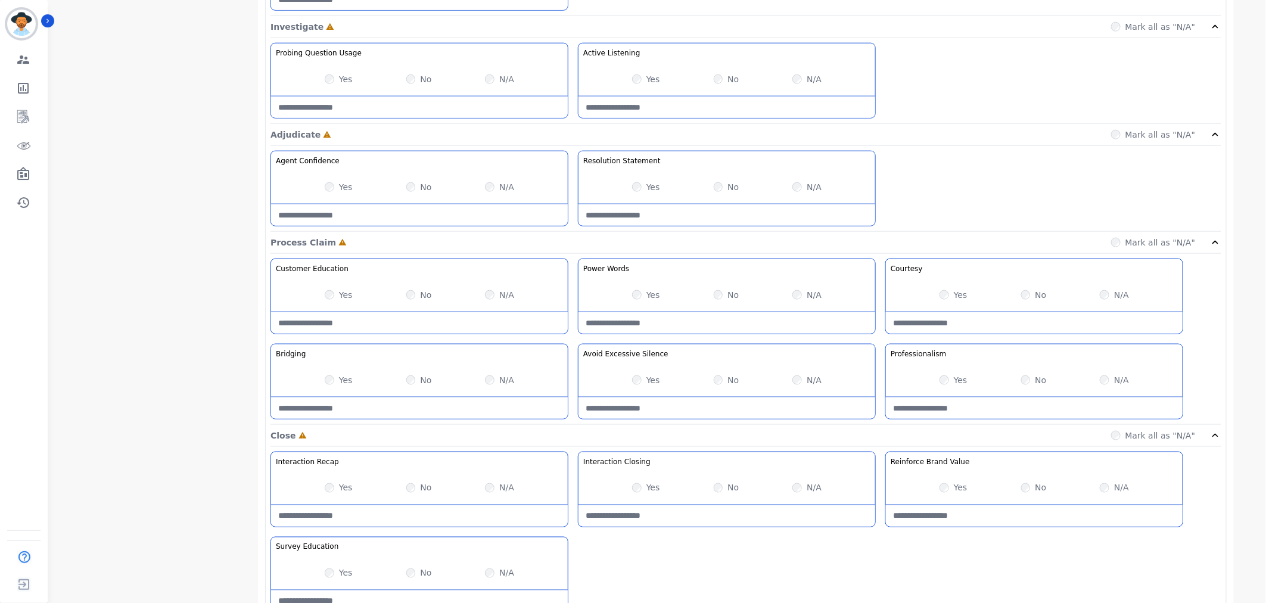
scroll to position [662, 0]
click at [700, 402] on Silence-note at bounding box center [727, 404] width 297 height 21
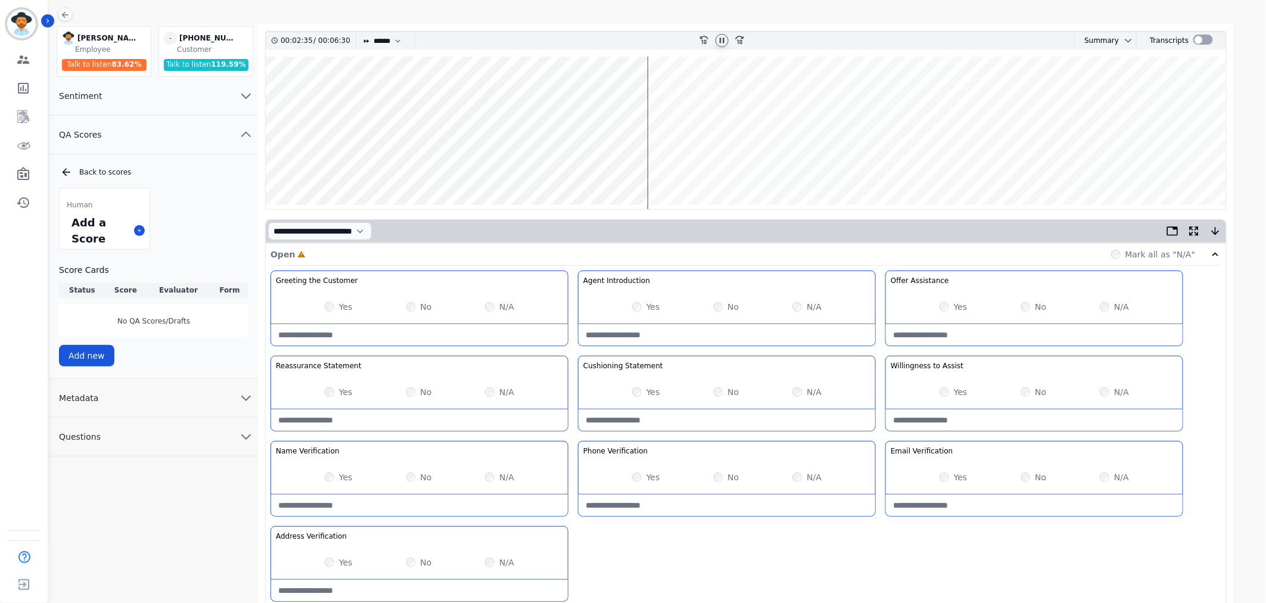
scroll to position [0, 0]
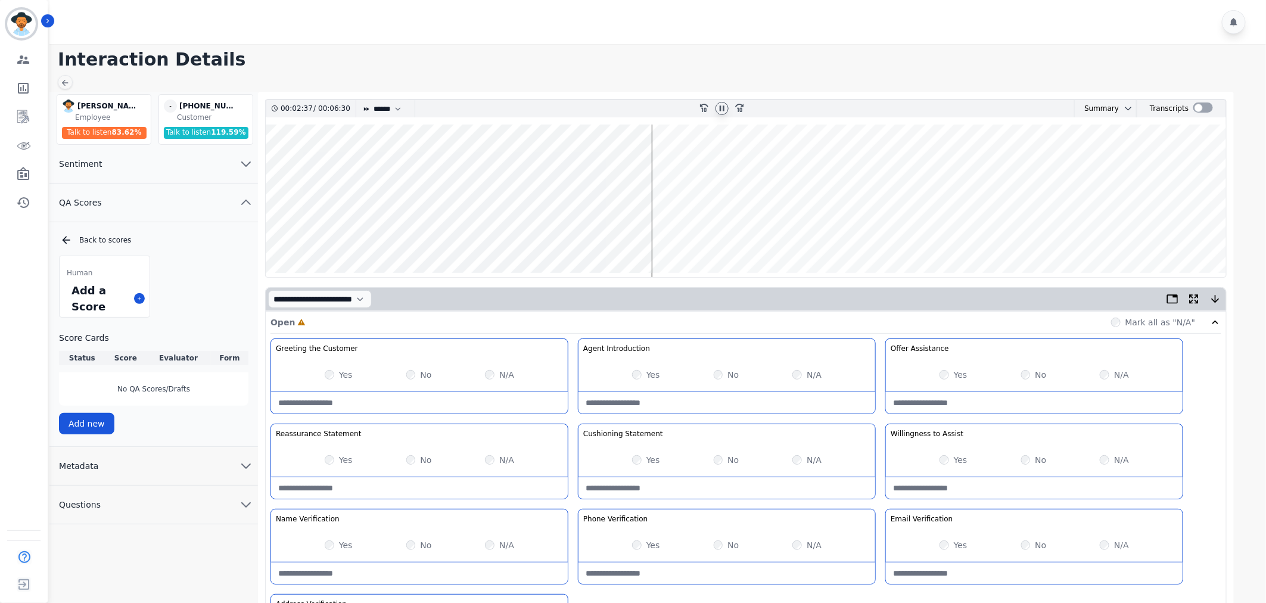
type Silence-note "**********"
click at [800, 233] on wave at bounding box center [746, 201] width 961 height 153
click at [567, 234] on wave at bounding box center [746, 201] width 961 height 153
click at [752, 234] on wave at bounding box center [746, 201] width 961 height 153
click at [987, 234] on wave at bounding box center [746, 201] width 961 height 153
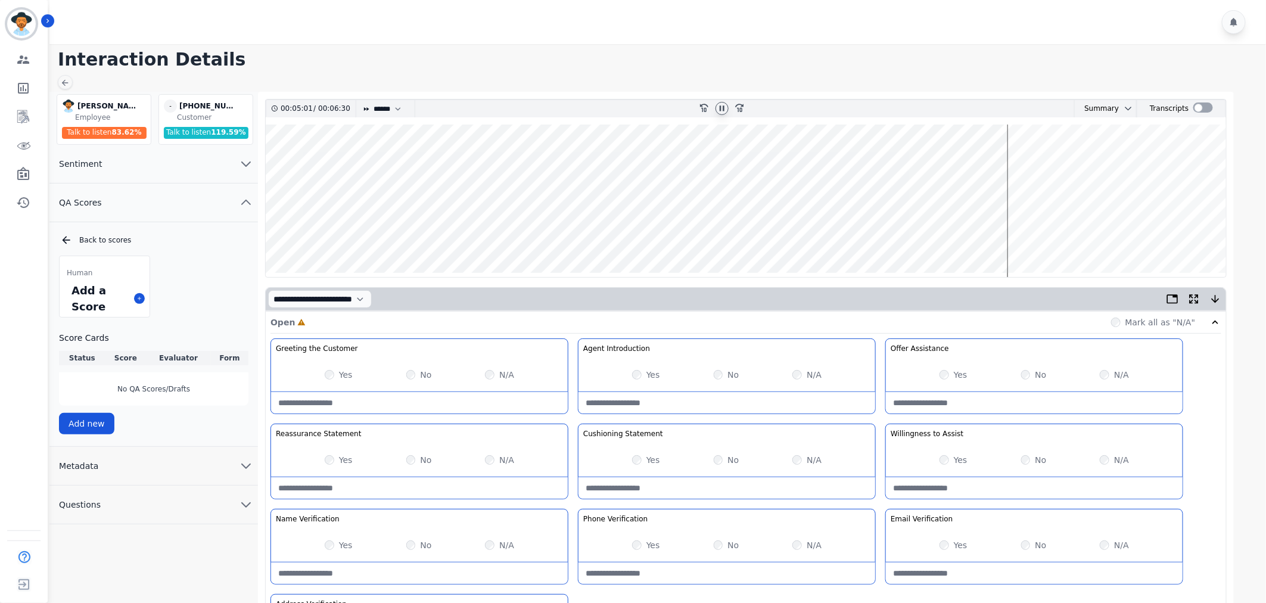
click at [1049, 234] on wave at bounding box center [746, 201] width 961 height 153
click at [1069, 232] on wave at bounding box center [746, 201] width 961 height 153
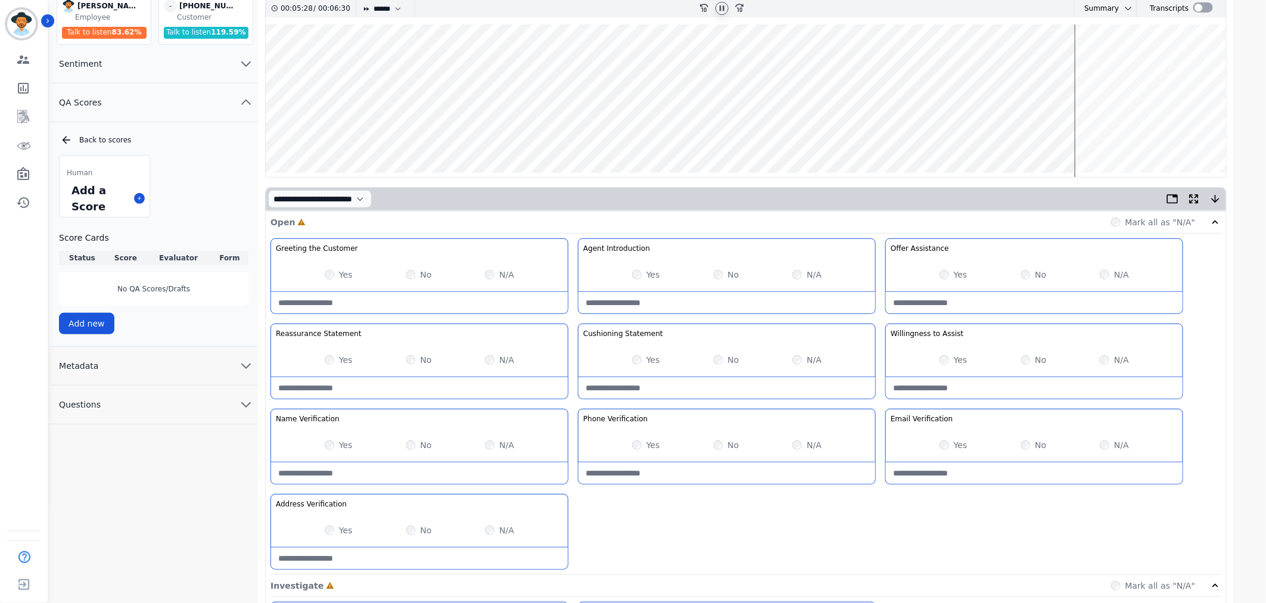
scroll to position [265, 0]
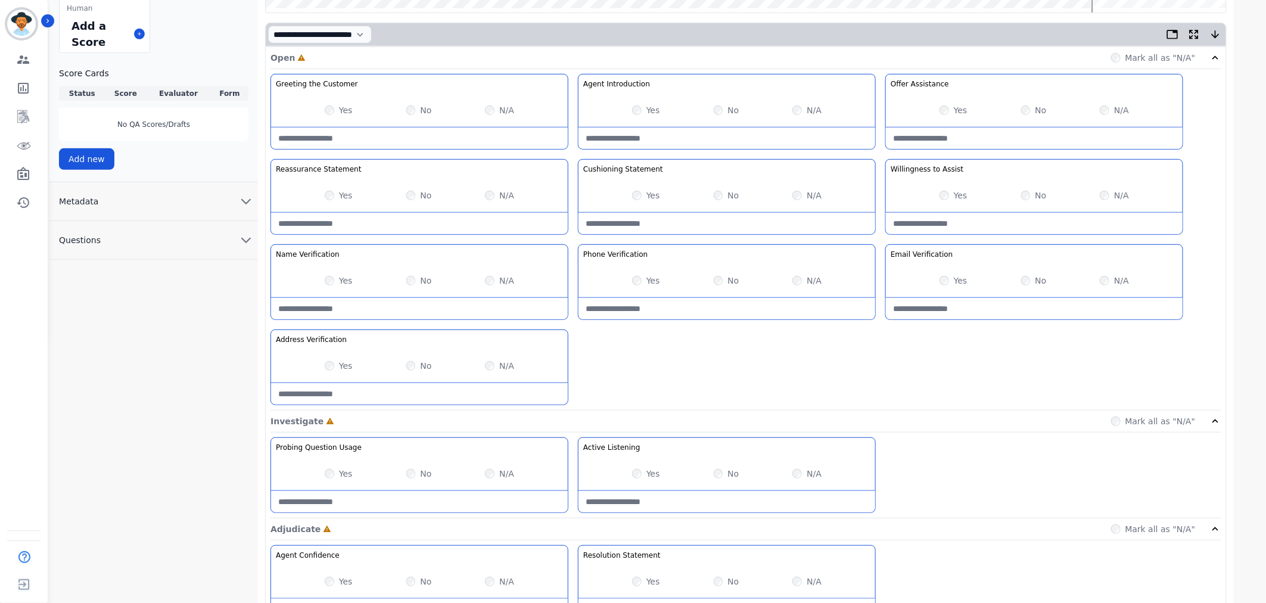
click at [1036, 280] on label "No" at bounding box center [1040, 281] width 11 height 12
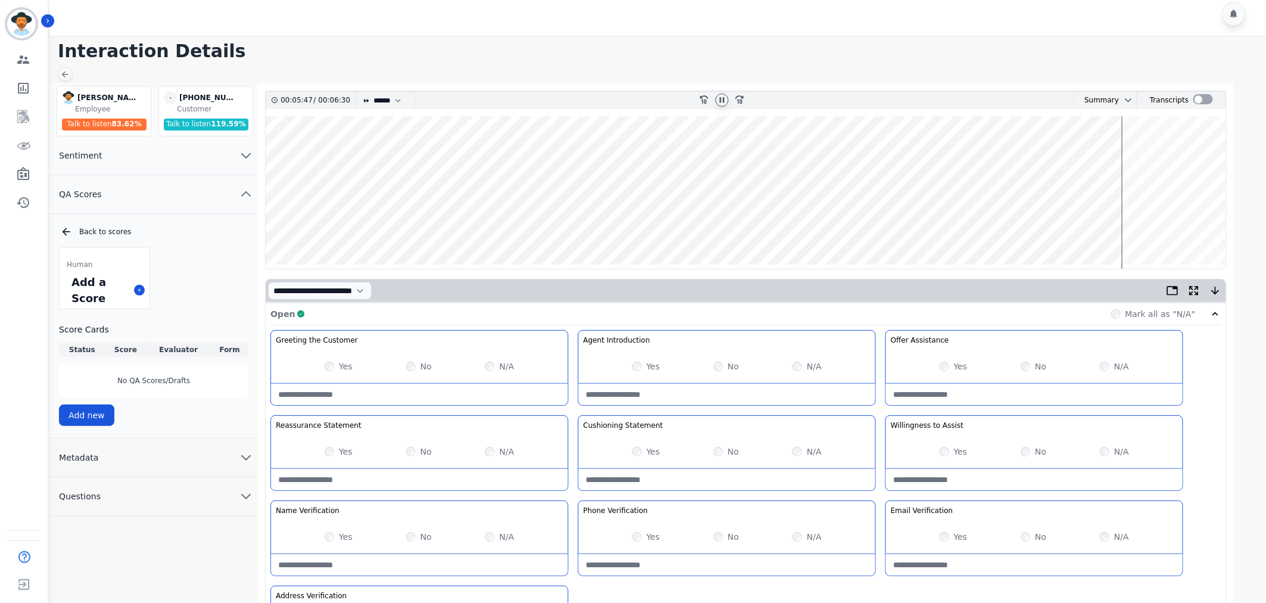
scroll to position [0, 0]
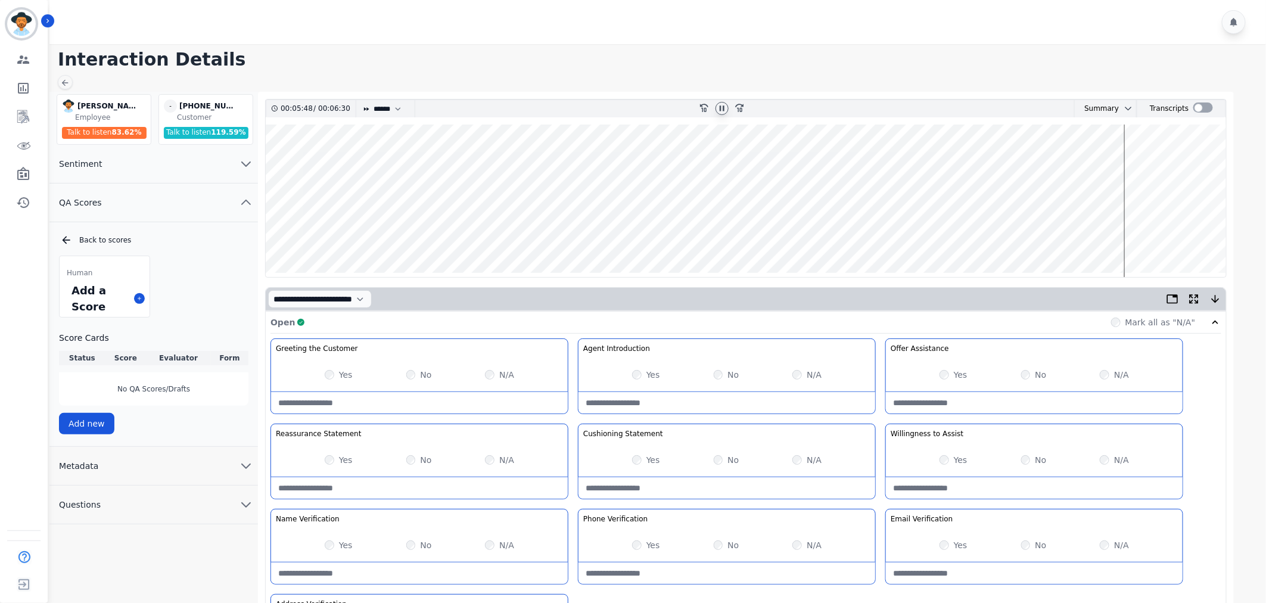
click at [1132, 231] on wave at bounding box center [746, 201] width 961 height 153
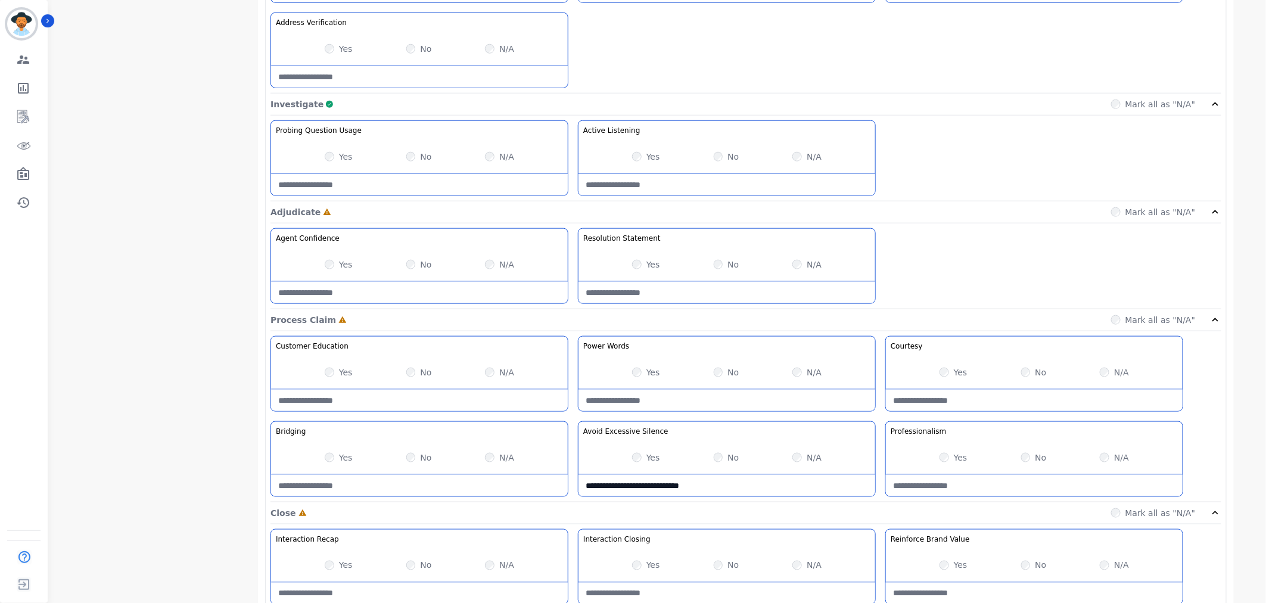
scroll to position [596, 0]
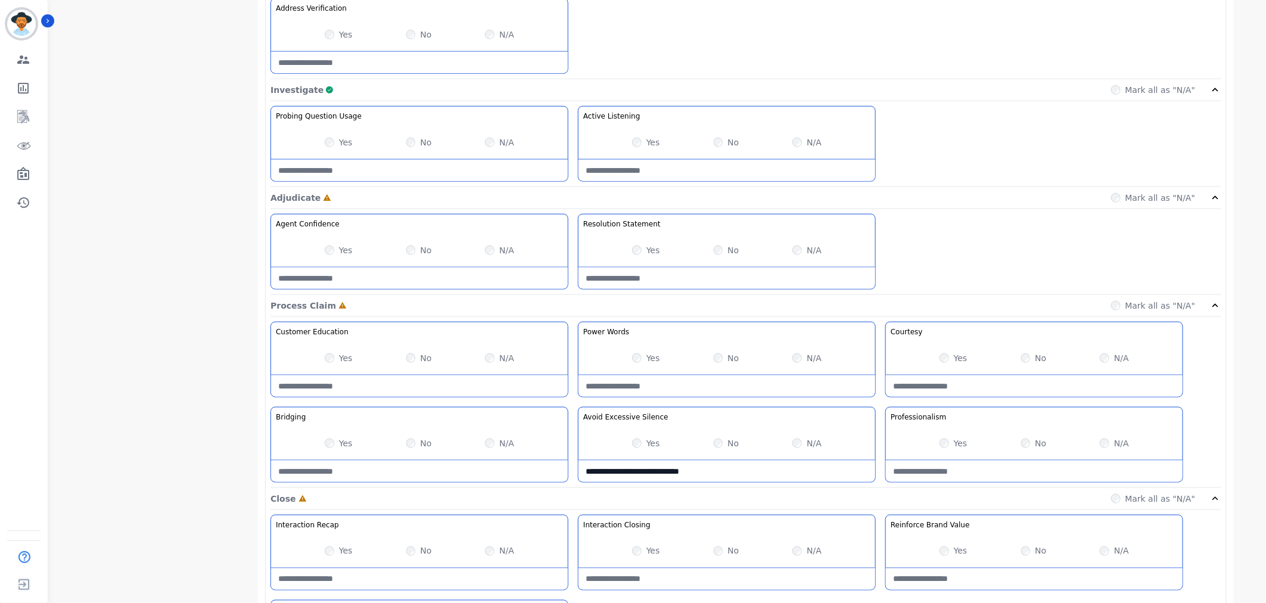
click at [930, 362] on div "Yes No N/A" at bounding box center [1034, 357] width 297 height 33
click at [953, 443] on div "Yes" at bounding box center [954, 443] width 28 height 12
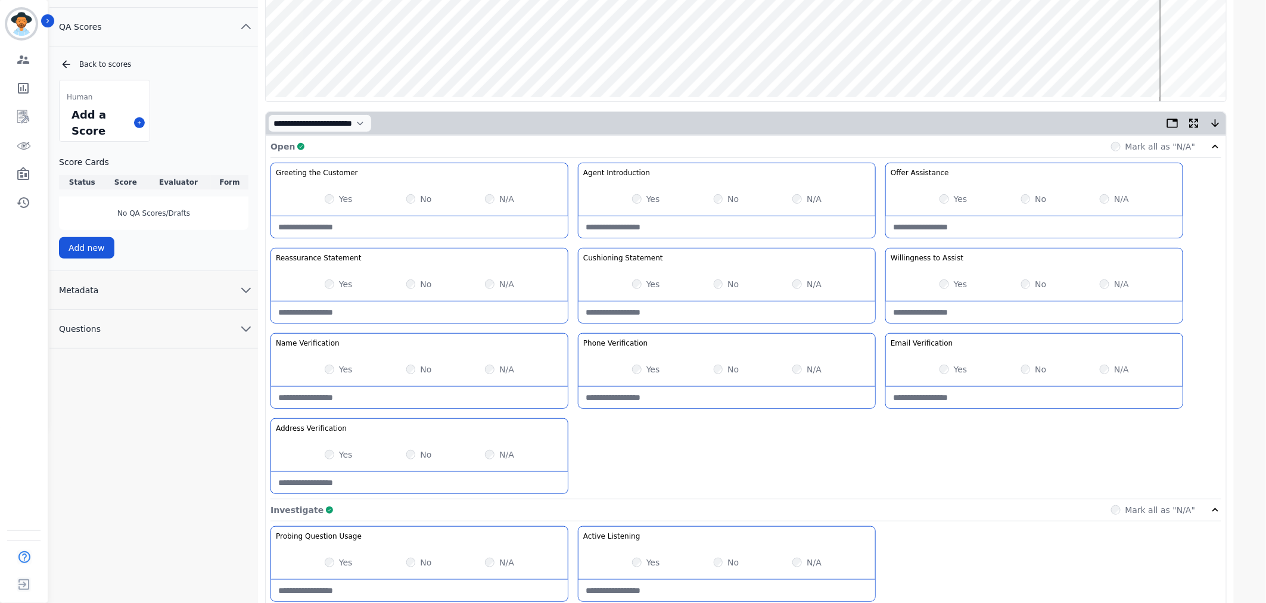
scroll to position [132, 0]
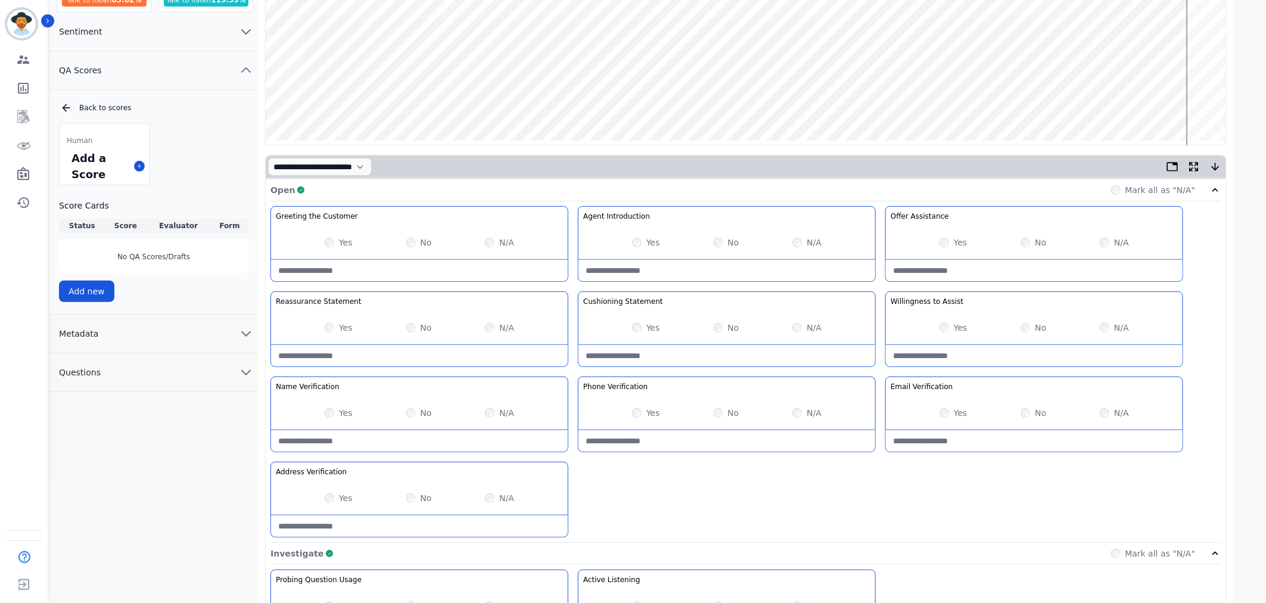
click at [1202, 99] on wave at bounding box center [746, 68] width 961 height 153
click at [1210, 104] on wave at bounding box center [746, 68] width 961 height 153
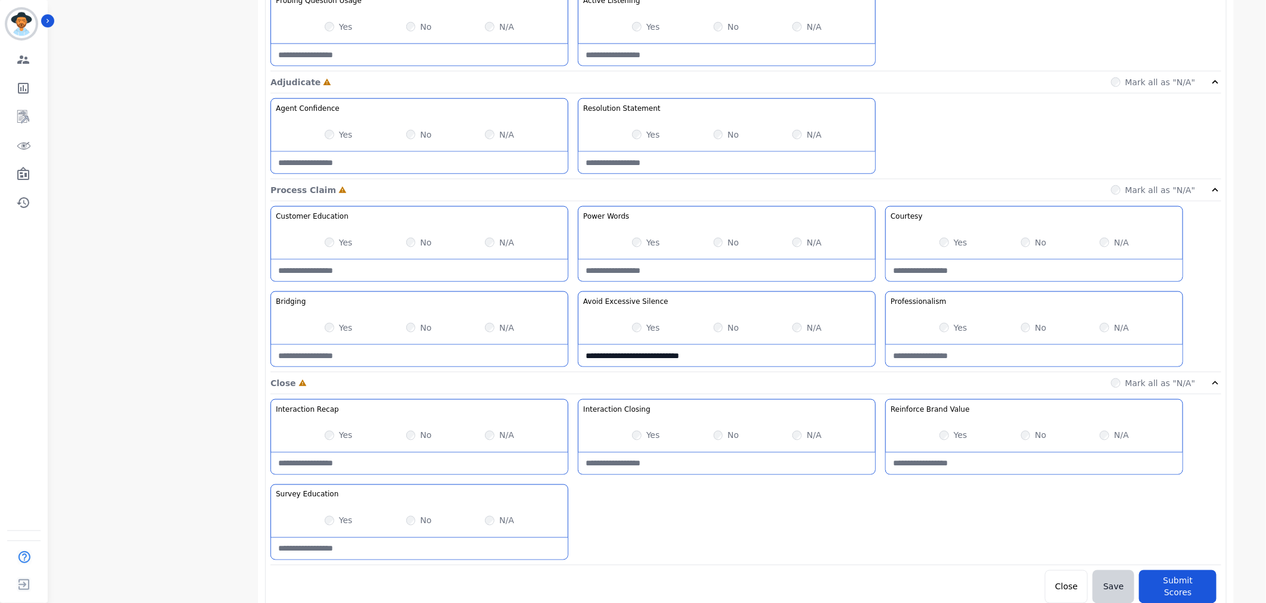
scroll to position [716, 0]
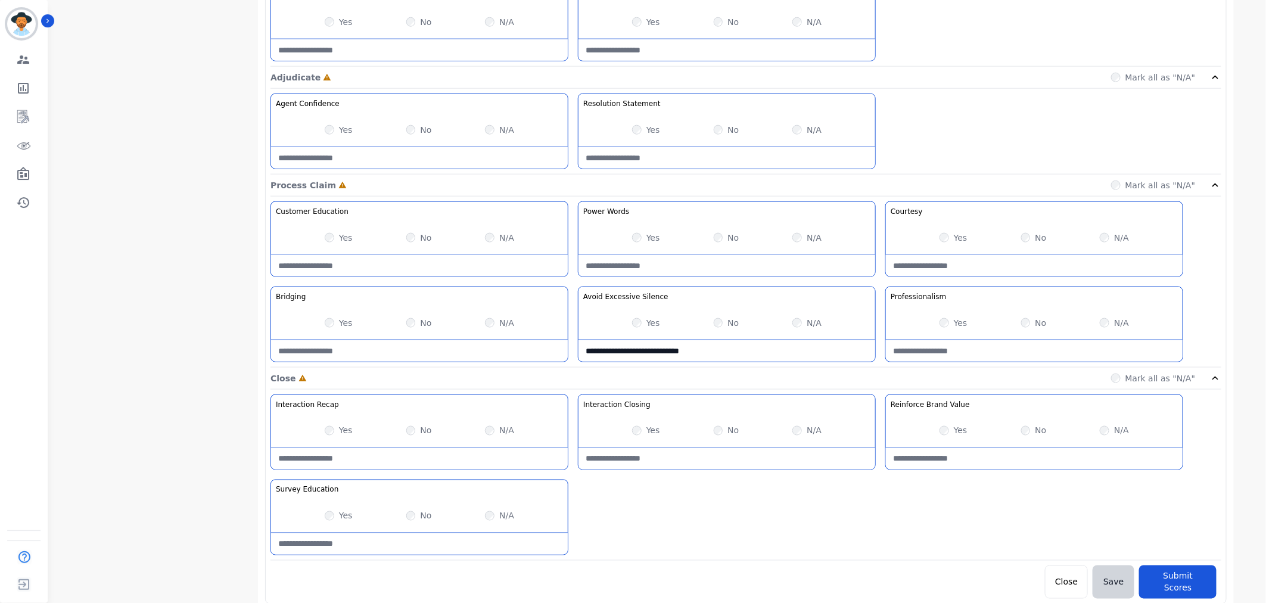
click at [501, 432] on label "N/A" at bounding box center [506, 431] width 15 height 12
click at [1031, 431] on div "No" at bounding box center [1034, 431] width 26 height 12
click at [642, 128] on div "Yes" at bounding box center [646, 130] width 28 height 12
click at [1194, 583] on button "Submit Scores" at bounding box center [1177, 581] width 77 height 33
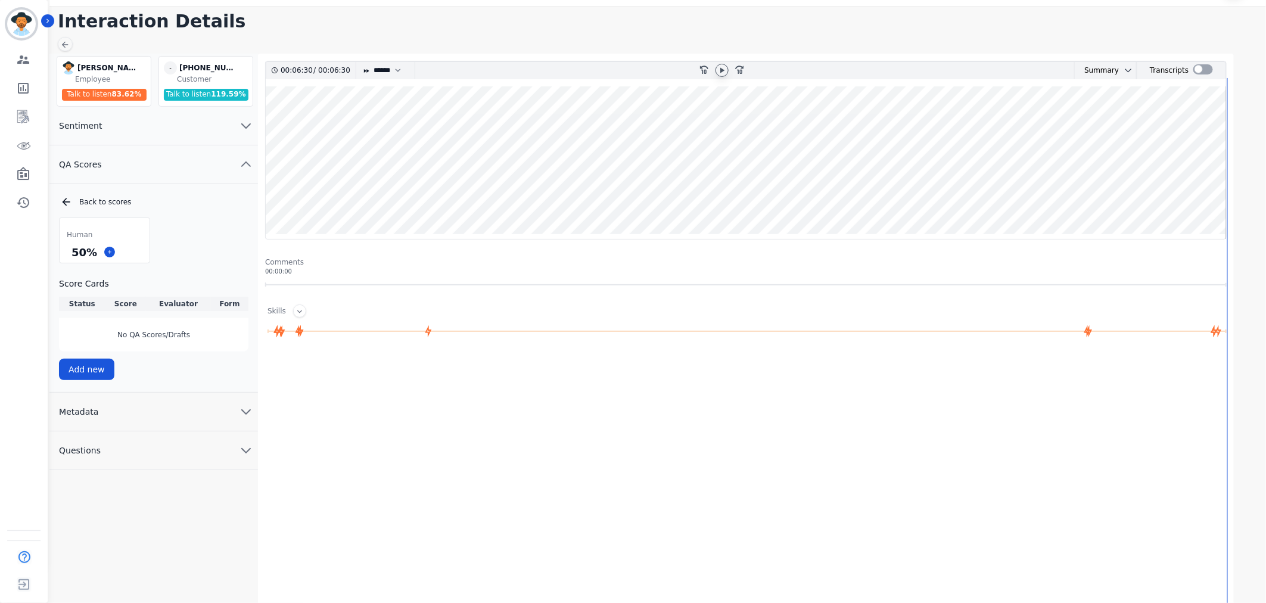
scroll to position [38, 0]
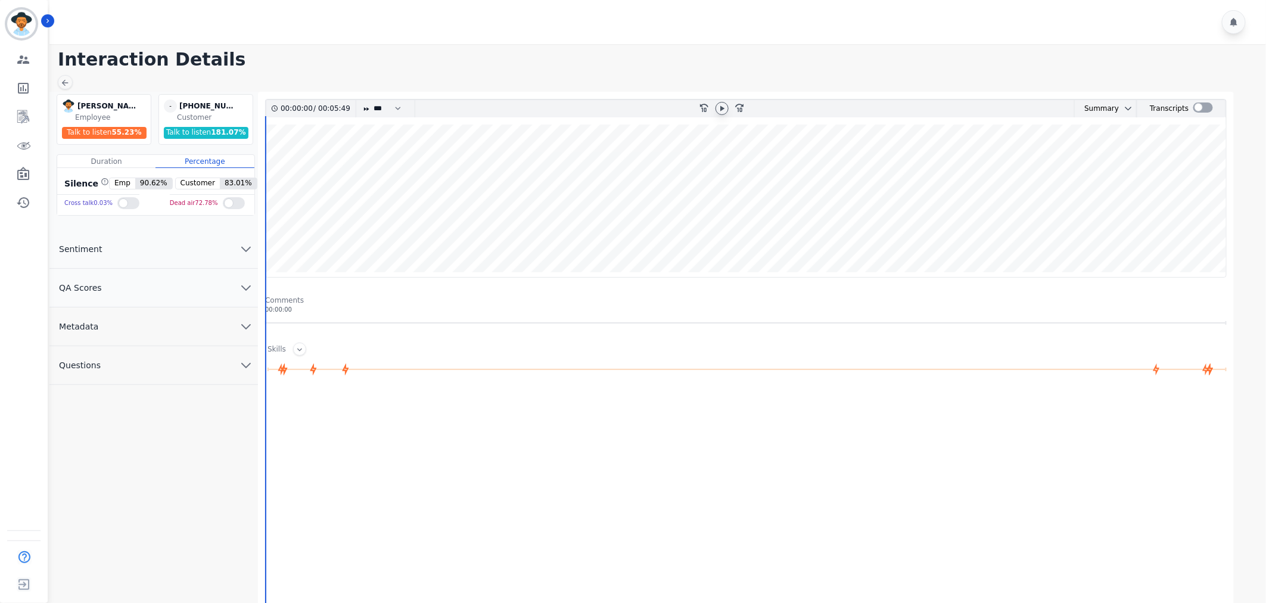
click at [717, 106] on icon at bounding box center [722, 109] width 10 height 10
click at [374, 107] on select "* * * **** * *** * ****" at bounding box center [390, 108] width 36 height 17
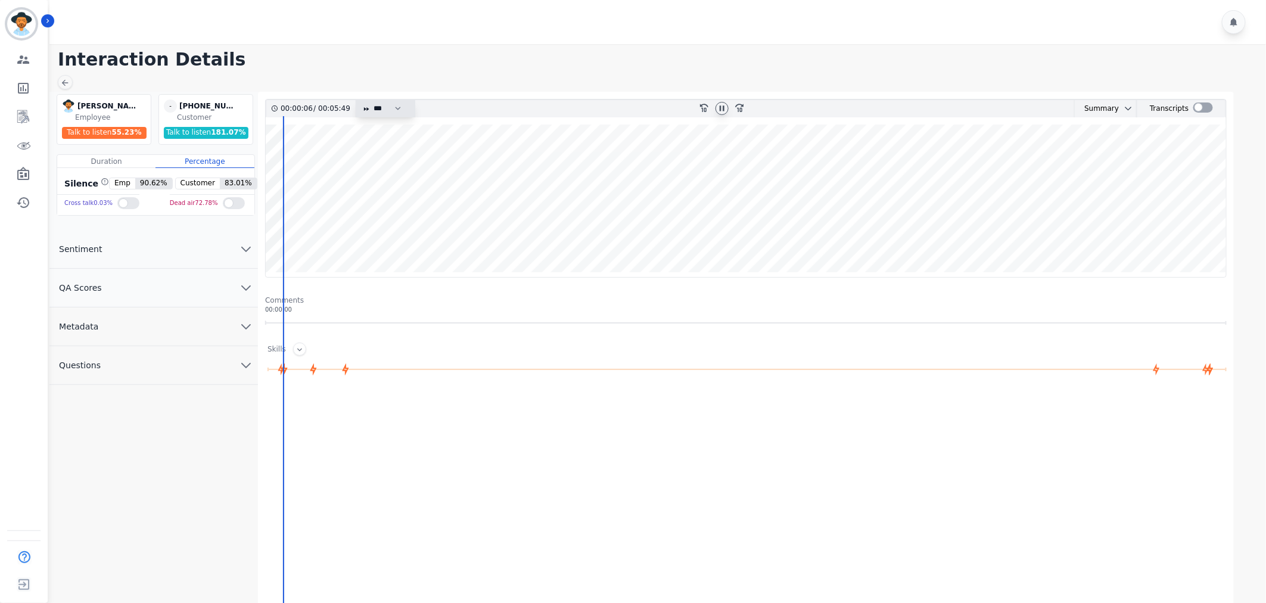
select select "****"
click at [372, 100] on select "* * * **** * *** * ****" at bounding box center [390, 108] width 36 height 17
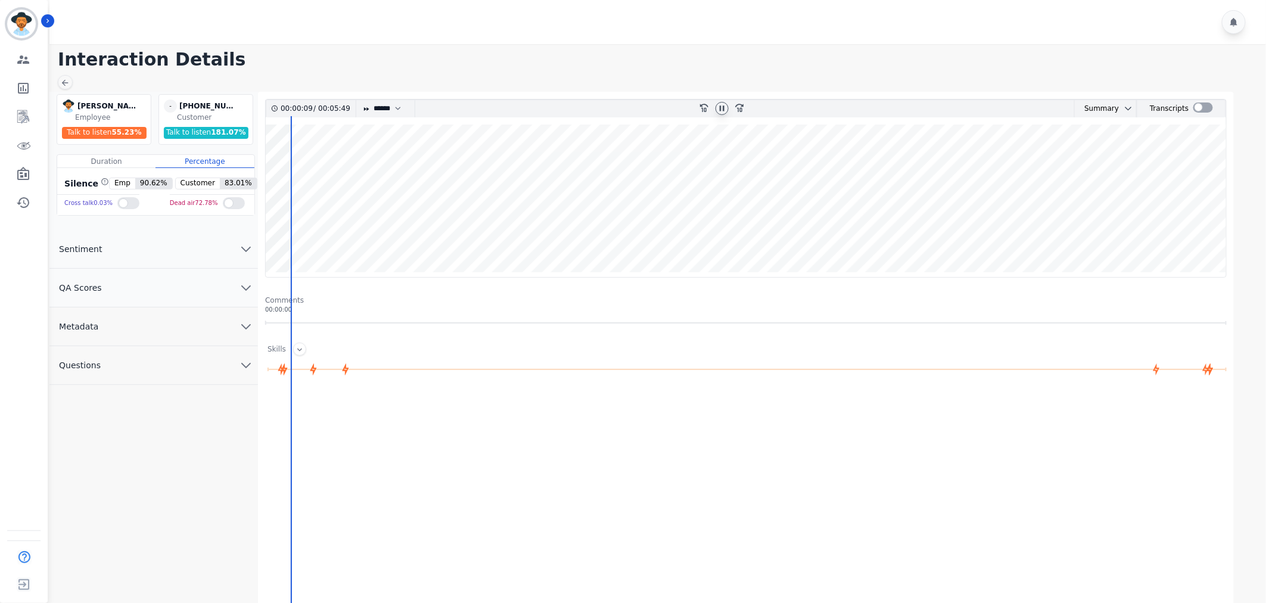
click at [189, 284] on button "QA Scores" at bounding box center [153, 288] width 209 height 39
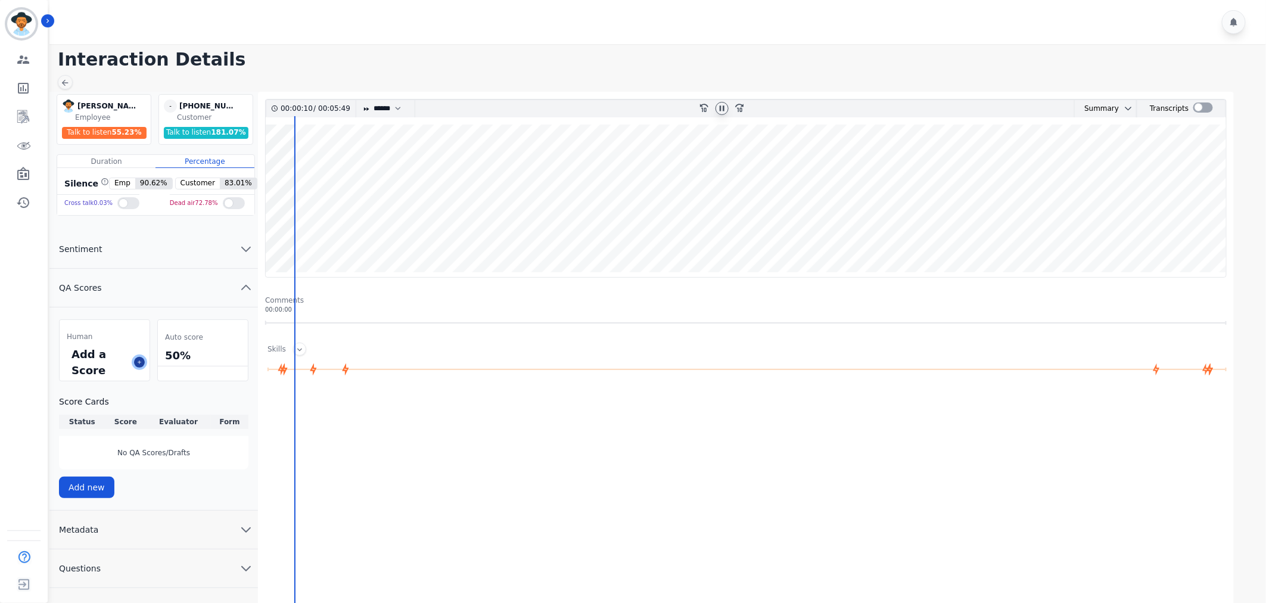
click at [139, 362] on icon at bounding box center [139, 362] width 6 height 6
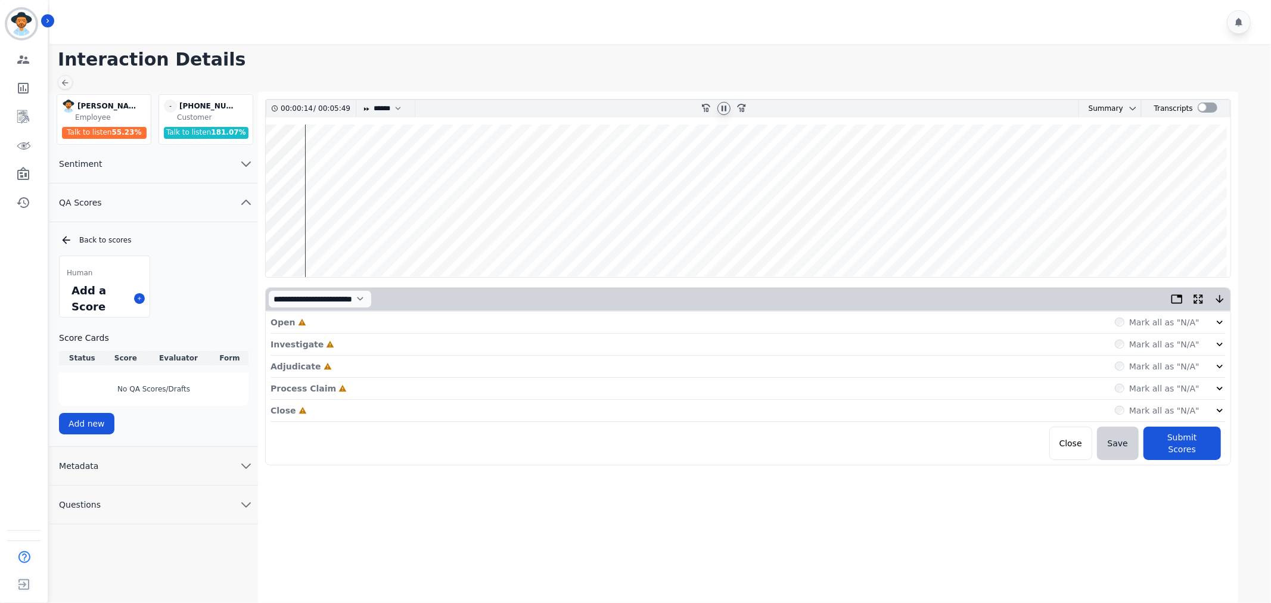
click at [1223, 323] on icon at bounding box center [1220, 322] width 12 height 12
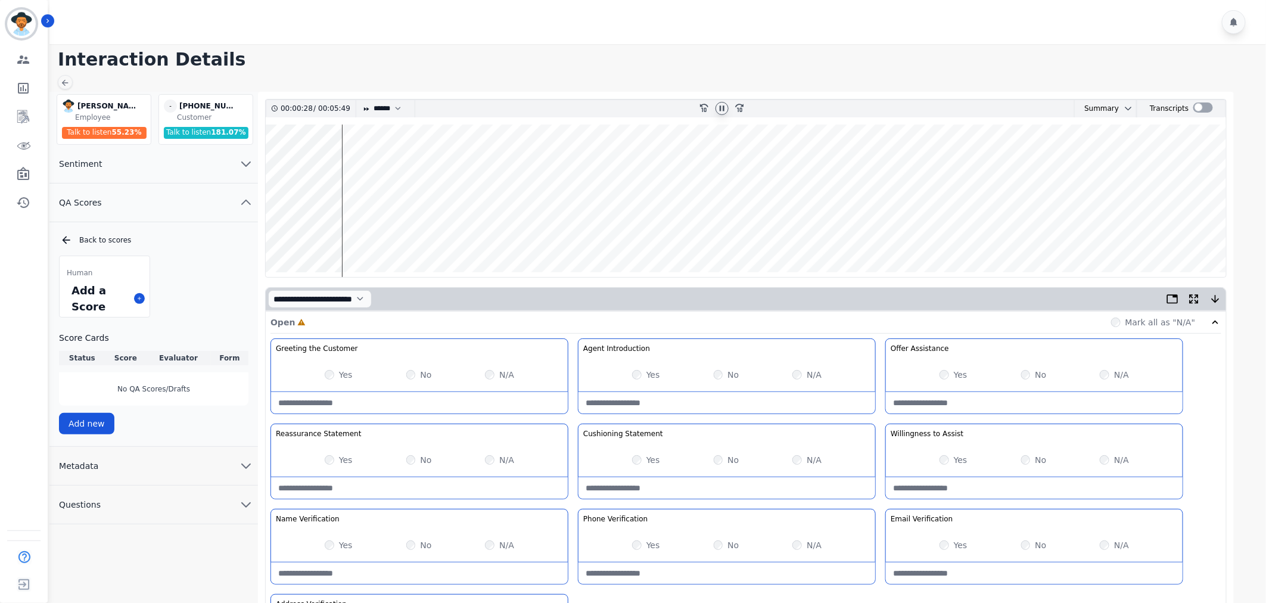
click at [951, 460] on div "Yes" at bounding box center [954, 460] width 28 height 12
click at [335, 537] on div "Yes No N/A" at bounding box center [419, 545] width 297 height 33
click at [337, 546] on div "Yes" at bounding box center [339, 545] width 28 height 12
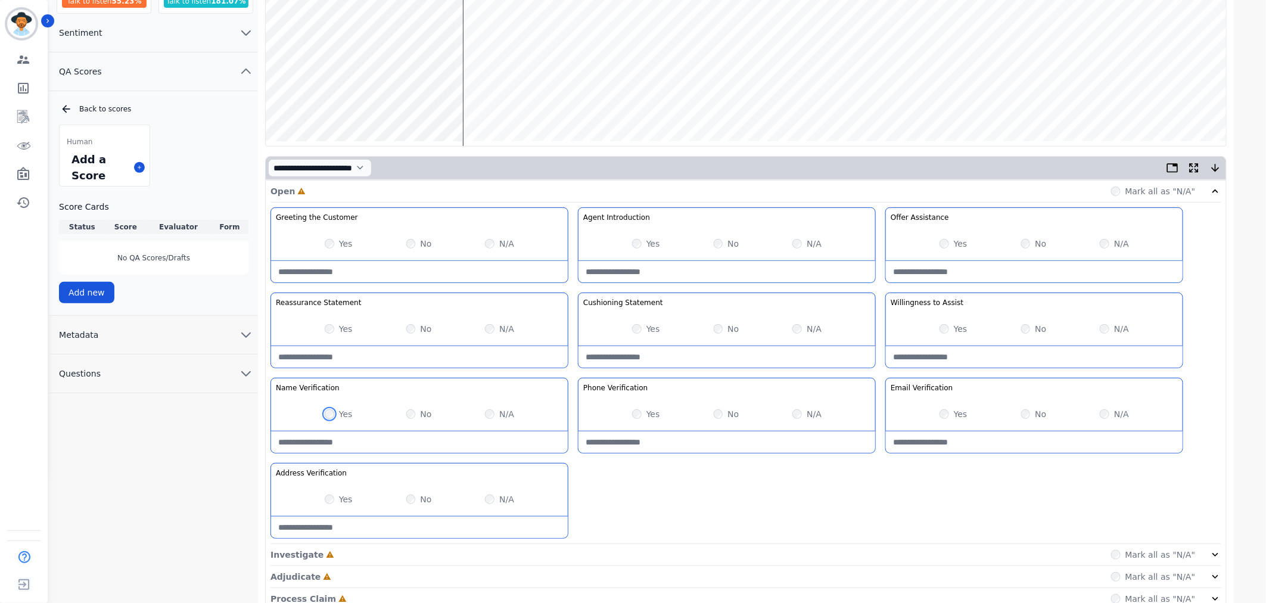
scroll to position [132, 0]
click at [646, 417] on div "Yes" at bounding box center [646, 413] width 28 height 12
click at [644, 412] on div "Yes" at bounding box center [646, 413] width 28 height 12
click at [949, 412] on div "Yes" at bounding box center [954, 413] width 28 height 12
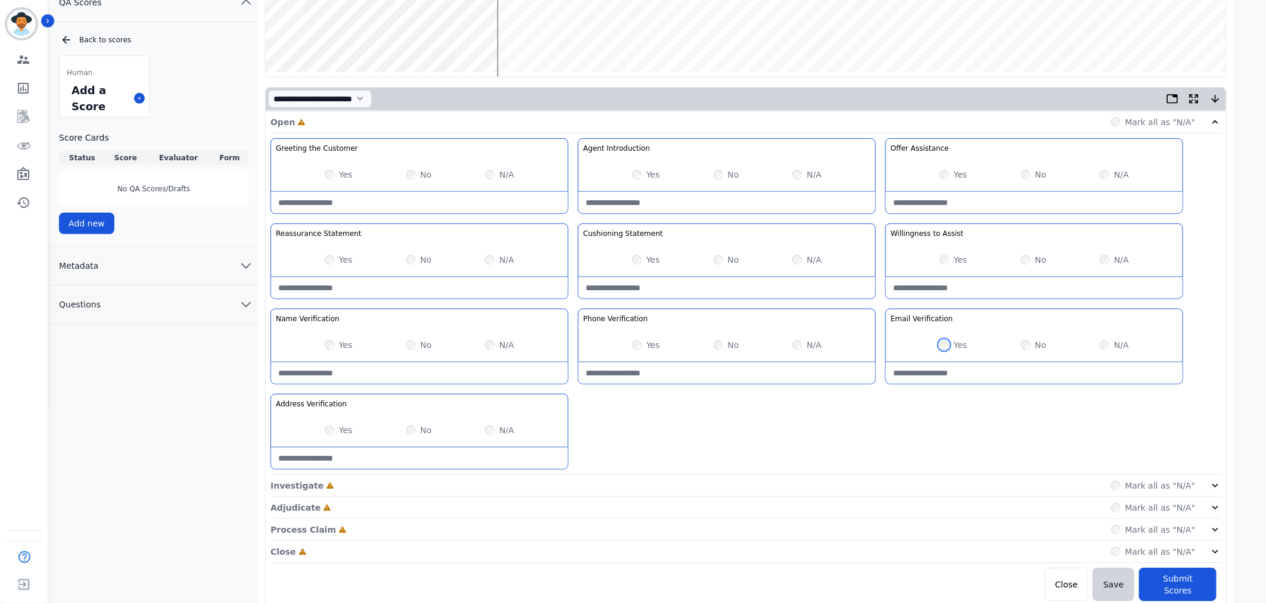
scroll to position [201, 0]
click at [1221, 484] on div "Open Incomplete Mark all as "N/A" Greeting the Customer Welcome is where we qui…" at bounding box center [746, 355] width 961 height 490
click at [1219, 484] on icon at bounding box center [1216, 484] width 12 height 12
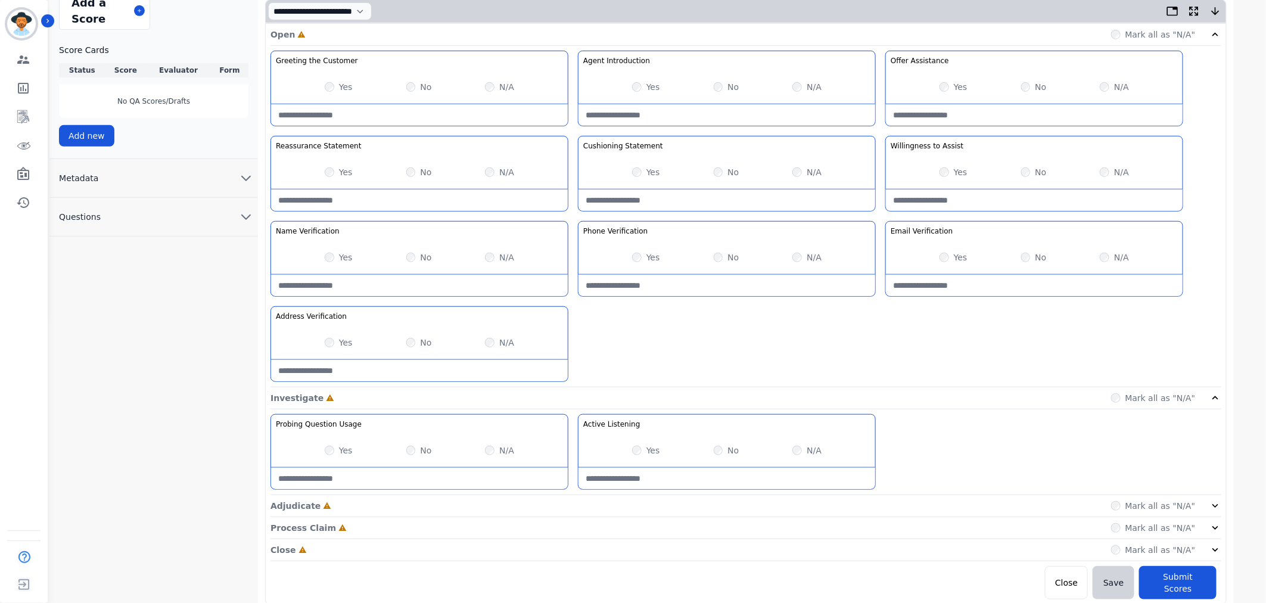
click at [1218, 504] on icon at bounding box center [1216, 506] width 12 height 12
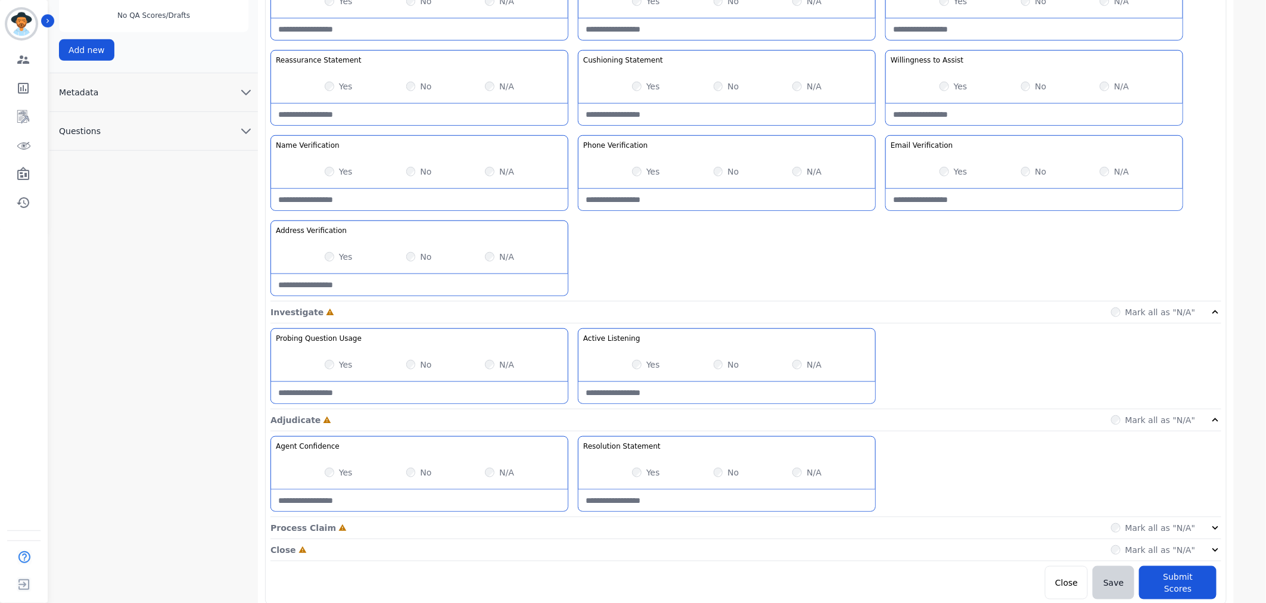
click at [1217, 523] on icon at bounding box center [1216, 528] width 12 height 12
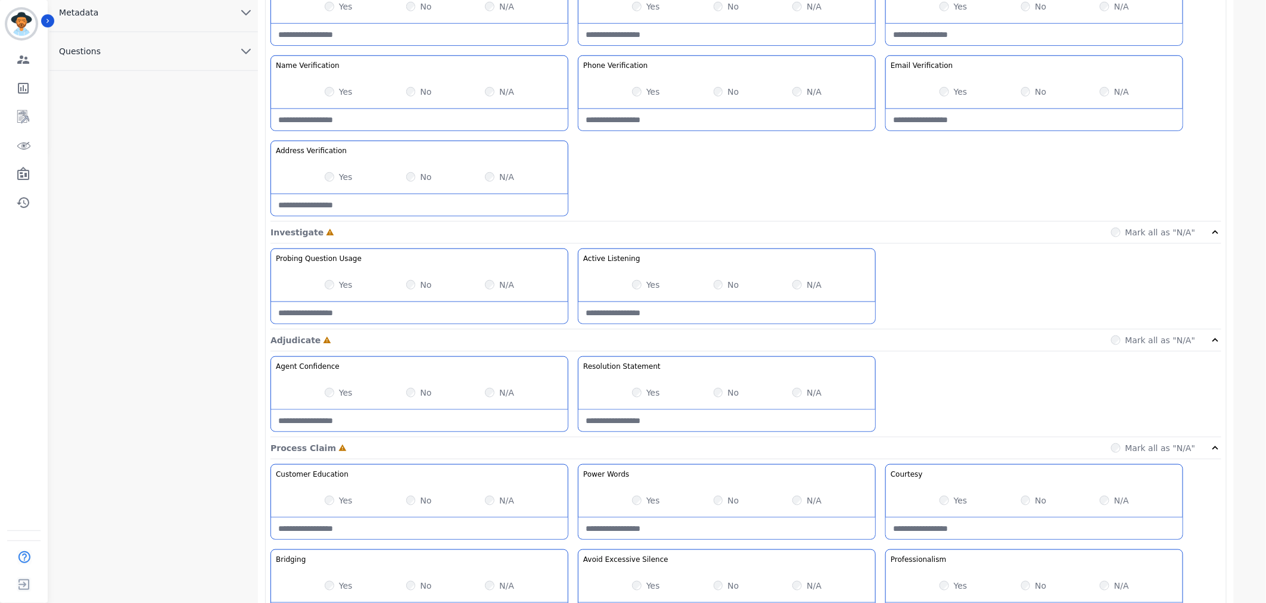
scroll to position [545, 0]
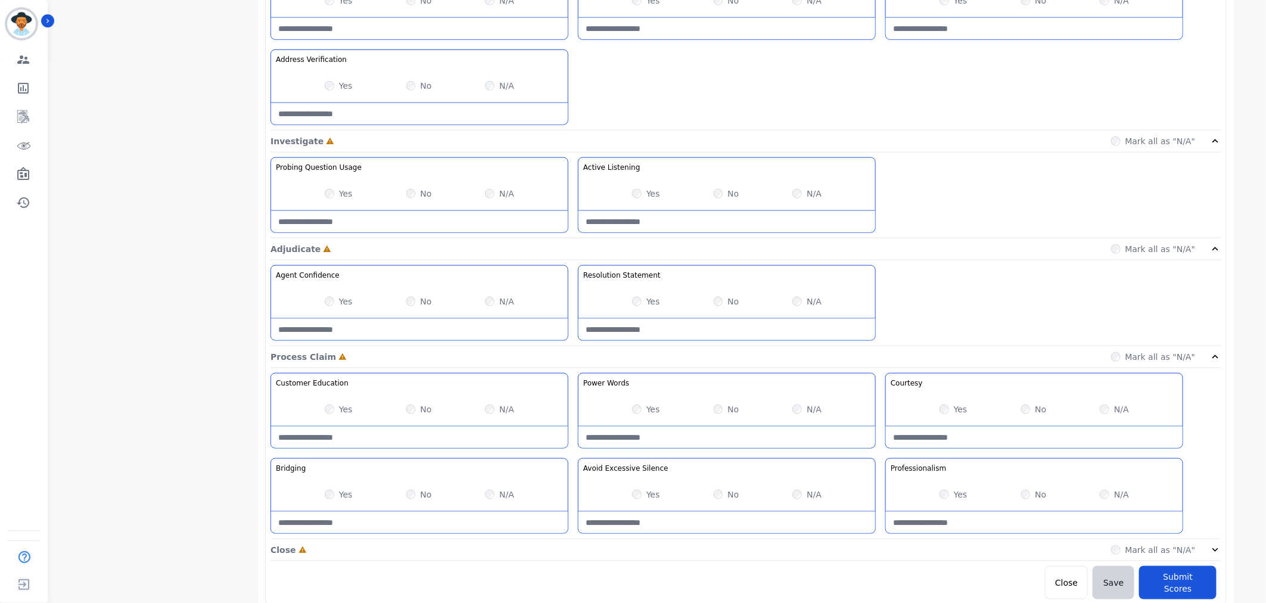
click at [1220, 555] on icon at bounding box center [1216, 550] width 12 height 12
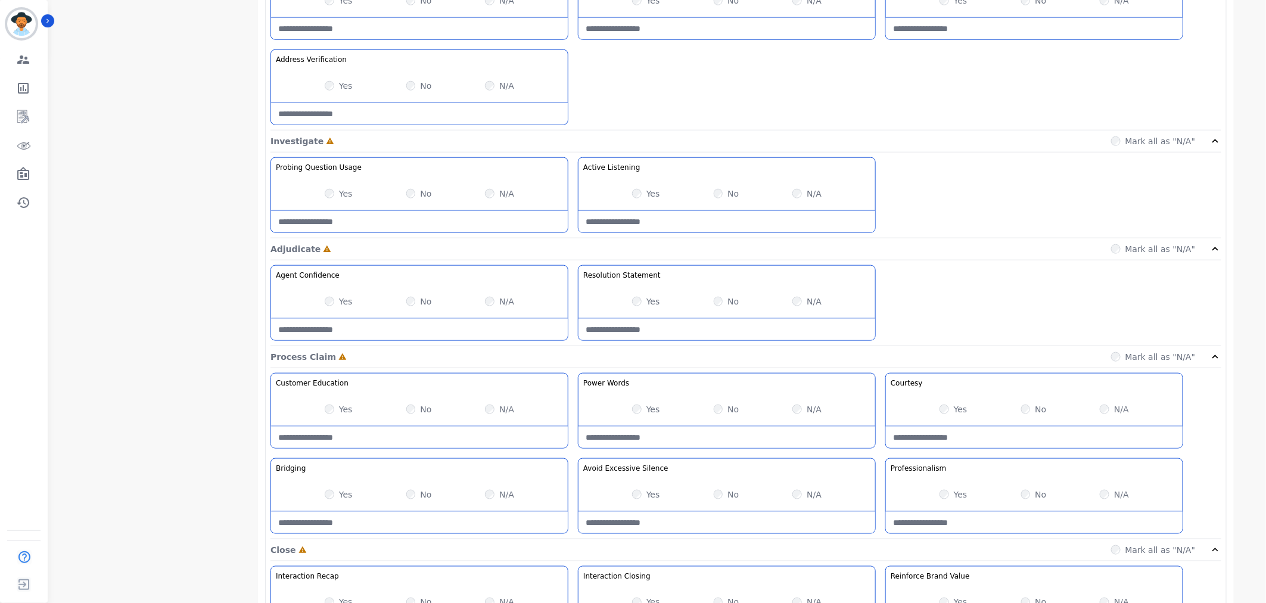
click at [963, 493] on label "Yes" at bounding box center [961, 495] width 14 height 12
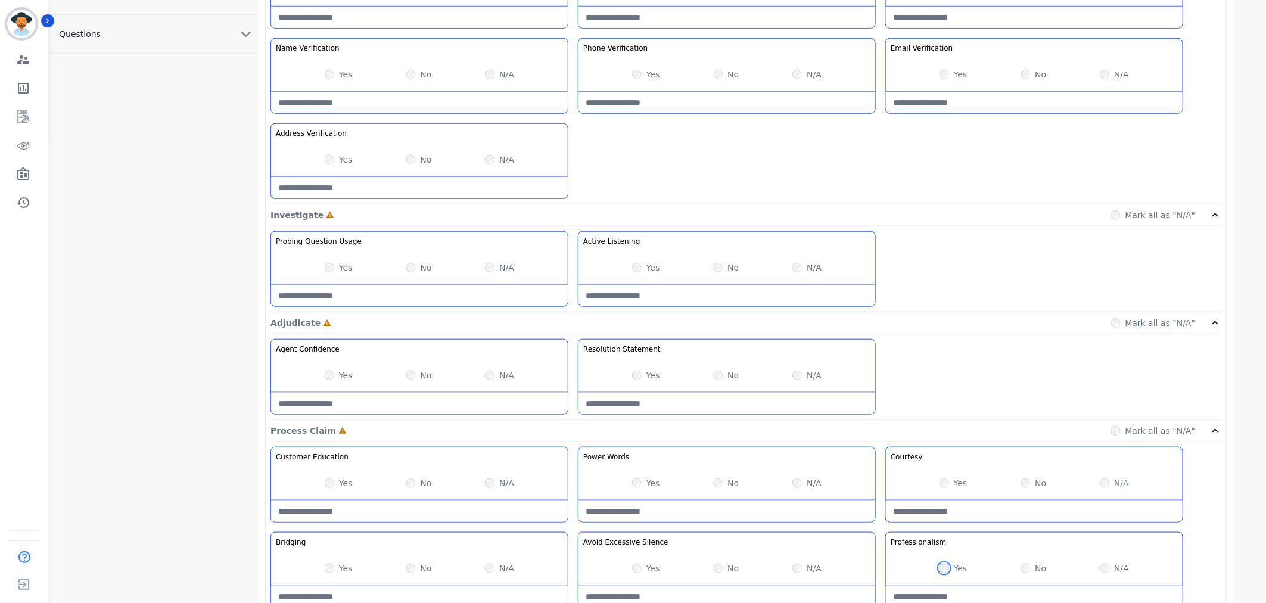
scroll to position [478, 0]
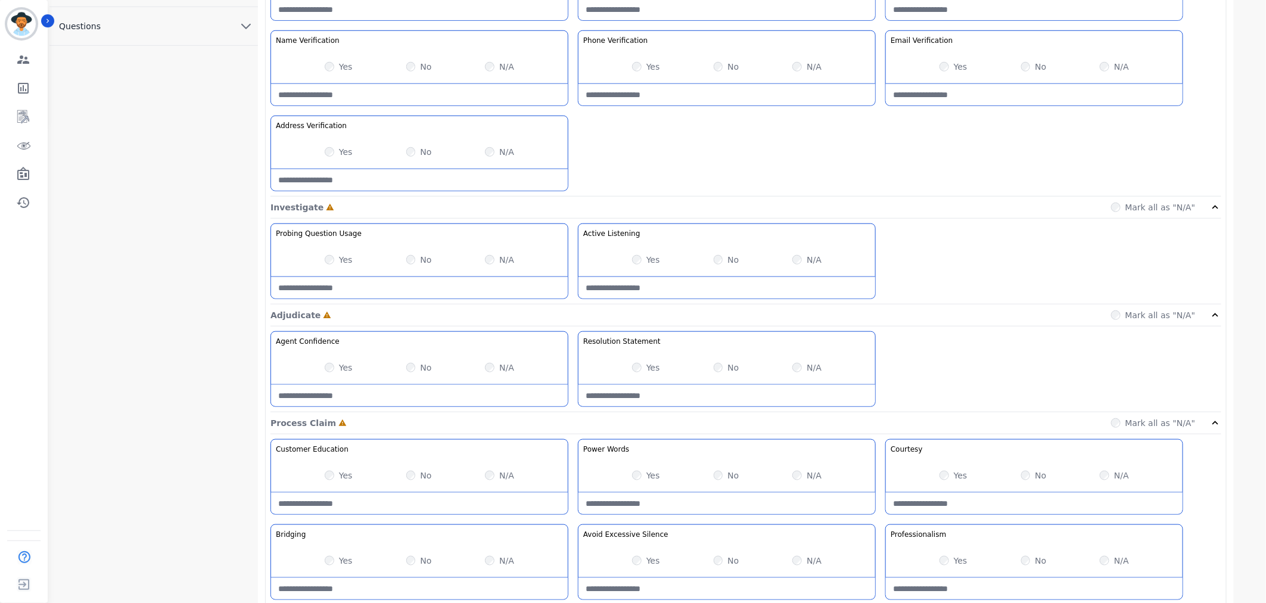
click at [647, 257] on label "Yes" at bounding box center [653, 260] width 14 height 12
click at [347, 263] on label "Yes" at bounding box center [346, 260] width 14 height 12
click at [354, 367] on div "Yes No N/A" at bounding box center [419, 367] width 297 height 33
click at [335, 371] on div "Yes" at bounding box center [339, 368] width 28 height 12
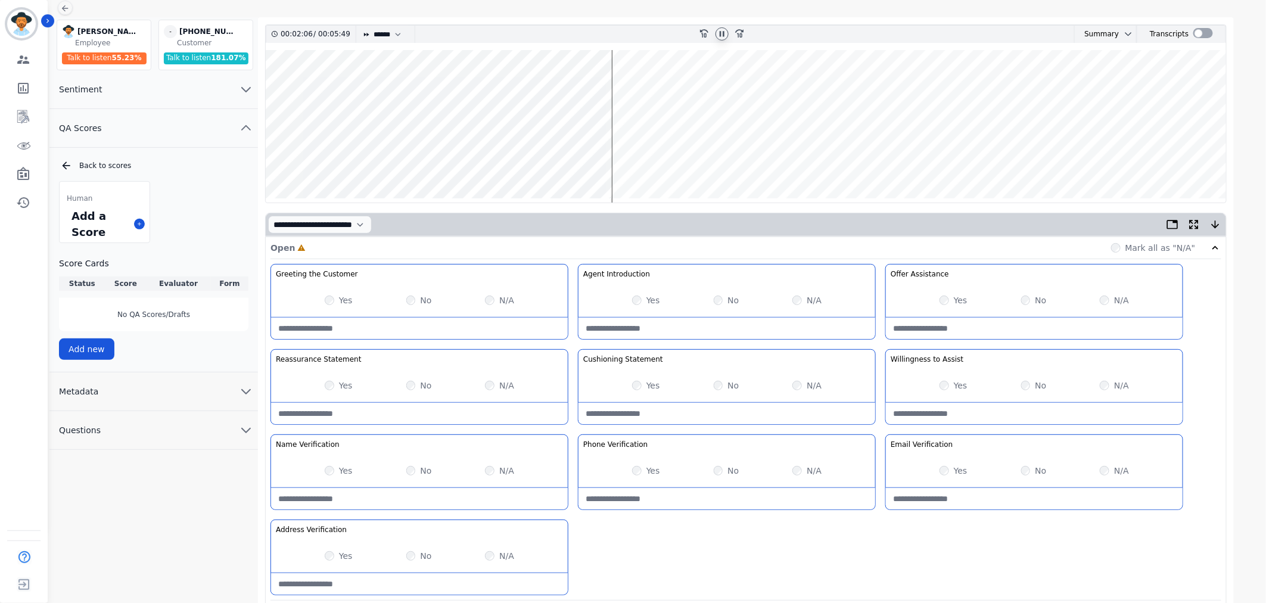
scroll to position [0, 0]
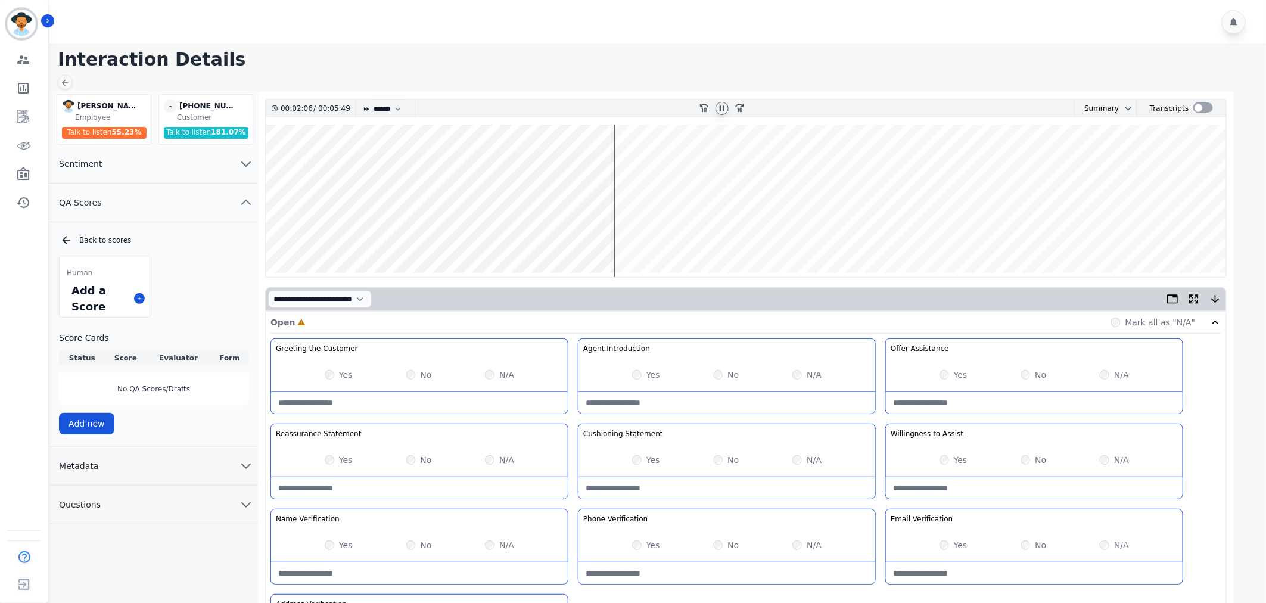
click at [697, 170] on wave at bounding box center [746, 201] width 961 height 153
click at [717, 166] on wave at bounding box center [746, 201] width 961 height 153
click at [773, 166] on wave at bounding box center [746, 201] width 961 height 153
click at [850, 164] on wave at bounding box center [746, 201] width 961 height 153
click at [913, 163] on wave at bounding box center [746, 201] width 961 height 153
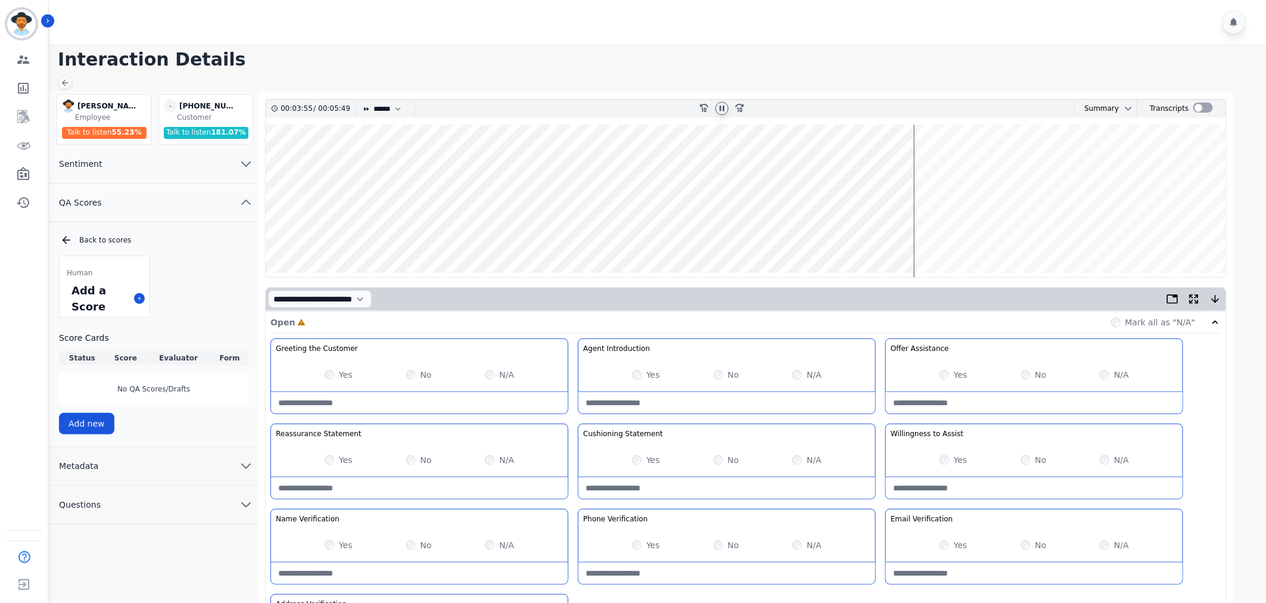
click at [926, 163] on wave at bounding box center [746, 201] width 961 height 153
click at [934, 234] on wave at bounding box center [746, 201] width 961 height 153
click at [958, 235] on wave at bounding box center [746, 201] width 961 height 153
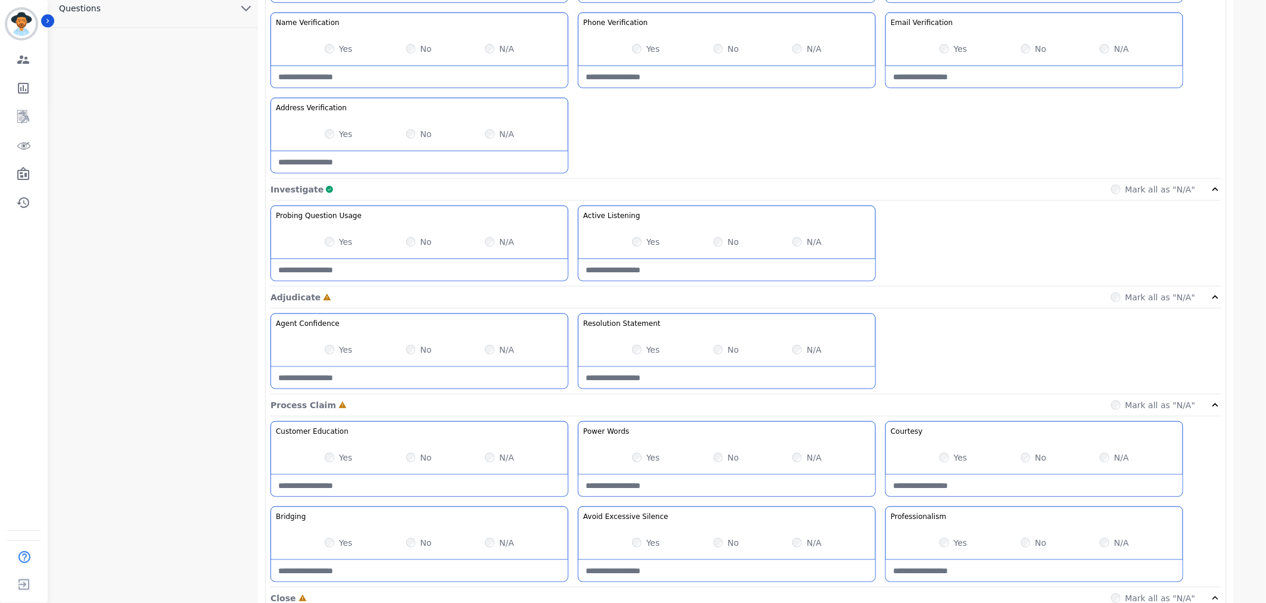
scroll to position [529, 0]
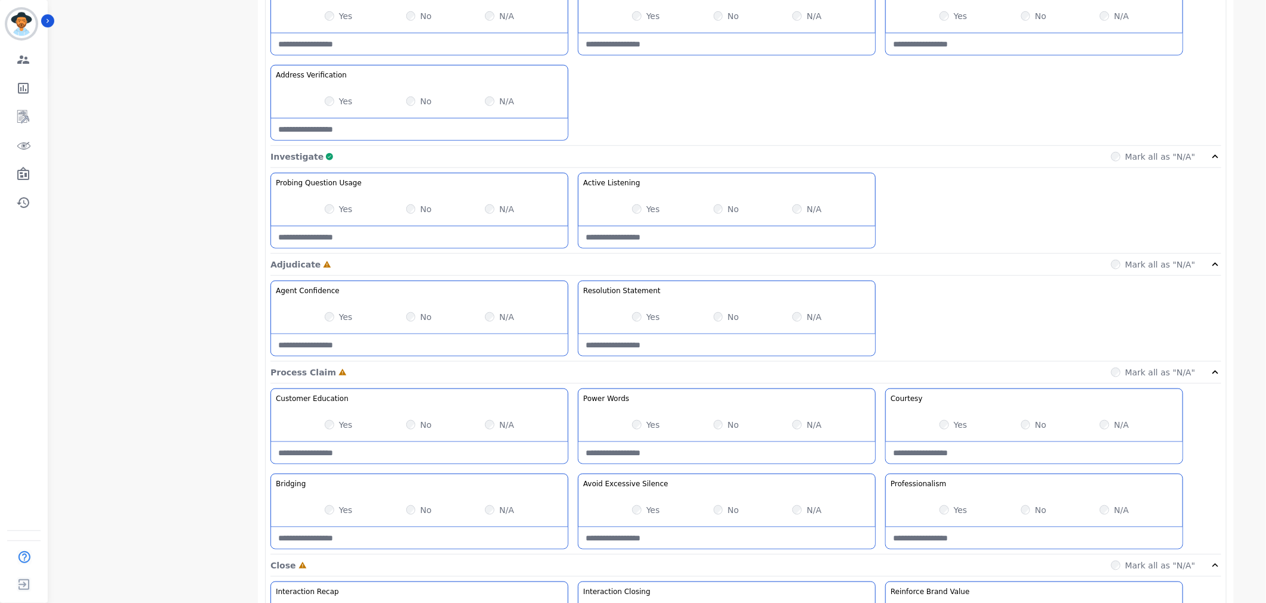
click at [652, 320] on label "Yes" at bounding box center [653, 317] width 14 height 12
click at [337, 423] on div "Yes" at bounding box center [339, 425] width 28 height 12
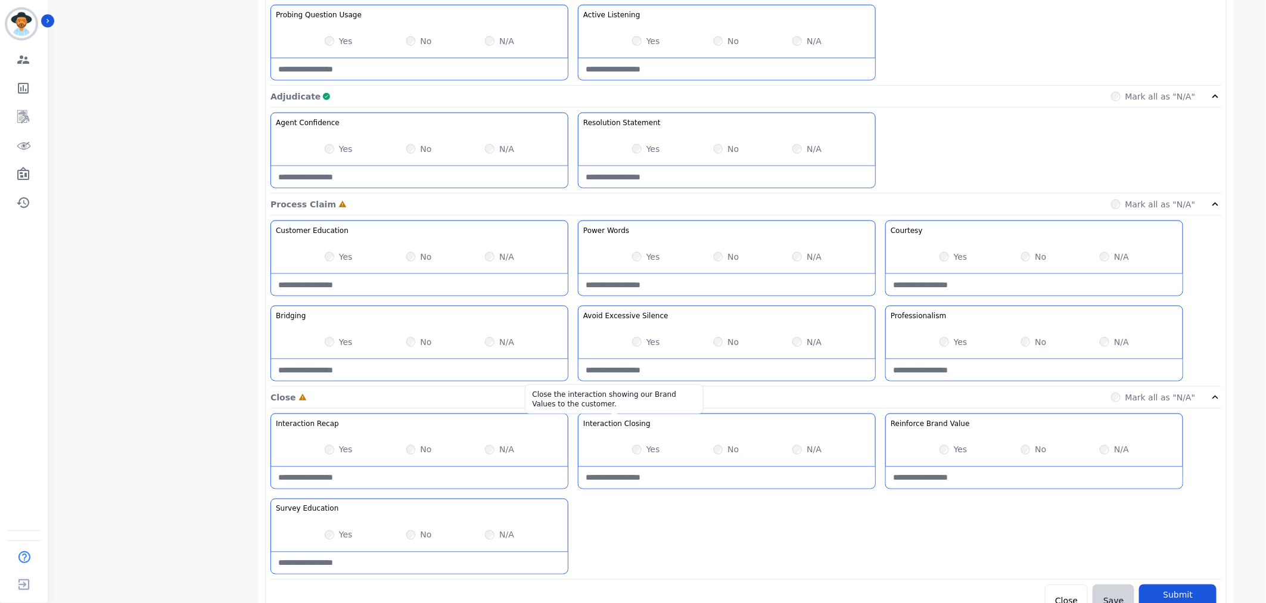
scroll to position [716, 0]
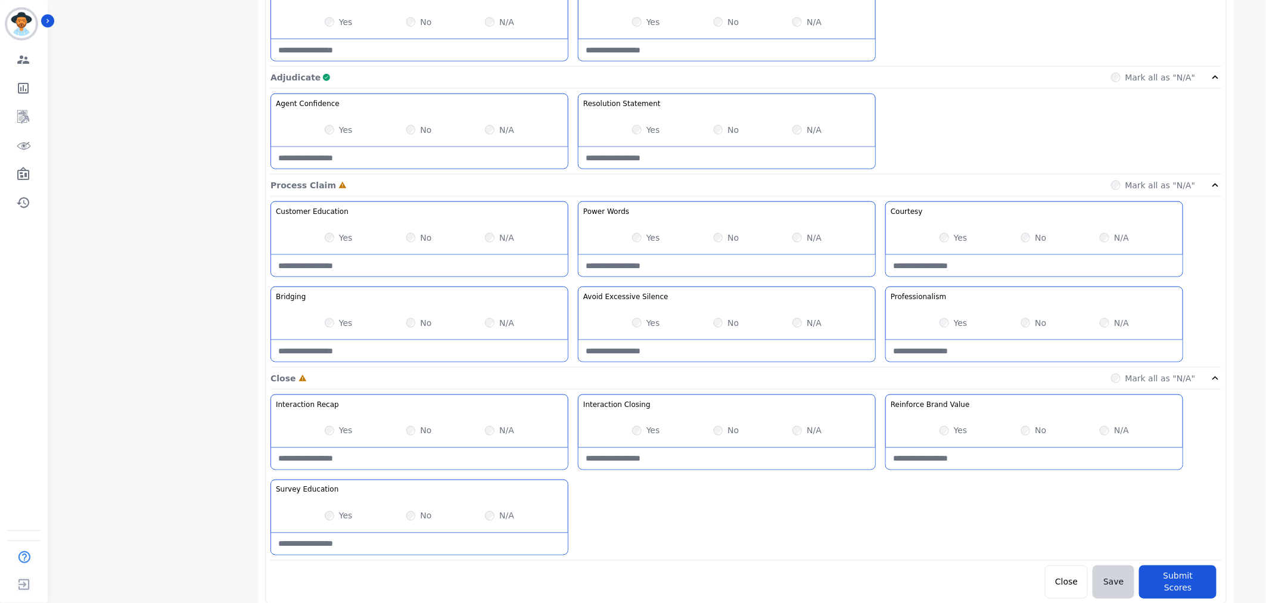
click at [642, 435] on div "Yes" at bounding box center [646, 431] width 28 height 12
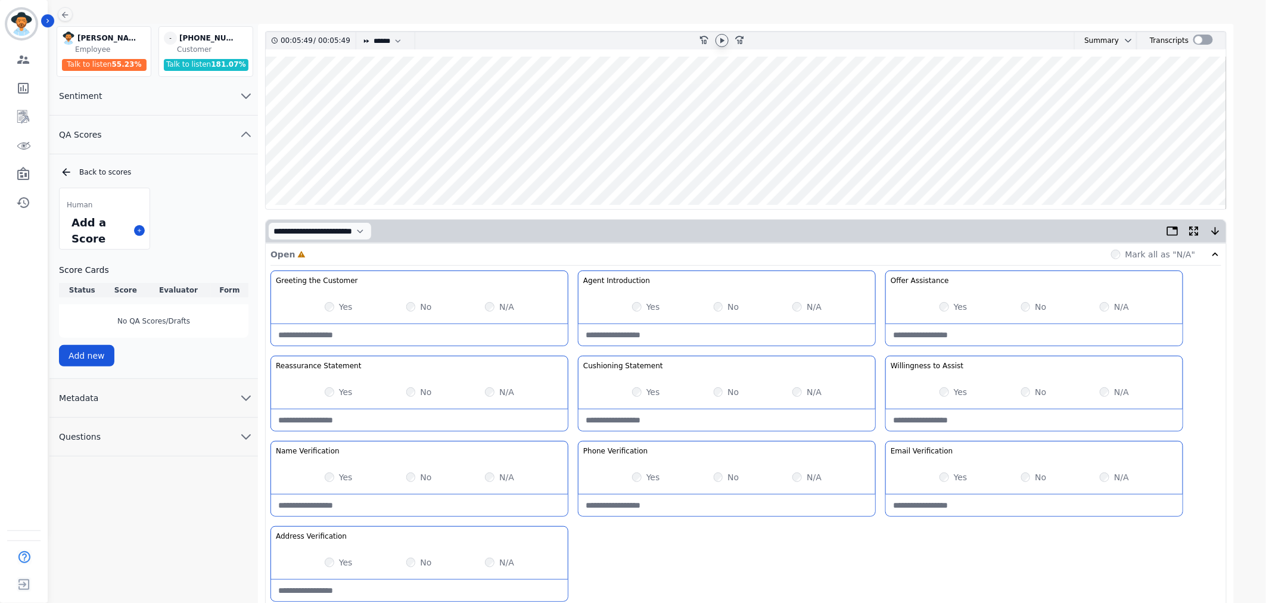
scroll to position [0, 0]
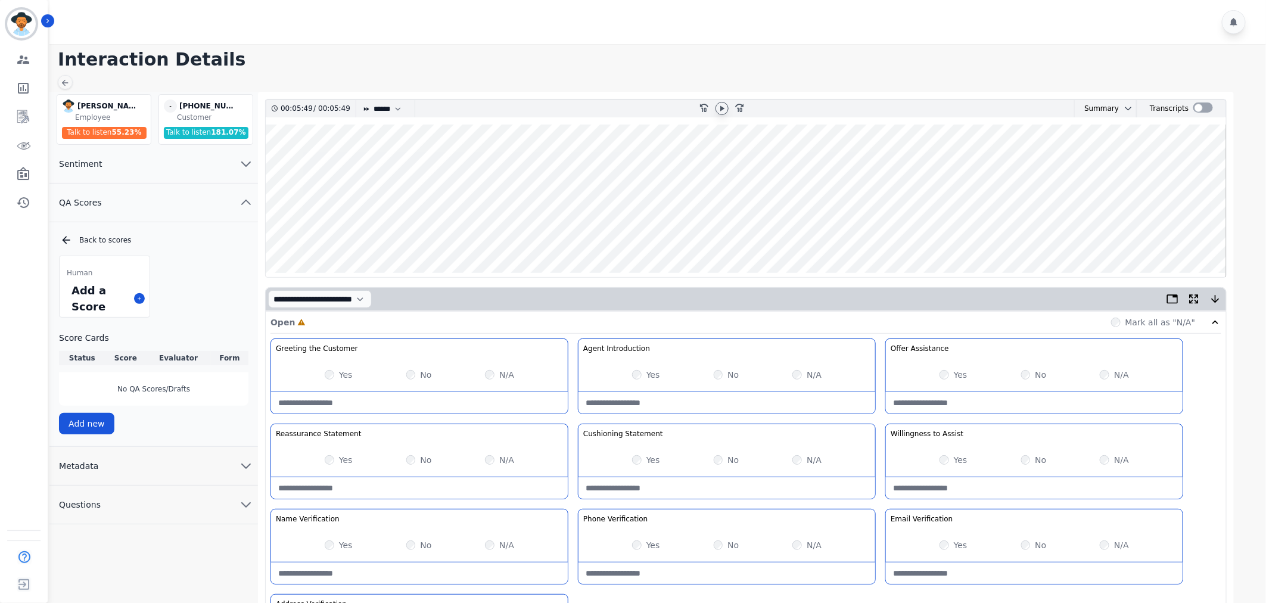
click at [1192, 235] on wave at bounding box center [746, 201] width 961 height 153
click at [1185, 234] on wave at bounding box center [746, 201] width 961 height 153
click at [717, 105] on icon at bounding box center [722, 109] width 10 height 10
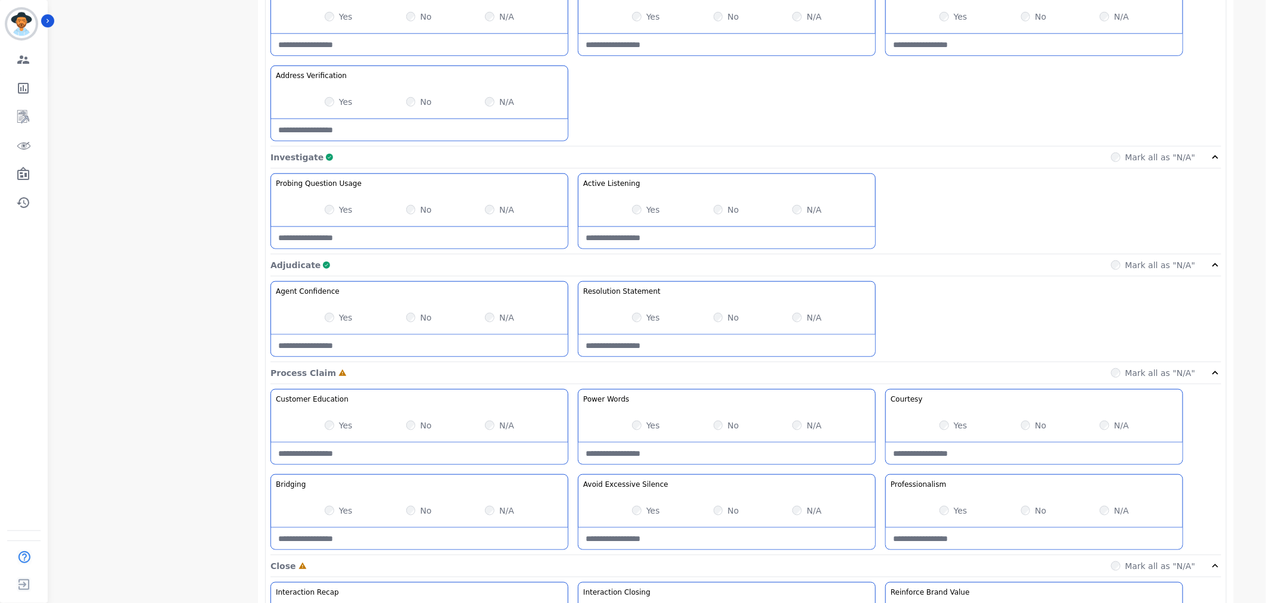
scroll to position [716, 0]
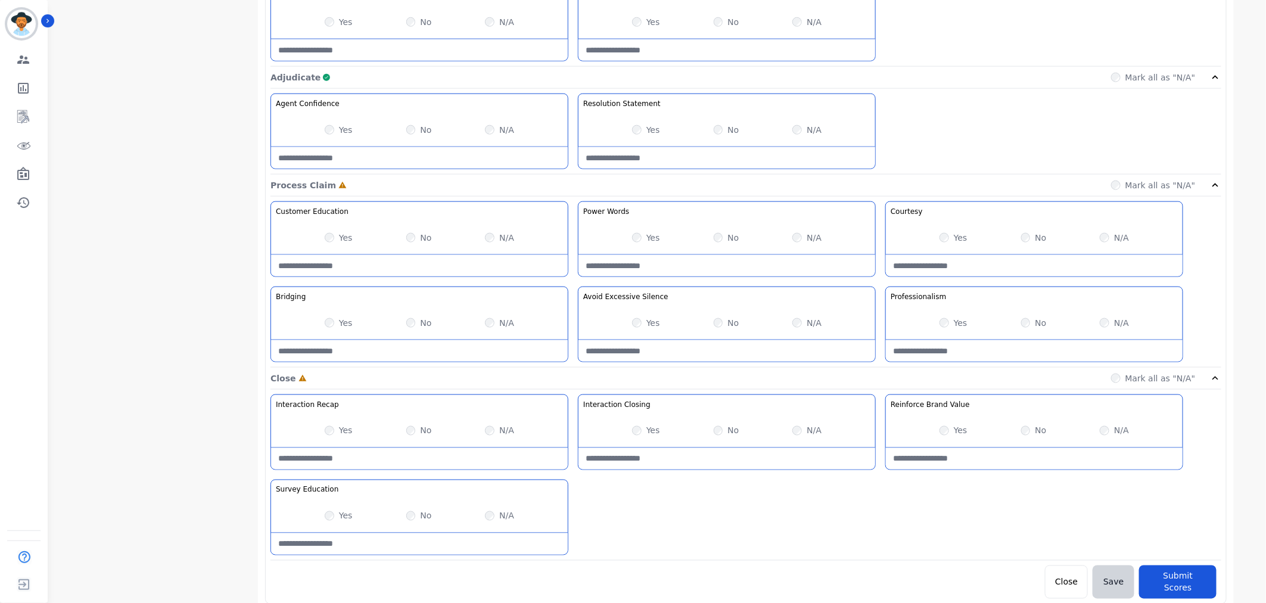
click at [335, 514] on div "Yes" at bounding box center [339, 516] width 28 height 12
click at [725, 431] on div "No" at bounding box center [727, 431] width 26 height 12
click at [638, 232] on div "Yes No N/A" at bounding box center [727, 237] width 297 height 33
click at [325, 230] on div "Yes No N/A" at bounding box center [419, 237] width 297 height 33
click at [948, 427] on div "Yes" at bounding box center [954, 431] width 28 height 12
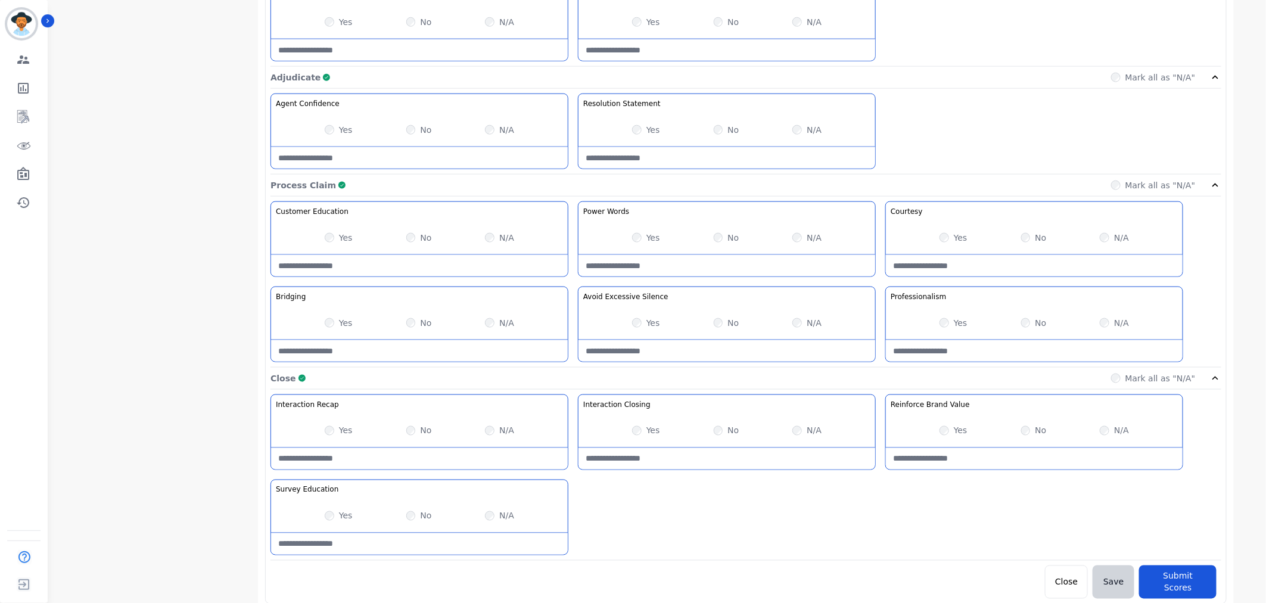
click at [1032, 431] on div "No" at bounding box center [1034, 431] width 26 height 12
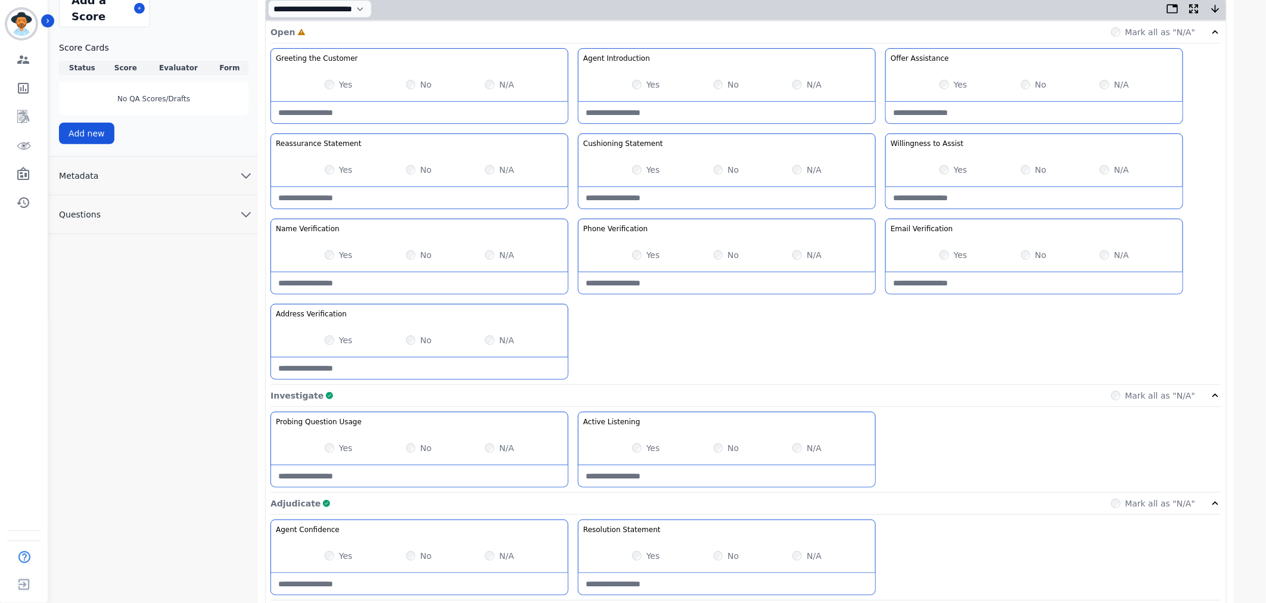
scroll to position [187, 0]
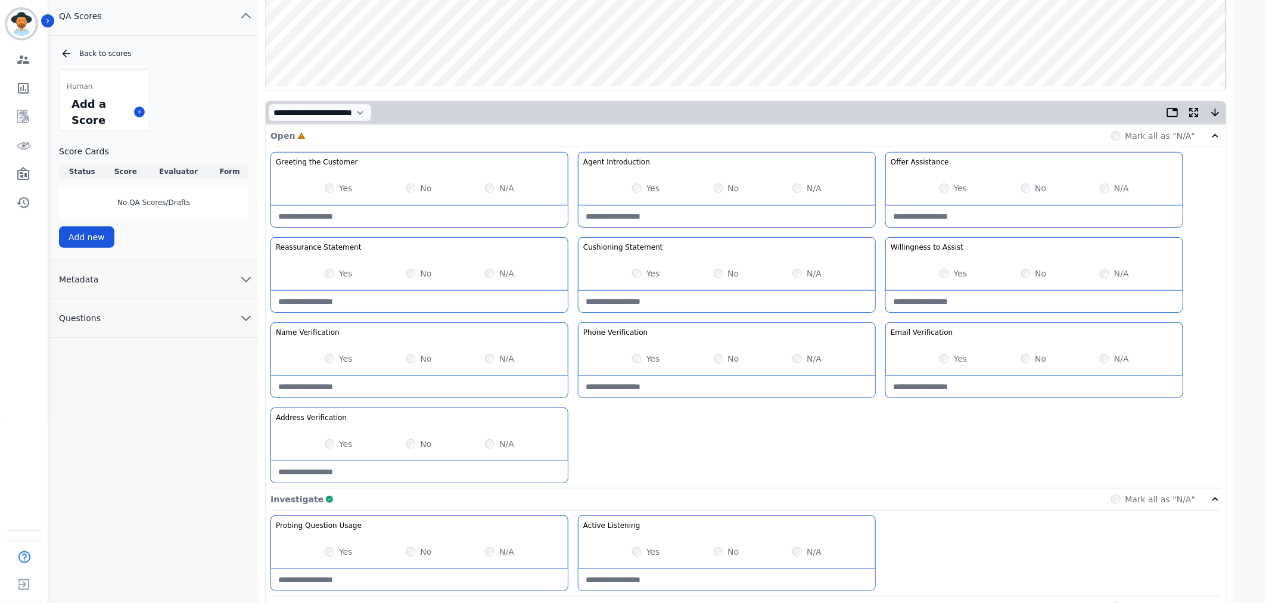
click at [431, 272] on div "Yes No N/A" at bounding box center [419, 273] width 297 height 33
click at [416, 274] on div "No" at bounding box center [419, 274] width 26 height 12
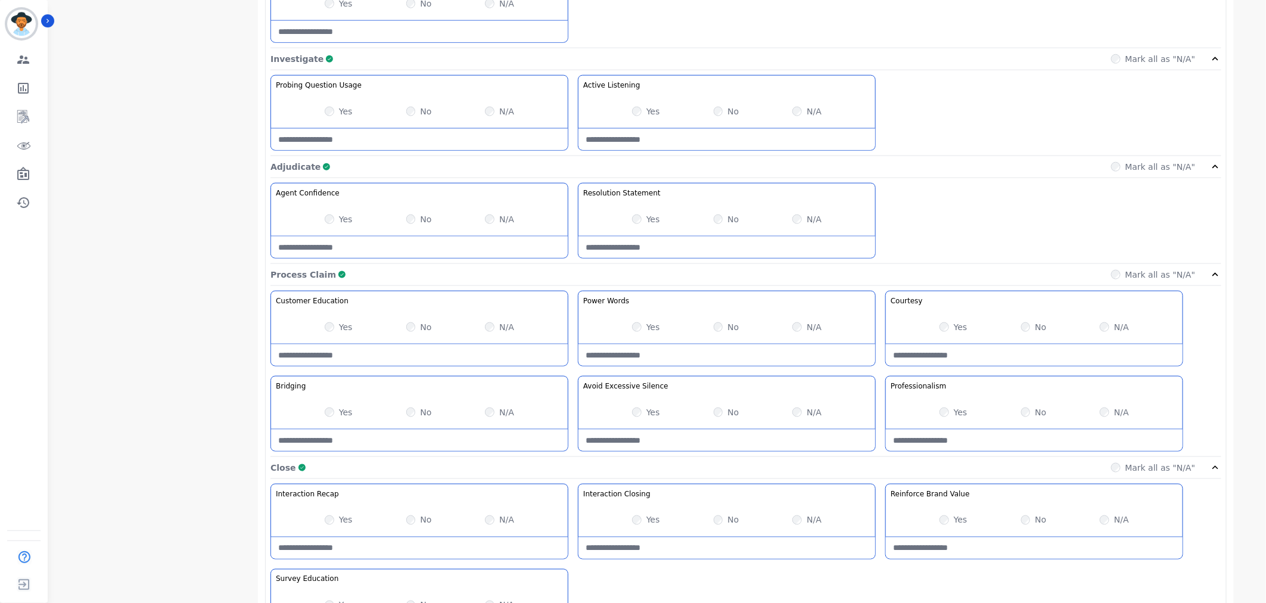
scroll to position [716, 0]
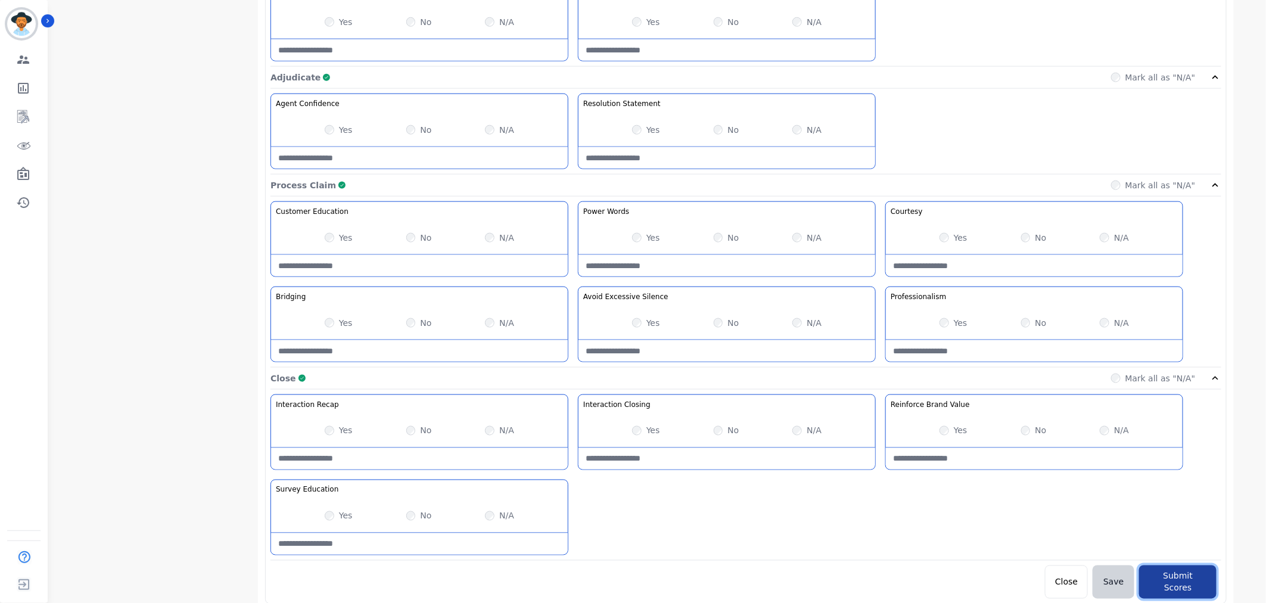
click at [1160, 577] on button "Submit Scores" at bounding box center [1177, 581] width 77 height 33
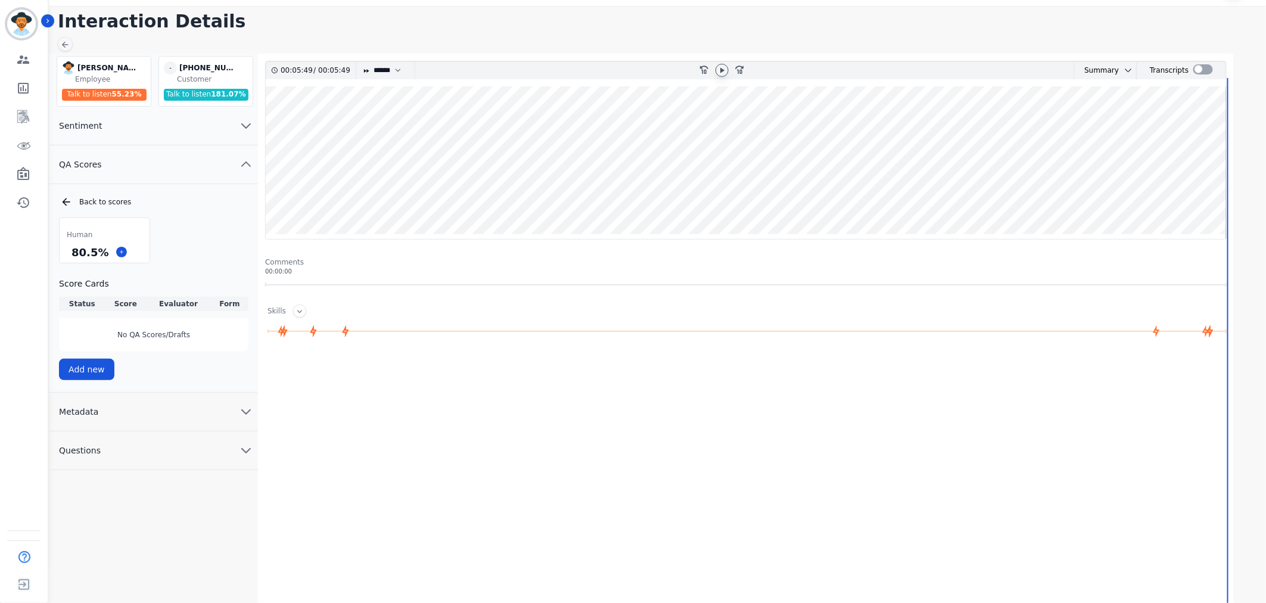
scroll to position [38, 0]
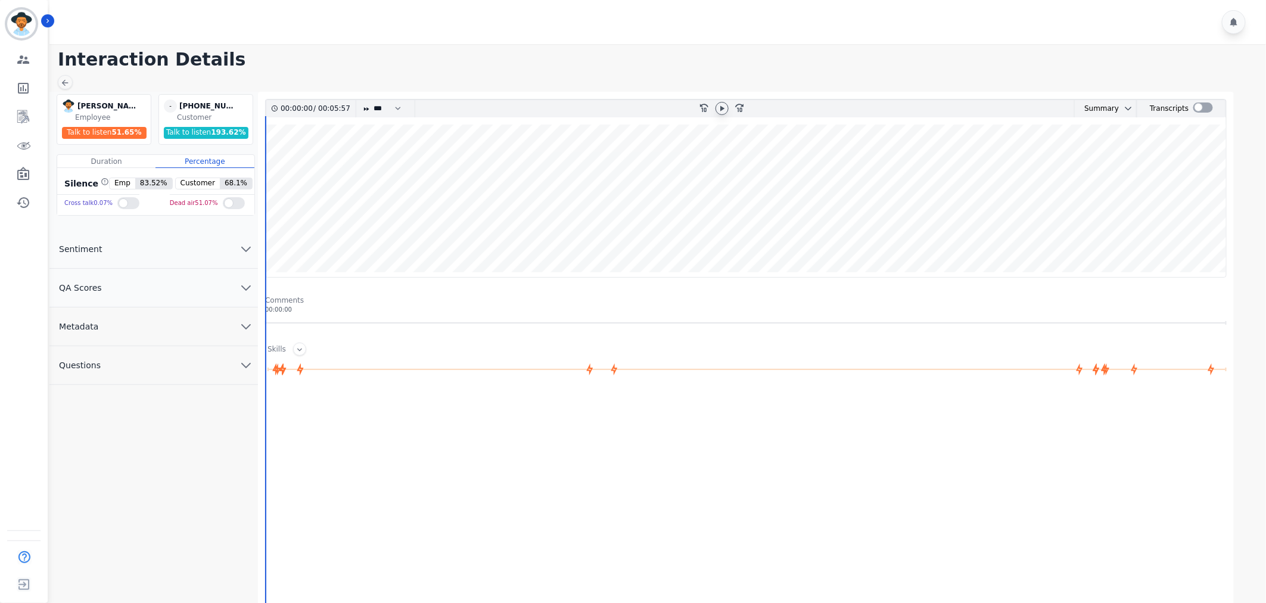
click at [722, 105] on icon at bounding box center [722, 109] width 10 height 10
click at [397, 107] on select "* * * **** * *** * ****" at bounding box center [390, 108] width 36 height 17
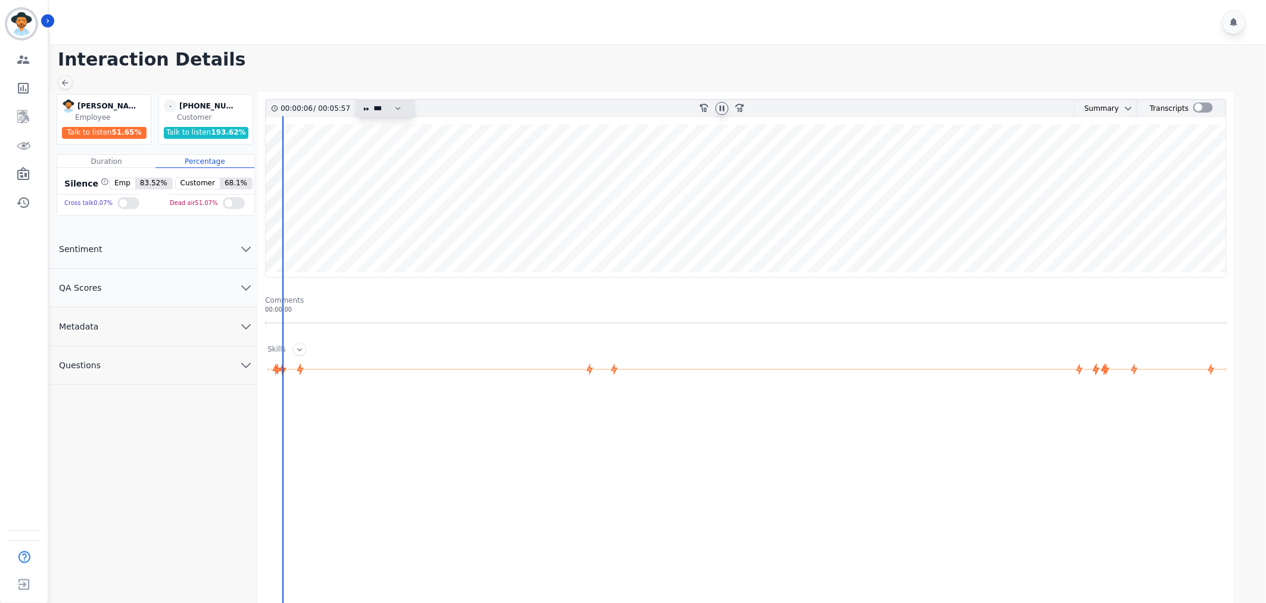
select select "****"
click at [372, 100] on select "* * * **** * *** * ****" at bounding box center [390, 108] width 36 height 17
click at [203, 282] on button "QA Scores" at bounding box center [153, 288] width 209 height 39
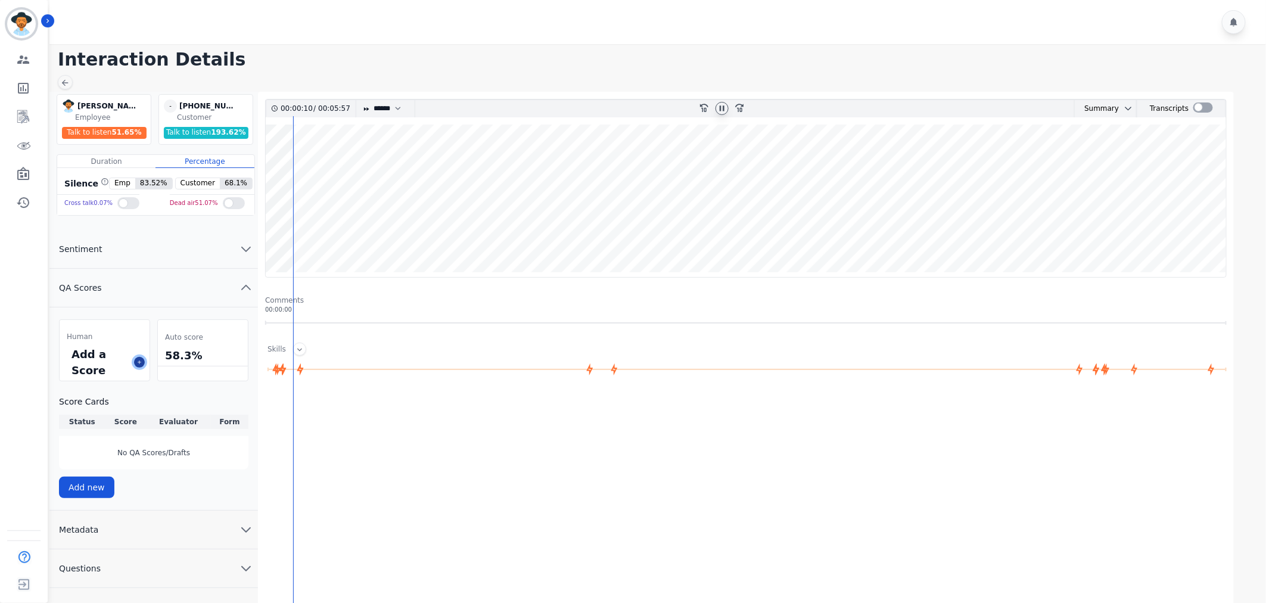
click at [139, 359] on icon at bounding box center [139, 362] width 6 height 6
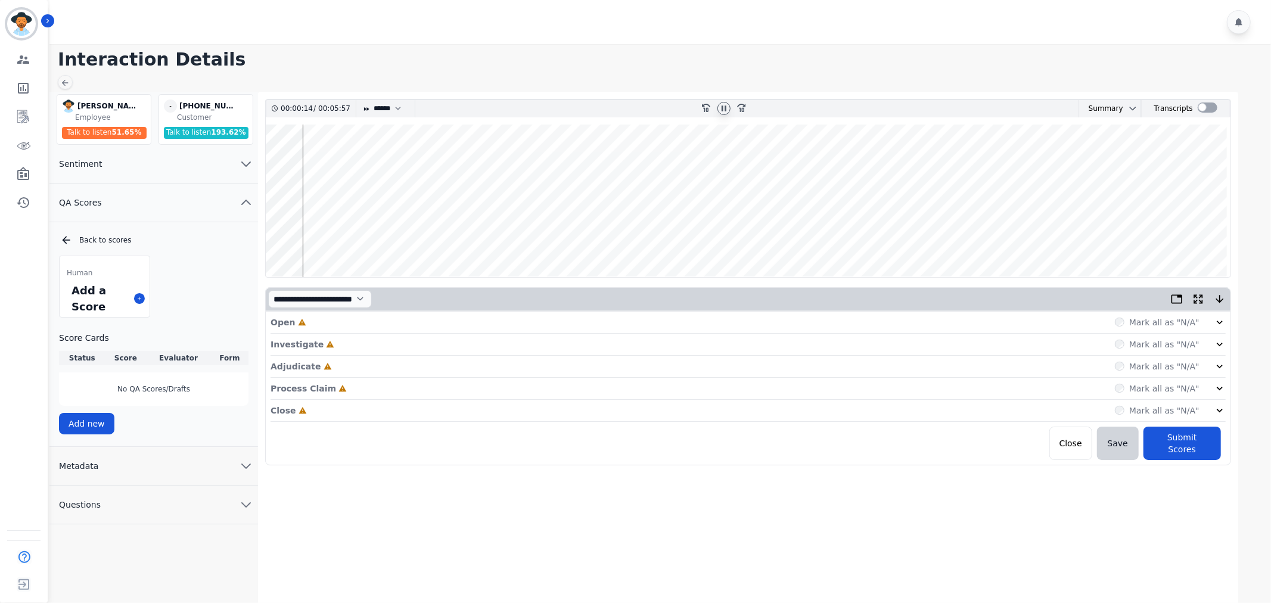
click at [1223, 325] on icon at bounding box center [1220, 322] width 12 height 12
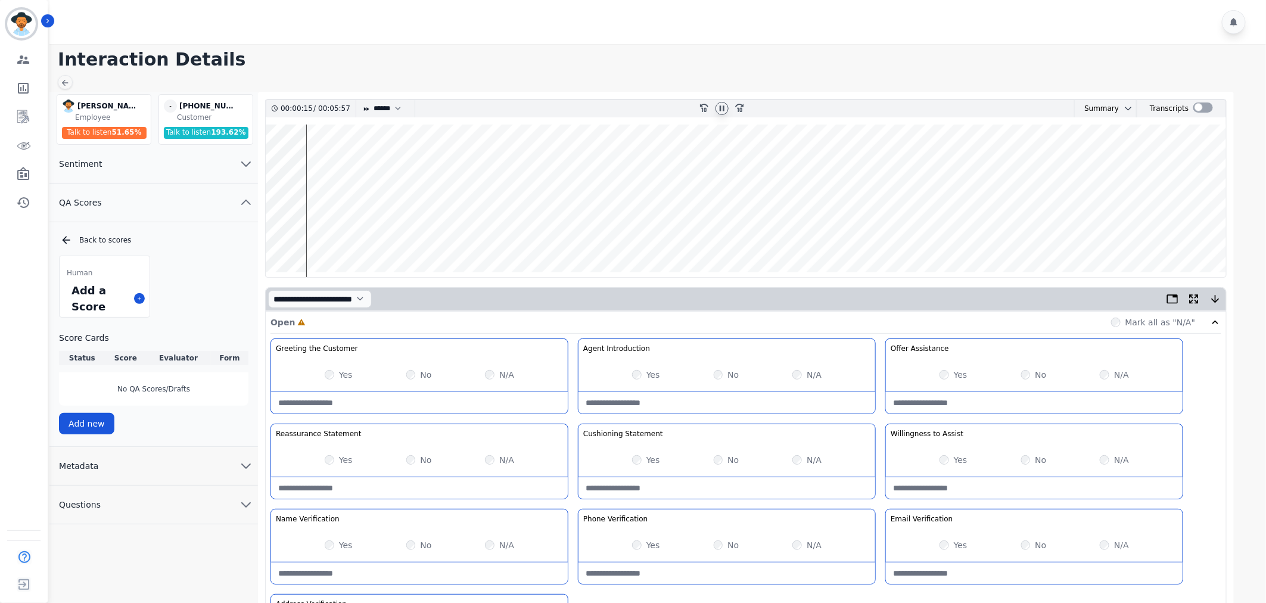
click at [336, 371] on div "Yes" at bounding box center [339, 375] width 28 height 12
click at [652, 378] on label "Yes" at bounding box center [653, 375] width 14 height 12
drag, startPoint x: 956, startPoint y: 374, endPoint x: 930, endPoint y: 434, distance: 65.6
click at [956, 374] on label "Yes" at bounding box center [961, 375] width 14 height 12
click at [961, 462] on label "Yes" at bounding box center [961, 460] width 14 height 12
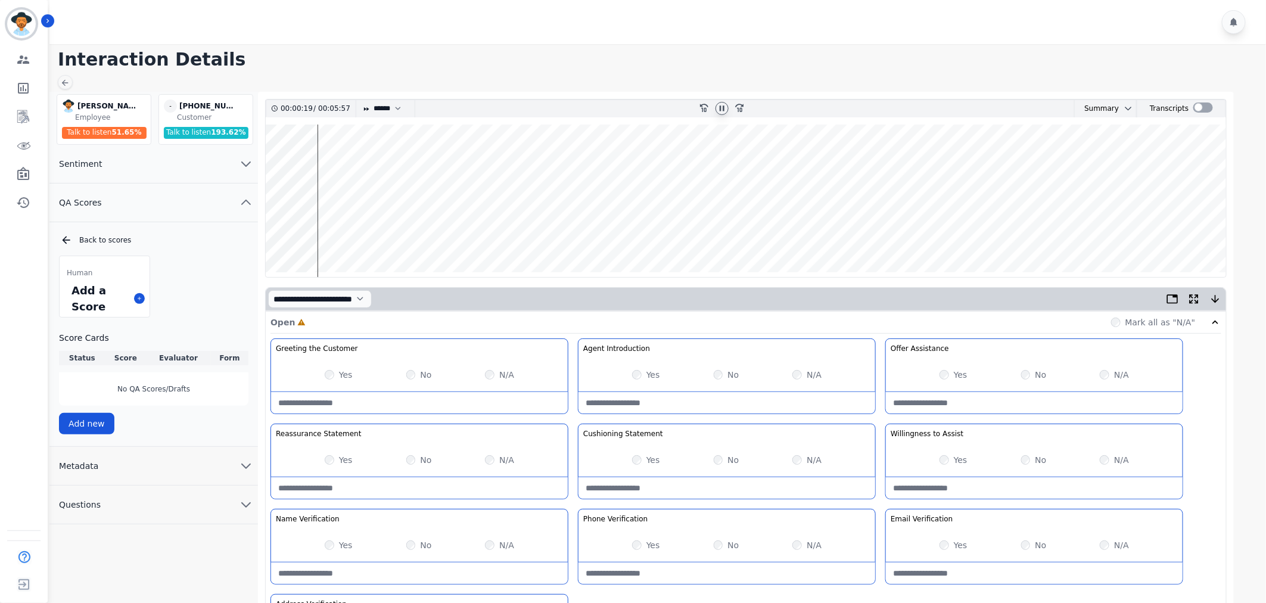
click at [958, 376] on label "Yes" at bounding box center [961, 375] width 14 height 12
click at [334, 461] on div "Yes" at bounding box center [339, 460] width 28 height 12
click at [324, 544] on div "Yes No N/A" at bounding box center [419, 545] width 297 height 33
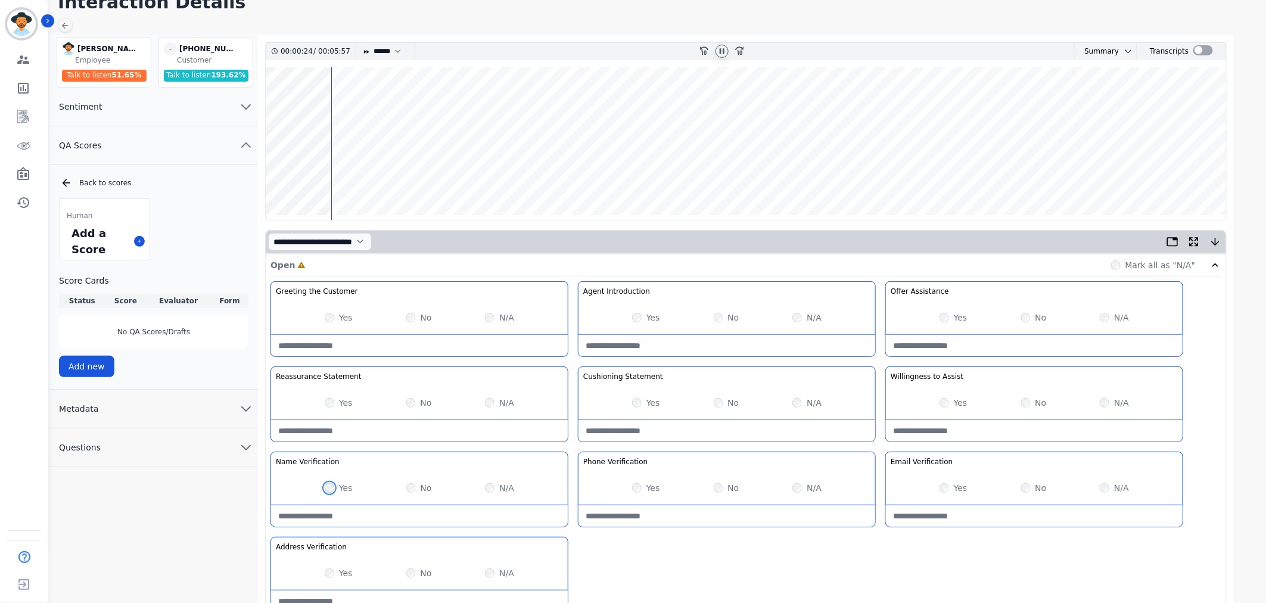
scroll to position [198, 0]
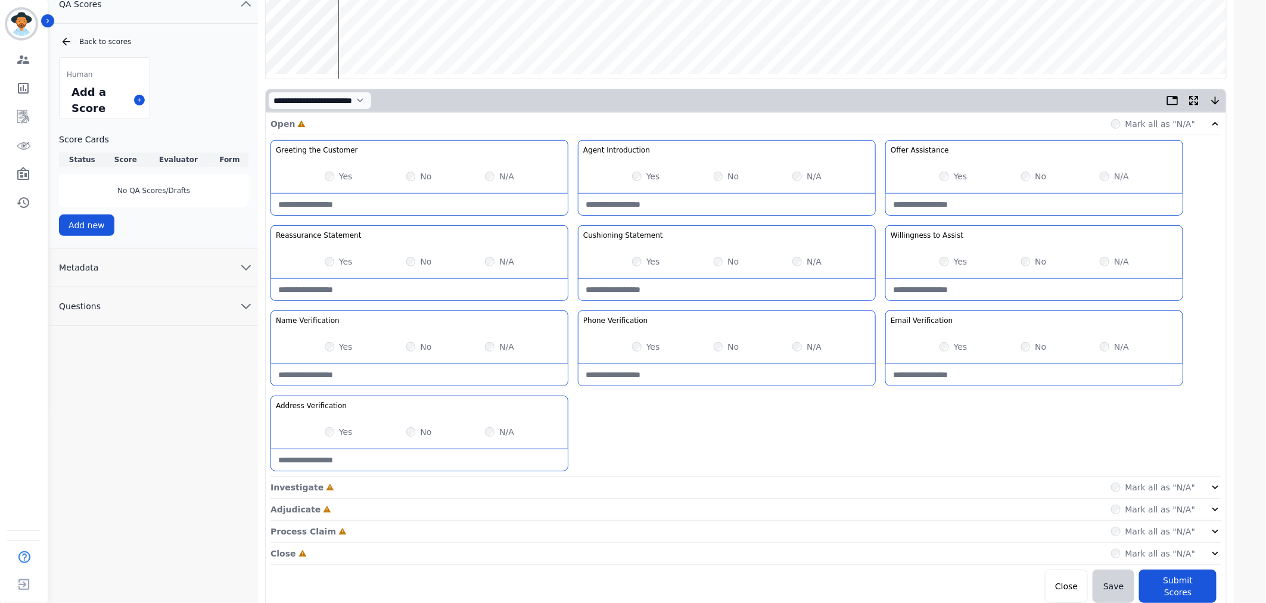
click at [1214, 483] on icon at bounding box center [1216, 487] width 12 height 12
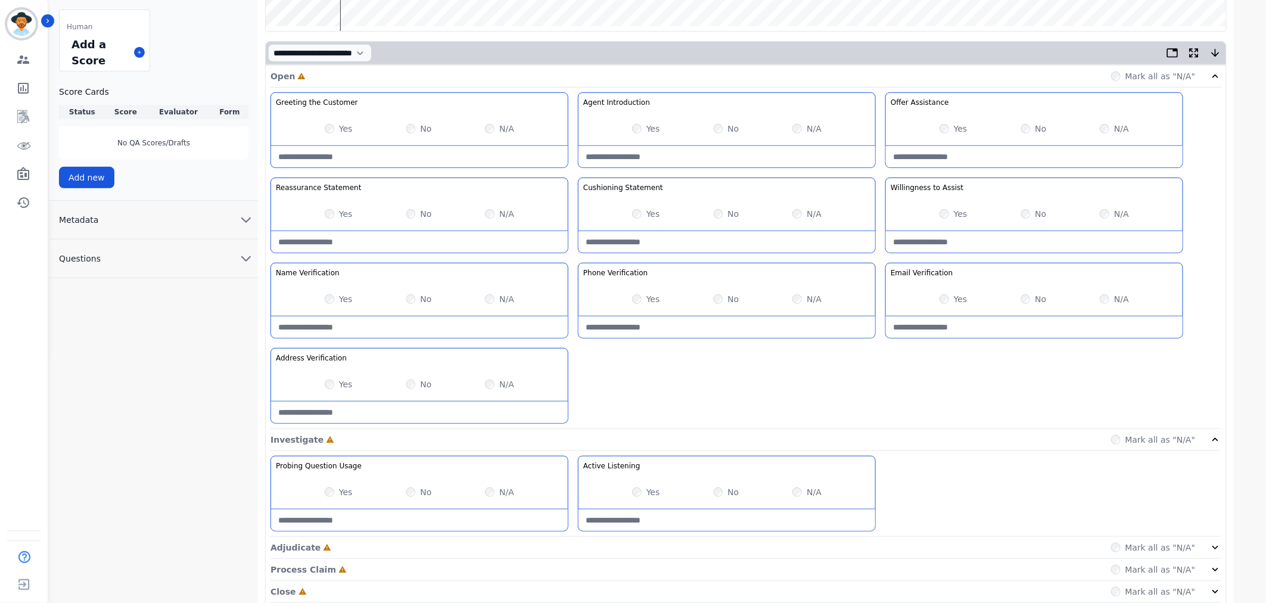
scroll to position [288, 0]
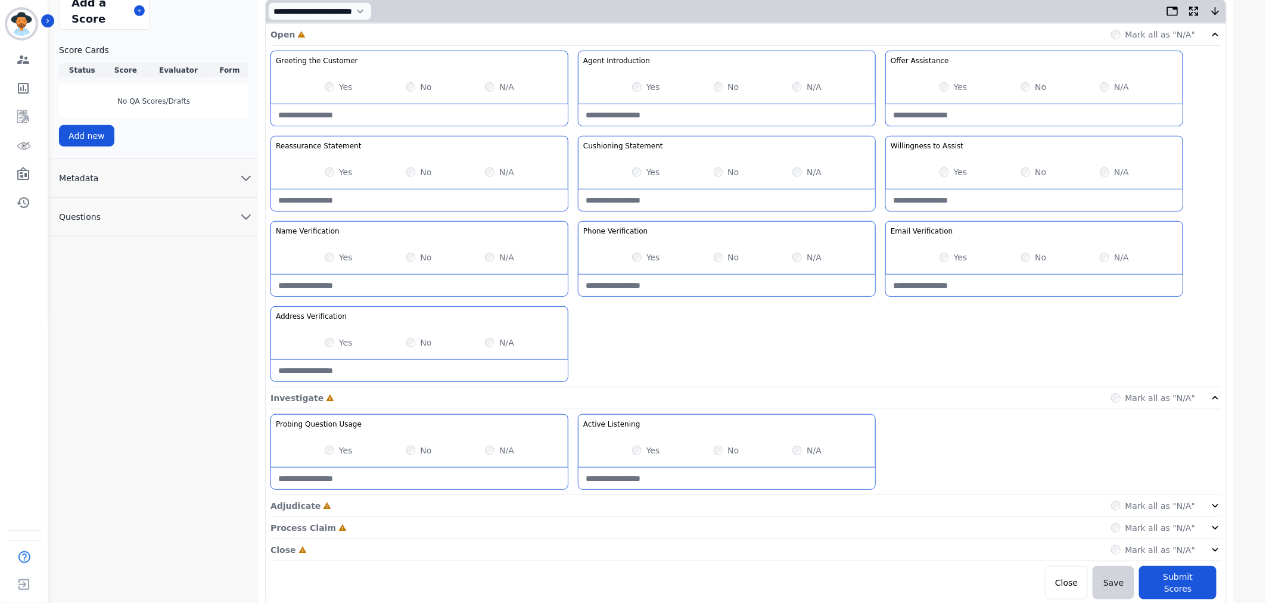
click at [1206, 508] on div "Mark all as "N/A"" at bounding box center [1166, 506] width 111 height 12
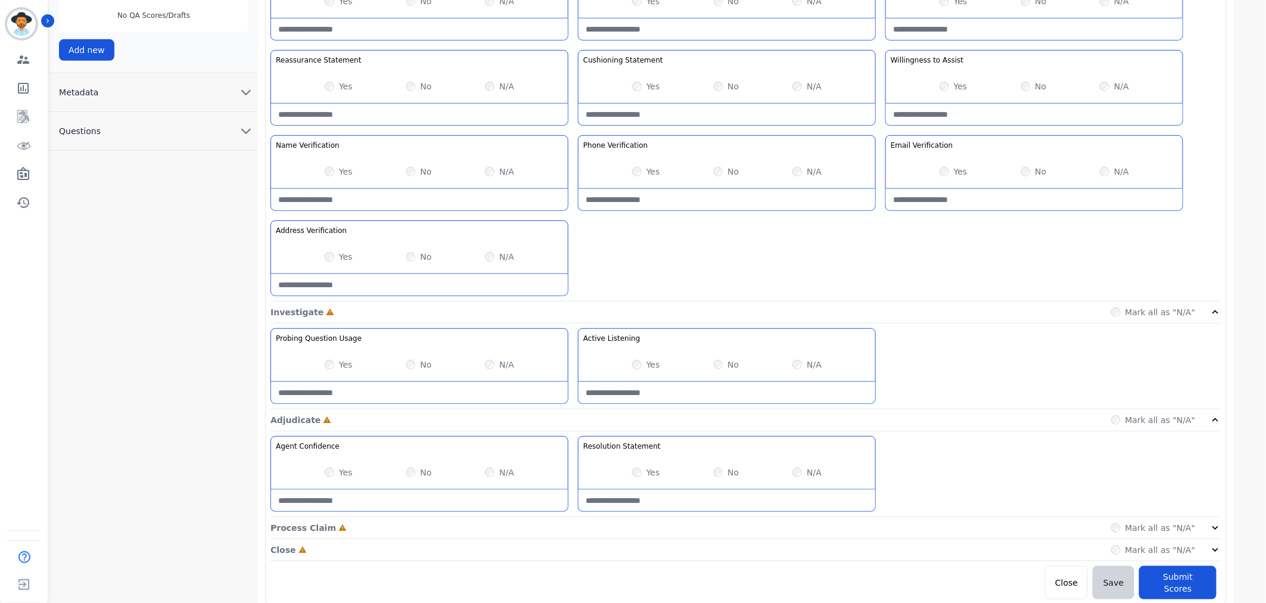
click at [1216, 536] on div "Process Claim Incomplete Mark all as "N/A"" at bounding box center [746, 528] width 951 height 22
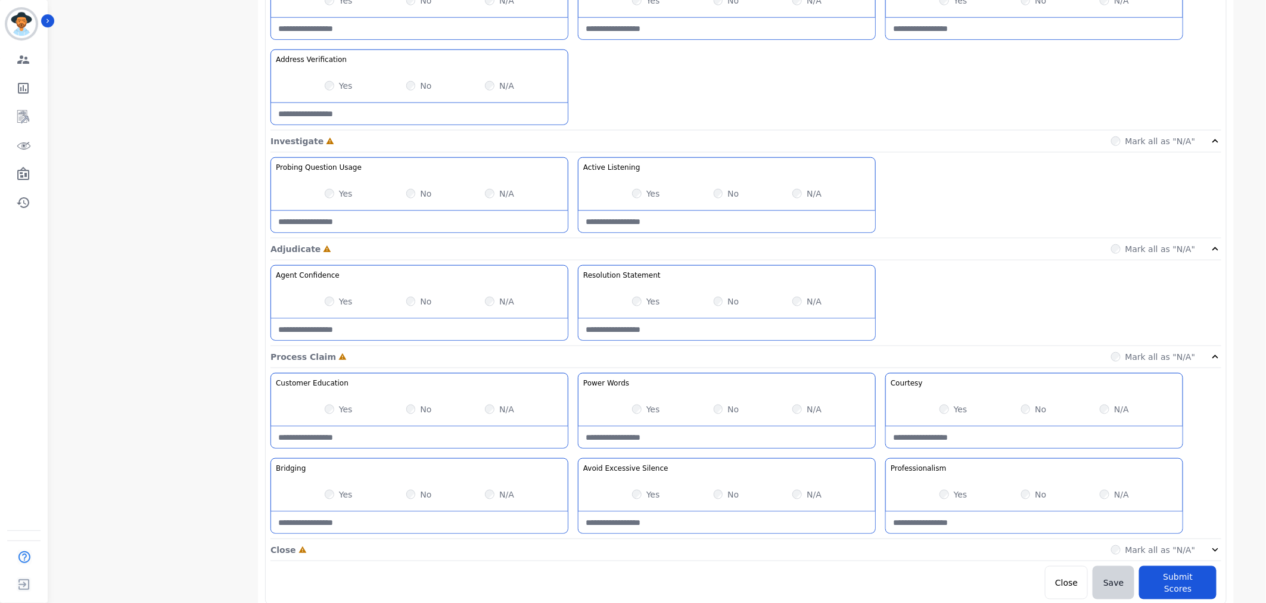
click at [1220, 552] on icon at bounding box center [1216, 550] width 12 height 12
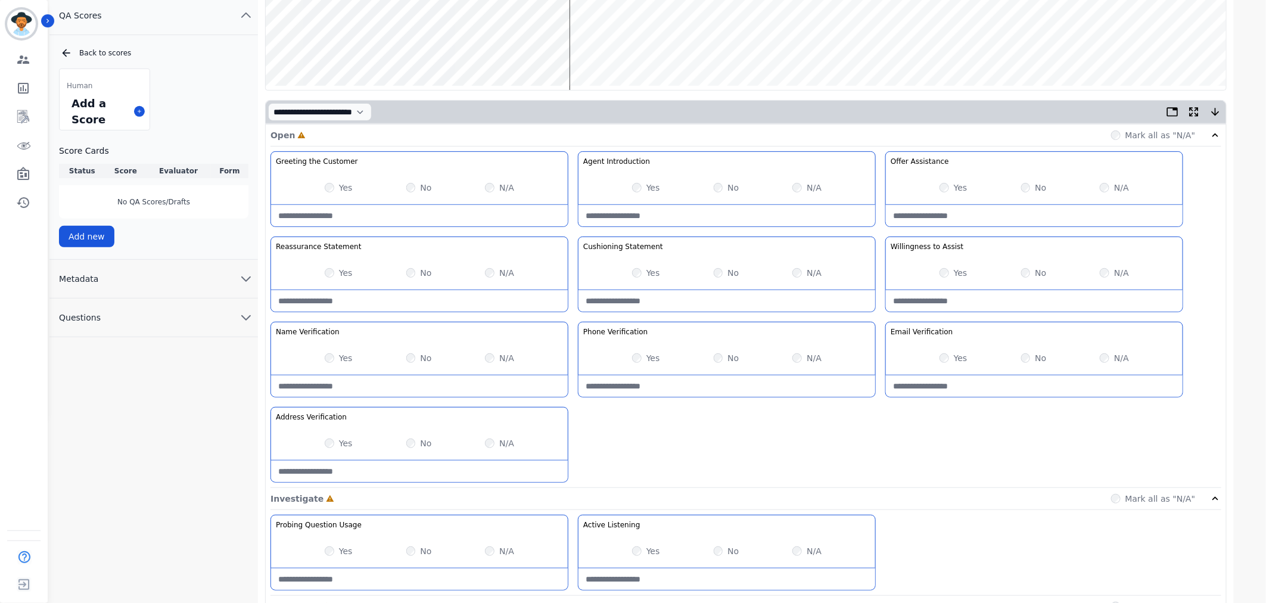
scroll to position [187, 0]
click at [646, 359] on div "Yes" at bounding box center [646, 359] width 28 height 12
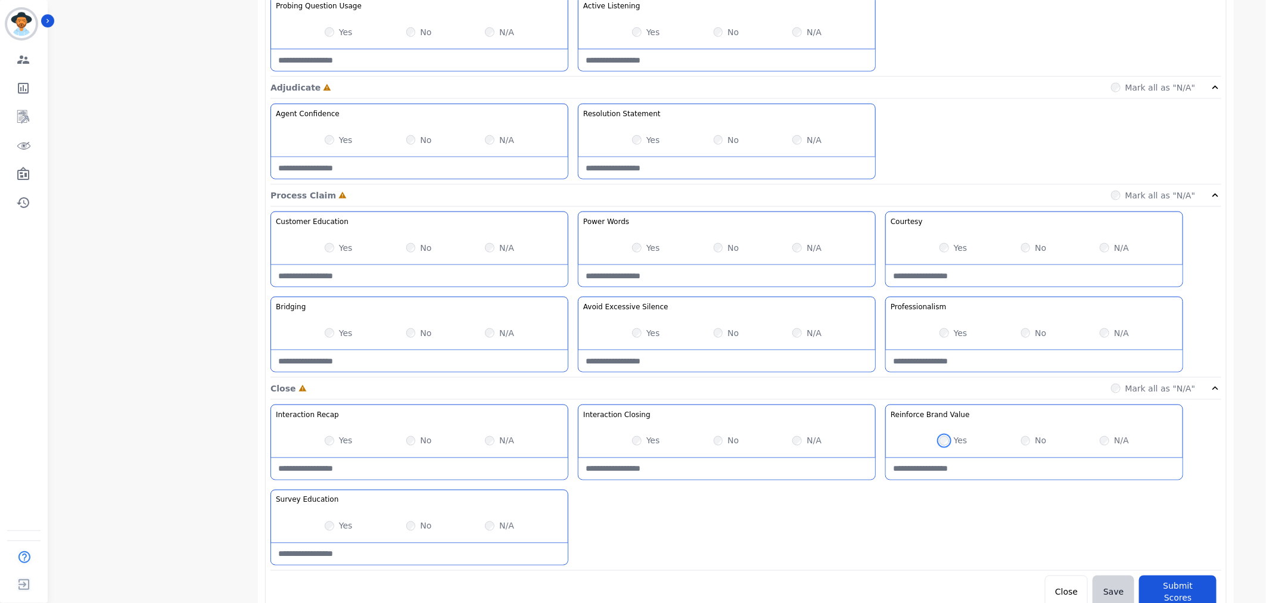
scroll to position [451, 0]
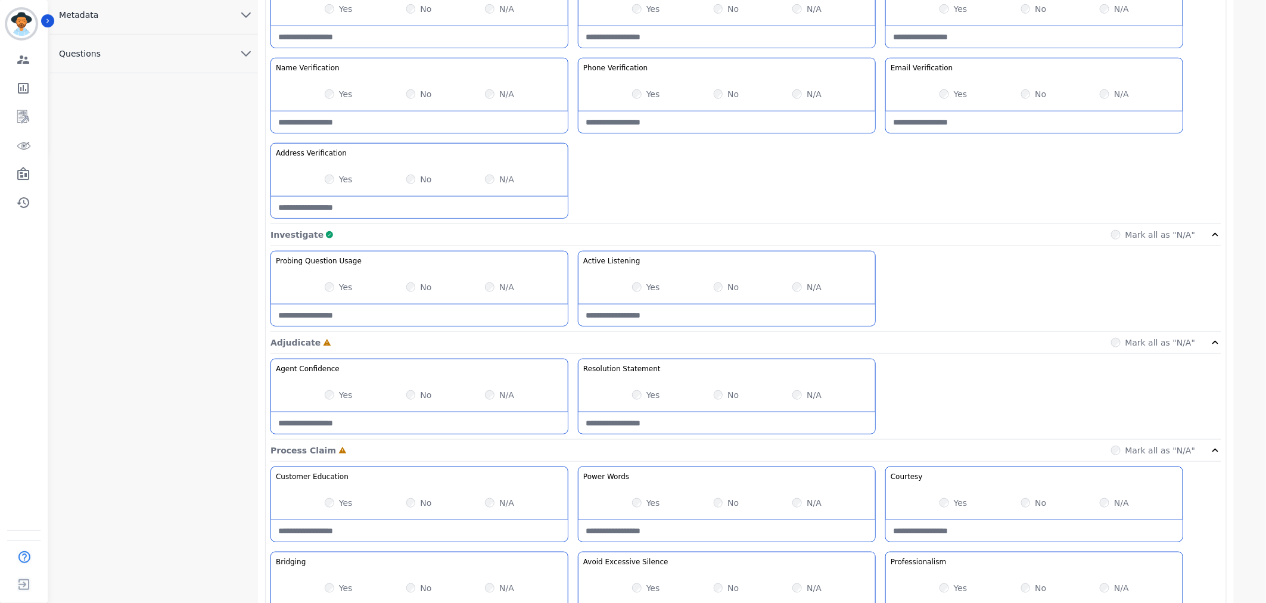
click at [341, 392] on label "Yes" at bounding box center [346, 395] width 14 height 12
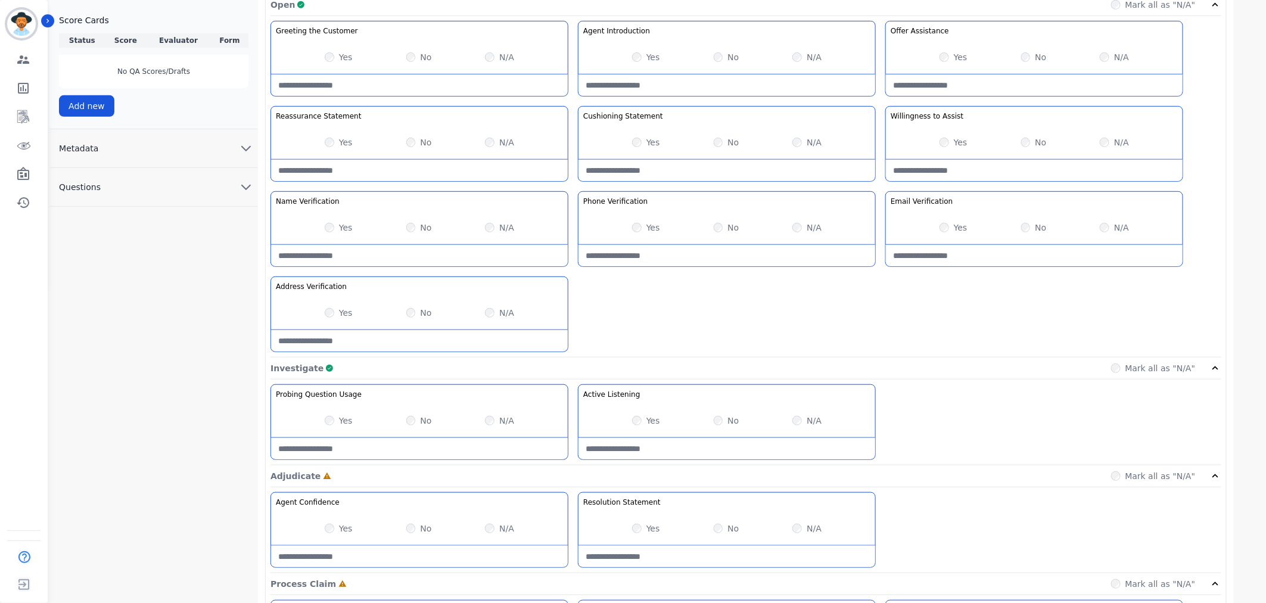
scroll to position [0, 0]
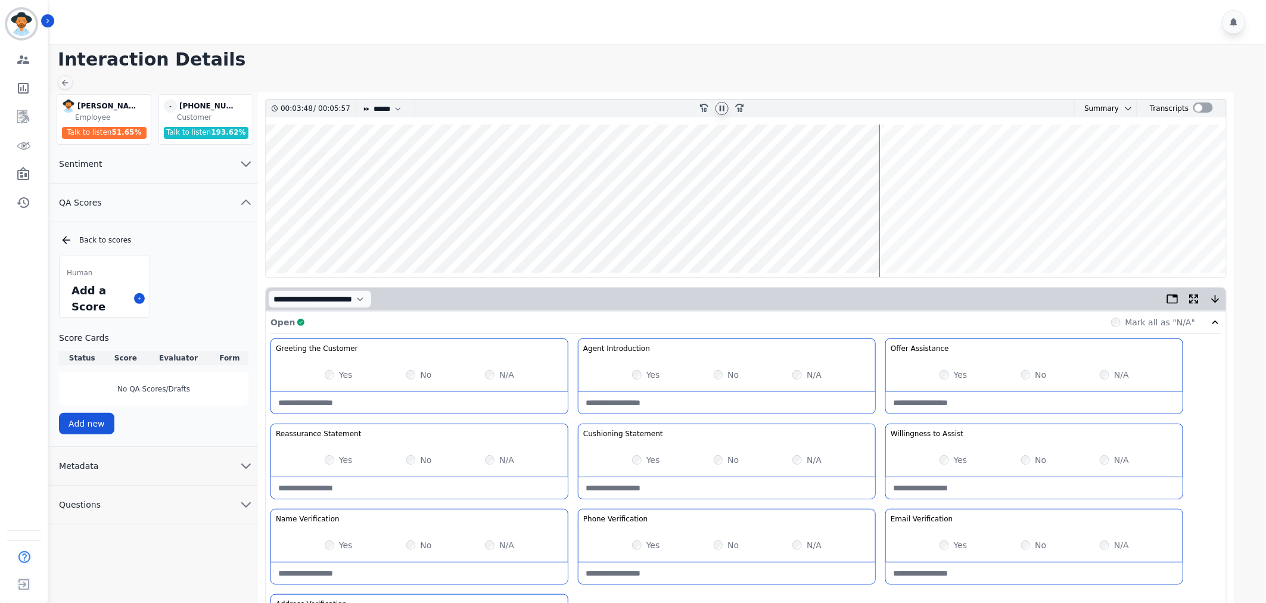
click at [975, 237] on wave at bounding box center [746, 201] width 961 height 153
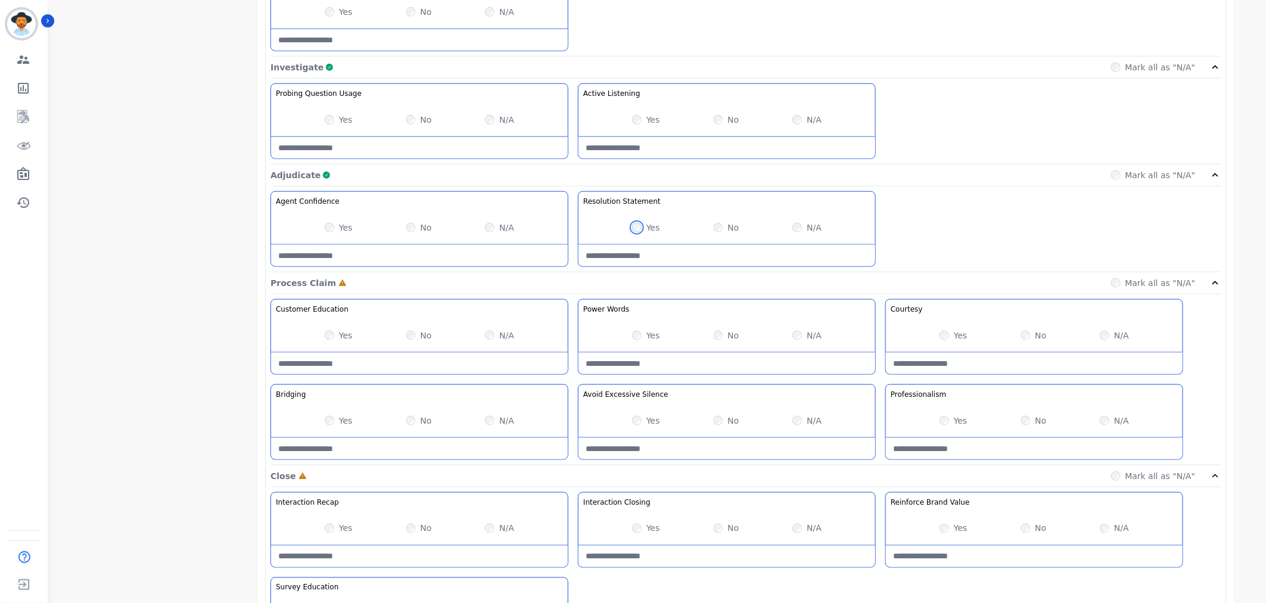
scroll to position [716, 0]
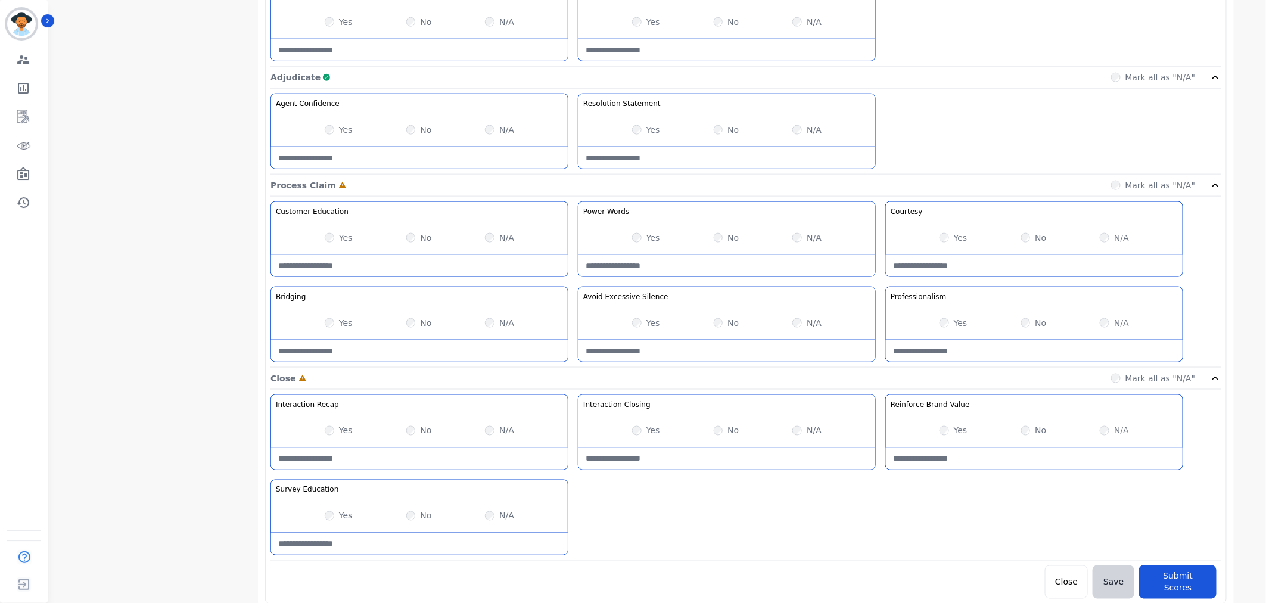
click at [952, 327] on div "Yes" at bounding box center [954, 323] width 28 height 12
click at [950, 323] on div "Yes" at bounding box center [954, 323] width 28 height 12
click at [646, 236] on label "Yes" at bounding box center [653, 238] width 14 height 12
click at [340, 323] on label "Yes" at bounding box center [346, 323] width 14 height 12
click at [503, 432] on label "N/A" at bounding box center [506, 431] width 15 height 12
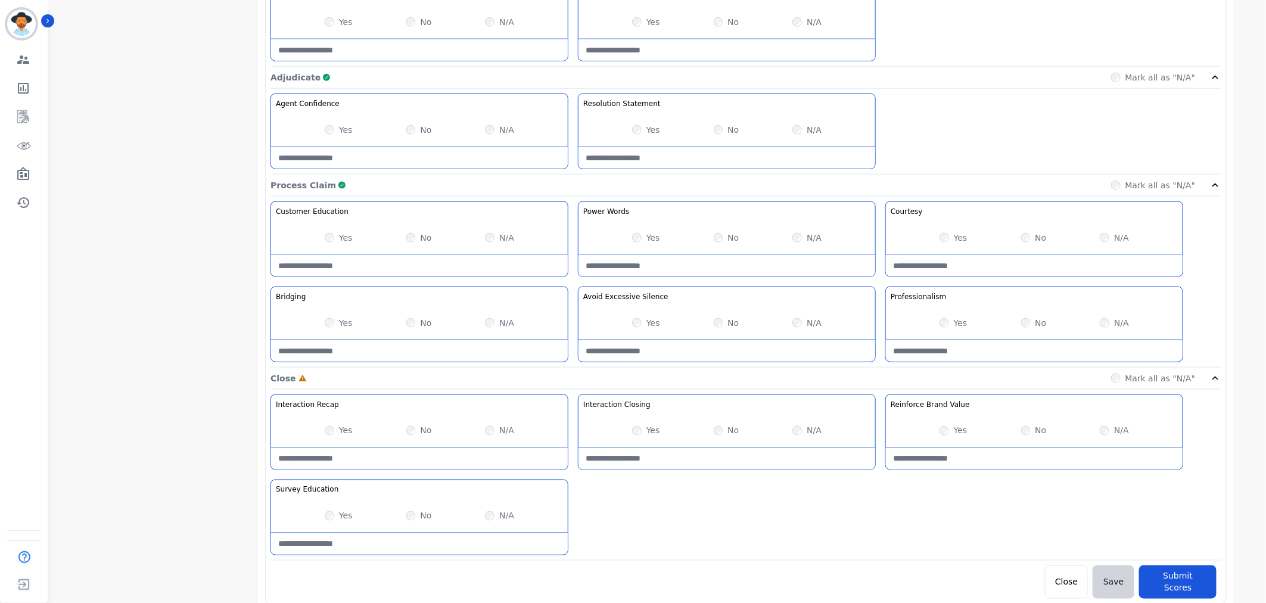
click at [642, 430] on div "Yes" at bounding box center [646, 431] width 28 height 12
click at [645, 431] on div "Yes" at bounding box center [646, 431] width 28 height 12
click at [336, 515] on div "Yes" at bounding box center [339, 516] width 28 height 12
click at [1175, 582] on button "Submit Scores" at bounding box center [1177, 581] width 77 height 33
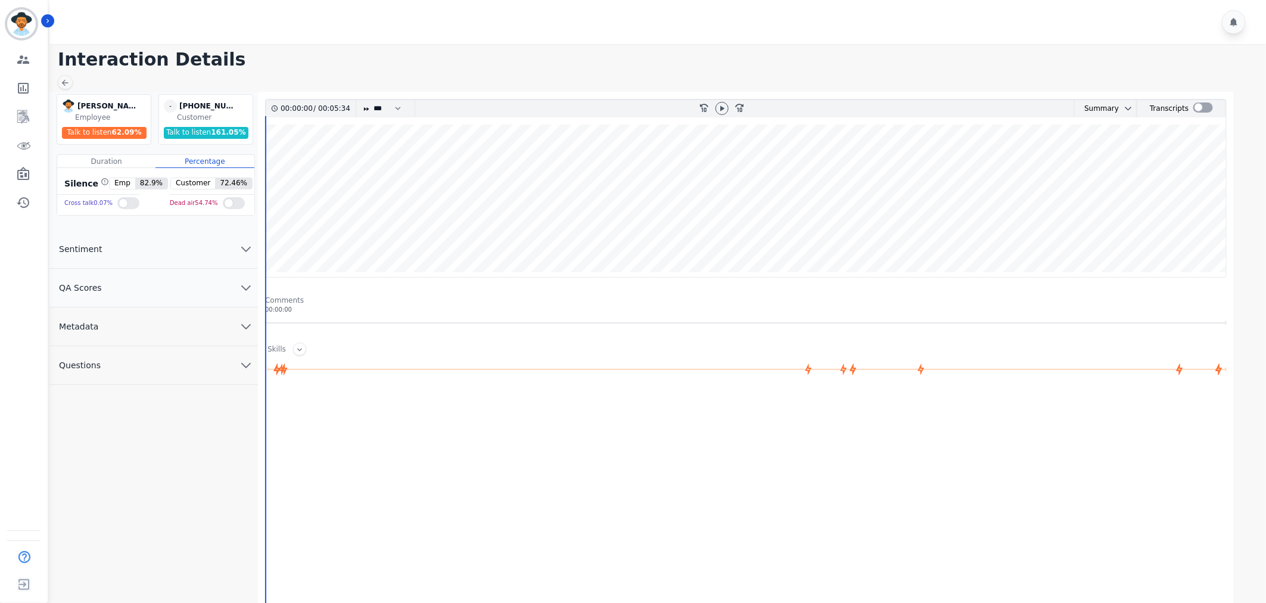
drag, startPoint x: 590, startPoint y: 2, endPoint x: 577, endPoint y: 1, distance: 13.2
click at [590, 3] on div at bounding box center [659, 22] width 1220 height 44
click at [380, 109] on select "* * * **** * *** * ****" at bounding box center [390, 108] width 36 height 17
select select "****"
click at [372, 100] on select "* * * **** * *** * ****" at bounding box center [390, 108] width 36 height 17
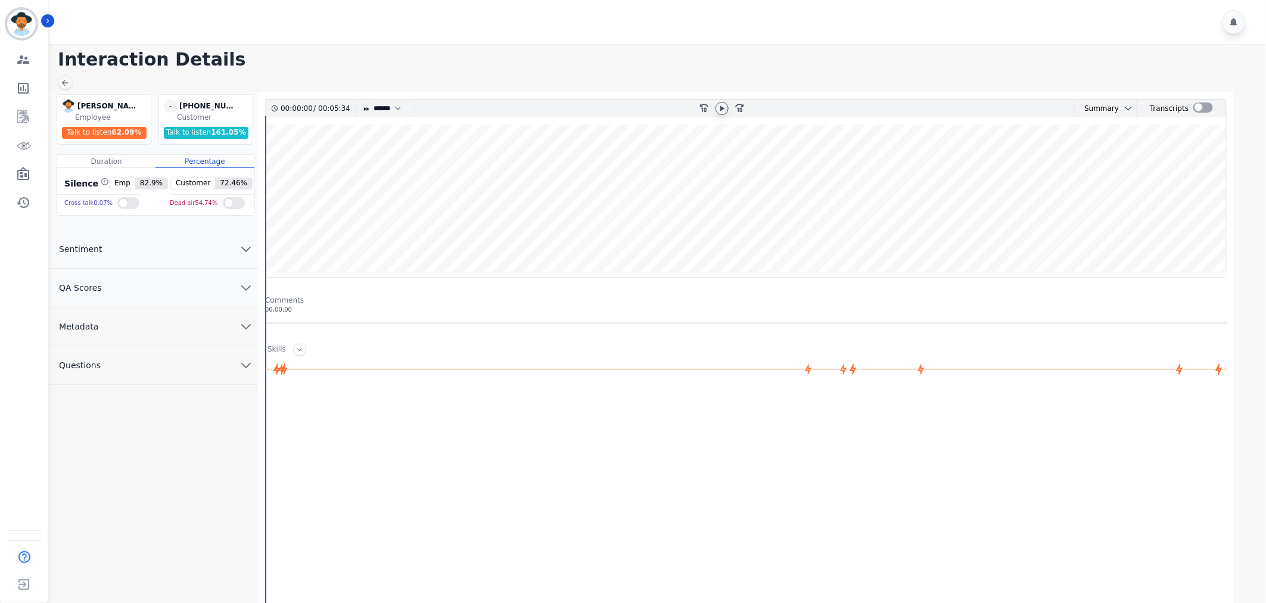
click at [723, 104] on icon at bounding box center [722, 109] width 10 height 10
click at [181, 298] on button "QA Scores" at bounding box center [153, 288] width 209 height 39
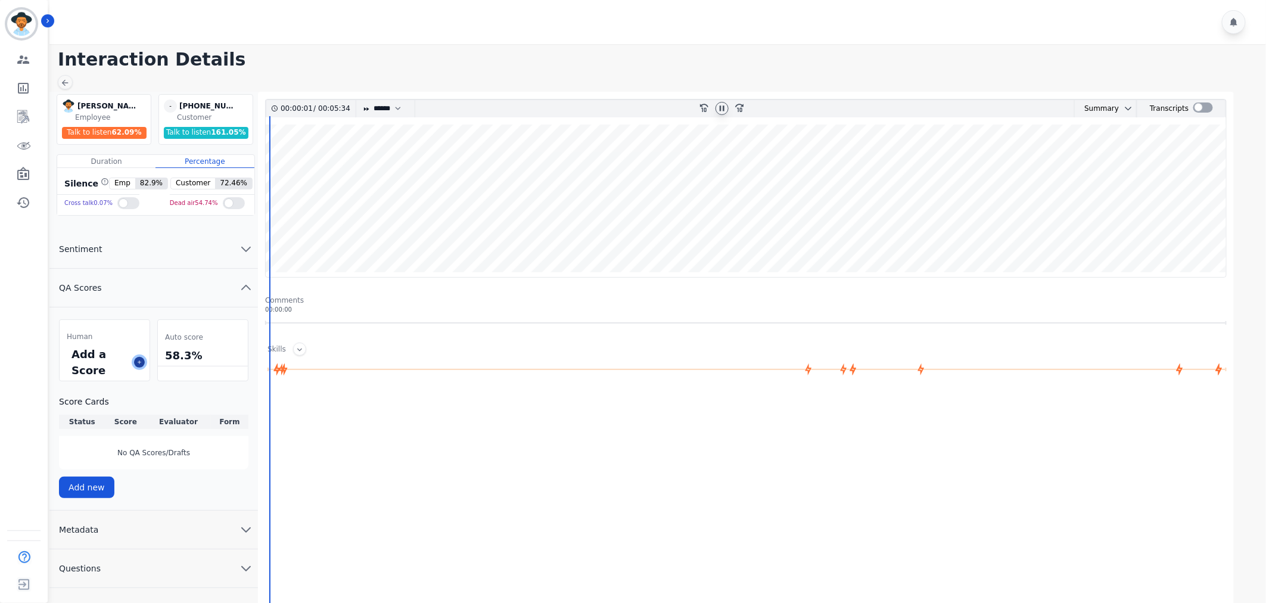
click at [135, 362] on button at bounding box center [139, 362] width 11 height 11
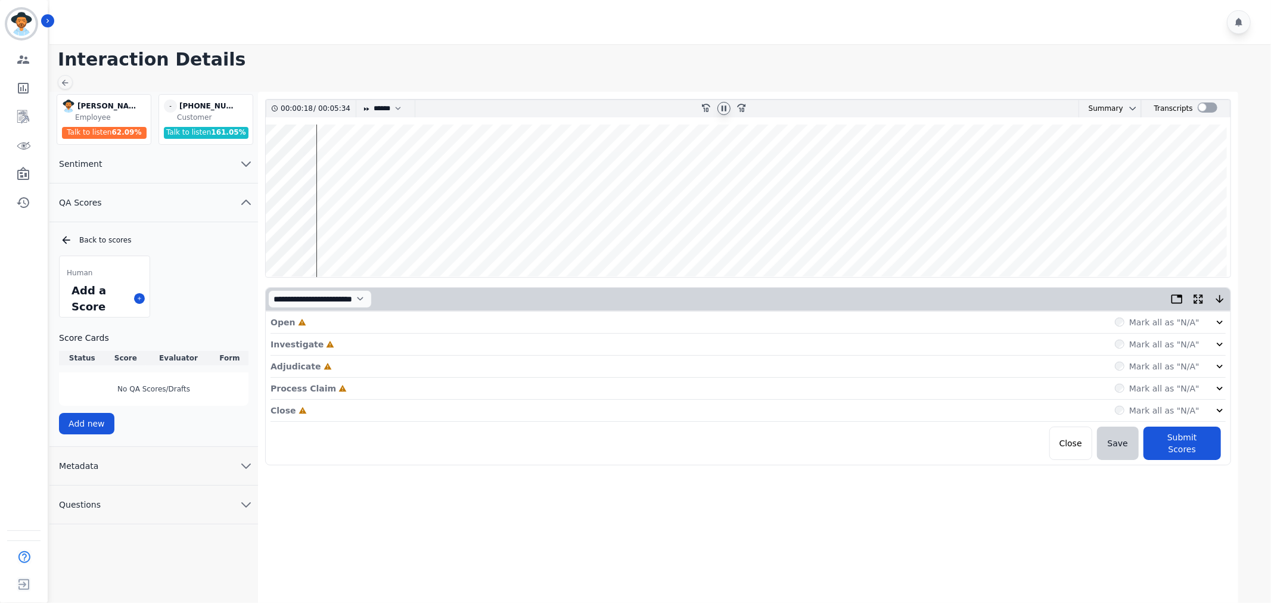
click at [1214, 322] on icon at bounding box center [1220, 322] width 12 height 12
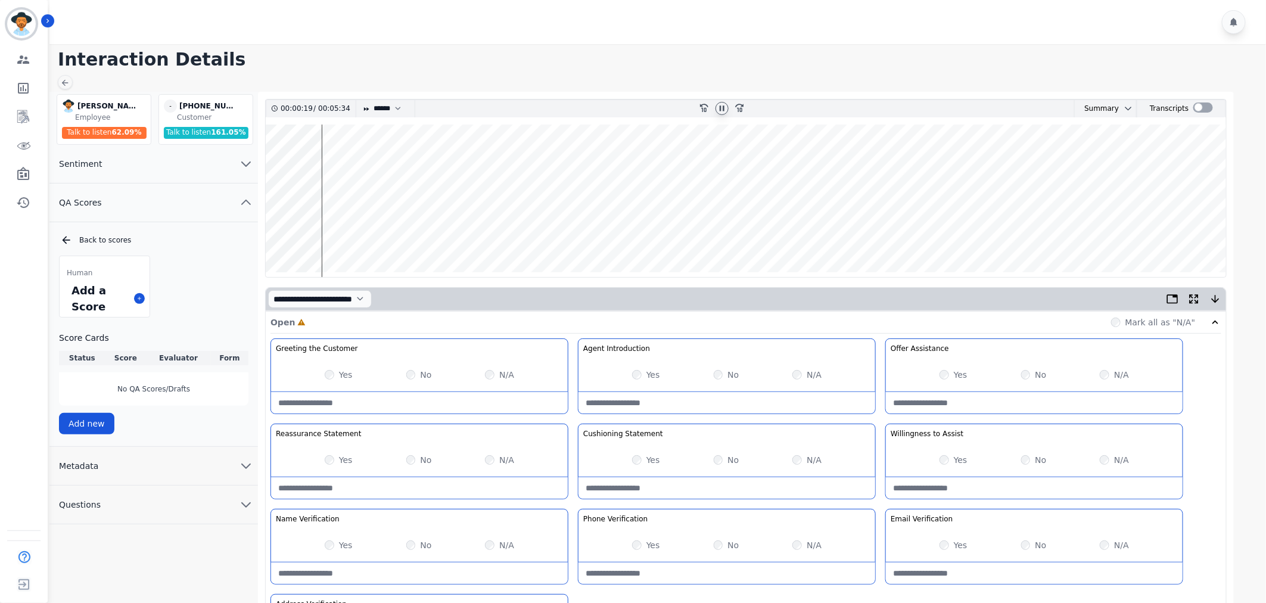
click at [339, 377] on label "Yes" at bounding box center [346, 375] width 14 height 12
click at [349, 232] on wave at bounding box center [746, 201] width 961 height 153
click at [337, 460] on div "Yes" at bounding box center [339, 460] width 28 height 12
click at [704, 461] on div "Yes No N/A" at bounding box center [727, 459] width 297 height 33
click at [394, 235] on wave at bounding box center [746, 201] width 961 height 153
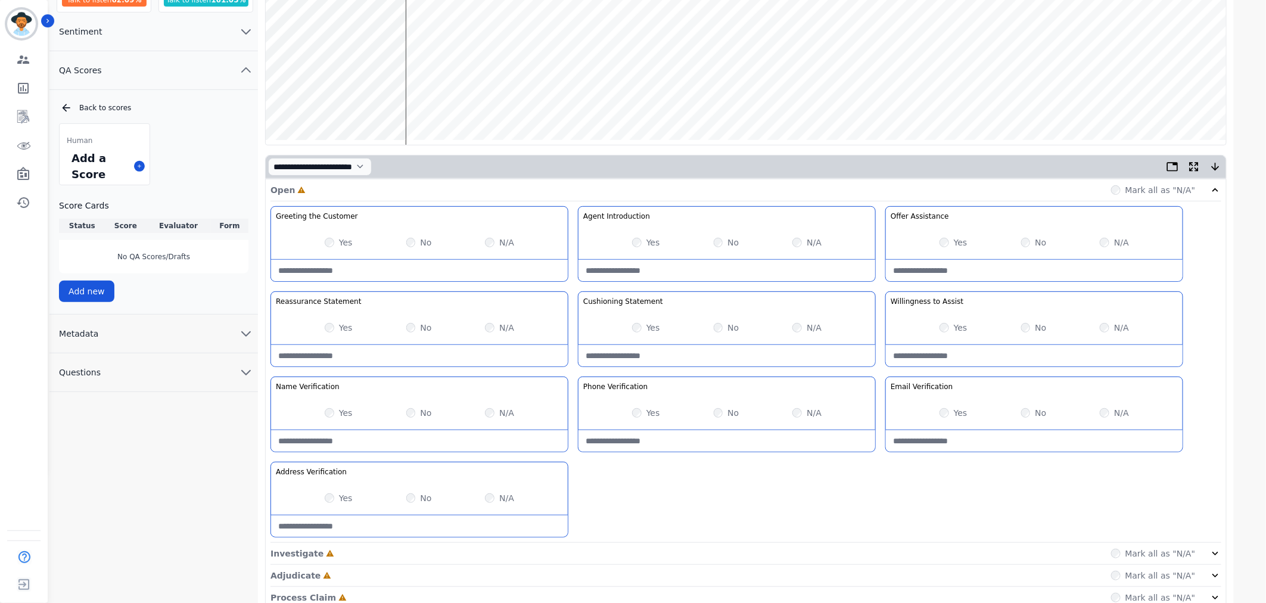
scroll to position [201, 0]
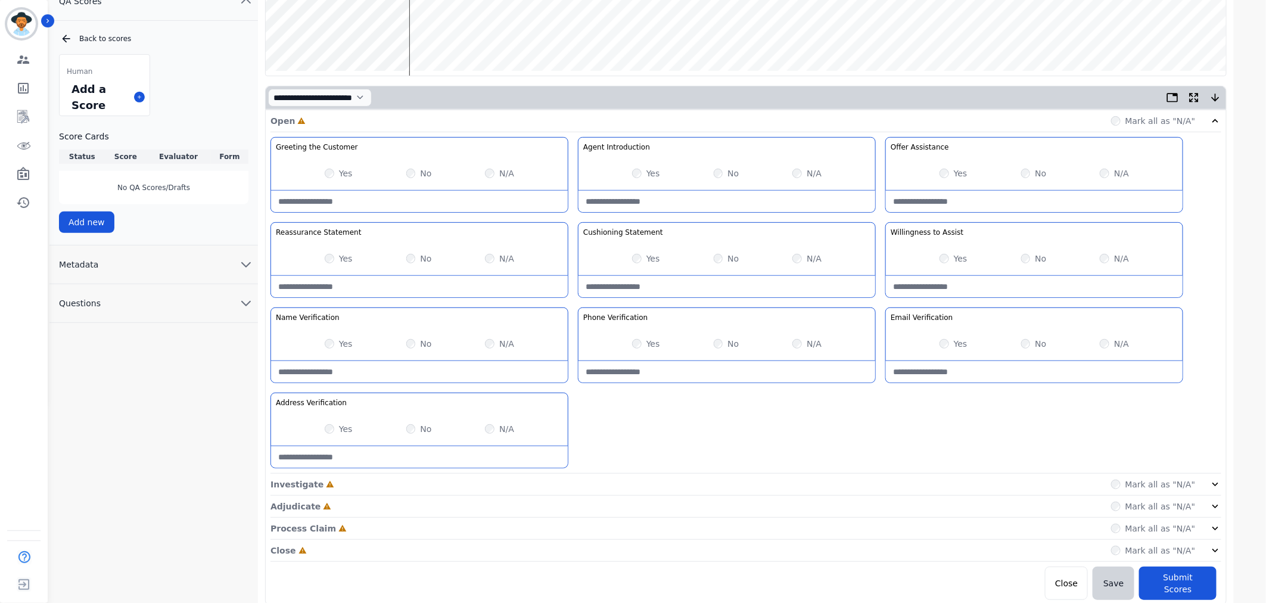
click at [1211, 484] on icon at bounding box center [1216, 484] width 12 height 12
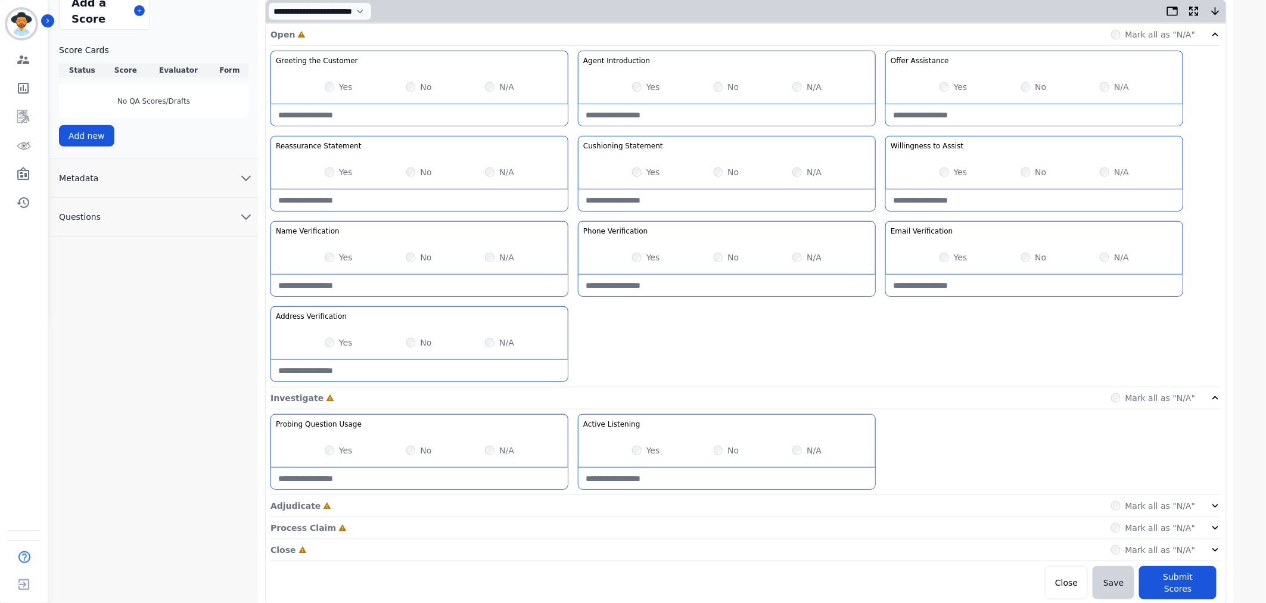
click at [1217, 508] on icon at bounding box center [1216, 506] width 12 height 12
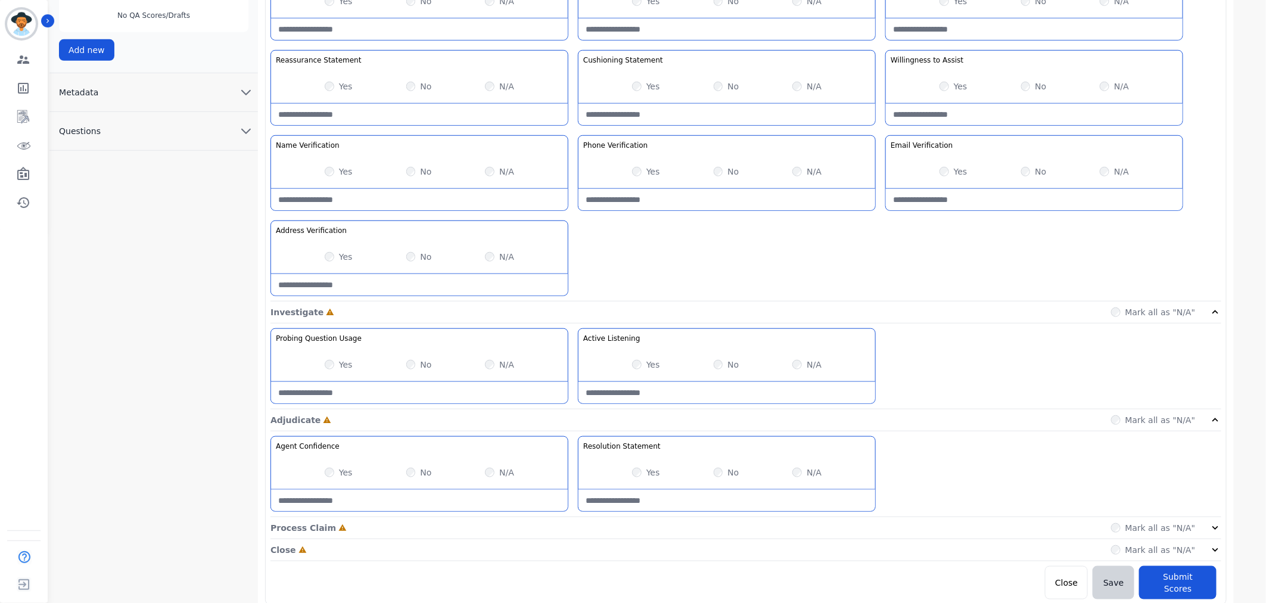
click at [1210, 523] on icon at bounding box center [1216, 528] width 12 height 12
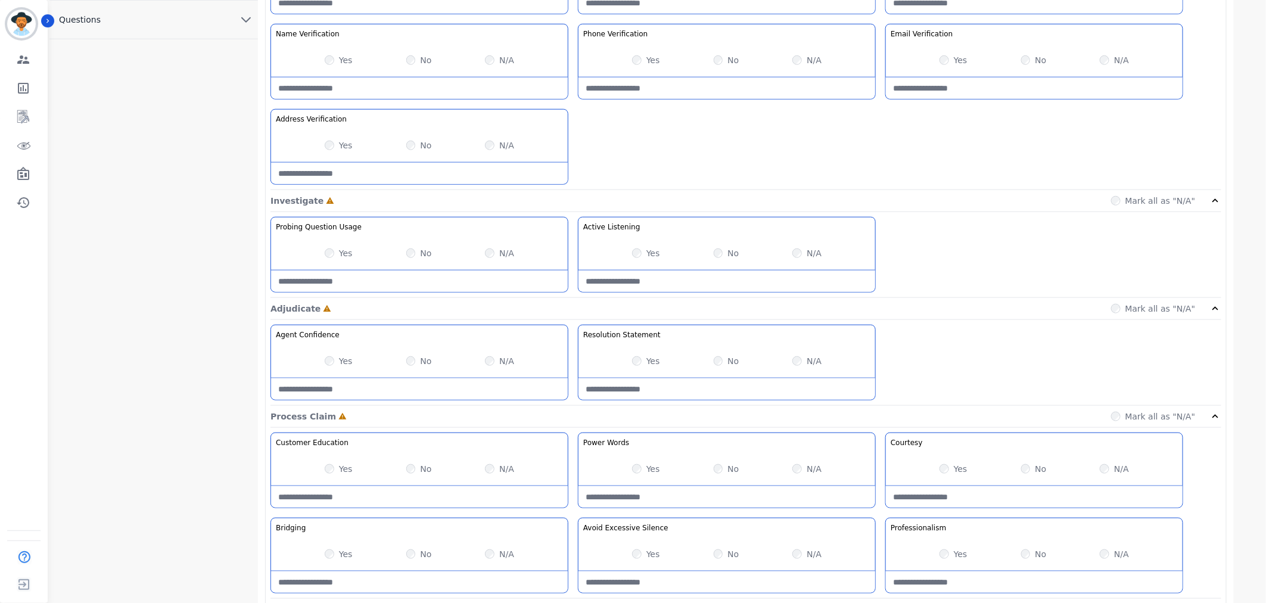
scroll to position [545, 0]
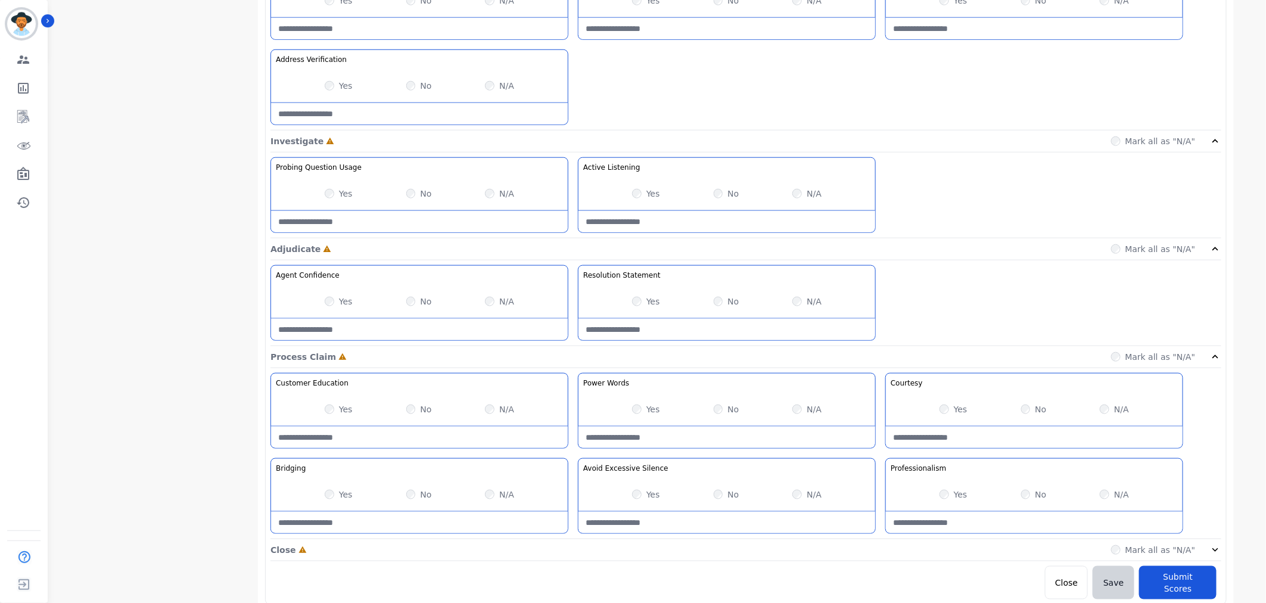
click at [1214, 551] on icon at bounding box center [1216, 550] width 6 height 4
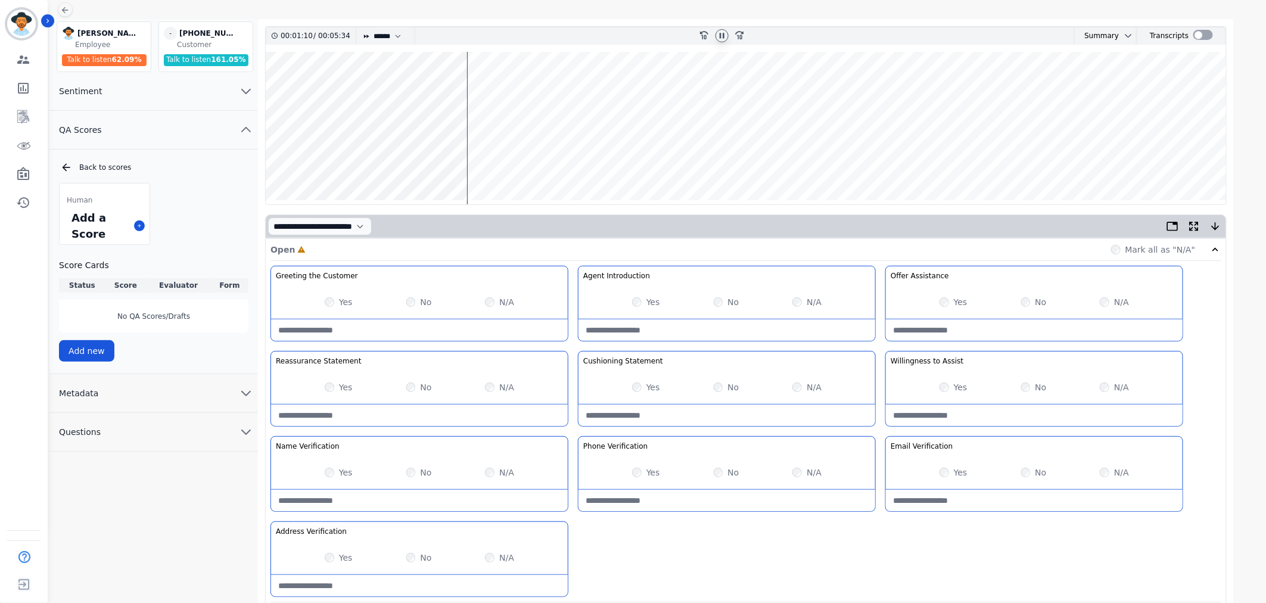
scroll to position [0, 0]
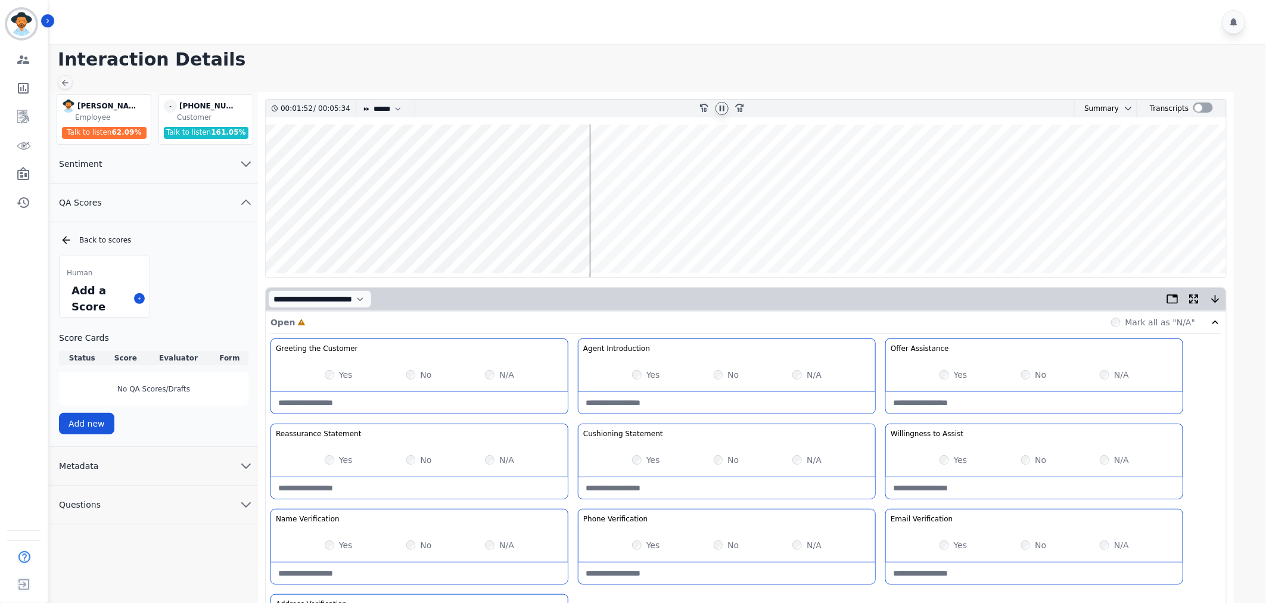
click at [602, 237] on wave at bounding box center [746, 201] width 961 height 153
click at [719, 108] on icon at bounding box center [722, 109] width 10 height 10
click at [722, 110] on icon at bounding box center [722, 108] width 4 height 5
click at [722, 110] on icon at bounding box center [722, 109] width 10 height 10
click at [722, 110] on icon at bounding box center [722, 108] width 4 height 5
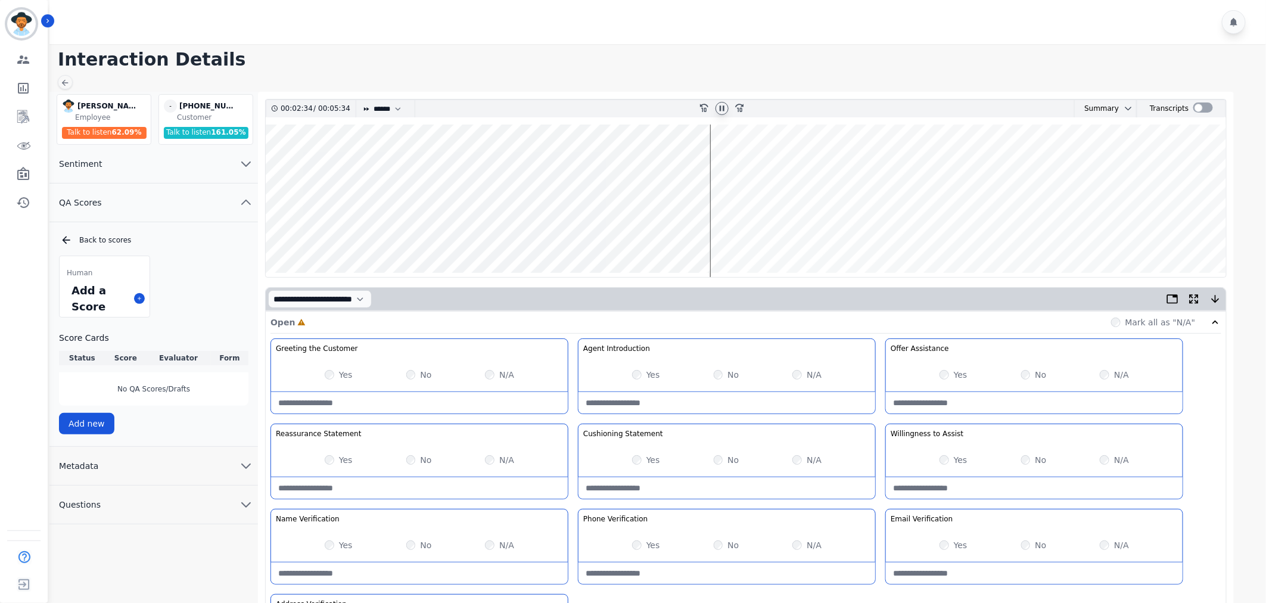
click at [719, 237] on wave at bounding box center [746, 201] width 961 height 153
click at [728, 164] on wave at bounding box center [746, 201] width 961 height 153
click at [739, 234] on wave at bounding box center [746, 201] width 961 height 153
click at [717, 108] on icon at bounding box center [722, 109] width 10 height 10
click at [722, 108] on icon at bounding box center [722, 108] width 4 height 5
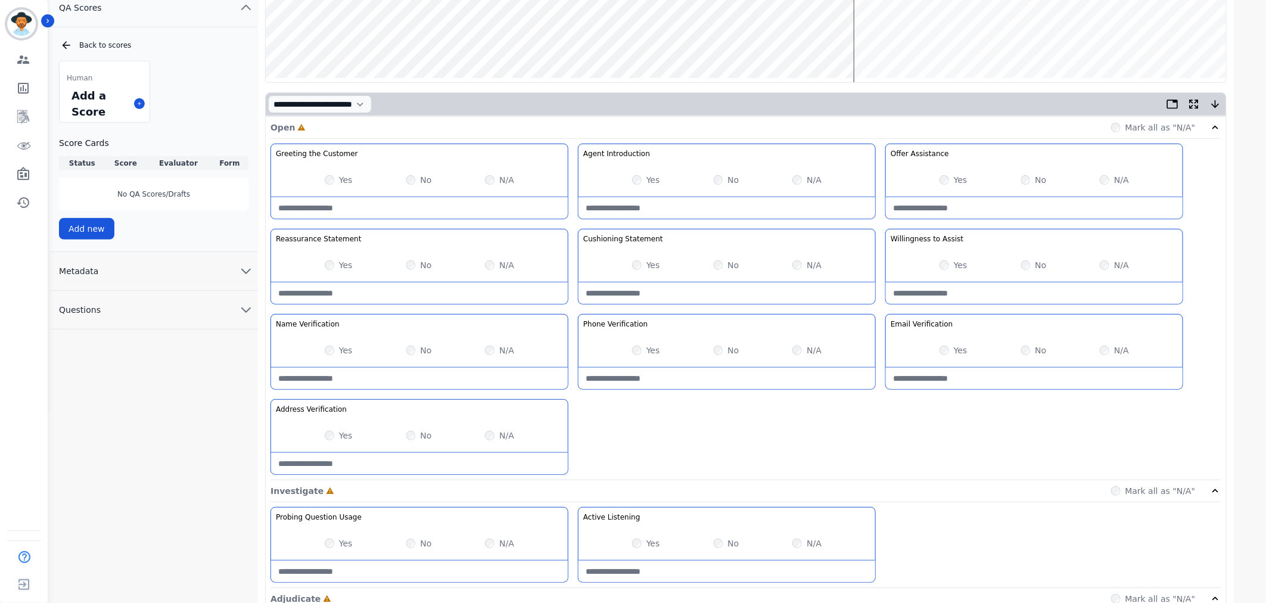
scroll to position [198, 0]
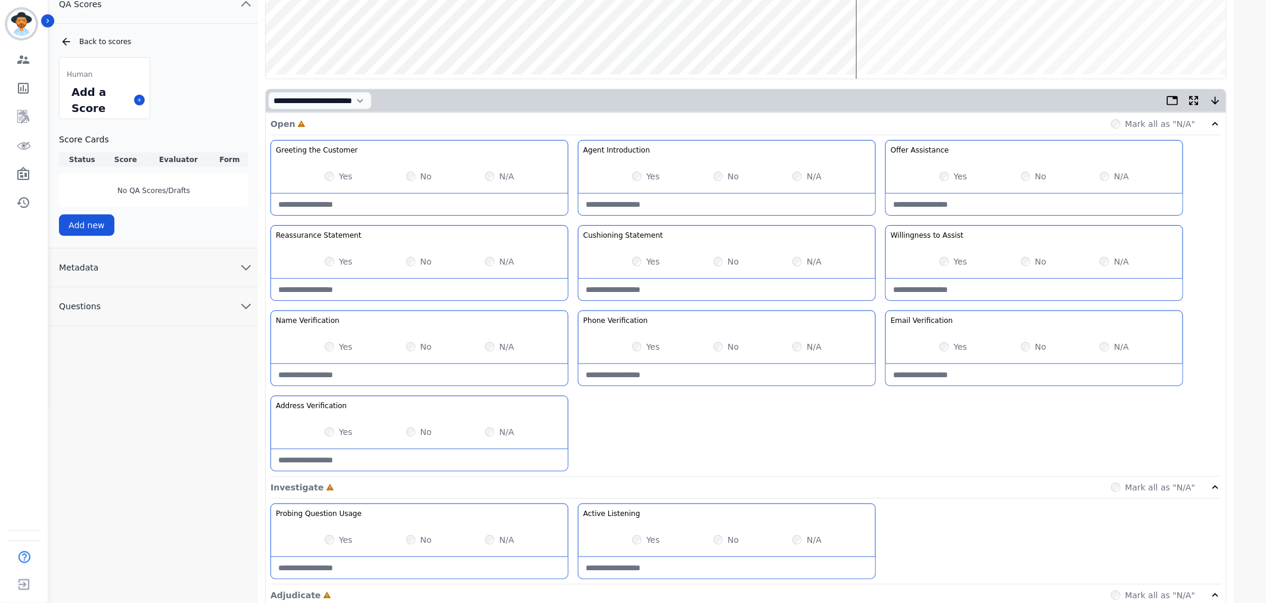
click at [633, 350] on div "Yes" at bounding box center [646, 347] width 28 height 12
click at [950, 346] on div "Yes" at bounding box center [954, 347] width 28 height 12
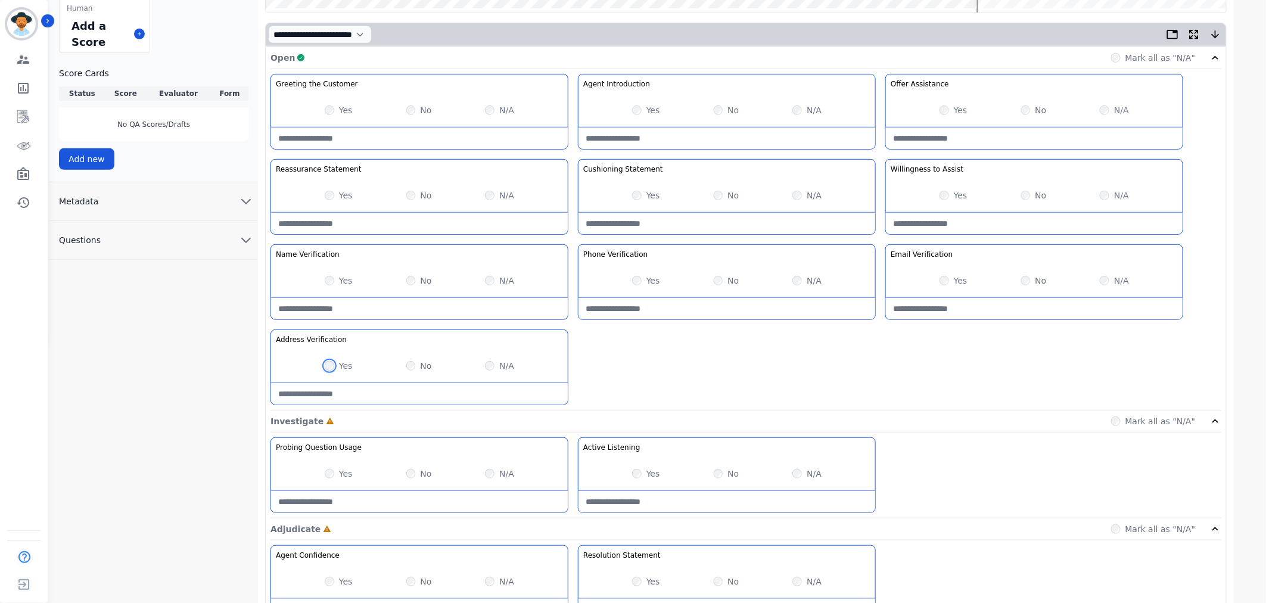
scroll to position [0, 0]
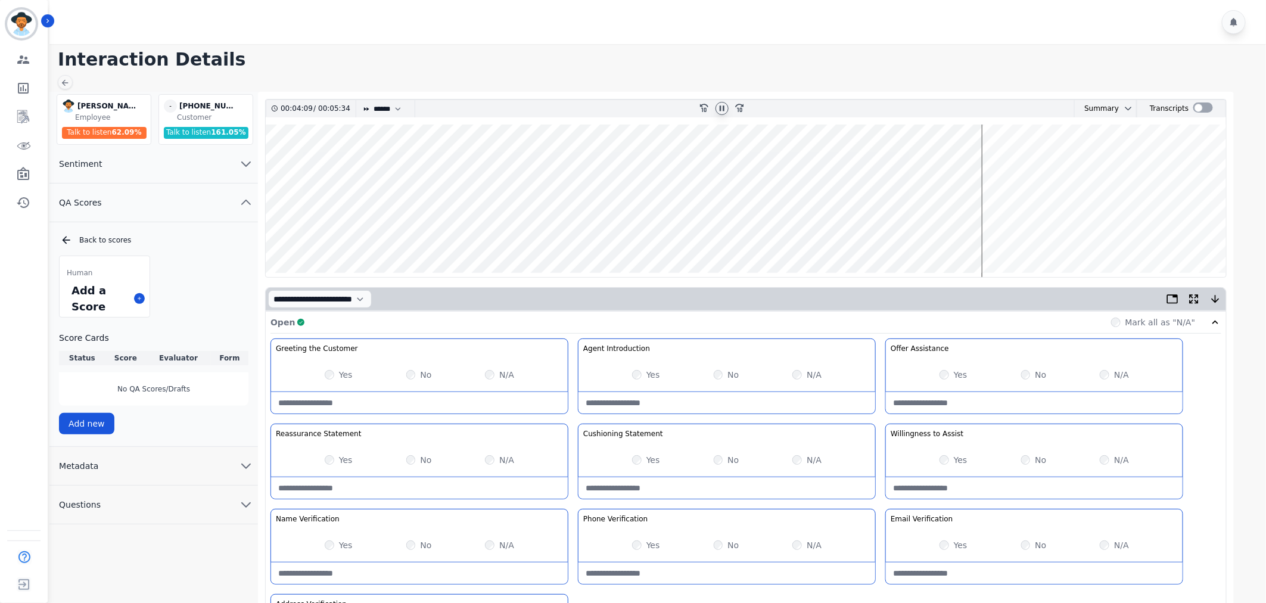
click at [988, 156] on wave at bounding box center [746, 201] width 961 height 153
click at [1011, 235] on wave at bounding box center [746, 201] width 961 height 153
click at [1055, 159] on wave at bounding box center [746, 201] width 961 height 153
click at [1080, 234] on wave at bounding box center [746, 201] width 961 height 153
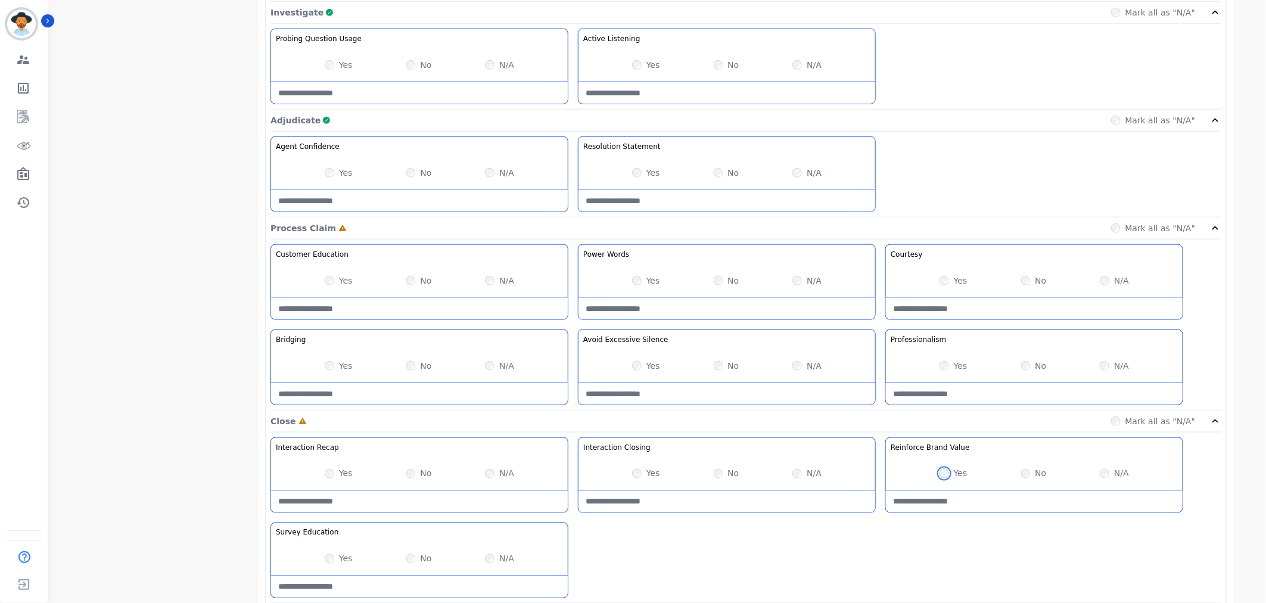
scroll to position [650, 0]
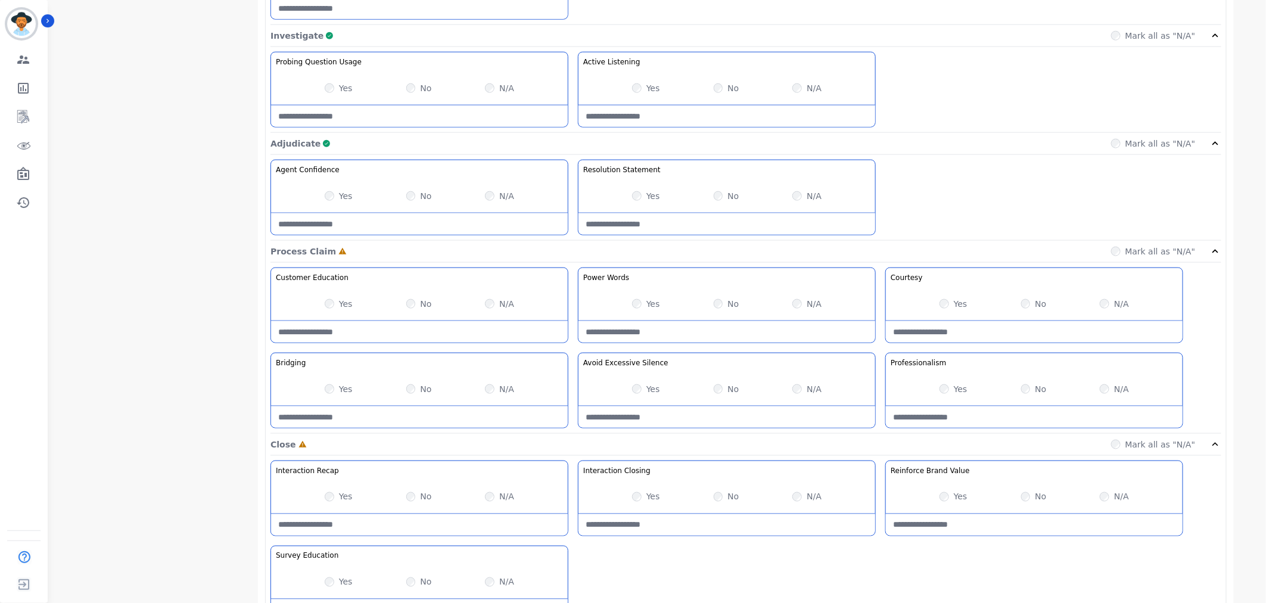
click at [652, 304] on label "Yes" at bounding box center [653, 304] width 14 height 12
click at [505, 496] on label "N/A" at bounding box center [506, 497] width 15 height 12
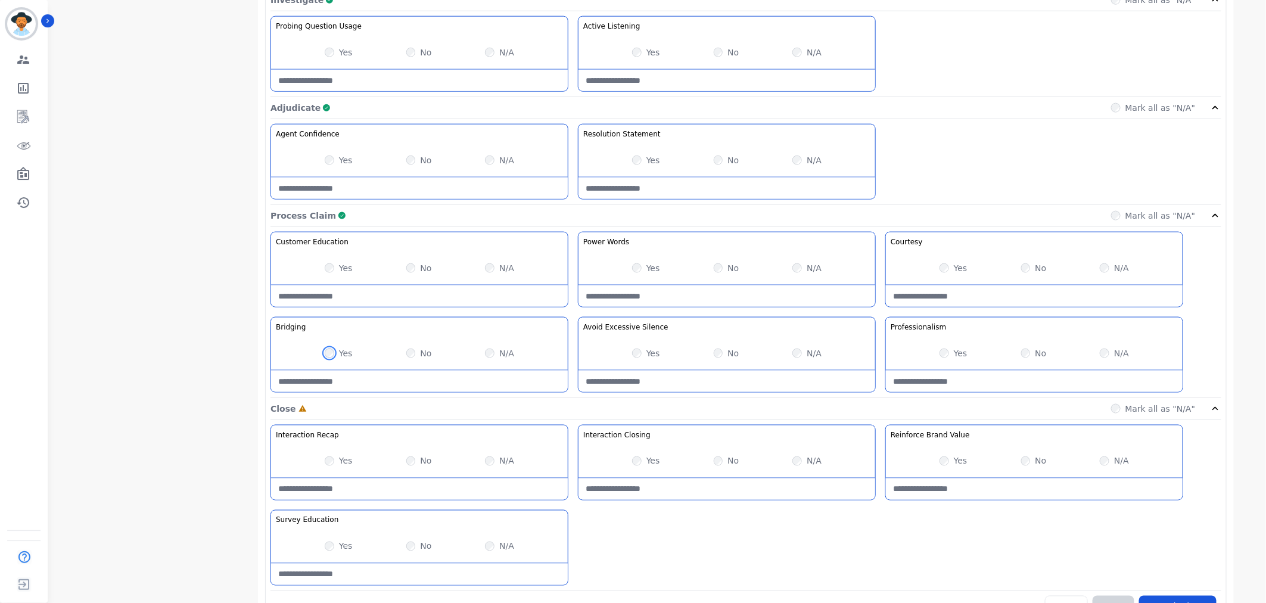
scroll to position [716, 0]
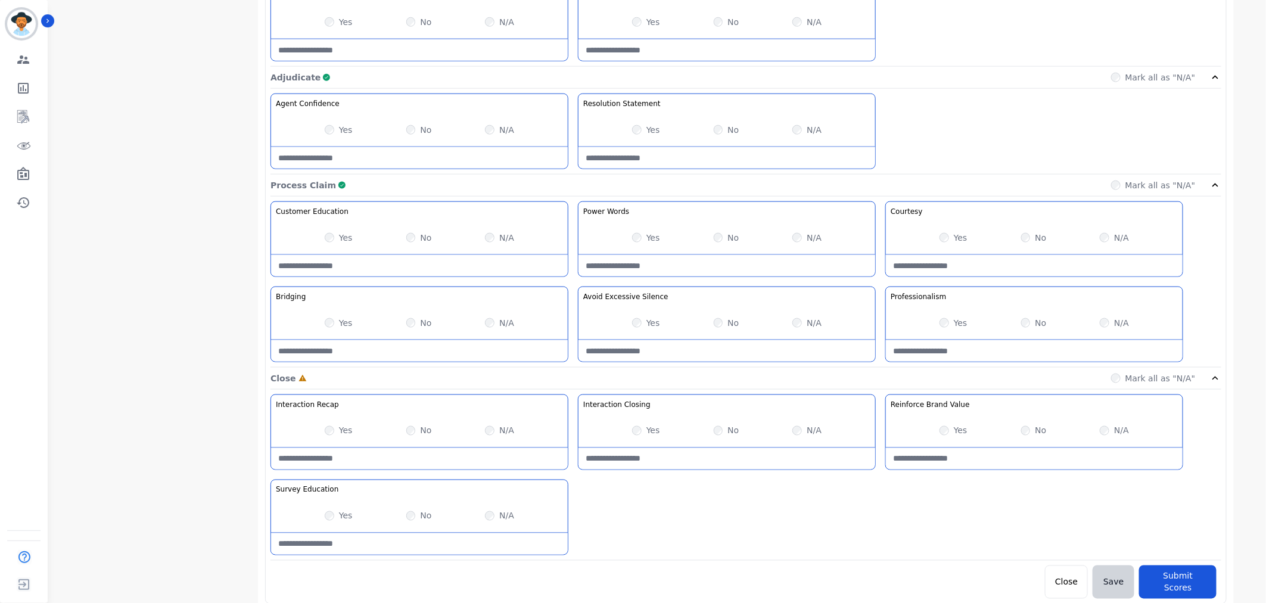
click at [416, 519] on div "No" at bounding box center [419, 516] width 26 height 12
click at [1167, 586] on button "Submit Scores" at bounding box center [1177, 581] width 77 height 33
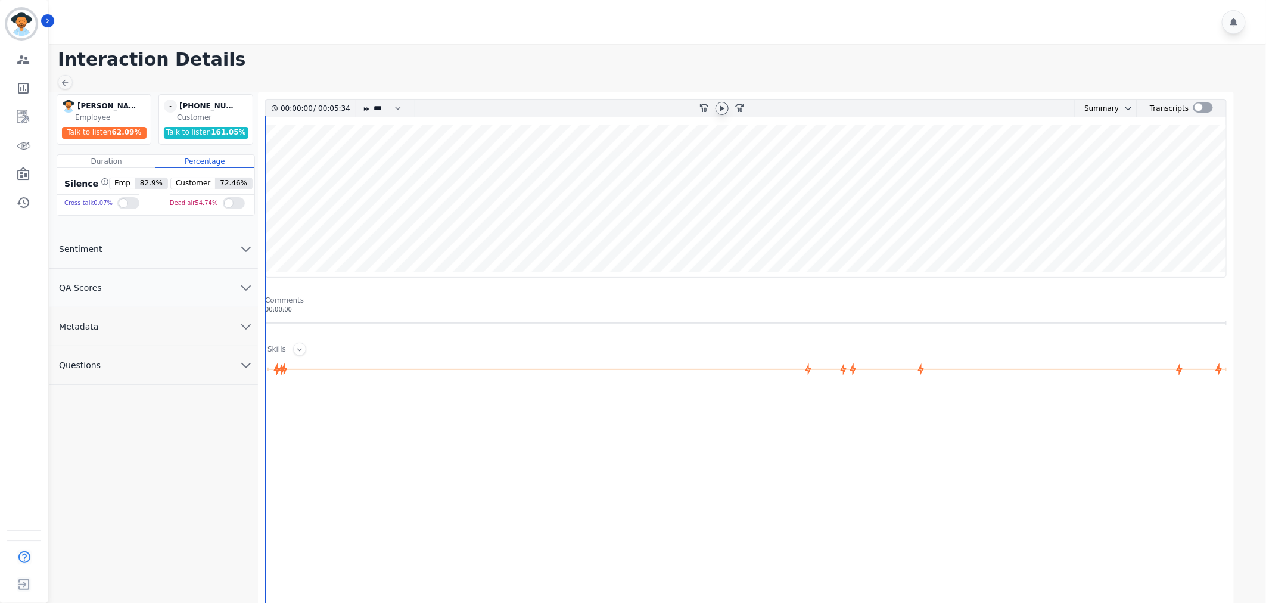
click at [726, 107] on icon at bounding box center [722, 109] width 10 height 10
click at [388, 102] on select "* * * **** * *** * ****" at bounding box center [390, 108] width 36 height 17
select select "****"
click at [372, 100] on select "* * * **** * *** * ****" at bounding box center [390, 108] width 36 height 17
click at [204, 296] on button "QA Scores" at bounding box center [153, 288] width 209 height 39
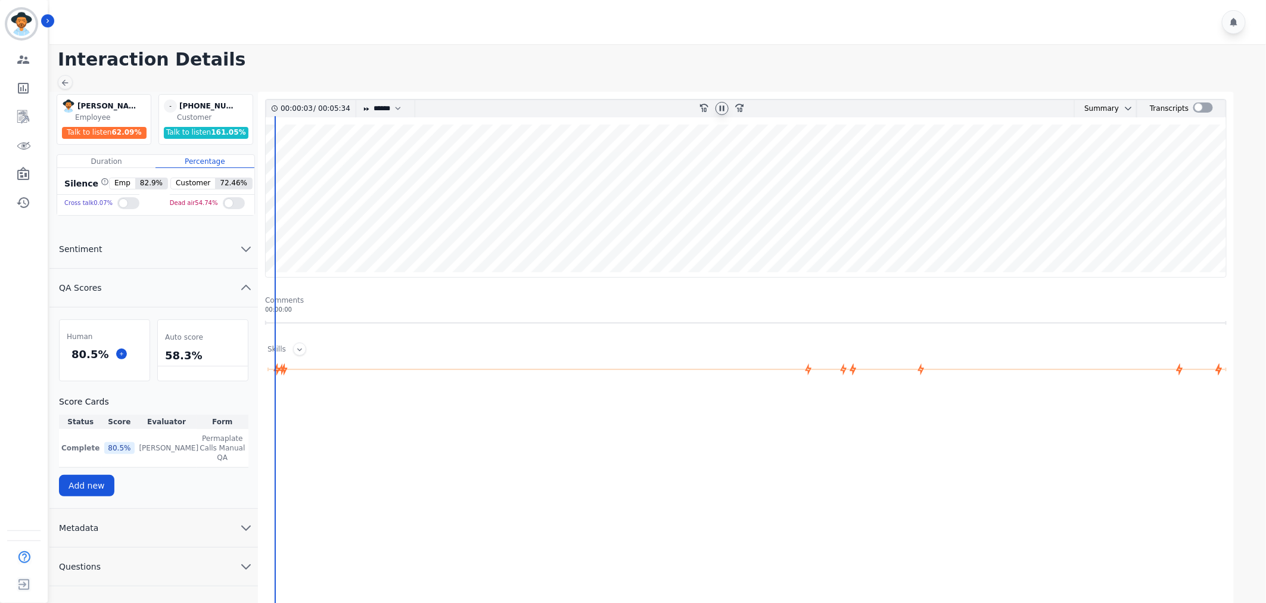
click at [111, 359] on div "80.5 %" at bounding box center [105, 354] width 90 height 21
click at [717, 108] on icon at bounding box center [722, 109] width 10 height 10
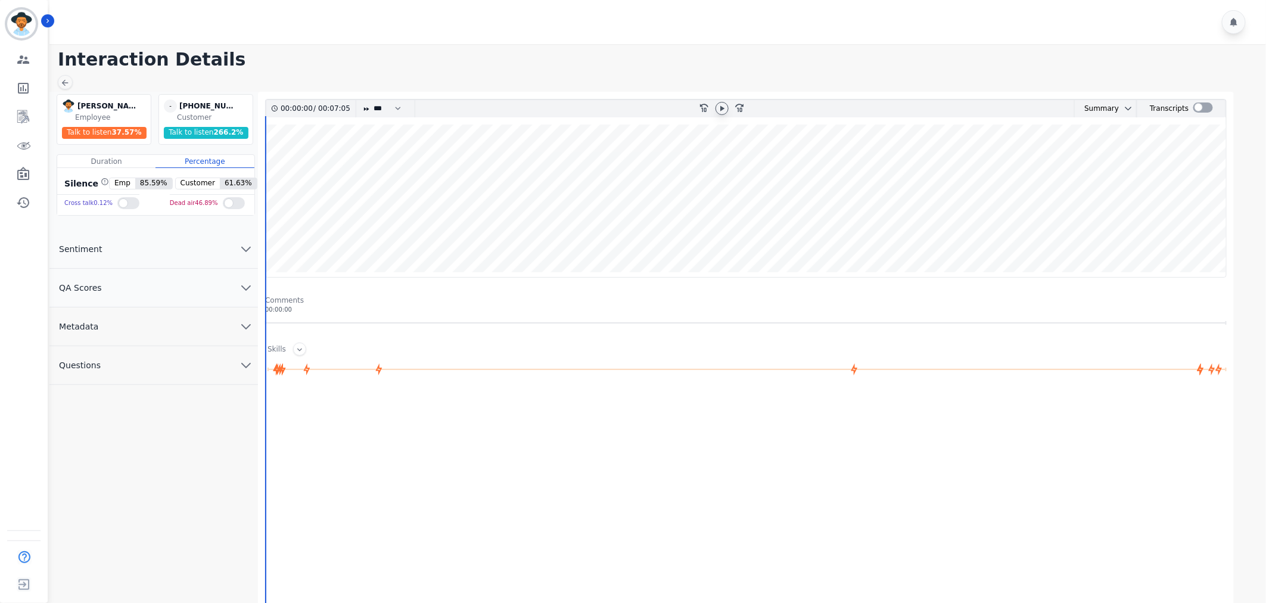
click at [719, 110] on icon at bounding box center [722, 109] width 10 height 10
click at [386, 110] on select "* * * **** * *** * ****" at bounding box center [390, 108] width 36 height 17
click at [372, 100] on select "* * * **** * *** * ****" at bounding box center [390, 108] width 36 height 17
click at [204, 286] on button "QA Scores" at bounding box center [153, 288] width 209 height 39
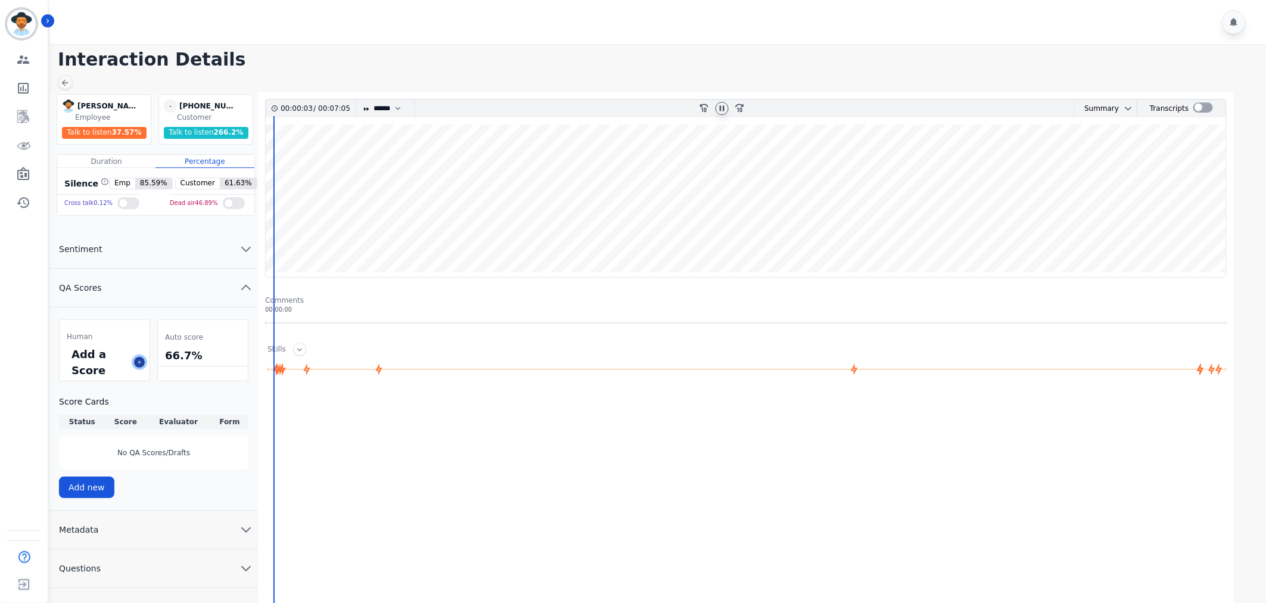
click at [134, 360] on button at bounding box center [139, 362] width 11 height 11
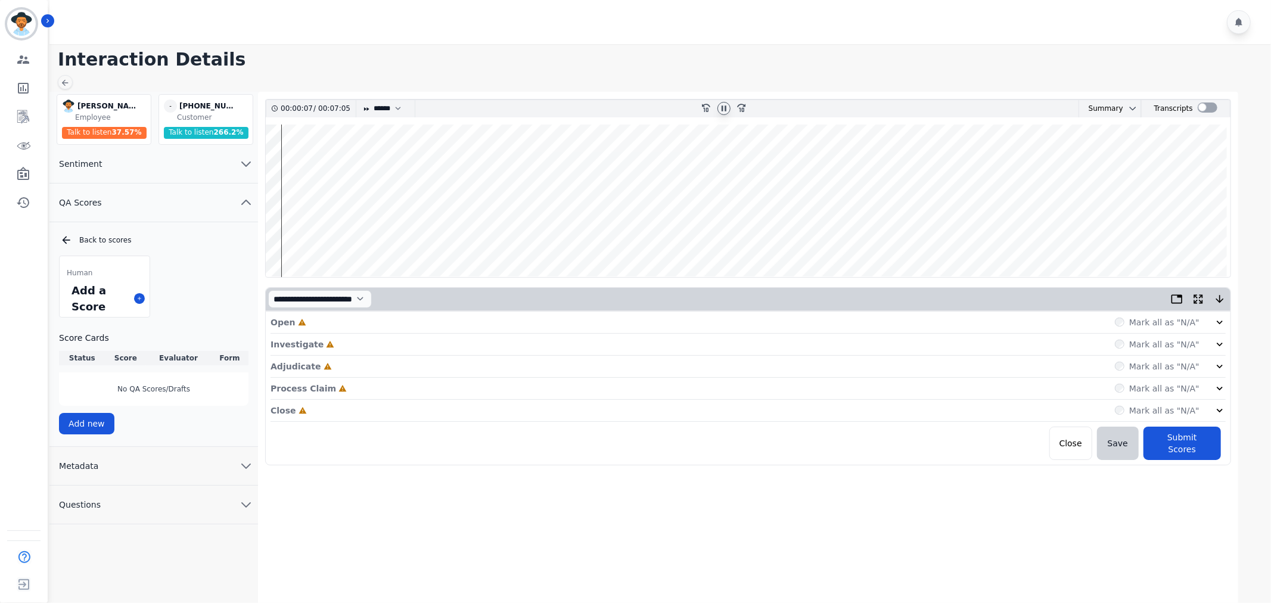
click at [1220, 323] on icon at bounding box center [1220, 323] width 6 height 4
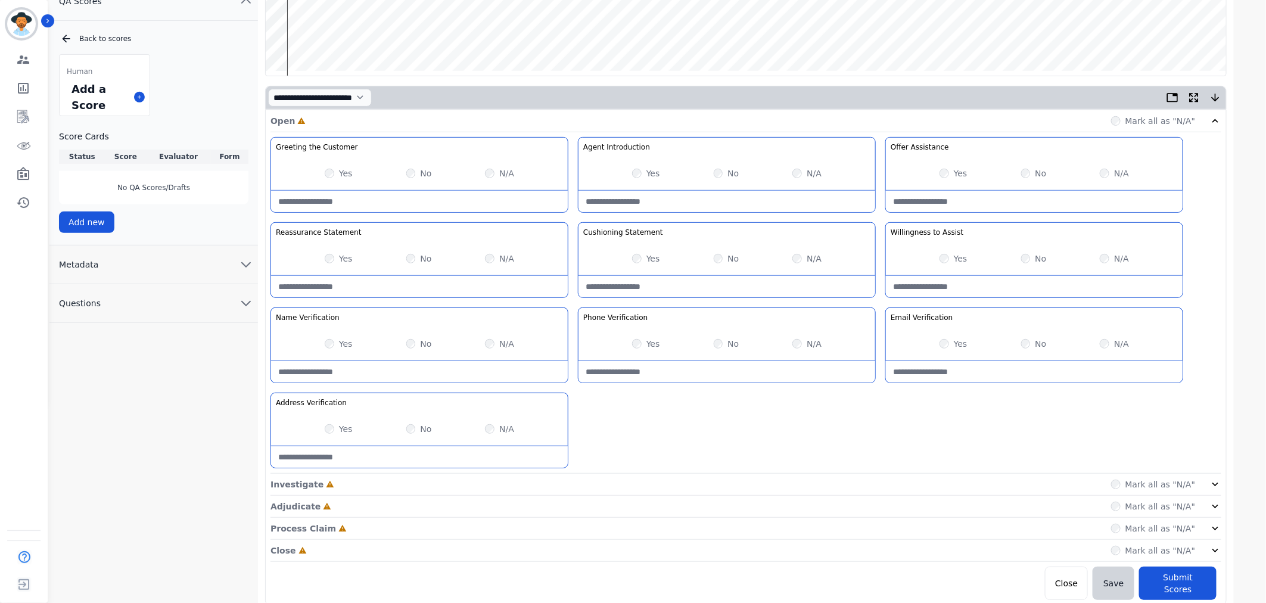
click at [1213, 479] on icon at bounding box center [1216, 484] width 12 height 12
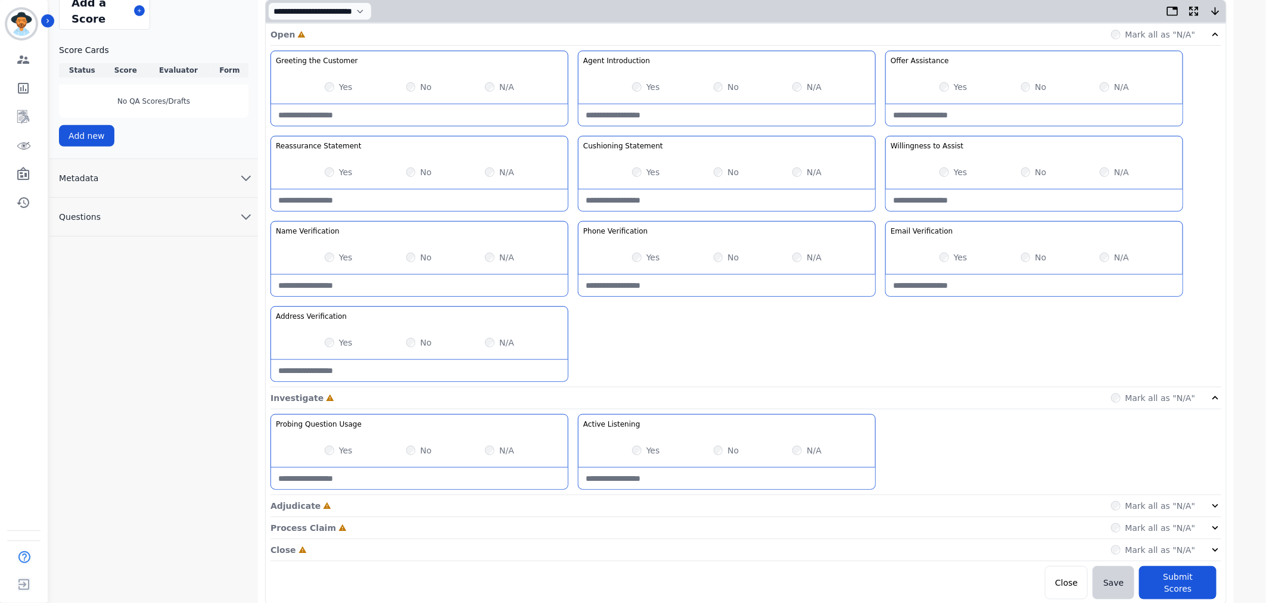
click at [1220, 508] on icon at bounding box center [1216, 506] width 12 height 12
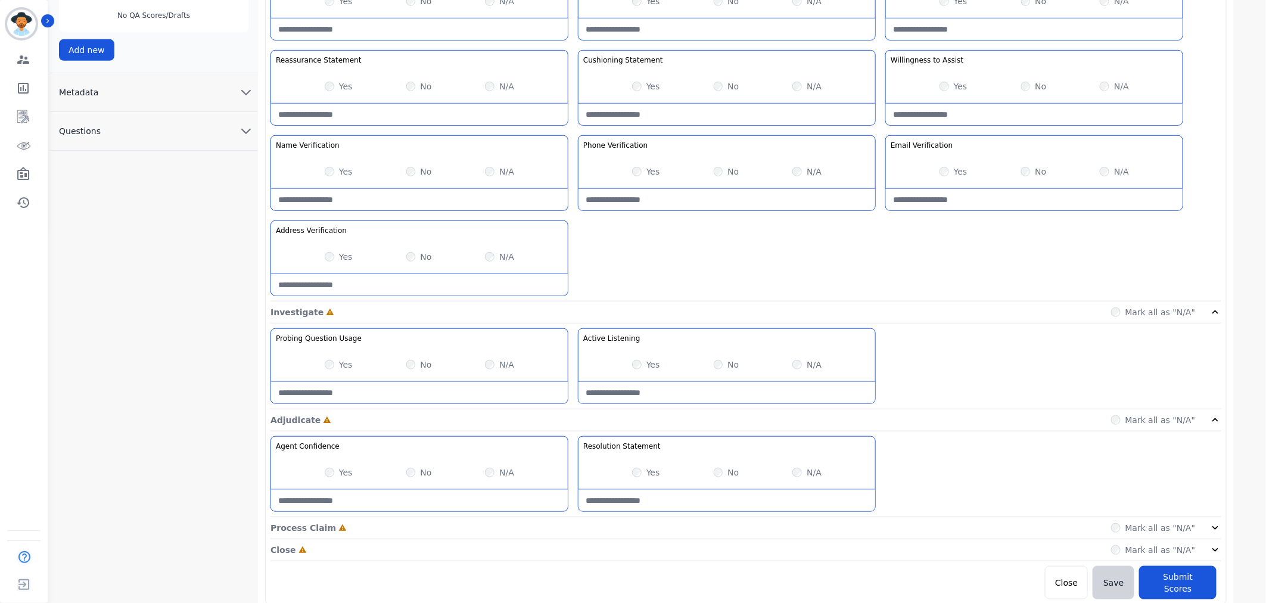
click at [1219, 526] on icon at bounding box center [1216, 528] width 12 height 12
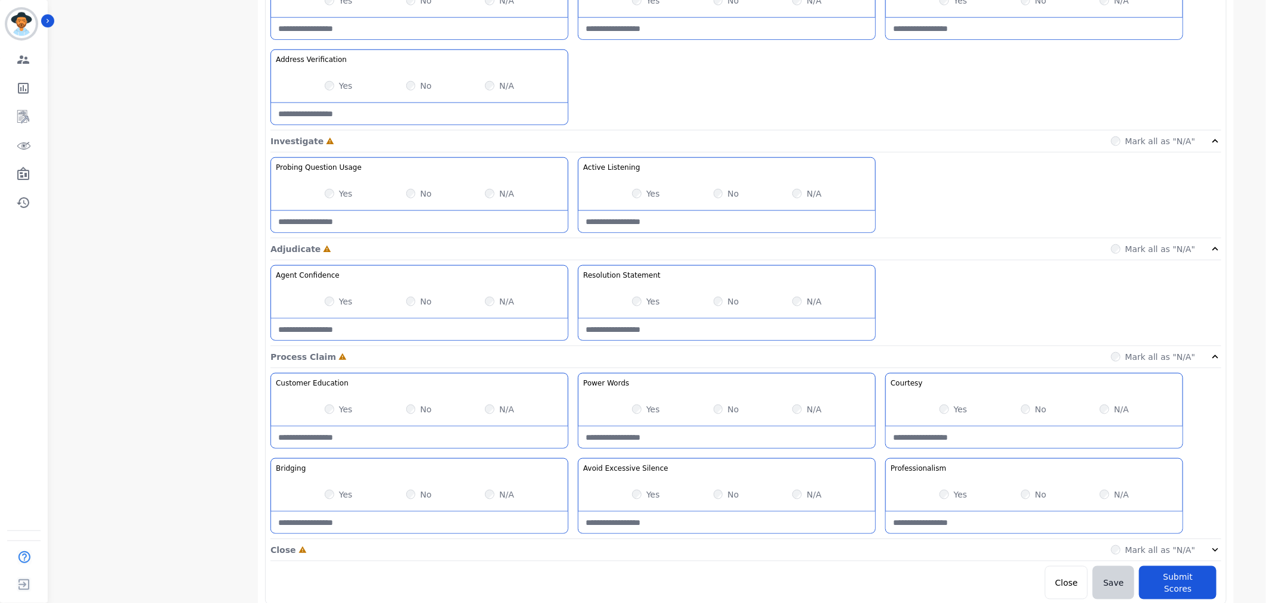
click at [1221, 548] on icon at bounding box center [1216, 550] width 12 height 12
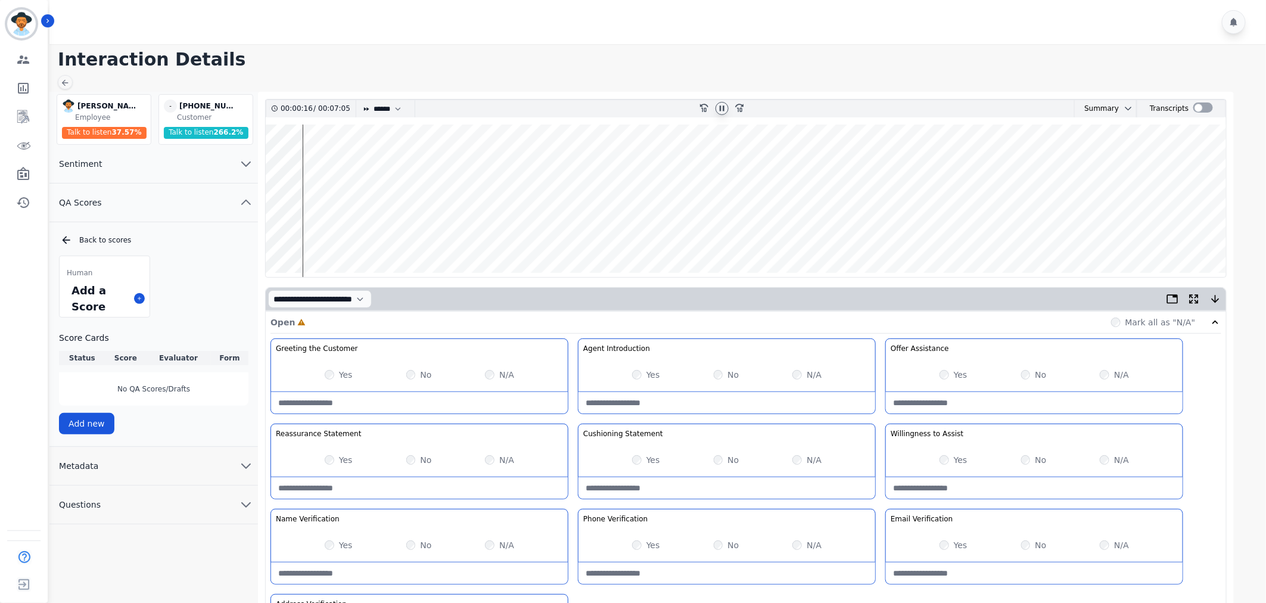
click at [340, 374] on label "Yes" at bounding box center [346, 375] width 14 height 12
click at [958, 378] on label "Yes" at bounding box center [961, 375] width 14 height 12
click at [648, 373] on label "Yes" at bounding box center [653, 375] width 14 height 12
click at [396, 110] on select "* * * **** * *** * ****" at bounding box center [390, 108] width 36 height 17
click at [372, 100] on select "* * * **** * *** * ****" at bounding box center [390, 108] width 36 height 17
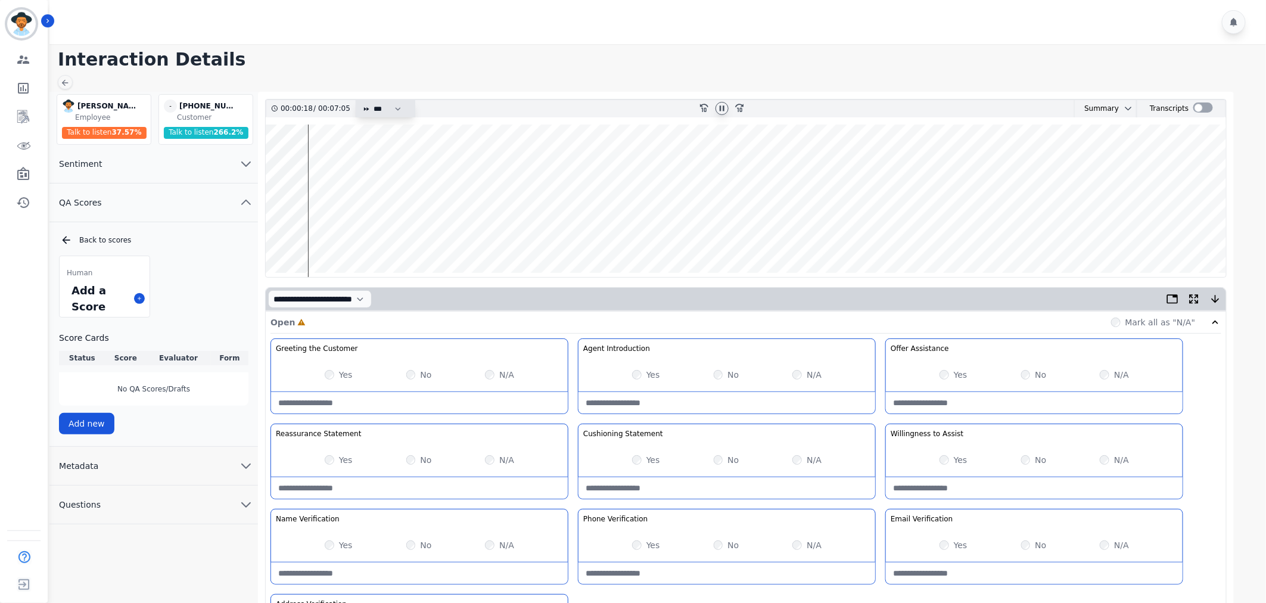
click at [393, 108] on select "* * * **** * *** * ****" at bounding box center [390, 108] width 36 height 17
select select "****"
click at [372, 100] on select "* * * **** * *** * ****" at bounding box center [390, 108] width 36 height 17
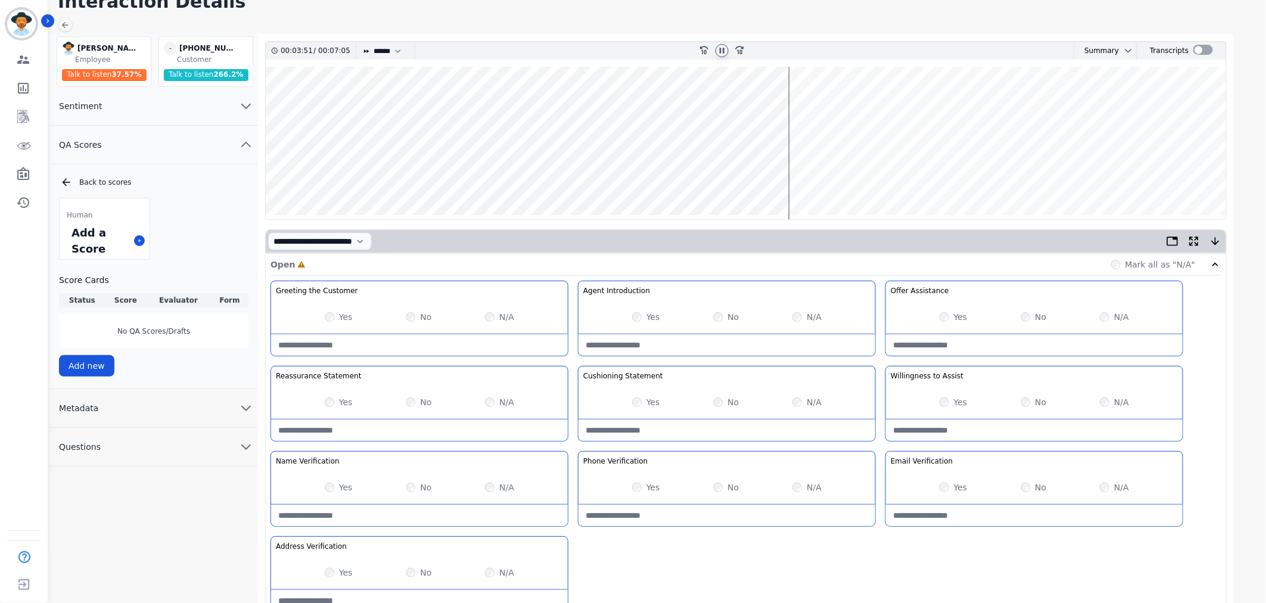
scroll to position [54, 0]
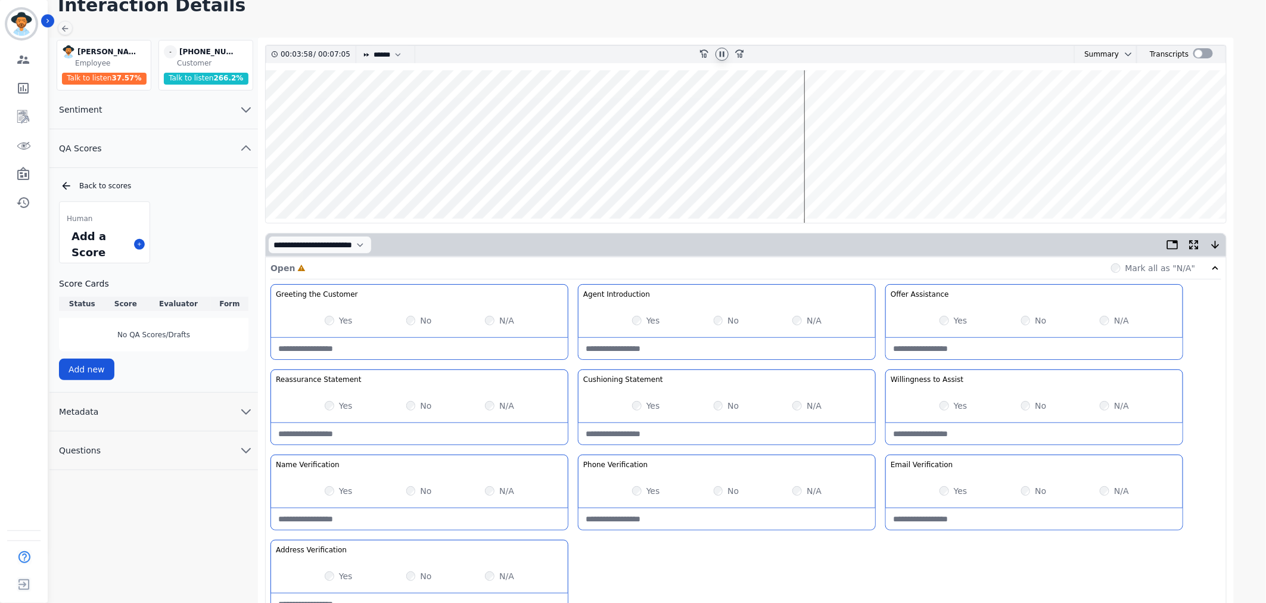
click at [418, 489] on div "No" at bounding box center [419, 491] width 26 height 12
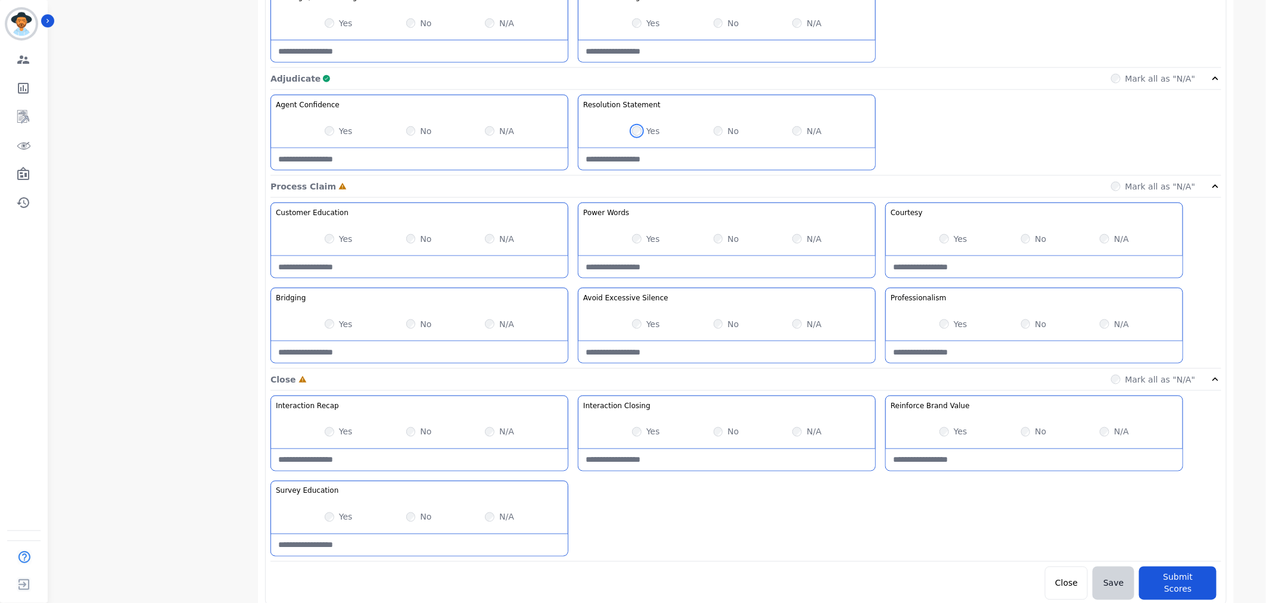
scroll to position [716, 0]
click at [325, 318] on div "Yes" at bounding box center [339, 323] width 28 height 12
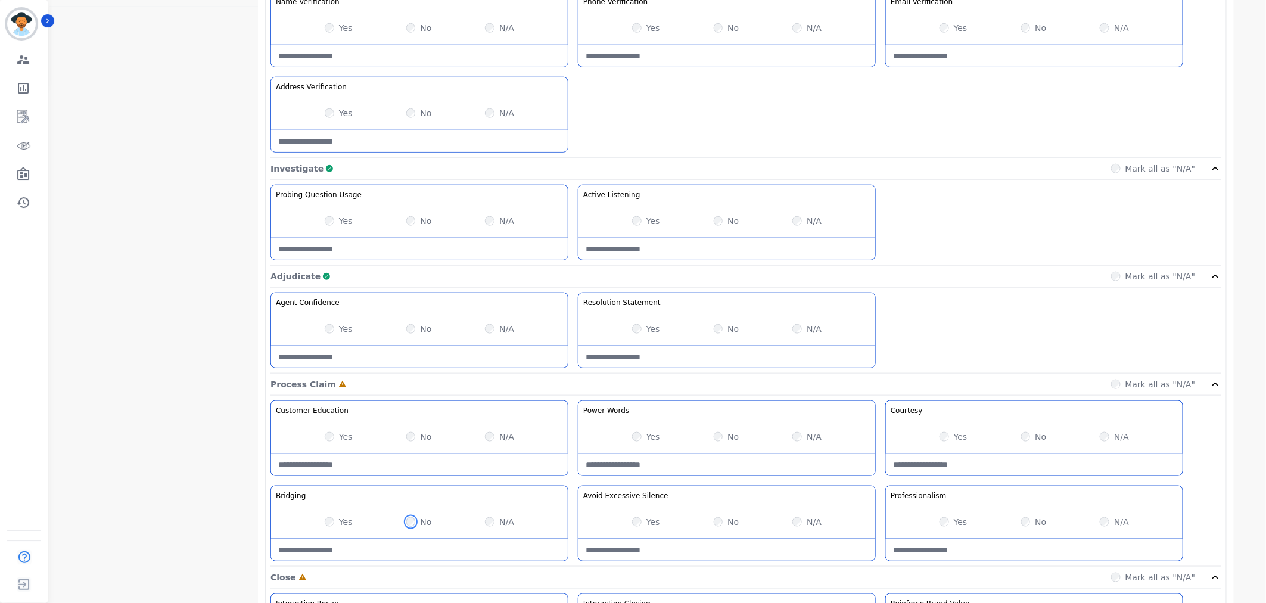
scroll to position [385, 0]
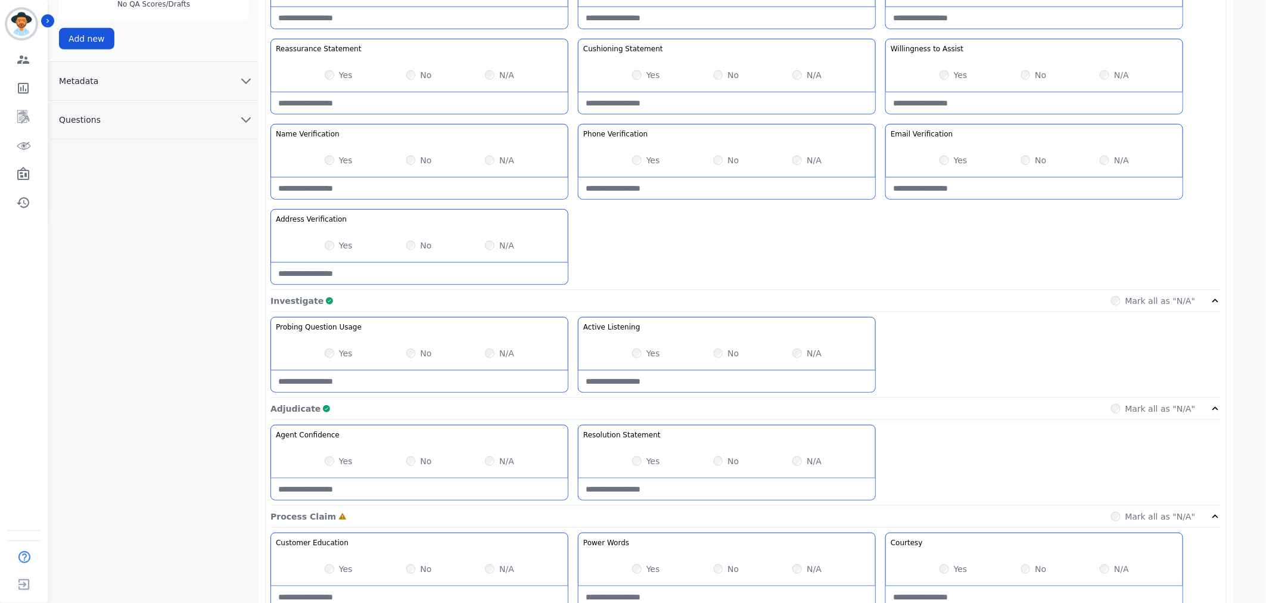
click at [322, 464] on div "Yes No N/A" at bounding box center [419, 461] width 297 height 33
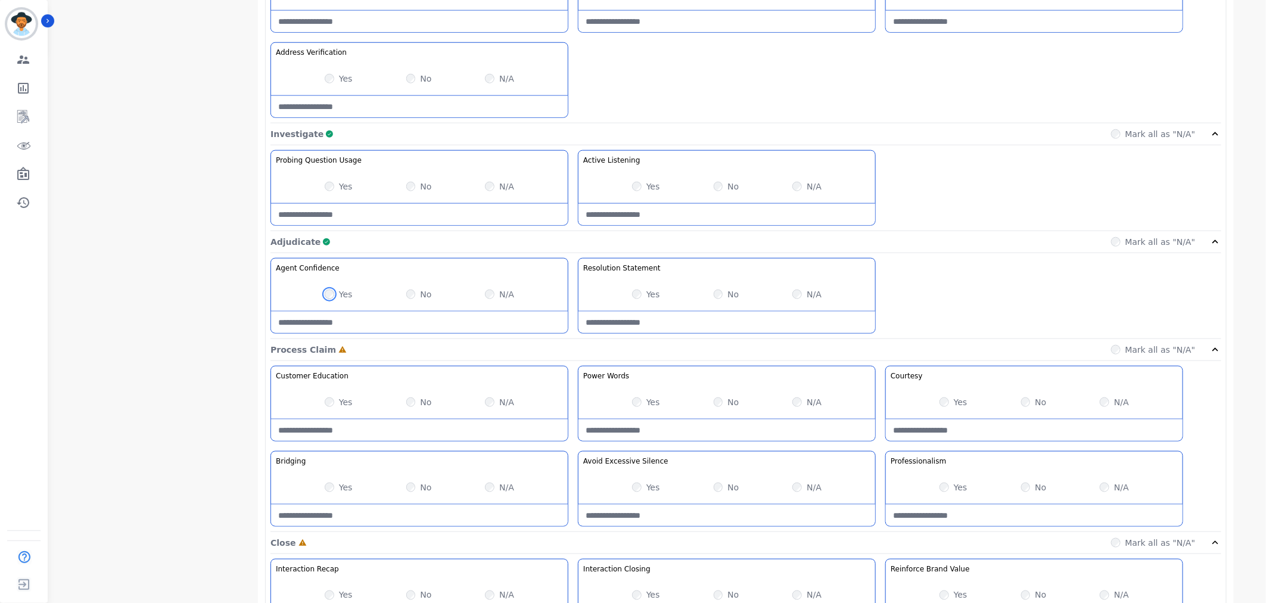
scroll to position [716, 0]
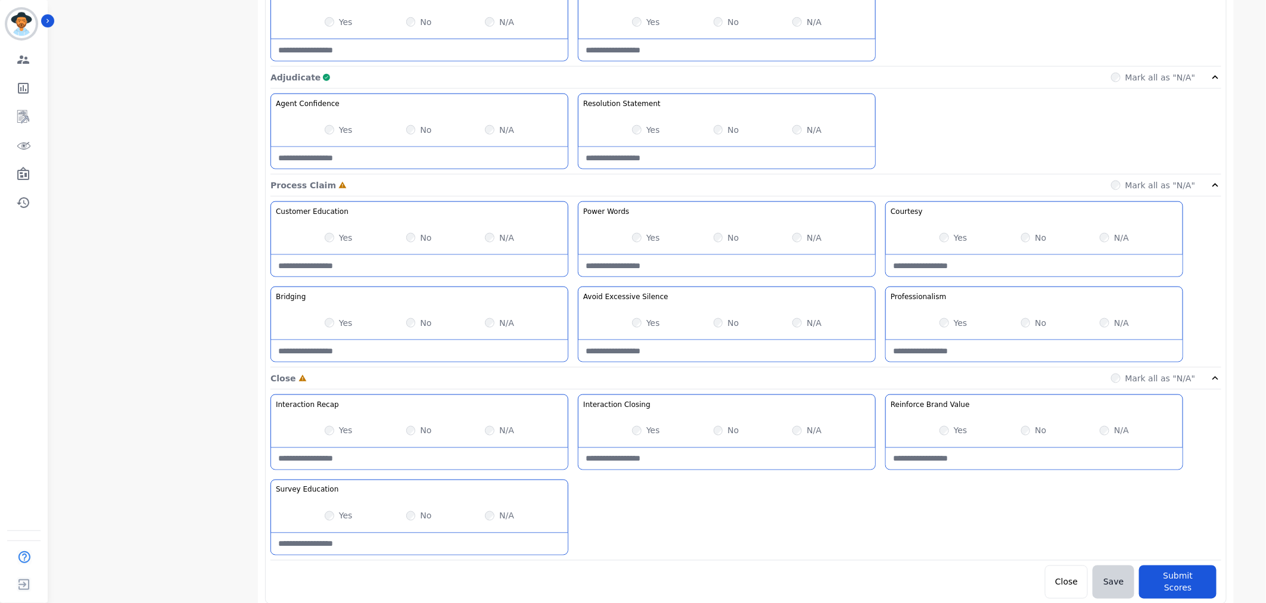
click at [666, 521] on div "Interaction Recap Effectively summarize the conversation and set expectations f…" at bounding box center [746, 477] width 951 height 166
click at [723, 425] on div "Yes No N/A" at bounding box center [727, 430] width 297 height 33
click at [723, 430] on div "No" at bounding box center [727, 431] width 26 height 12
click at [1253, 400] on div "[PERSON_NAME] [PERSON_NAME] Employee Talk to listen 37.57 % - [PHONE_NUMBER] un…" at bounding box center [659, 16] width 1220 height 1280
click at [1185, 576] on button "Submit Scores" at bounding box center [1177, 581] width 77 height 33
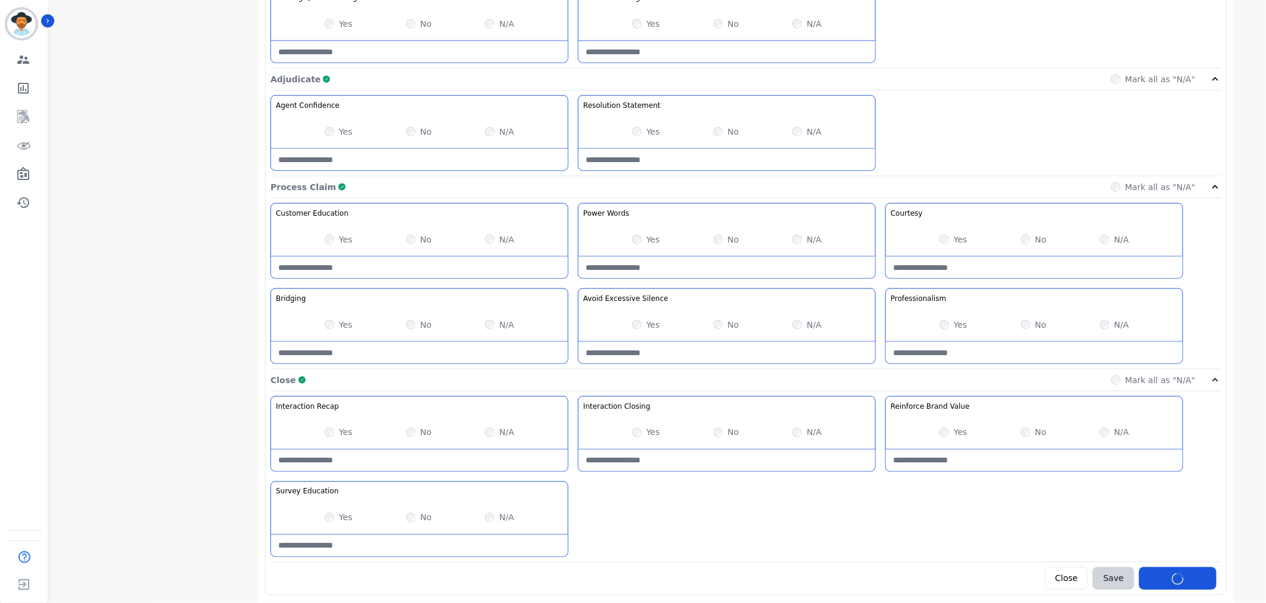
scroll to position [38, 0]
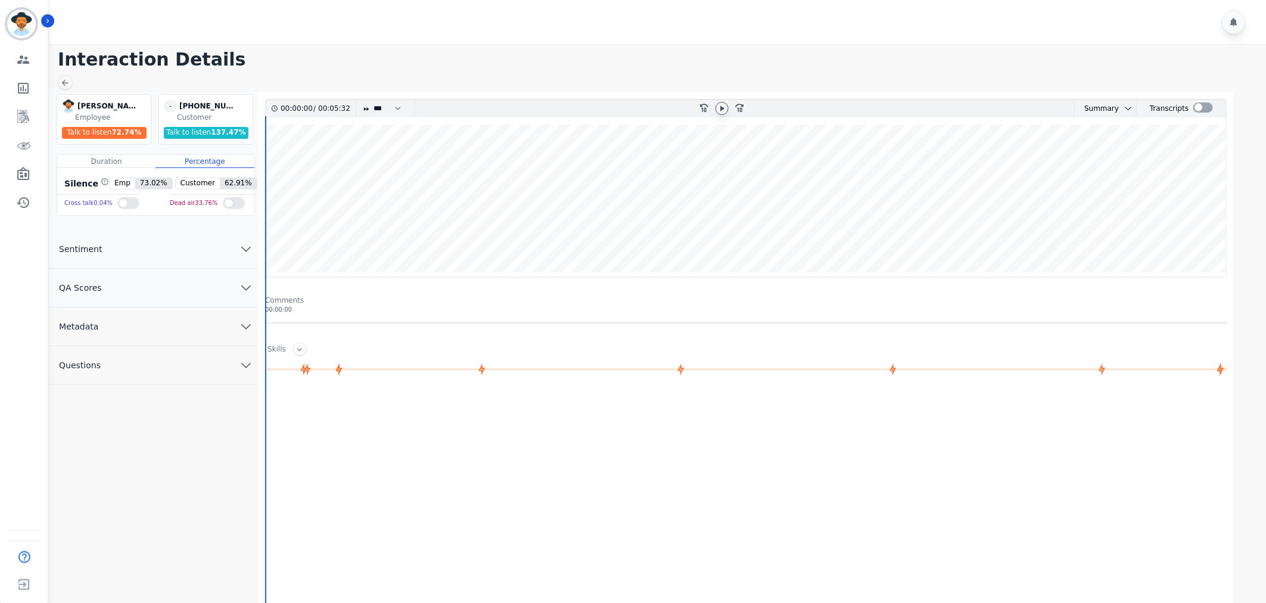
click at [727, 107] on icon at bounding box center [722, 109] width 10 height 10
click at [247, 290] on icon "chevron down" at bounding box center [246, 288] width 8 height 4
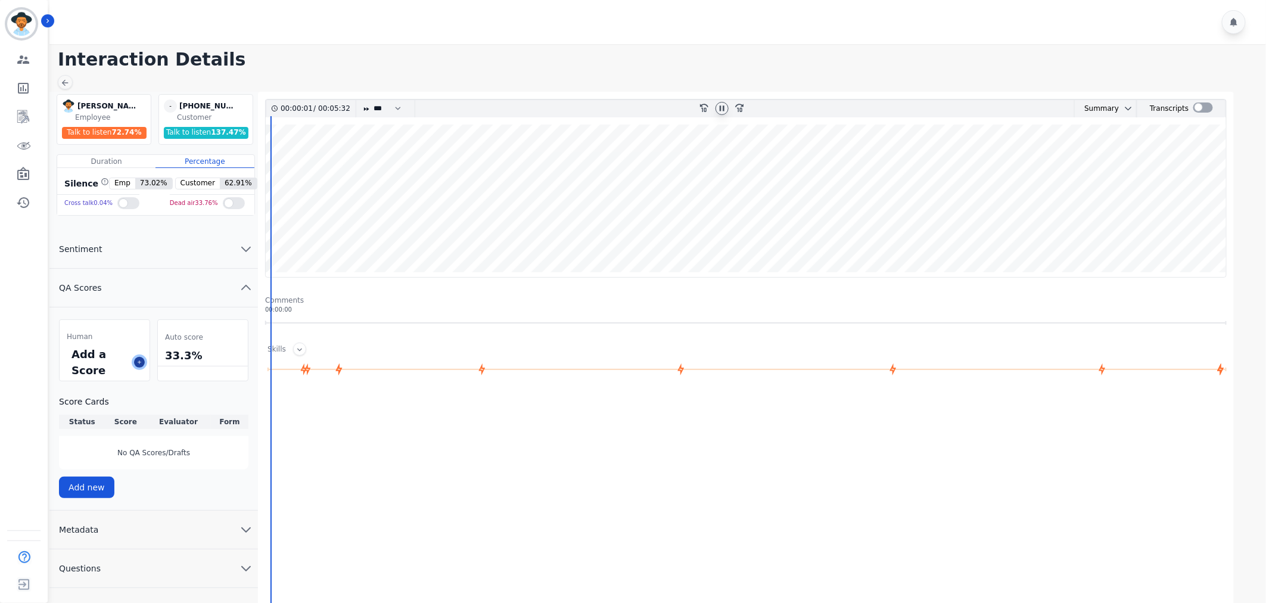
click at [142, 362] on icon at bounding box center [139, 362] width 6 height 6
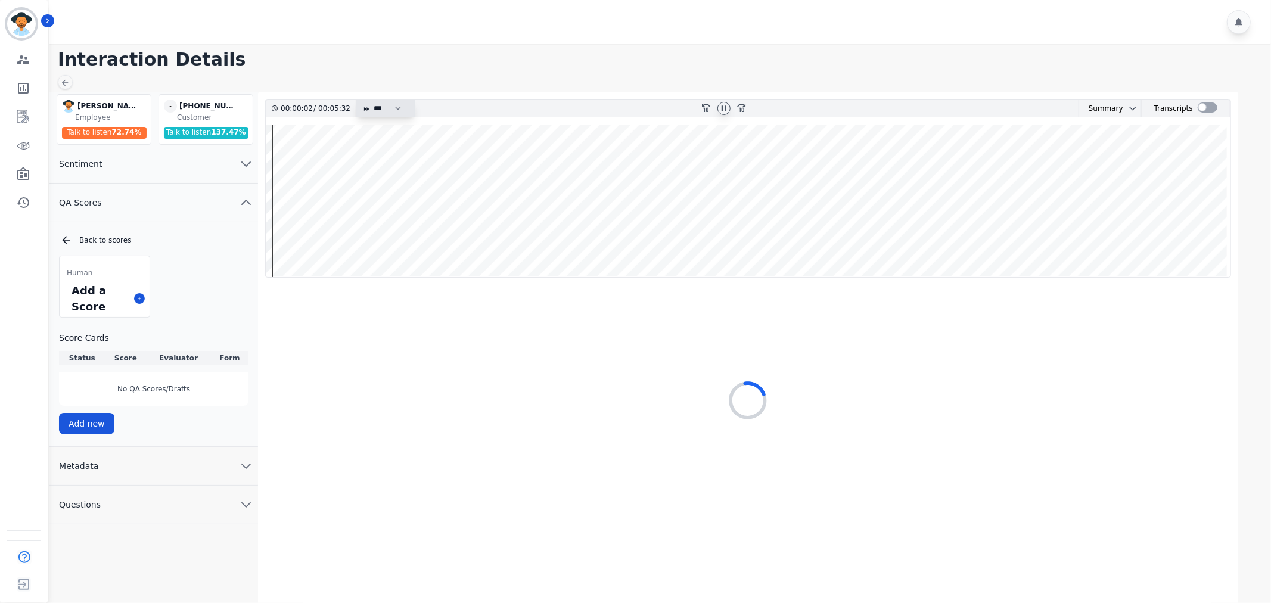
click at [393, 105] on select "* * * **** * *** * ****" at bounding box center [390, 108] width 36 height 17
select select "****"
click at [372, 100] on select "* * * **** * *** * ****" at bounding box center [390, 108] width 36 height 17
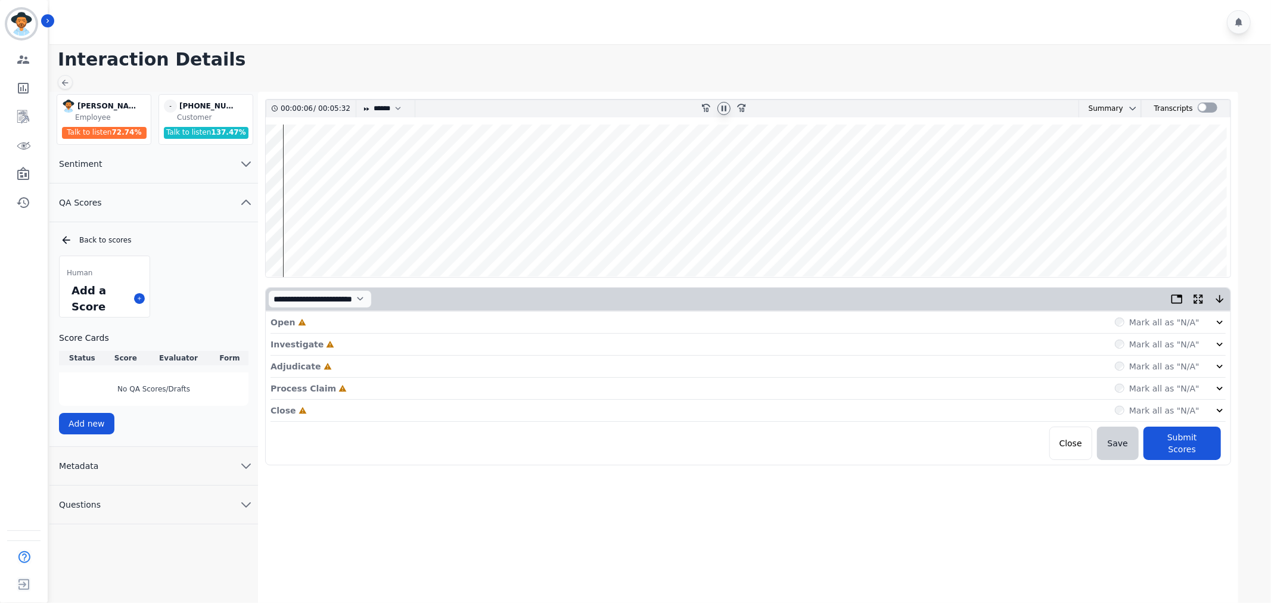
click at [1202, 318] on div "Mark all as "N/A"" at bounding box center [1170, 322] width 111 height 12
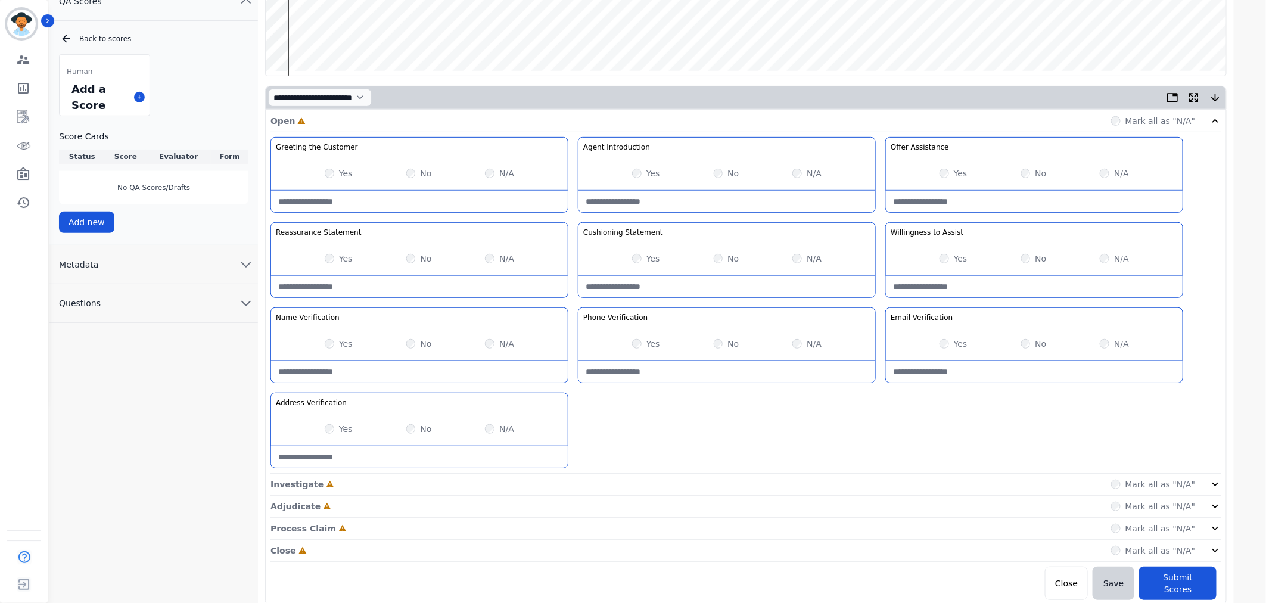
click at [1211, 486] on icon at bounding box center [1216, 484] width 12 height 12
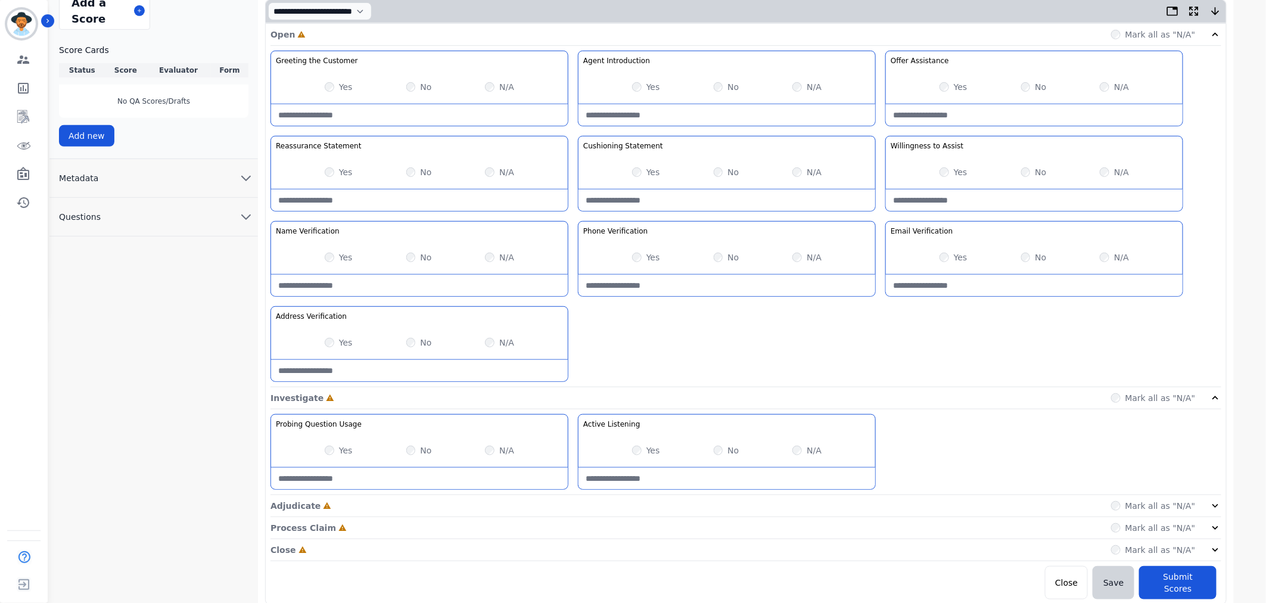
click at [1216, 513] on div "Adjudicate Incomplete Mark all as "N/A"" at bounding box center [746, 506] width 951 height 22
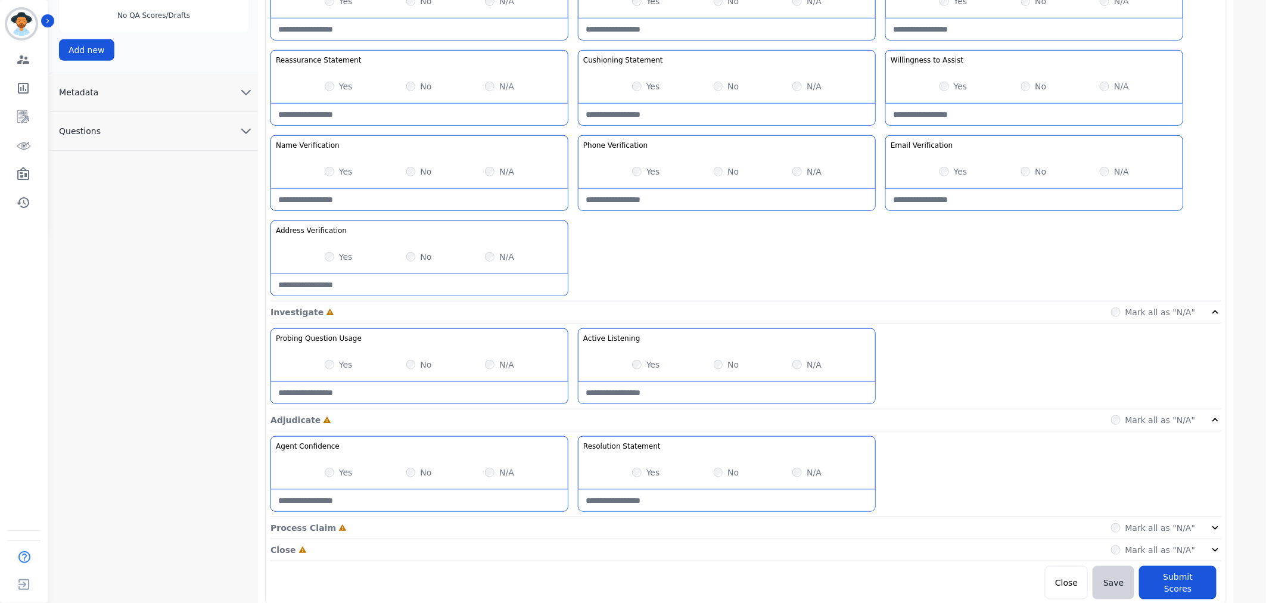
click at [1214, 533] on icon at bounding box center [1216, 528] width 12 height 12
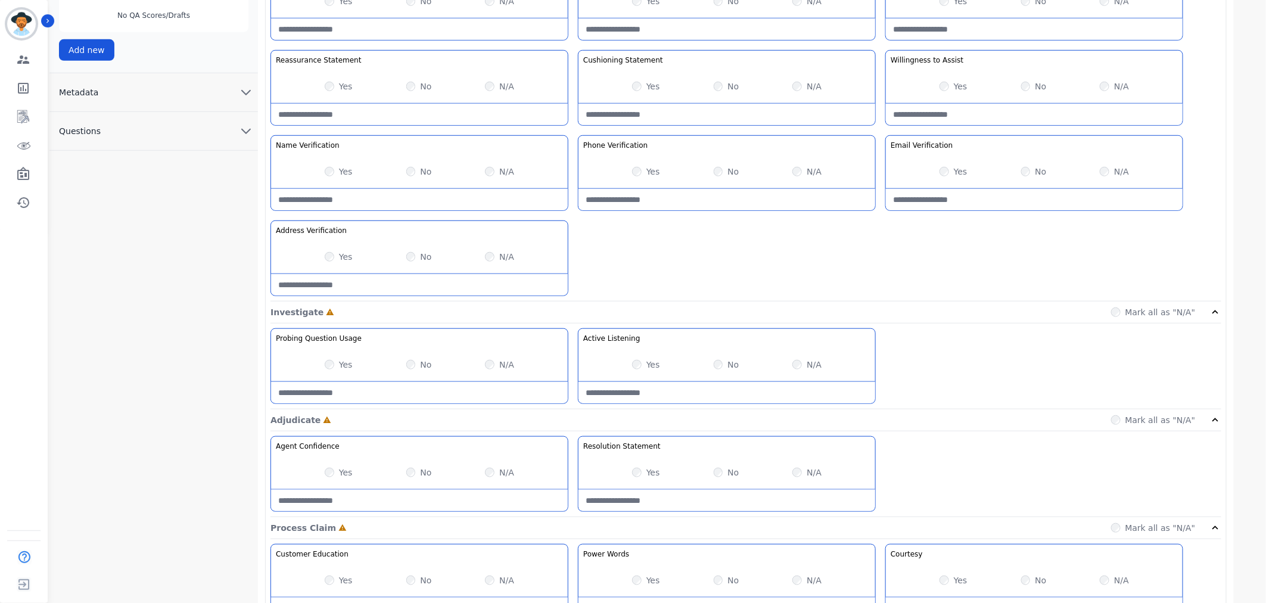
scroll to position [545, 0]
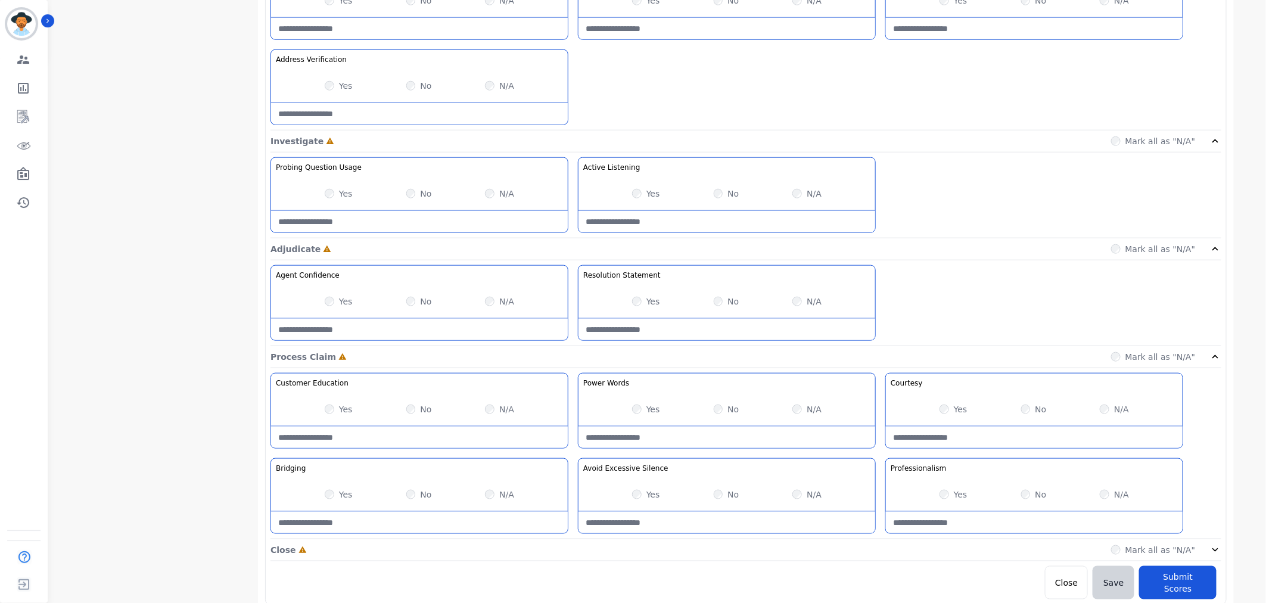
click at [1211, 552] on icon at bounding box center [1216, 550] width 12 height 12
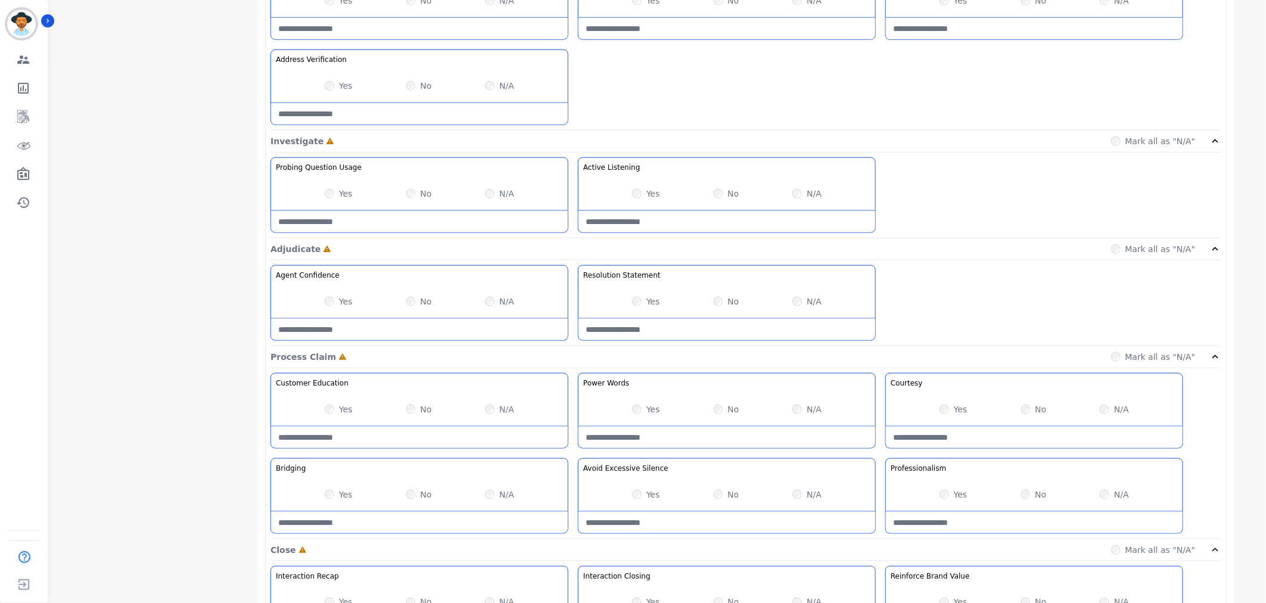
scroll to position [0, 0]
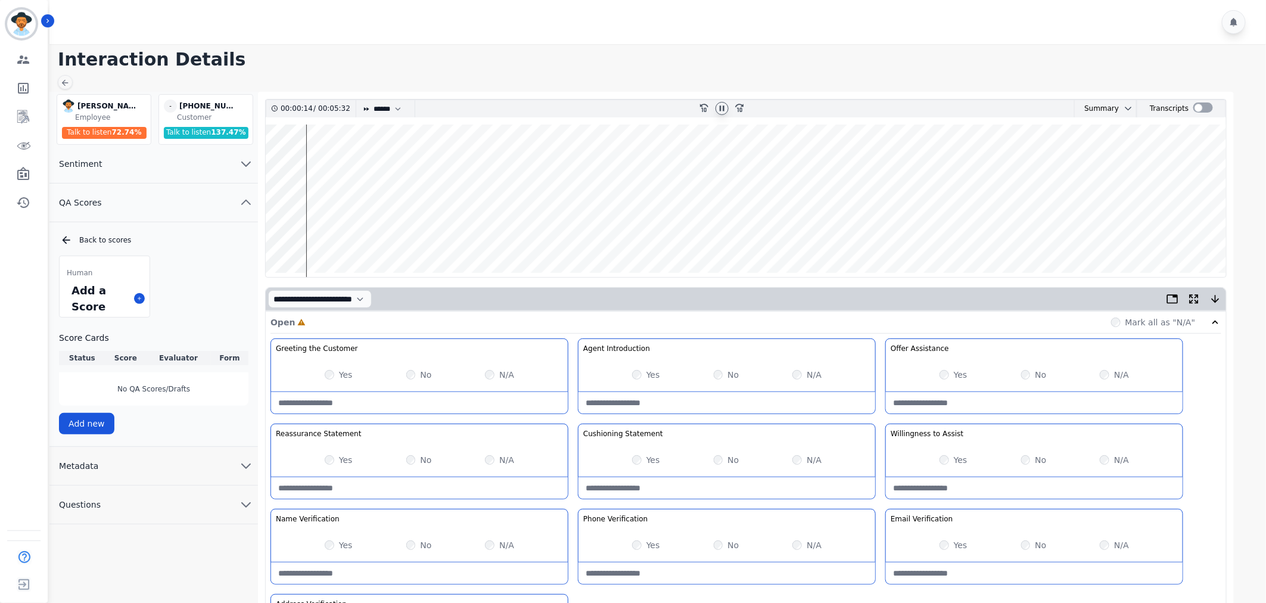
click at [339, 378] on label "Yes" at bounding box center [346, 375] width 14 height 12
click at [651, 376] on label "Yes" at bounding box center [653, 375] width 14 height 12
click at [961, 370] on label "Yes" at bounding box center [961, 375] width 14 height 12
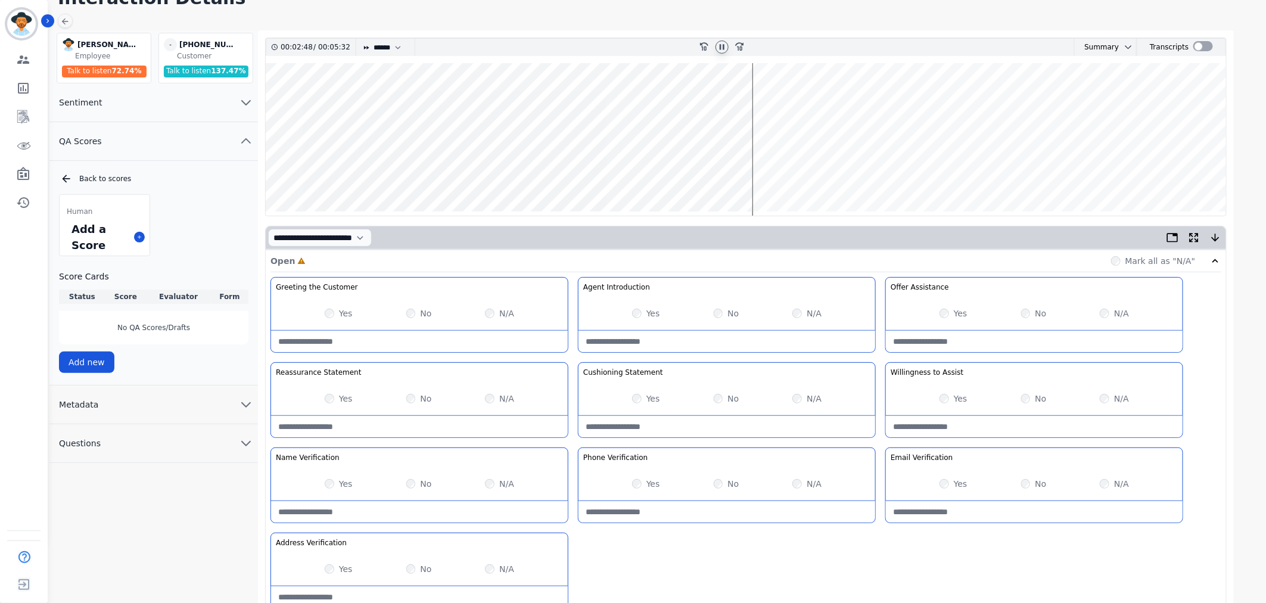
scroll to position [132, 0]
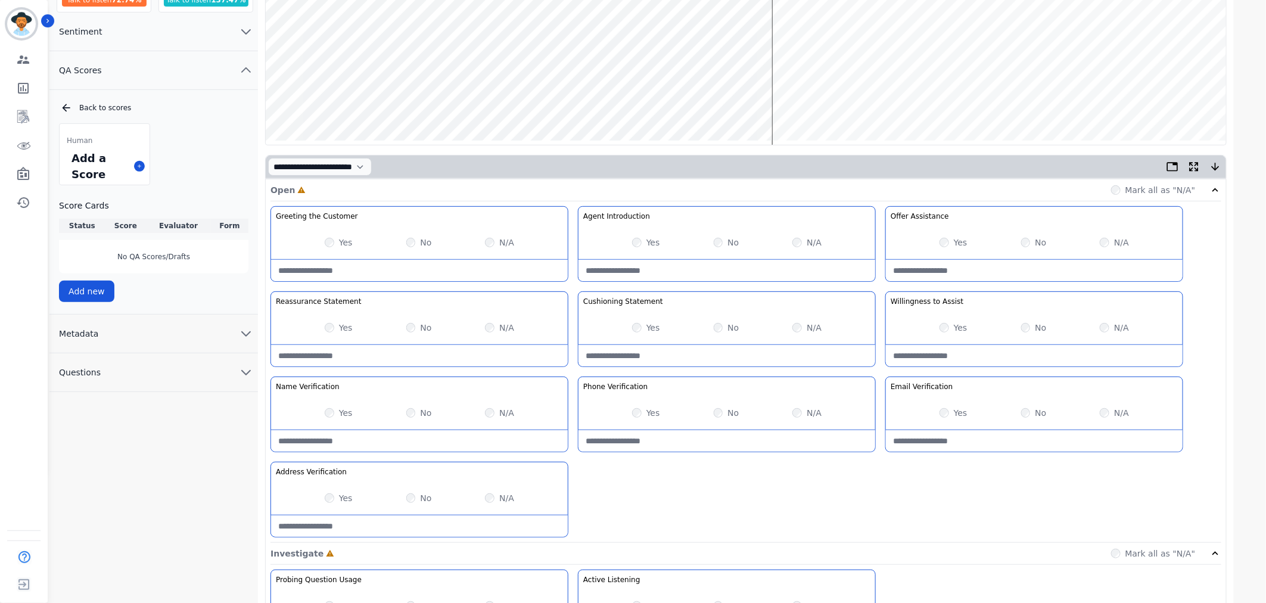
click at [647, 328] on label "Yes" at bounding box center [653, 328] width 14 height 12
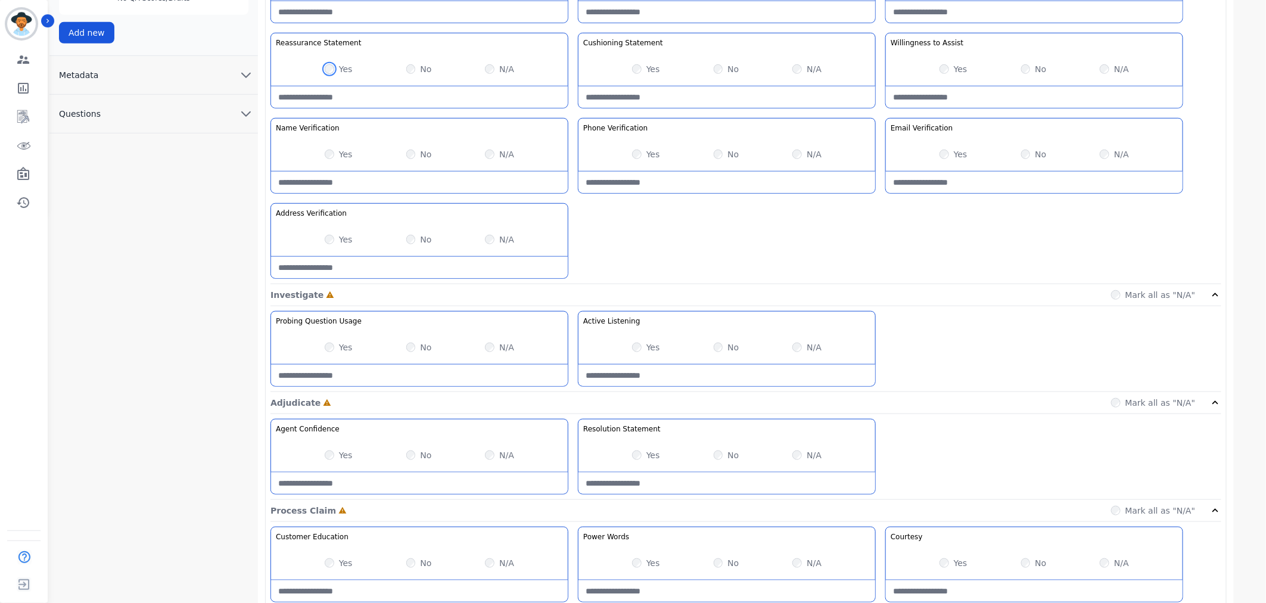
scroll to position [397, 0]
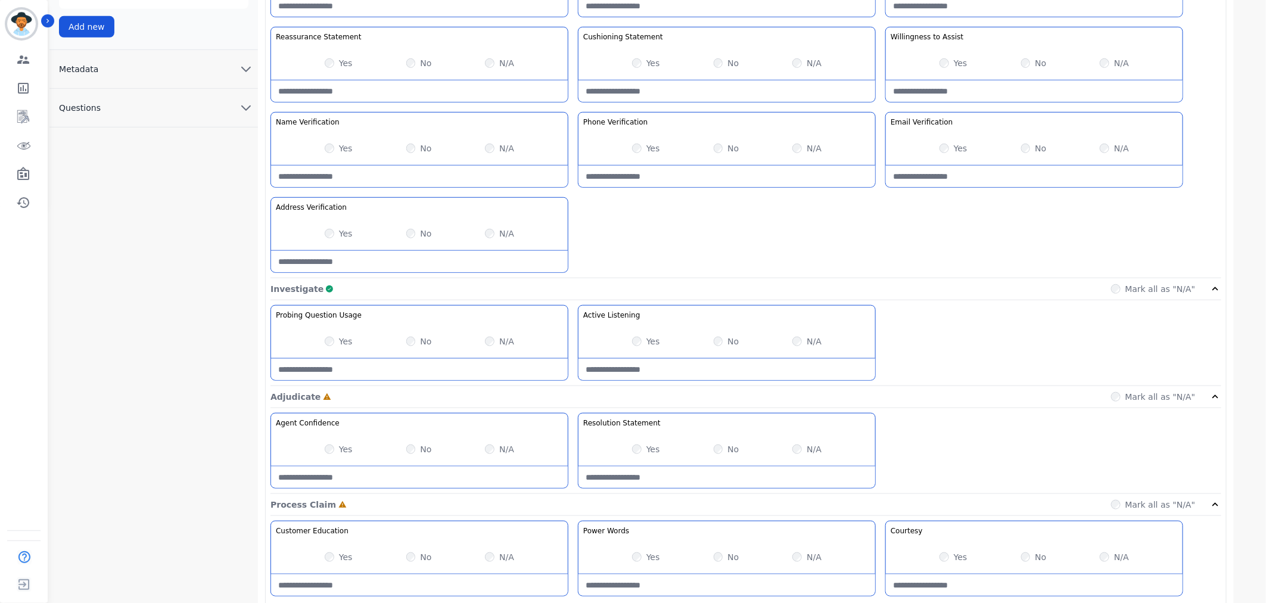
click at [338, 449] on div "Yes" at bounding box center [339, 449] width 28 height 12
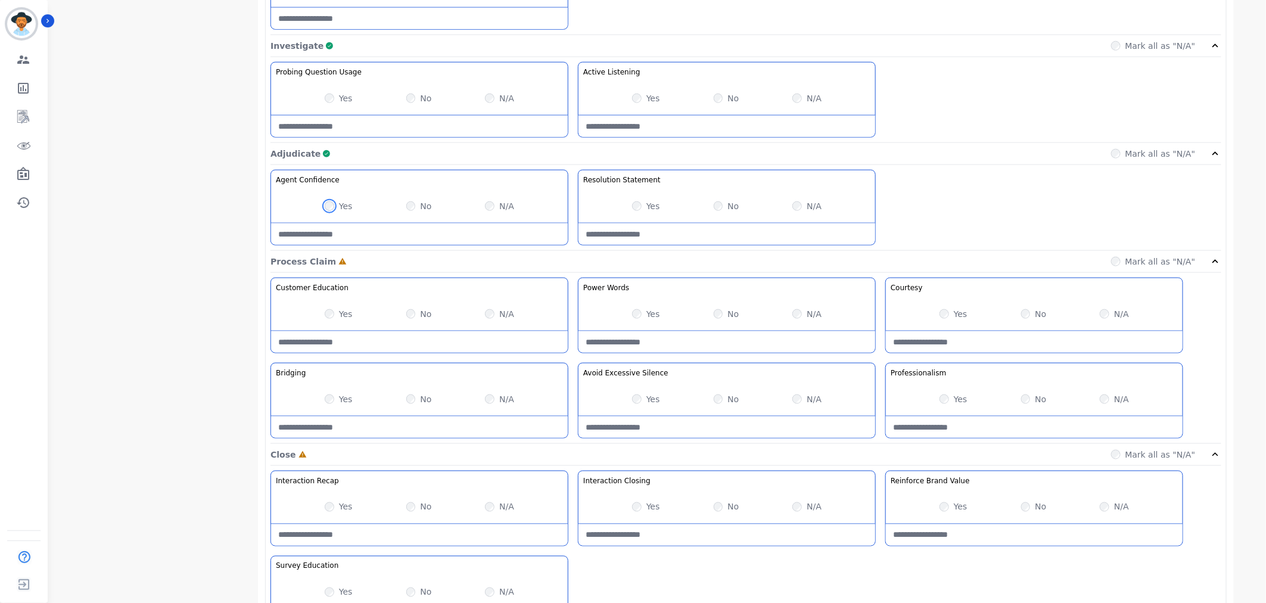
scroll to position [662, 0]
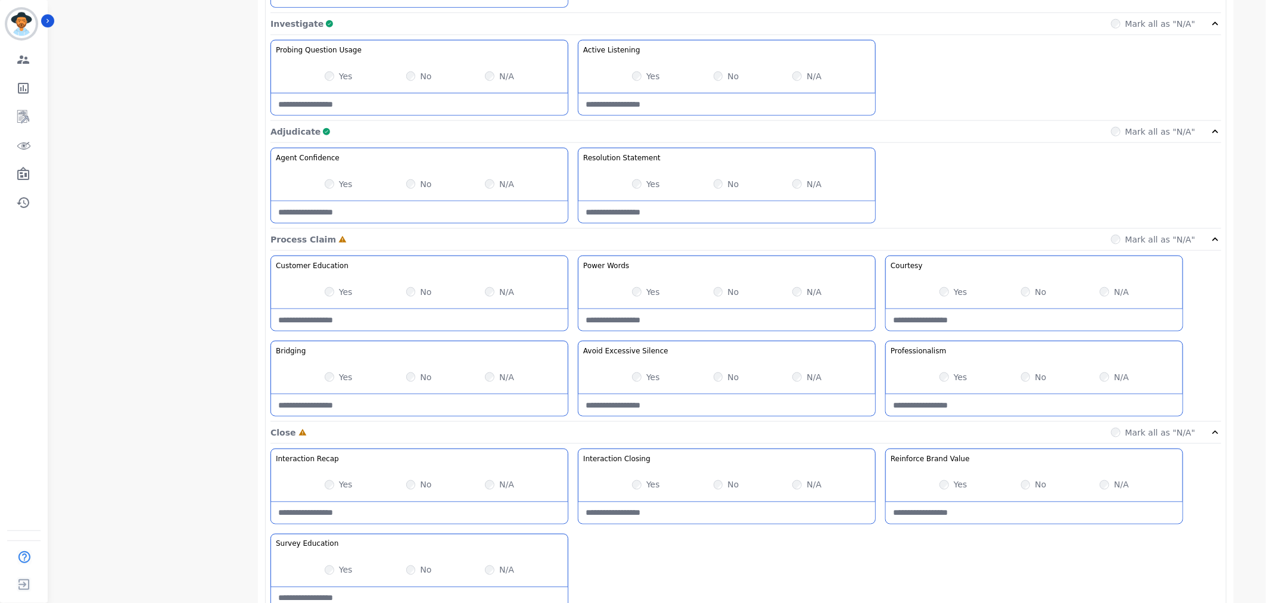
click at [652, 293] on label "Yes" at bounding box center [653, 292] width 14 height 12
click at [950, 294] on div "Yes" at bounding box center [954, 292] width 28 height 12
click at [335, 385] on div "Yes No N/A" at bounding box center [419, 376] width 297 height 33
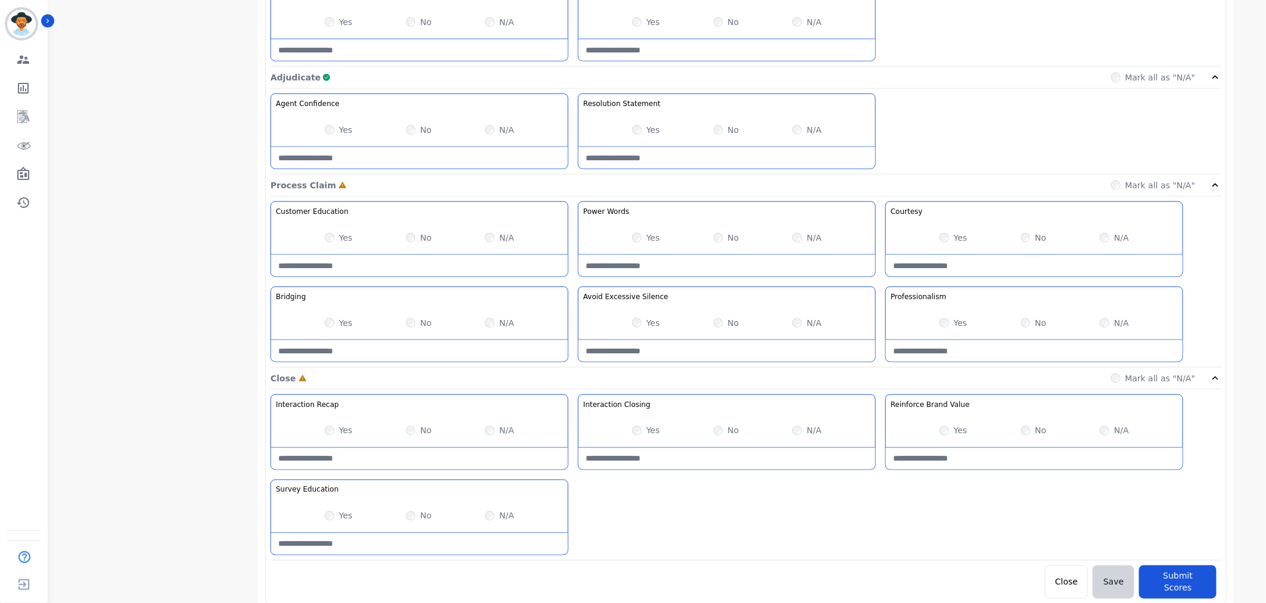
click at [646, 334] on div "Yes No N/A" at bounding box center [727, 322] width 297 height 33
click at [646, 328] on div "Yes" at bounding box center [646, 323] width 28 height 12
click at [646, 321] on div "Yes" at bounding box center [646, 323] width 28 height 12
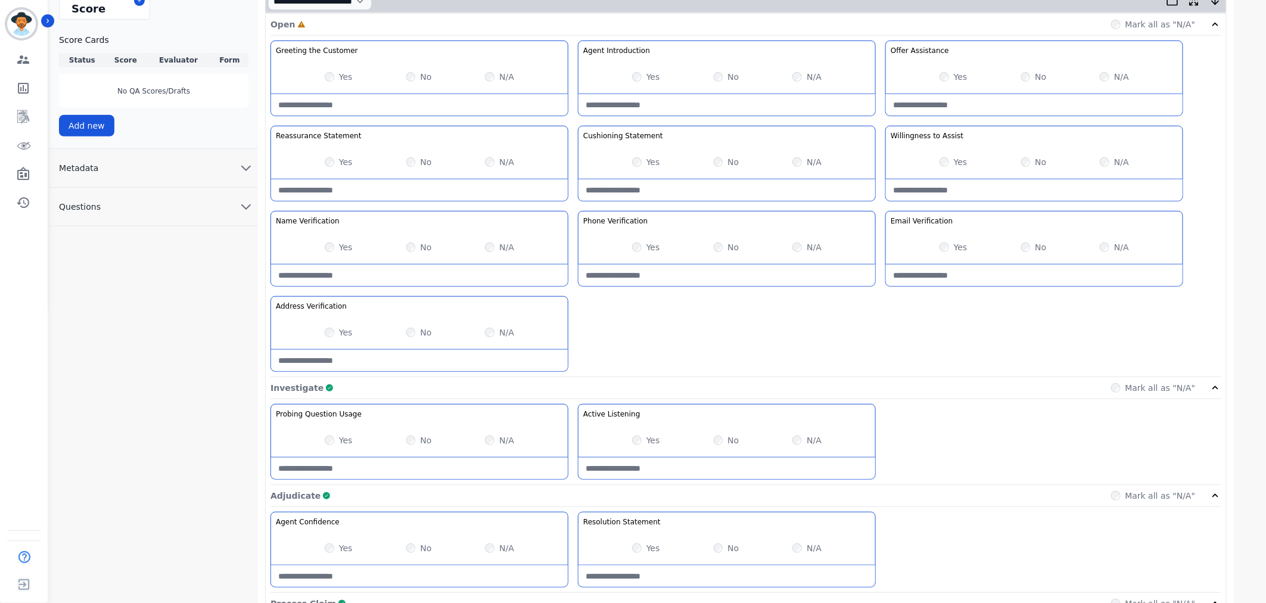
scroll to position [187, 0]
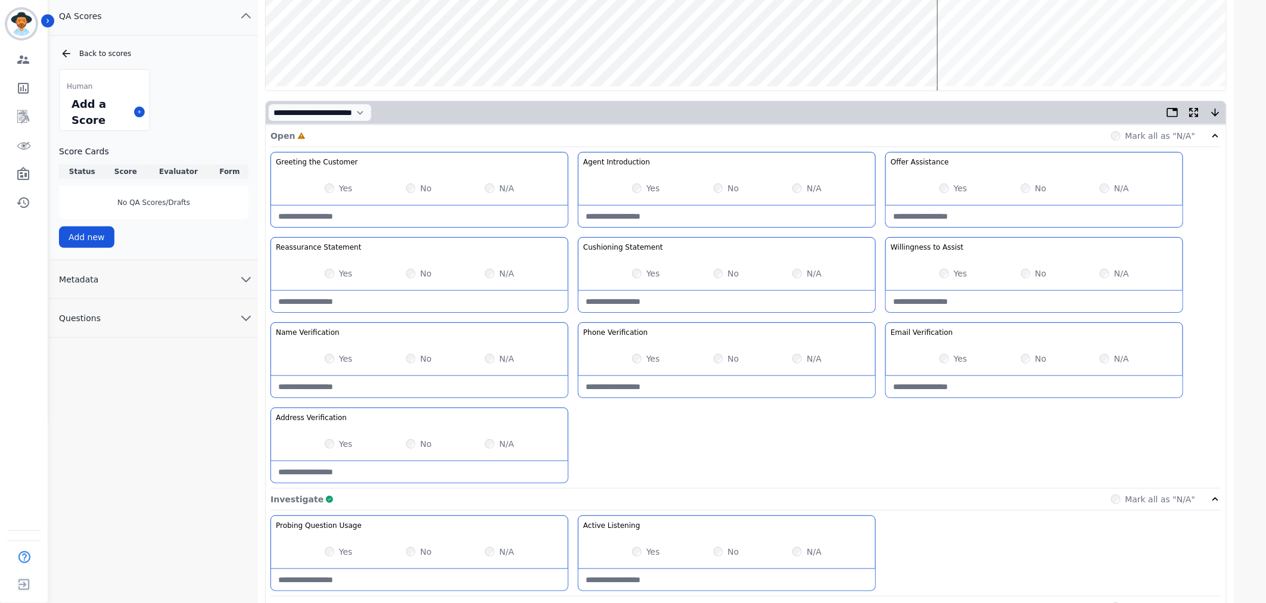
click at [728, 356] on label "No" at bounding box center [733, 359] width 11 height 12
click at [1035, 359] on label "No" at bounding box center [1040, 359] width 11 height 12
click at [417, 445] on div "No" at bounding box center [419, 444] width 26 height 12
click at [324, 356] on div "Yes No N/A" at bounding box center [419, 358] width 297 height 33
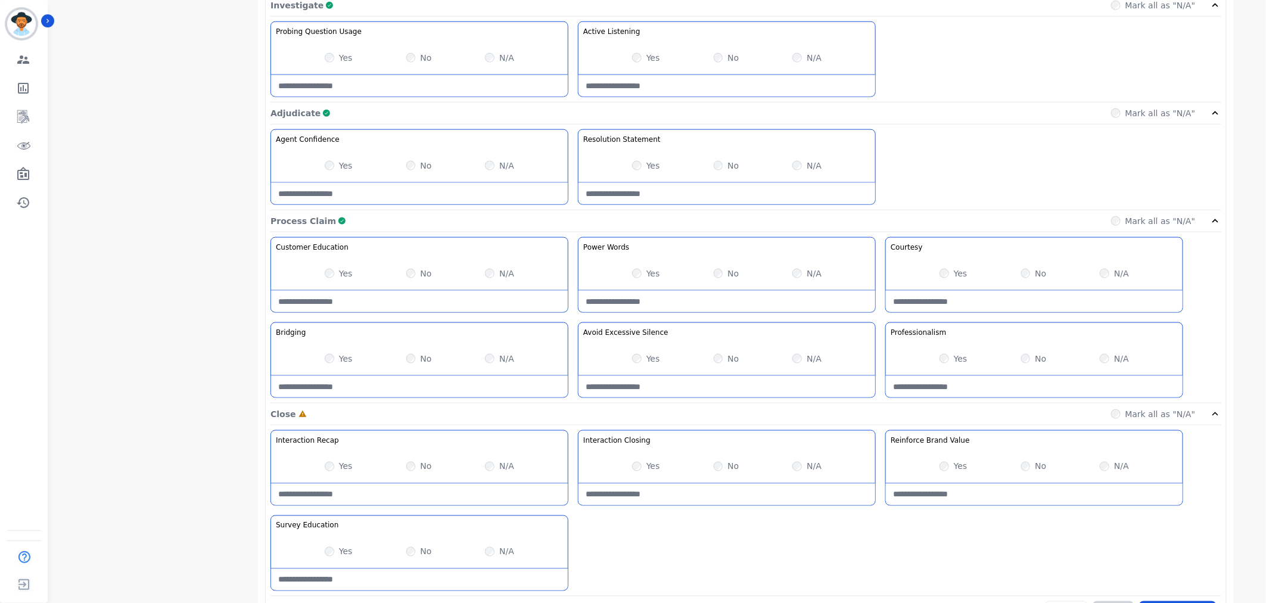
scroll to position [716, 0]
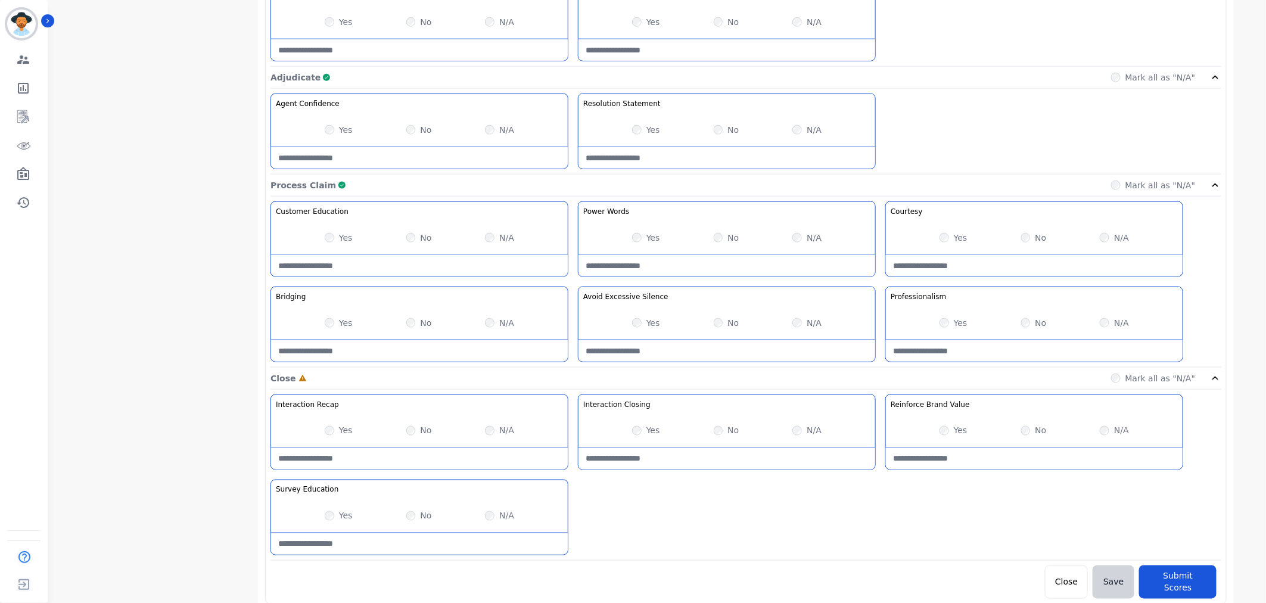
click at [791, 505] on div "Interaction Recap Effectively summarize the conversation and set expectations f…" at bounding box center [746, 477] width 951 height 166
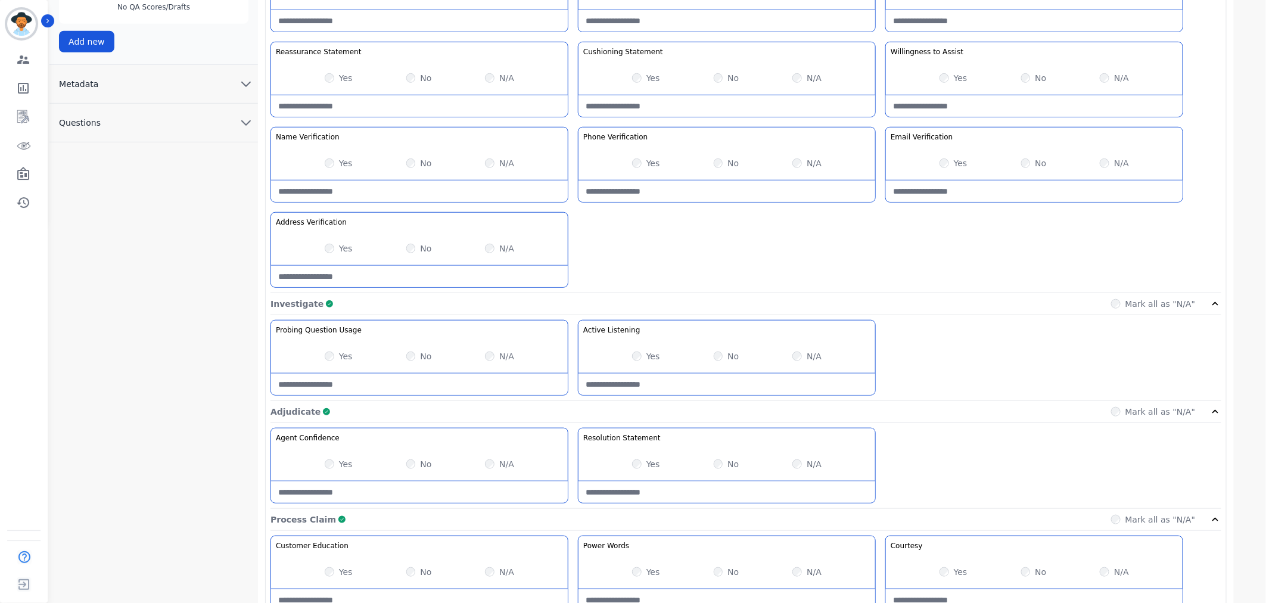
scroll to position [54, 0]
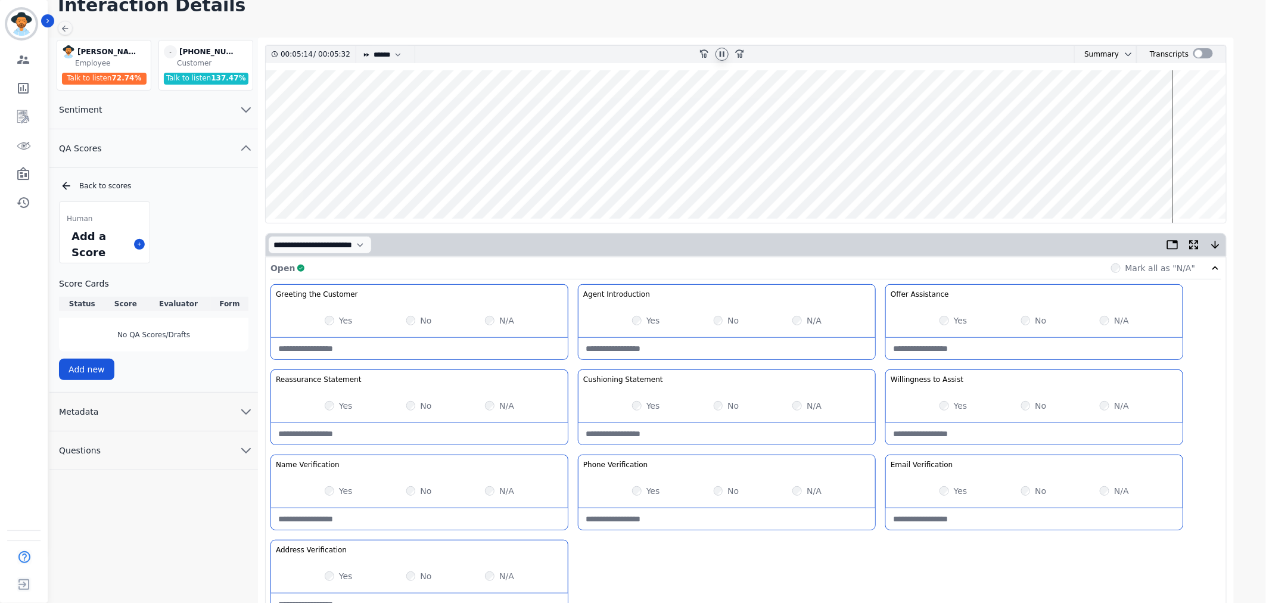
click at [721, 54] on icon at bounding box center [722, 54] width 5 height 5
click at [725, 54] on icon at bounding box center [722, 54] width 10 height 10
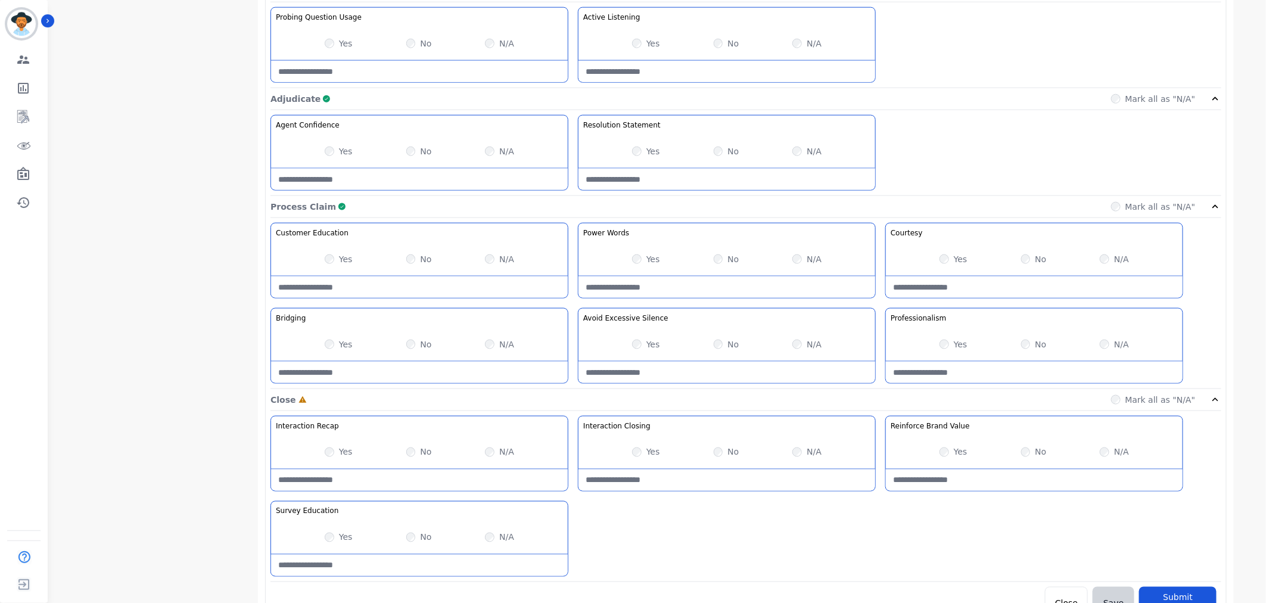
scroll to position [716, 0]
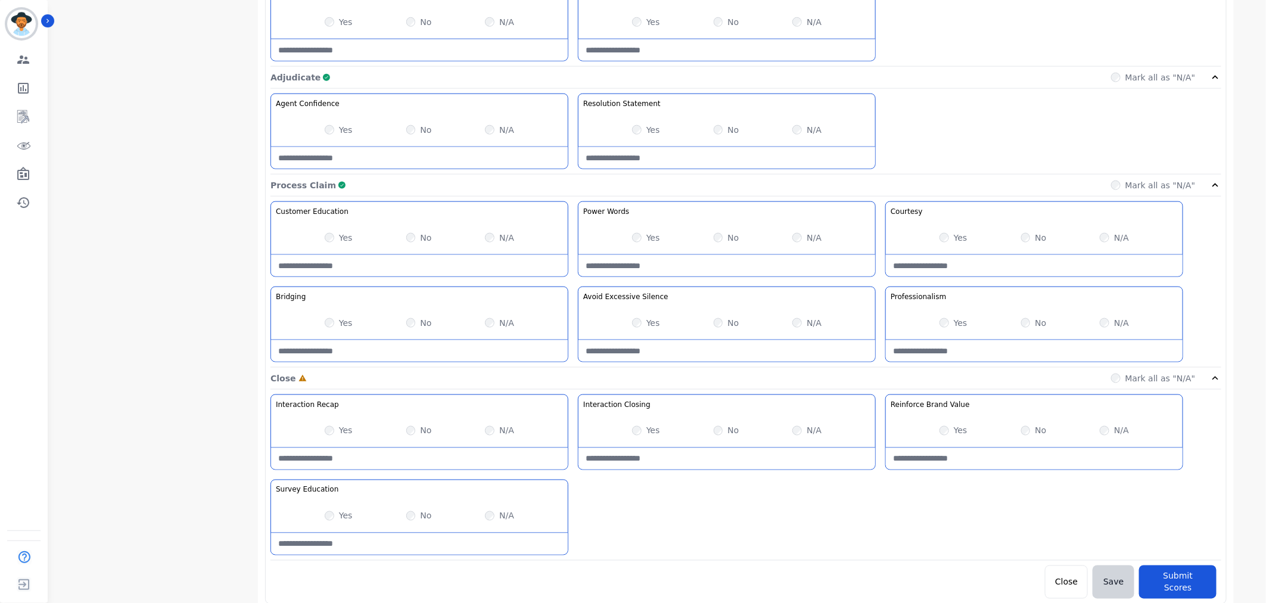
click at [491, 518] on div "Yes No N/A" at bounding box center [419, 515] width 297 height 33
click at [707, 442] on div "Yes No N/A" at bounding box center [727, 430] width 297 height 33
click at [1201, 571] on button "Submit Scores" at bounding box center [1177, 581] width 77 height 33
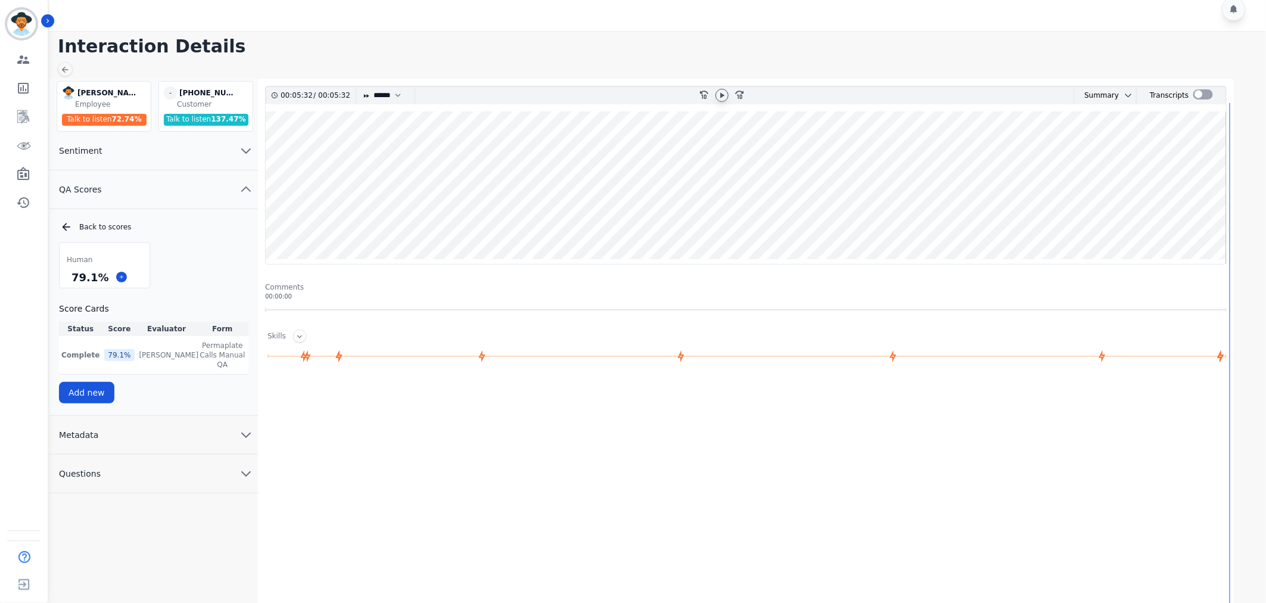
scroll to position [0, 0]
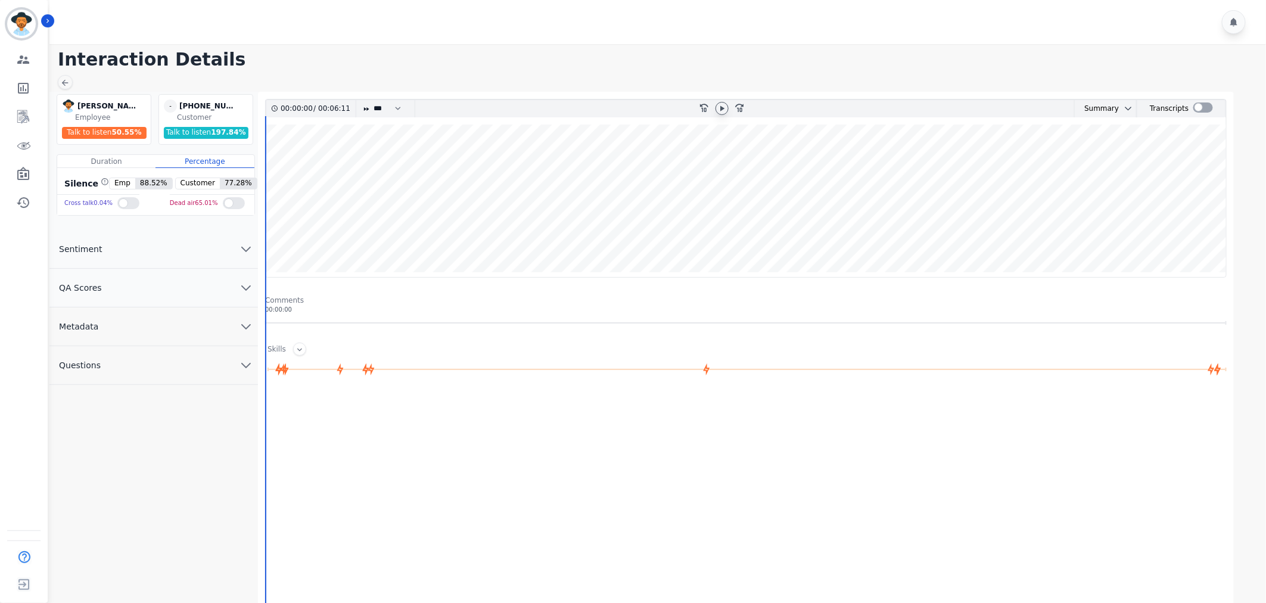
click at [721, 104] on icon at bounding box center [722, 109] width 10 height 10
click at [393, 107] on select "* * * **** * *** * ****" at bounding box center [390, 108] width 36 height 17
select select "****"
click at [372, 100] on select "* * * **** * *** * ****" at bounding box center [390, 108] width 36 height 17
click at [156, 292] on button "QA Scores" at bounding box center [153, 288] width 209 height 39
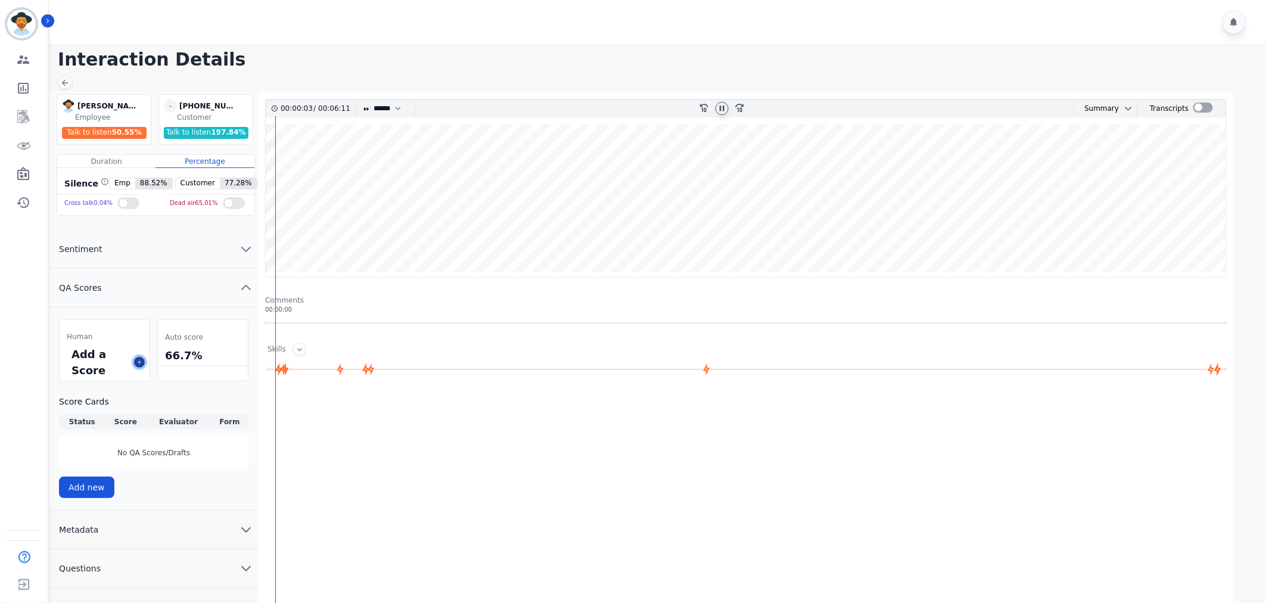
click at [139, 362] on icon at bounding box center [139, 362] width 6 height 6
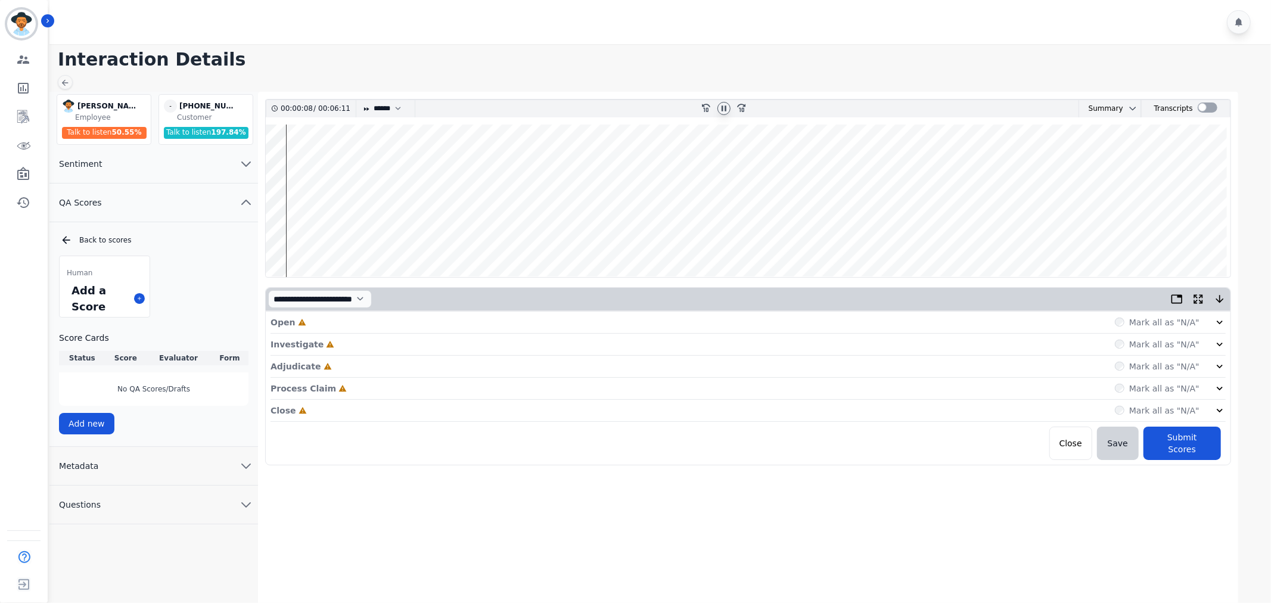
click at [1219, 319] on icon at bounding box center [1220, 322] width 12 height 12
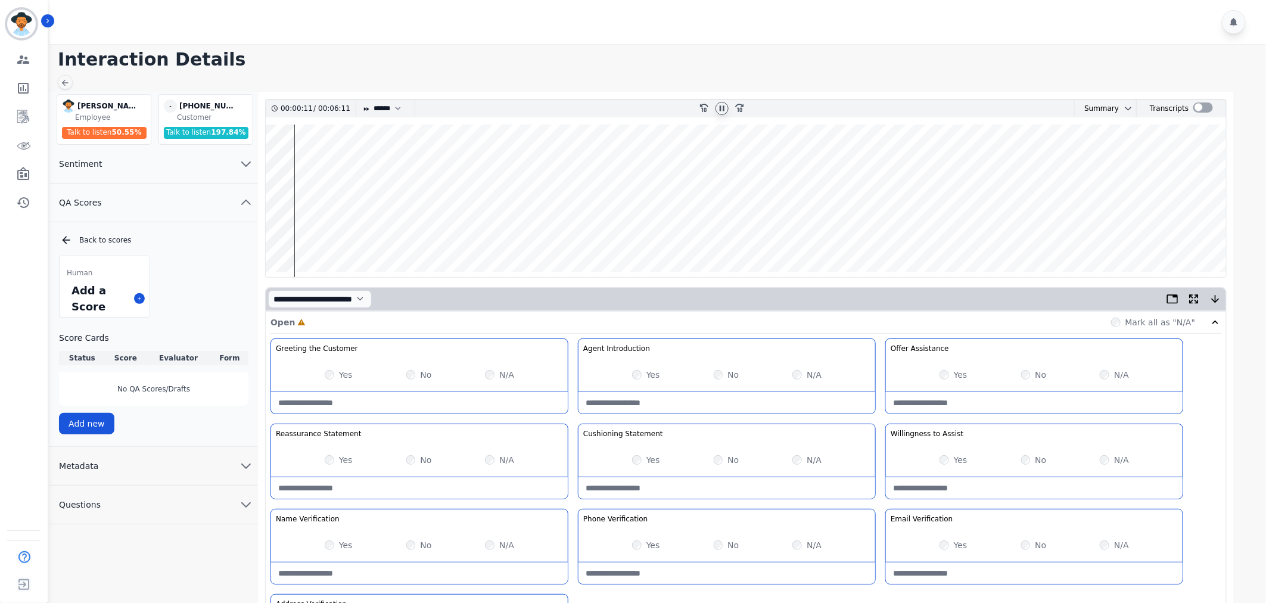
click at [654, 377] on label "Yes" at bounding box center [653, 375] width 14 height 12
click at [958, 372] on label "Yes" at bounding box center [961, 375] width 14 height 12
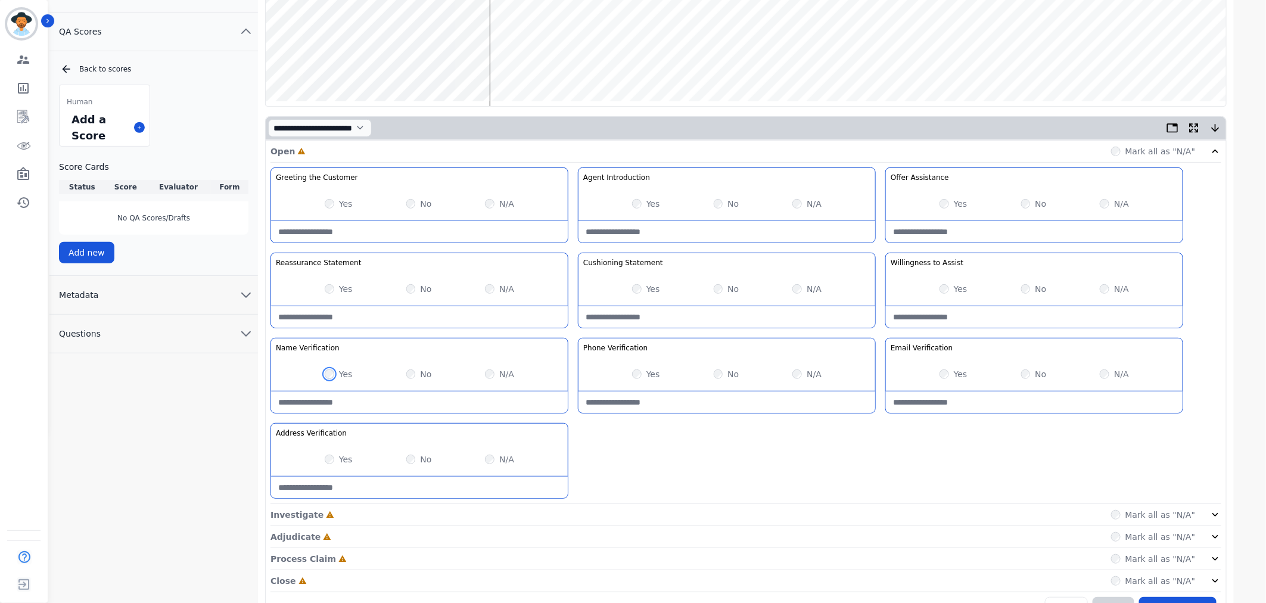
scroll to position [201, 0]
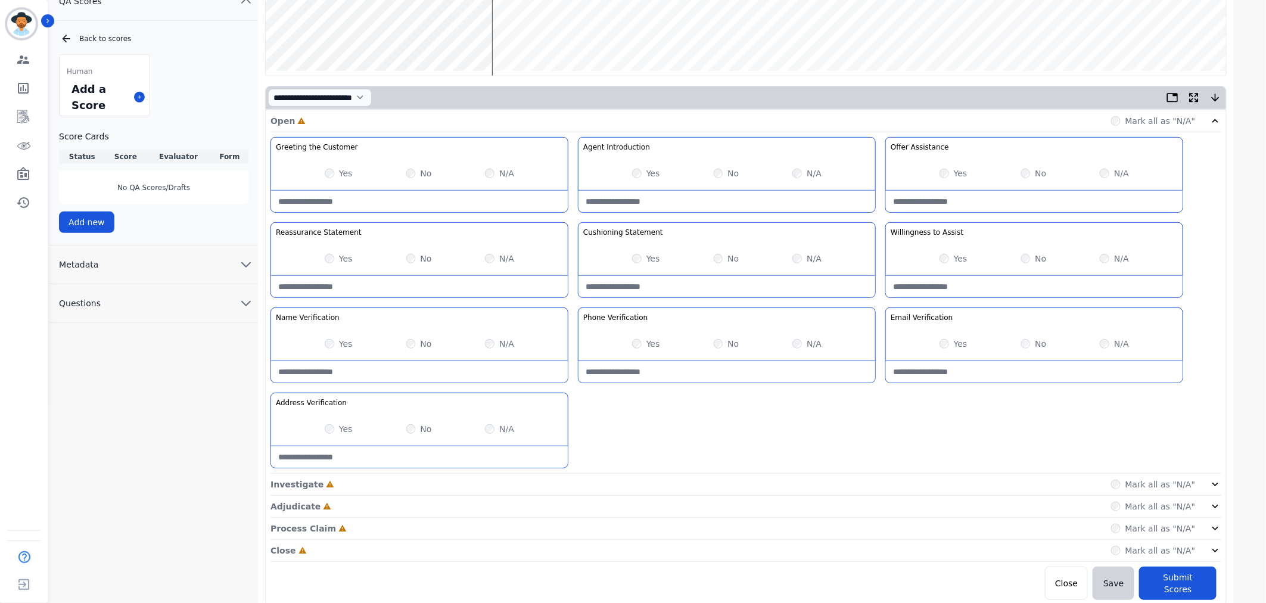
click at [1211, 485] on icon at bounding box center [1216, 484] width 12 height 12
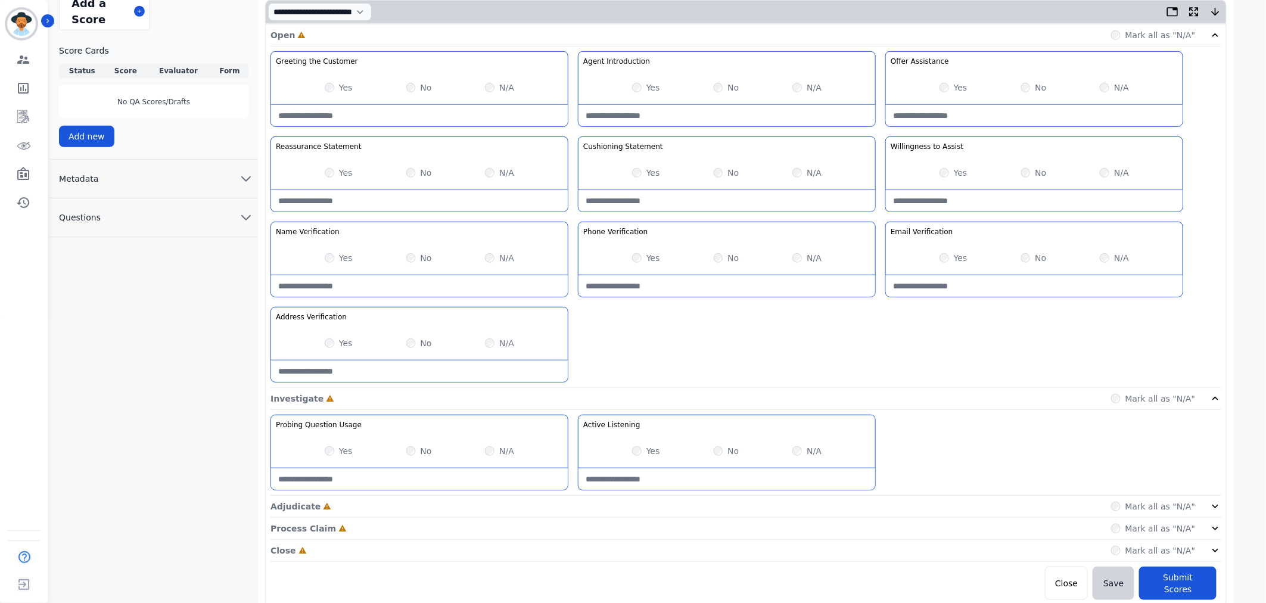
scroll to position [288, 0]
click at [1219, 511] on icon at bounding box center [1216, 506] width 12 height 12
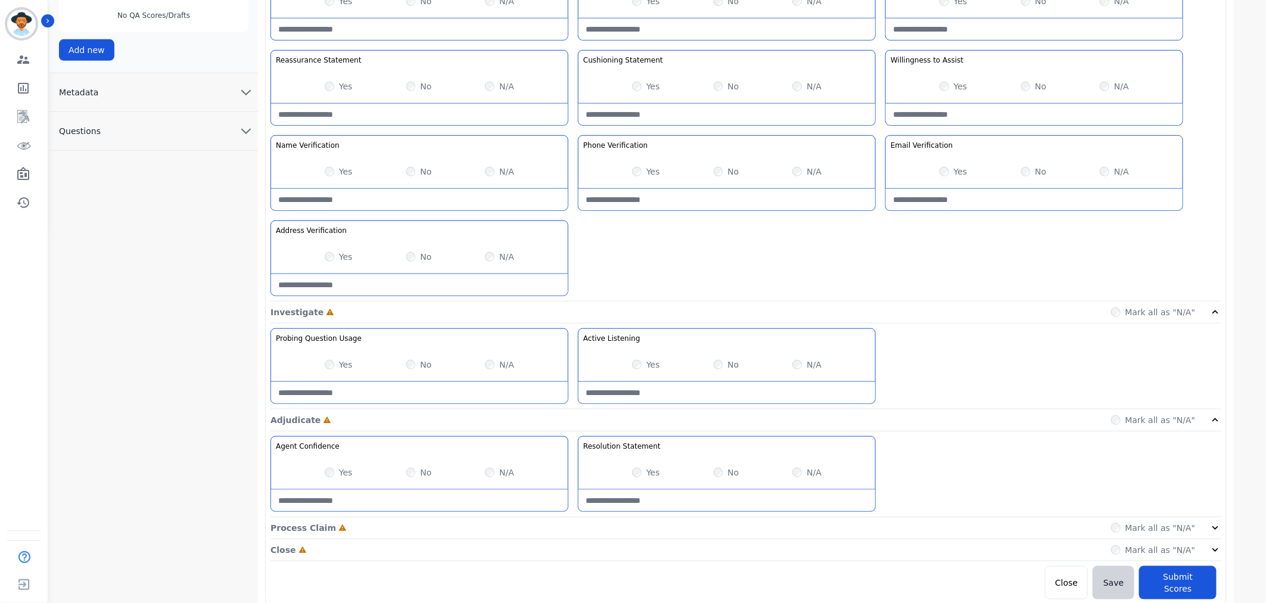
click at [1219, 527] on icon at bounding box center [1216, 528] width 12 height 12
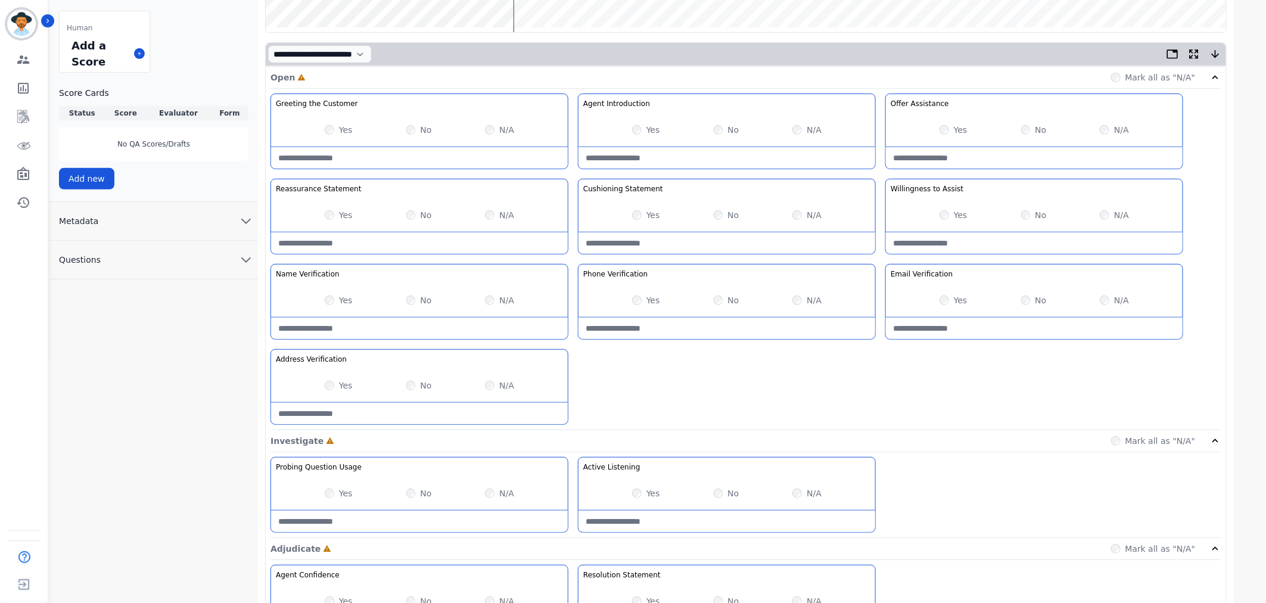
scroll to position [15, 0]
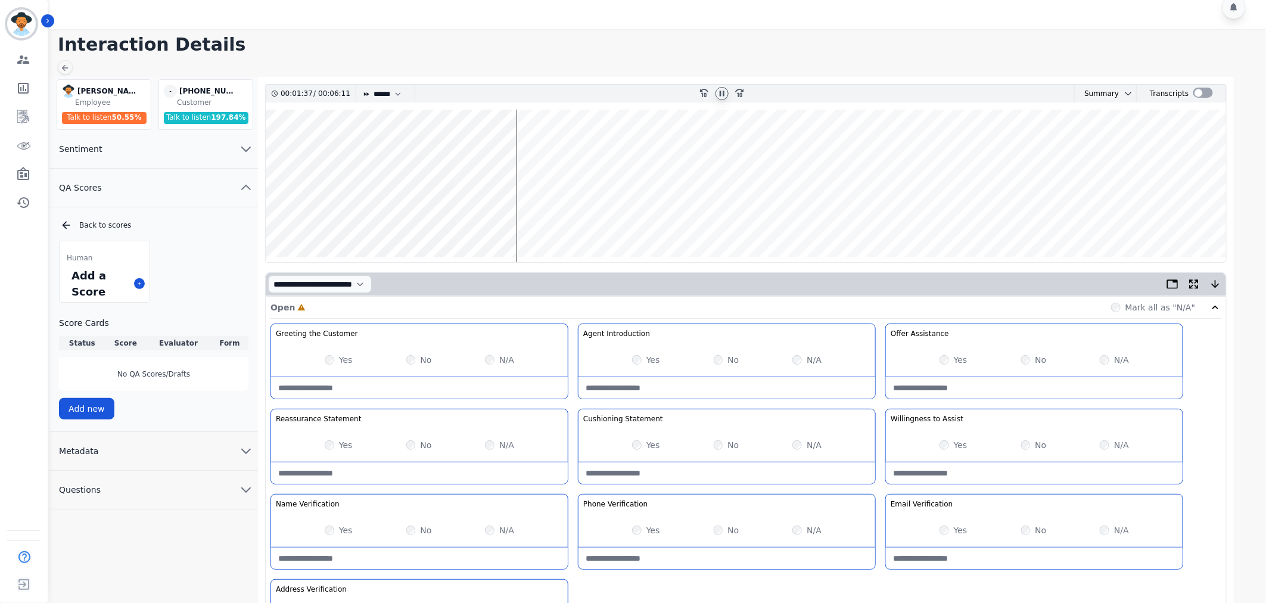
click at [529, 224] on wave at bounding box center [746, 186] width 961 height 153
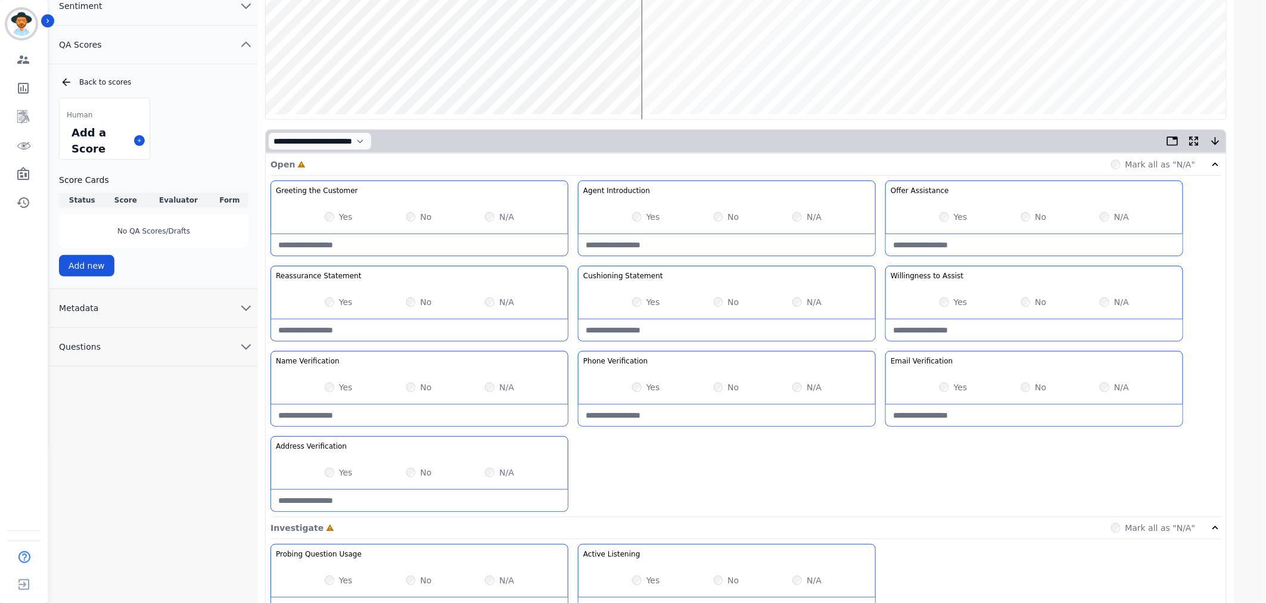
scroll to position [280, 0]
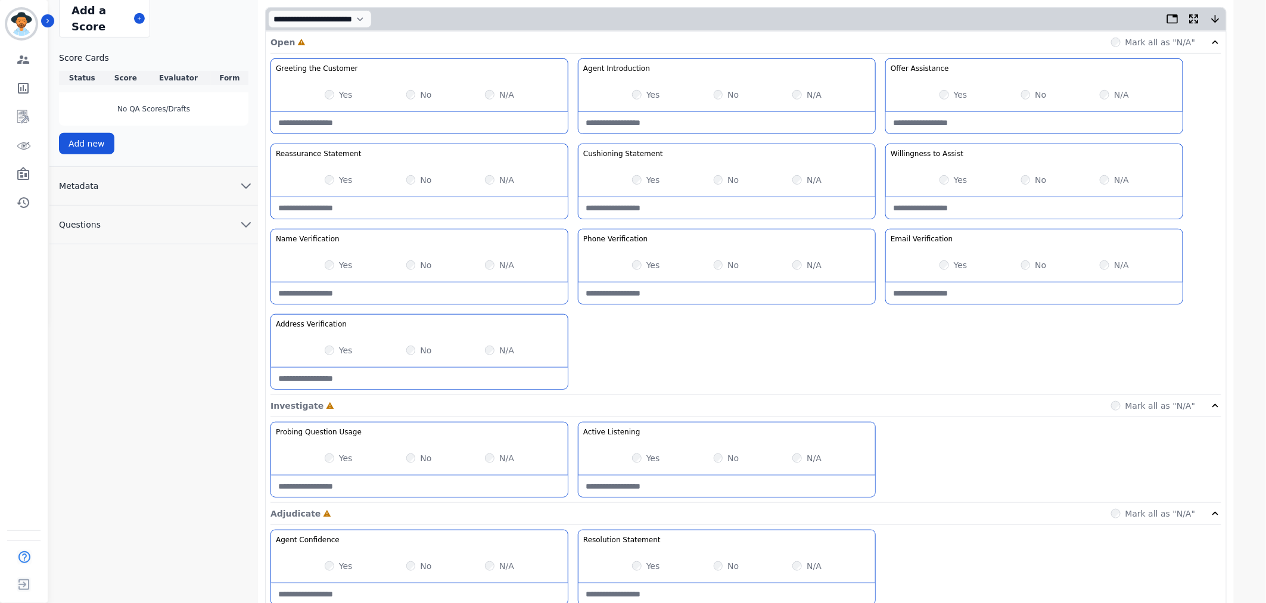
click at [337, 456] on div "Yes" at bounding box center [339, 458] width 28 height 12
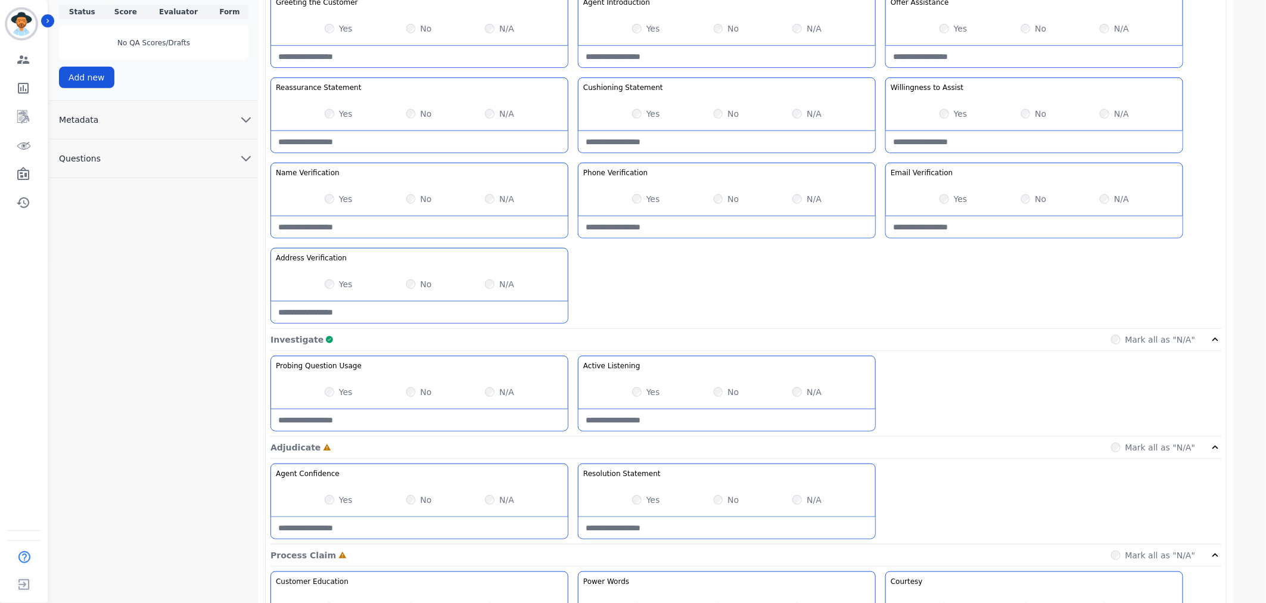
click at [939, 116] on div "Yes No N/A" at bounding box center [1034, 113] width 297 height 33
click at [398, 112] on div "Yes No N/A" at bounding box center [419, 113] width 297 height 33
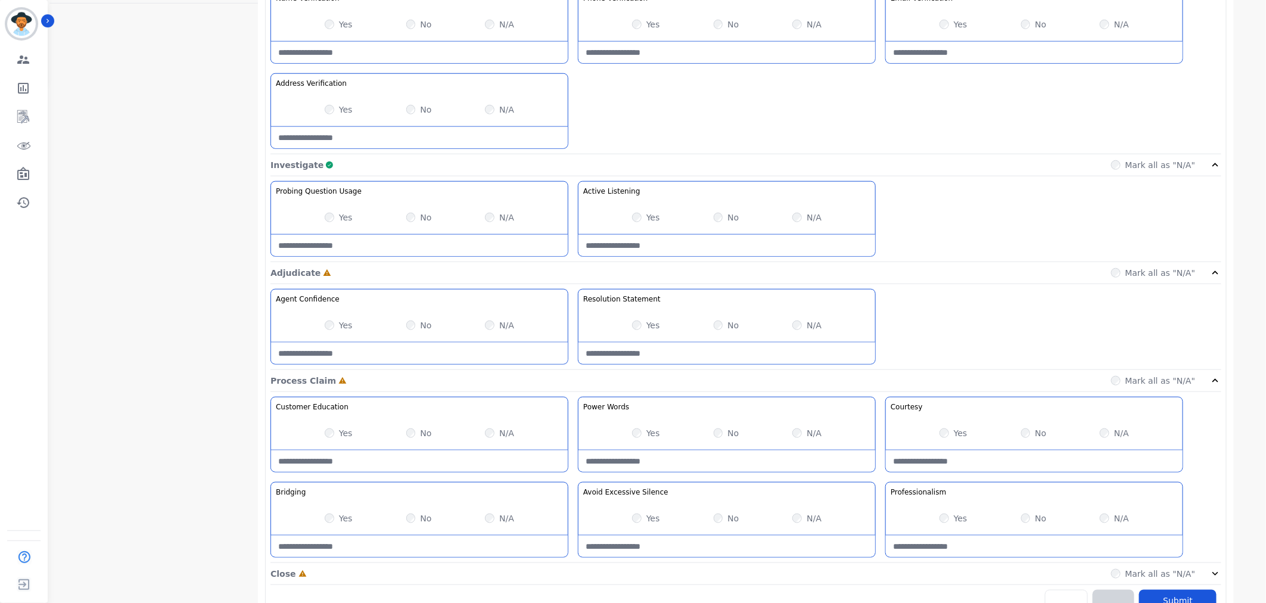
scroll to position [545, 0]
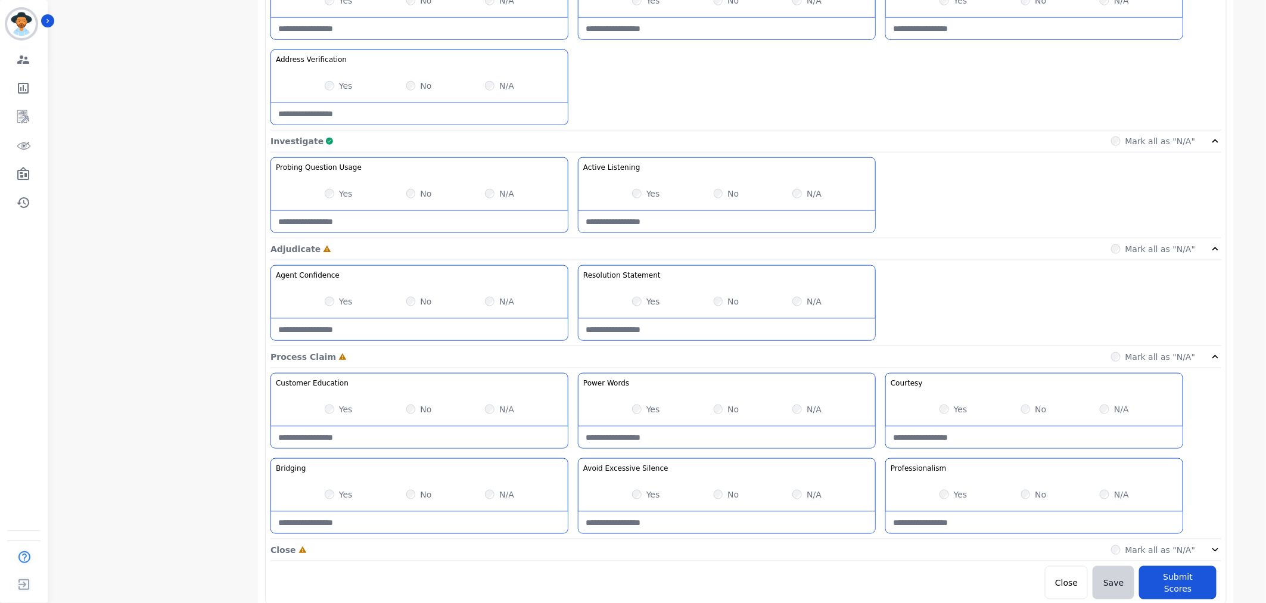
click at [1213, 550] on icon at bounding box center [1216, 550] width 12 height 12
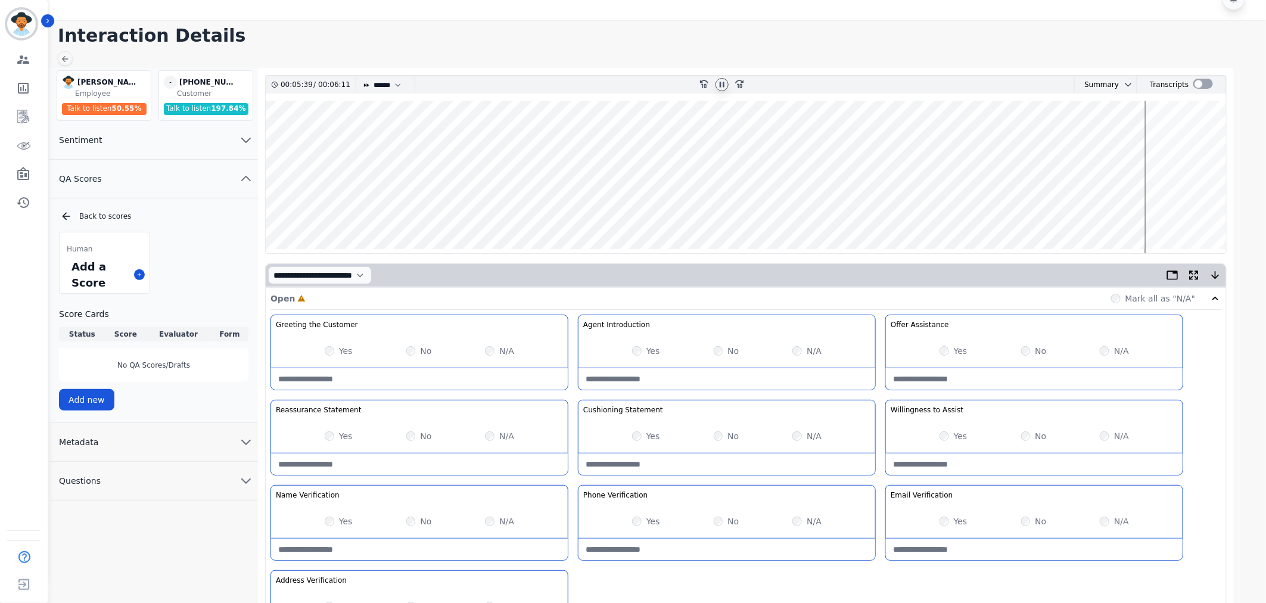
scroll to position [0, 0]
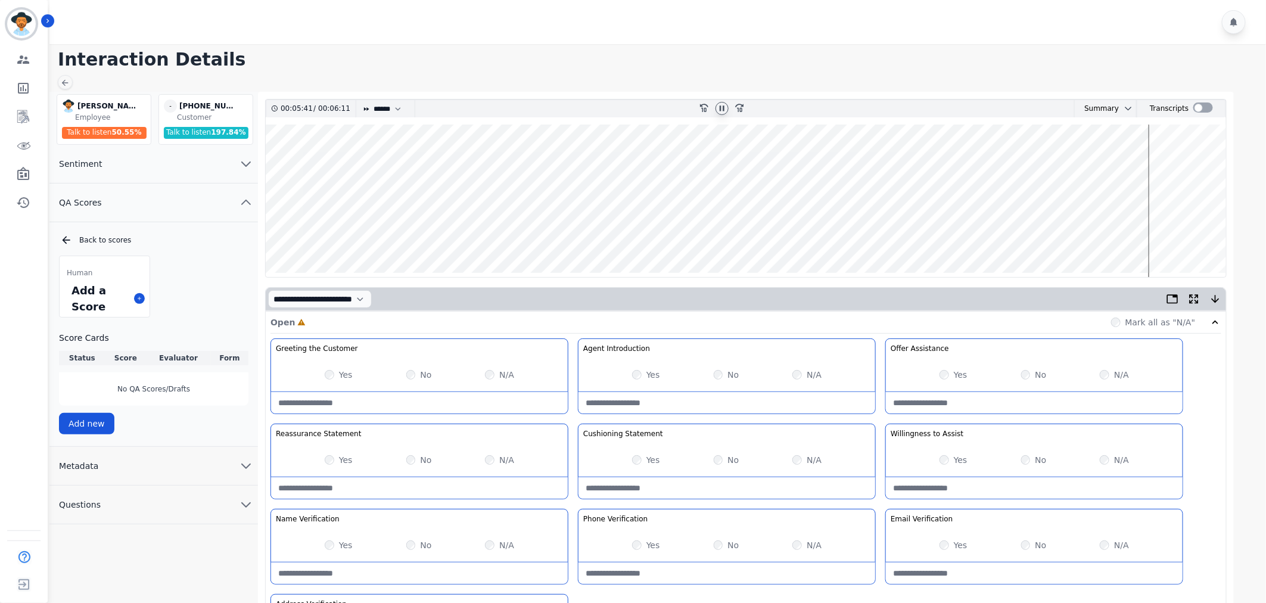
click at [716, 110] on div at bounding box center [722, 108] width 13 height 13
click at [723, 108] on icon at bounding box center [722, 109] width 10 height 10
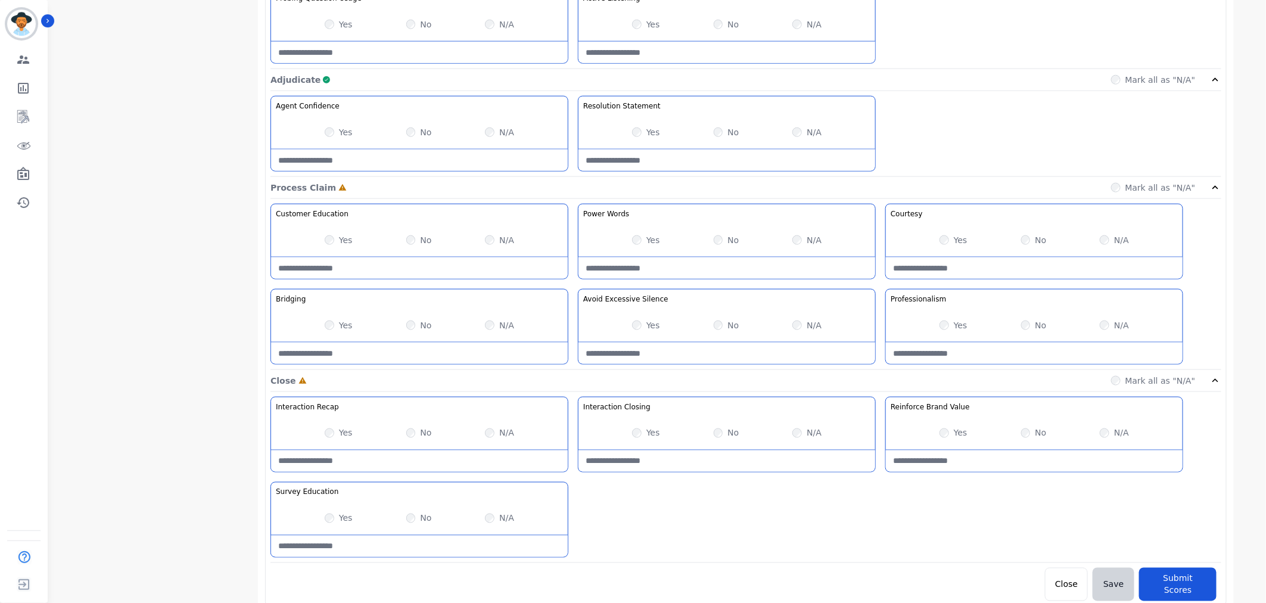
scroll to position [716, 0]
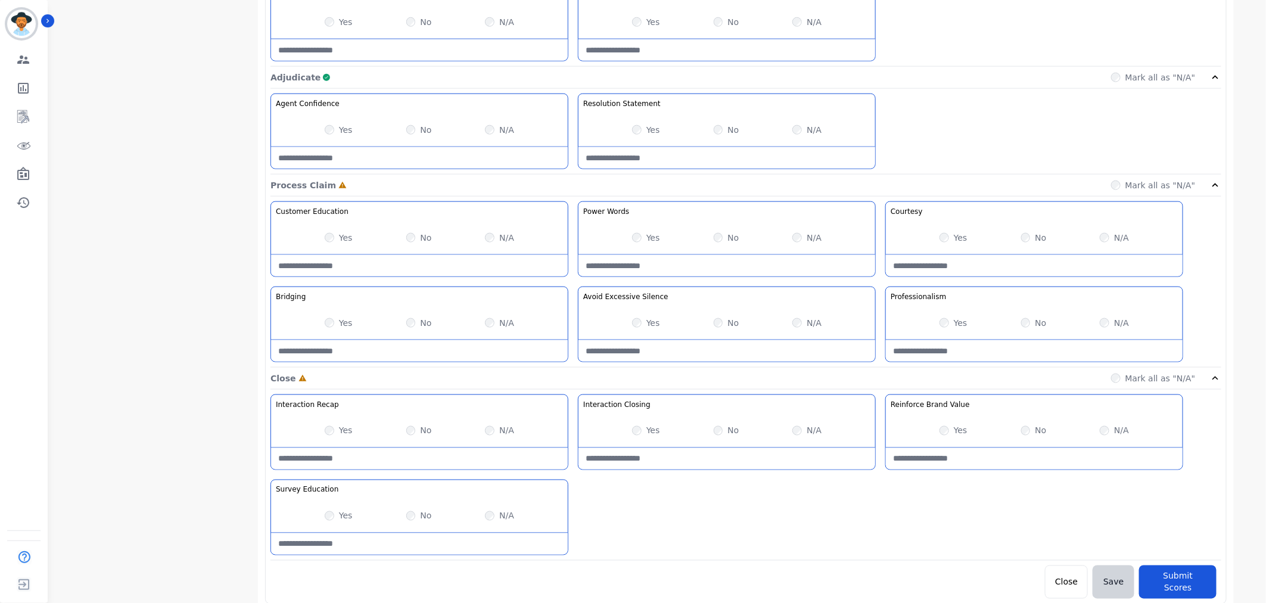
click at [710, 432] on div "Yes No N/A" at bounding box center [727, 430] width 297 height 33
click at [416, 516] on div "No" at bounding box center [419, 516] width 26 height 12
click at [945, 437] on div "Yes" at bounding box center [954, 431] width 28 height 12
click at [323, 238] on div "Yes No N/A" at bounding box center [419, 237] width 297 height 33
click at [391, 238] on div "Yes No N/A" at bounding box center [419, 237] width 297 height 33
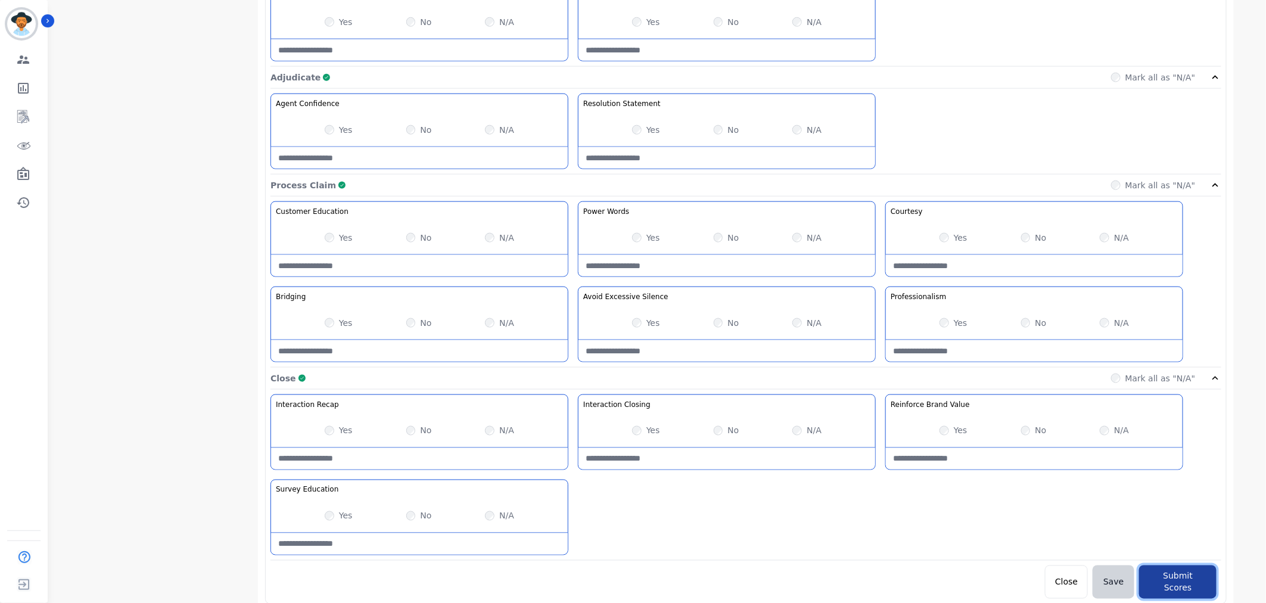
click at [1177, 579] on button "Submit Scores" at bounding box center [1177, 581] width 77 height 33
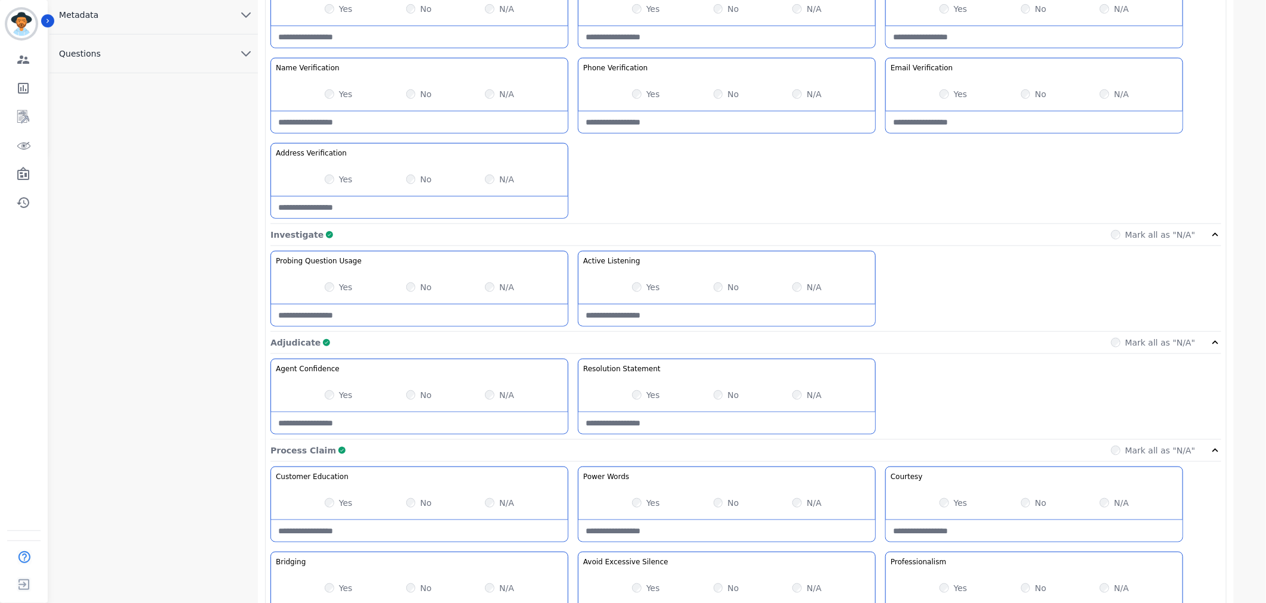
scroll to position [319, 0]
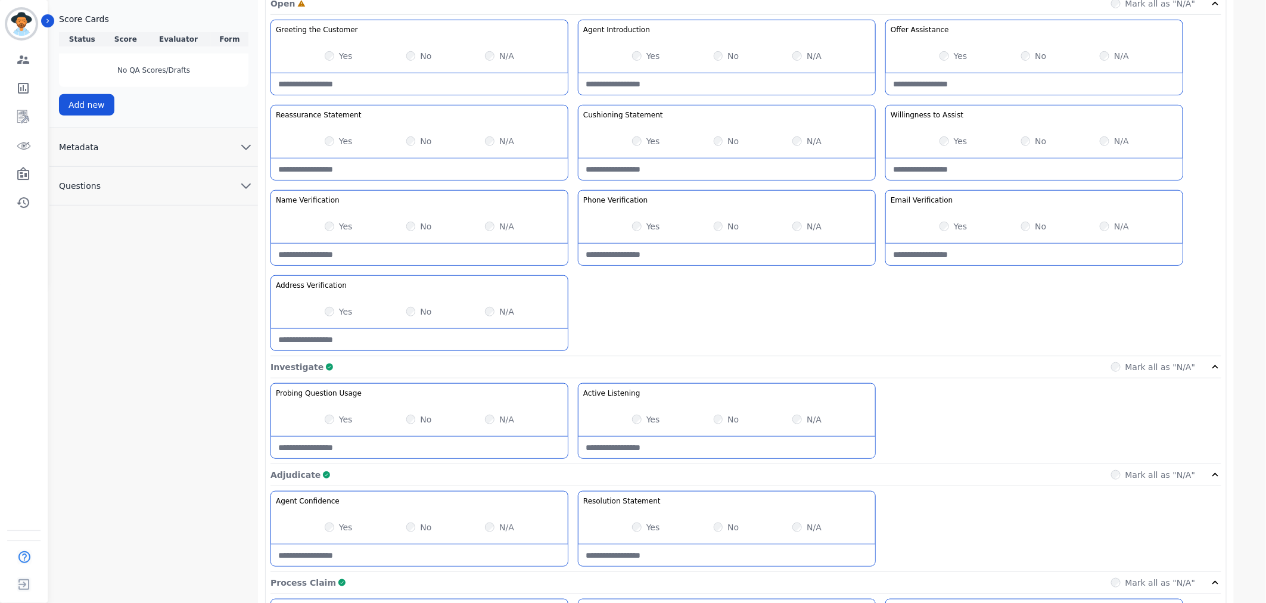
click at [710, 226] on div "Yes No N/A" at bounding box center [727, 226] width 297 height 33
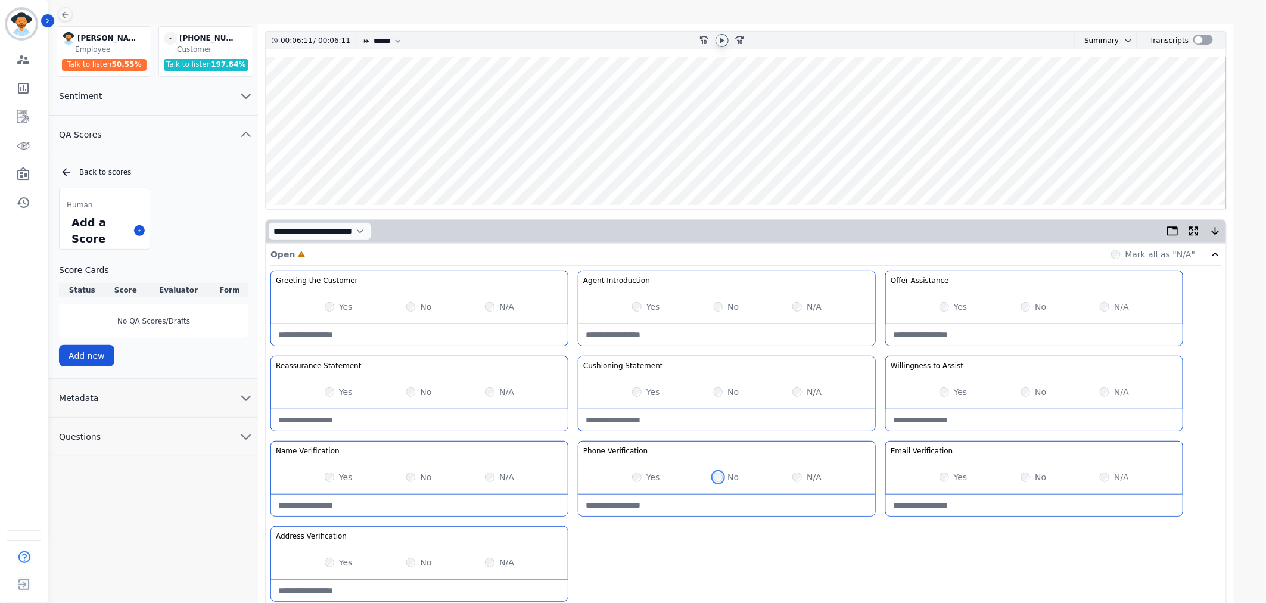
scroll to position [0, 0]
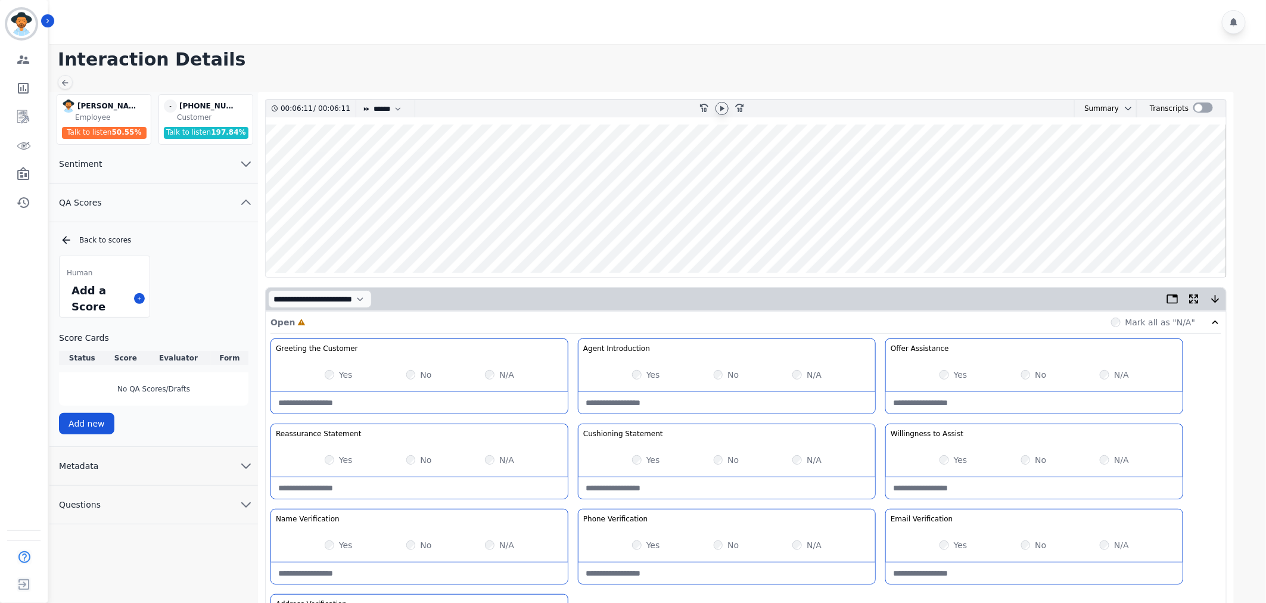
click at [327, 233] on wave at bounding box center [746, 201] width 961 height 153
click at [726, 109] on icon at bounding box center [722, 109] width 10 height 10
click at [377, 231] on wave at bounding box center [746, 201] width 961 height 153
click at [534, 235] on wave at bounding box center [746, 201] width 961 height 153
click at [557, 233] on wave at bounding box center [746, 201] width 961 height 153
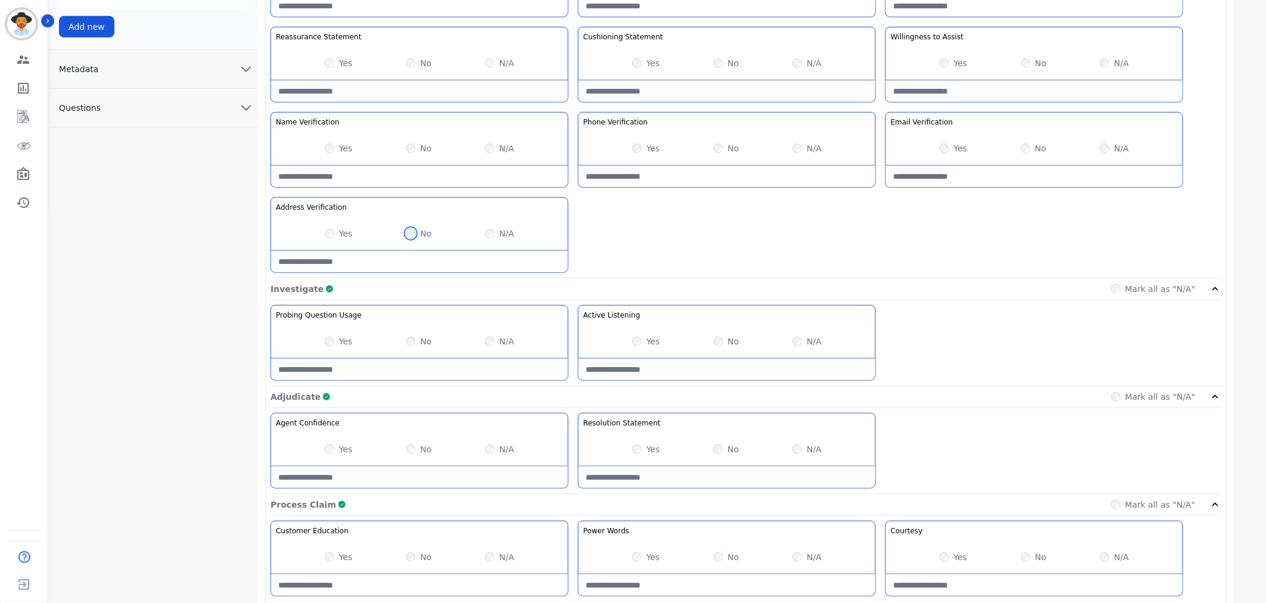
scroll to position [716, 0]
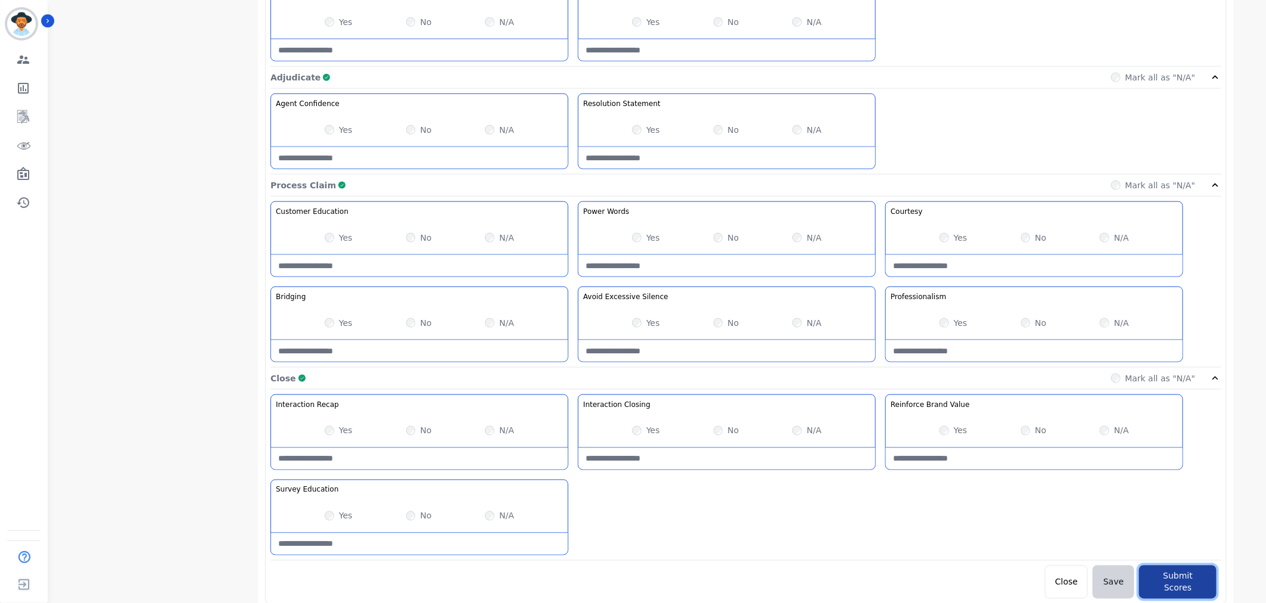
click at [1178, 585] on button "Submit Scores" at bounding box center [1177, 581] width 77 height 33
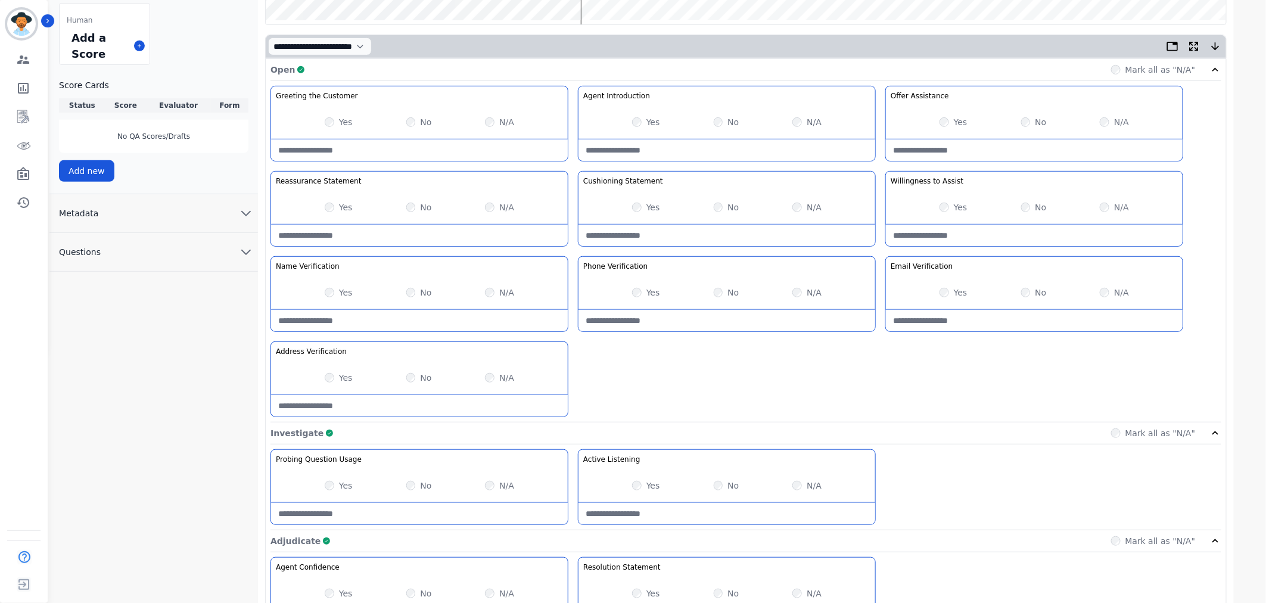
scroll to position [0, 0]
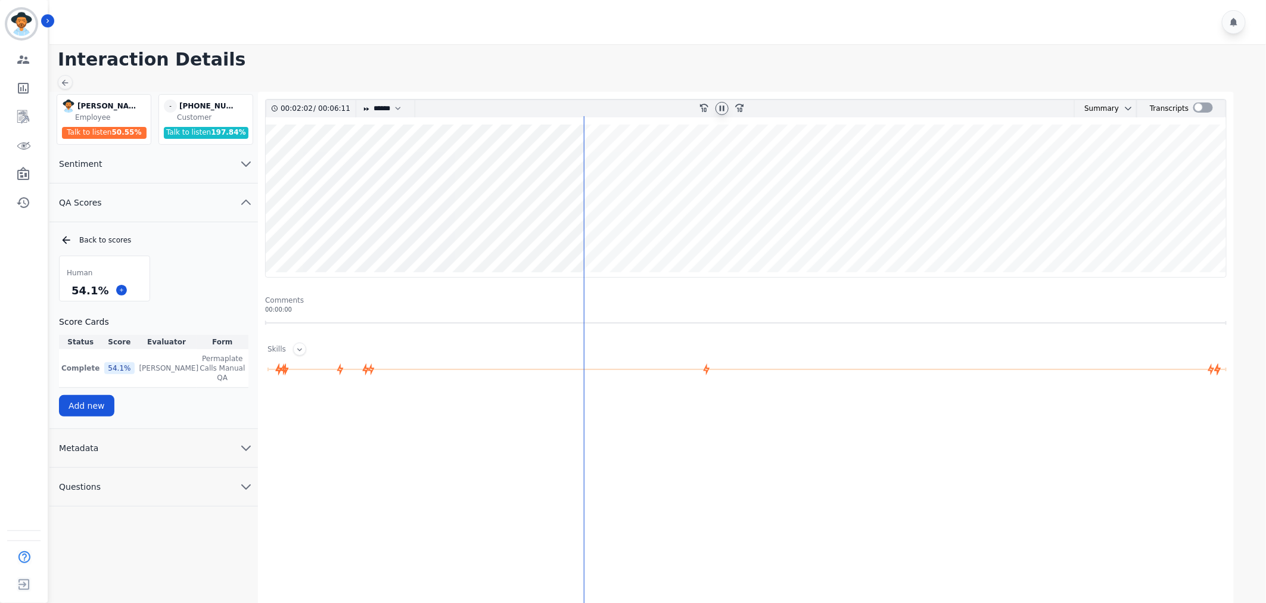
click at [725, 111] on icon at bounding box center [722, 109] width 10 height 10
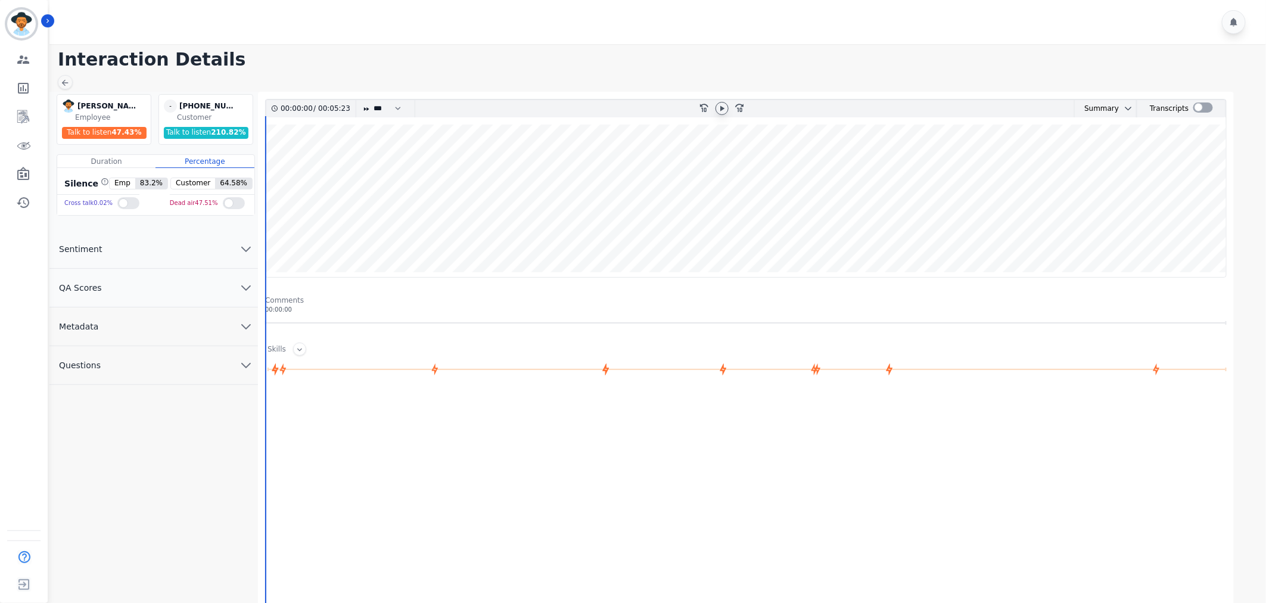
click at [721, 108] on icon at bounding box center [722, 107] width 4 height 5
click at [366, 104] on div at bounding box center [366, 108] width 7 height 17
click at [396, 105] on select "* * * **** * *** * ****" at bounding box center [390, 108] width 36 height 17
select select "****"
click at [372, 100] on select "* * * **** * *** * ****" at bounding box center [390, 108] width 36 height 17
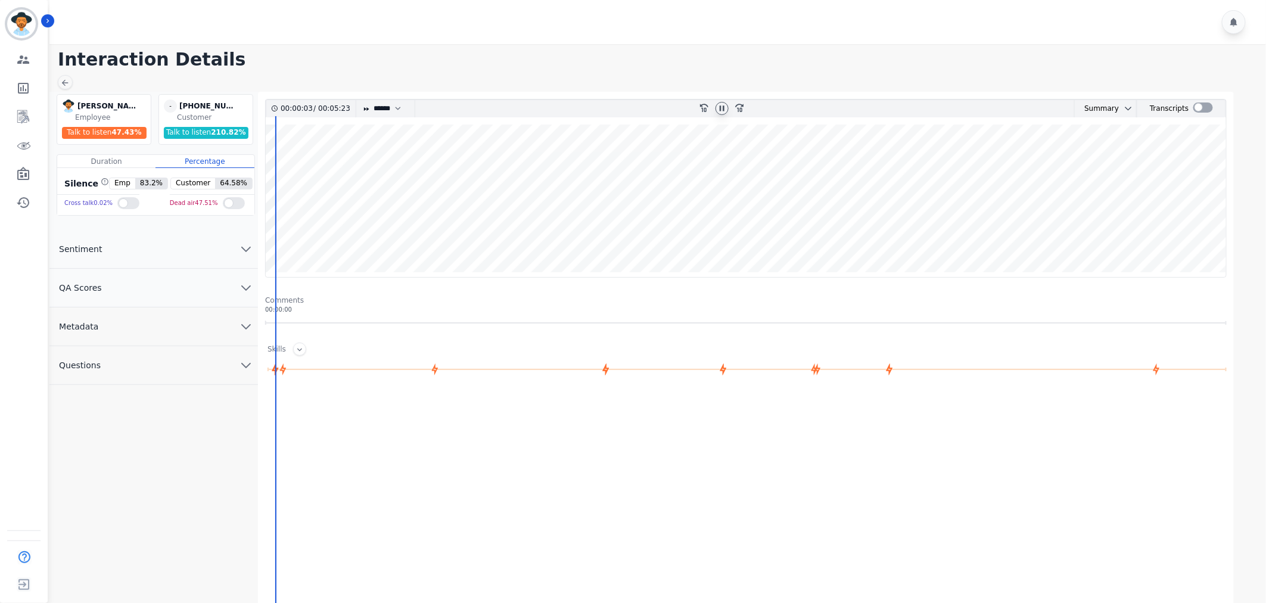
click at [188, 286] on button "QA Scores" at bounding box center [153, 288] width 209 height 39
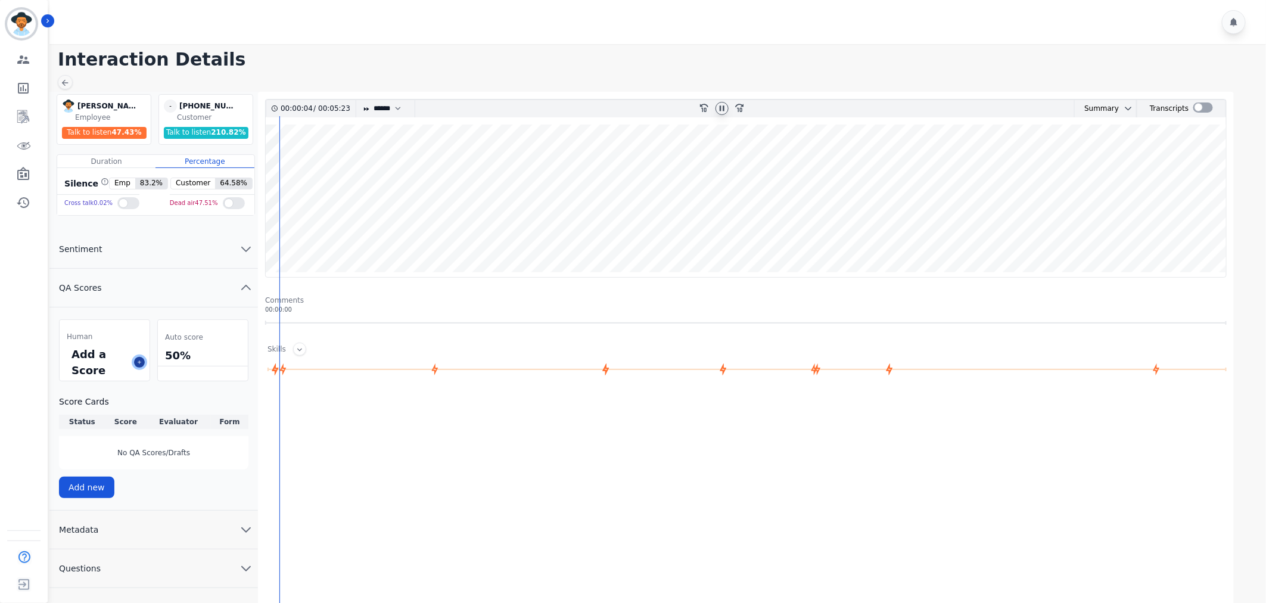
click at [139, 362] on icon at bounding box center [140, 362] width 4 height 4
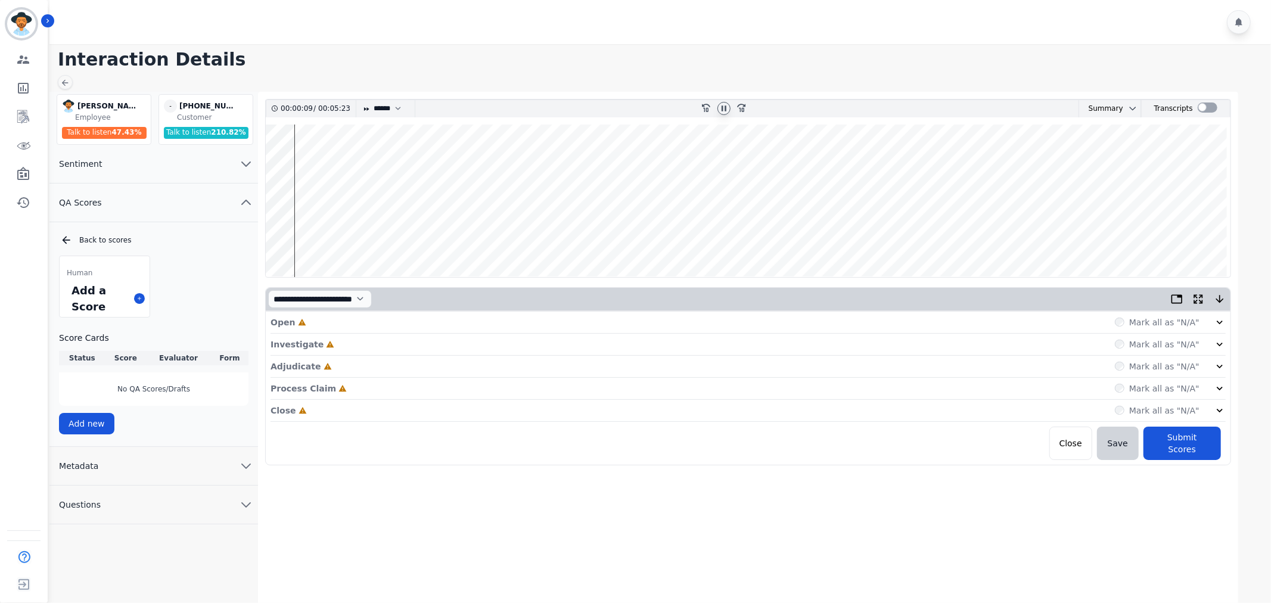
click at [1210, 328] on div "Mark all as "N/A"" at bounding box center [1170, 322] width 111 height 12
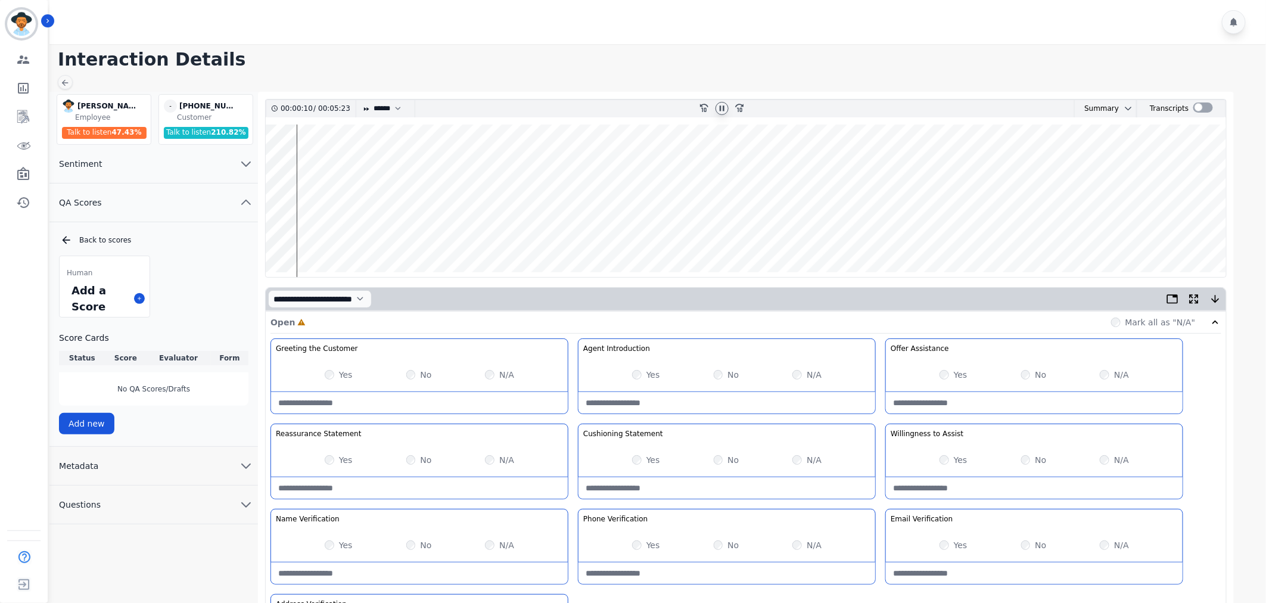
click at [340, 374] on label "Yes" at bounding box center [346, 375] width 14 height 12
click at [650, 374] on label "Yes" at bounding box center [653, 375] width 14 height 12
click at [958, 374] on label "Yes" at bounding box center [961, 375] width 14 height 12
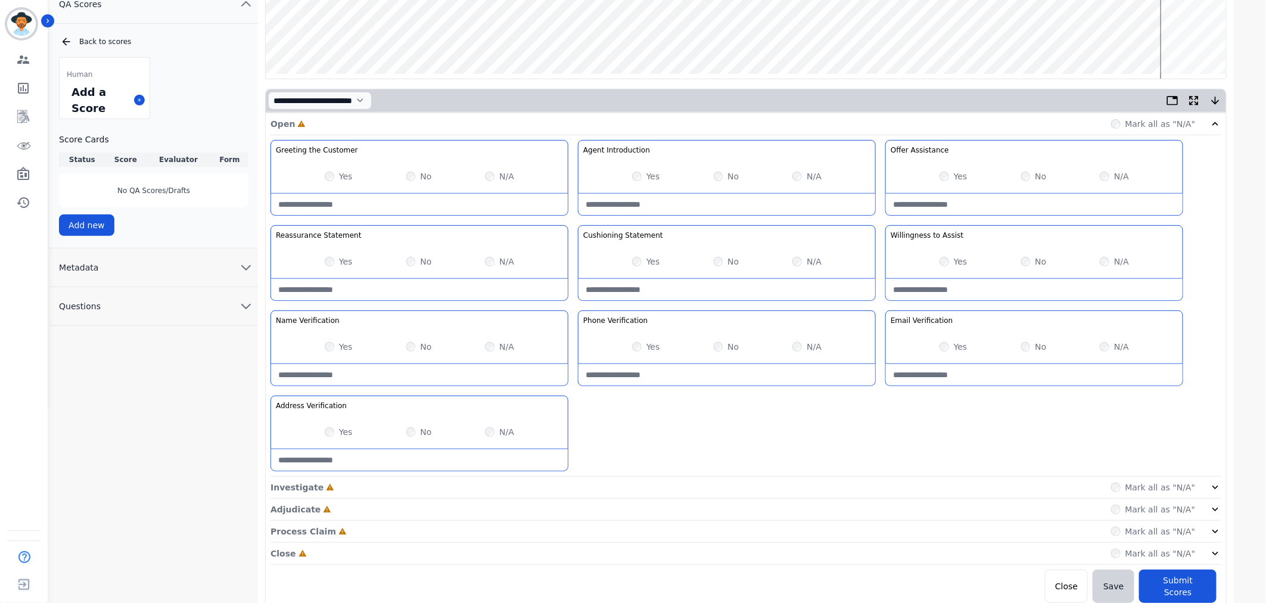
click at [1213, 486] on icon at bounding box center [1216, 488] width 6 height 4
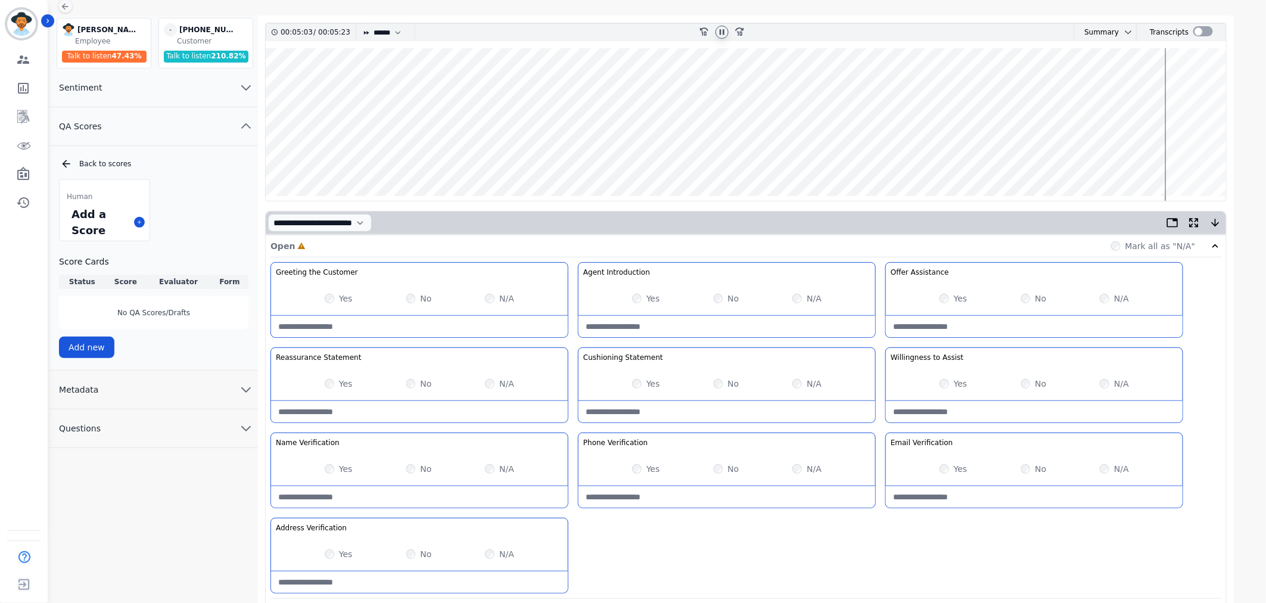
scroll to position [0, 0]
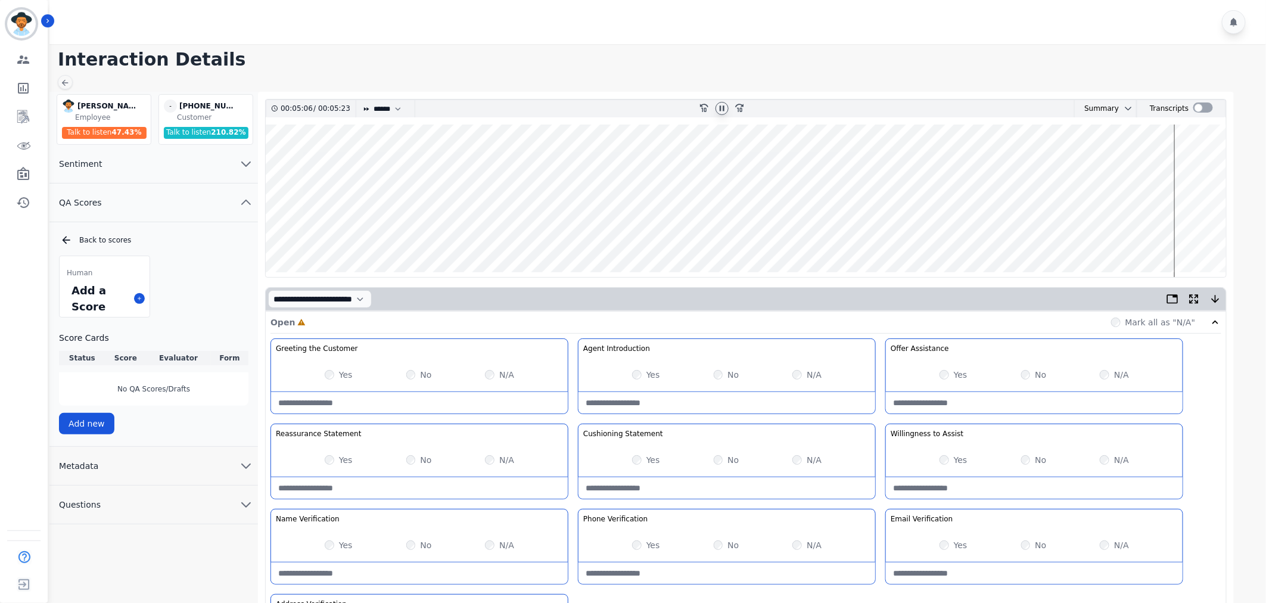
click at [349, 235] on wave at bounding box center [746, 201] width 961 height 153
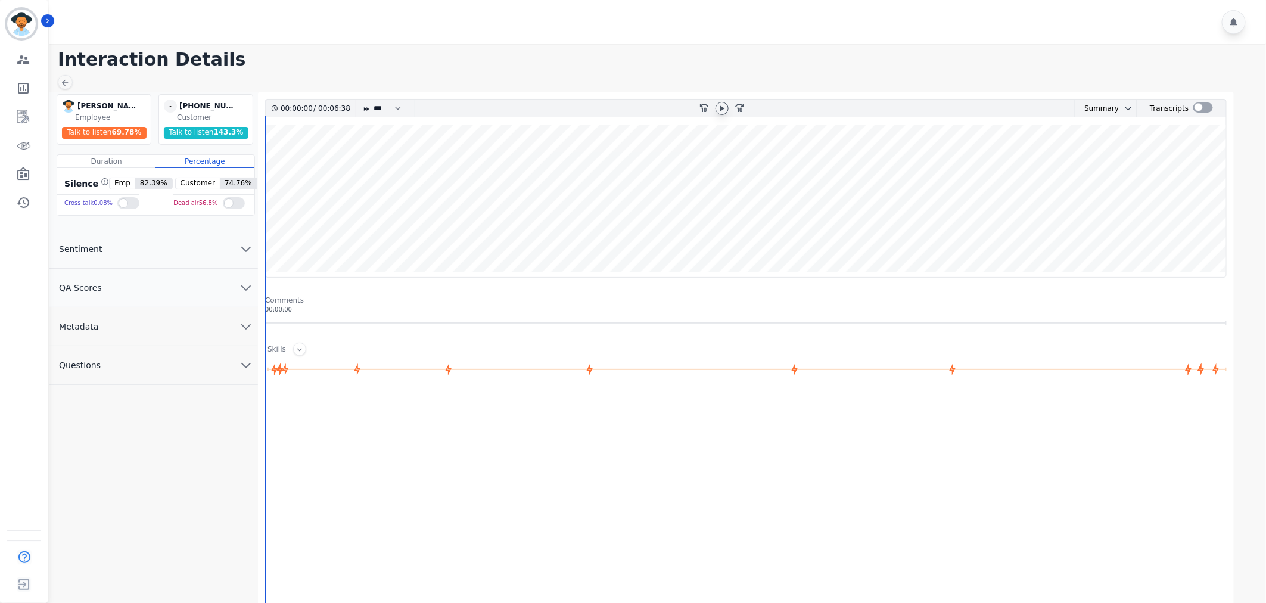
click at [725, 105] on icon at bounding box center [722, 109] width 10 height 10
click at [225, 293] on button "QA Scores" at bounding box center [153, 288] width 209 height 39
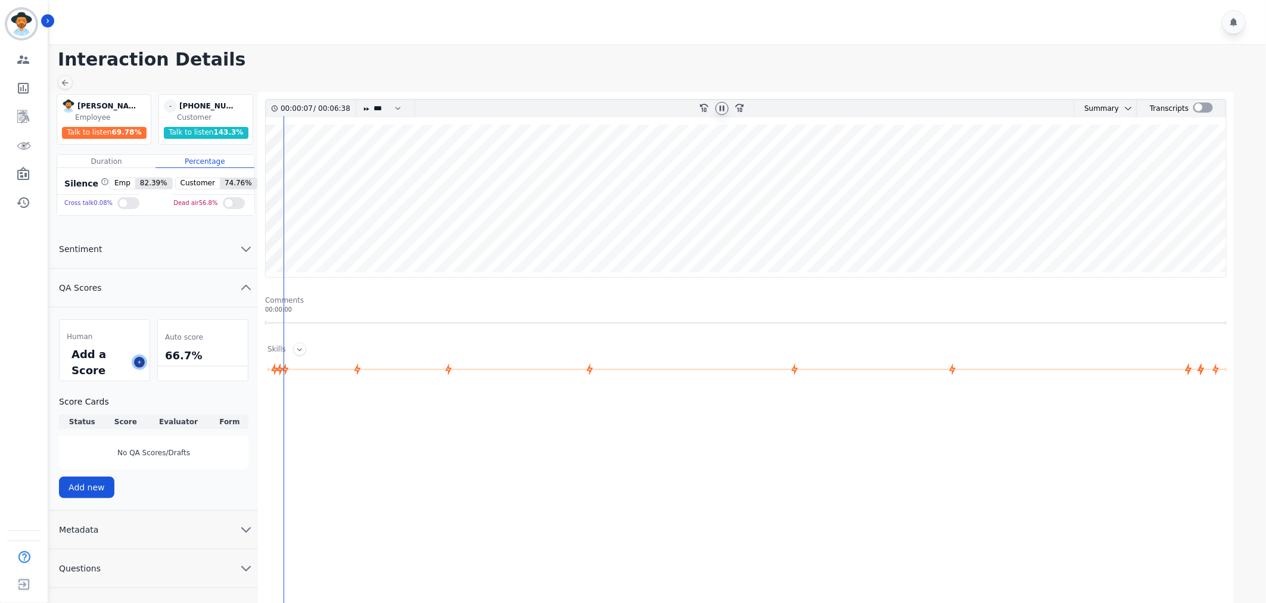
click at [138, 361] on icon at bounding box center [139, 362] width 6 height 6
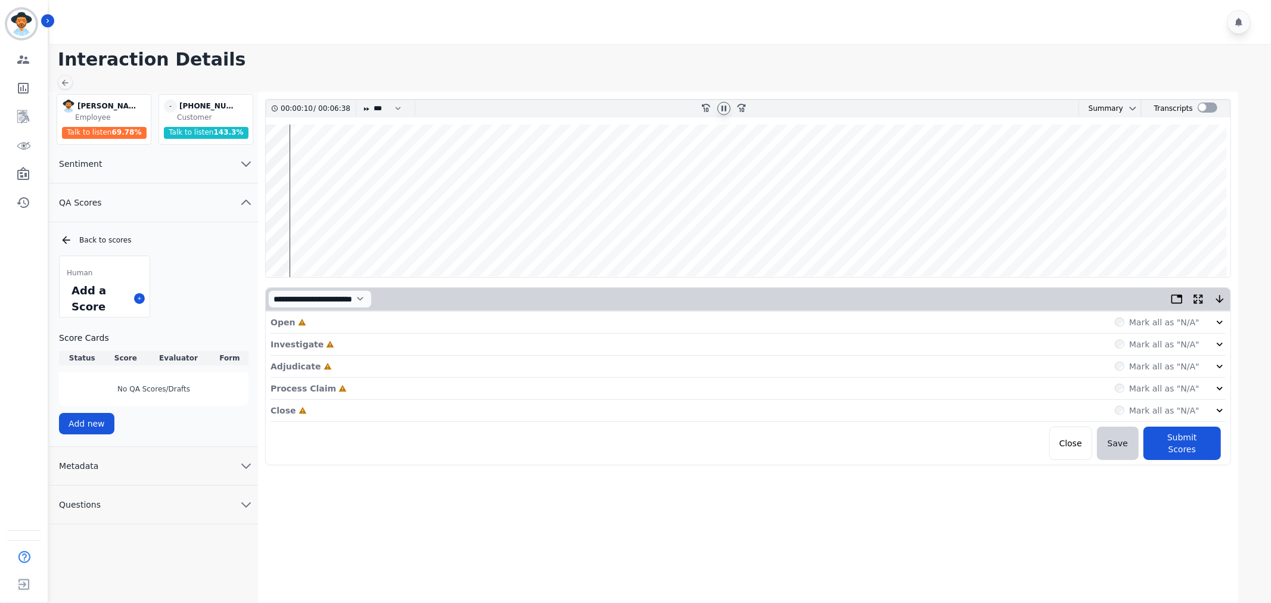
click at [1221, 320] on icon at bounding box center [1220, 322] width 12 height 12
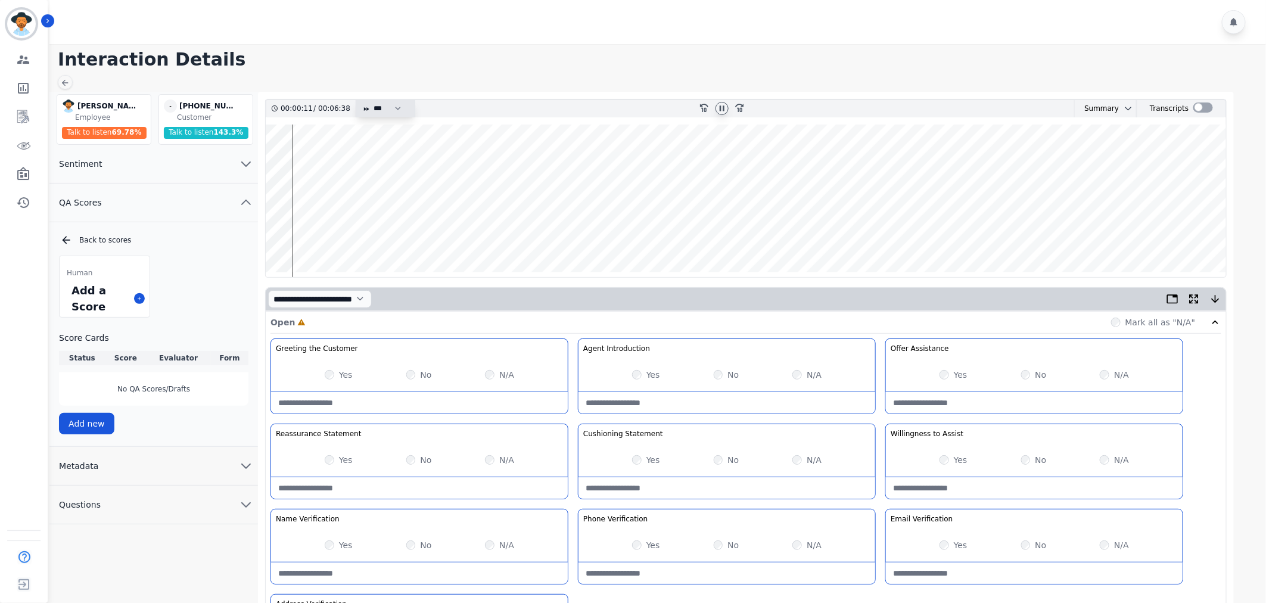
click at [376, 108] on select "* * * **** * *** * ****" at bounding box center [390, 108] width 36 height 17
select select "****"
click at [372, 100] on select "* * * **** * *** * ****" at bounding box center [390, 108] width 36 height 17
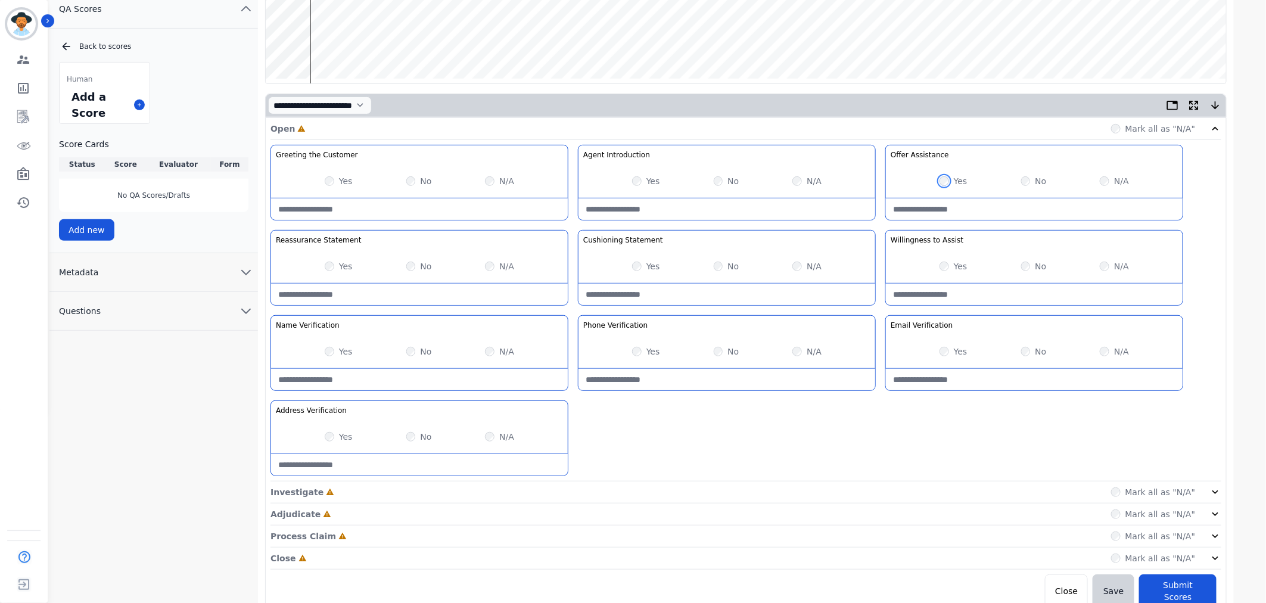
scroll to position [198, 0]
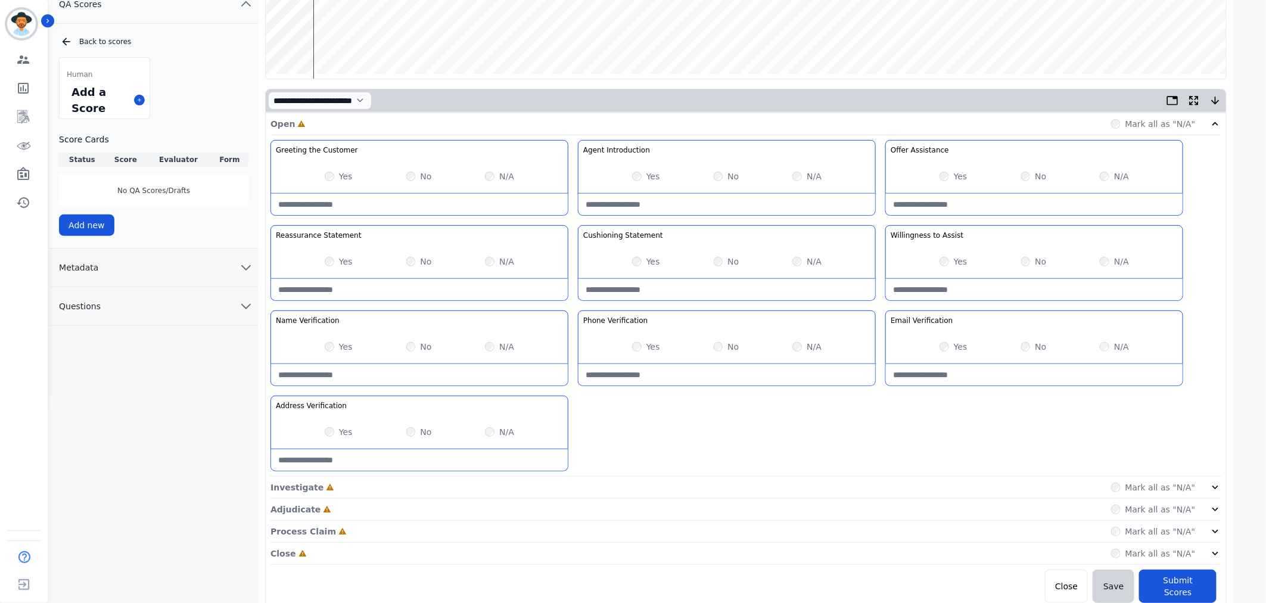
click at [1217, 486] on icon at bounding box center [1216, 487] width 12 height 12
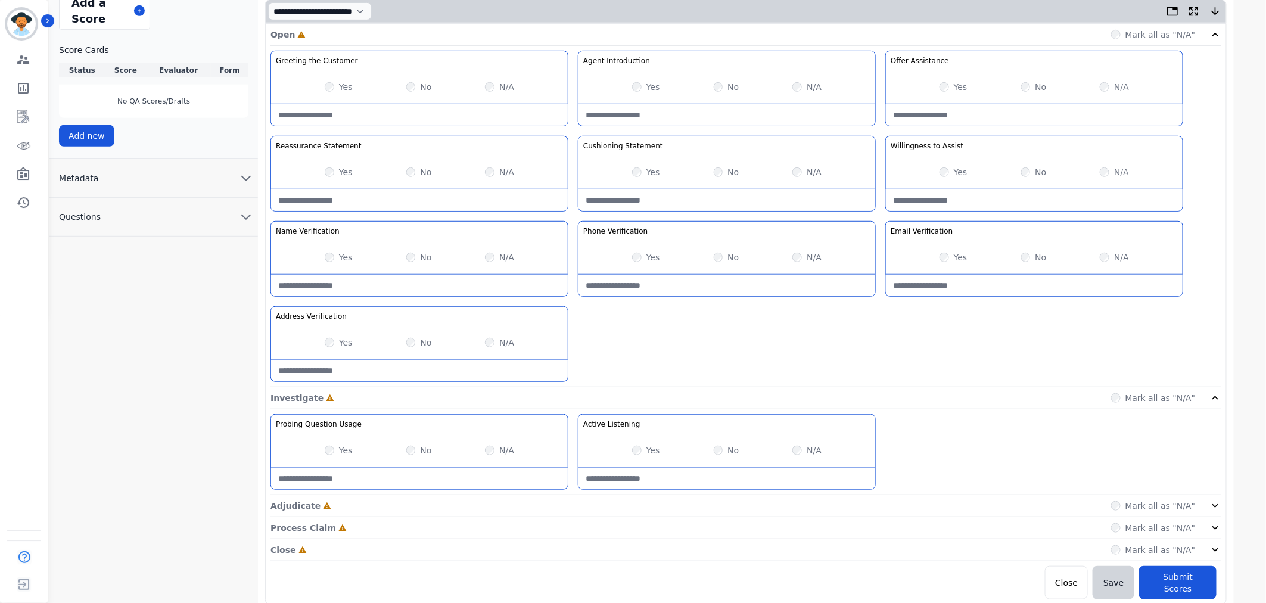
click at [1216, 505] on icon at bounding box center [1216, 506] width 12 height 12
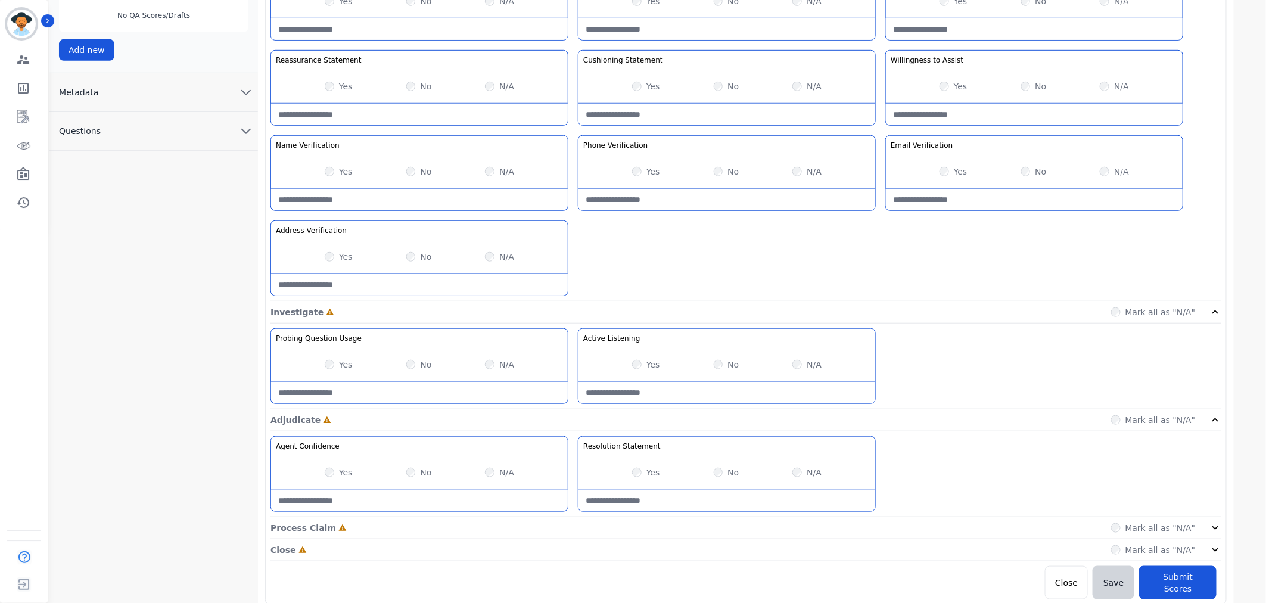
click at [1207, 526] on div "Mark all as "N/A"" at bounding box center [1166, 528] width 111 height 12
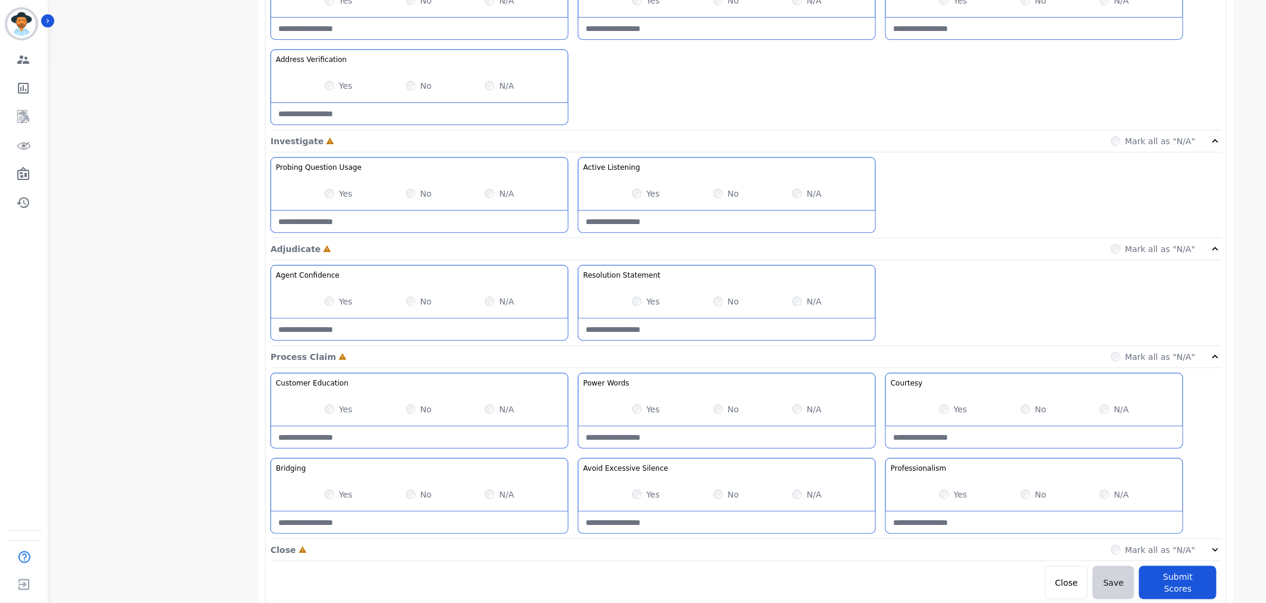
click at [1213, 547] on icon at bounding box center [1216, 550] width 12 height 12
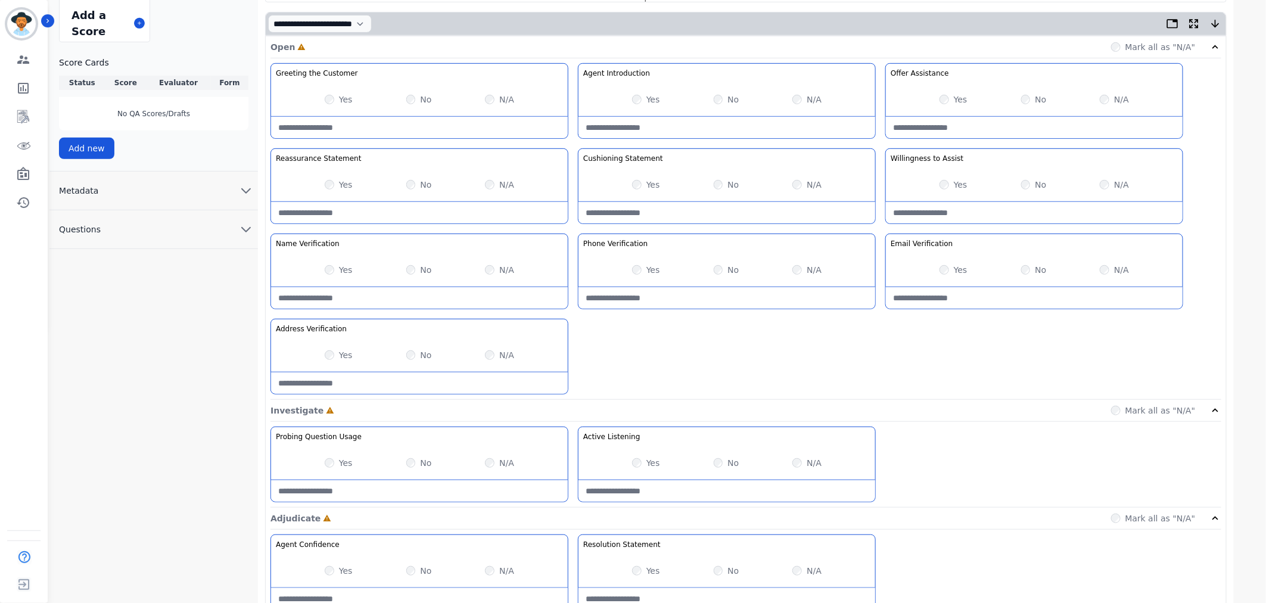
scroll to position [319, 0]
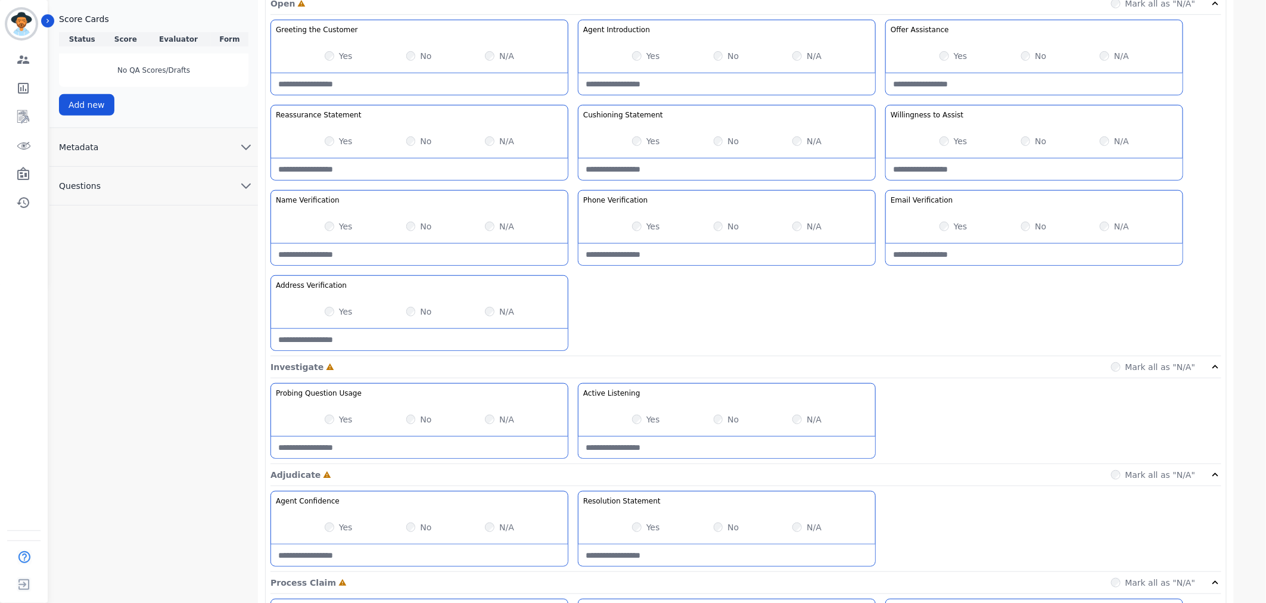
click at [715, 136] on div "No" at bounding box center [727, 141] width 26 height 12
click at [722, 138] on div "No" at bounding box center [727, 141] width 26 height 12
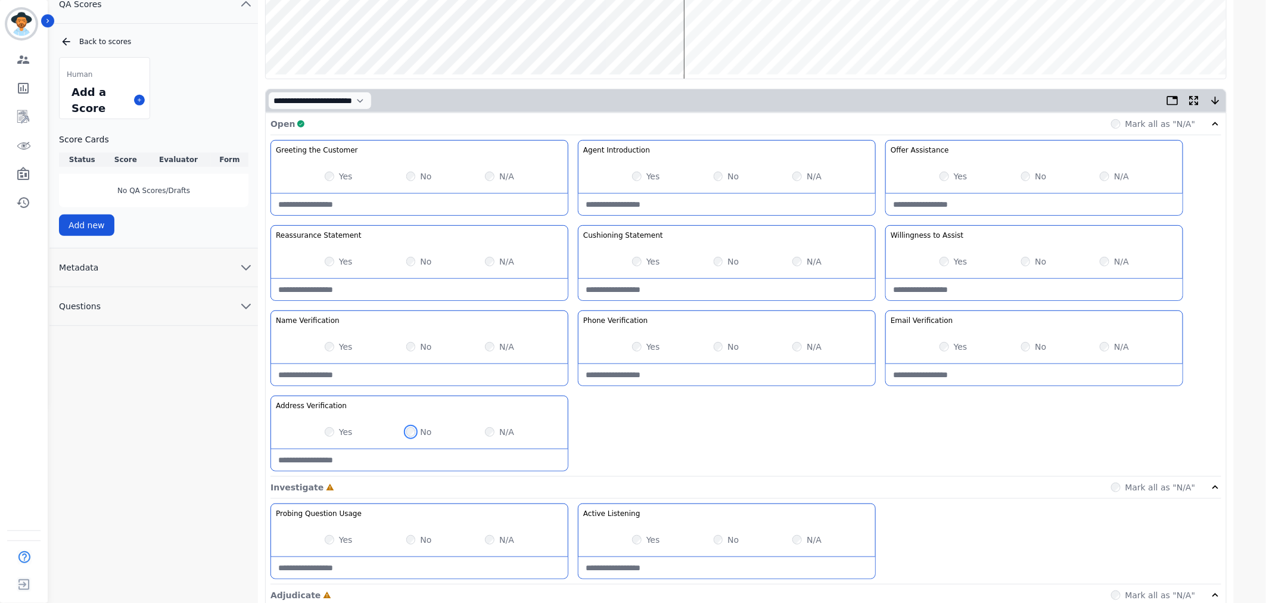
scroll to position [0, 0]
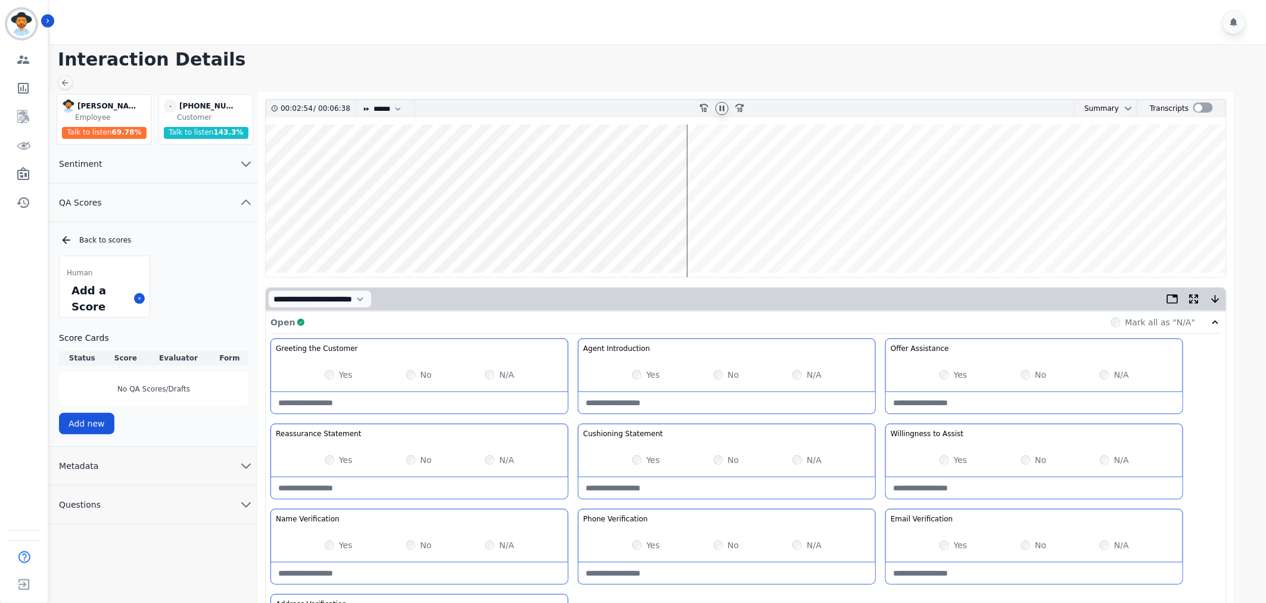
click at [349, 231] on wave at bounding box center [746, 201] width 961 height 153
click at [379, 234] on wave at bounding box center [746, 201] width 961 height 153
click at [452, 231] on wave at bounding box center [746, 201] width 961 height 153
click at [710, 235] on wave at bounding box center [746, 201] width 961 height 153
click at [722, 236] on wave at bounding box center [746, 201] width 961 height 153
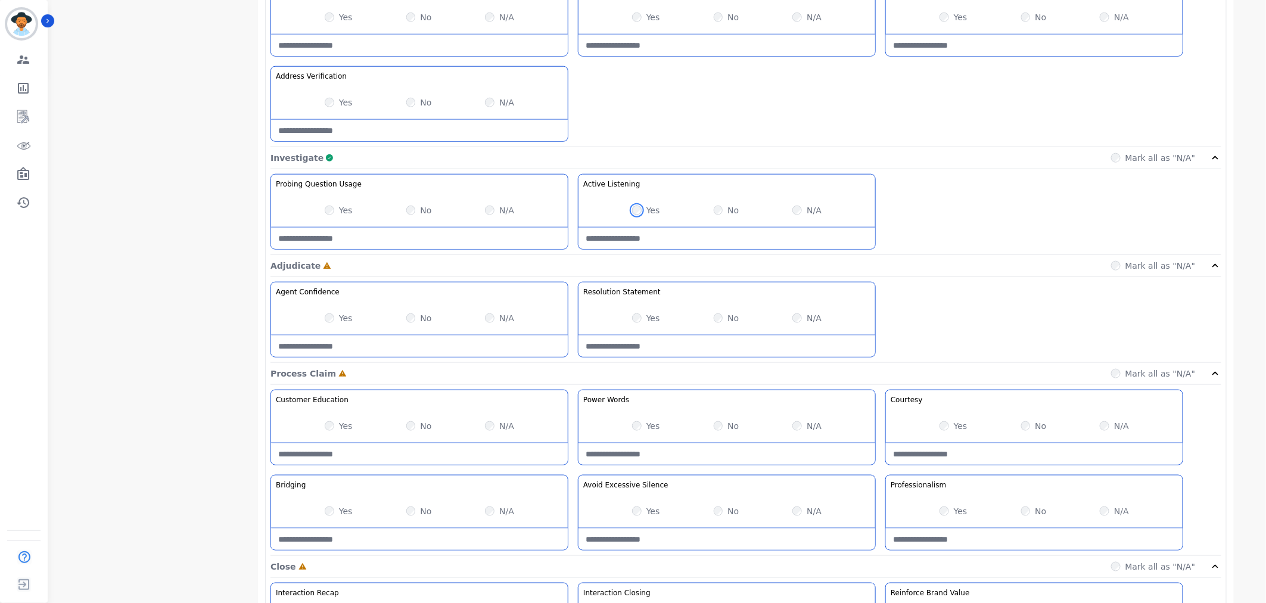
scroll to position [529, 0]
click at [639, 324] on div "Yes No N/A" at bounding box center [727, 316] width 297 height 33
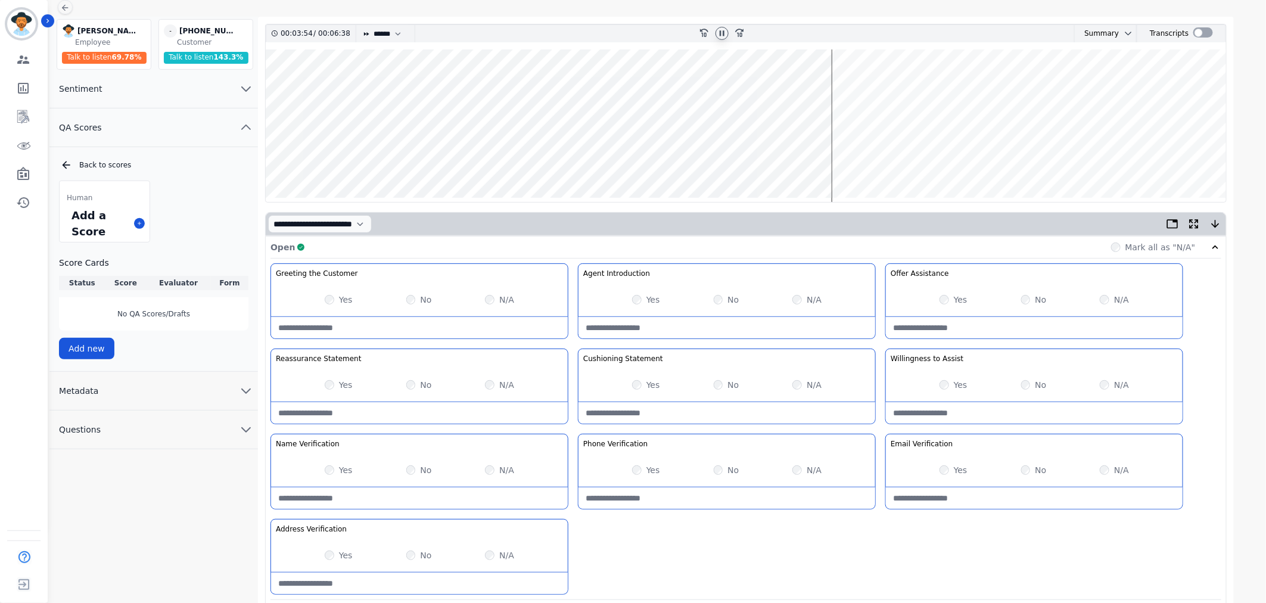
scroll to position [0, 0]
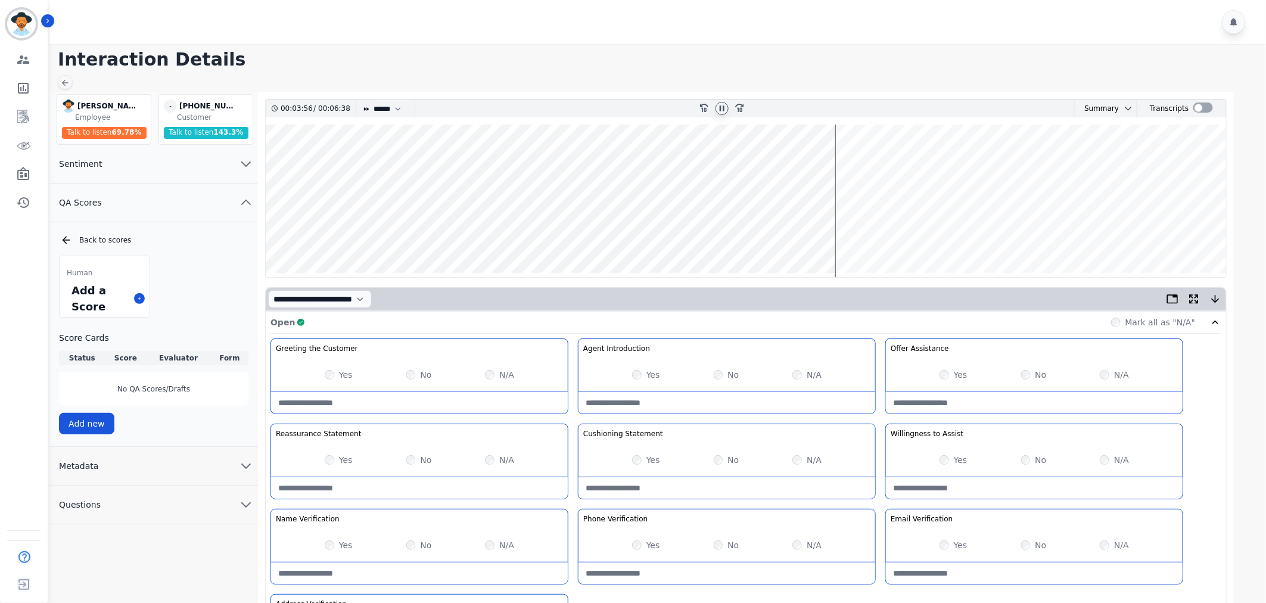
click at [846, 237] on wave at bounding box center [746, 201] width 961 height 153
click at [1195, 234] on wave at bounding box center [746, 201] width 961 height 153
click at [729, 108] on div at bounding box center [722, 108] width 18 height 17
click at [723, 107] on icon at bounding box center [722, 109] width 10 height 10
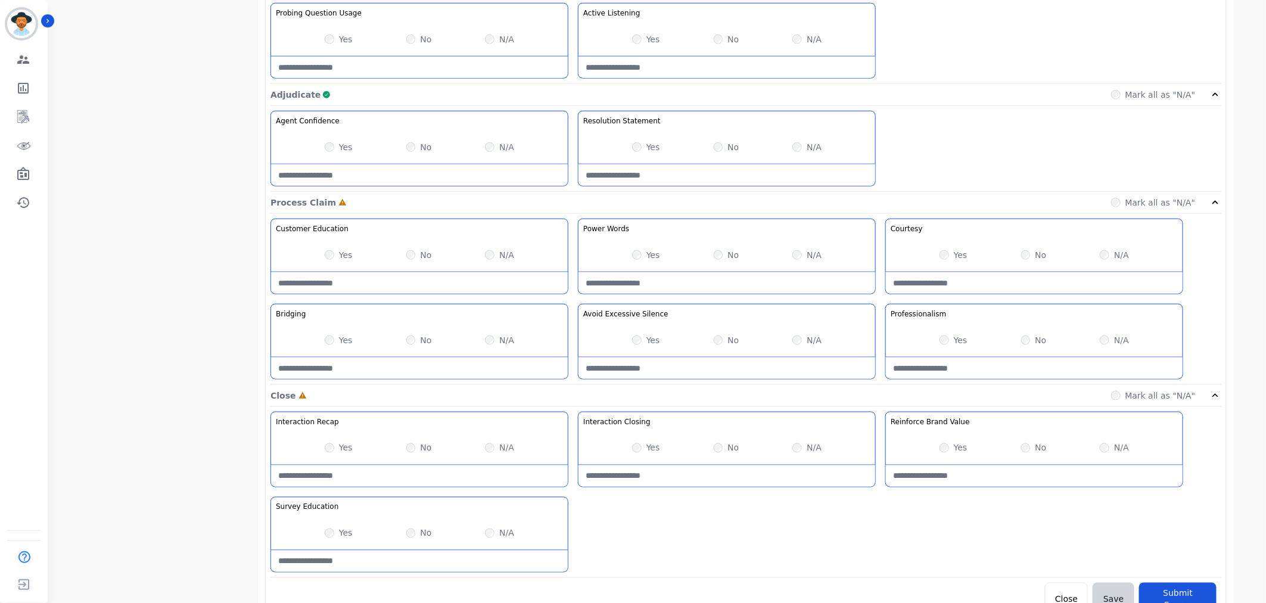
scroll to position [716, 0]
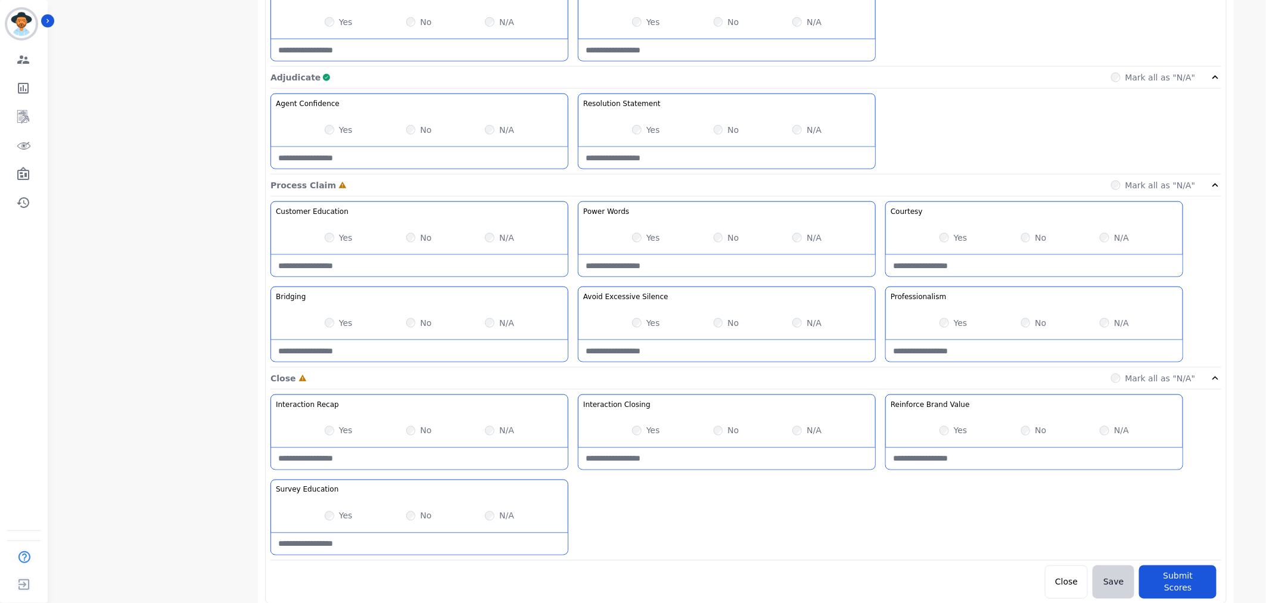
click at [948, 237] on div "Yes" at bounding box center [954, 238] width 28 height 12
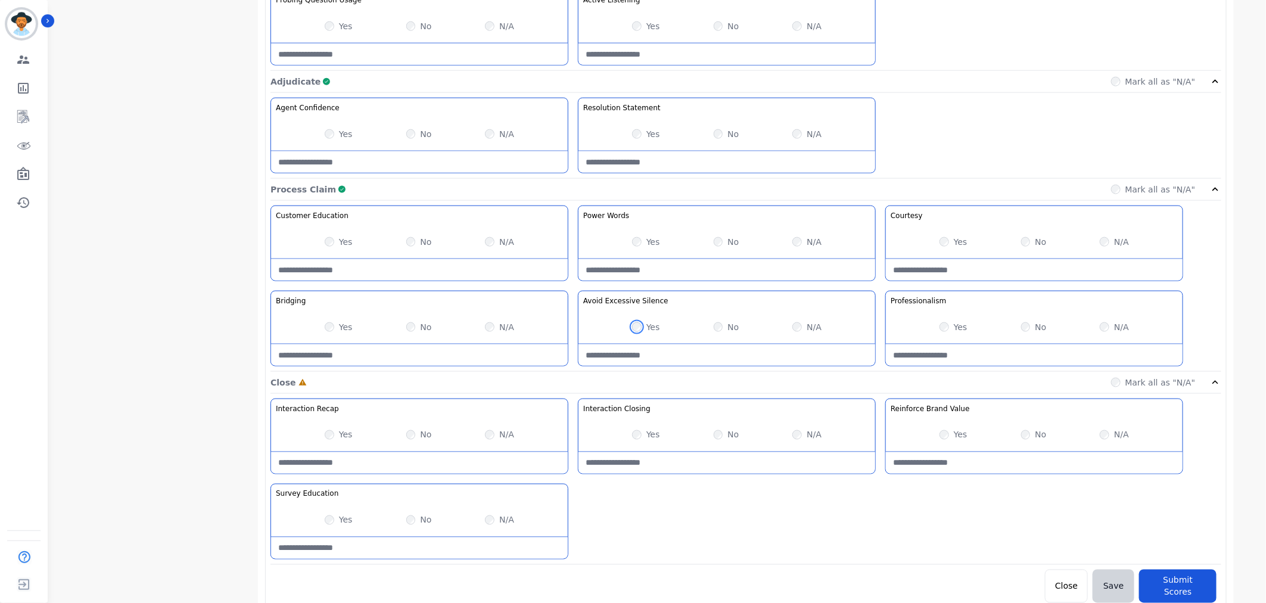
scroll to position [517, 0]
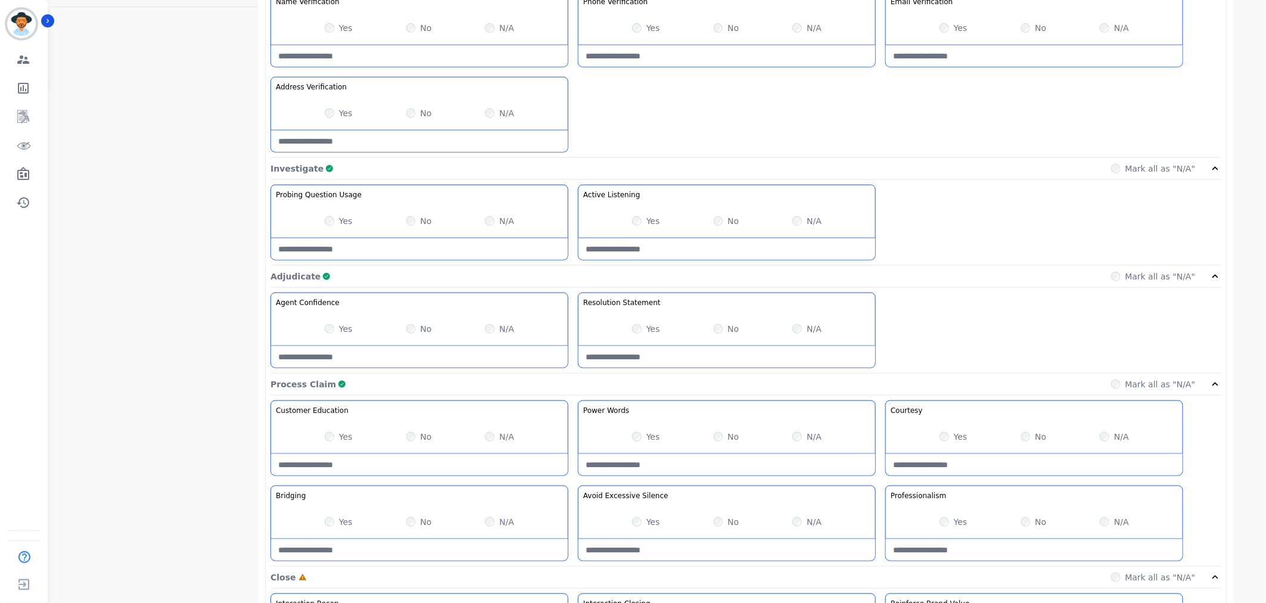
click at [726, 524] on div "No" at bounding box center [727, 522] width 26 height 12
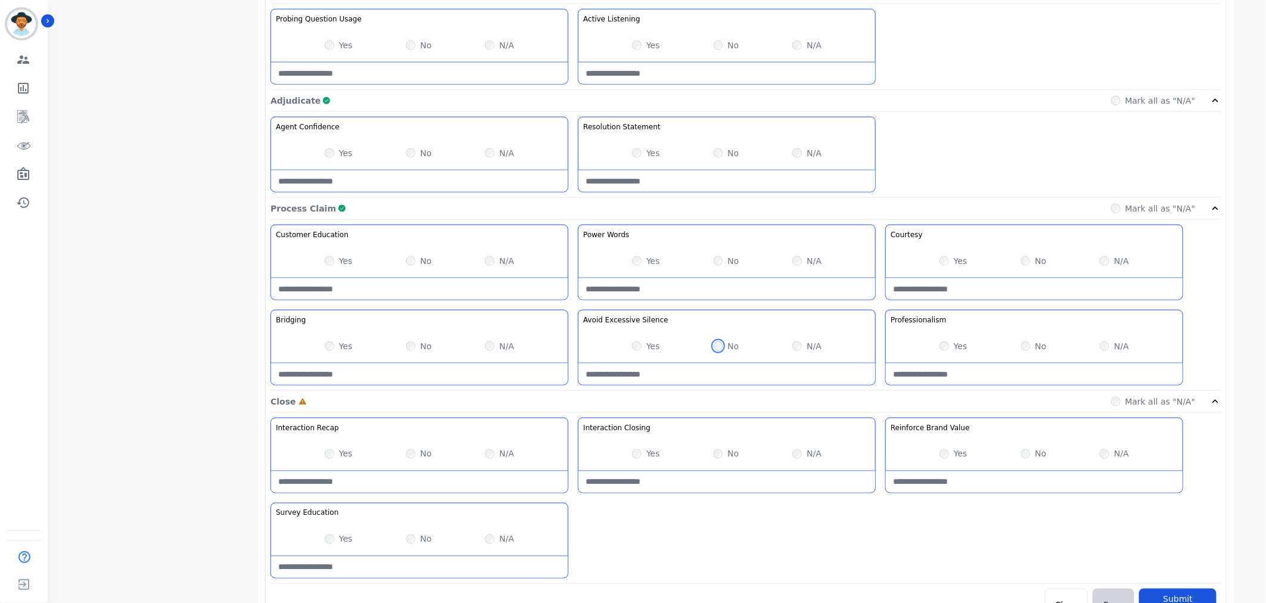
scroll to position [716, 0]
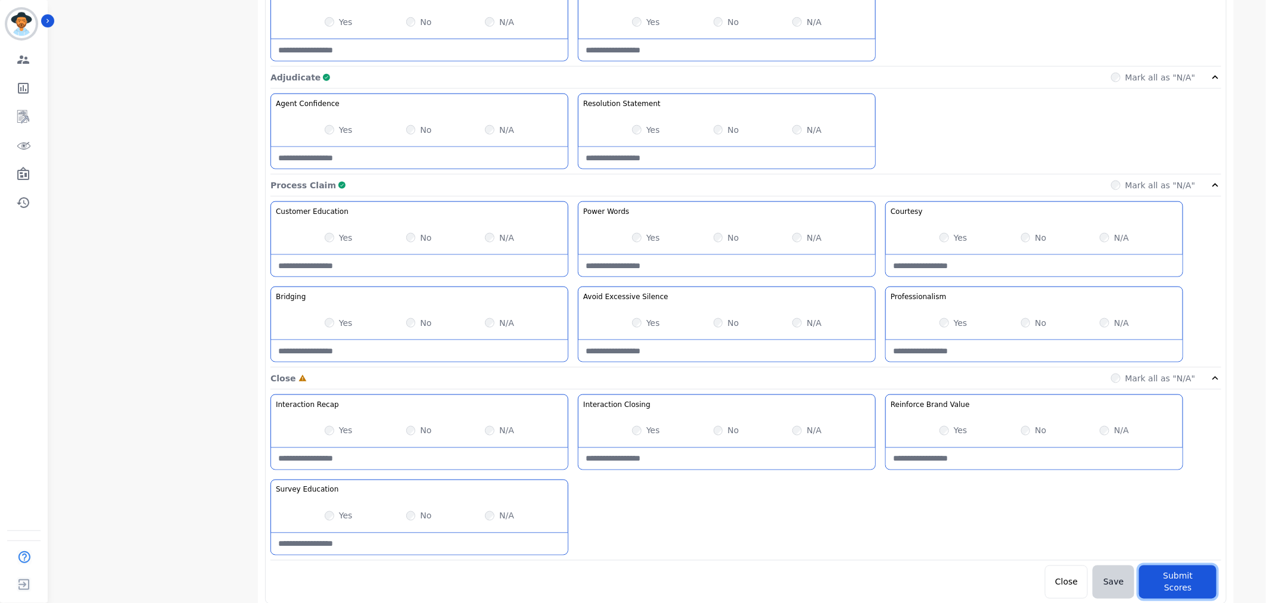
drag, startPoint x: 1177, startPoint y: 576, endPoint x: 760, endPoint y: 45, distance: 675.1
click at [1177, 576] on button "Submit Scores" at bounding box center [1177, 581] width 77 height 33
click at [1168, 579] on button "Submit Scores" at bounding box center [1177, 581] width 77 height 33
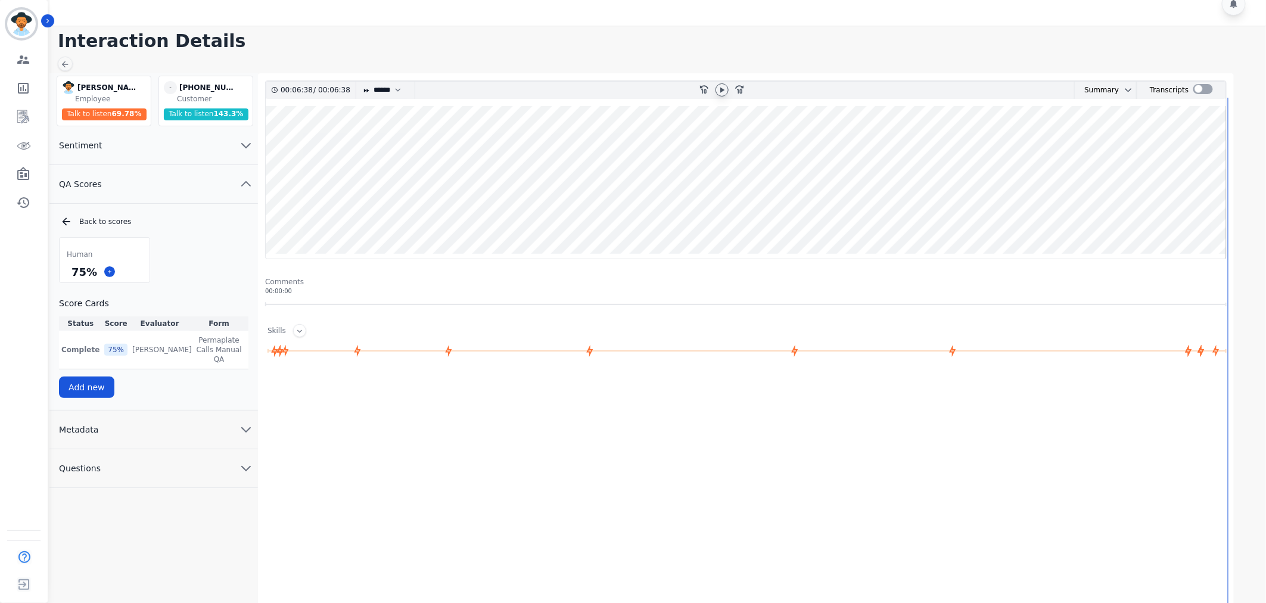
scroll to position [0, 0]
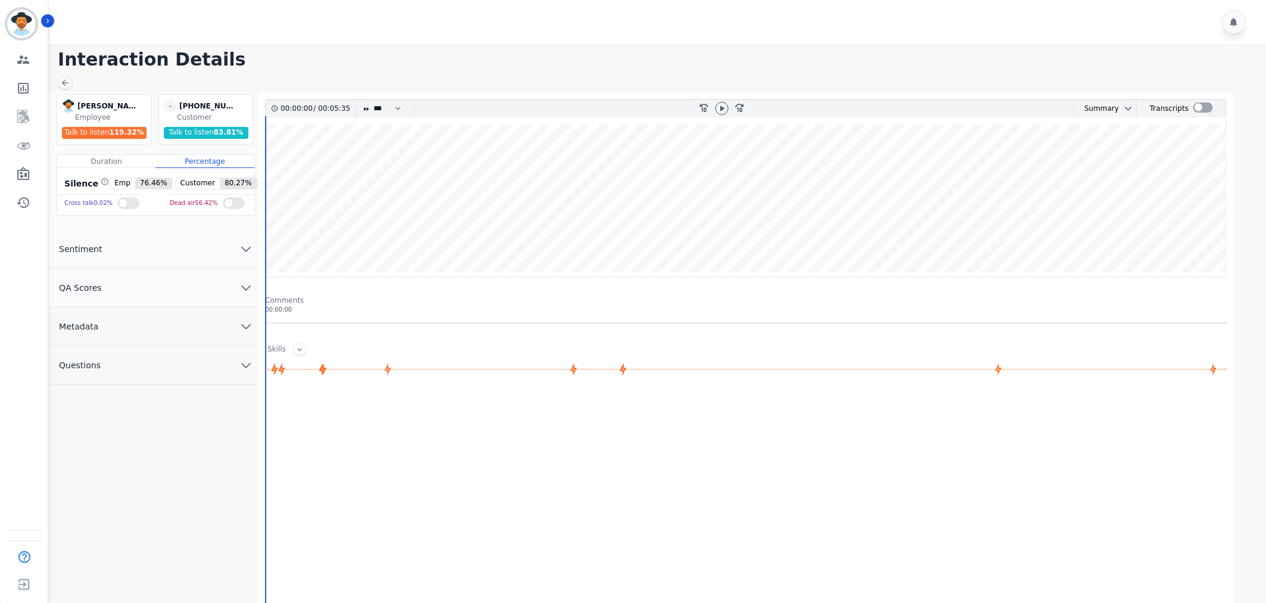
drag, startPoint x: 721, startPoint y: 107, endPoint x: 582, endPoint y: 111, distance: 139.5
click at [721, 107] on icon at bounding box center [722, 107] width 4 height 5
click at [359, 108] on div "* * * **** * *** * ****" at bounding box center [386, 108] width 60 height 17
click at [390, 107] on select "* * * **** * *** * ****" at bounding box center [390, 108] width 36 height 17
select select "****"
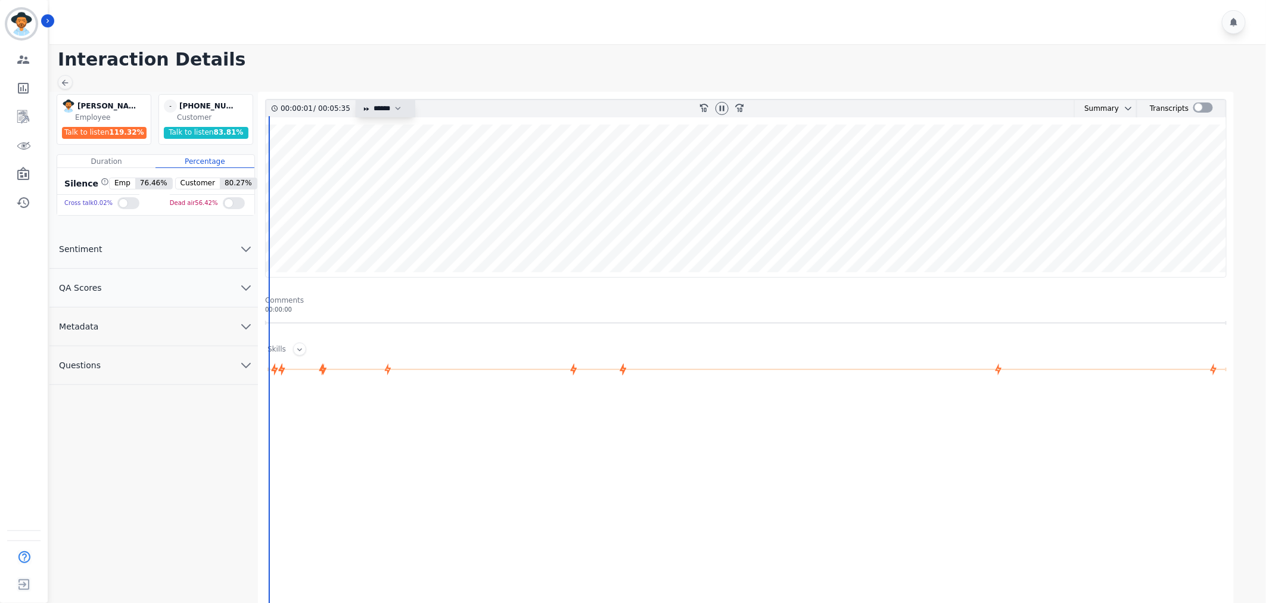
click at [372, 100] on select "* * * **** * *** * ****" at bounding box center [390, 108] width 36 height 17
click at [222, 284] on button "QA Scores" at bounding box center [153, 288] width 209 height 39
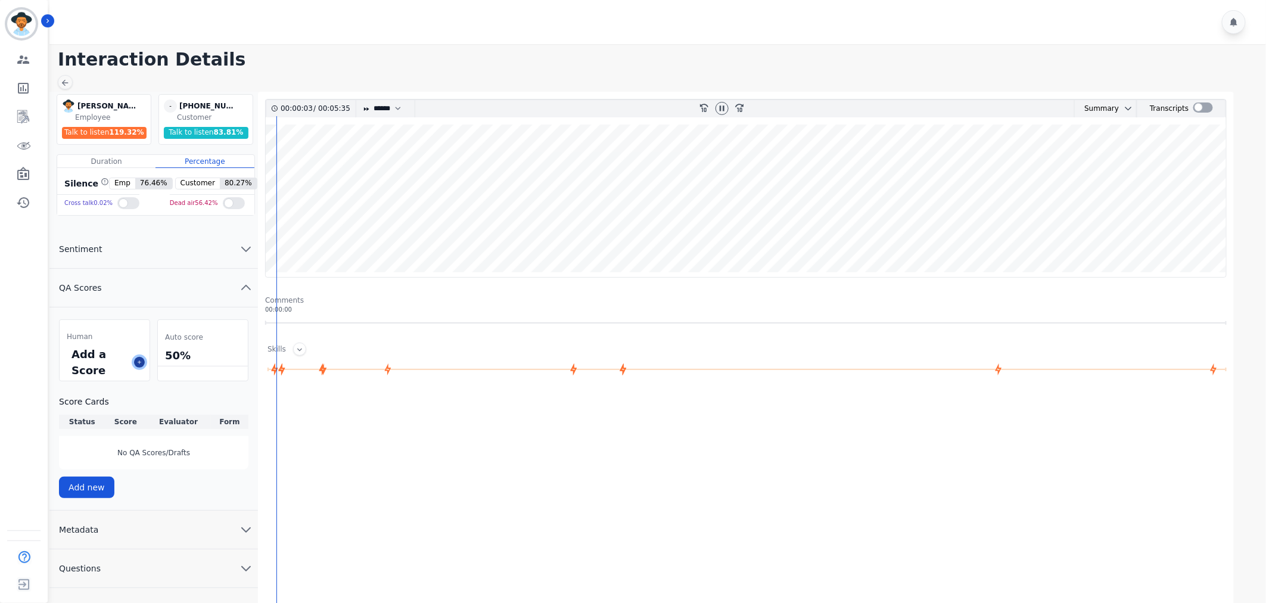
click at [139, 362] on icon at bounding box center [140, 362] width 4 height 4
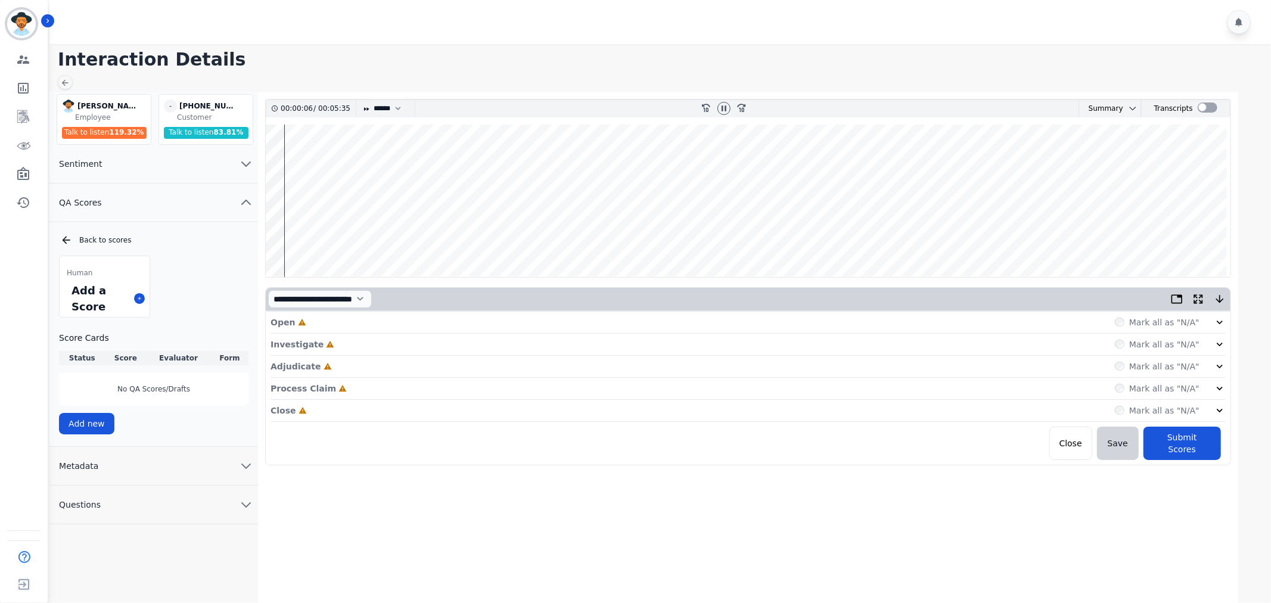
click at [1206, 321] on div "Mark all as "N/A"" at bounding box center [1170, 322] width 111 height 12
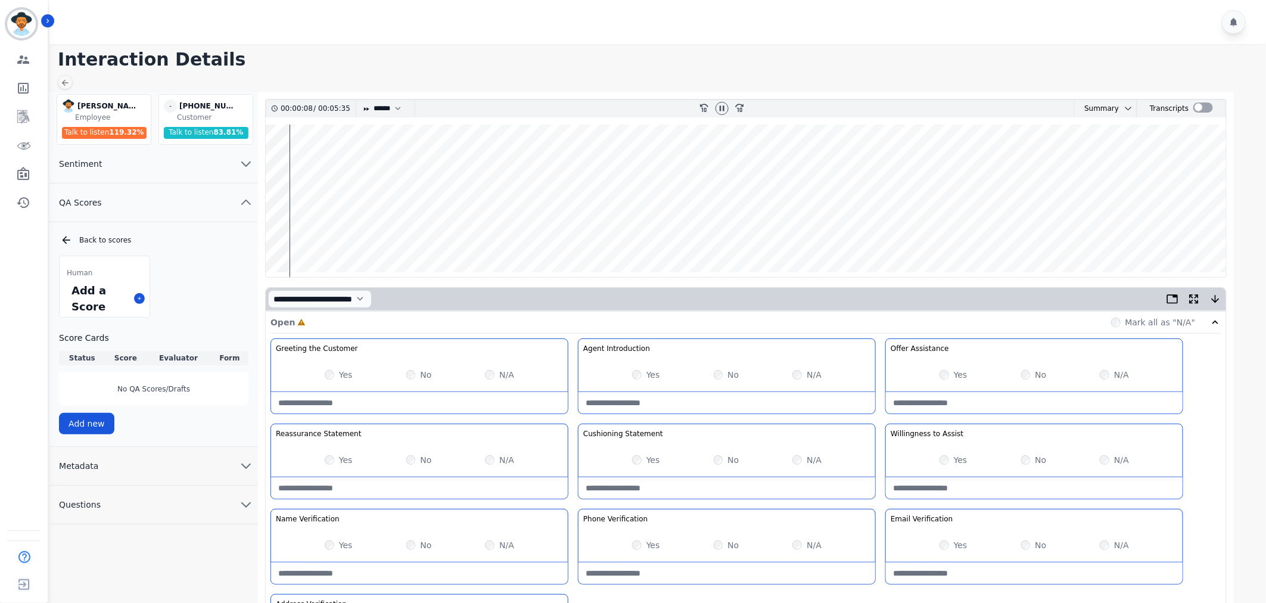
click at [337, 375] on div "Yes" at bounding box center [339, 375] width 28 height 12
click at [653, 374] on label "Yes" at bounding box center [653, 375] width 14 height 12
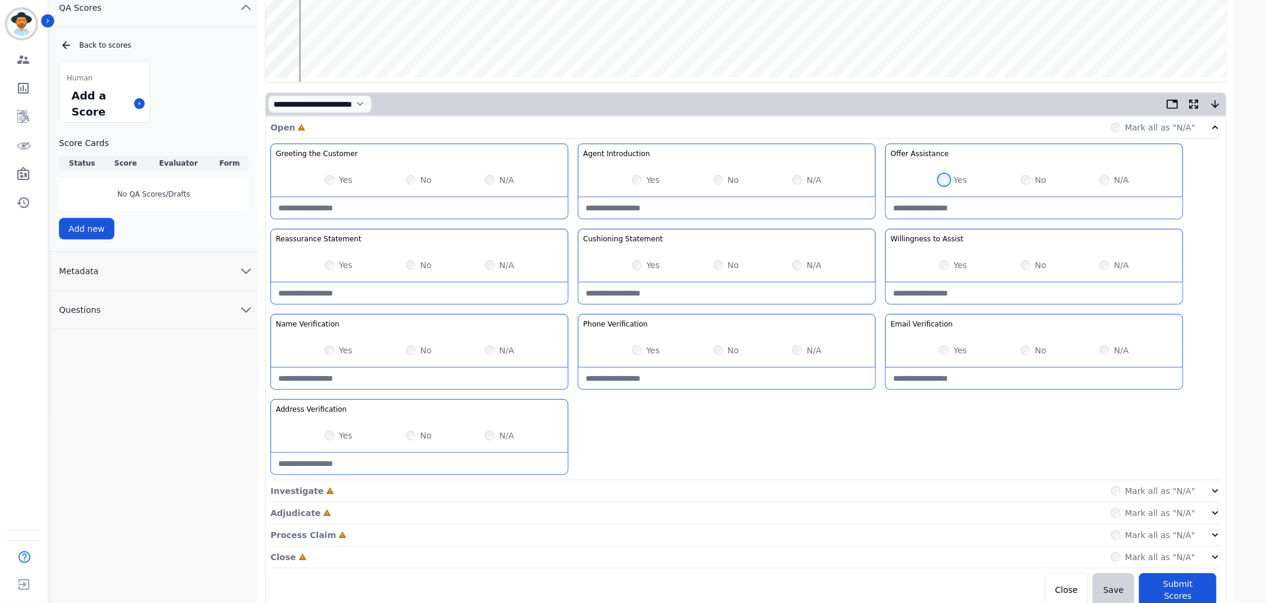
scroll to position [198, 0]
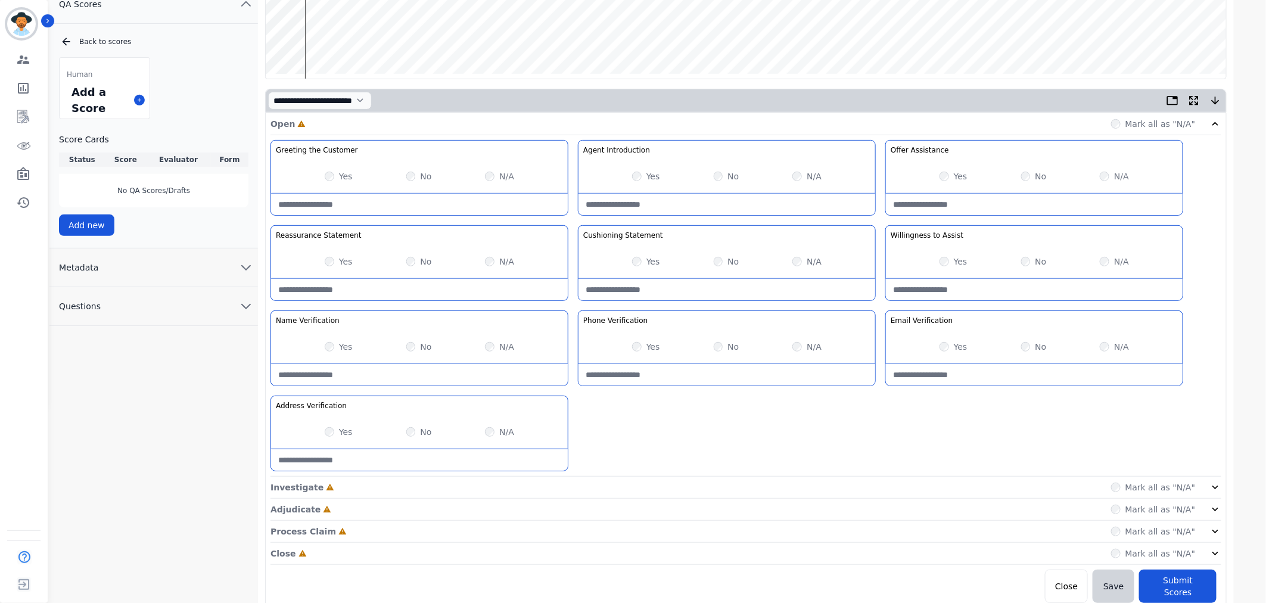
click at [1210, 487] on icon at bounding box center [1216, 487] width 12 height 12
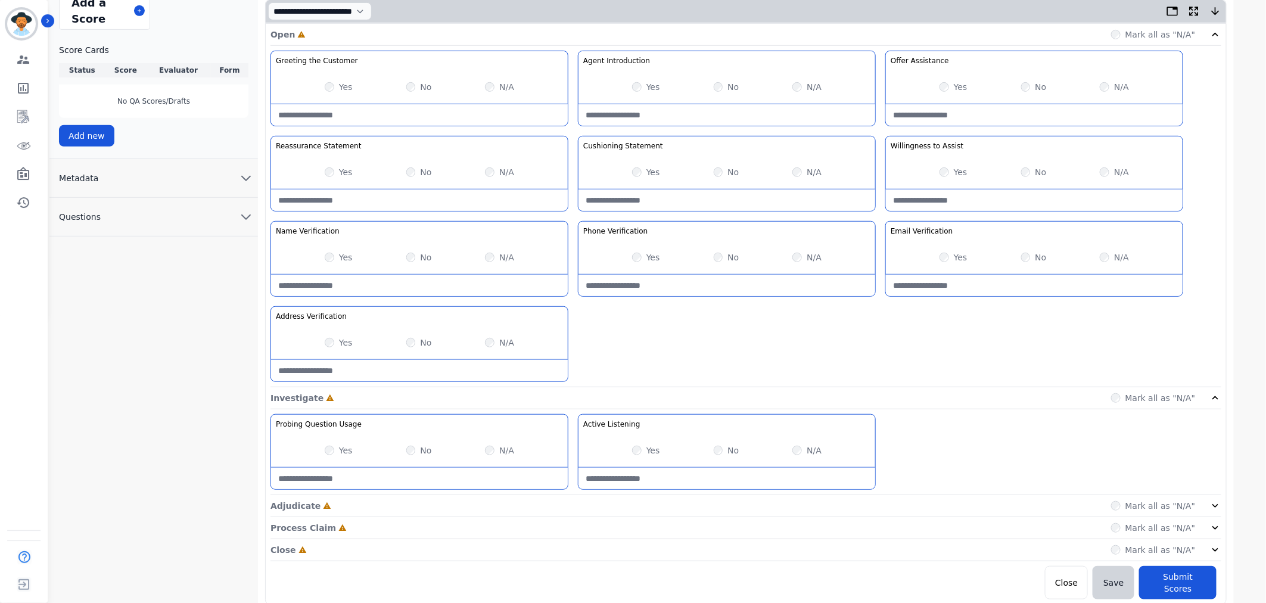
click at [1214, 502] on icon at bounding box center [1216, 506] width 12 height 12
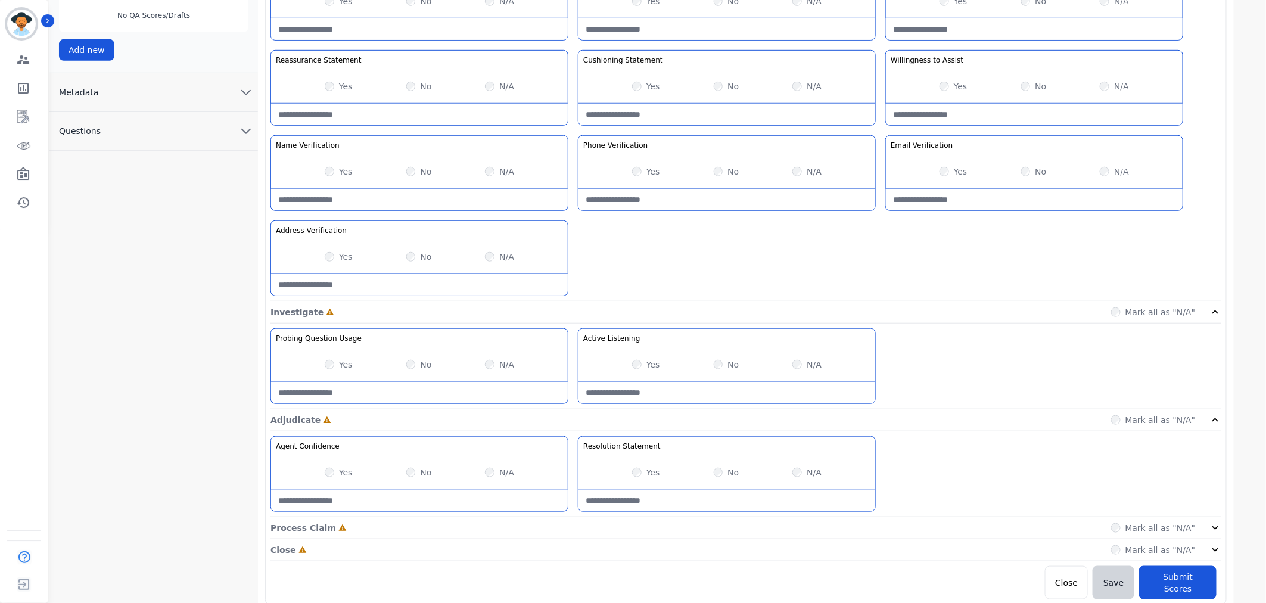
click at [1214, 531] on icon at bounding box center [1216, 528] width 12 height 12
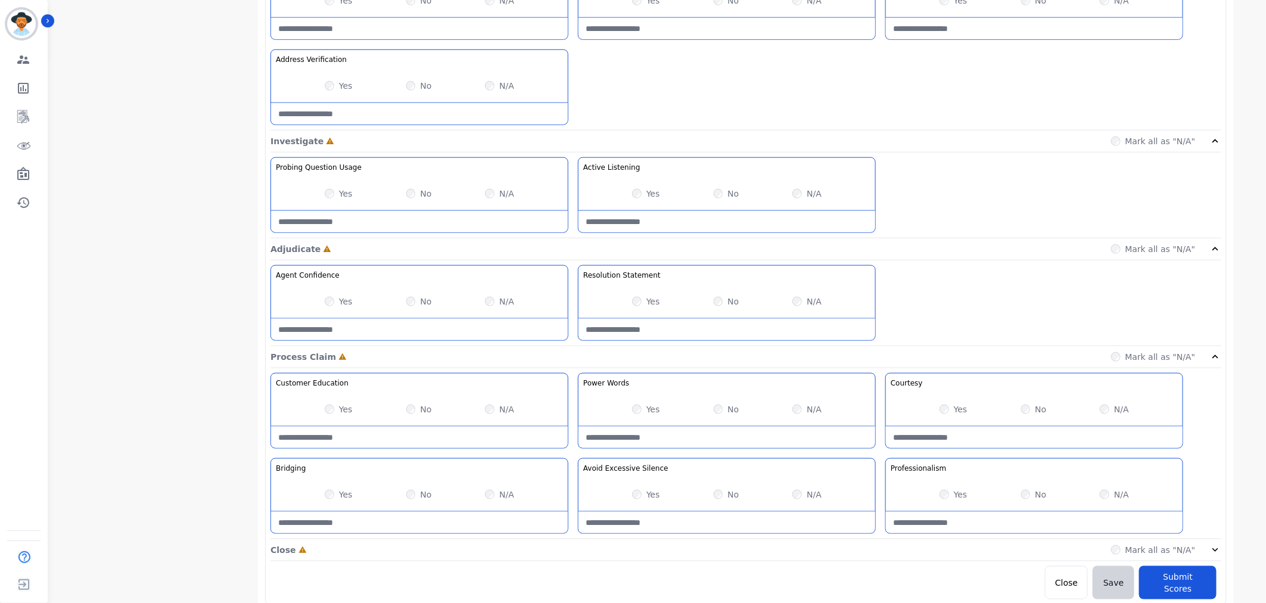
click at [1218, 546] on icon at bounding box center [1216, 550] width 12 height 12
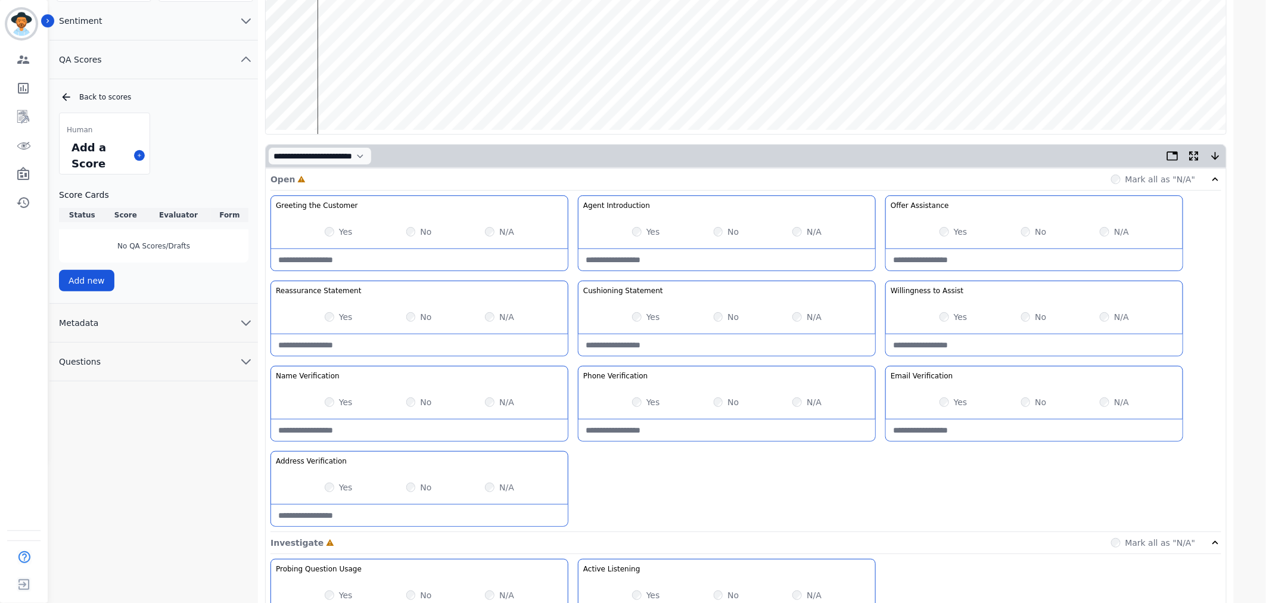
scroll to position [15, 0]
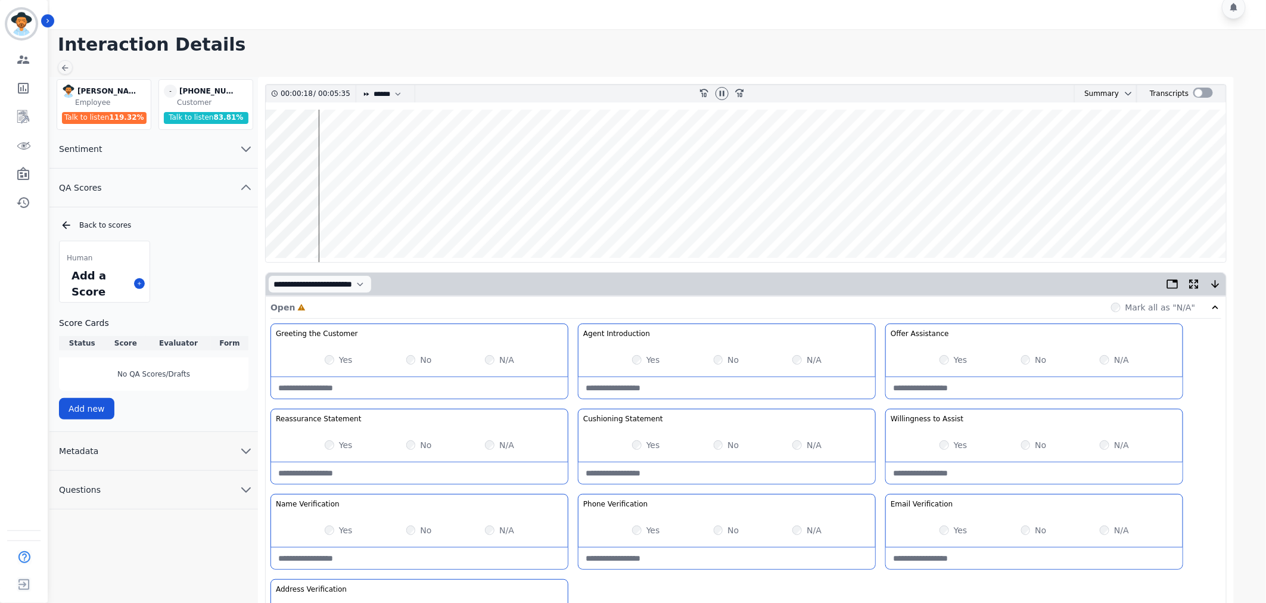
click at [949, 442] on div "Yes" at bounding box center [954, 445] width 28 height 12
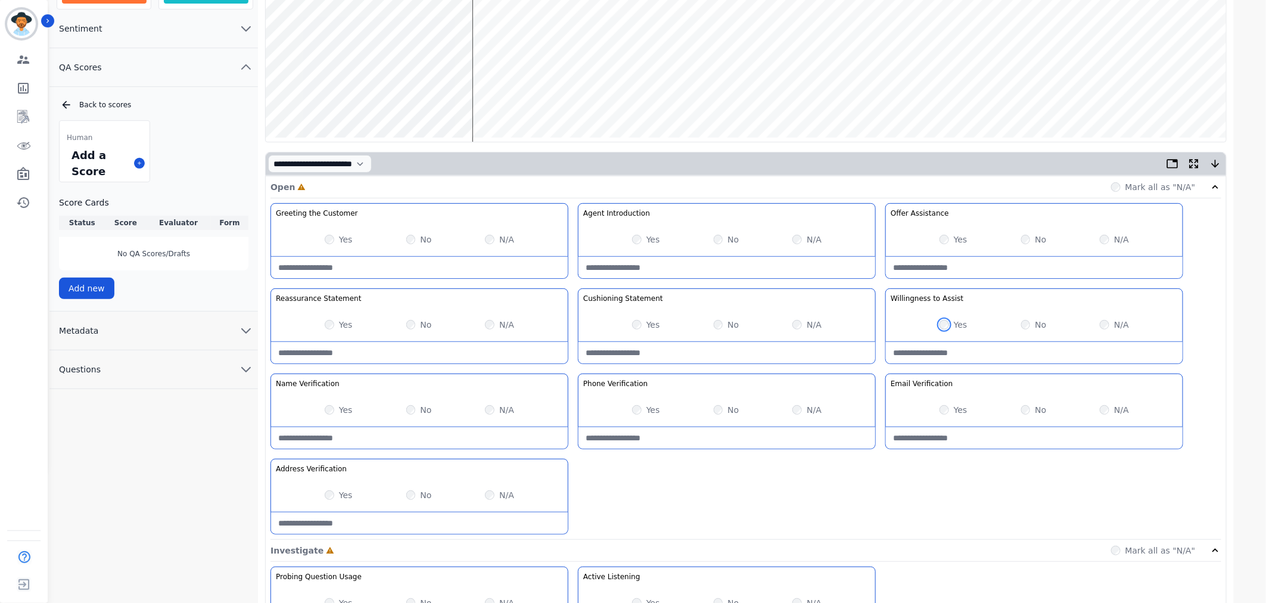
scroll to position [213, 0]
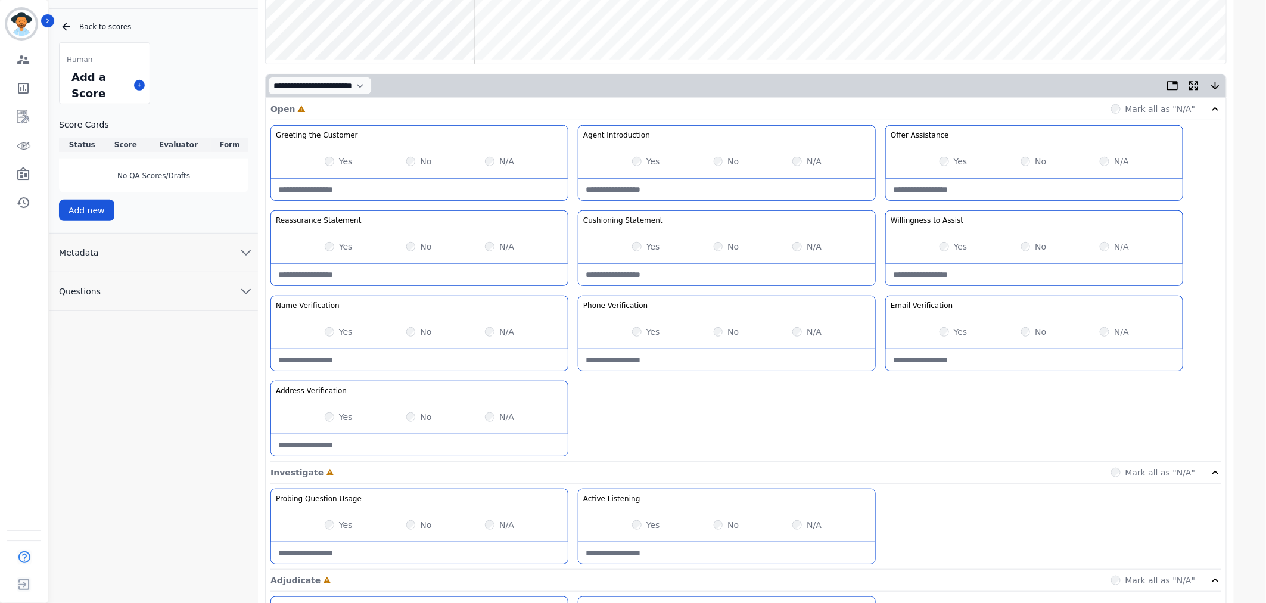
click at [337, 419] on div "Yes" at bounding box center [339, 417] width 28 height 12
click at [337, 412] on div "Yes" at bounding box center [339, 417] width 28 height 12
click at [955, 328] on label "Yes" at bounding box center [961, 332] width 14 height 12
click at [341, 331] on label "Yes" at bounding box center [346, 332] width 14 height 12
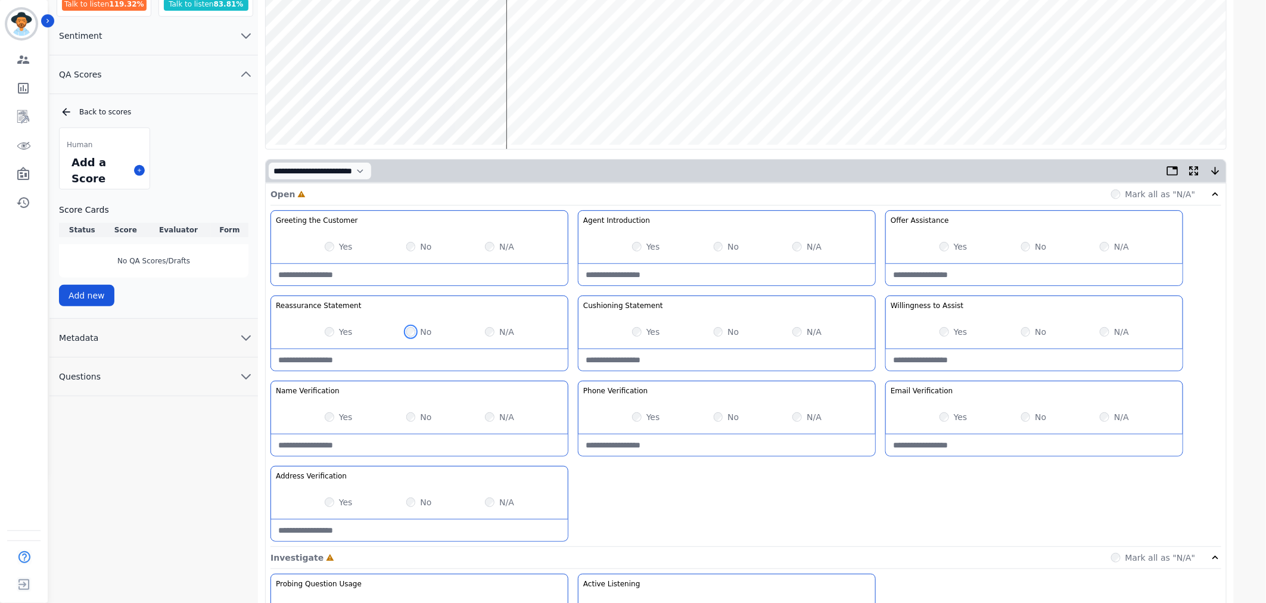
scroll to position [0, 0]
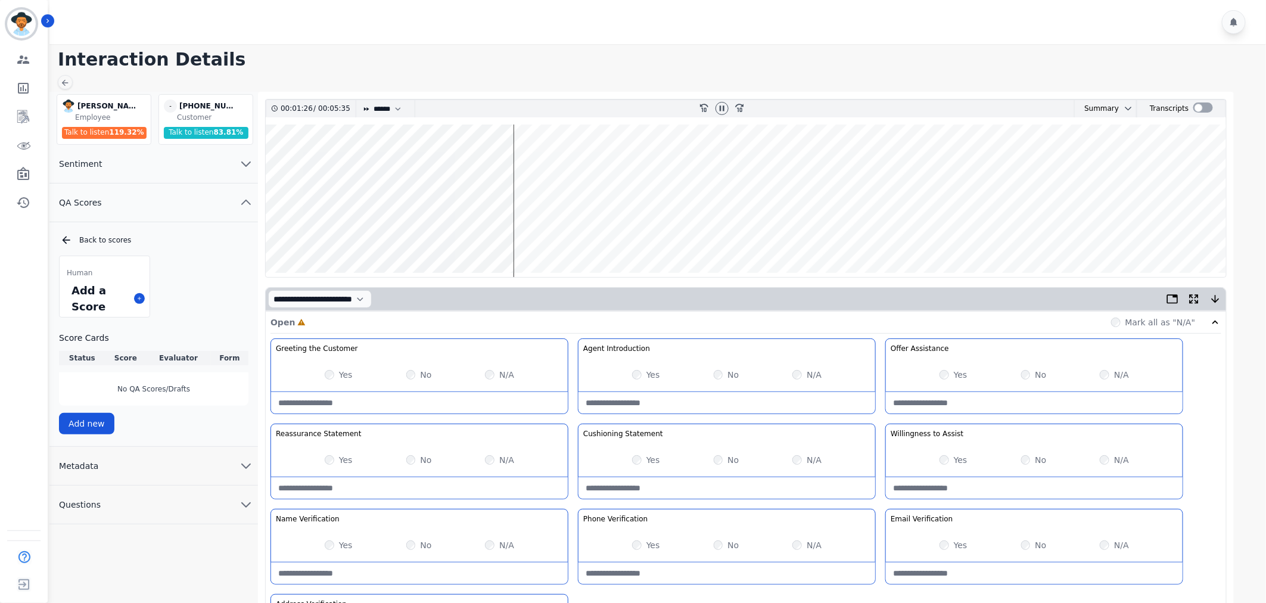
click at [527, 234] on wave at bounding box center [746, 201] width 961 height 153
click at [547, 234] on wave at bounding box center [746, 201] width 961 height 153
click at [566, 234] on wave at bounding box center [746, 201] width 961 height 153
click at [644, 545] on div "Yes" at bounding box center [646, 545] width 28 height 12
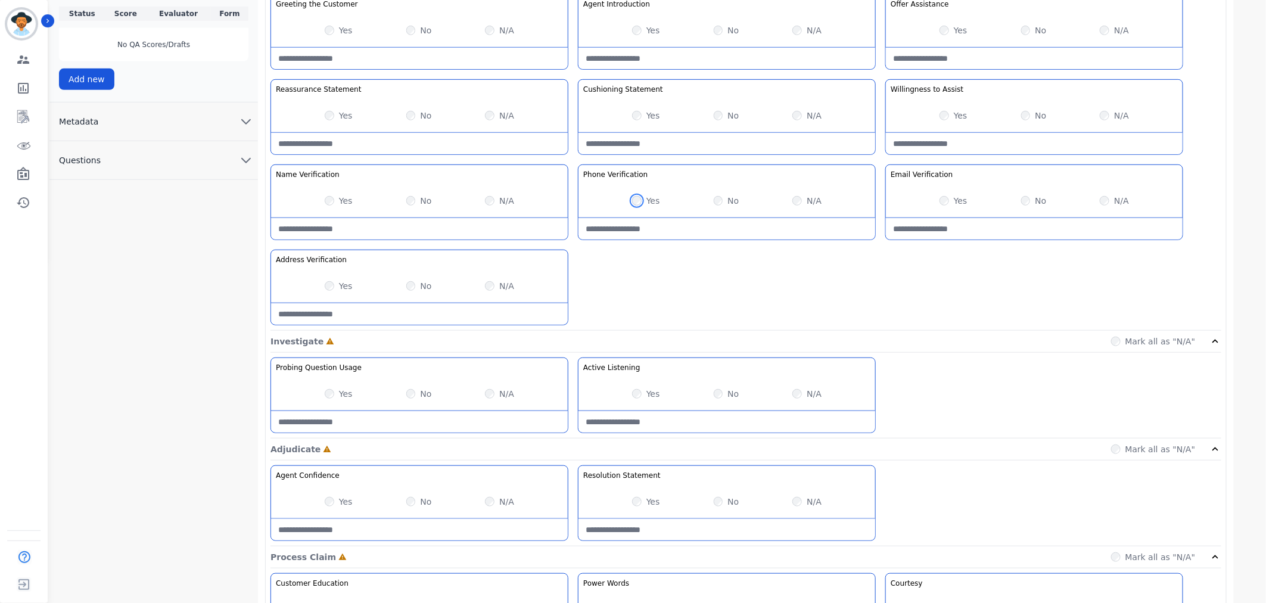
scroll to position [662, 0]
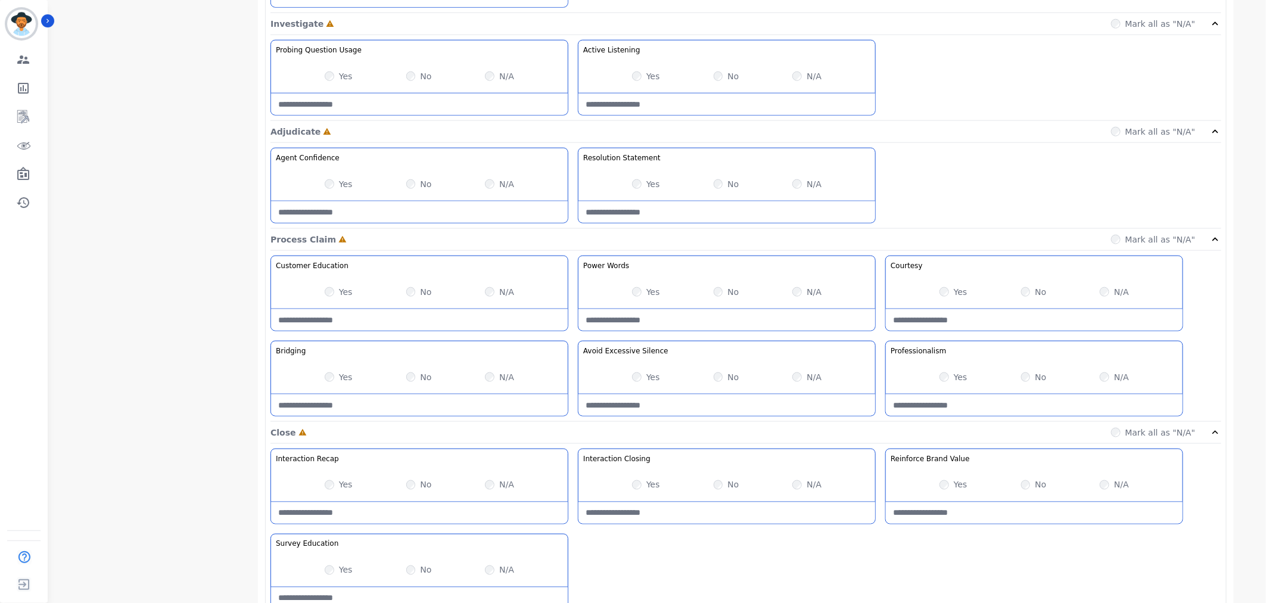
click at [642, 377] on div "Yes" at bounding box center [646, 377] width 28 height 12
click at [952, 377] on div "Yes" at bounding box center [954, 377] width 28 height 12
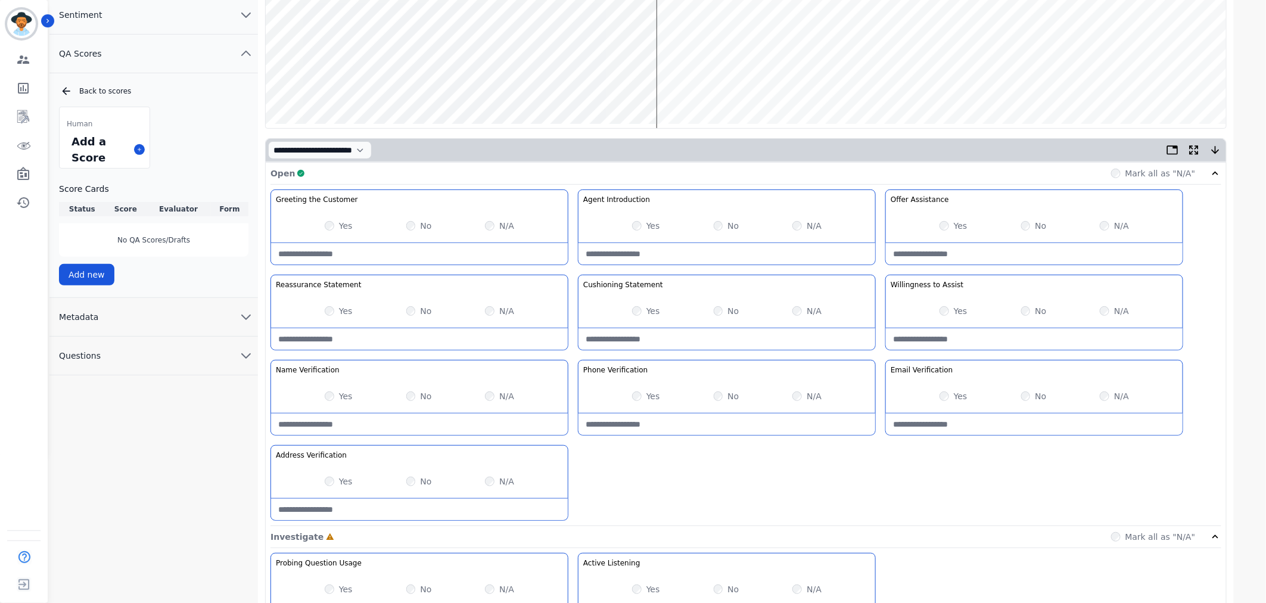
scroll to position [0, 0]
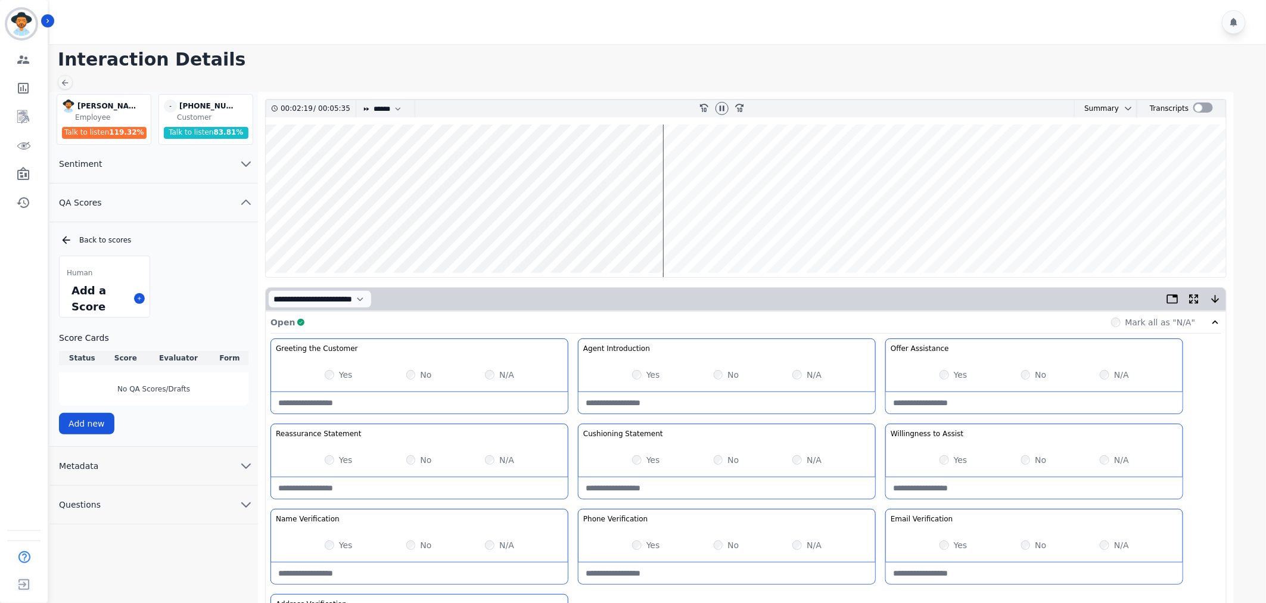
click at [750, 229] on wave at bounding box center [746, 201] width 961 height 153
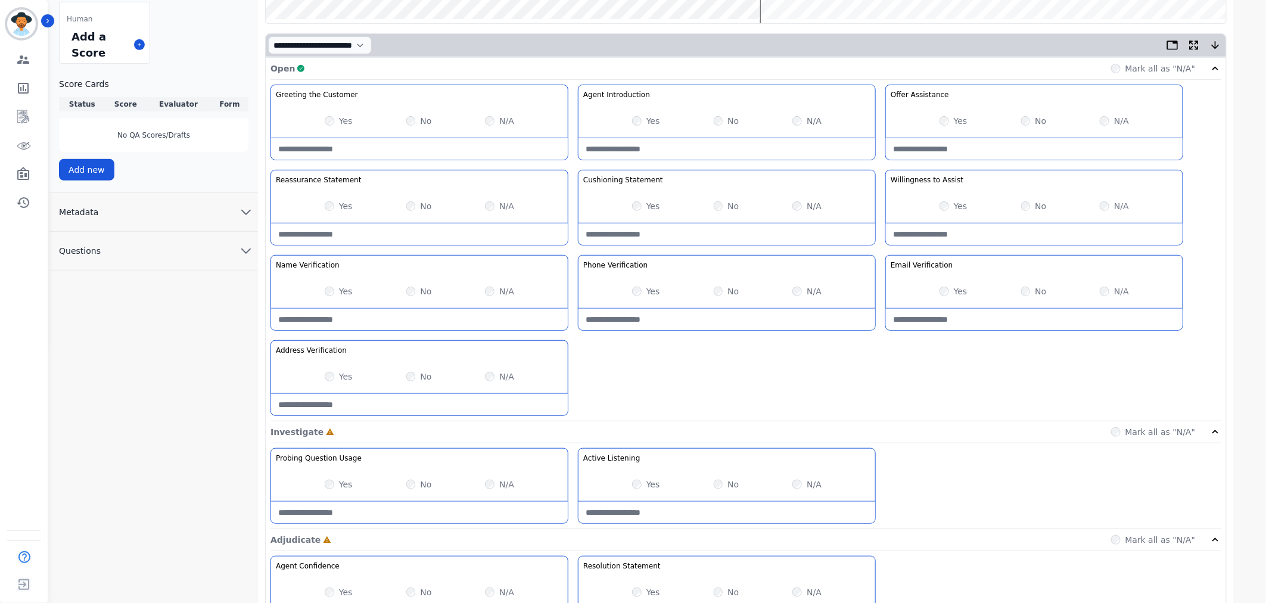
scroll to position [331, 0]
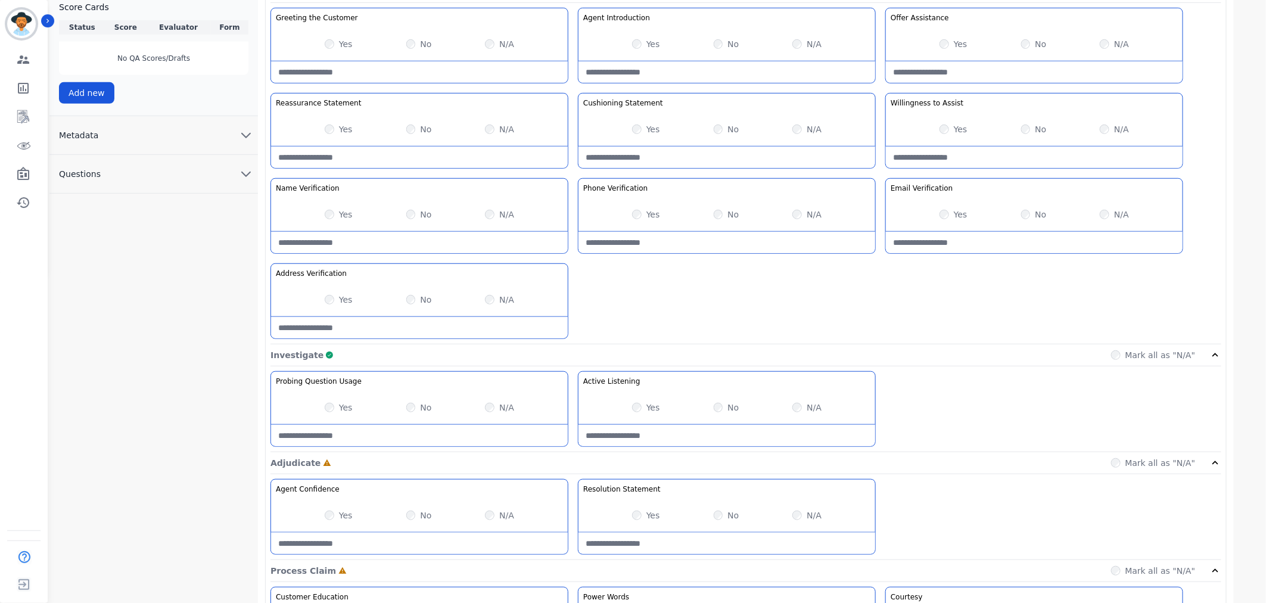
click at [347, 518] on label "Yes" at bounding box center [346, 515] width 14 height 12
click at [640, 521] on div "Yes" at bounding box center [646, 515] width 28 height 12
click at [649, 515] on label "Yes" at bounding box center [653, 515] width 14 height 12
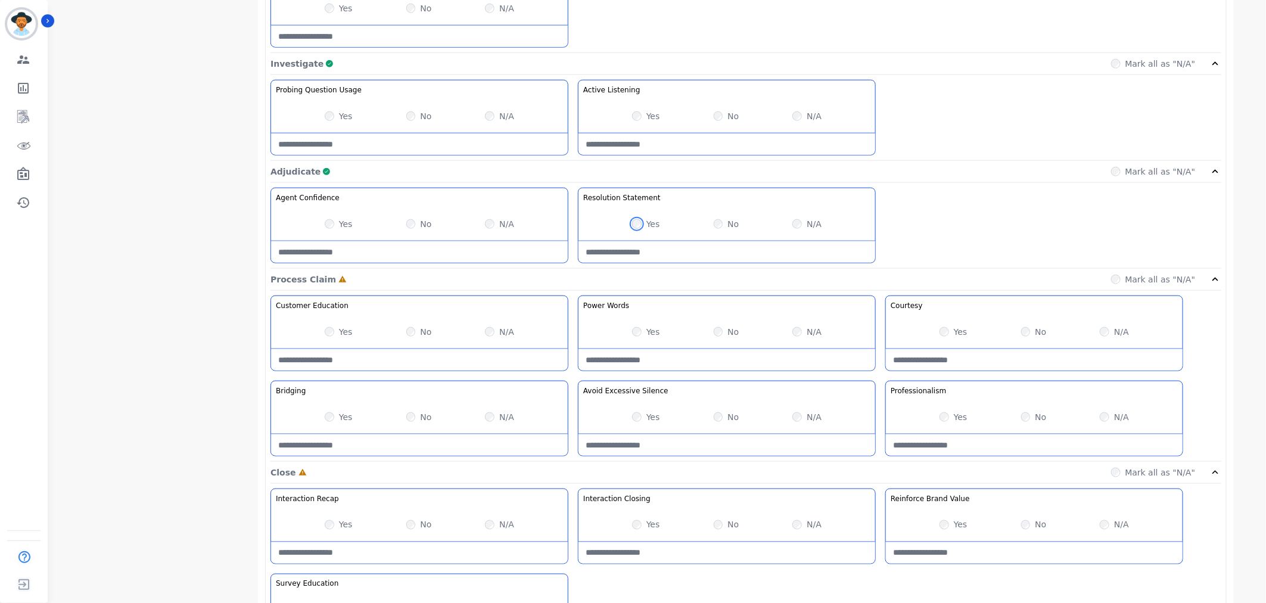
scroll to position [716, 0]
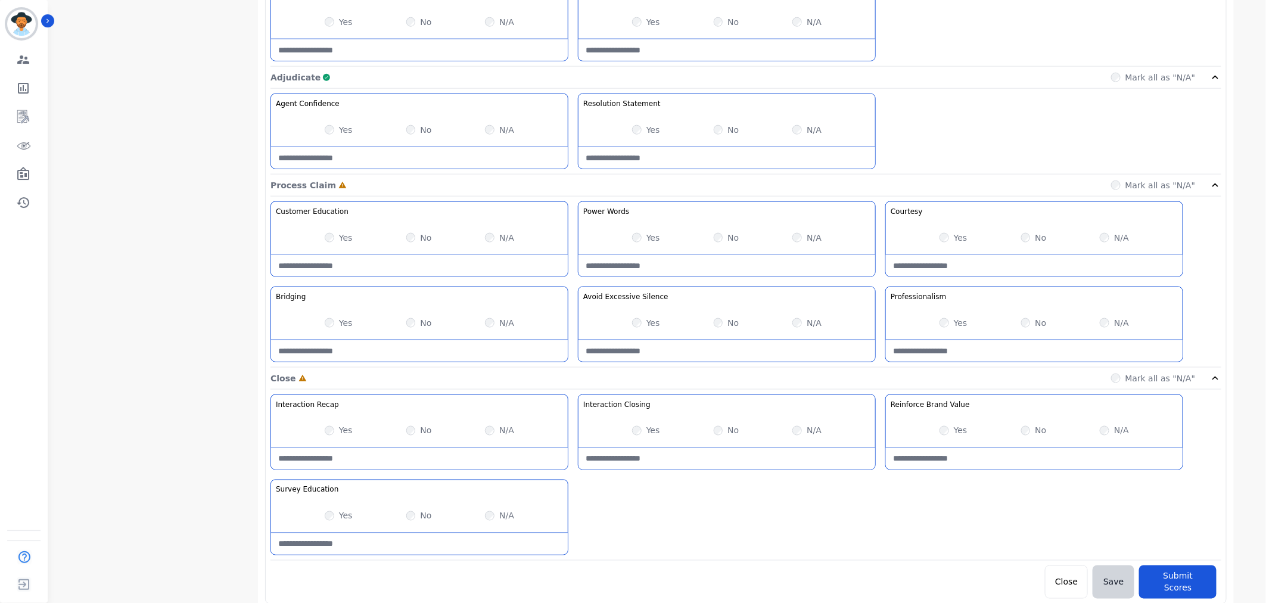
click at [336, 326] on div "Yes" at bounding box center [339, 323] width 28 height 12
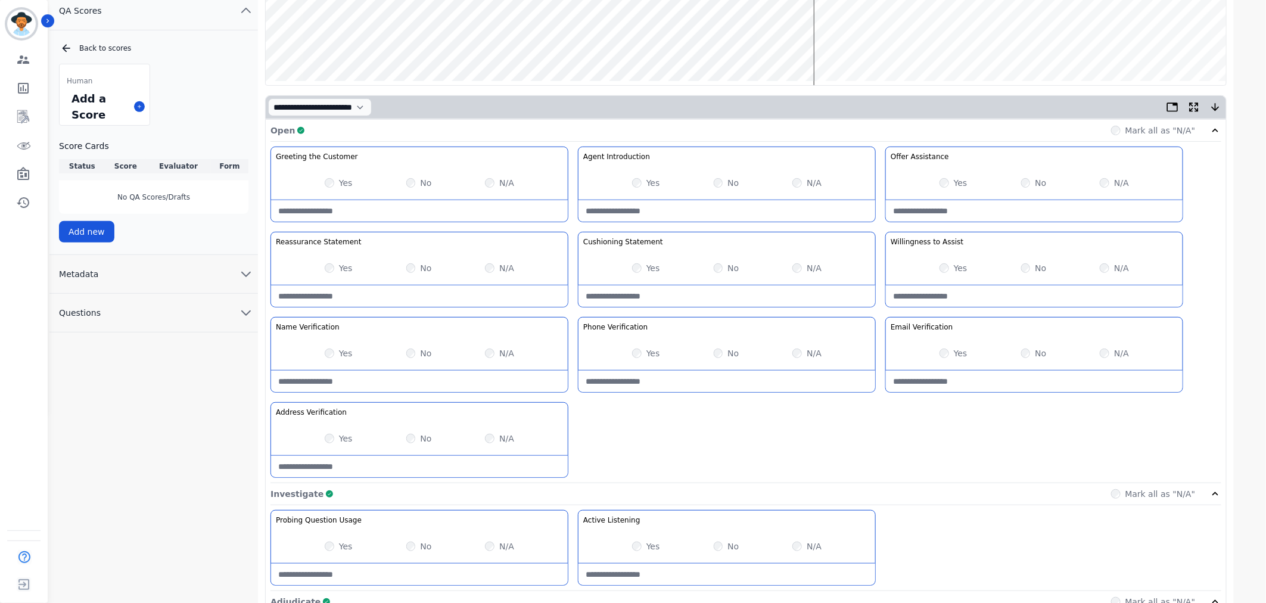
scroll to position [120, 0]
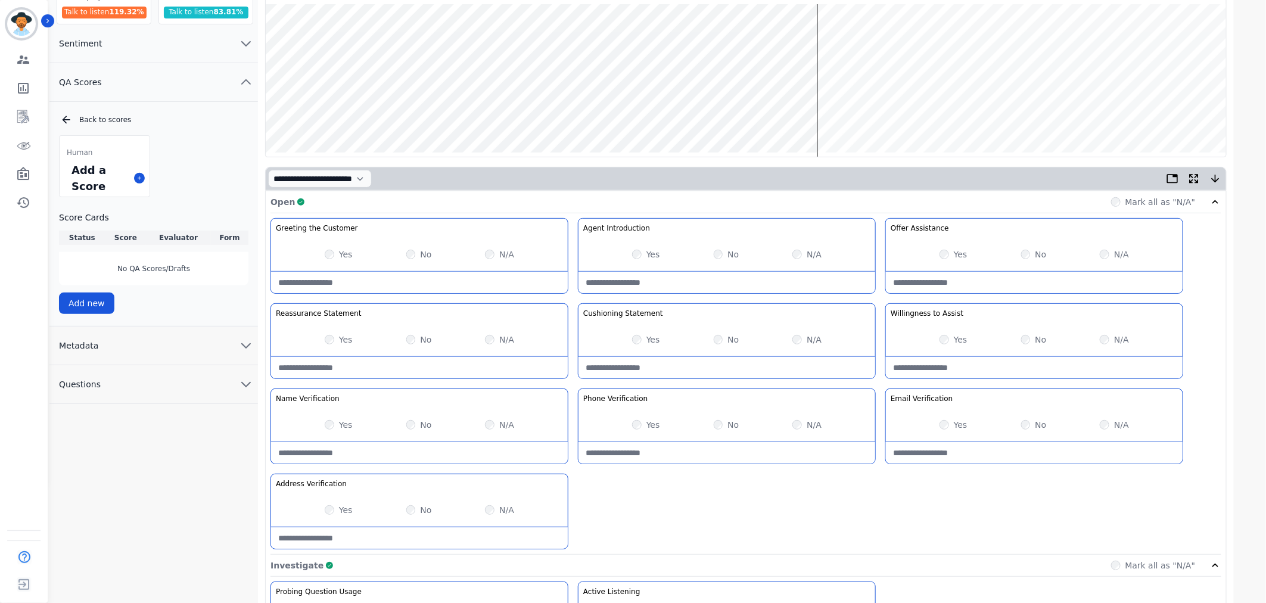
click at [832, 114] on wave at bounding box center [746, 80] width 961 height 153
click at [847, 114] on wave at bounding box center [746, 80] width 961 height 153
click at [879, 110] on wave at bounding box center [746, 80] width 961 height 153
click at [891, 116] on wave at bounding box center [746, 80] width 961 height 153
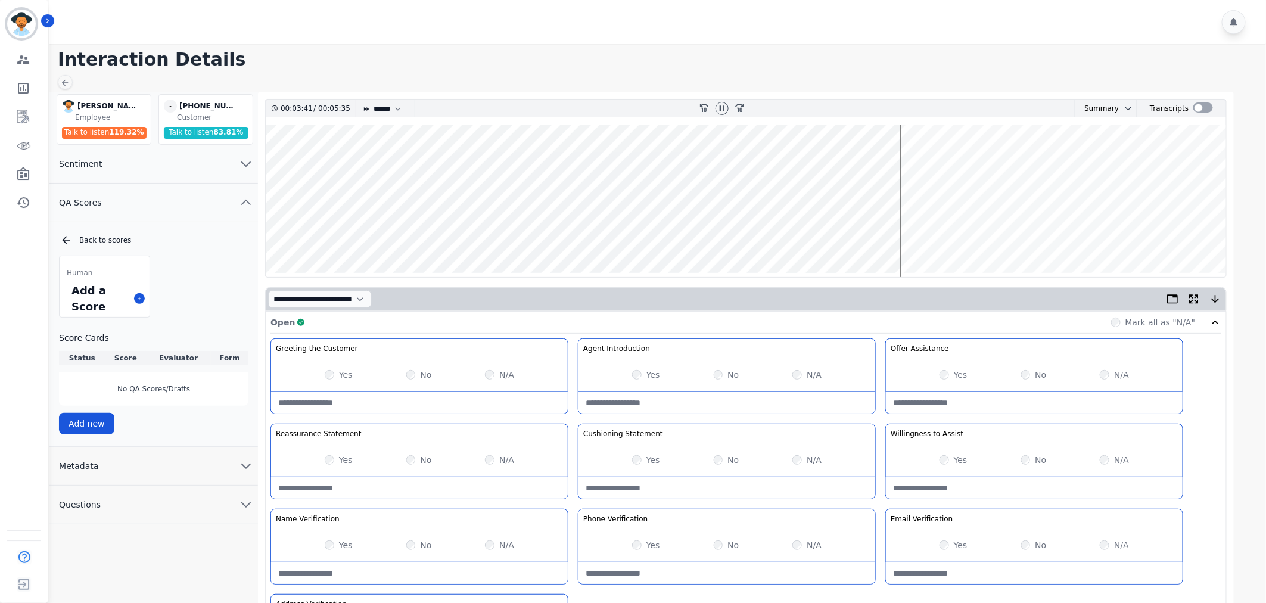
click at [930, 234] on wave at bounding box center [746, 201] width 961 height 153
click at [955, 234] on wave at bounding box center [746, 201] width 961 height 153
click at [997, 235] on wave at bounding box center [746, 201] width 961 height 153
click at [1086, 235] on wave at bounding box center [746, 201] width 961 height 153
click at [1155, 237] on wave at bounding box center [746, 201] width 961 height 153
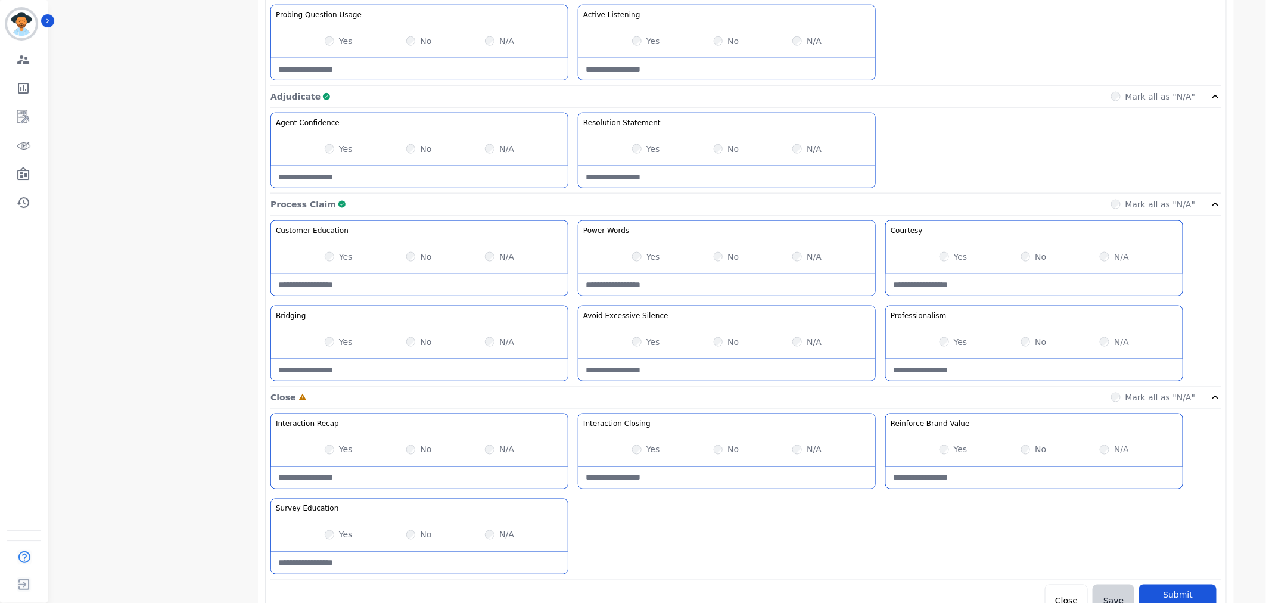
scroll to position [716, 0]
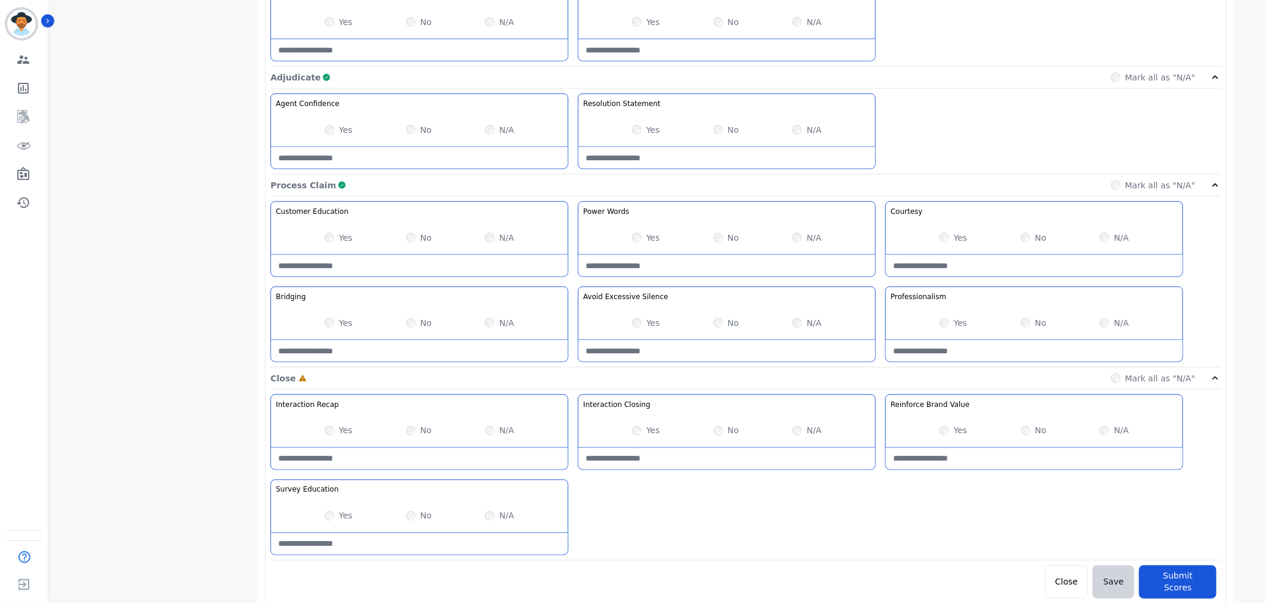
click at [646, 433] on div "Yes" at bounding box center [646, 431] width 28 height 12
click at [642, 431] on div "Yes" at bounding box center [646, 431] width 28 height 12
click at [499, 518] on label "N/A" at bounding box center [506, 516] width 15 height 12
click at [1162, 582] on button "Submit Scores" at bounding box center [1177, 581] width 77 height 33
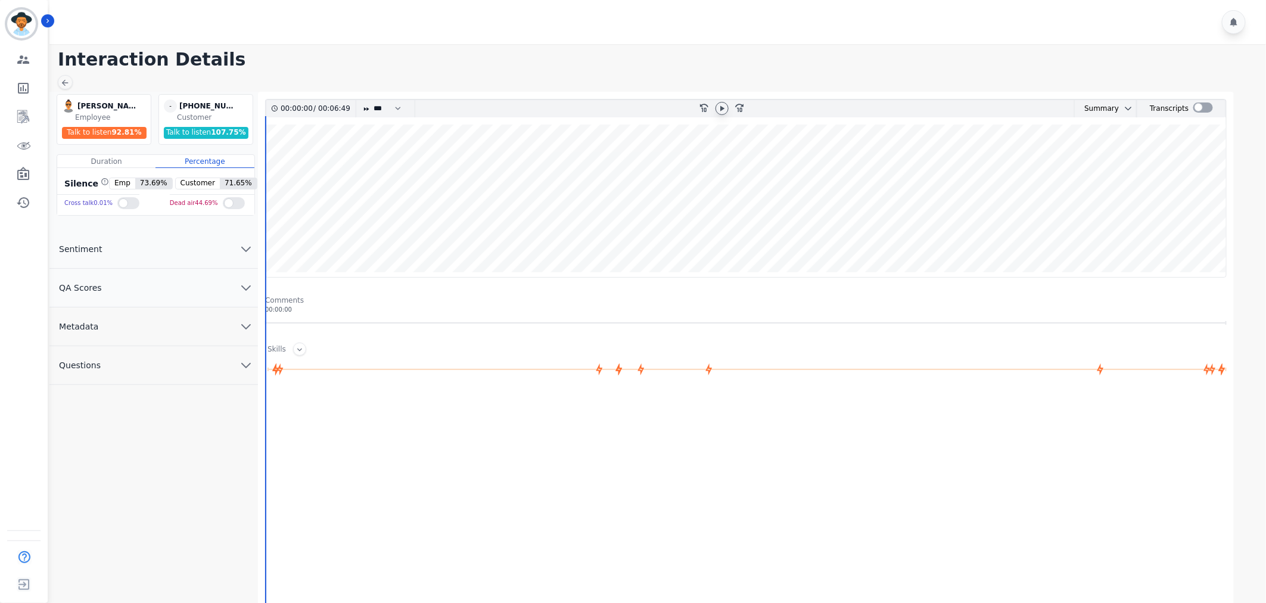
click at [722, 111] on icon at bounding box center [722, 109] width 10 height 10
click at [388, 109] on select "* * * **** * *** * ****" at bounding box center [390, 108] width 36 height 17
select select "****"
click at [372, 100] on select "* * * **** * *** * ****" at bounding box center [390, 108] width 36 height 17
click at [191, 276] on button "QA Scores" at bounding box center [153, 288] width 209 height 39
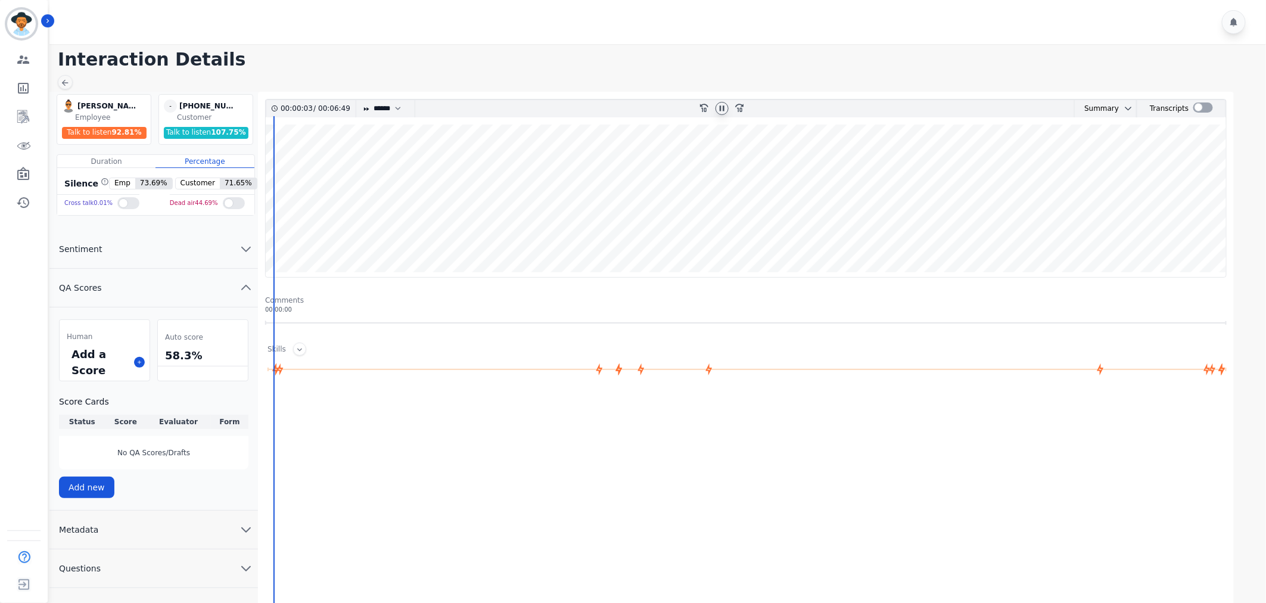
click at [133, 359] on div "Add a Score" at bounding box center [105, 362] width 90 height 37
click at [138, 360] on icon at bounding box center [139, 362] width 6 height 6
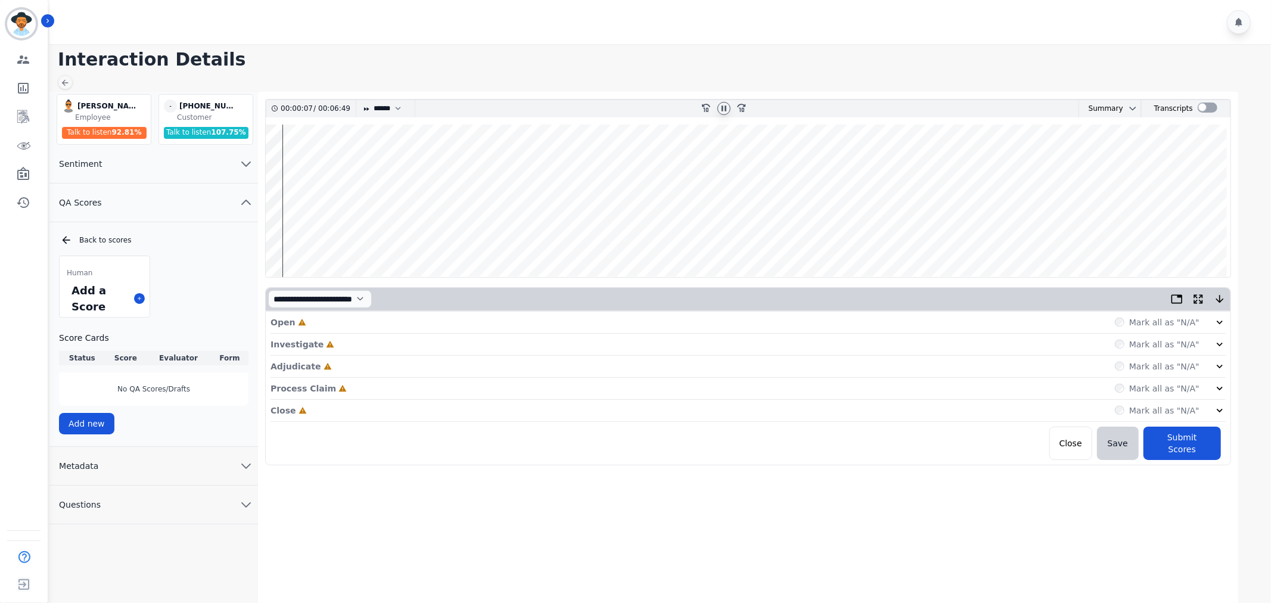
click at [1207, 319] on div "Mark all as "N/A"" at bounding box center [1170, 322] width 111 height 12
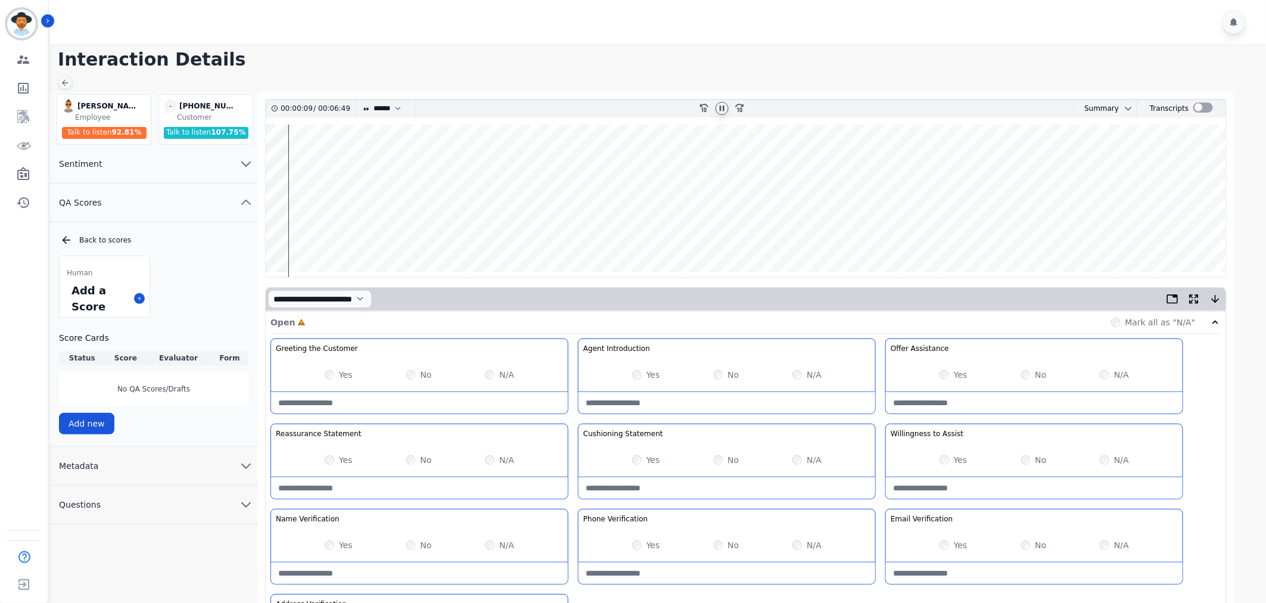
click at [646, 373] on div "Yes" at bounding box center [646, 375] width 28 height 12
click at [940, 370] on div "Yes" at bounding box center [954, 375] width 28 height 12
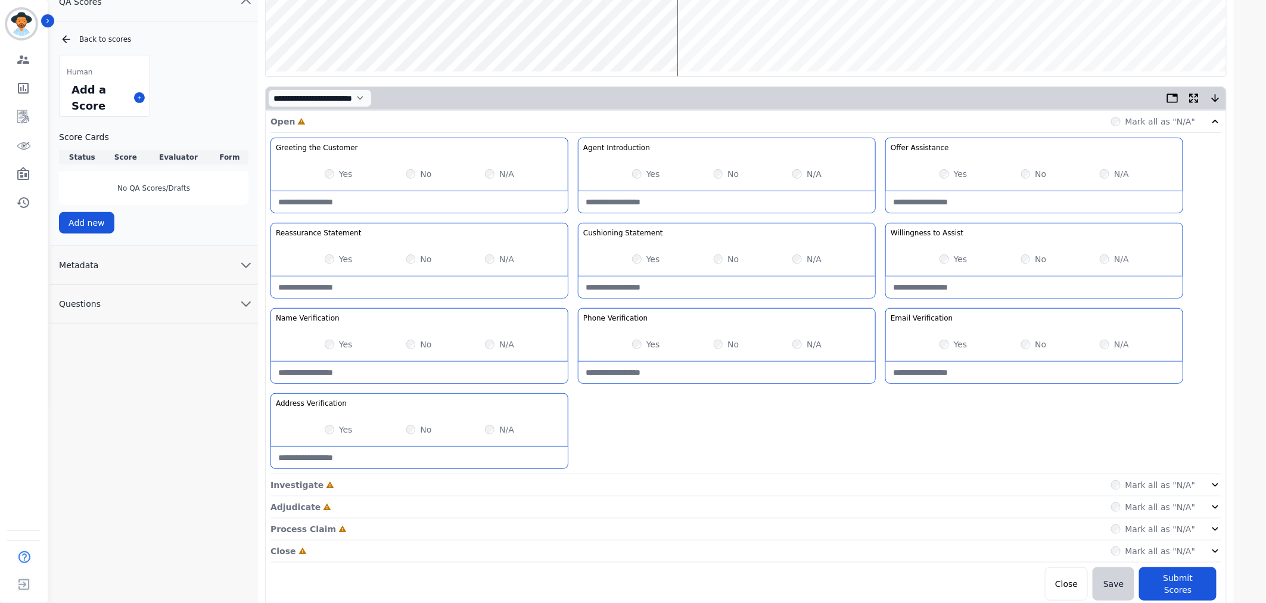
scroll to position [201, 0]
click at [1207, 481] on div "Mark all as "N/A"" at bounding box center [1166, 484] width 111 height 12
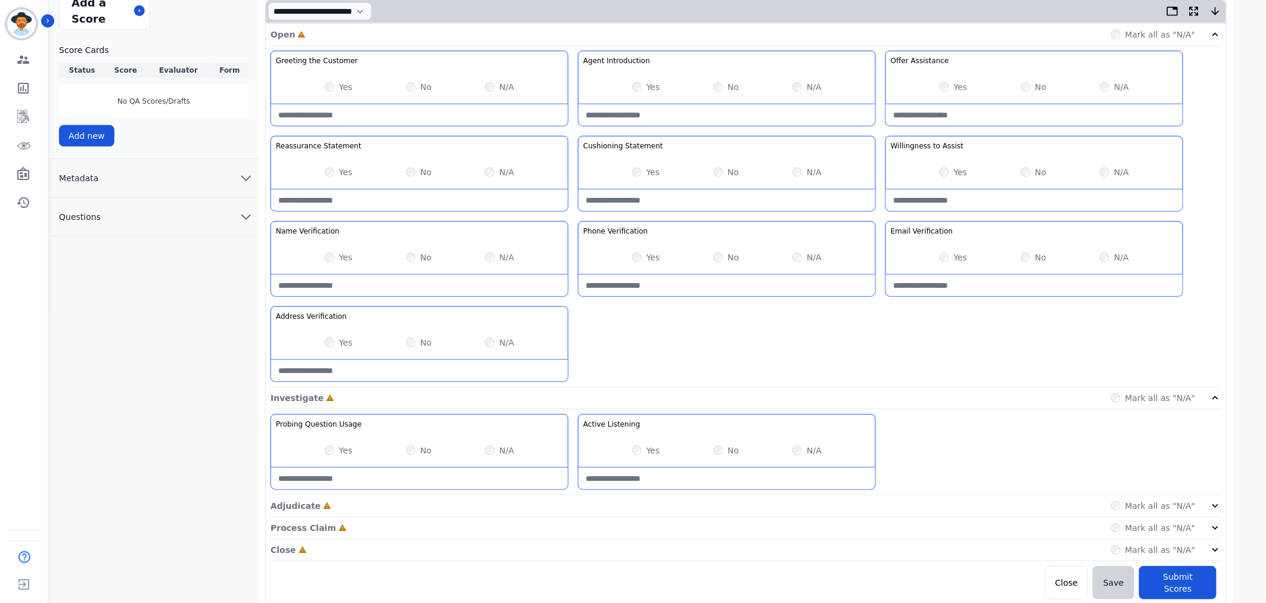
click at [1216, 501] on icon at bounding box center [1216, 506] width 12 height 12
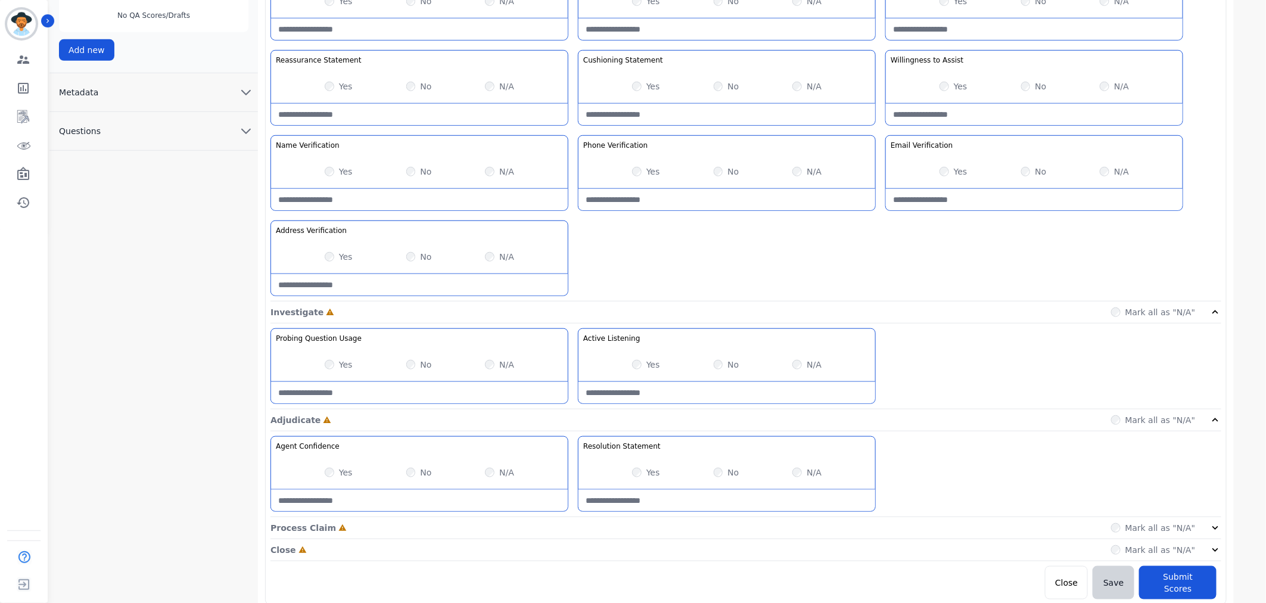
click at [1214, 530] on icon at bounding box center [1216, 528] width 12 height 12
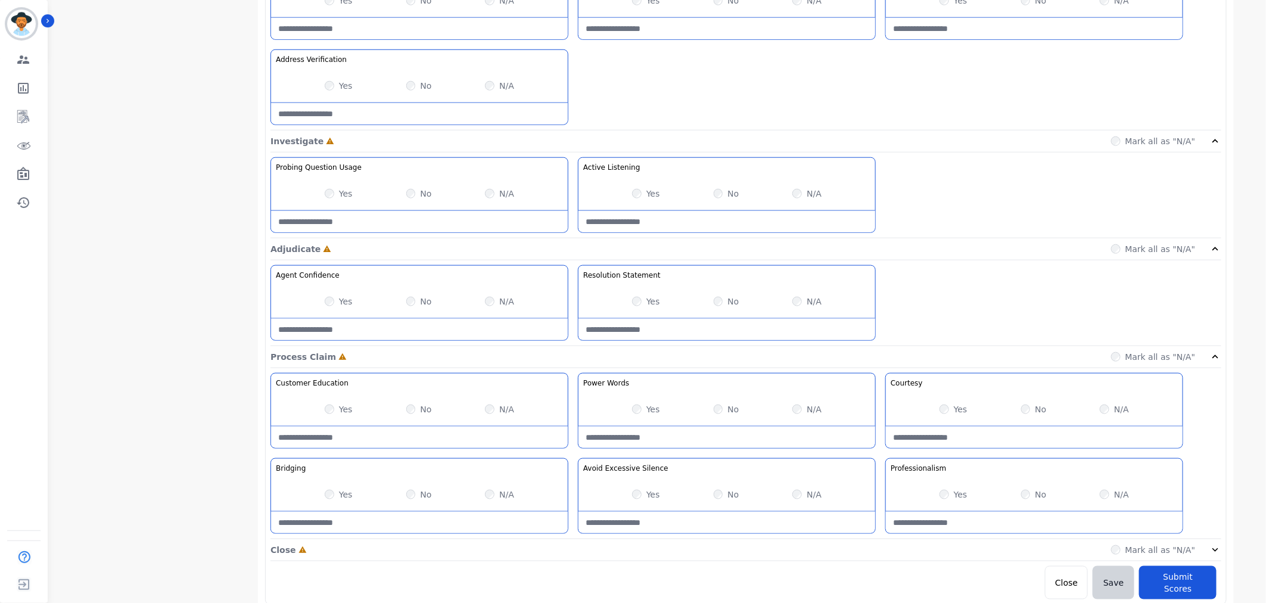
click at [1217, 552] on icon at bounding box center [1216, 550] width 12 height 12
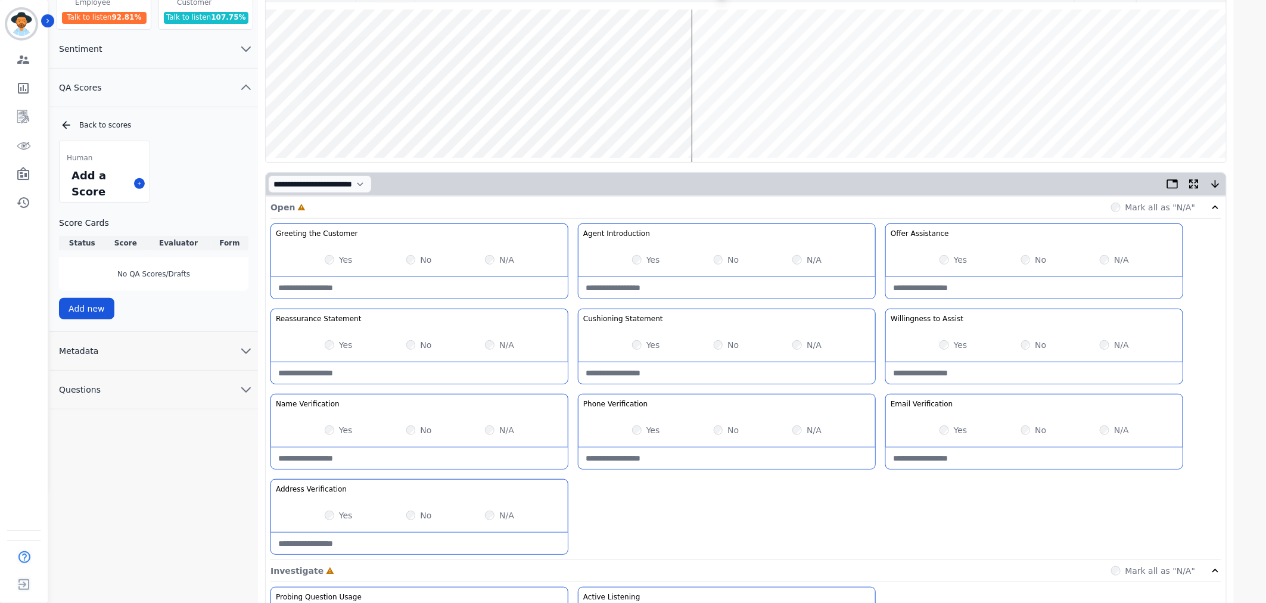
scroll to position [81, 0]
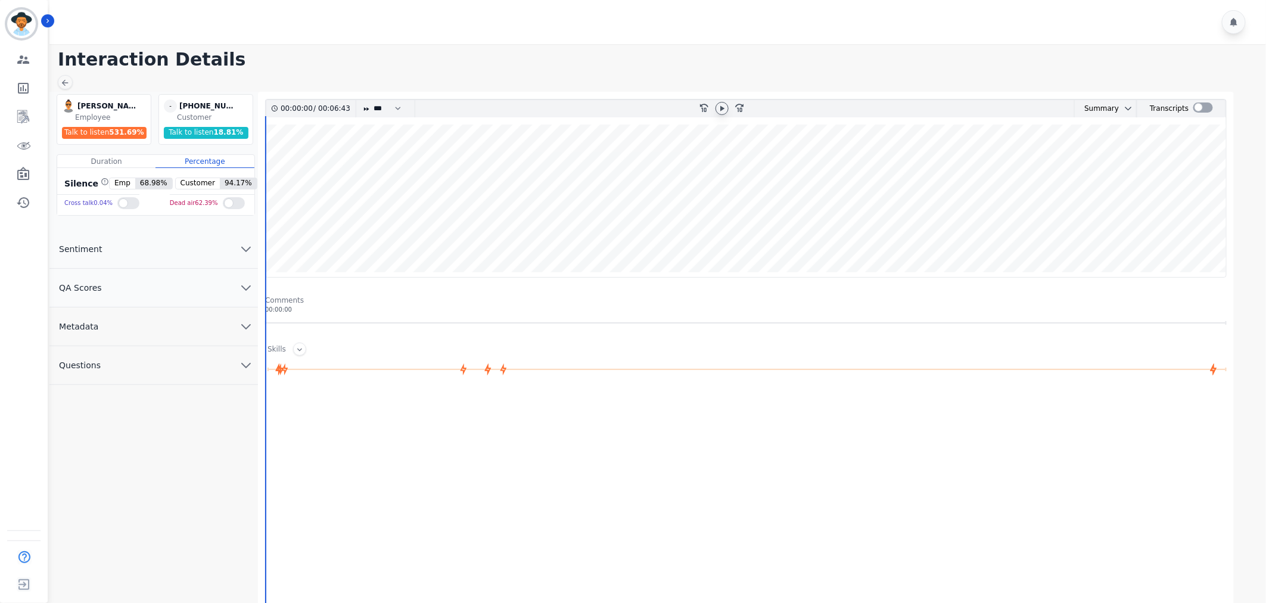
click at [718, 107] on icon at bounding box center [722, 109] width 10 height 10
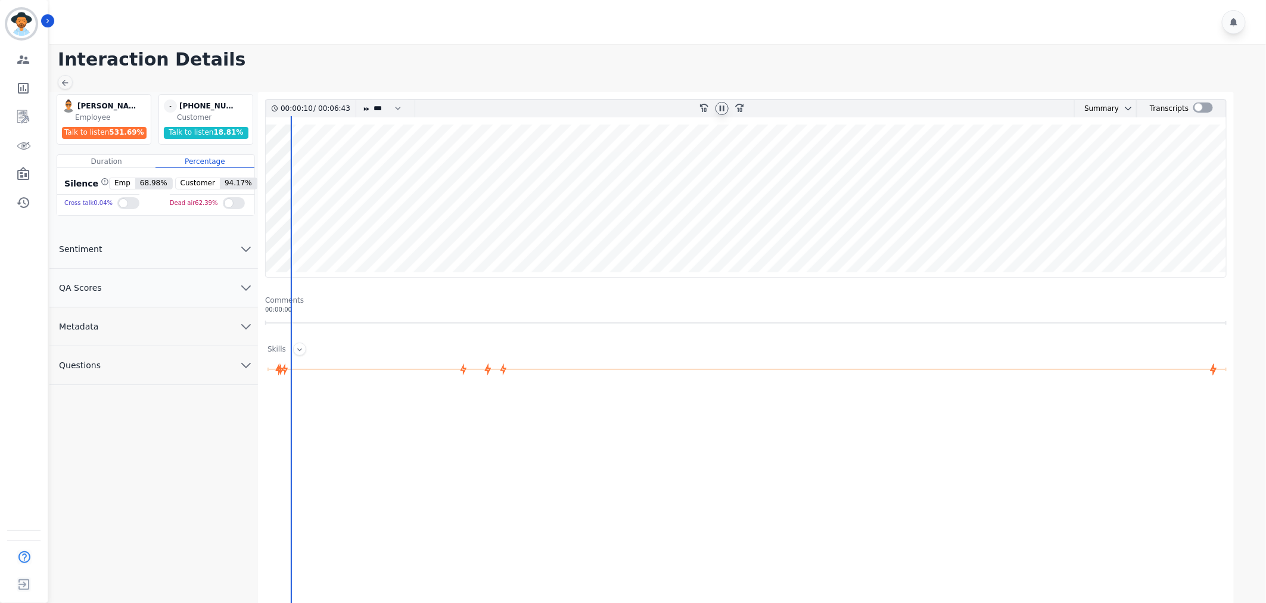
click at [943, 39] on div at bounding box center [659, 22] width 1220 height 44
click at [199, 287] on button "QA Scores" at bounding box center [153, 288] width 209 height 39
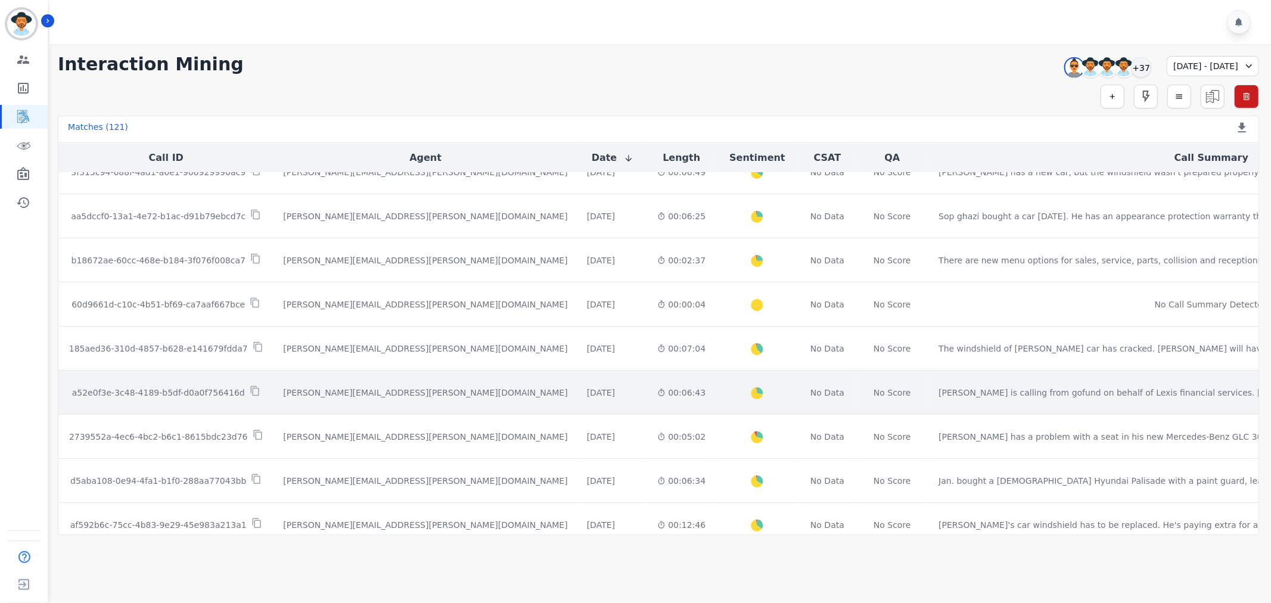
scroll to position [265, 0]
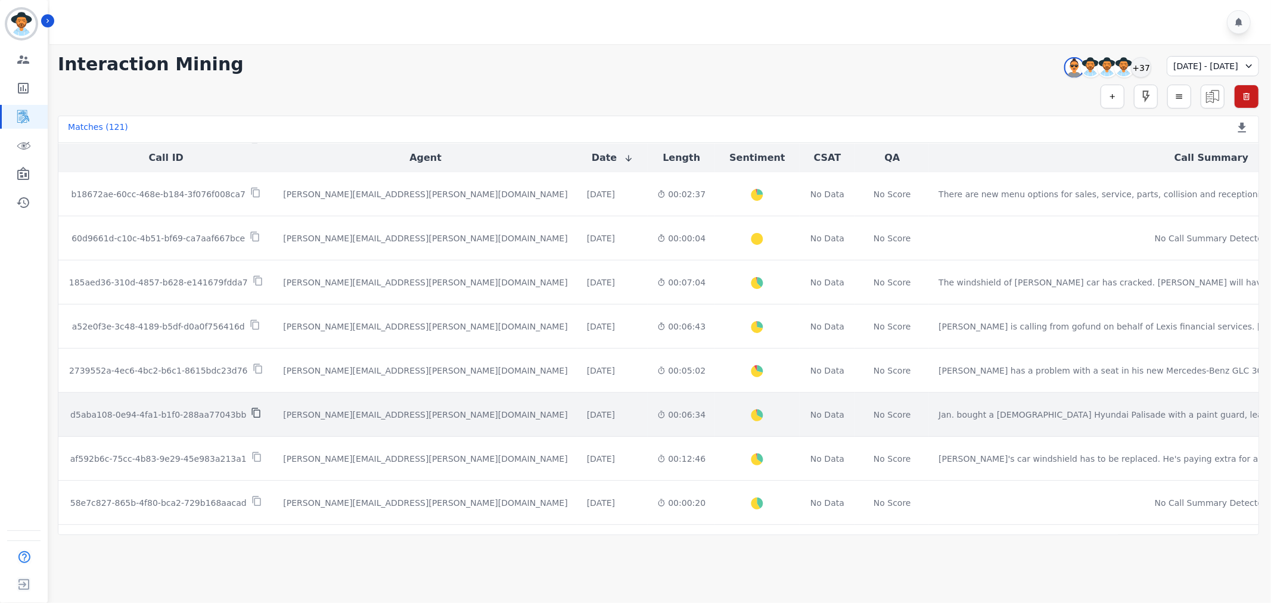
click at [251, 412] on icon at bounding box center [256, 413] width 11 height 11
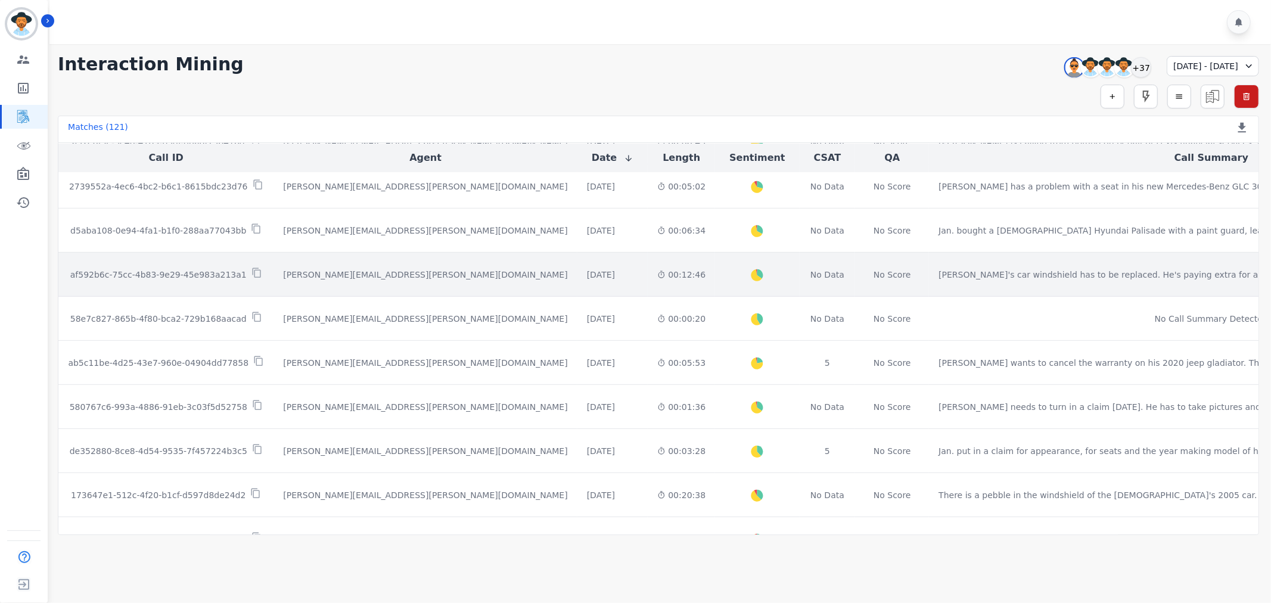
scroll to position [570, 0]
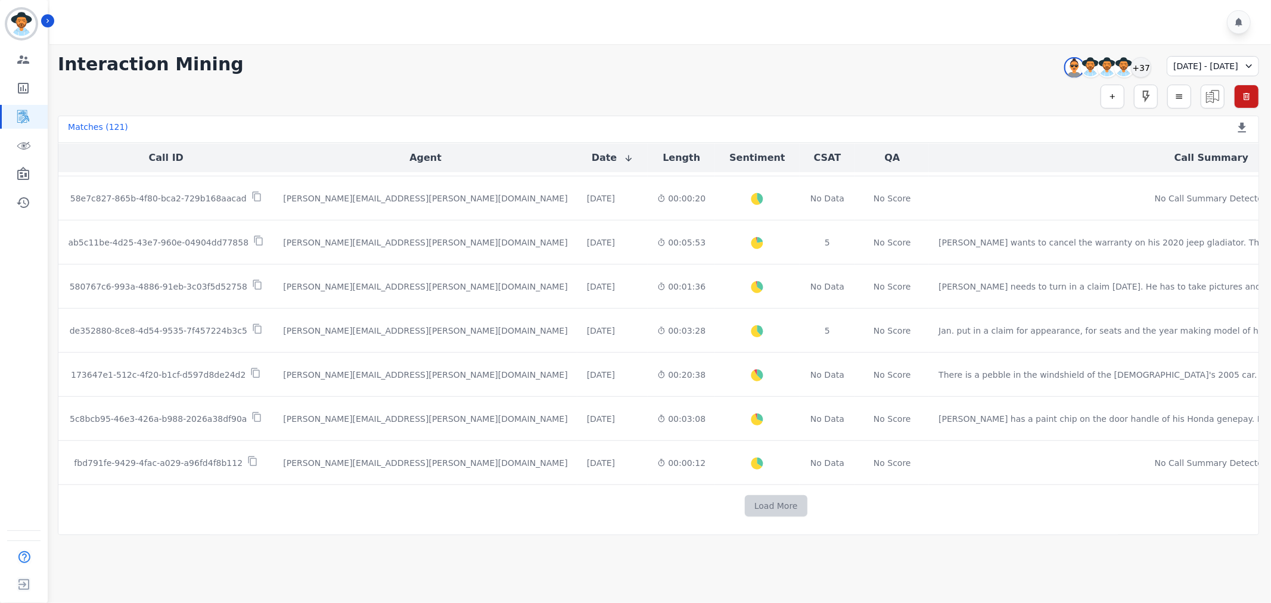
click at [745, 502] on button "Load More" at bounding box center [776, 505] width 63 height 21
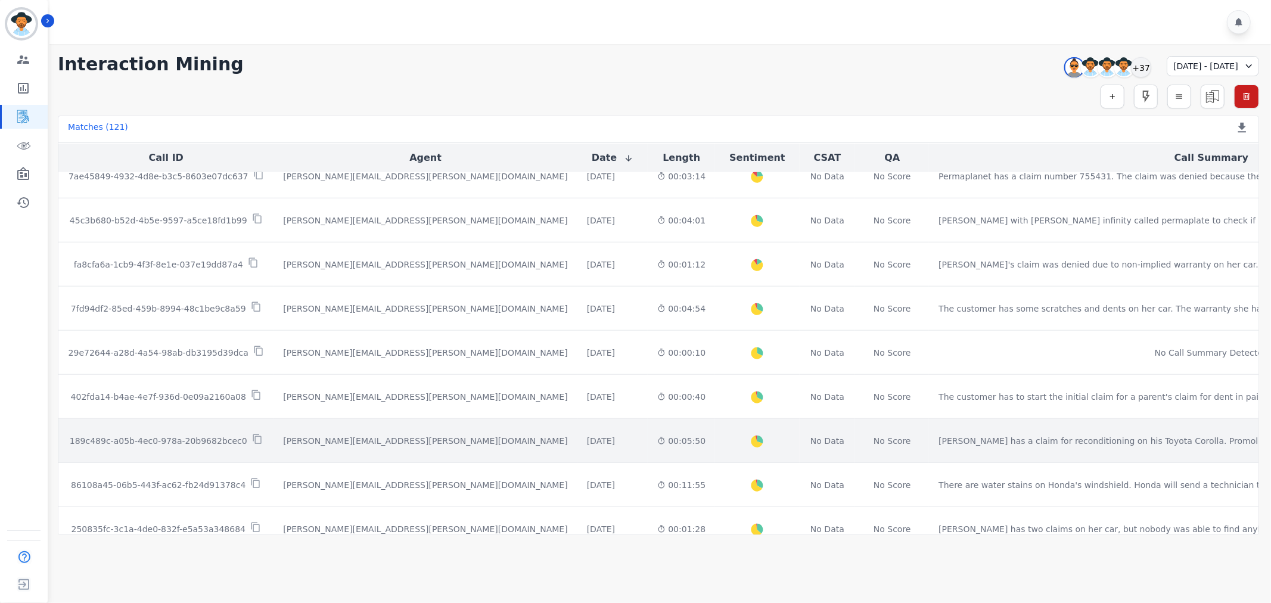
scroll to position [967, 0]
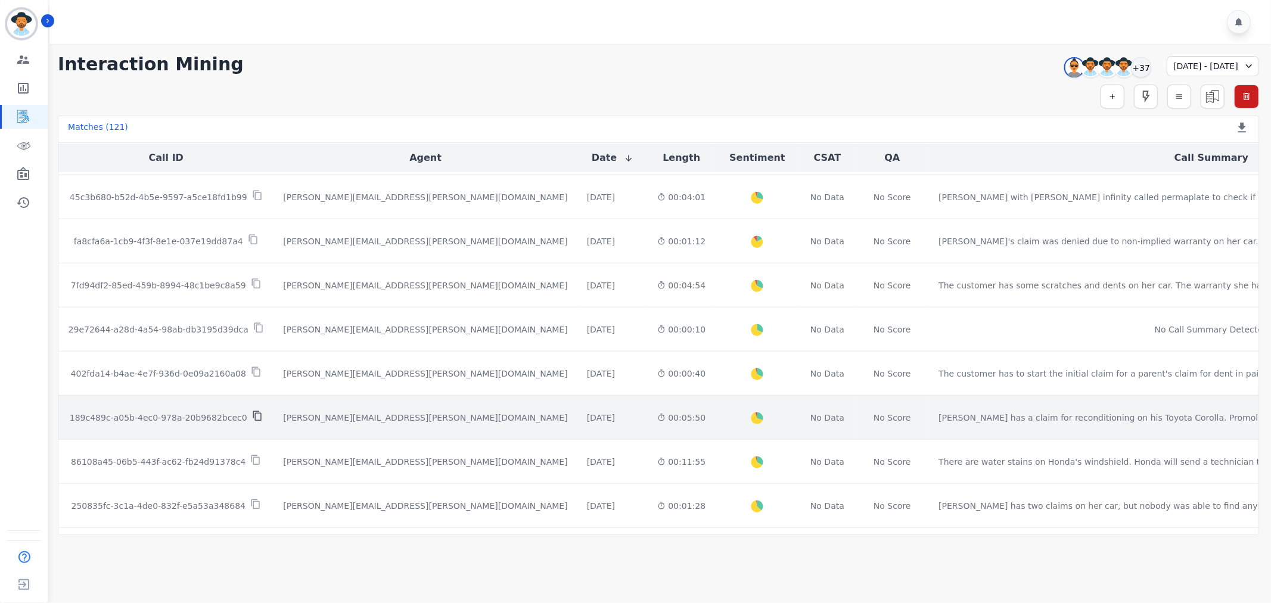
click at [252, 421] on icon at bounding box center [257, 416] width 11 height 11
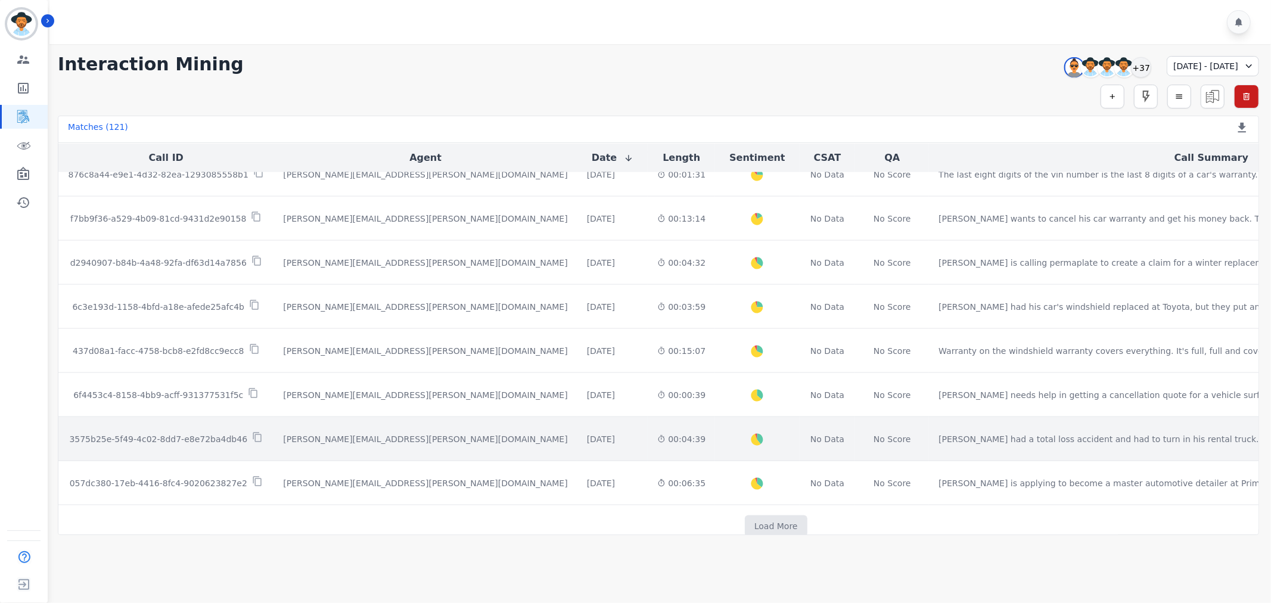
scroll to position [1453, 0]
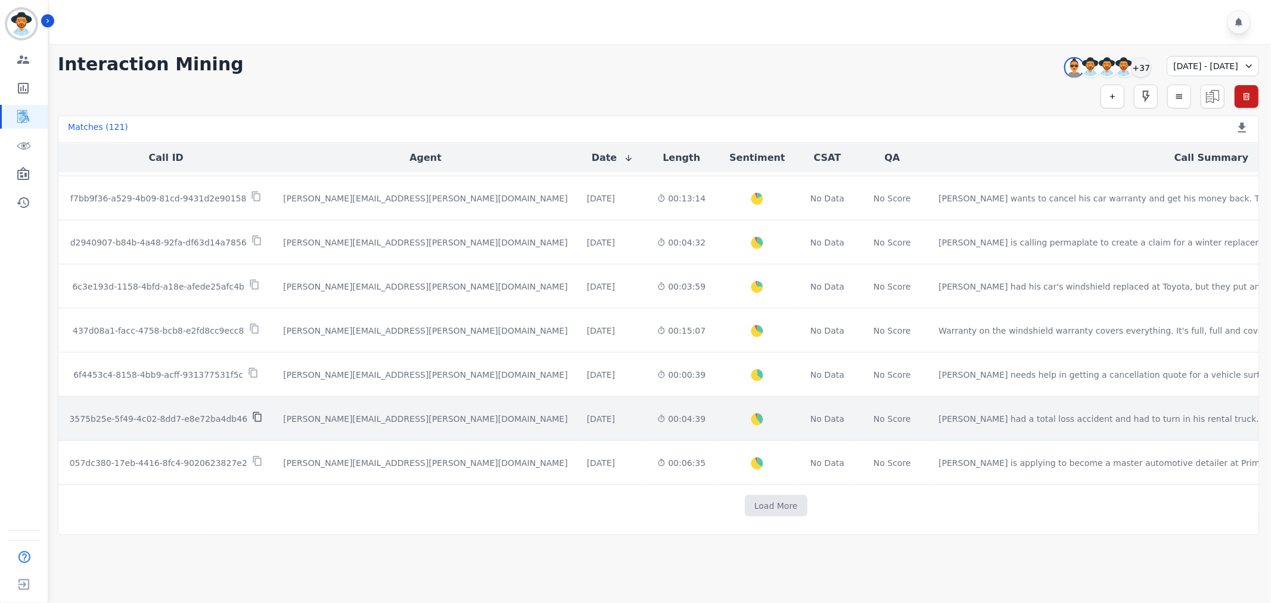
click at [253, 417] on icon at bounding box center [257, 417] width 8 height 10
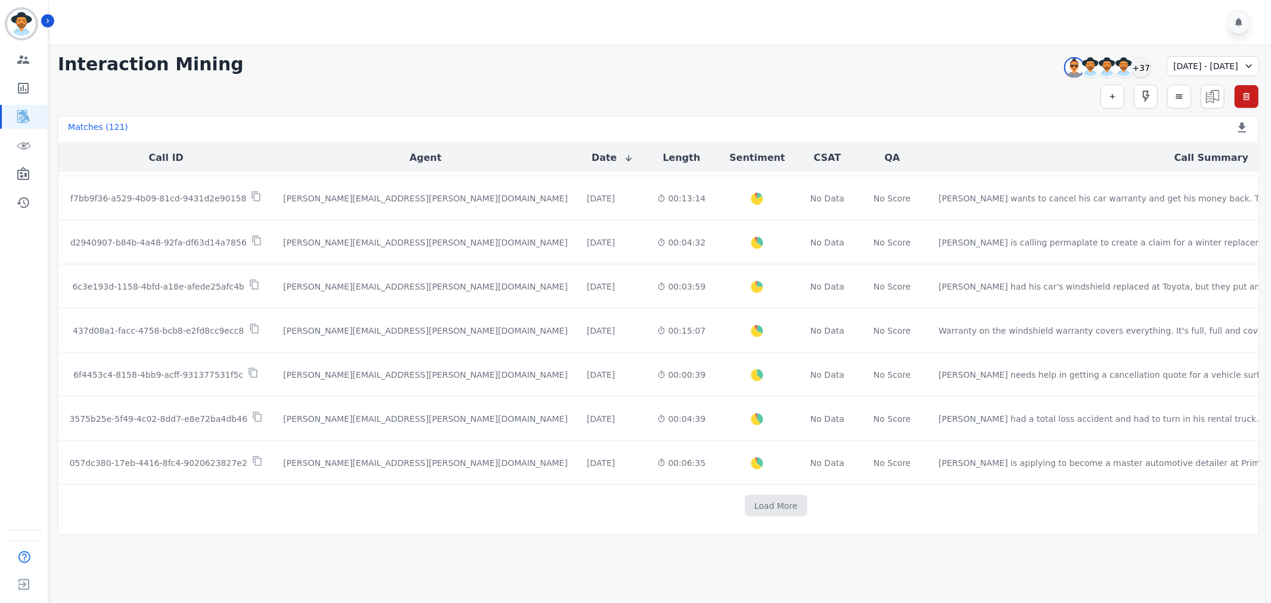
click at [1244, 63] on icon at bounding box center [1249, 66] width 12 height 12
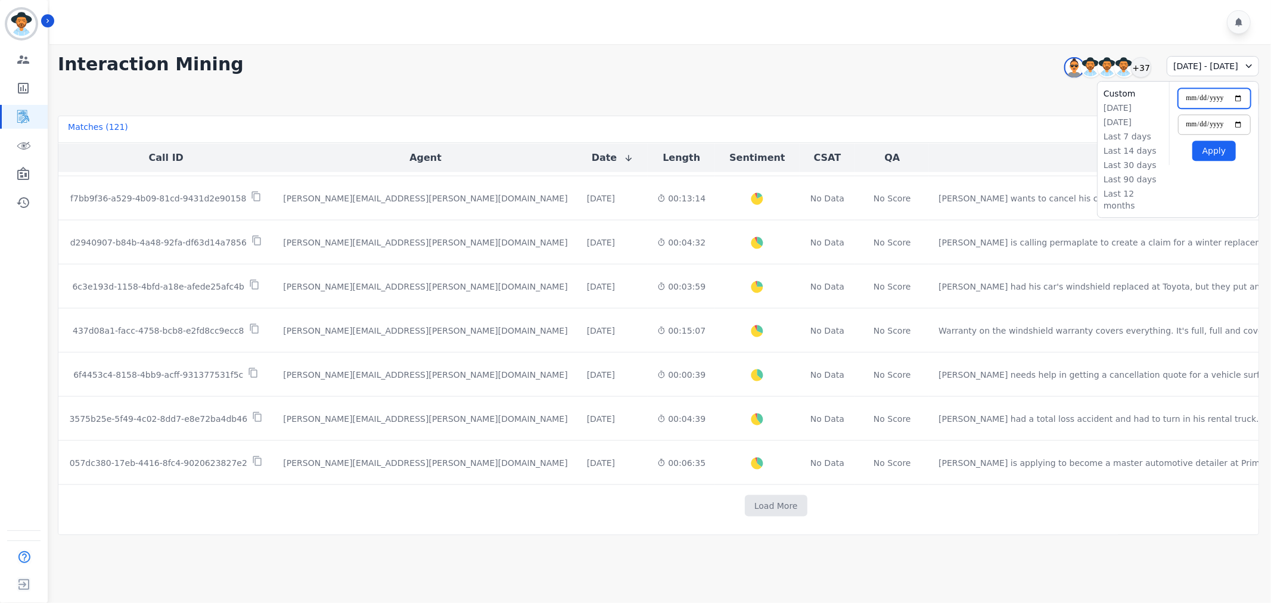
click at [1239, 98] on input "**********" at bounding box center [1214, 98] width 73 height 20
type input "**********"
click at [1237, 123] on input "**********" at bounding box center [1214, 124] width 73 height 20
type input "**********"
click at [1222, 156] on button "Apply" at bounding box center [1213, 151] width 43 height 20
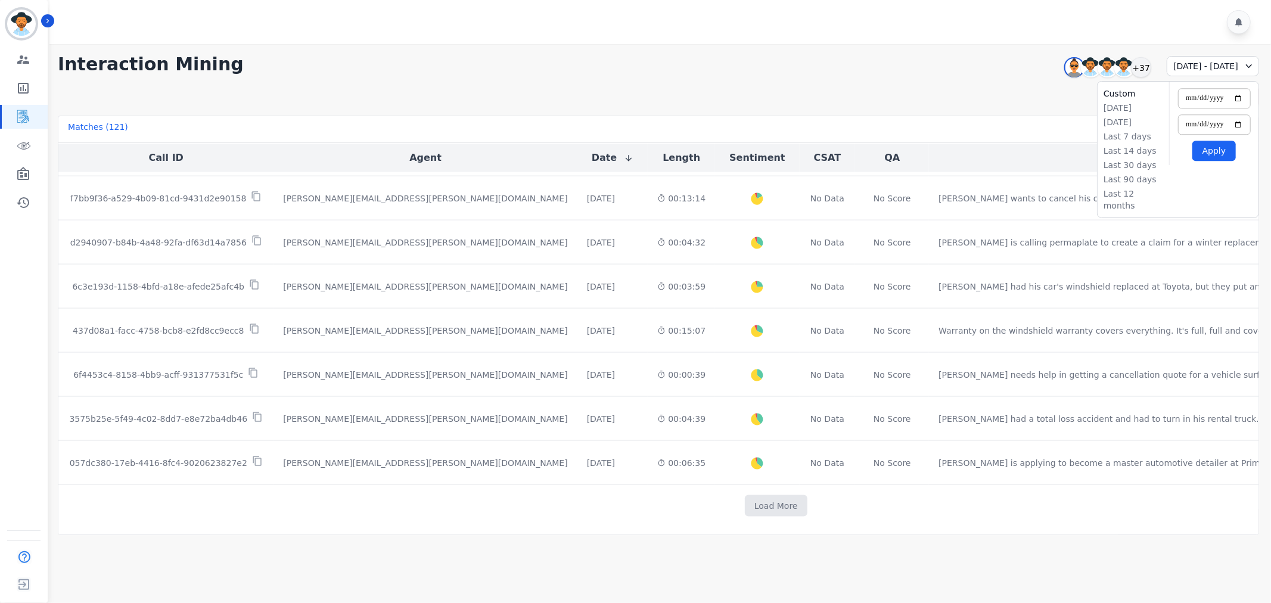
scroll to position [0, 0]
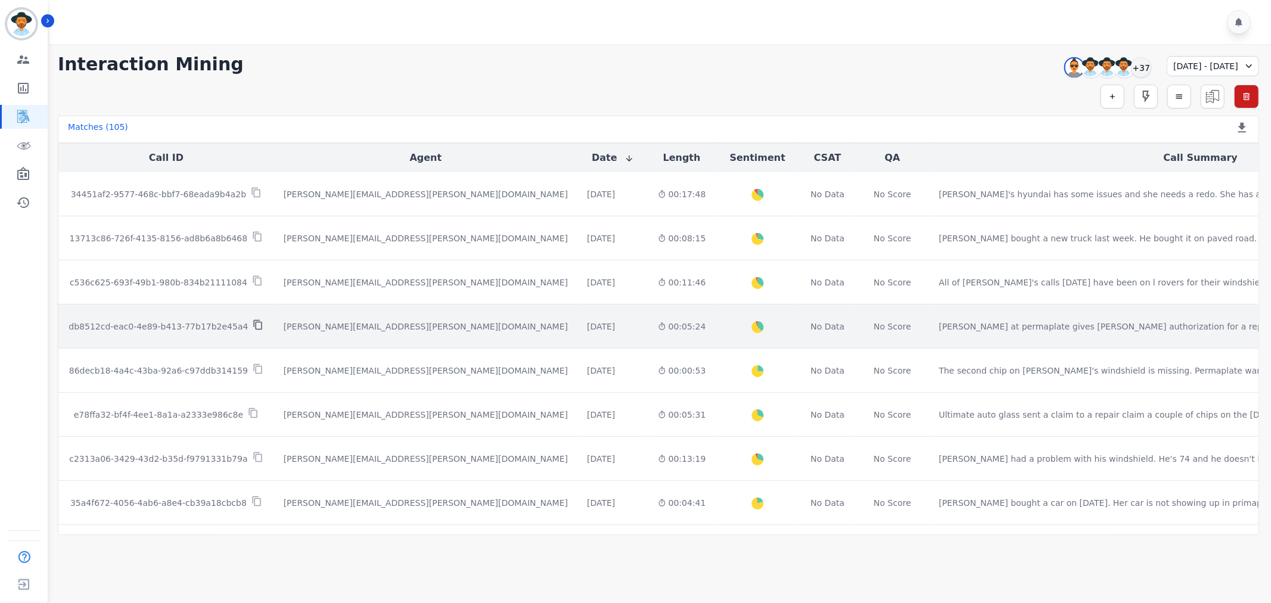
click at [254, 326] on icon at bounding box center [258, 325] width 8 height 10
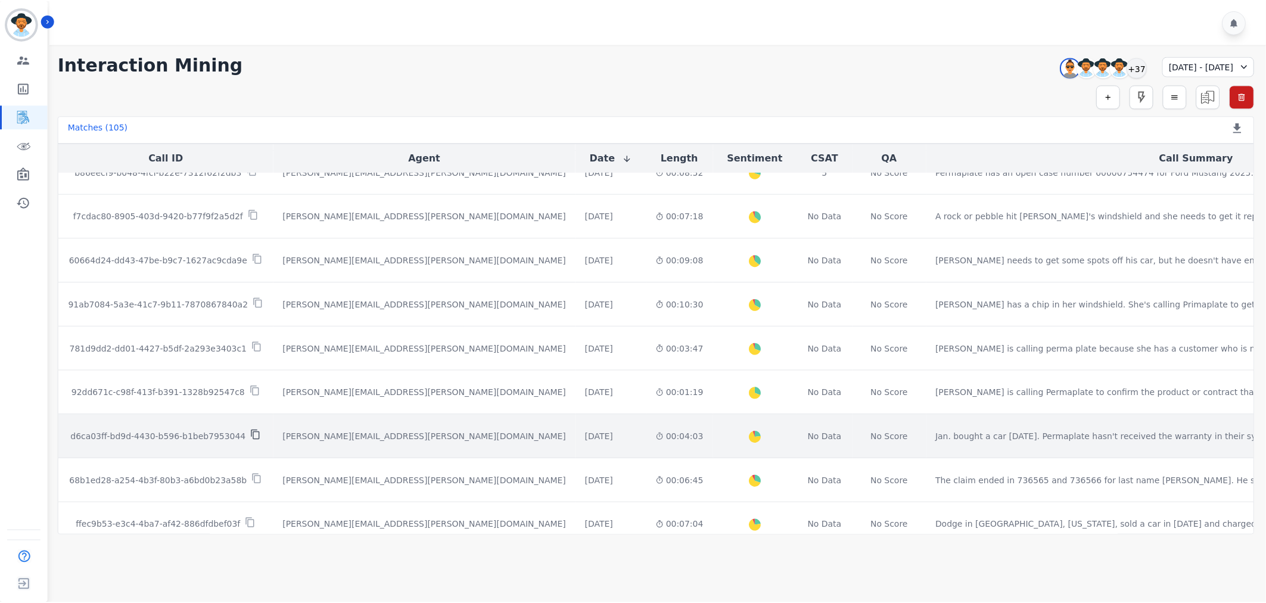
scroll to position [529, 0]
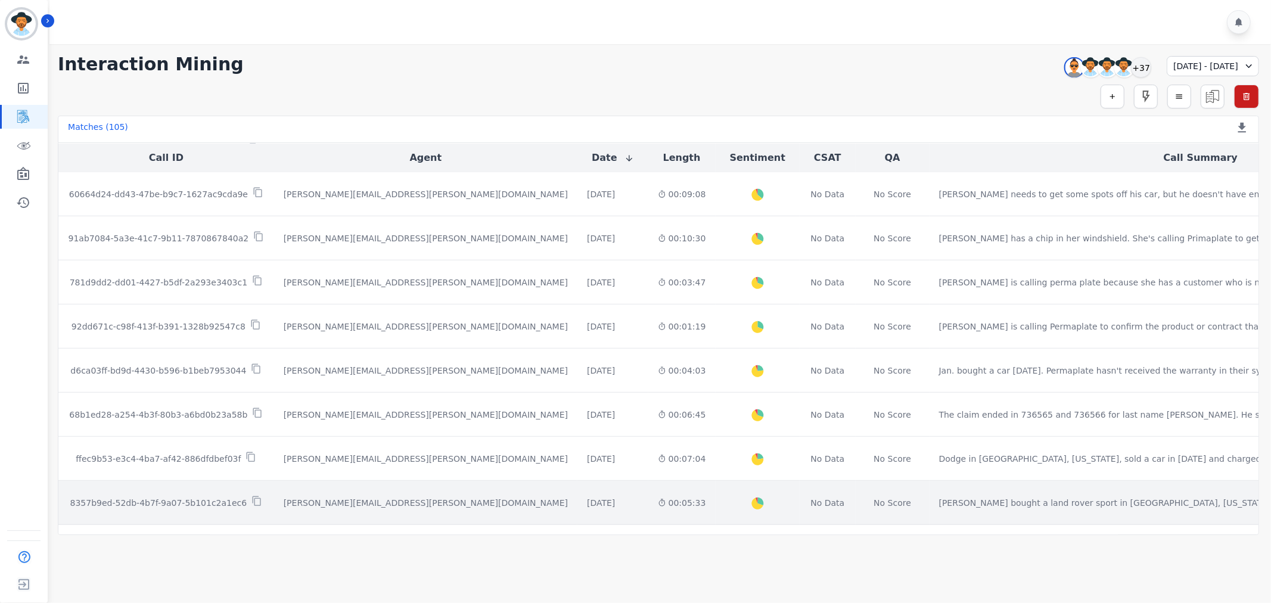
click at [246, 510] on td "8357b9ed-52db-4b7f-9a07-5b101c2a1ec6" at bounding box center [166, 503] width 216 height 44
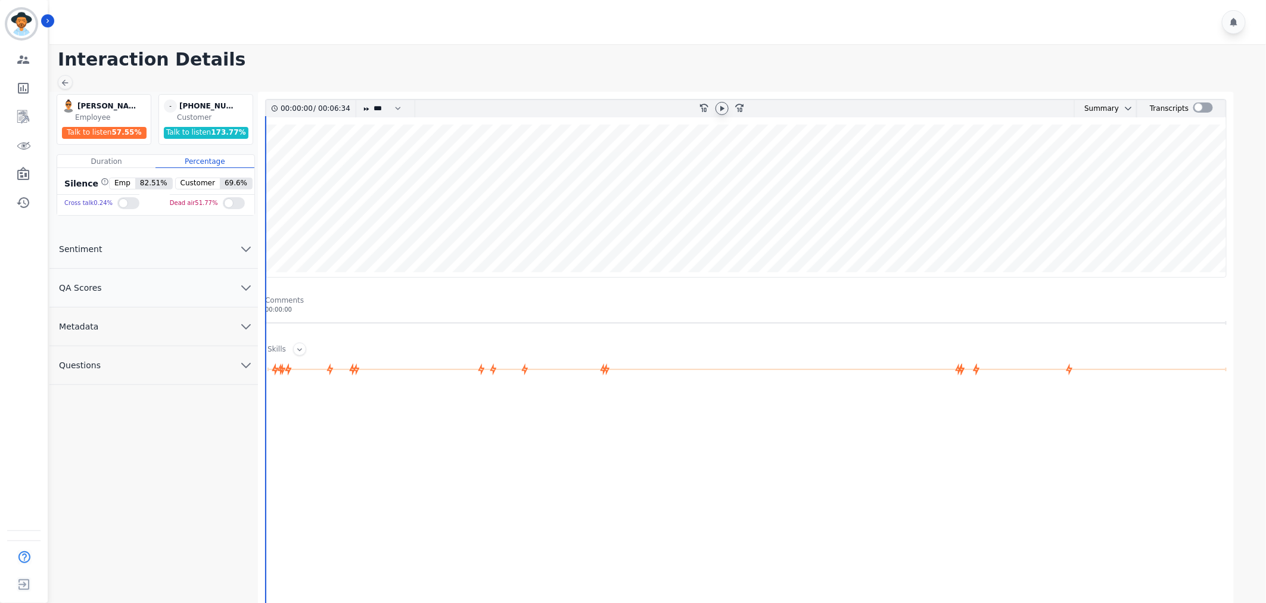
click at [722, 106] on icon at bounding box center [722, 109] width 10 height 10
click at [151, 293] on button "QA Scores" at bounding box center [153, 288] width 209 height 39
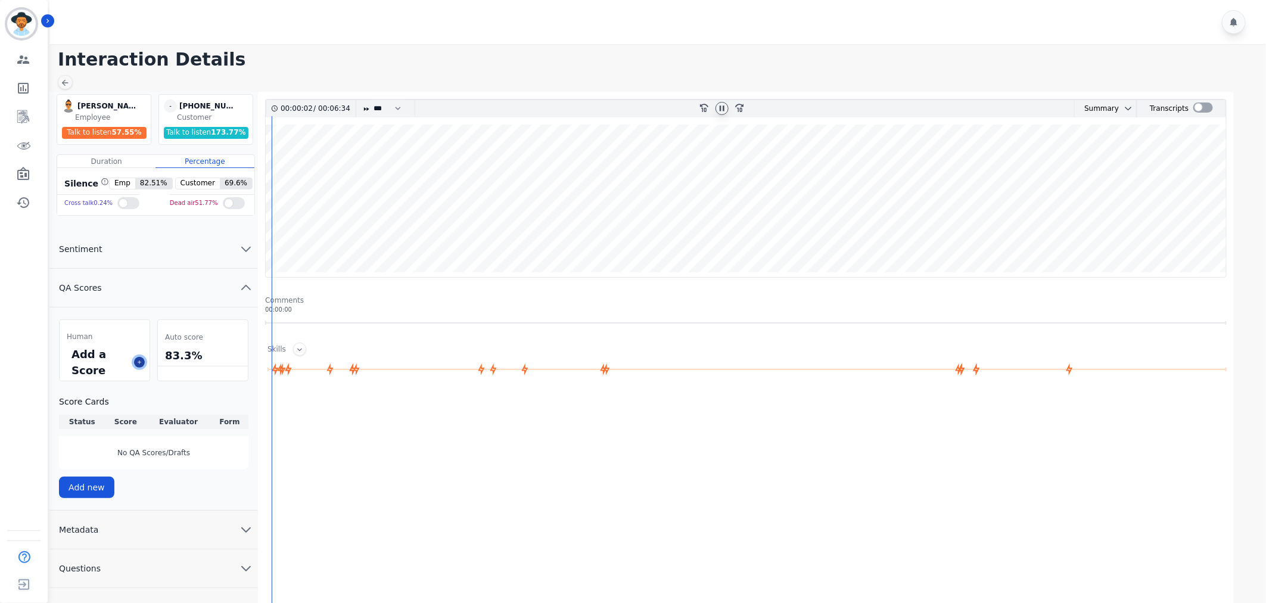
click at [136, 362] on icon at bounding box center [139, 362] width 6 height 6
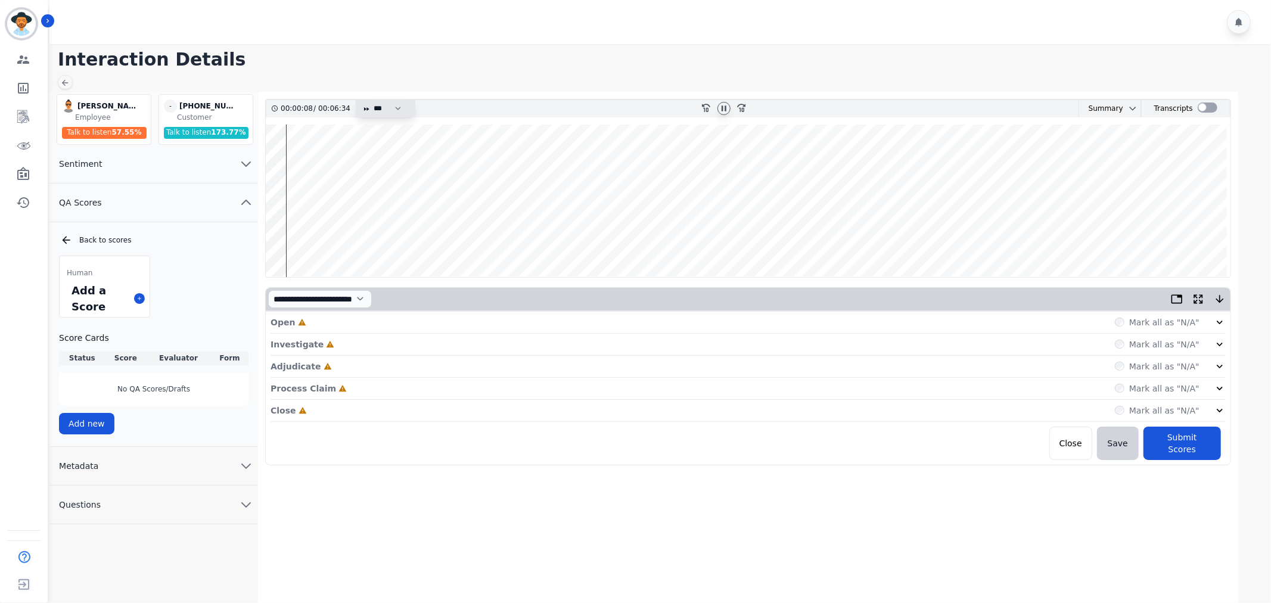
click at [396, 103] on select "* * * **** * *** * ****" at bounding box center [390, 108] width 36 height 17
click at [1196, 324] on label "Mark all as "N/A"" at bounding box center [1164, 322] width 70 height 12
click at [1210, 327] on div "Mark all as "N/A"" at bounding box center [1170, 322] width 111 height 12
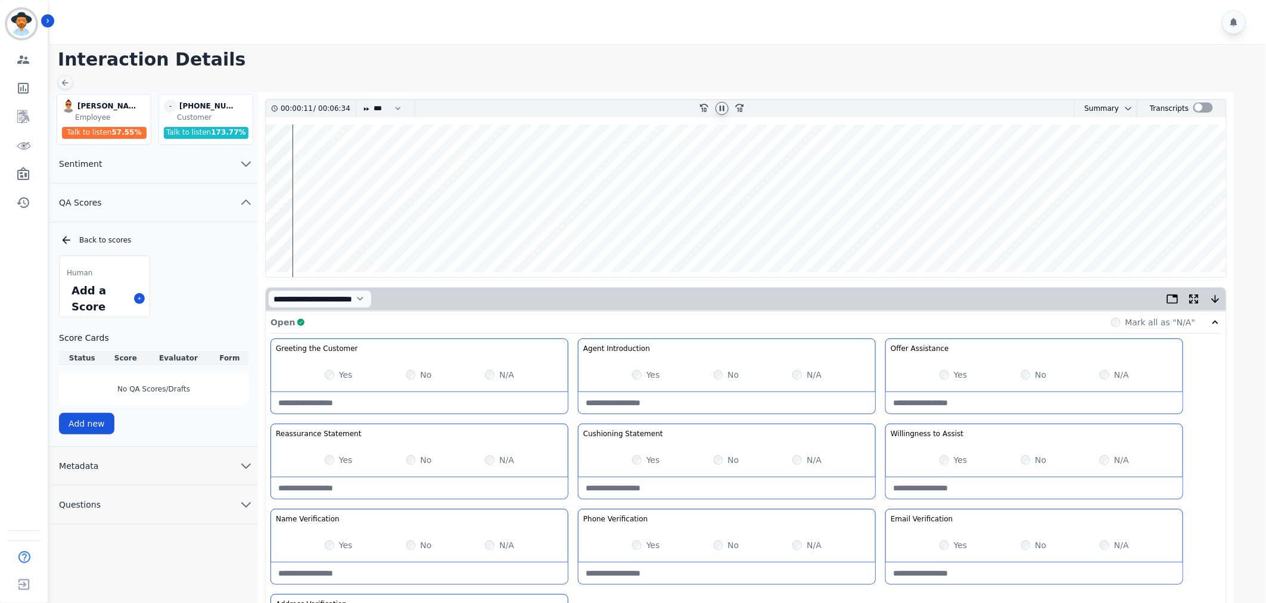
click at [1168, 322] on label "Mark all as "N/A"" at bounding box center [1161, 322] width 70 height 12
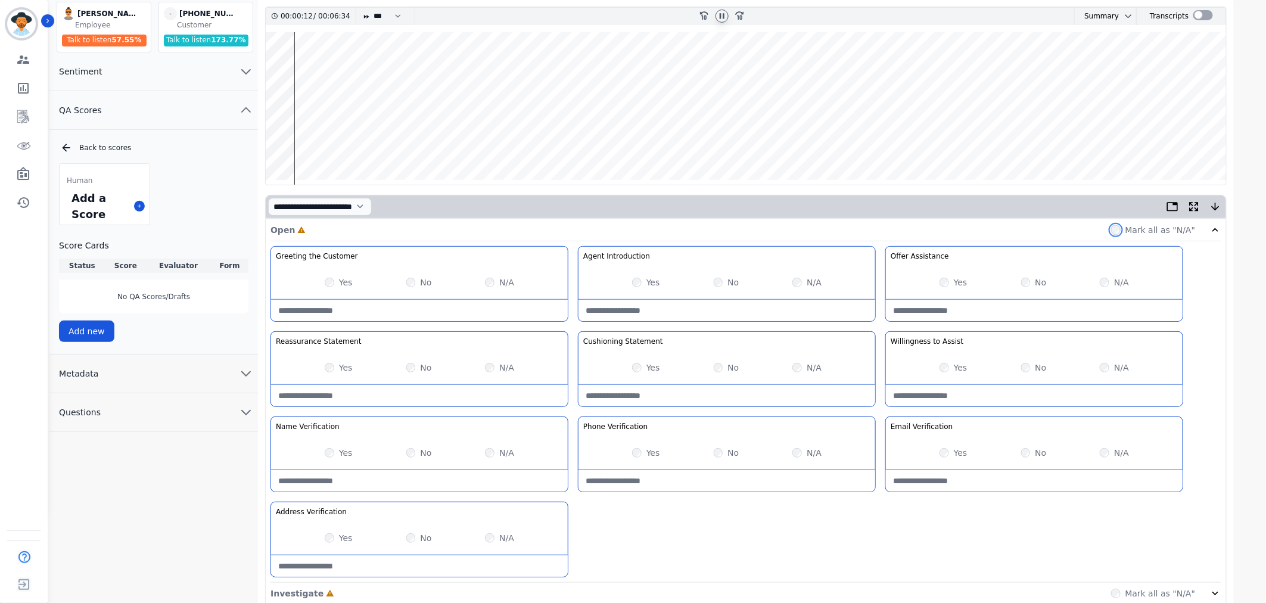
scroll to position [201, 0]
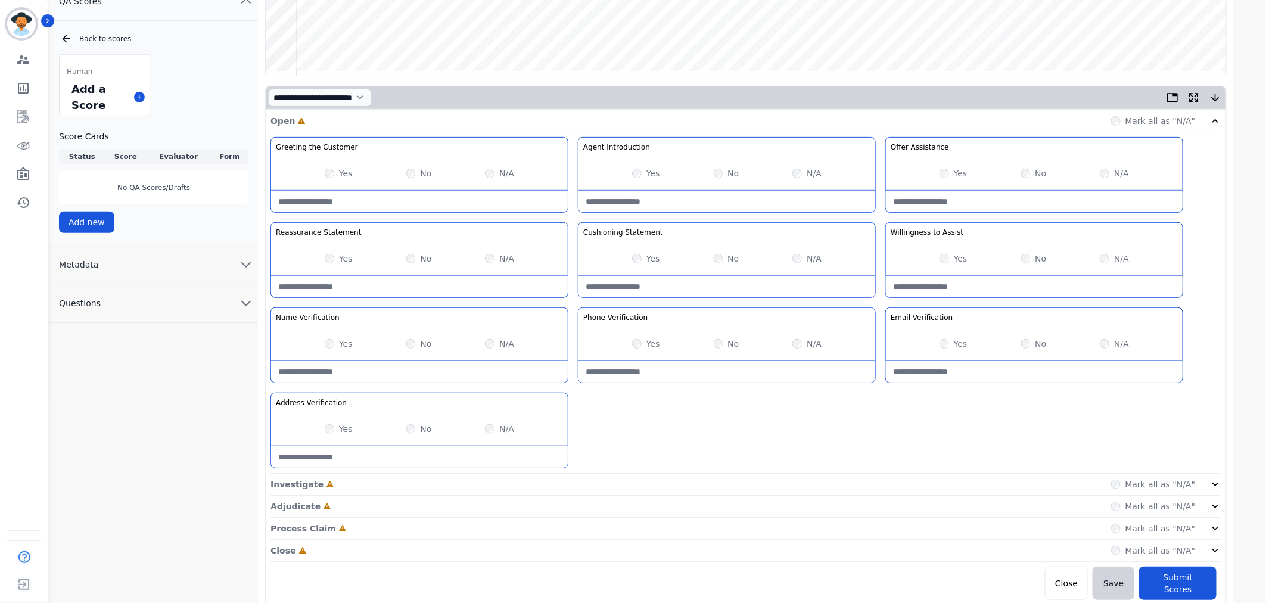
click at [1216, 475] on div "Investigate Incomplete Mark all as "N/A"" at bounding box center [746, 485] width 951 height 22
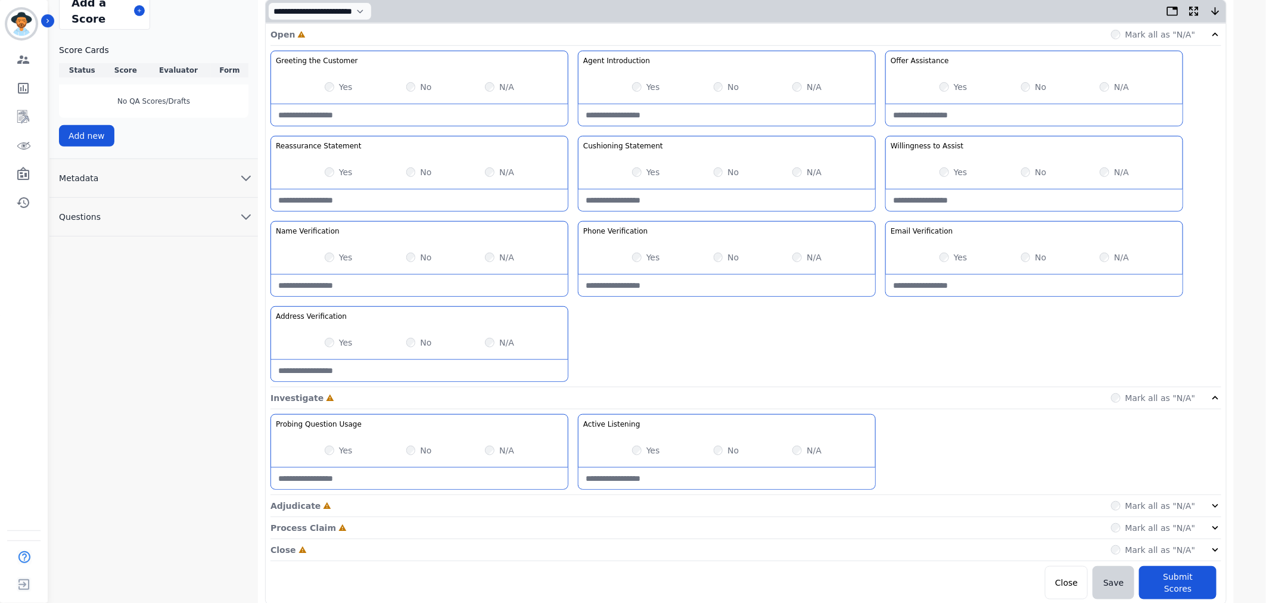
click at [1217, 505] on icon at bounding box center [1216, 506] width 12 height 12
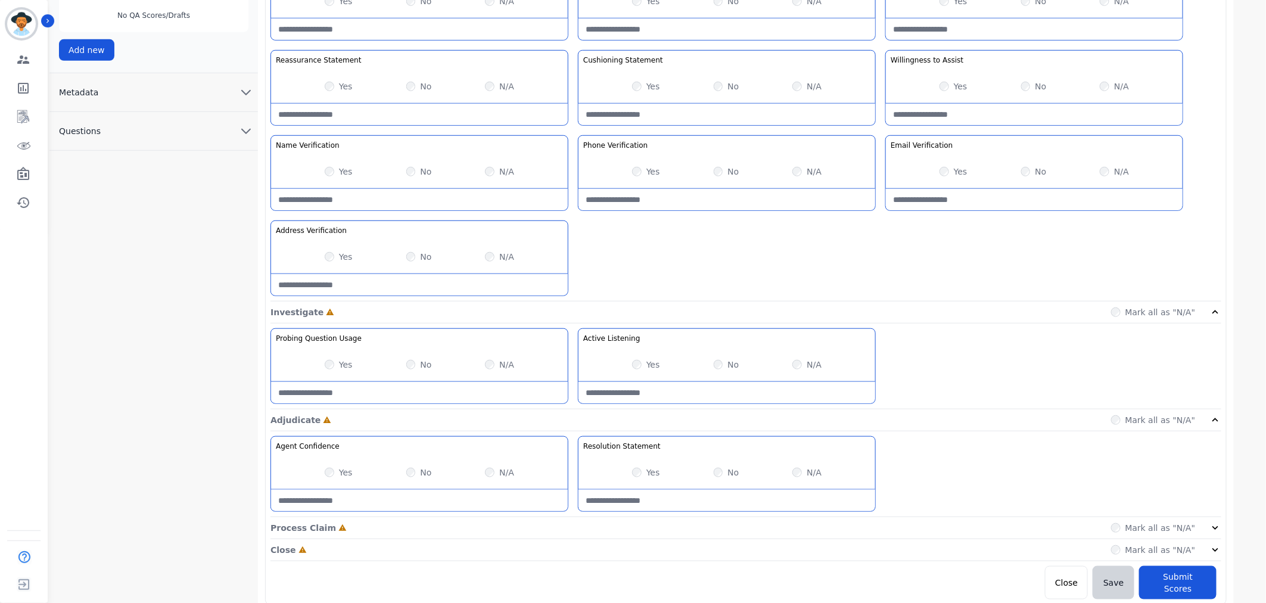
click at [1221, 526] on icon at bounding box center [1216, 528] width 12 height 12
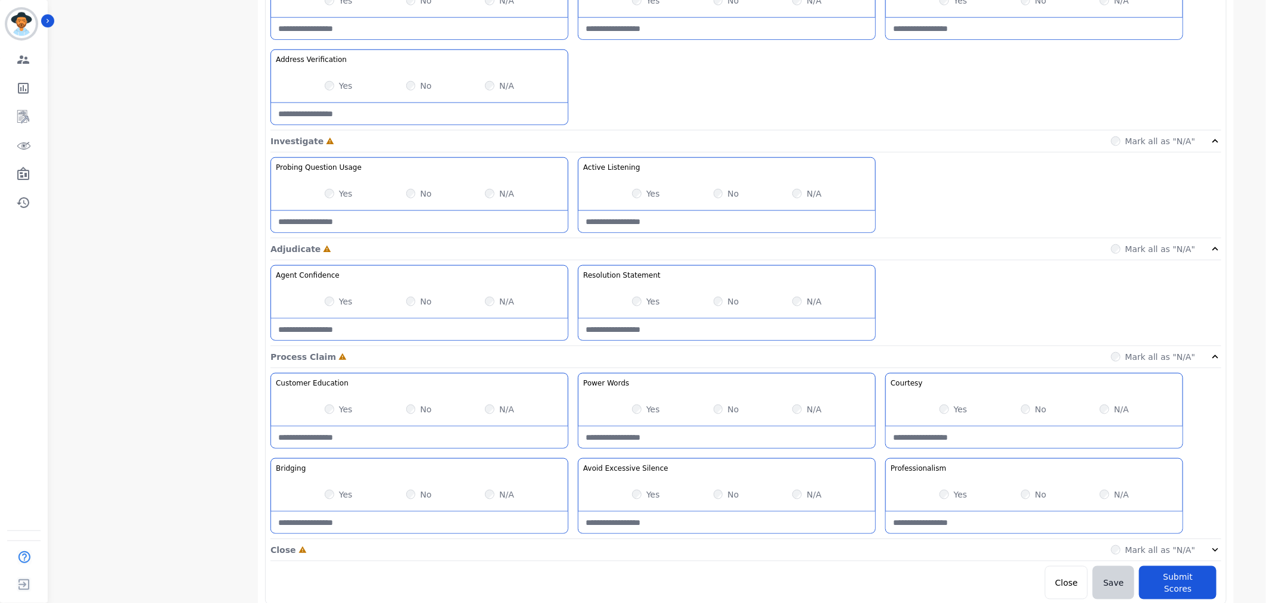
click at [1217, 556] on icon at bounding box center [1216, 550] width 12 height 12
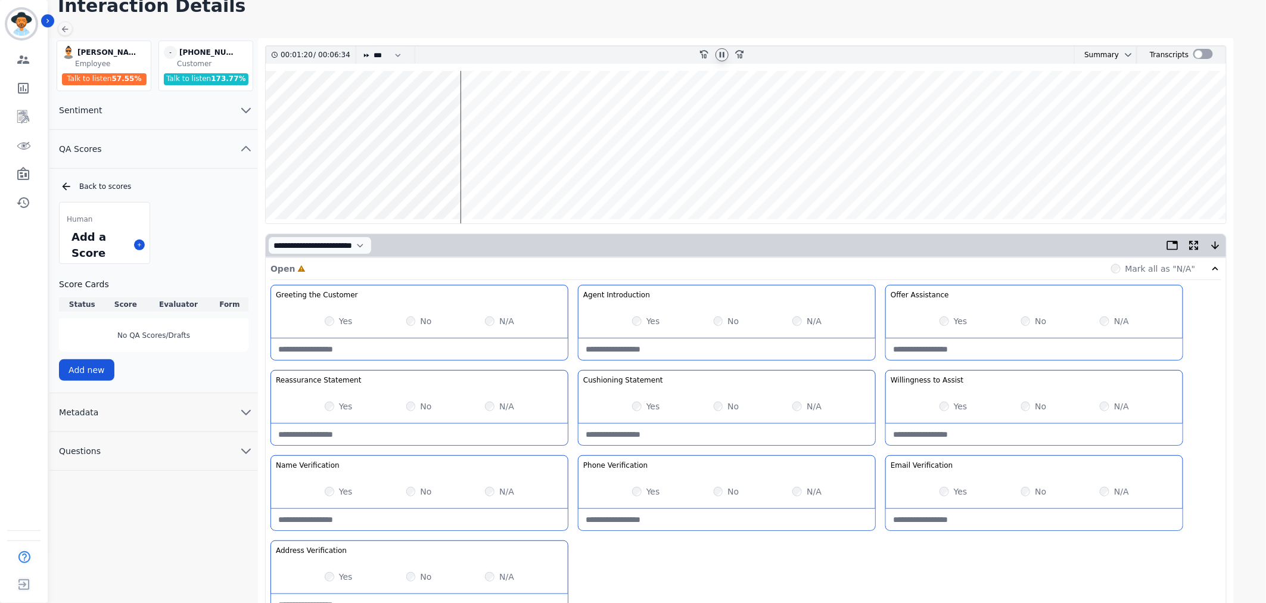
scroll to position [0, 0]
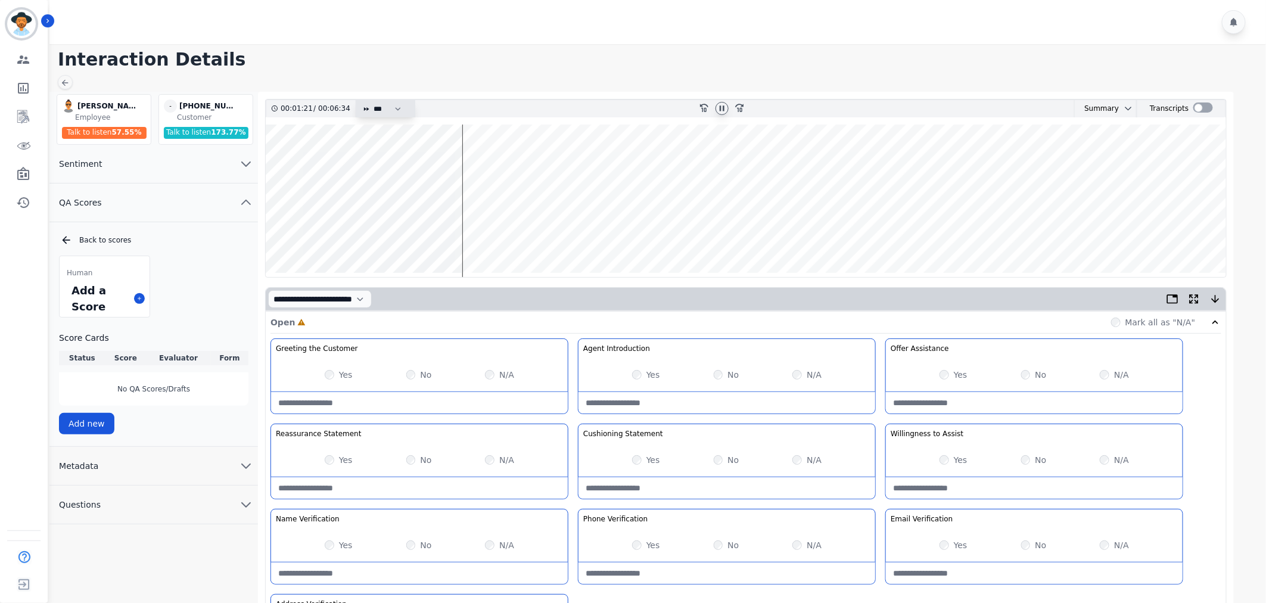
click at [375, 105] on select "* * * **** * *** * ****" at bounding box center [390, 108] width 36 height 17
select select "****"
click at [372, 100] on select "* * * **** * *** * ****" at bounding box center [390, 108] width 36 height 17
click at [526, 234] on wave at bounding box center [746, 201] width 961 height 153
click at [498, 231] on wave at bounding box center [746, 201] width 961 height 153
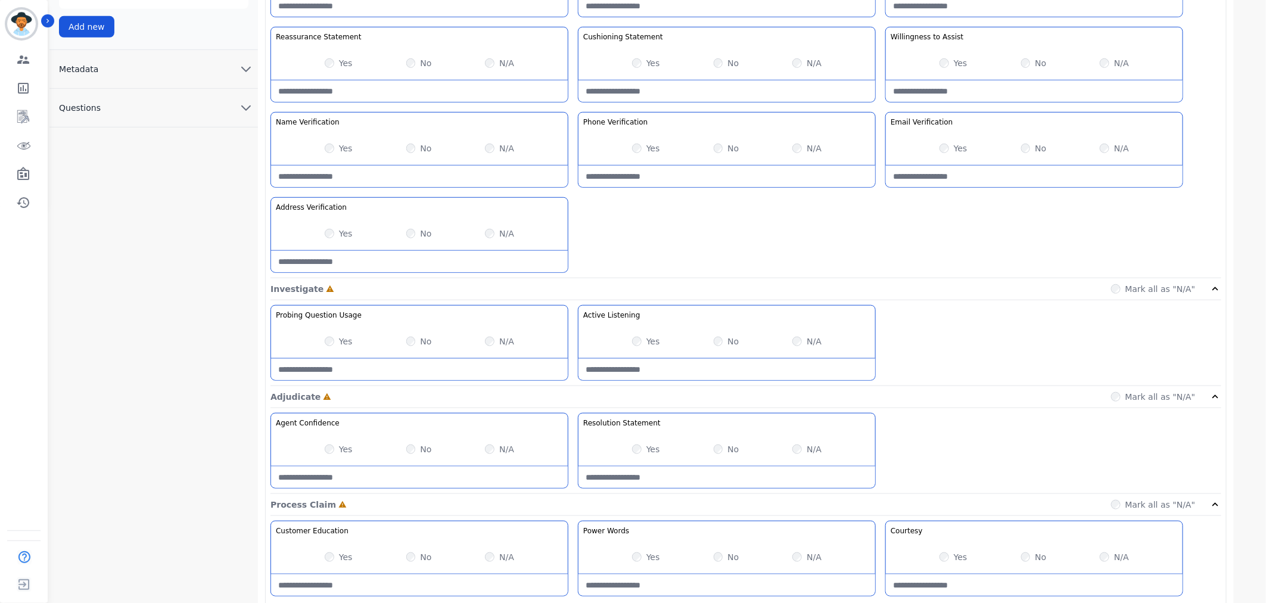
scroll to position [132, 0]
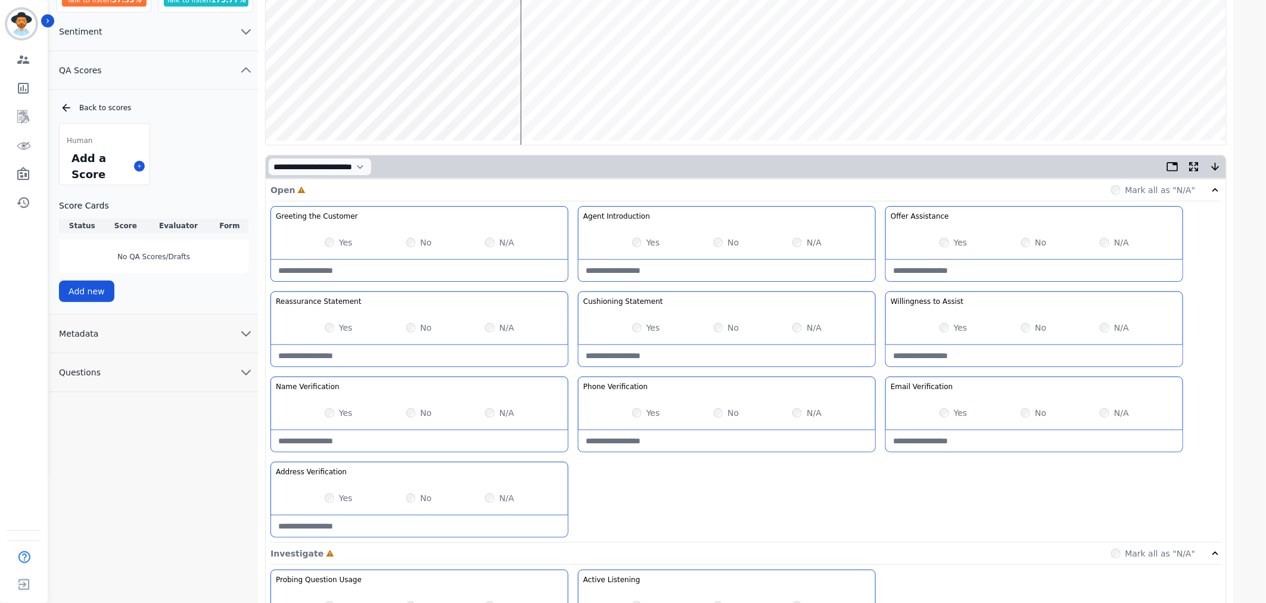
click at [938, 244] on div "Yes No N/A" at bounding box center [1034, 242] width 297 height 33
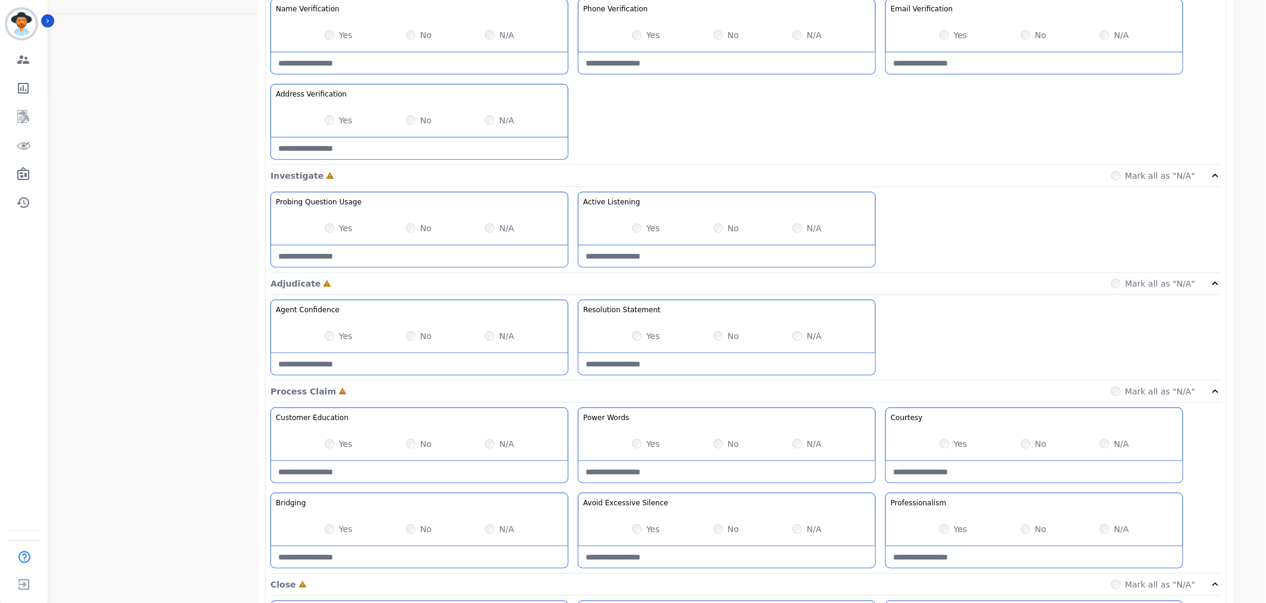
scroll to position [716, 0]
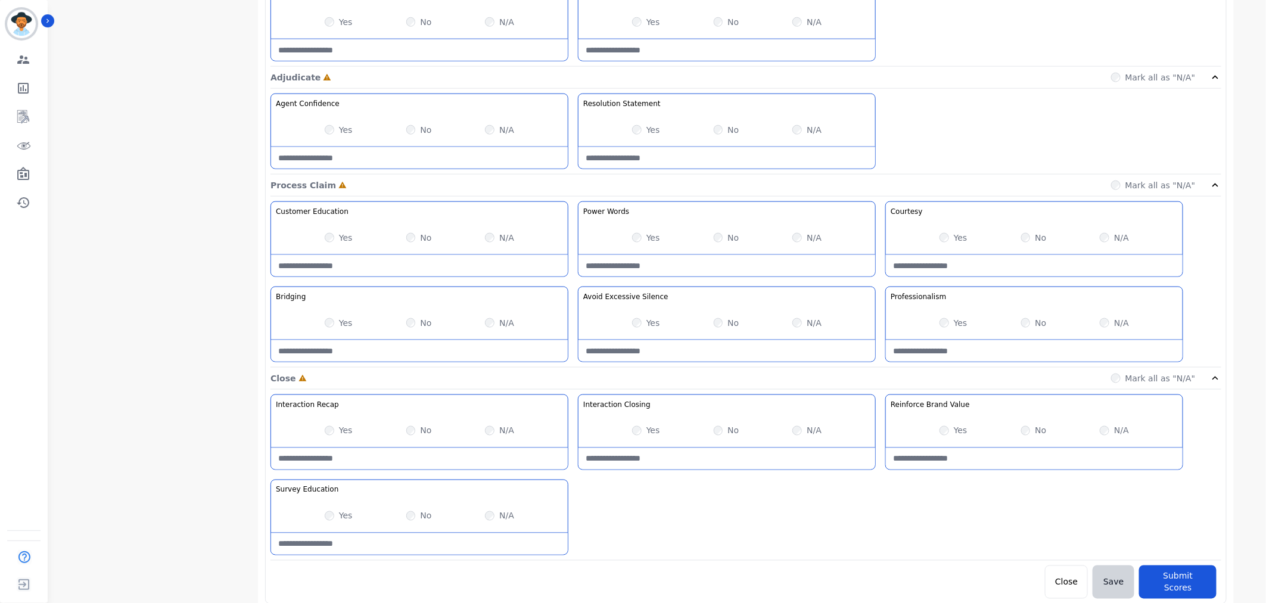
click at [944, 437] on div "Yes" at bounding box center [954, 431] width 28 height 12
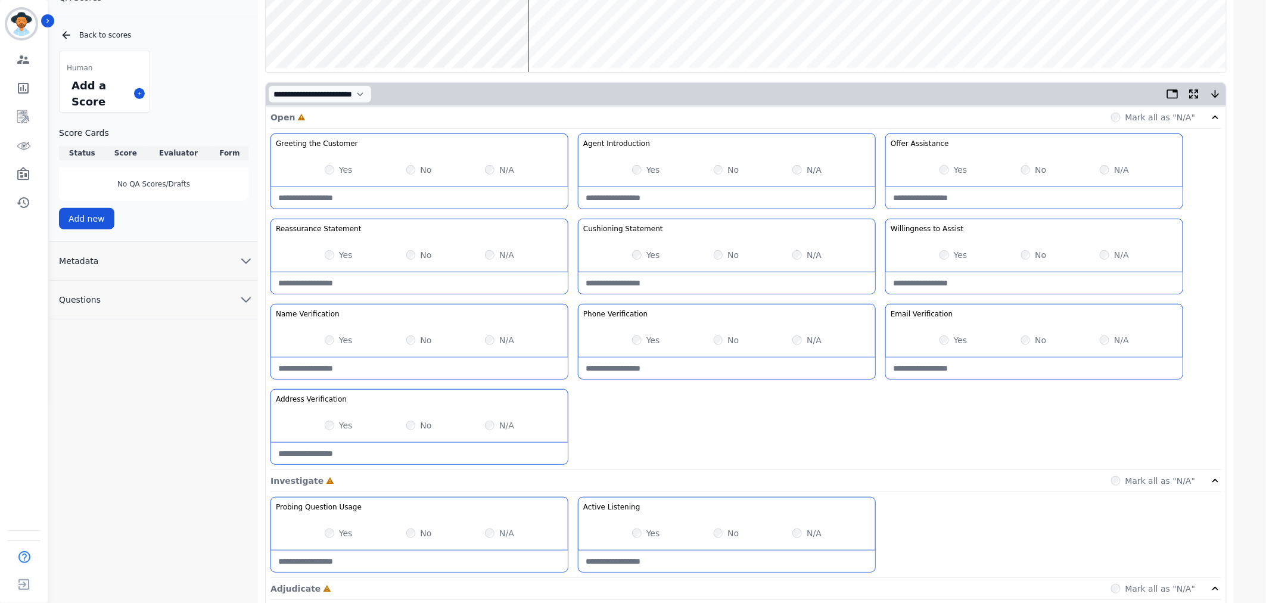
scroll to position [0, 0]
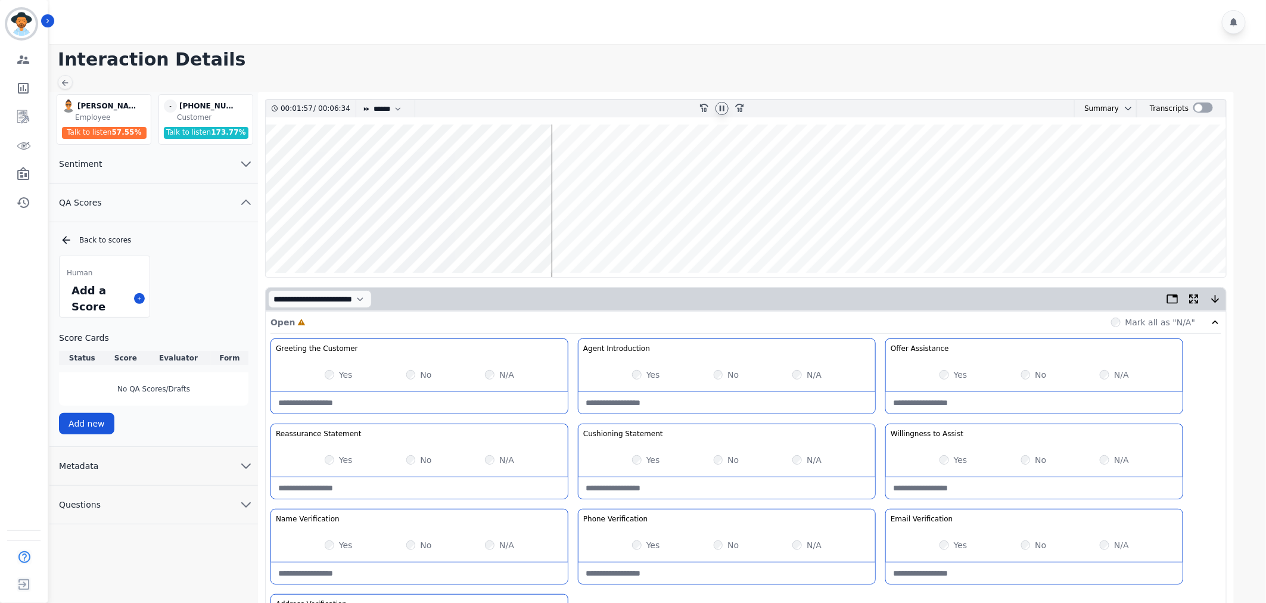
click at [945, 50] on h1 "Interaction Details" at bounding box center [662, 59] width 1208 height 21
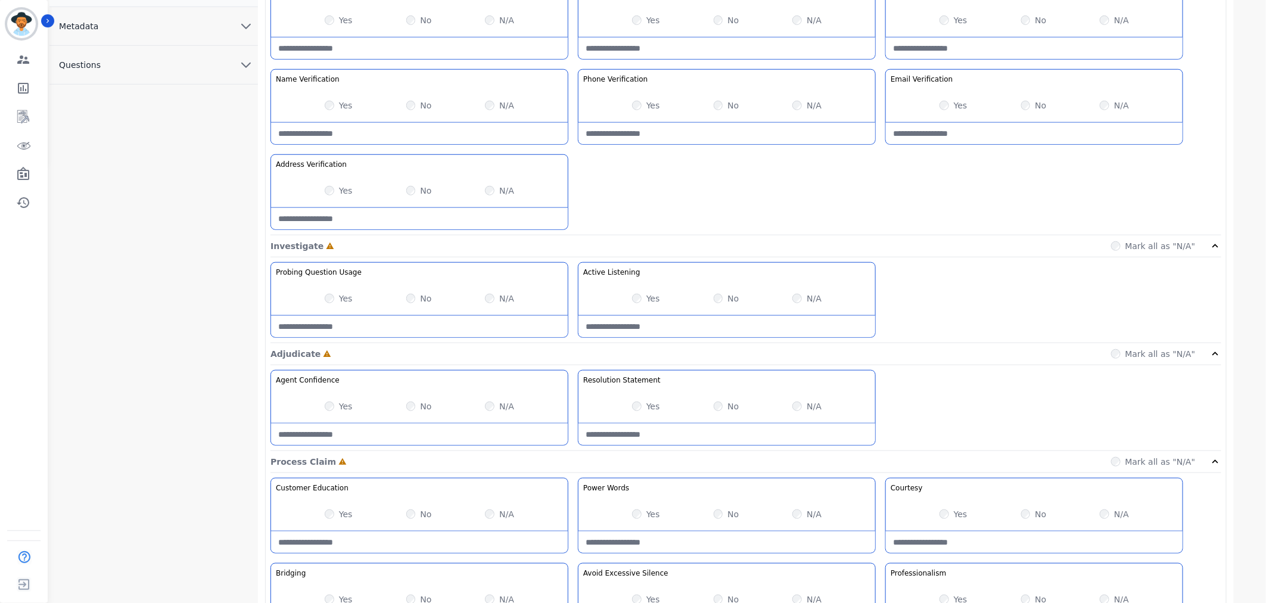
scroll to position [463, 0]
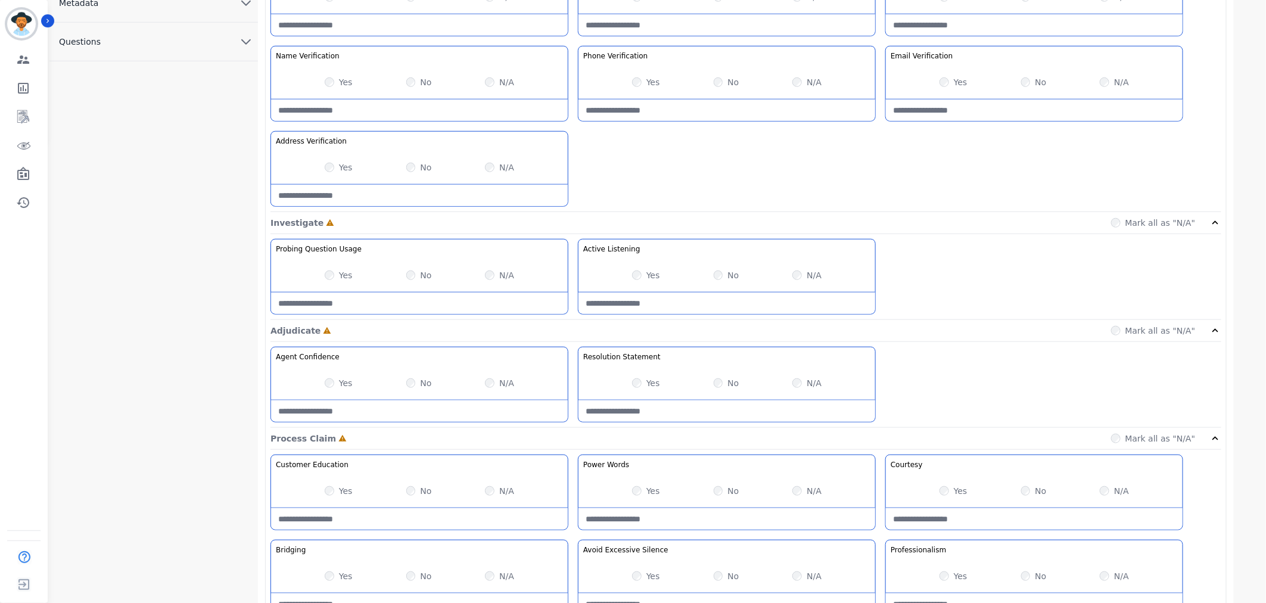
click at [628, 383] on div "Yes No N/A" at bounding box center [727, 382] width 297 height 33
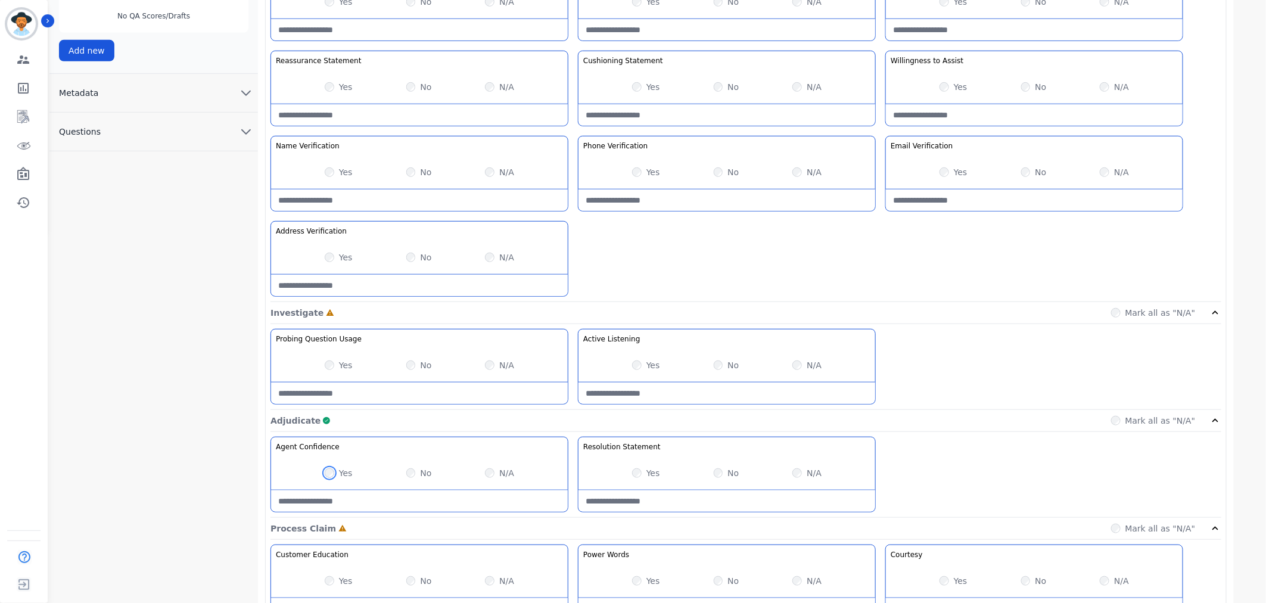
scroll to position [265, 0]
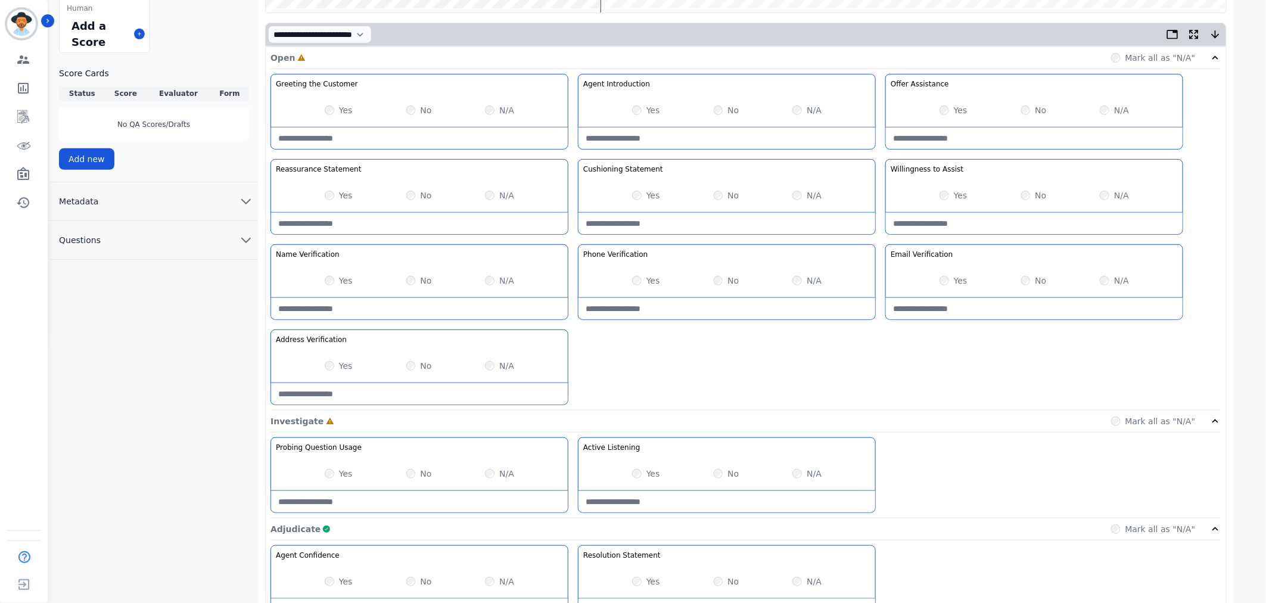
click at [949, 192] on div "Yes" at bounding box center [954, 195] width 28 height 12
click at [416, 194] on div "No" at bounding box center [419, 195] width 26 height 12
click at [420, 366] on label "No" at bounding box center [425, 366] width 11 height 12
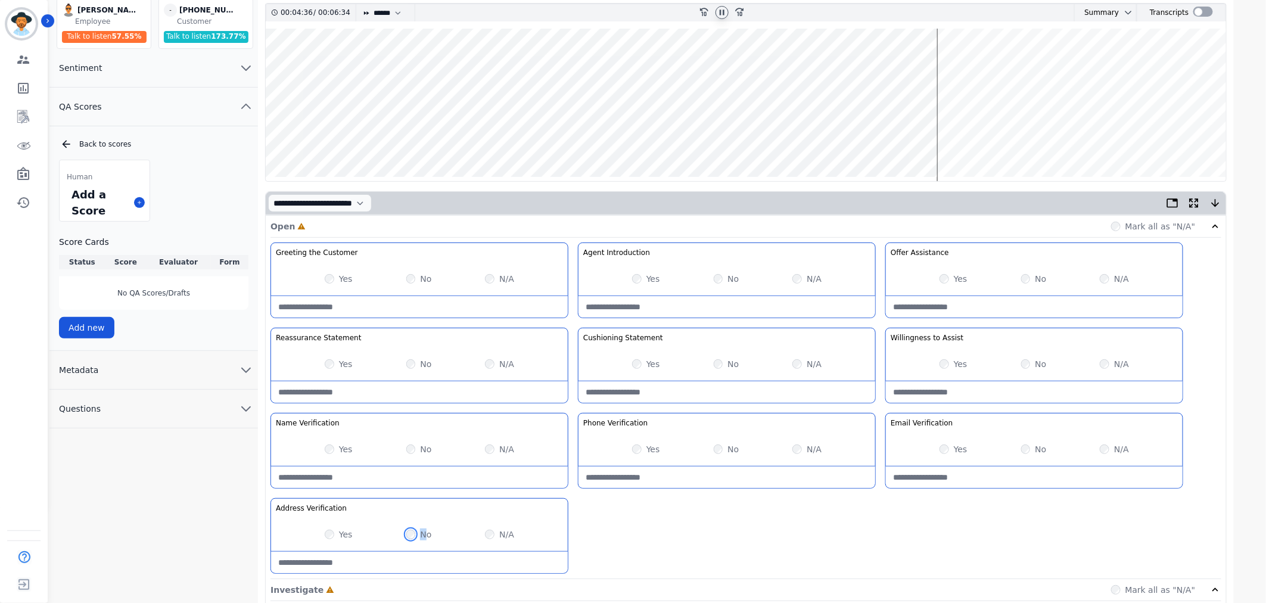
scroll to position [0, 0]
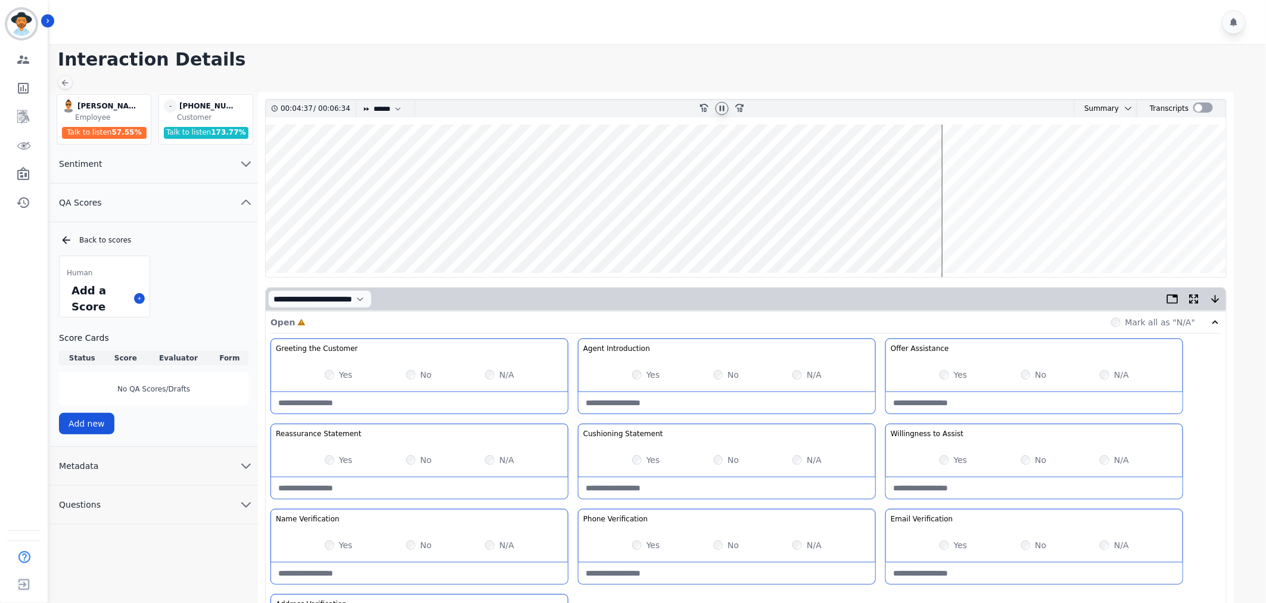
click at [396, 165] on wave at bounding box center [746, 201] width 961 height 153
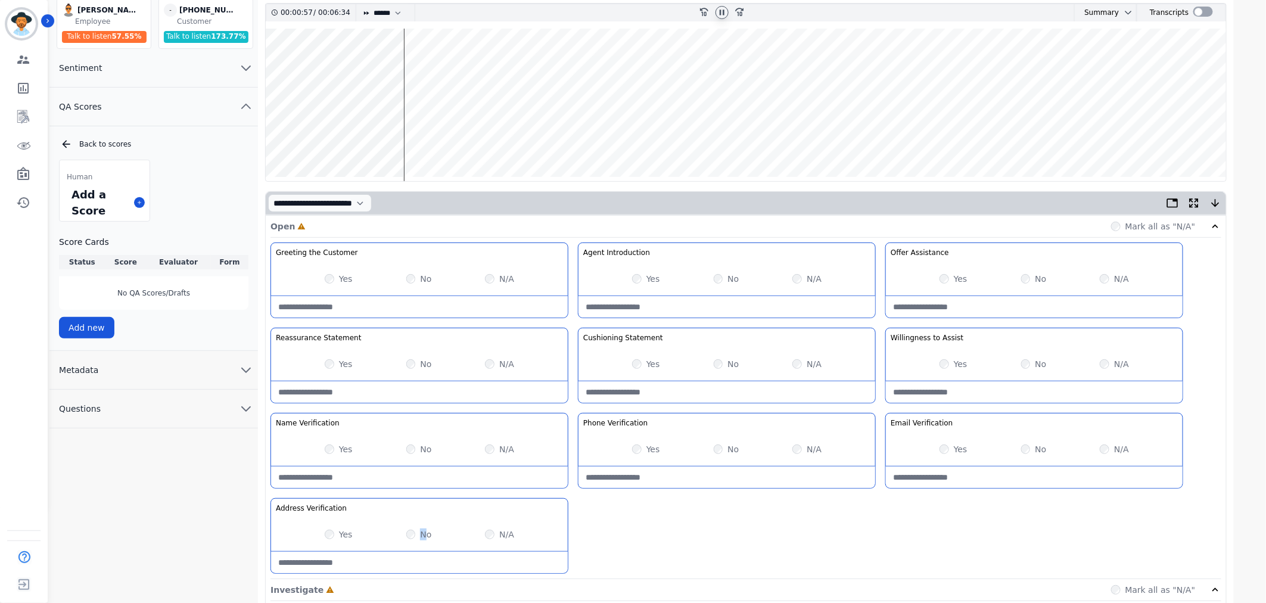
scroll to position [198, 0]
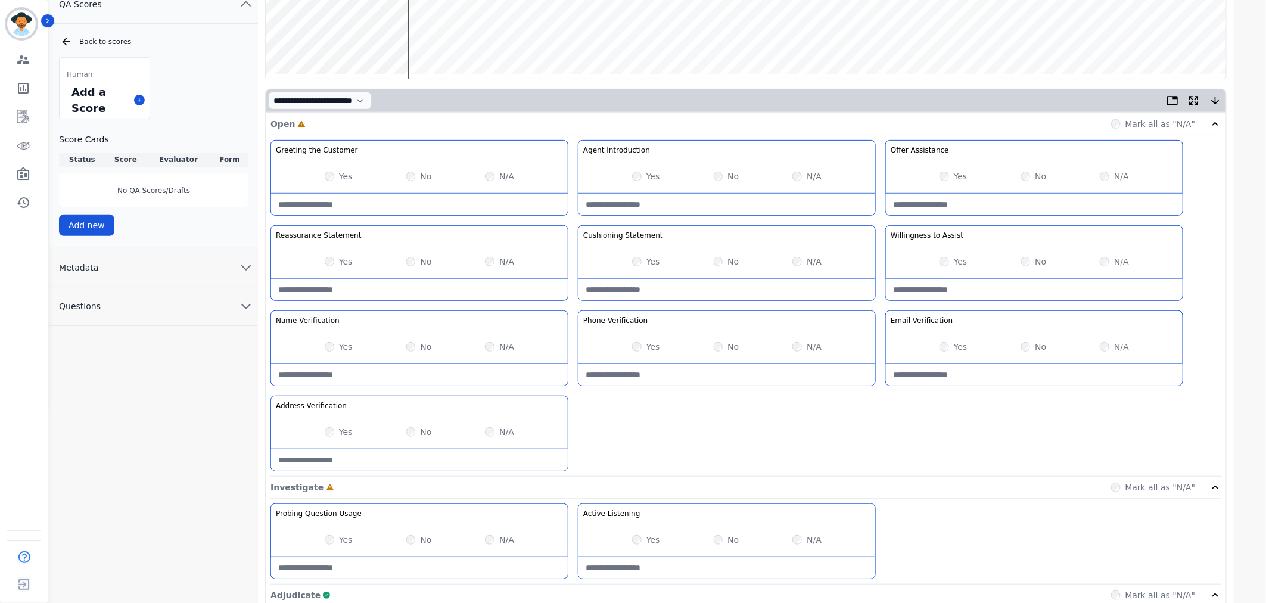
click at [944, 352] on div "Yes" at bounding box center [954, 347] width 28 height 12
click at [334, 428] on div "Yes" at bounding box center [339, 432] width 28 height 12
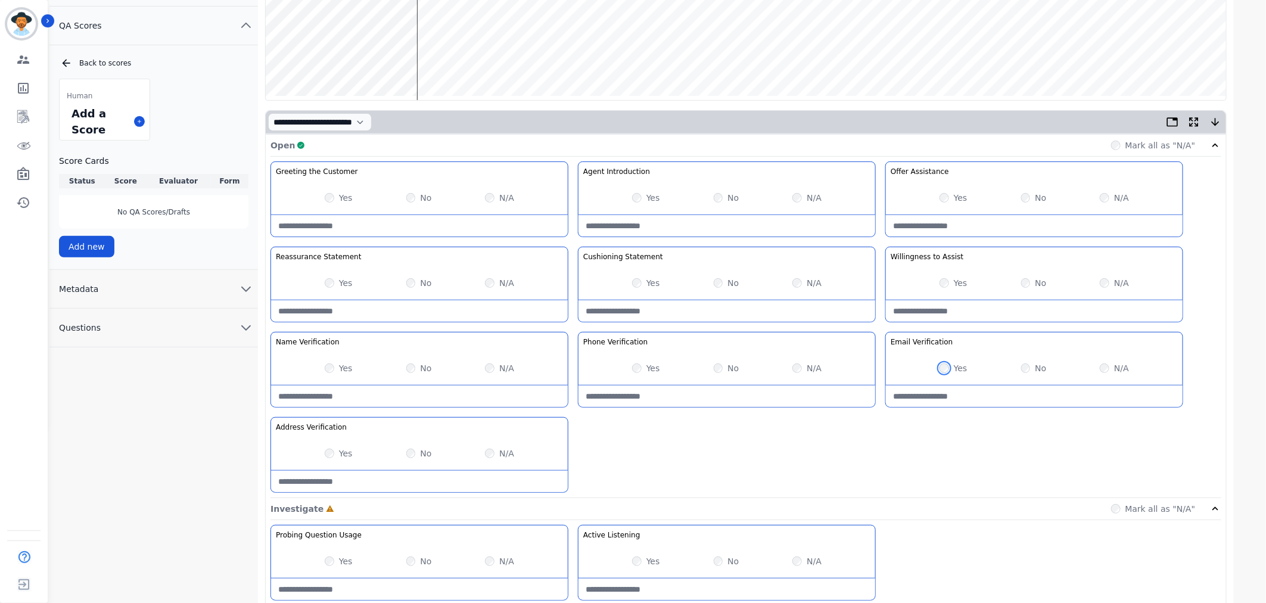
scroll to position [0, 0]
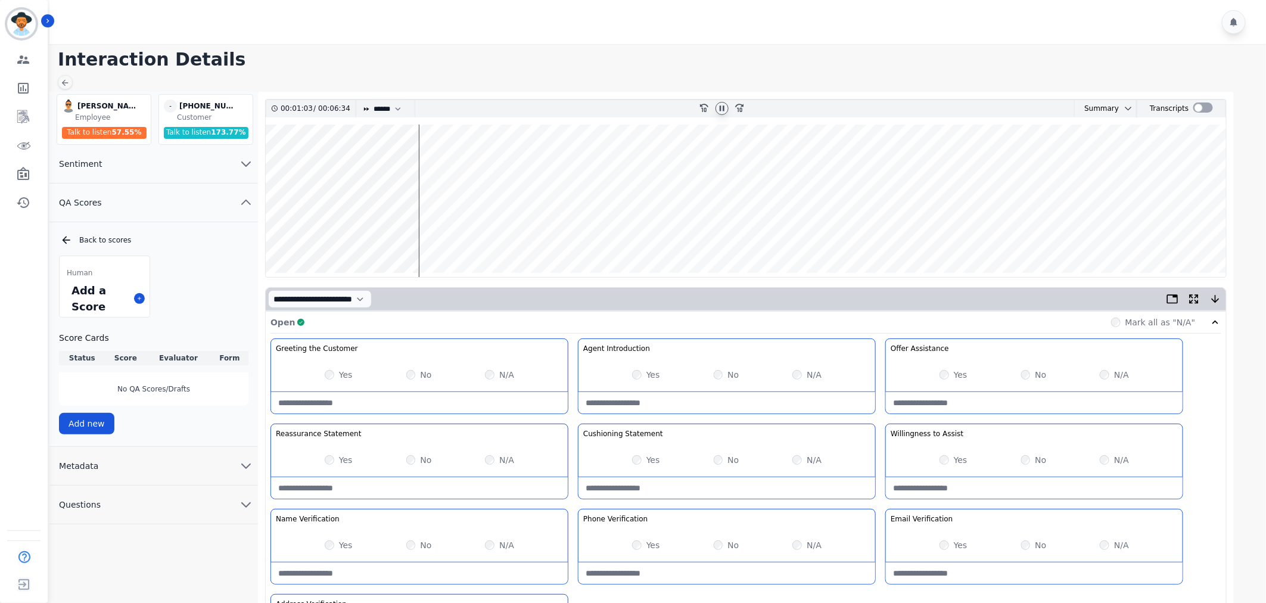
click at [913, 218] on wave at bounding box center [746, 201] width 961 height 153
click at [934, 162] on wave at bounding box center [746, 201] width 961 height 153
click at [951, 161] on wave at bounding box center [746, 201] width 961 height 153
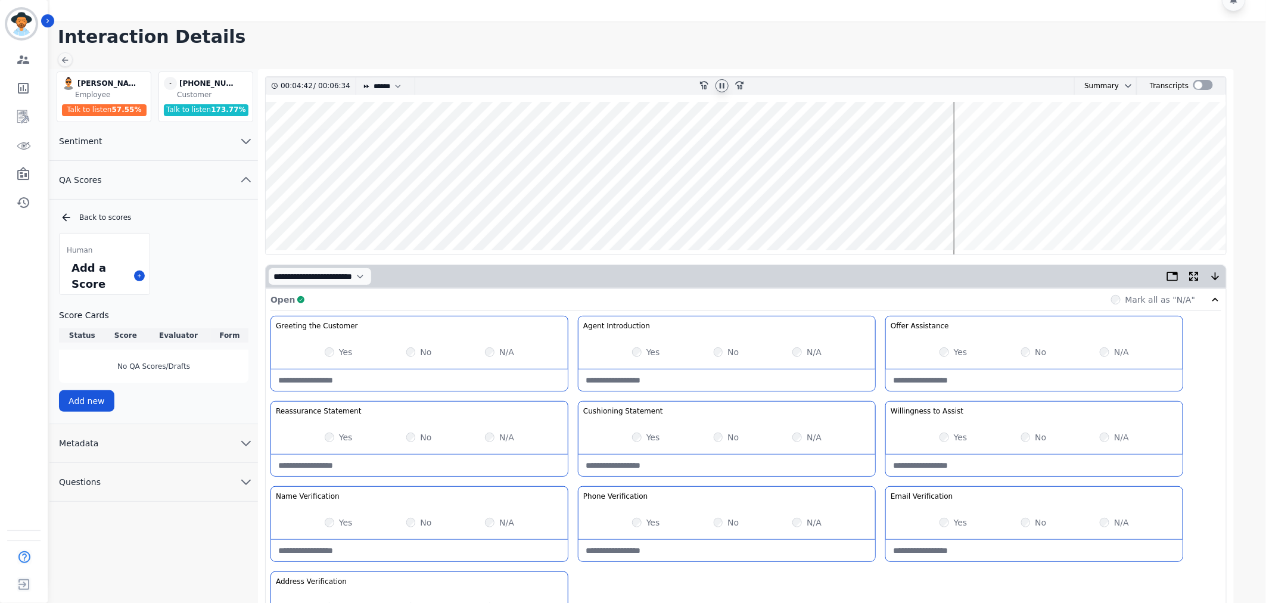
scroll to position [397, 0]
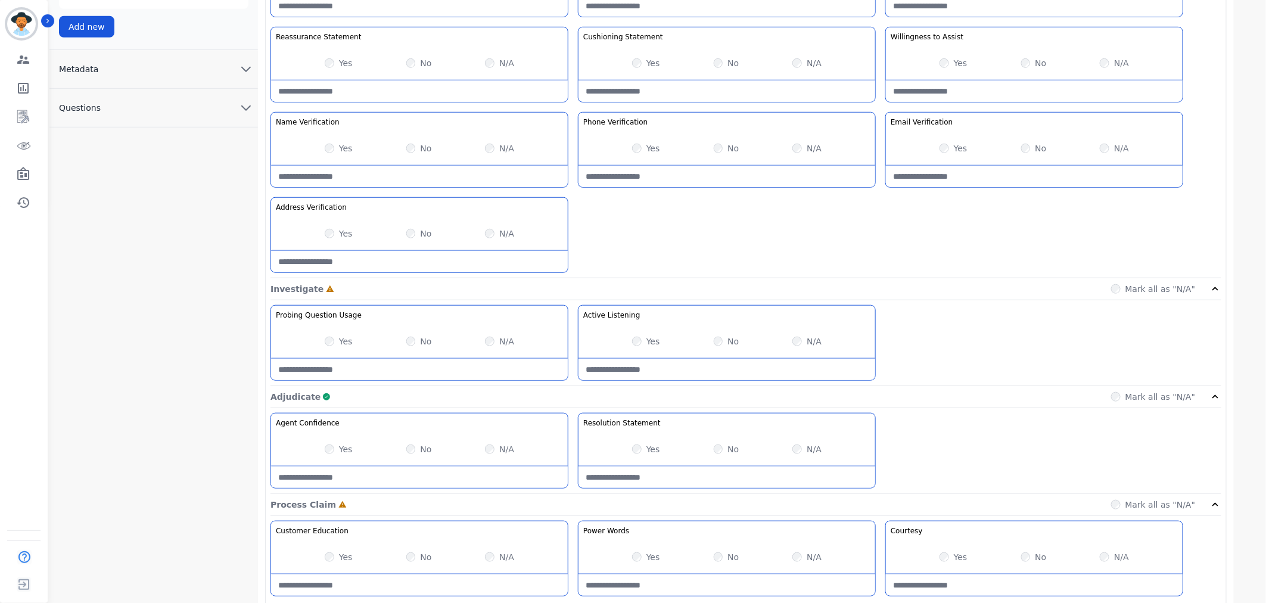
click at [642, 340] on div "Yes" at bounding box center [646, 341] width 28 height 12
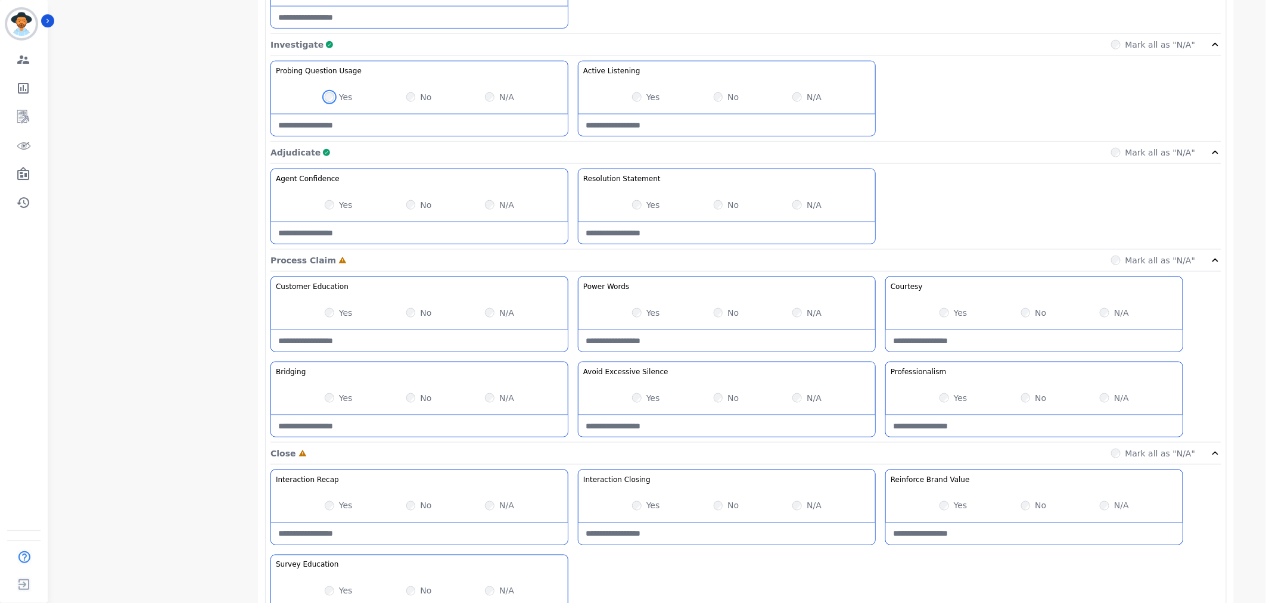
scroll to position [662, 0]
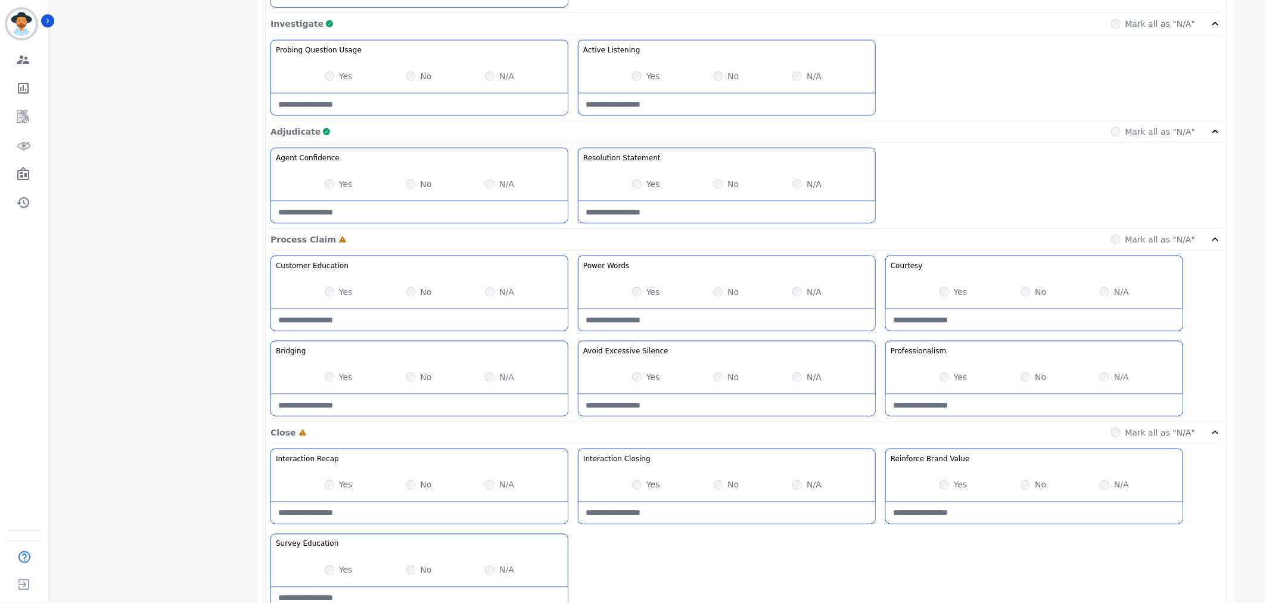
click at [645, 293] on div "Yes" at bounding box center [646, 292] width 28 height 12
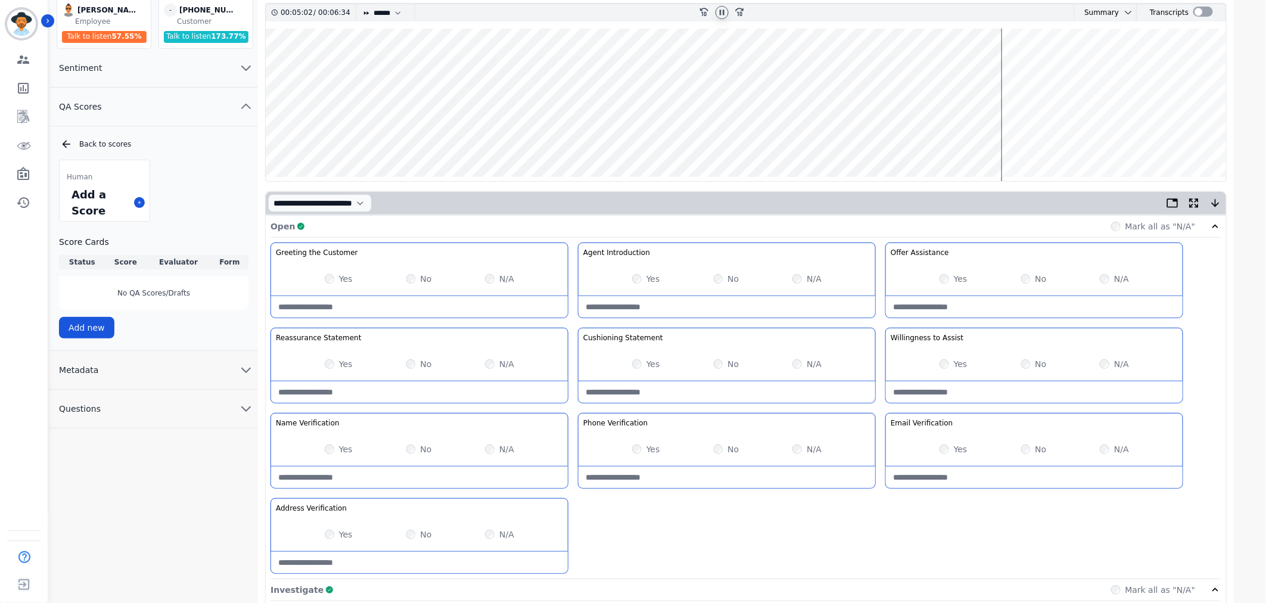
scroll to position [0, 0]
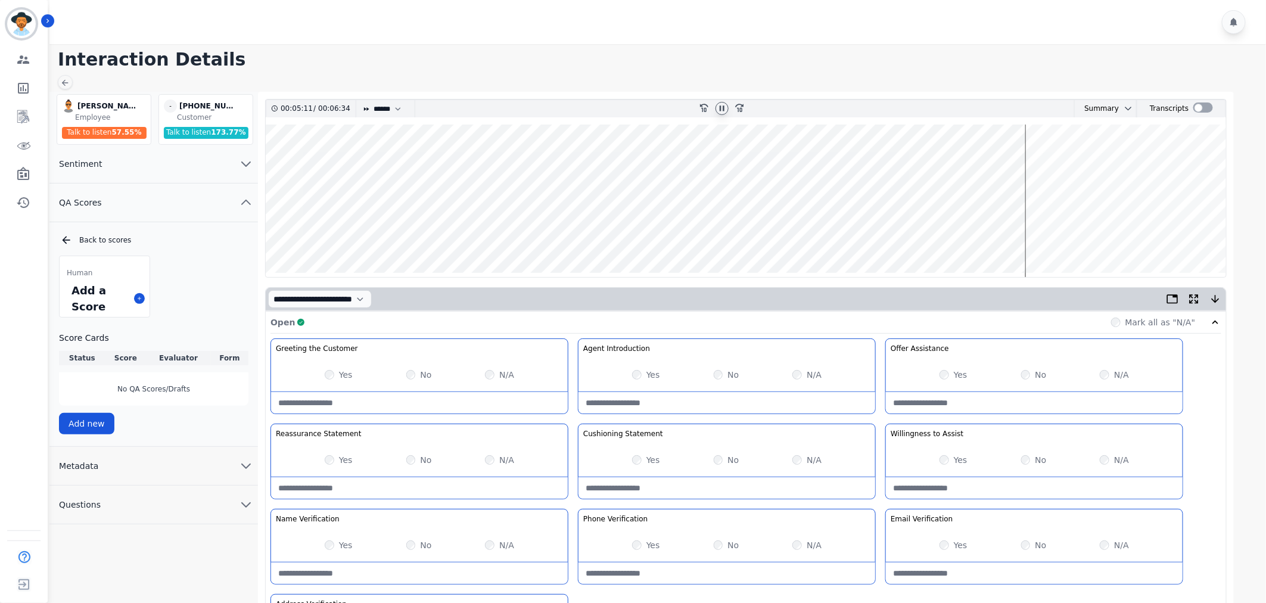
click at [176, 464] on button "Metadata" at bounding box center [153, 466] width 209 height 39
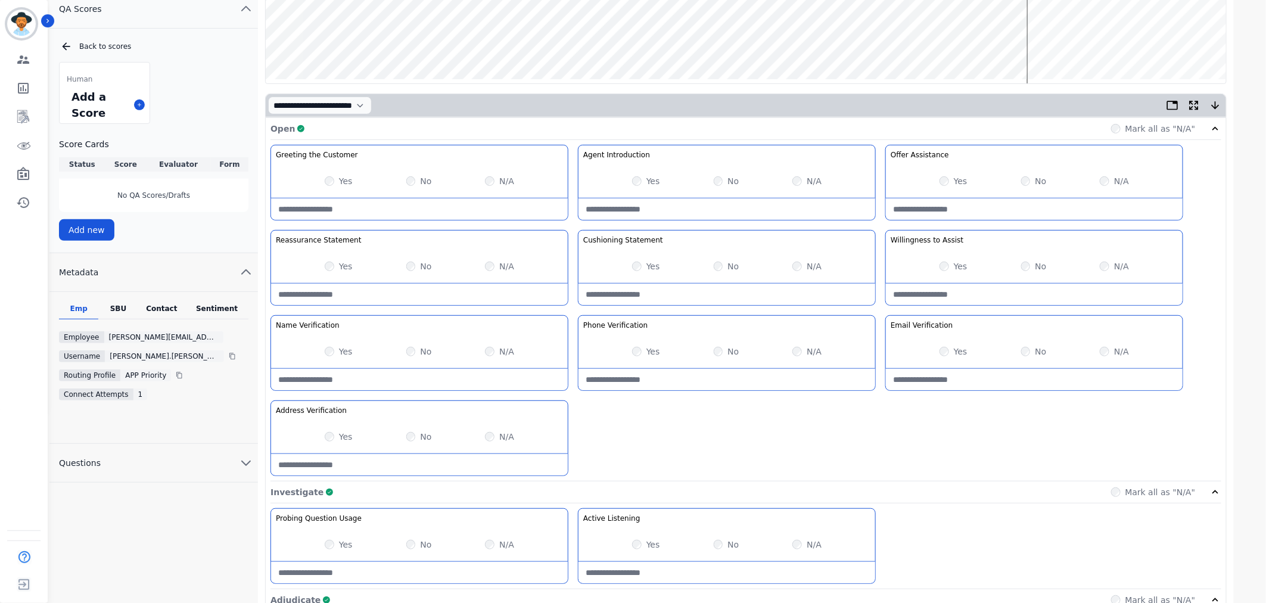
scroll to position [198, 0]
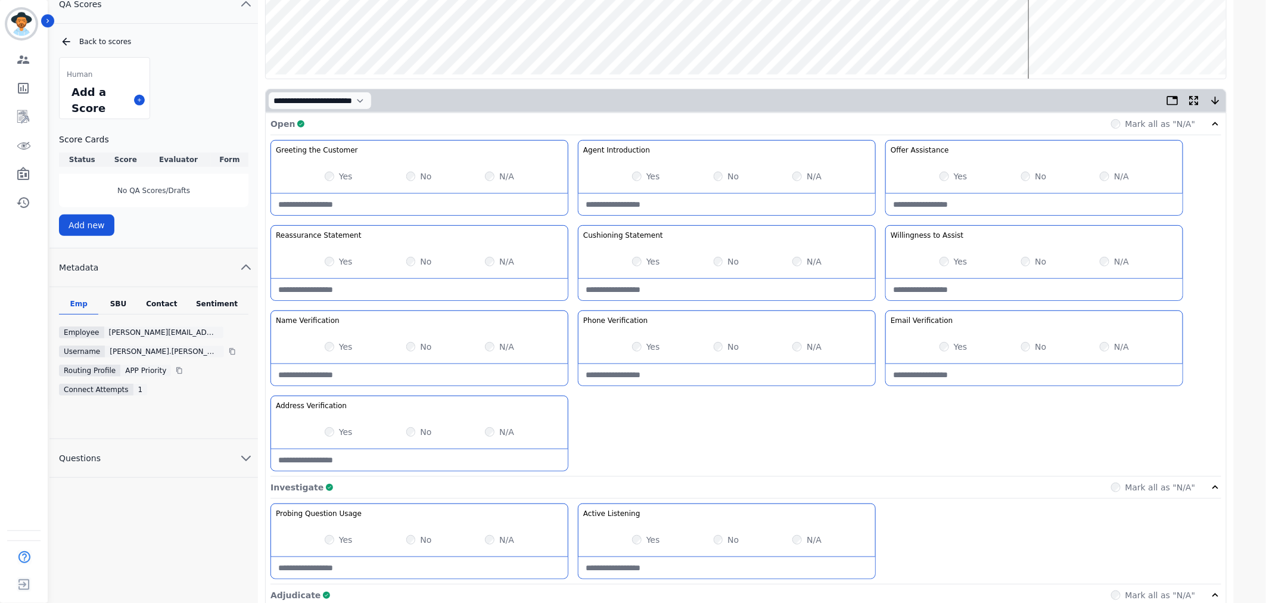
click at [123, 299] on div "SBU" at bounding box center [117, 306] width 39 height 15
click at [174, 301] on div "Contact" at bounding box center [162, 306] width 48 height 15
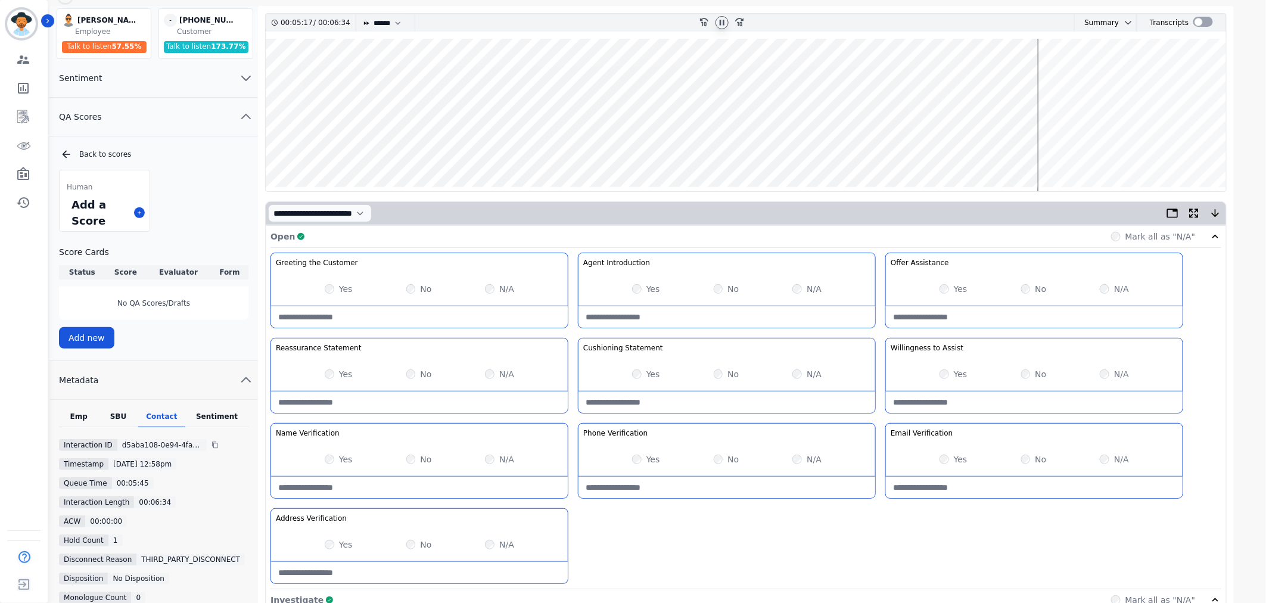
scroll to position [0, 0]
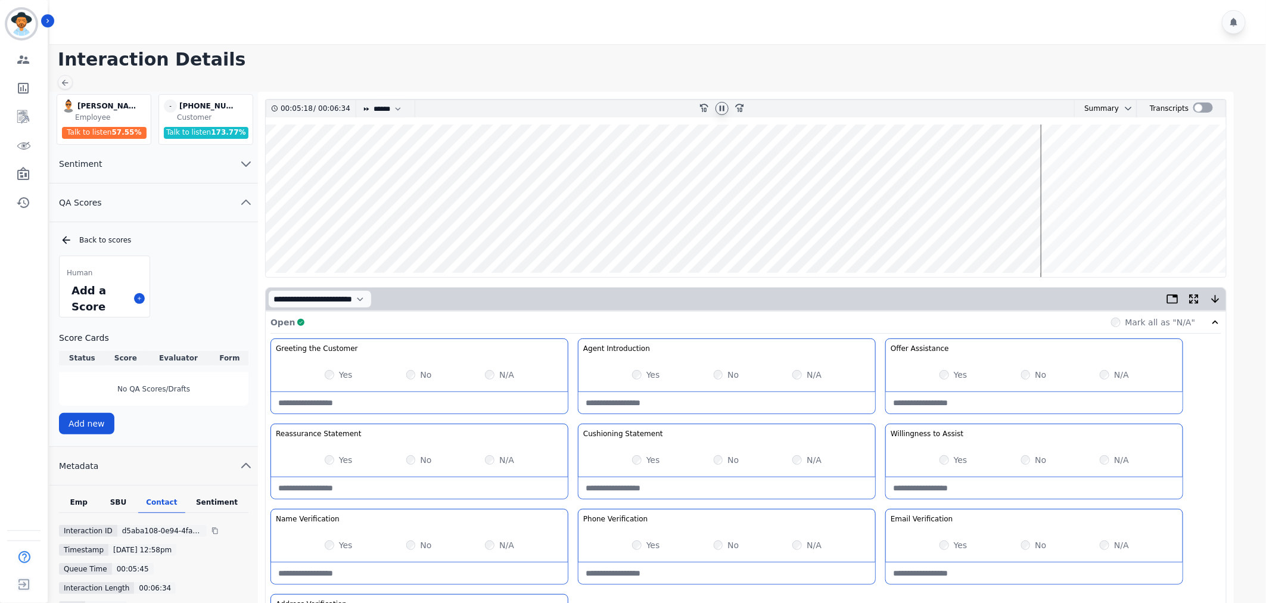
click at [1044, 166] on wave at bounding box center [746, 201] width 961 height 153
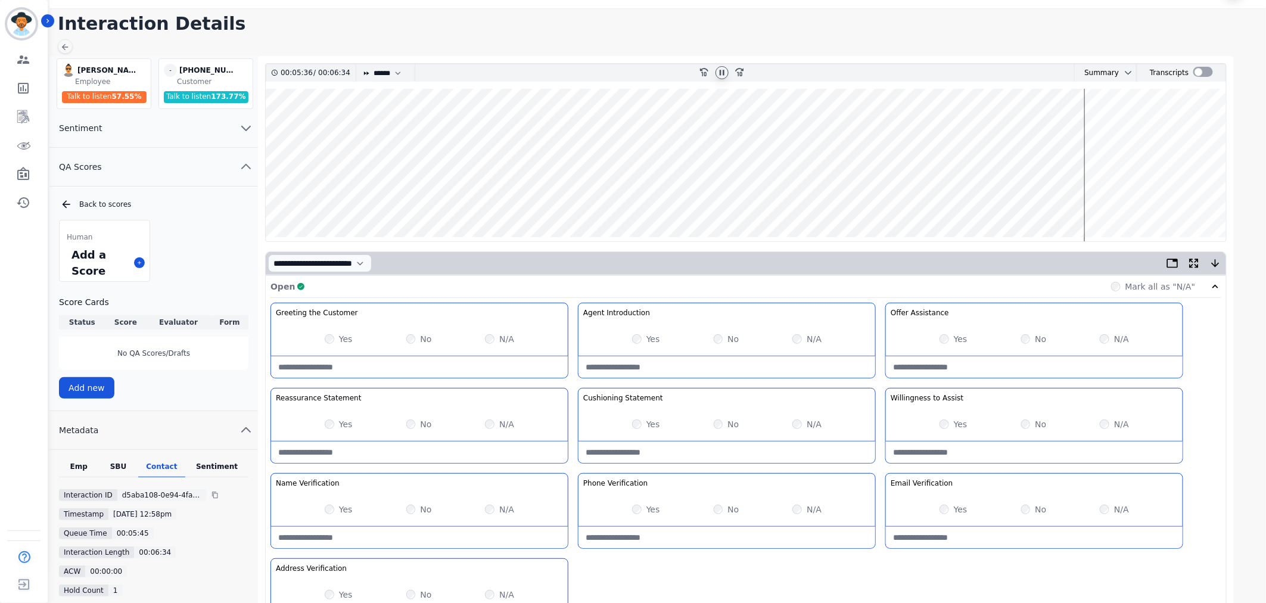
scroll to position [66, 0]
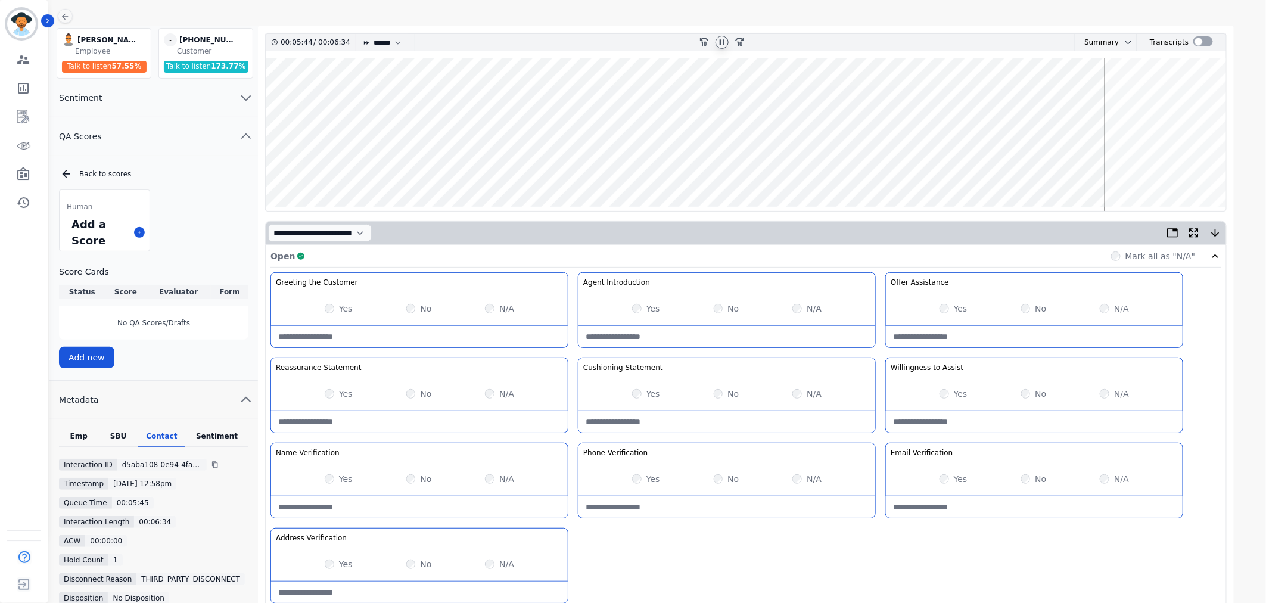
click at [1108, 168] on wave at bounding box center [746, 134] width 961 height 153
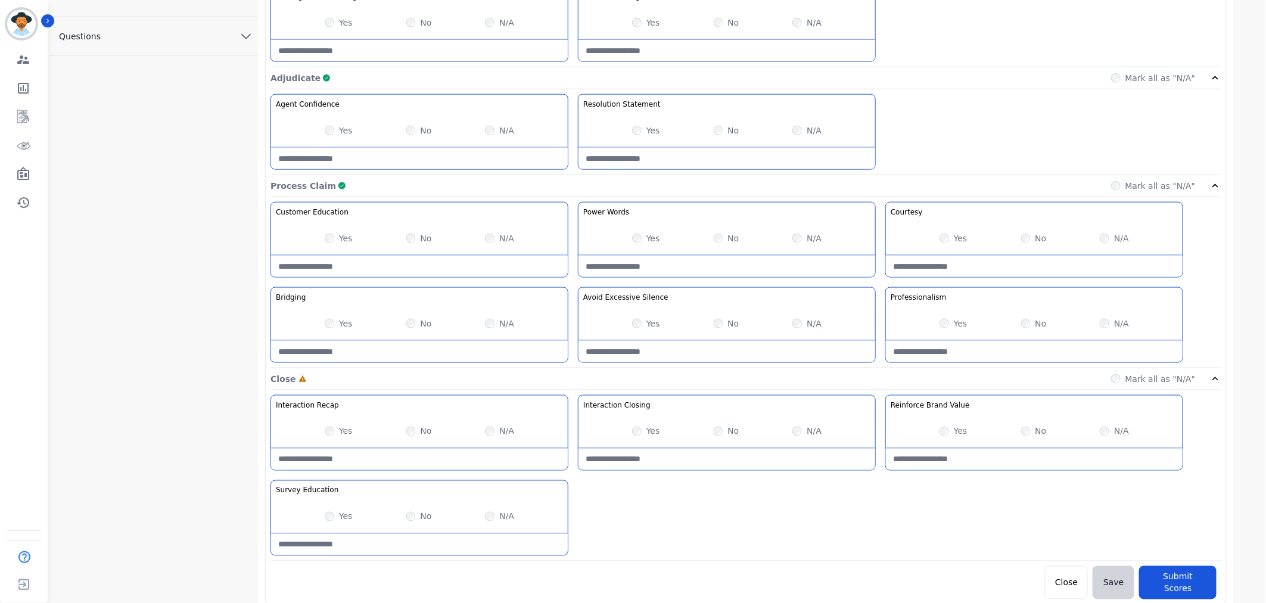
scroll to position [716, 0]
click at [1199, 578] on button "Submit Scores" at bounding box center [1177, 581] width 77 height 33
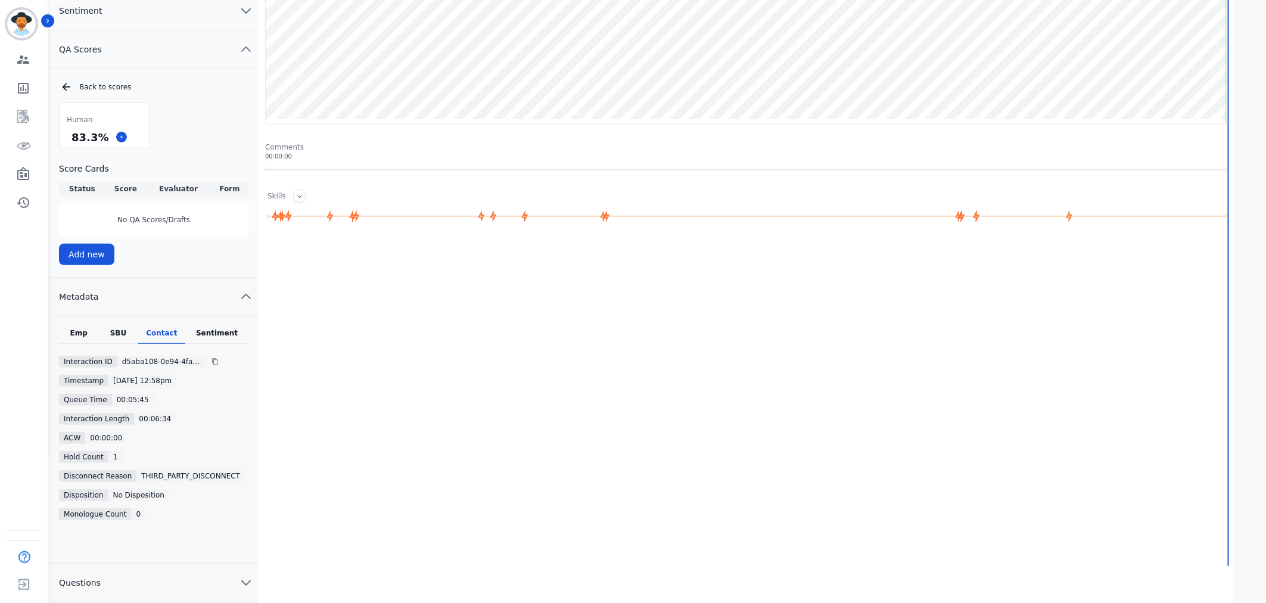
scroll to position [142, 0]
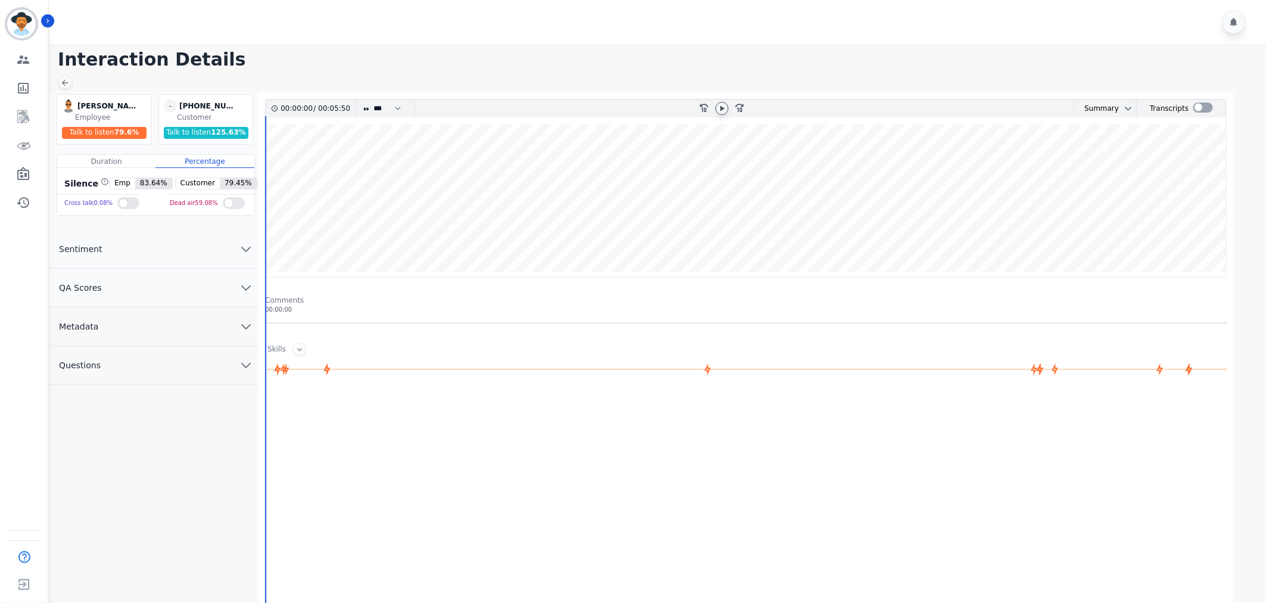
click at [716, 109] on div at bounding box center [722, 108] width 13 height 13
click at [383, 102] on select "* * * **** * *** * ****" at bounding box center [390, 108] width 36 height 17
select select "****"
click at [372, 100] on select "* * * **** * *** * ****" at bounding box center [390, 108] width 36 height 17
click at [199, 283] on button "QA Scores" at bounding box center [153, 288] width 209 height 39
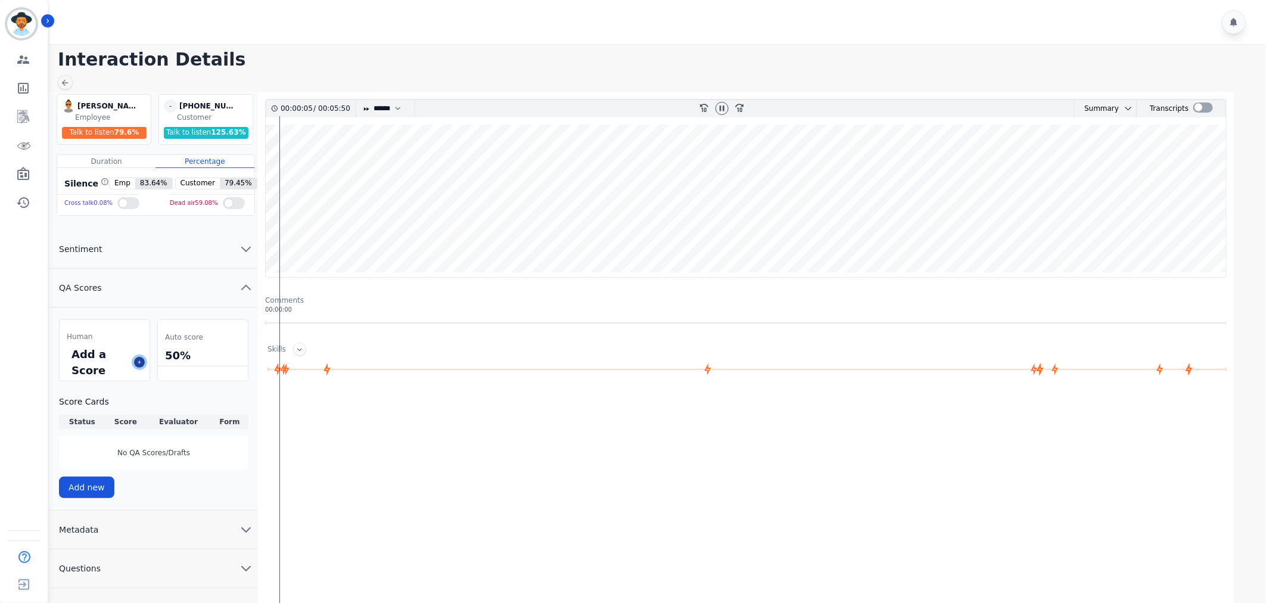
click at [138, 362] on icon at bounding box center [140, 362] width 4 height 4
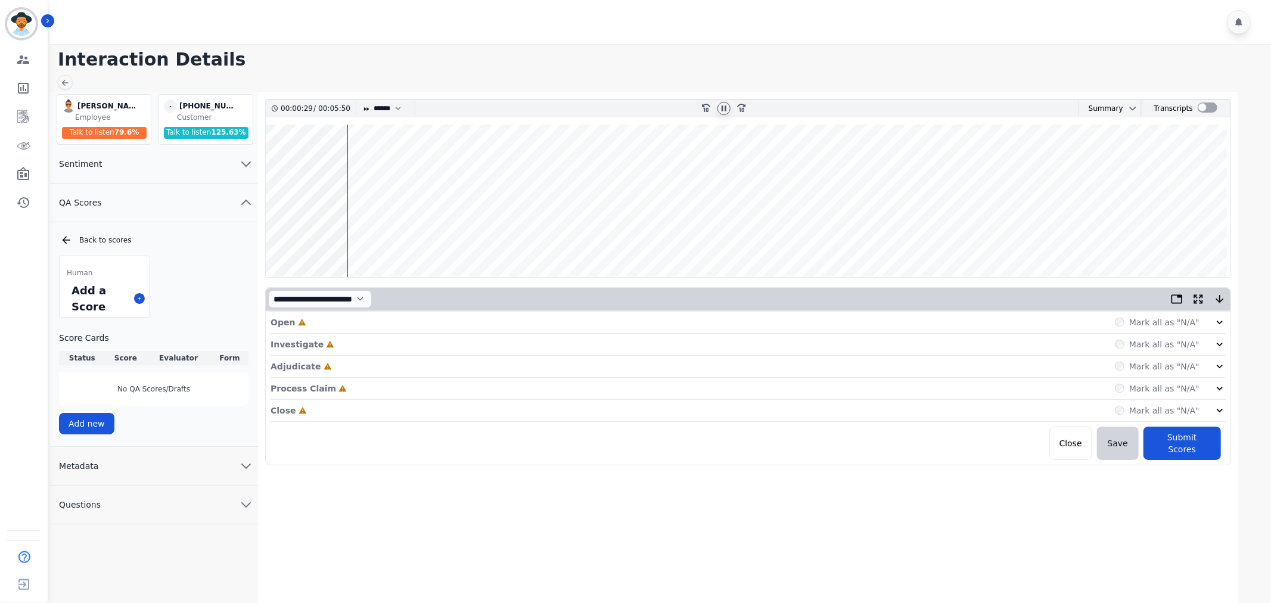
click at [720, 108] on icon at bounding box center [724, 109] width 10 height 10
click at [719, 109] on icon at bounding box center [724, 109] width 10 height 10
click at [1210, 325] on div "Mark all as "N/A"" at bounding box center [1170, 322] width 111 height 12
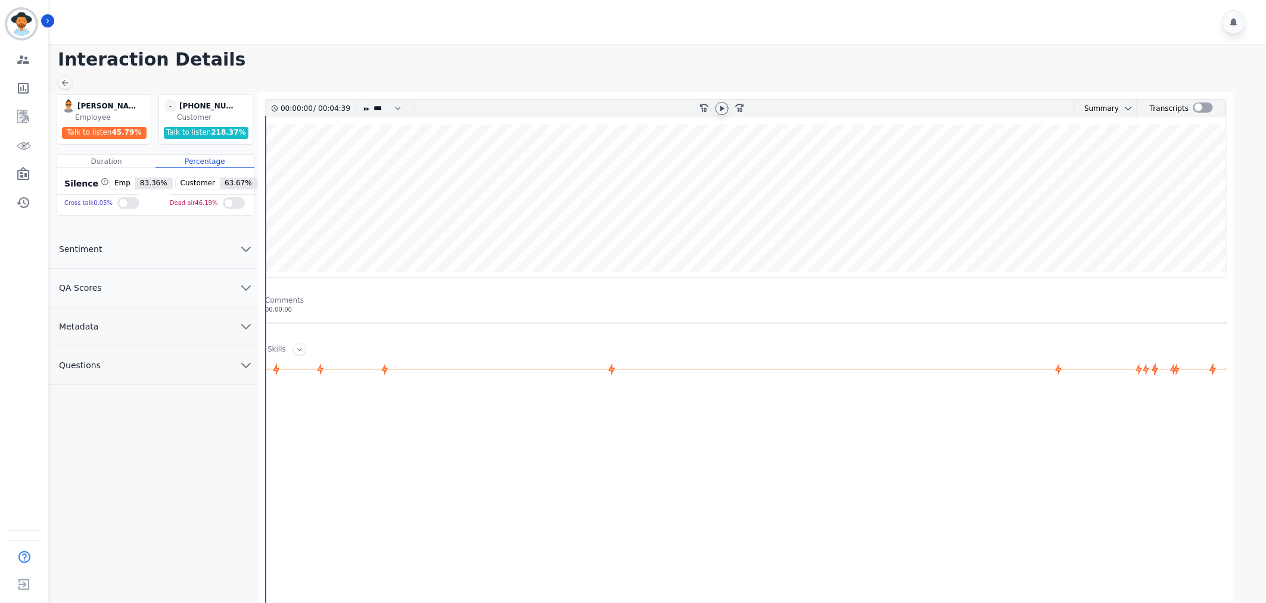
click at [721, 107] on icon at bounding box center [722, 107] width 4 height 5
click at [402, 105] on select "* * * **** * *** * ****" at bounding box center [390, 108] width 36 height 17
select select "****"
click at [372, 100] on select "* * * **** * *** * ****" at bounding box center [390, 108] width 36 height 17
click at [252, 281] on icon "chevron down" at bounding box center [246, 288] width 14 height 14
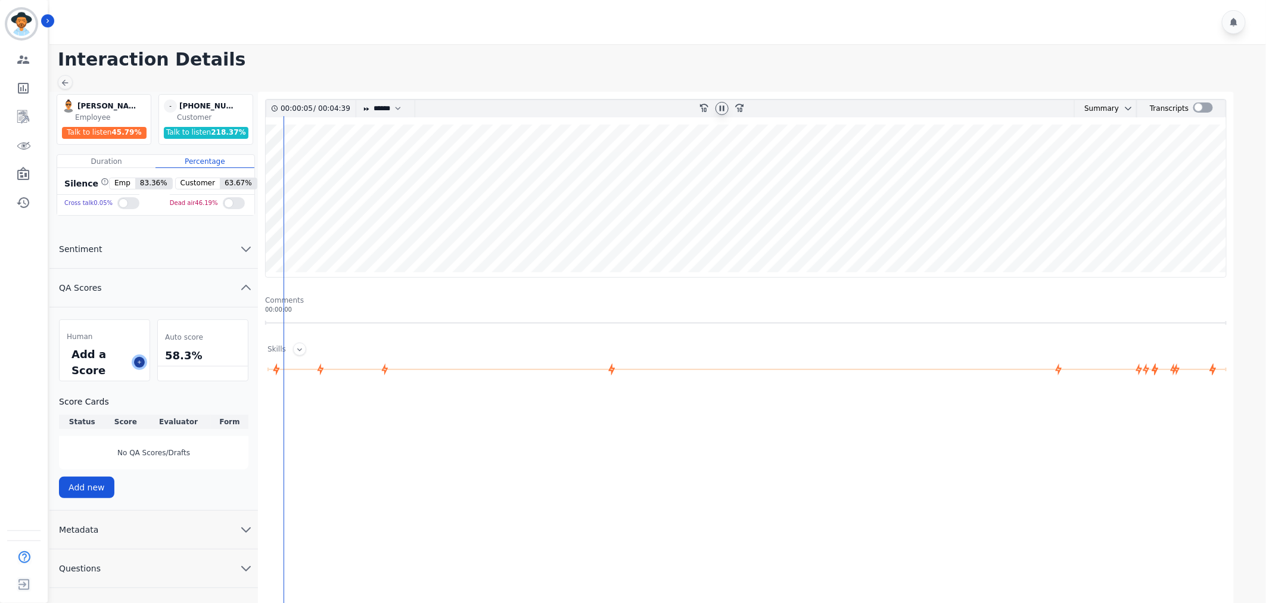
click at [141, 362] on icon at bounding box center [139, 362] width 6 height 6
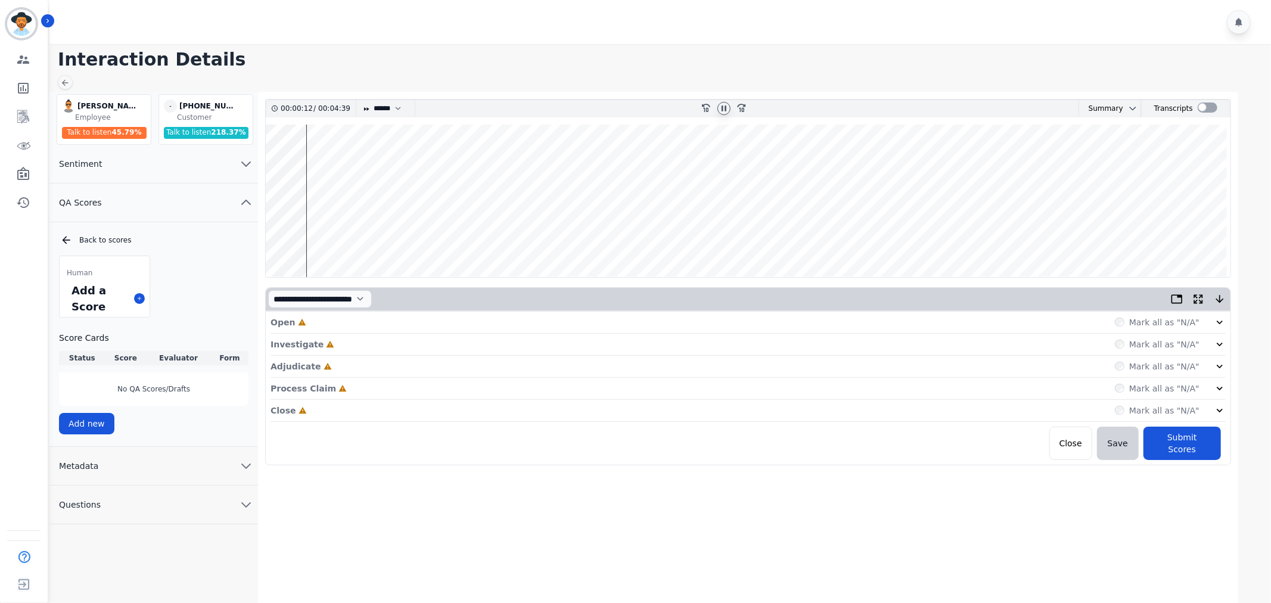
click at [1211, 325] on div "Mark all as "N/A"" at bounding box center [1170, 322] width 111 height 12
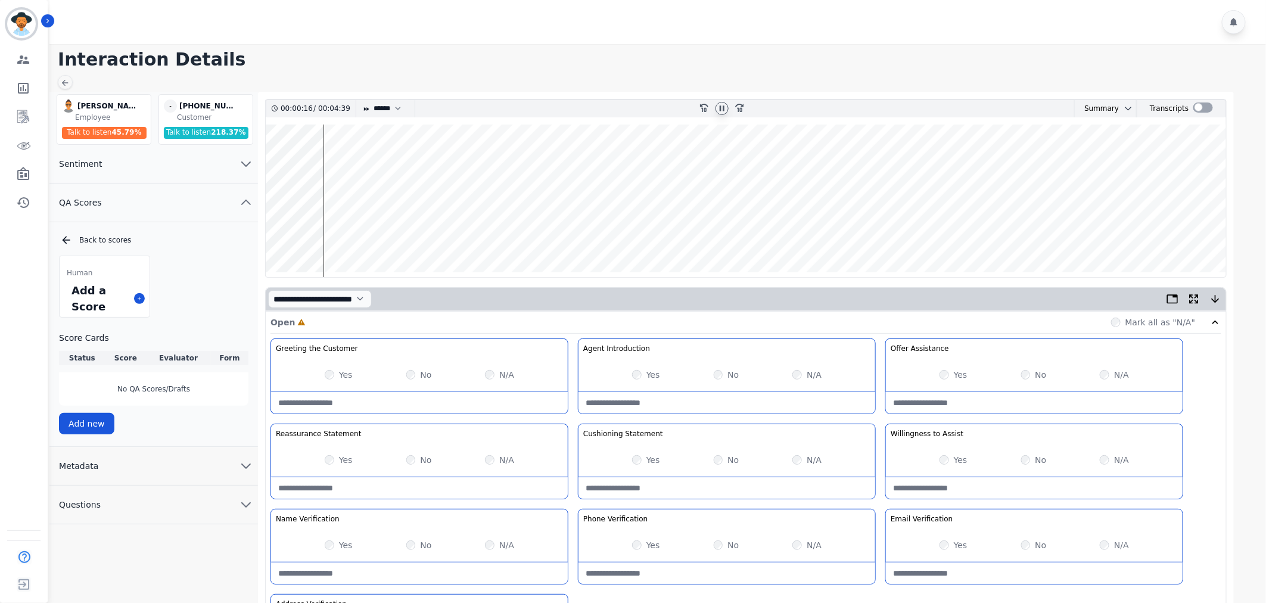
click at [646, 371] on div "Yes" at bounding box center [646, 375] width 28 height 12
click at [645, 374] on div "Yes" at bounding box center [646, 375] width 28 height 12
click at [646, 372] on div "Yes" at bounding box center [646, 375] width 28 height 12
drag, startPoint x: 322, startPoint y: 459, endPoint x: 359, endPoint y: 464, distance: 37.8
click at [360, 464] on div "Yes No N/A" at bounding box center [419, 459] width 297 height 33
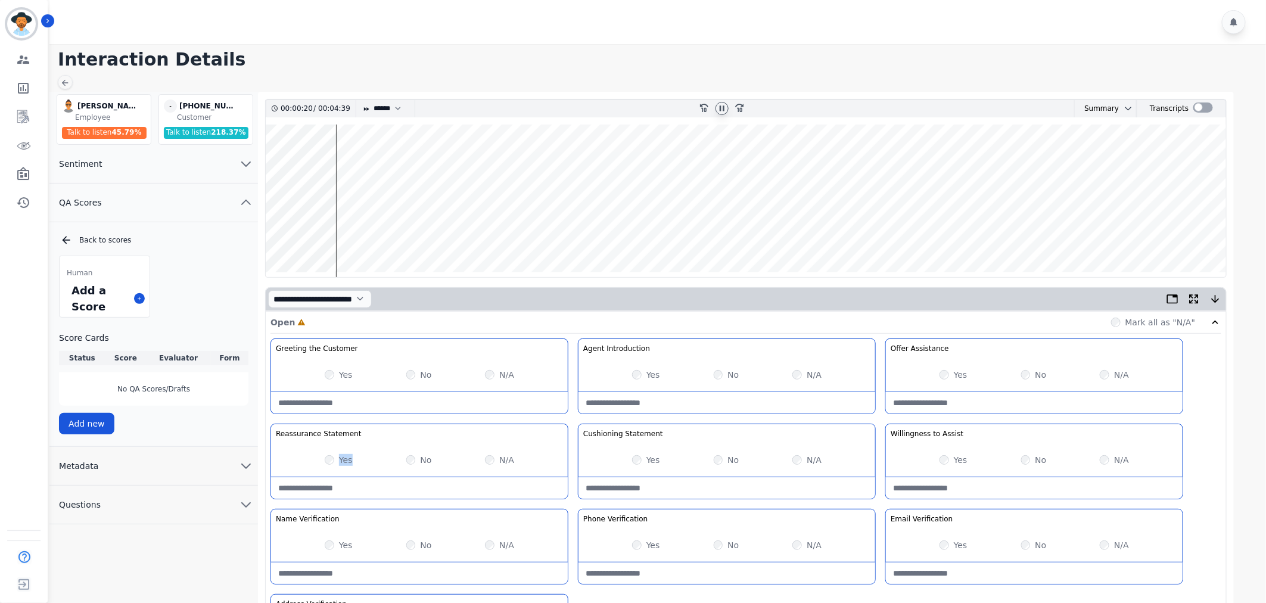
click at [342, 462] on label "Yes" at bounding box center [346, 460] width 14 height 12
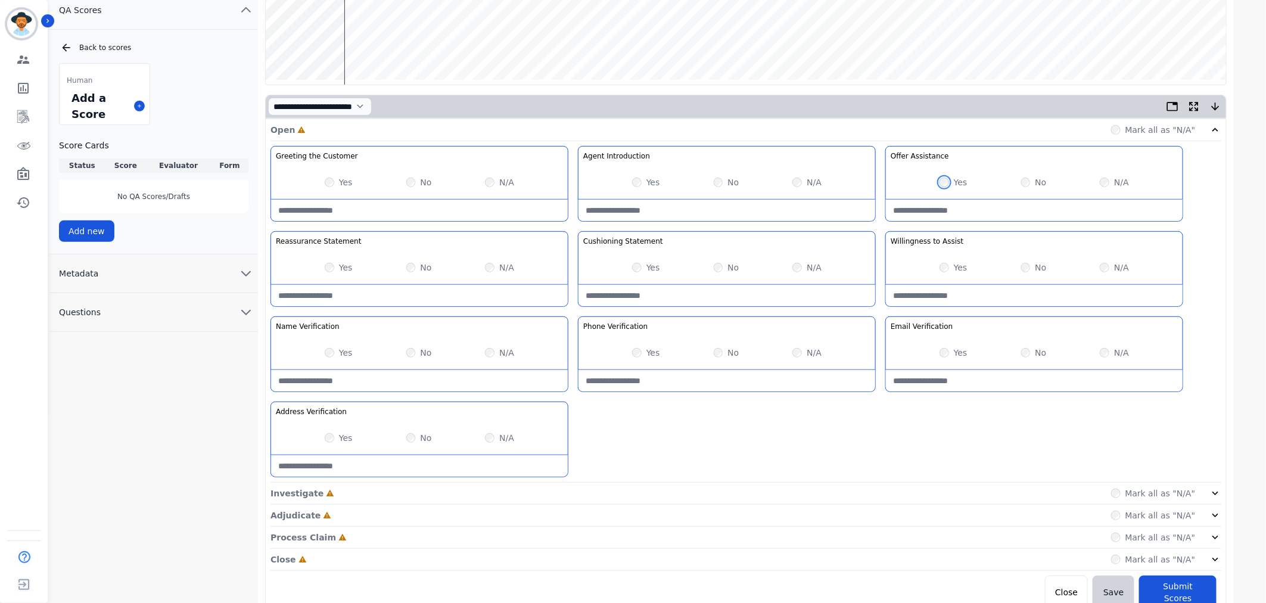
scroll to position [198, 0]
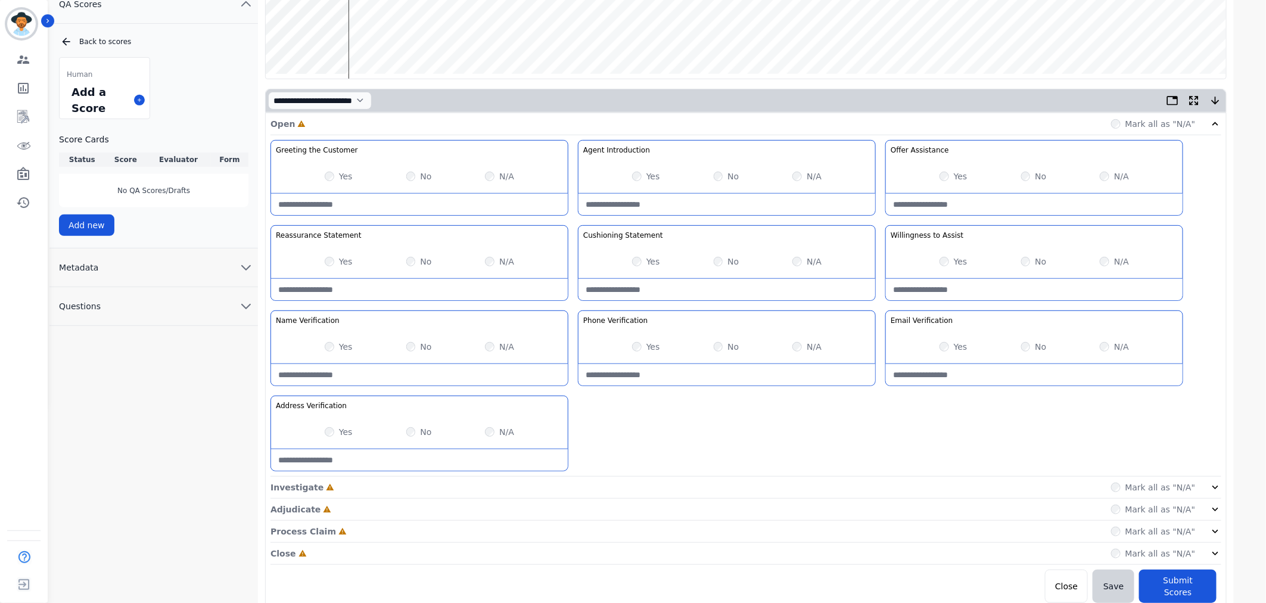
click at [1206, 492] on div "Mark all as "N/A"" at bounding box center [1166, 487] width 111 height 12
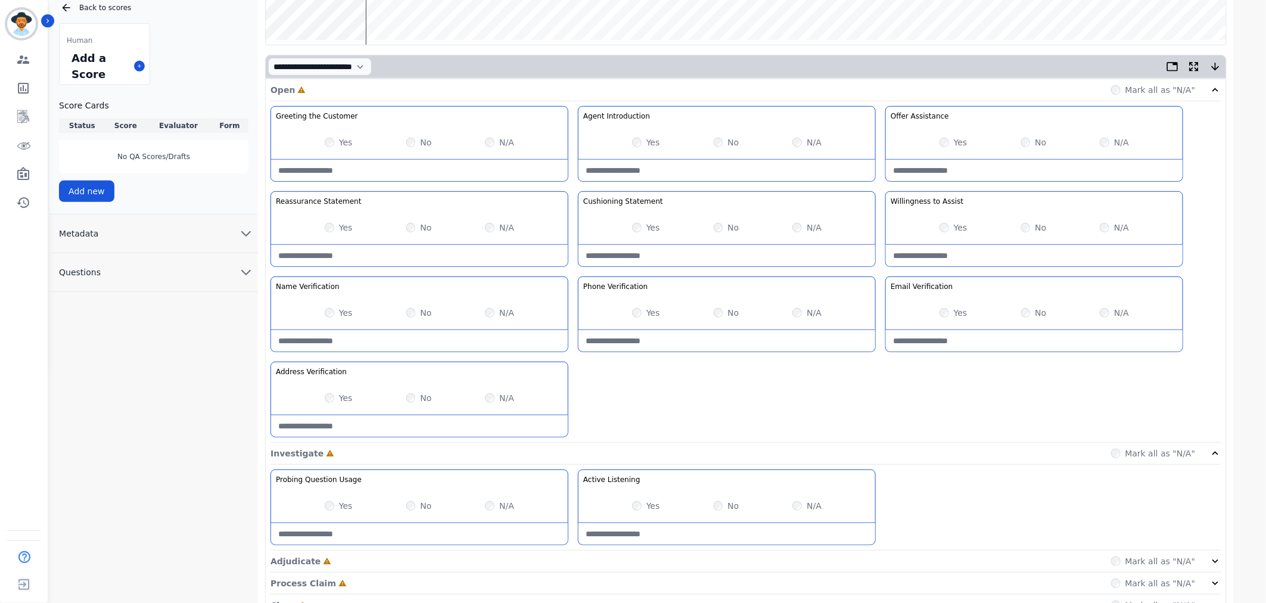
scroll to position [288, 0]
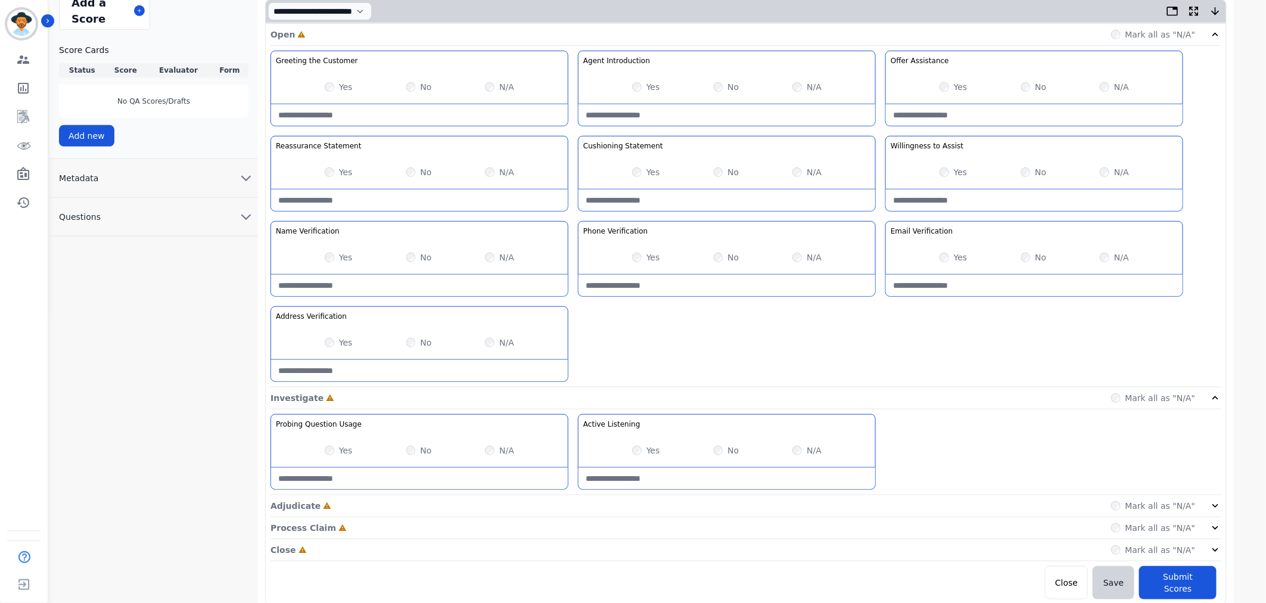
click at [1220, 506] on icon at bounding box center [1216, 506] width 12 height 12
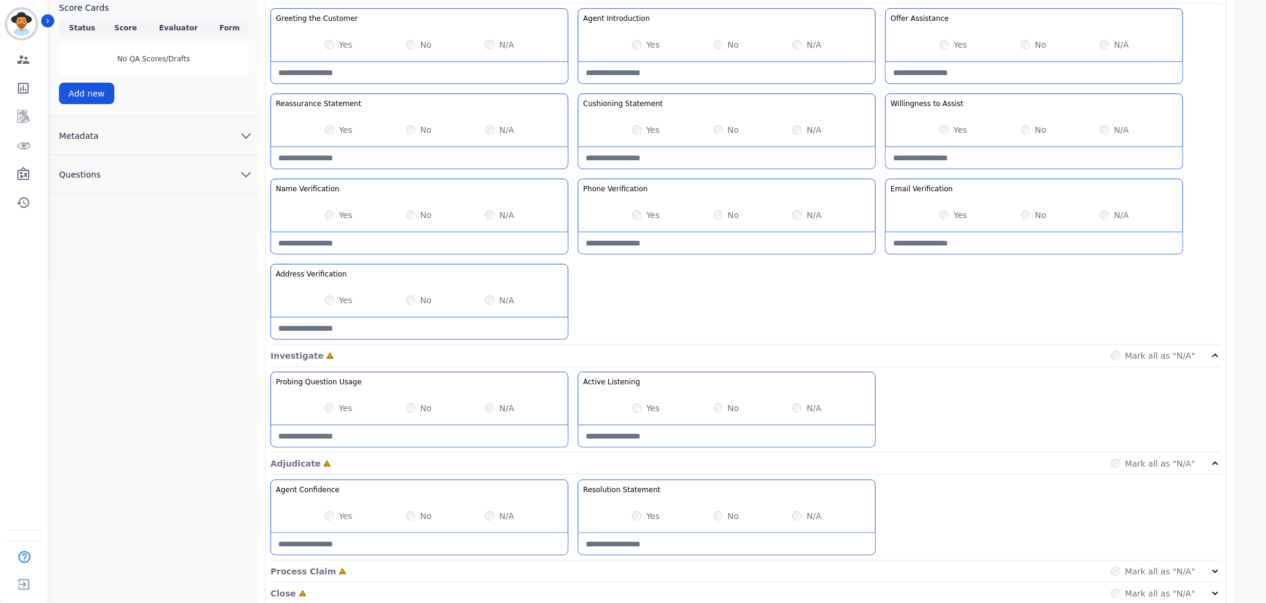
scroll to position [374, 0]
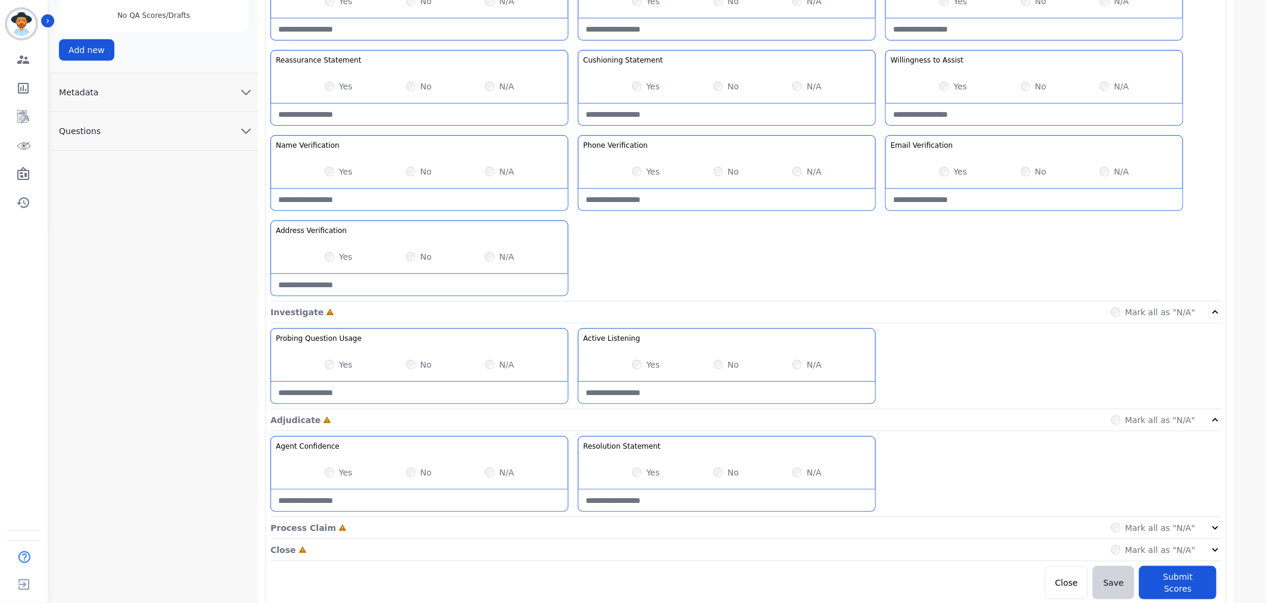
click at [1214, 520] on div "Process Claim Incomplete Mark all as "N/A"" at bounding box center [746, 528] width 951 height 22
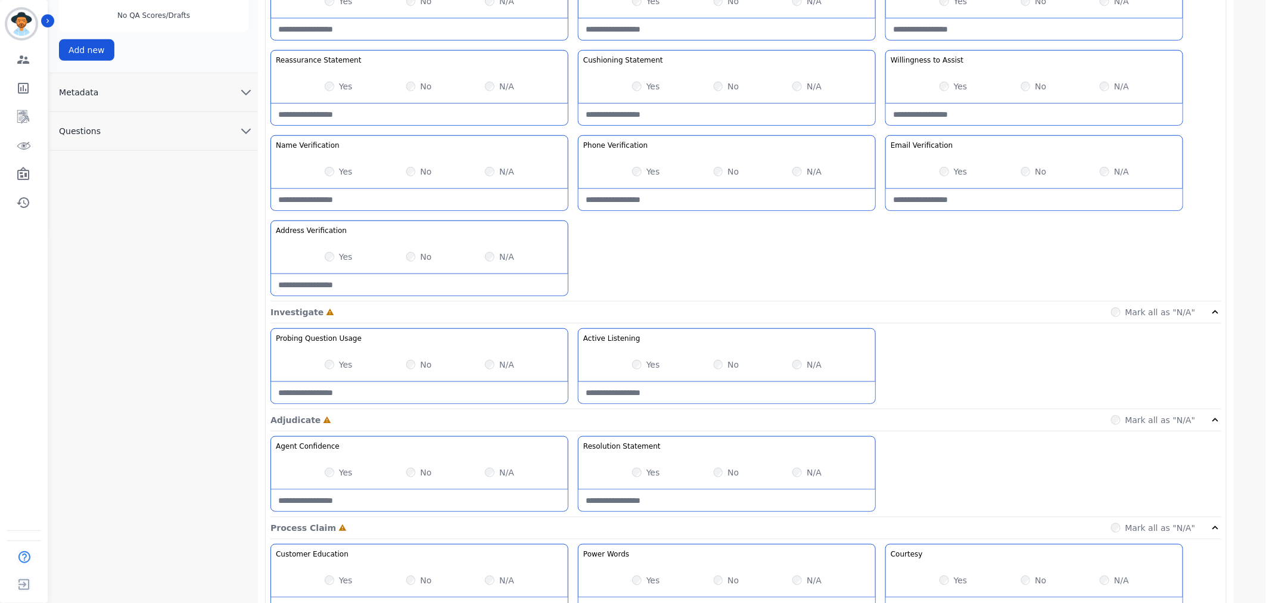
click at [324, 176] on div "Yes No N/A" at bounding box center [419, 171] width 297 height 33
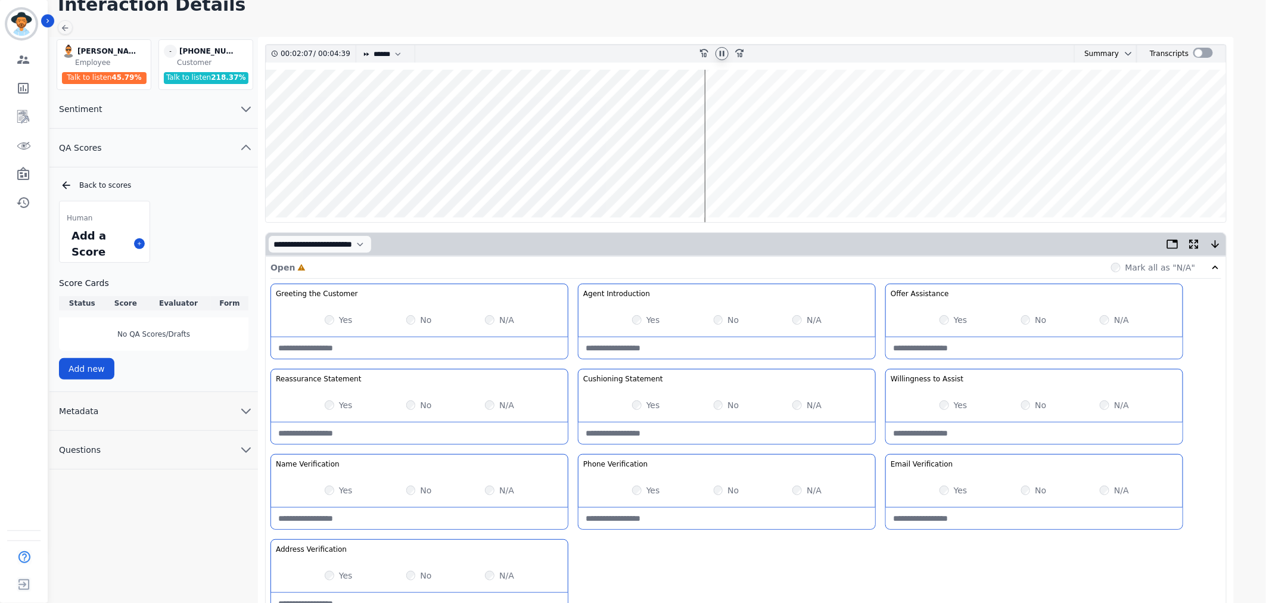
scroll to position [0, 0]
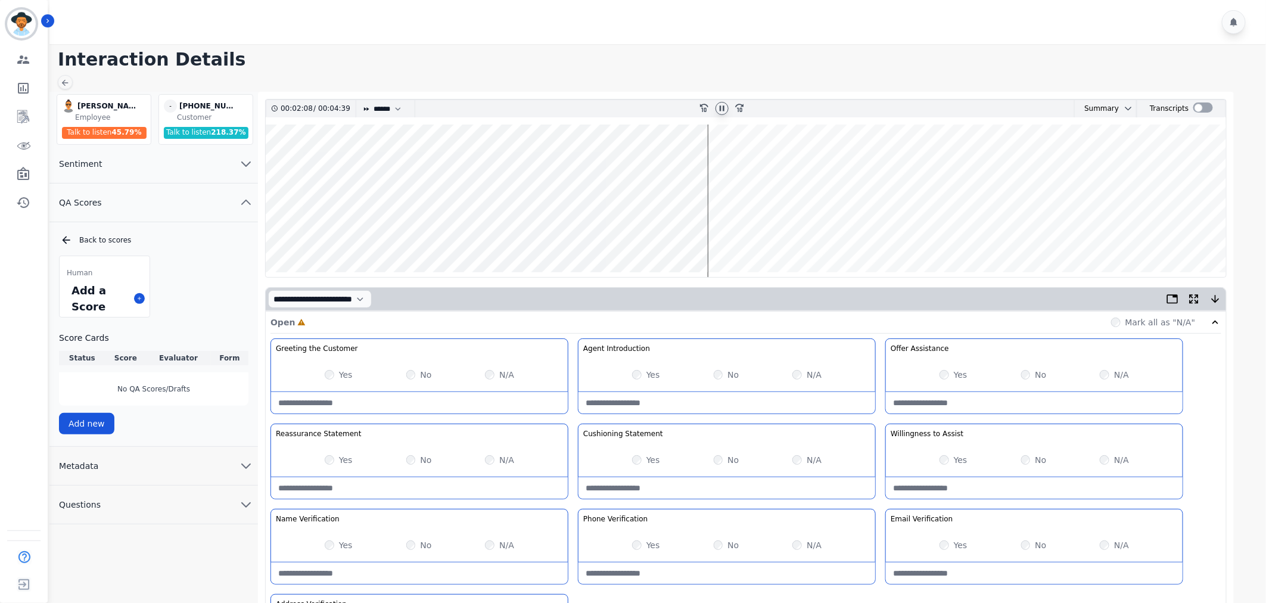
click at [722, 103] on div at bounding box center [722, 108] width 13 height 13
click at [718, 108] on icon at bounding box center [722, 109] width 10 height 10
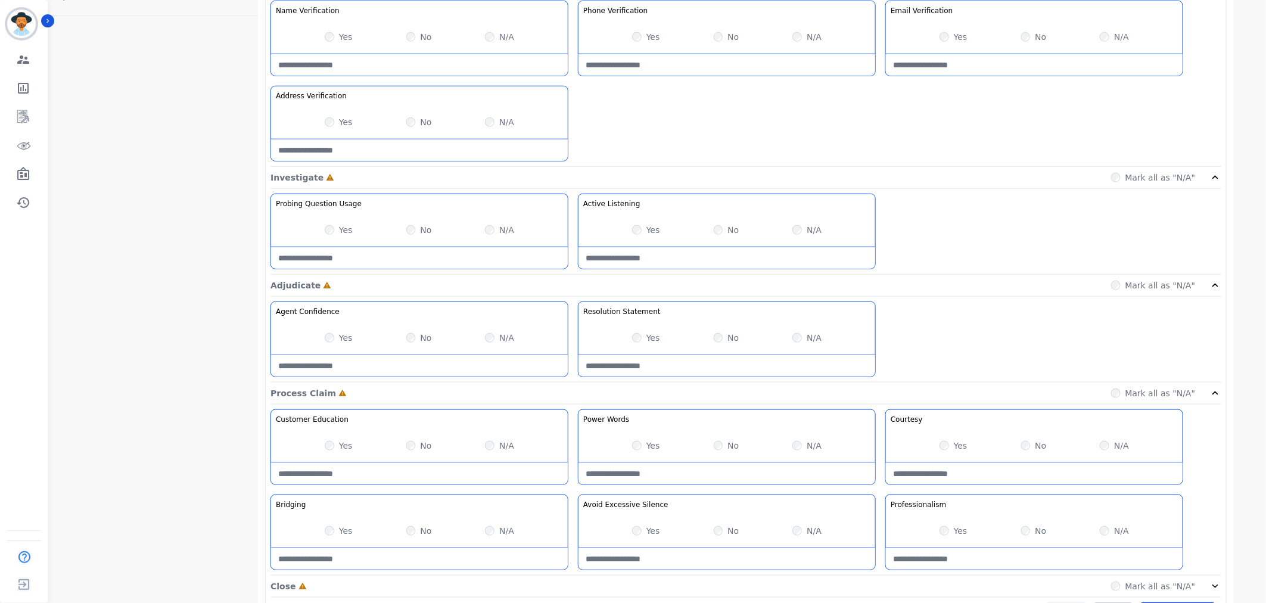
scroll to position [529, 0]
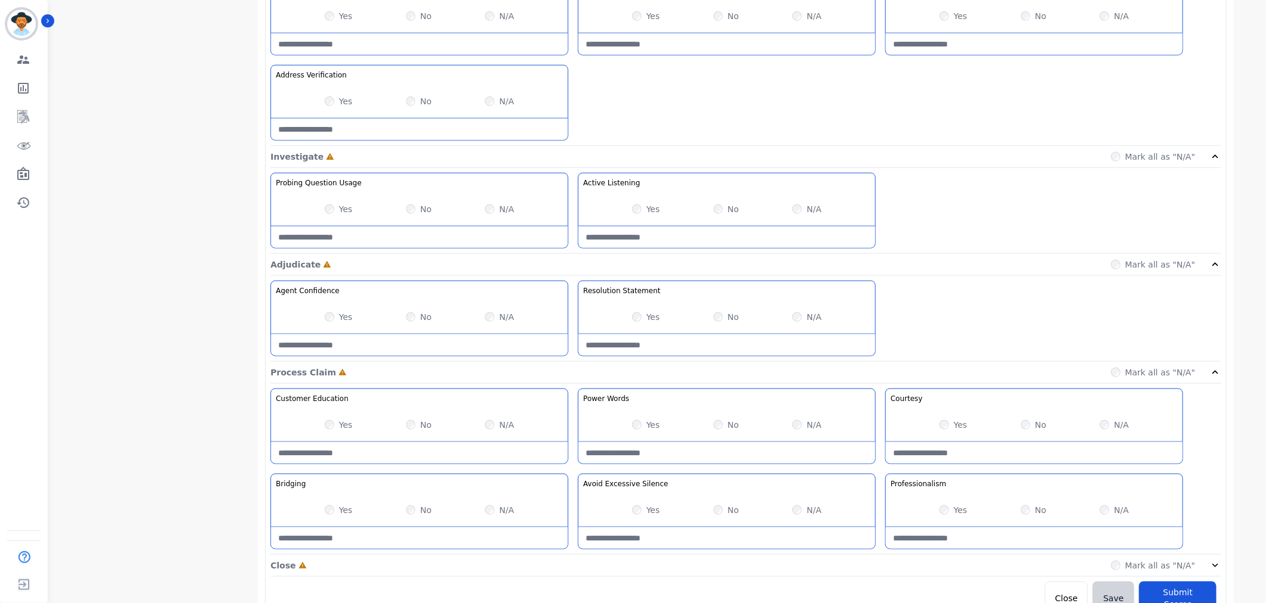
click at [644, 206] on div "Yes" at bounding box center [646, 209] width 28 height 12
click at [343, 319] on label "Yes" at bounding box center [346, 317] width 14 height 12
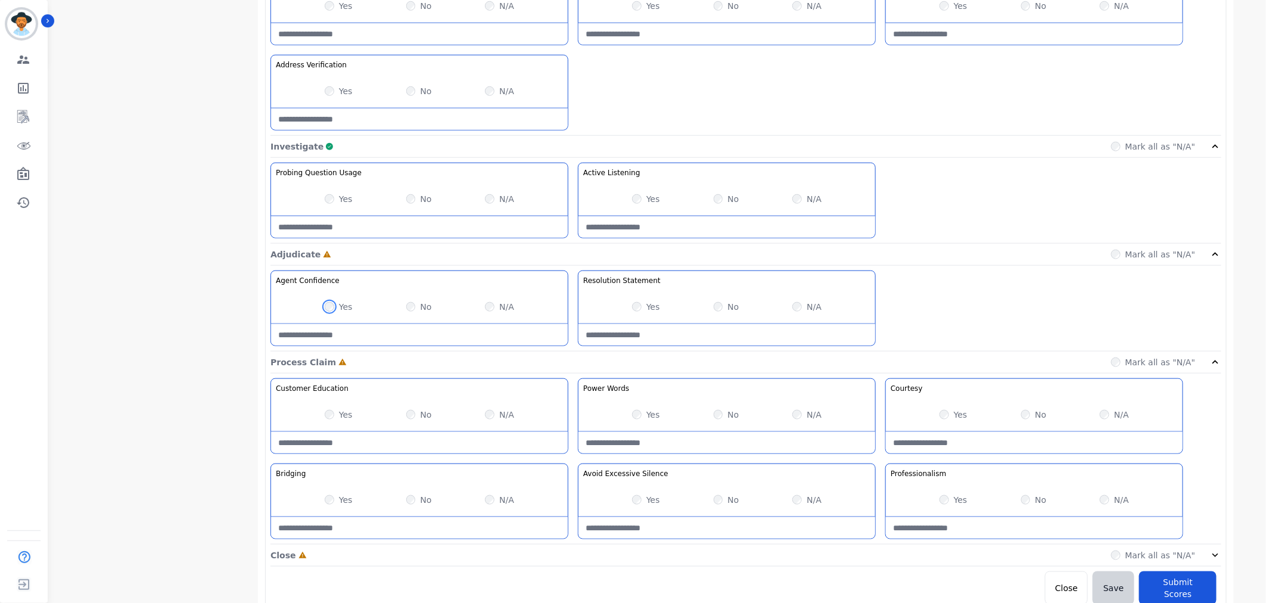
scroll to position [545, 0]
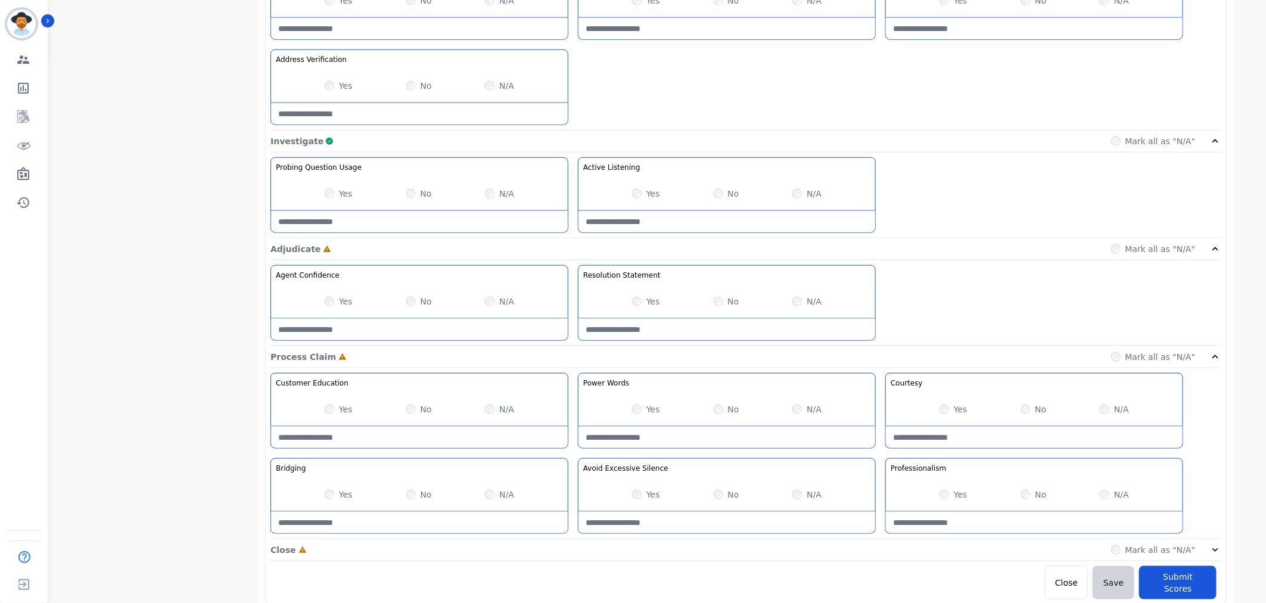
click at [1214, 554] on icon at bounding box center [1216, 550] width 12 height 12
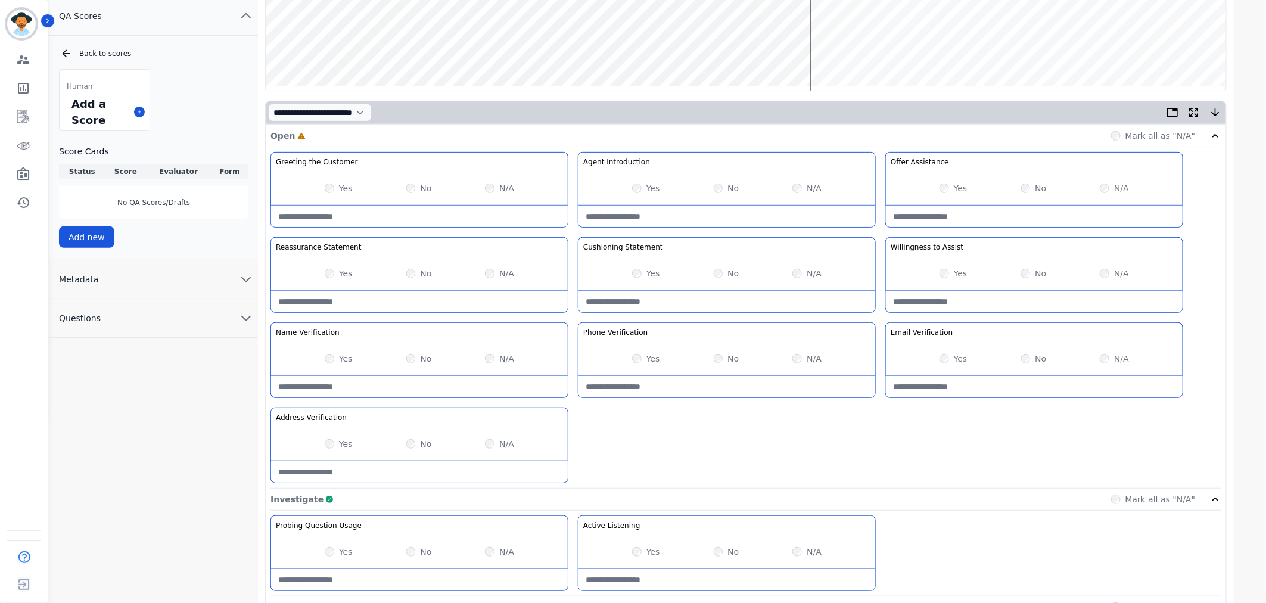
scroll to position [0, 0]
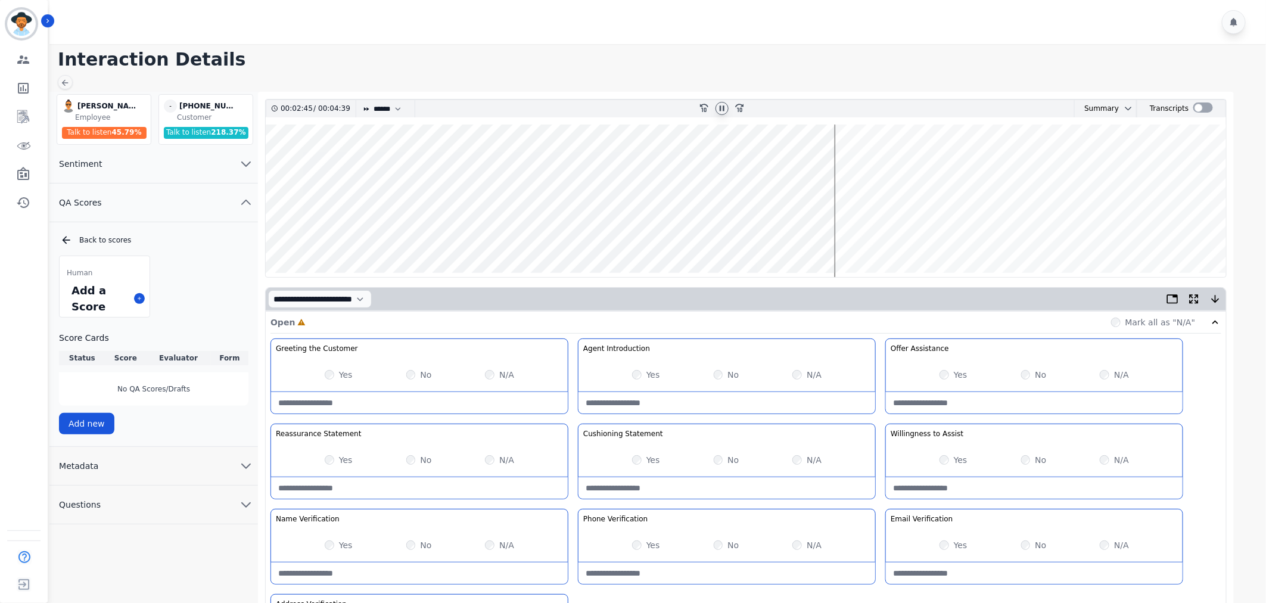
click at [842, 234] on wave at bounding box center [746, 201] width 961 height 153
click at [853, 234] on wave at bounding box center [746, 201] width 961 height 153
click at [909, 235] on wave at bounding box center [746, 201] width 961 height 153
click at [936, 234] on wave at bounding box center [746, 201] width 961 height 153
click at [719, 105] on icon at bounding box center [722, 109] width 10 height 10
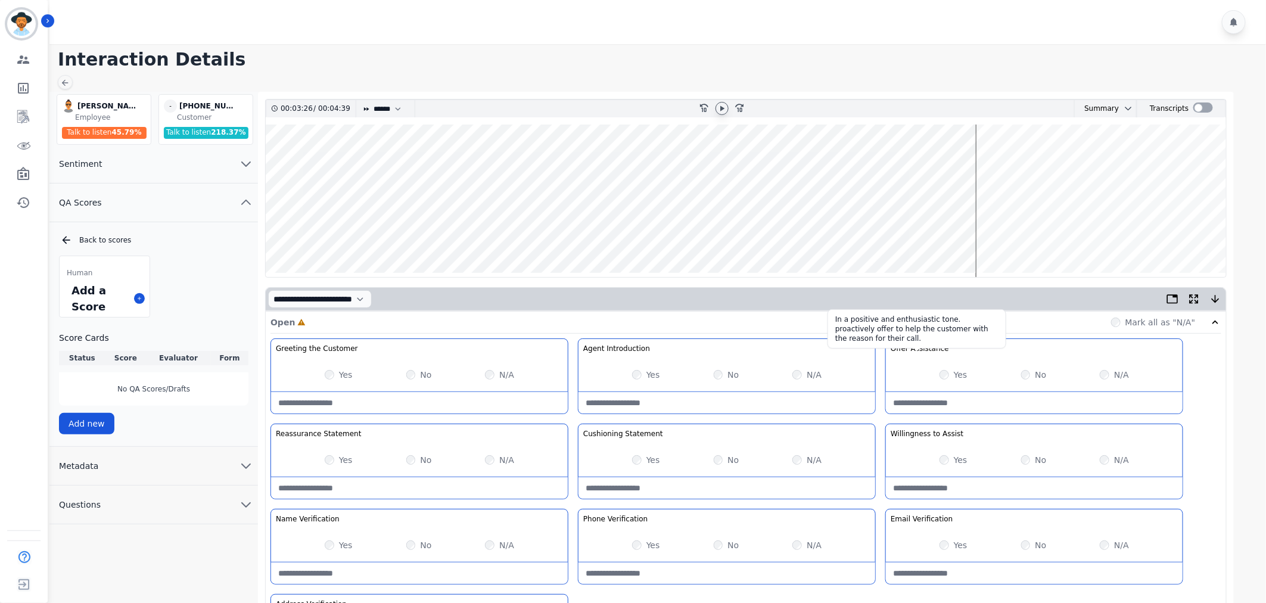
scroll to position [66, 0]
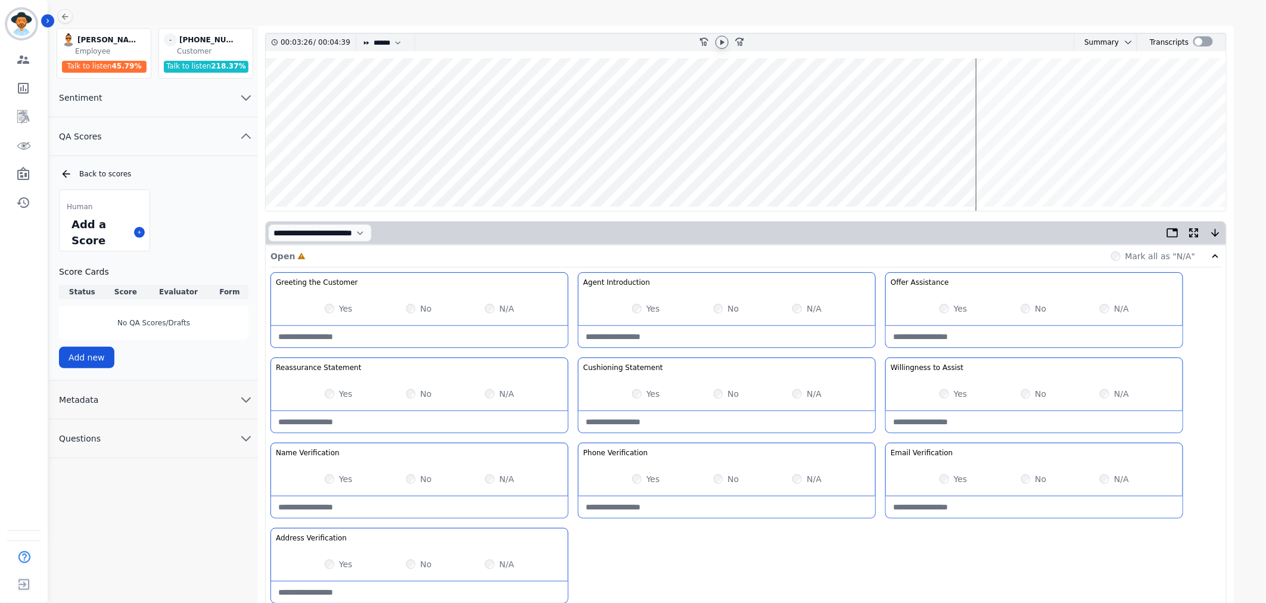
click at [725, 42] on icon at bounding box center [722, 43] width 10 height 10
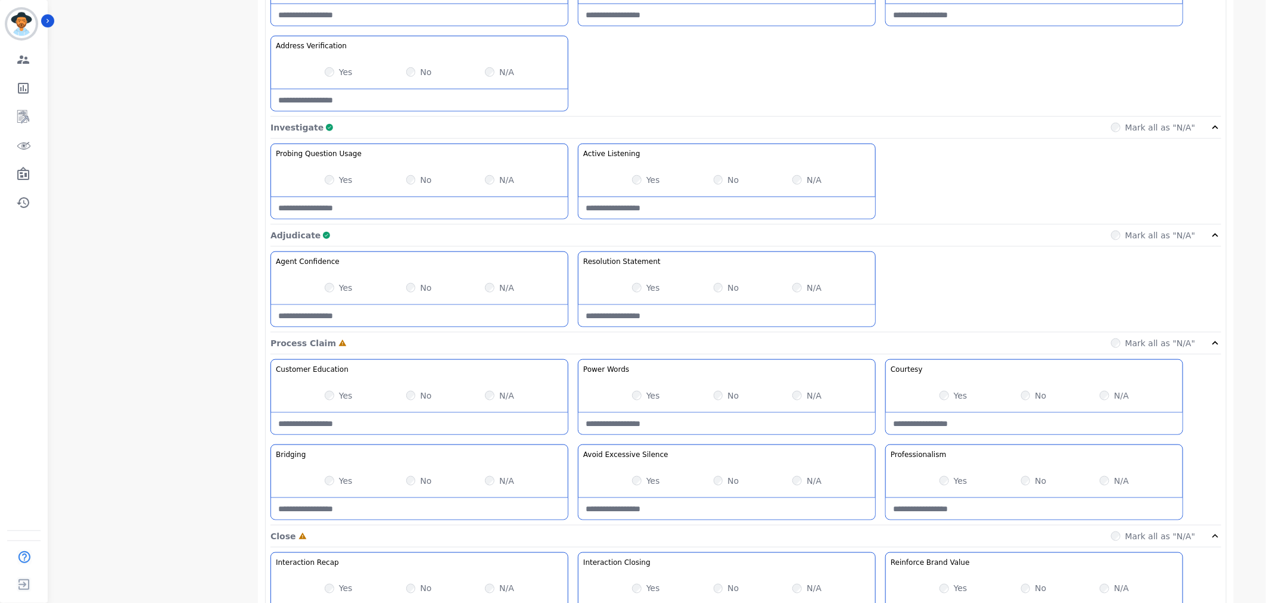
scroll to position [662, 0]
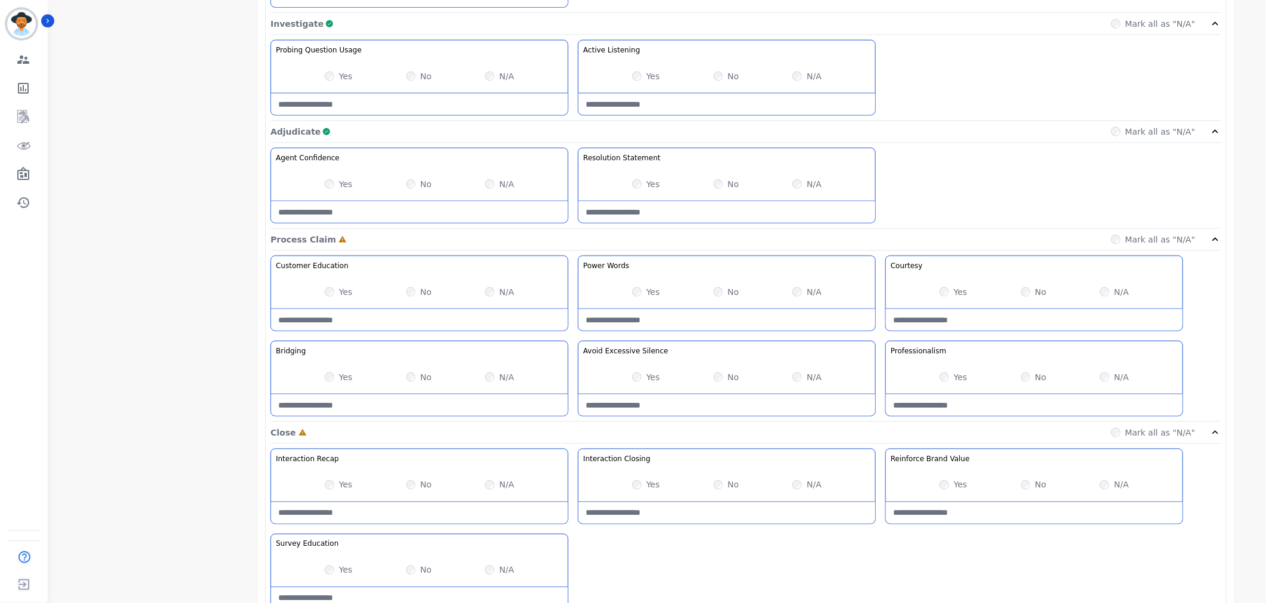
click at [649, 377] on label "Yes" at bounding box center [653, 377] width 14 height 12
click at [959, 376] on label "Yes" at bounding box center [961, 377] width 14 height 12
click at [956, 296] on label "Yes" at bounding box center [961, 292] width 14 height 12
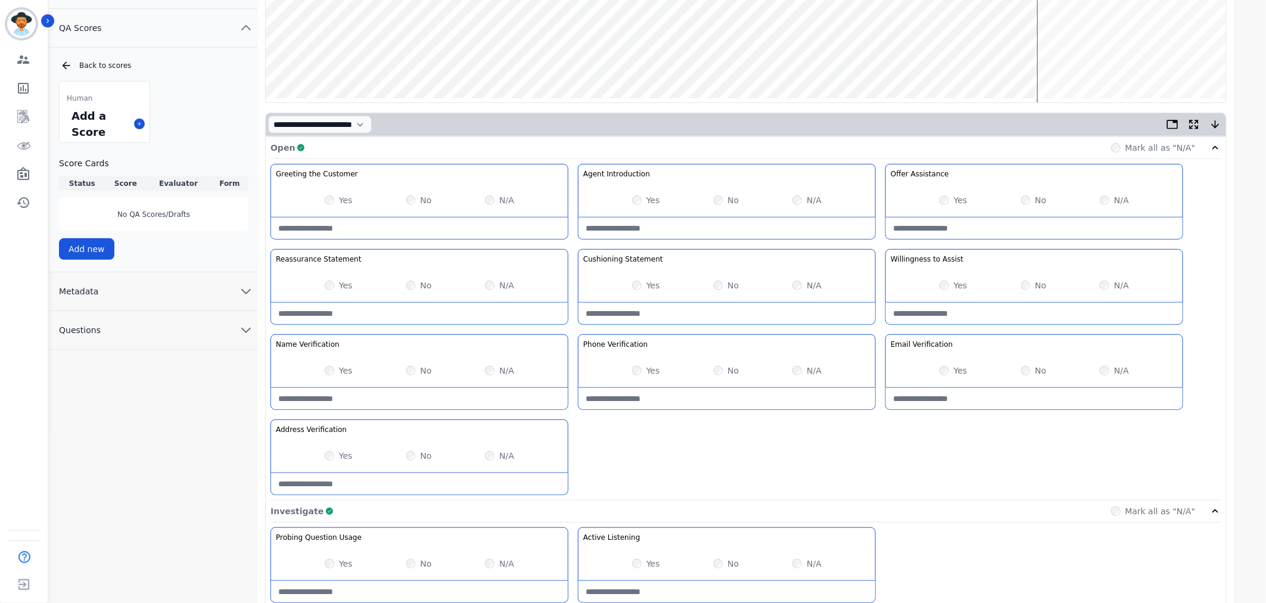
scroll to position [0, 0]
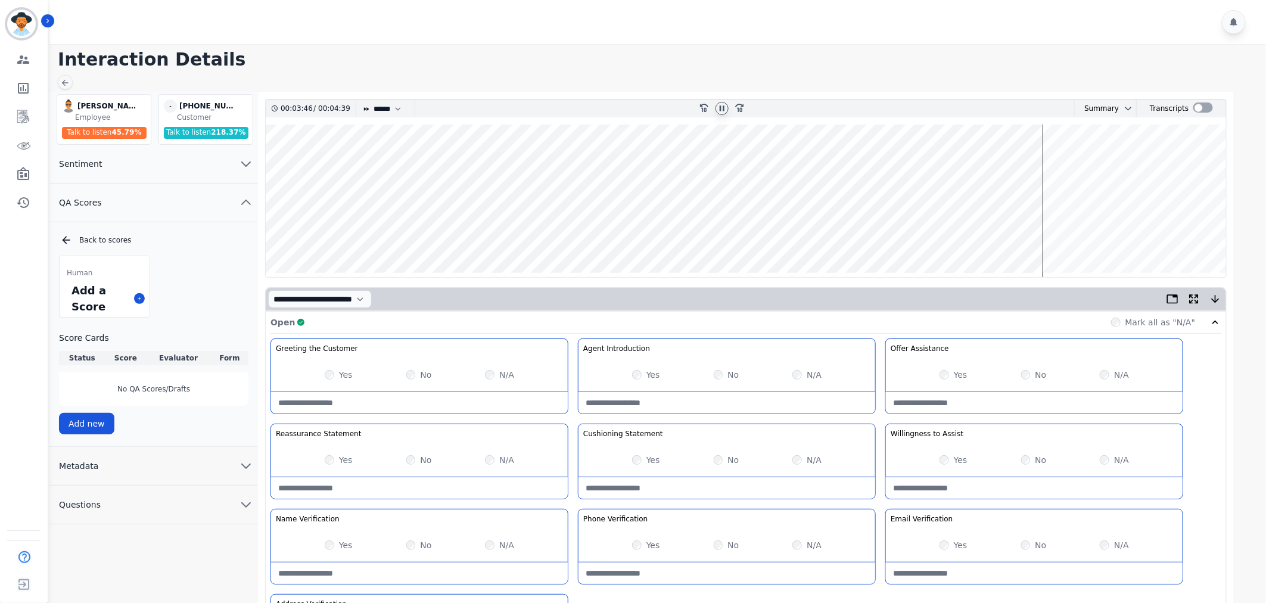
click at [1061, 158] on wave at bounding box center [746, 201] width 961 height 153
click at [1117, 233] on wave at bounding box center [746, 201] width 961 height 153
click at [1132, 235] on wave at bounding box center [746, 201] width 961 height 153
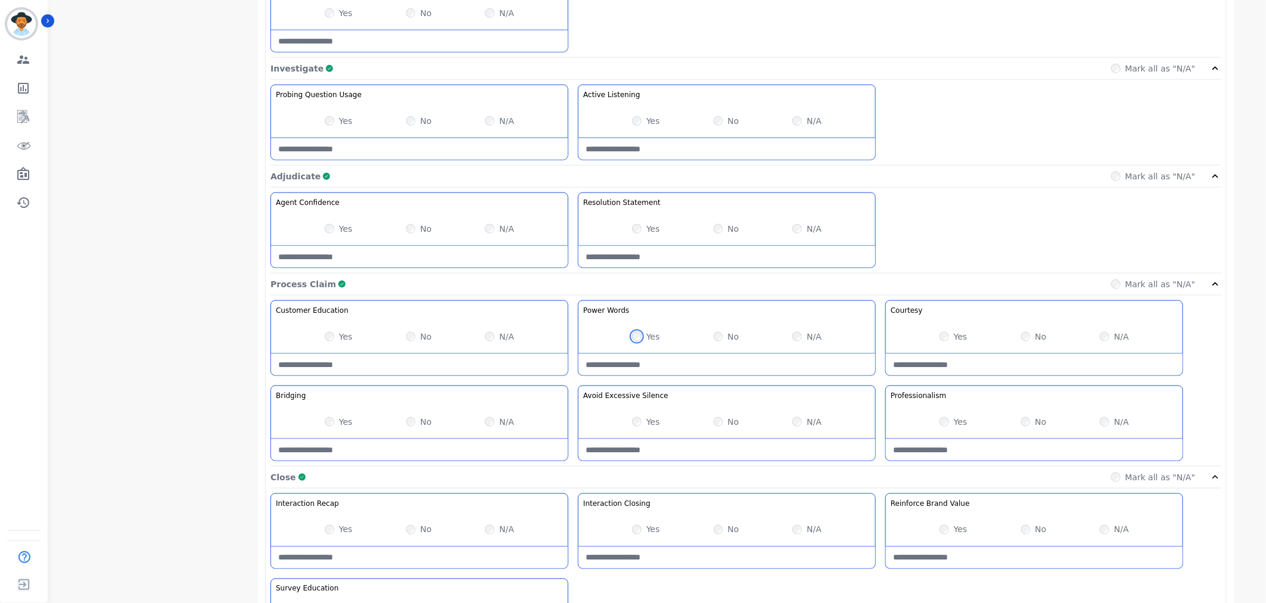
scroll to position [716, 0]
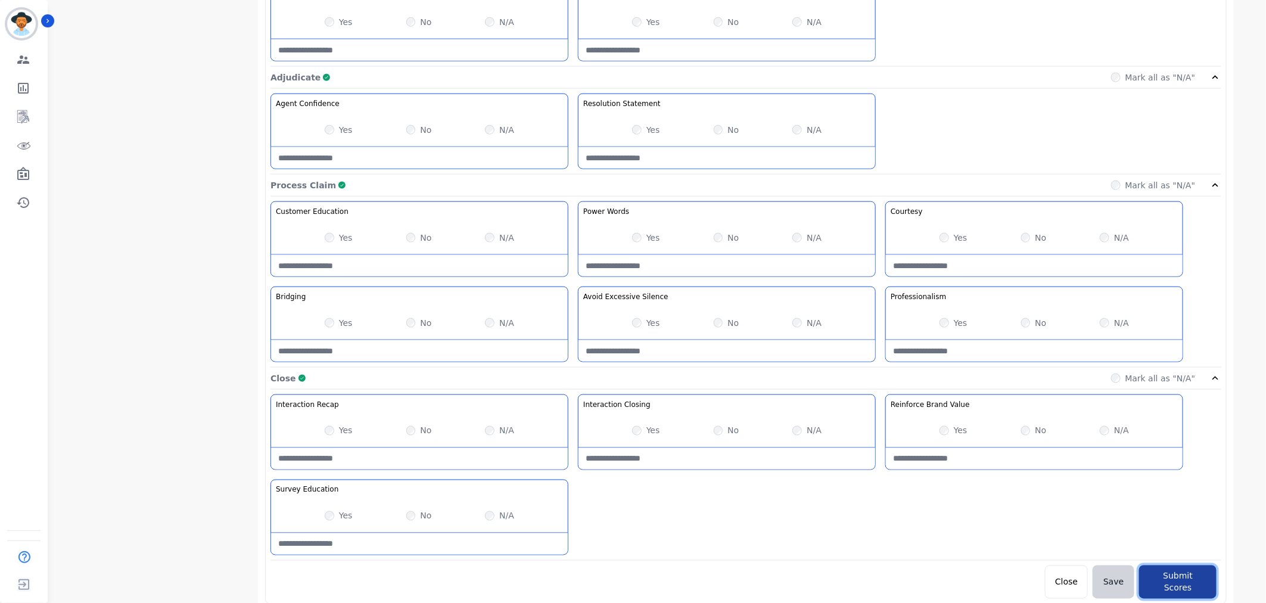
click at [1187, 580] on button "Submit Scores" at bounding box center [1177, 581] width 77 height 33
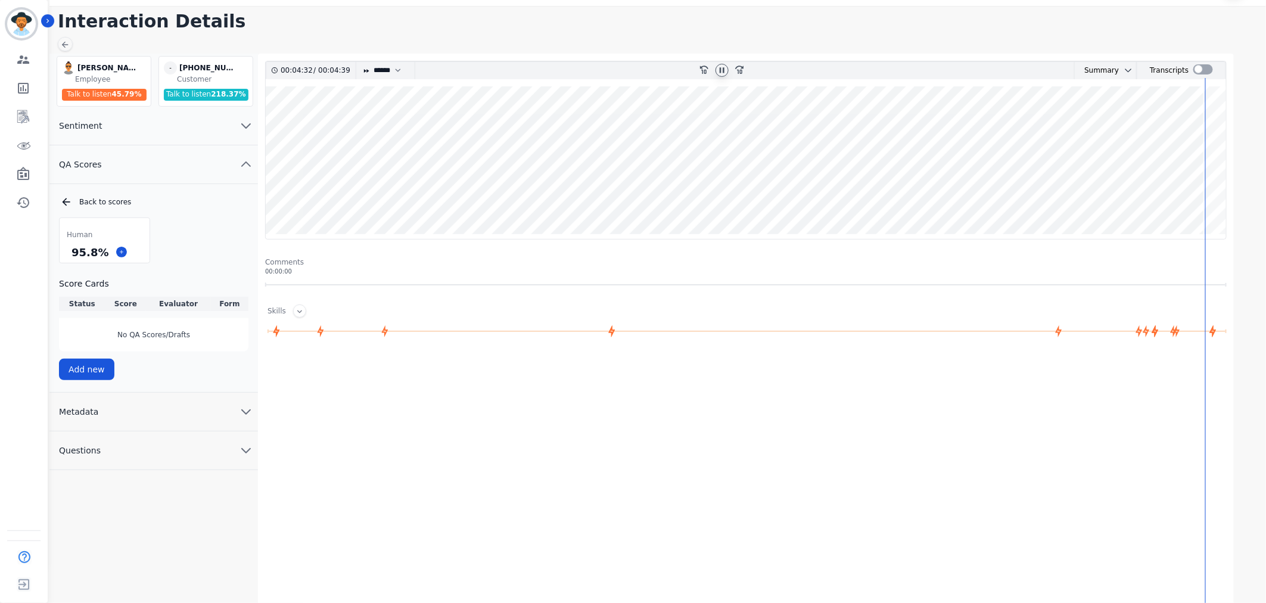
scroll to position [38, 0]
